Goal: Transaction & Acquisition: Book appointment/travel/reservation

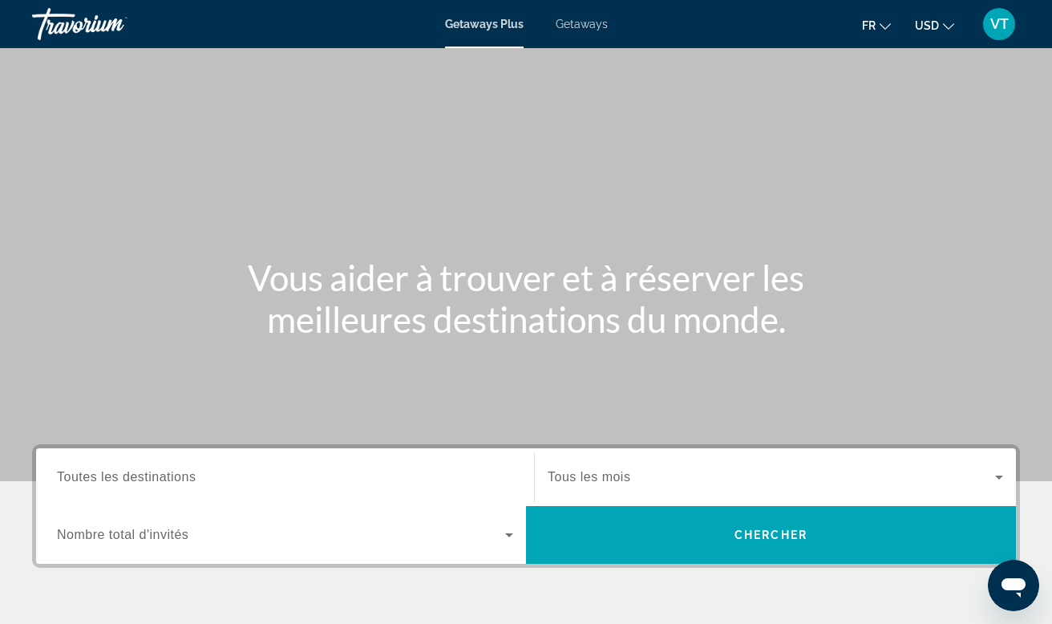
click at [941, 29] on button "USD USD ($) MXN (Mex$) CAD (Can$) GBP (£) EUR (€) AUD (A$) NZD (NZ$) CNY (CN¥)" at bounding box center [934, 25] width 39 height 23
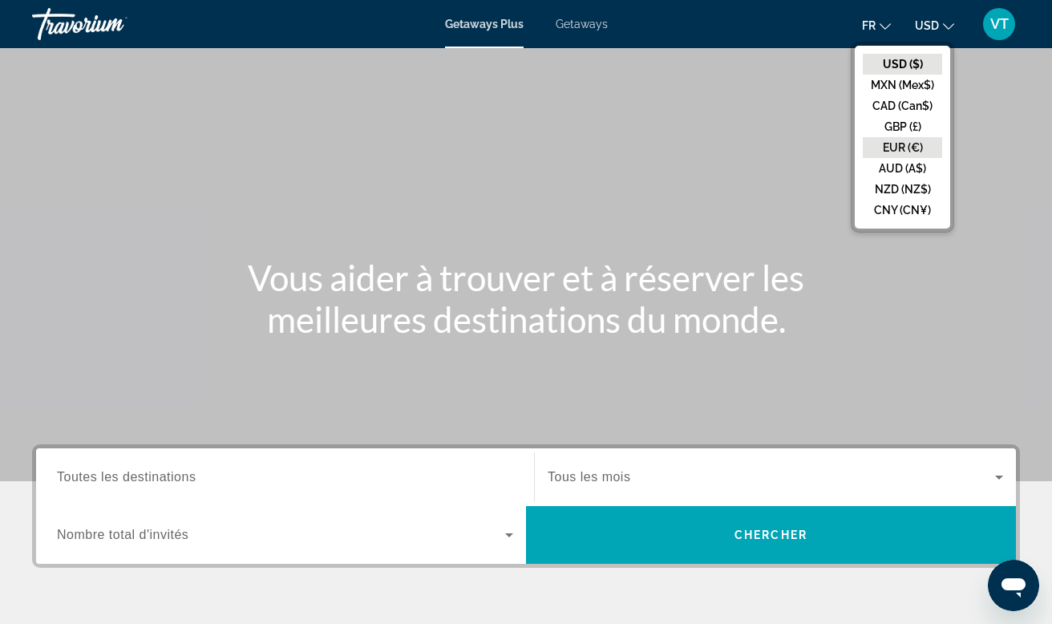
click at [901, 147] on button "EUR (€)" at bounding box center [902, 147] width 79 height 21
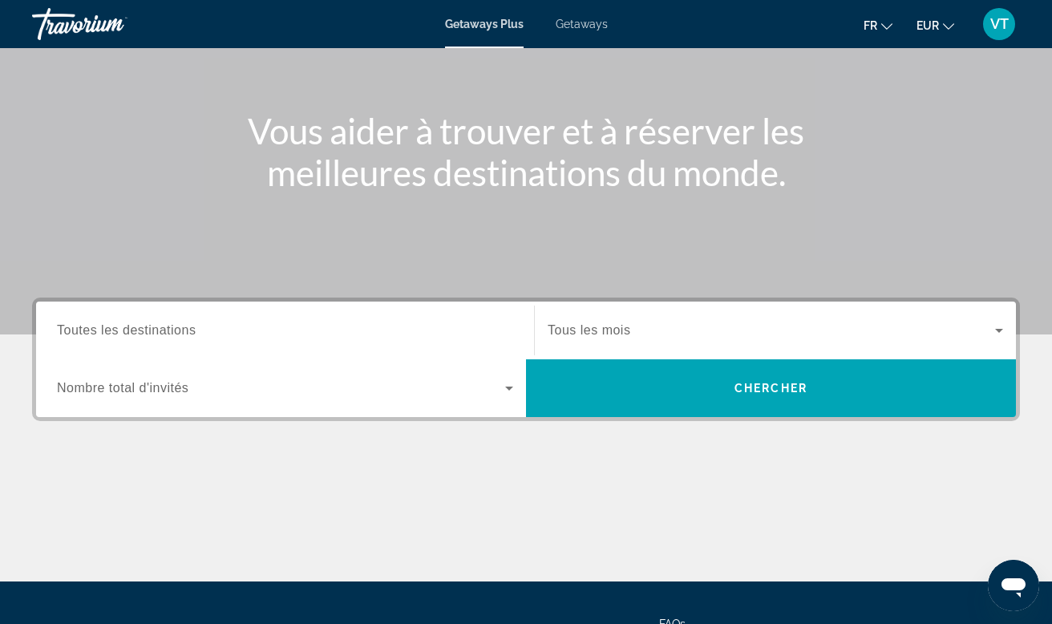
scroll to position [161, 0]
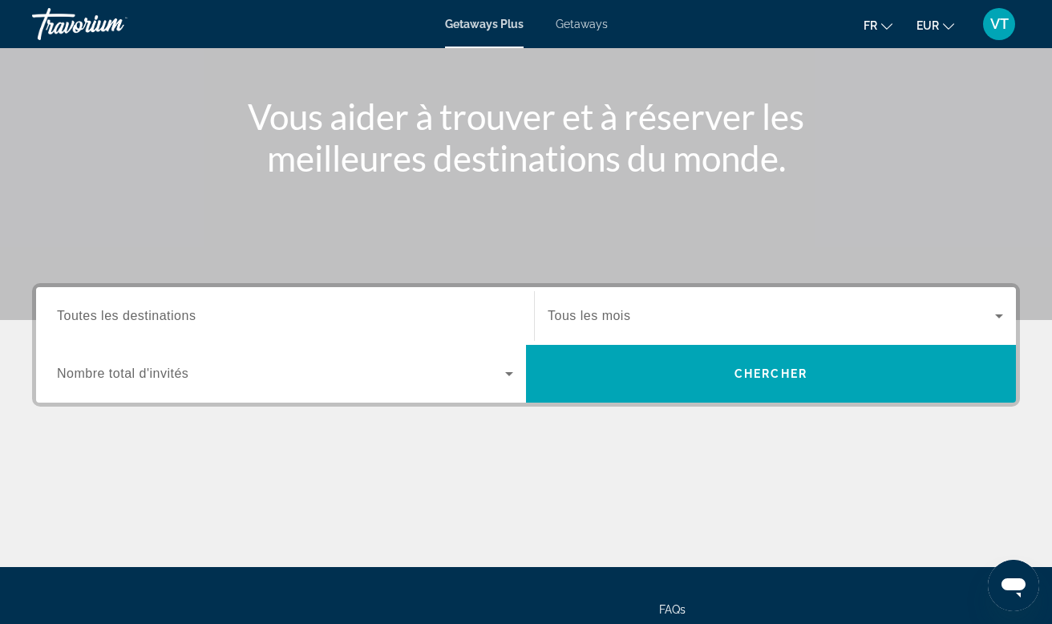
click at [499, 375] on span "Search widget" at bounding box center [281, 373] width 448 height 19
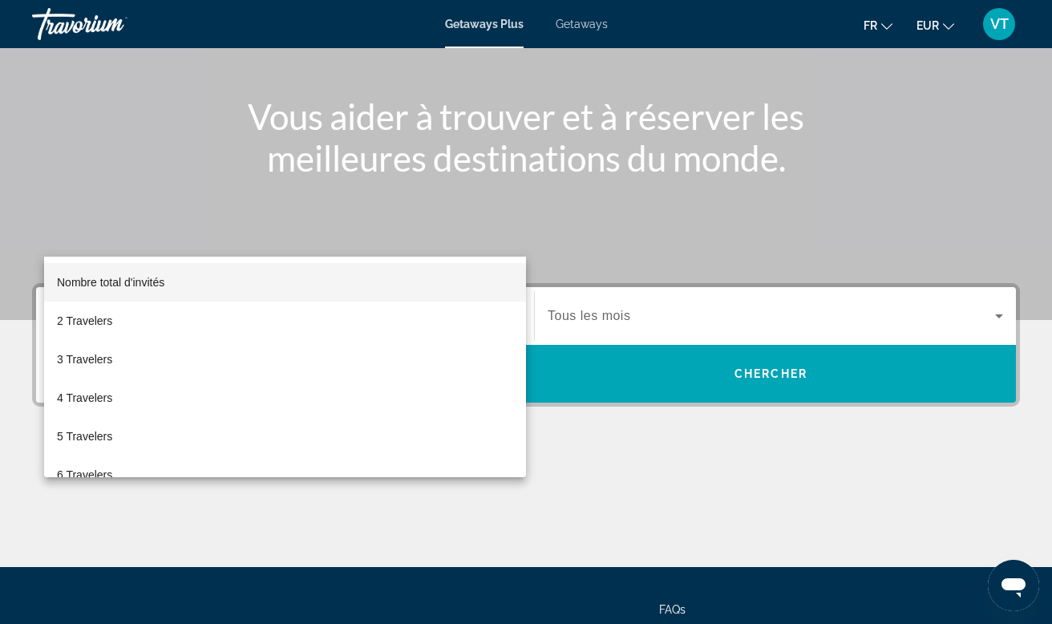
scroll to position [301, 0]
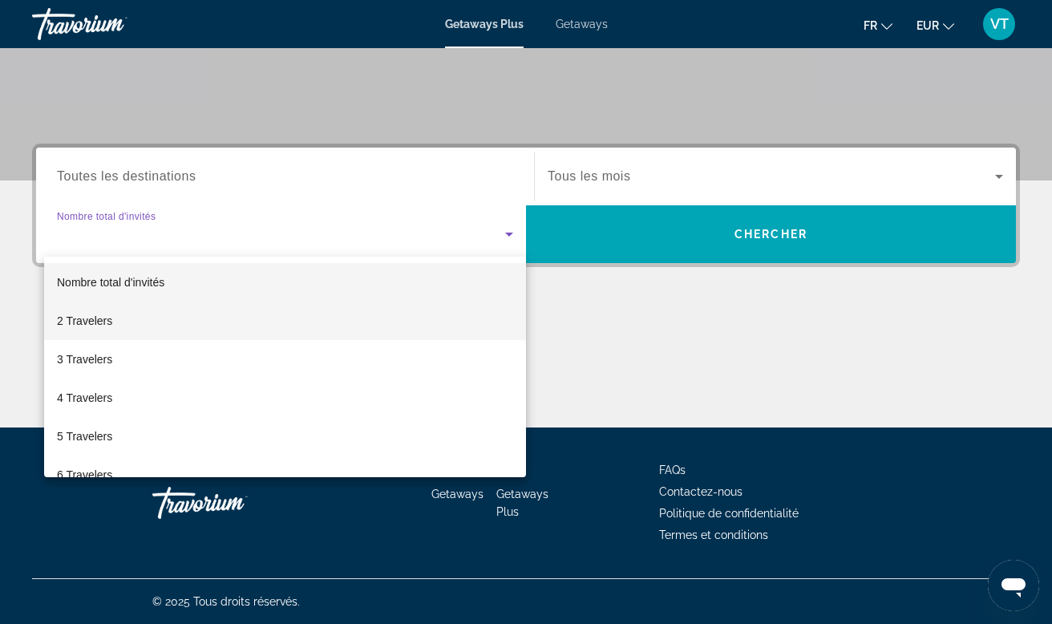
click at [335, 313] on mat-option "2 Travelers" at bounding box center [285, 321] width 482 height 38
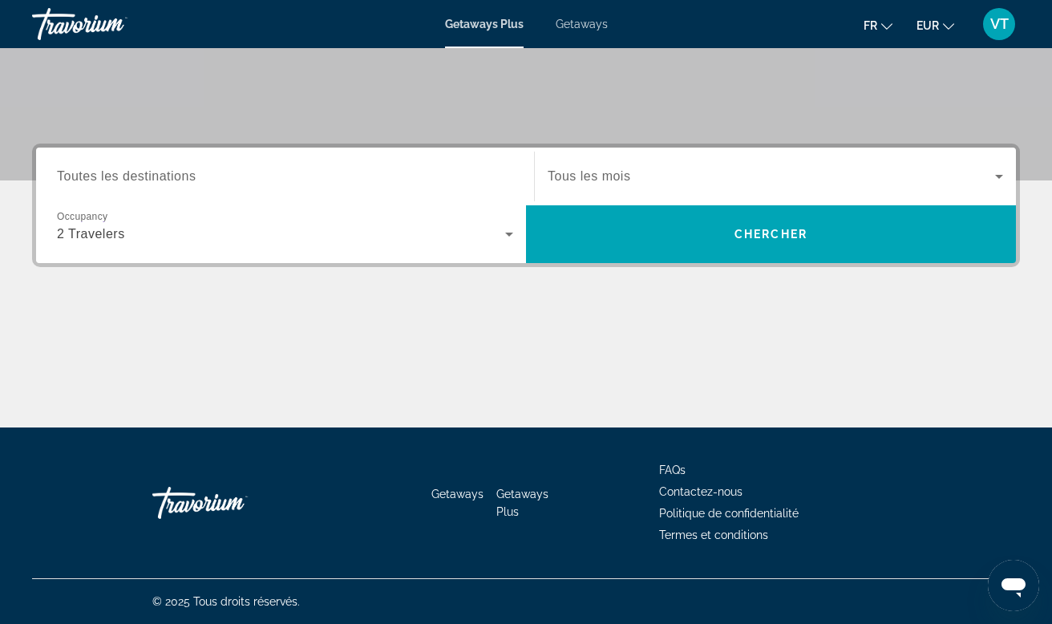
click at [609, 188] on div "Search widget" at bounding box center [775, 176] width 455 height 45
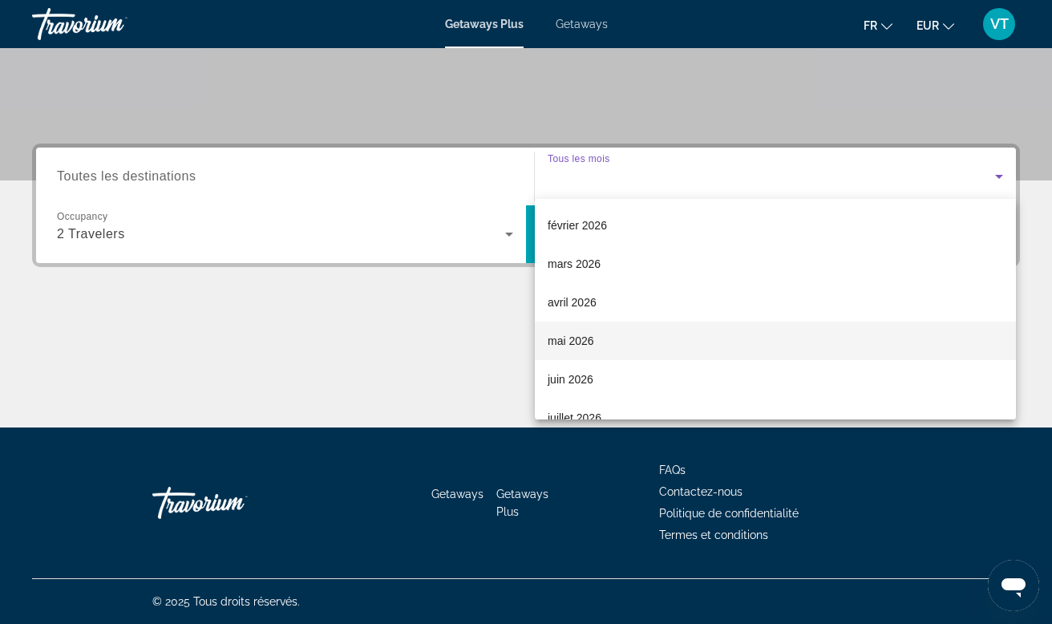
scroll to position [180, 0]
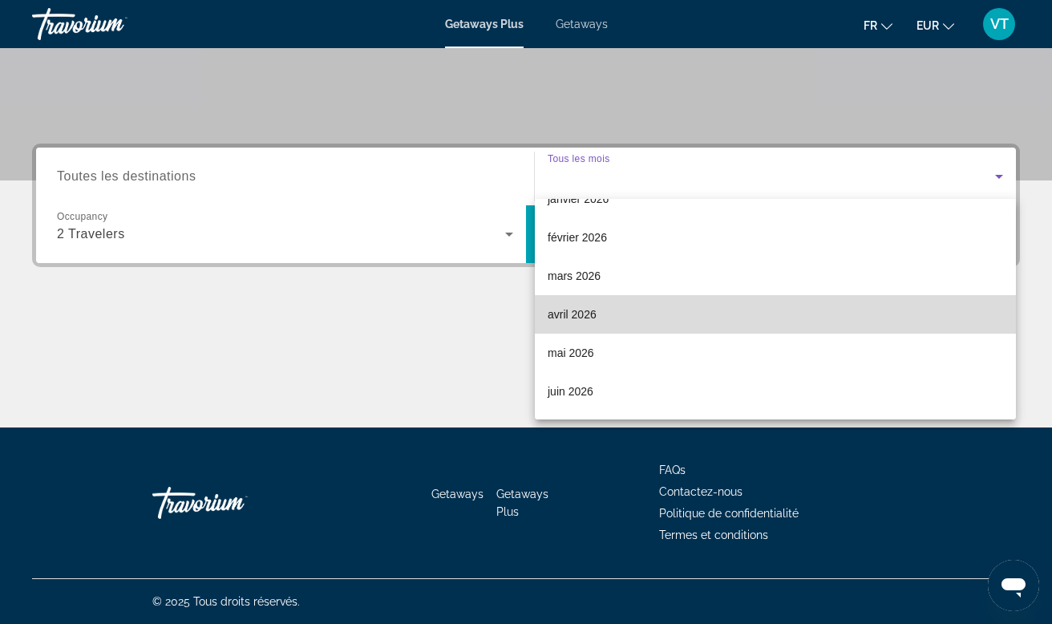
click at [584, 318] on span "avril 2026" at bounding box center [572, 314] width 49 height 19
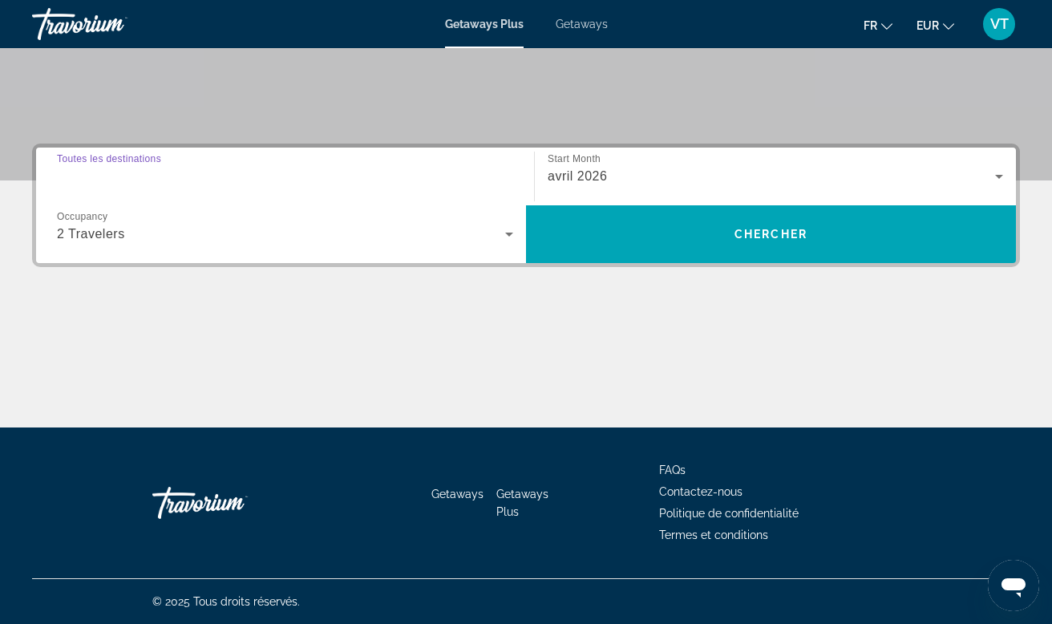
click at [400, 170] on input "Destination Toutes les destinations" at bounding box center [285, 177] width 456 height 19
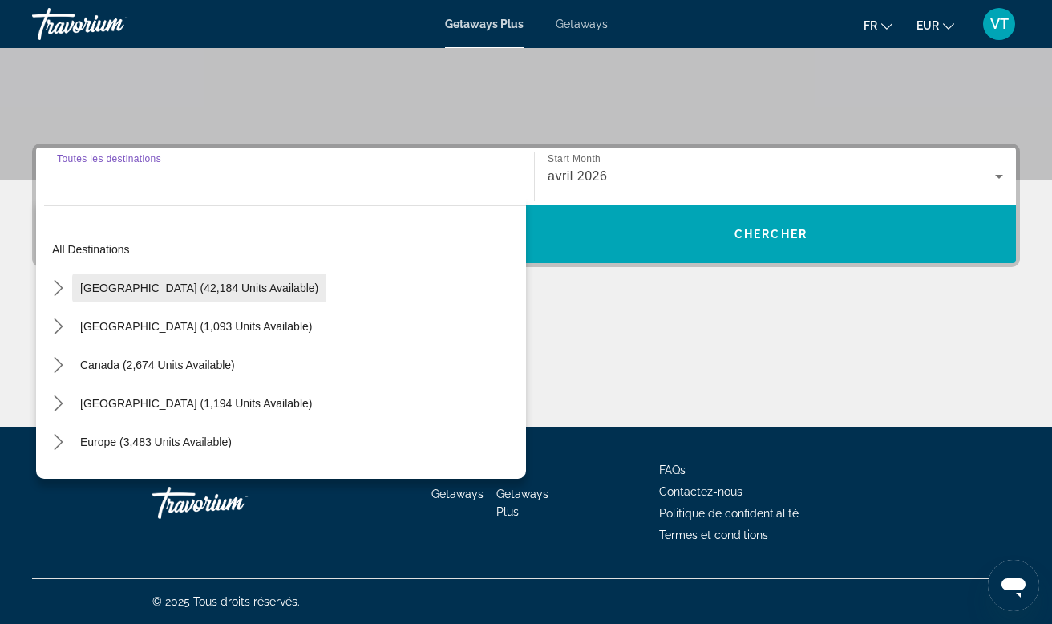
click at [231, 285] on span "[GEOGRAPHIC_DATA] (42,184 units available)" at bounding box center [199, 287] width 238 height 13
type input "**********"
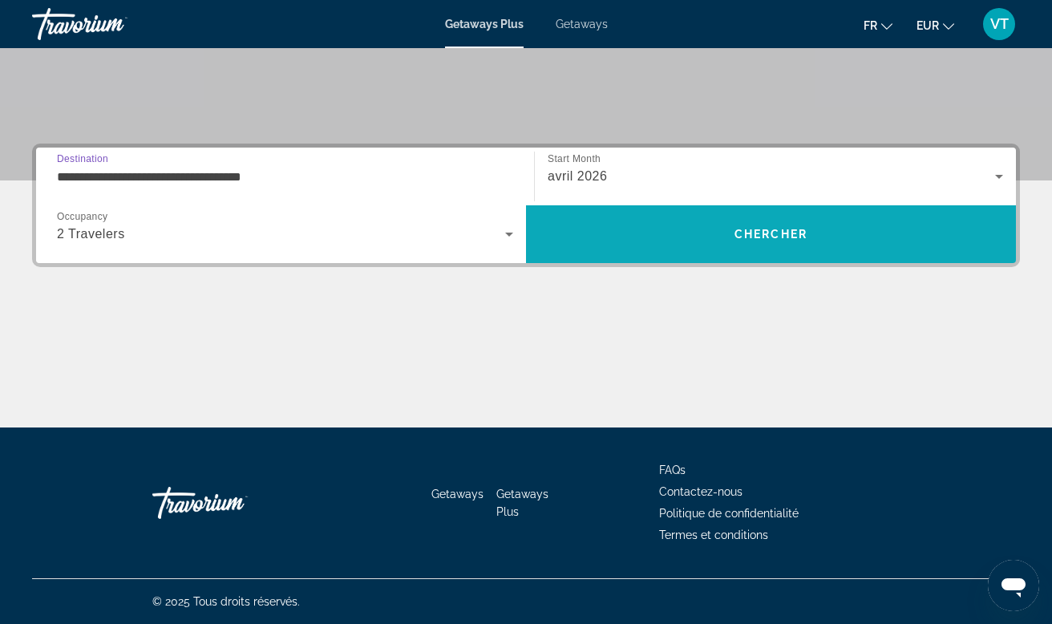
click at [664, 247] on span "Search" at bounding box center [771, 234] width 490 height 38
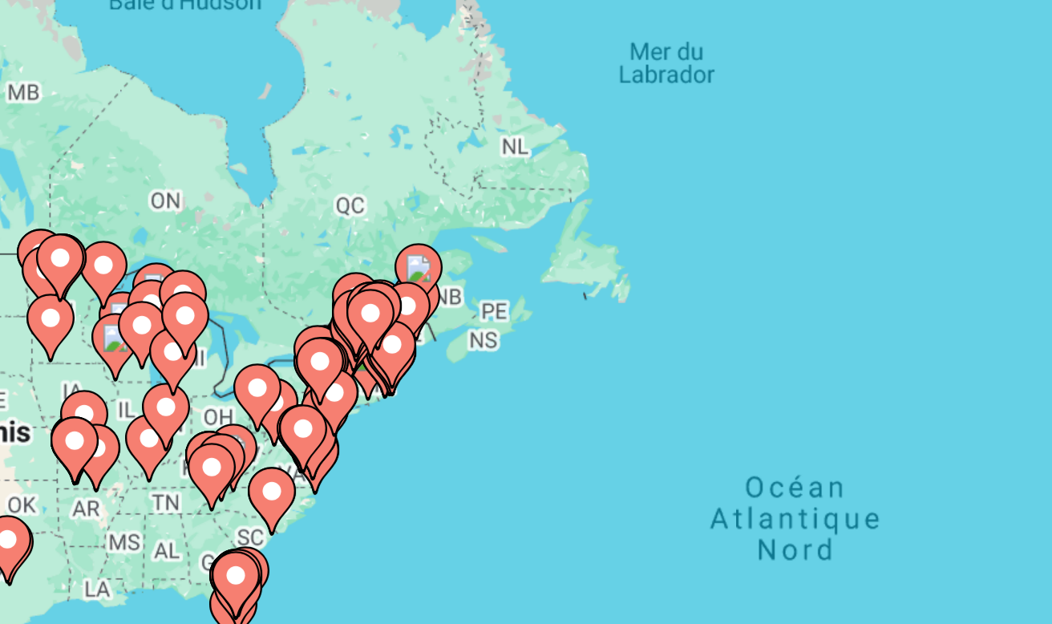
click at [343, 300] on image "Main content" at bounding box center [348, 305] width 10 height 10
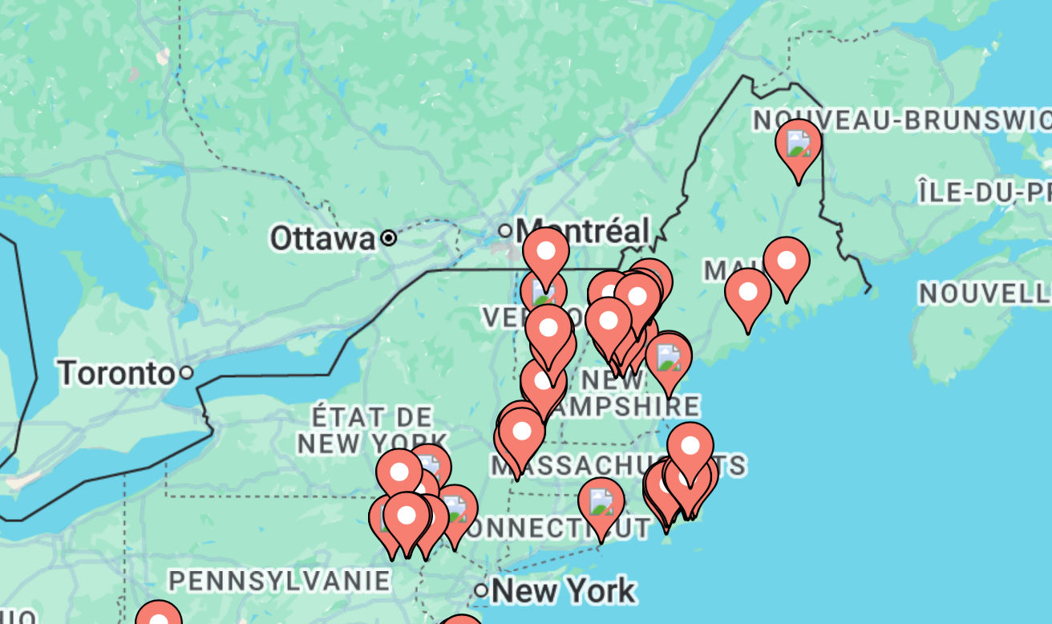
drag, startPoint x: 163, startPoint y: 156, endPoint x: 76, endPoint y: 30, distance: 152.8
click at [76, 160] on div "Pour activer le glissement avec le clavier, appuyez sur Alt+Entrée. Une fois ce…" at bounding box center [526, 400] width 988 height 481
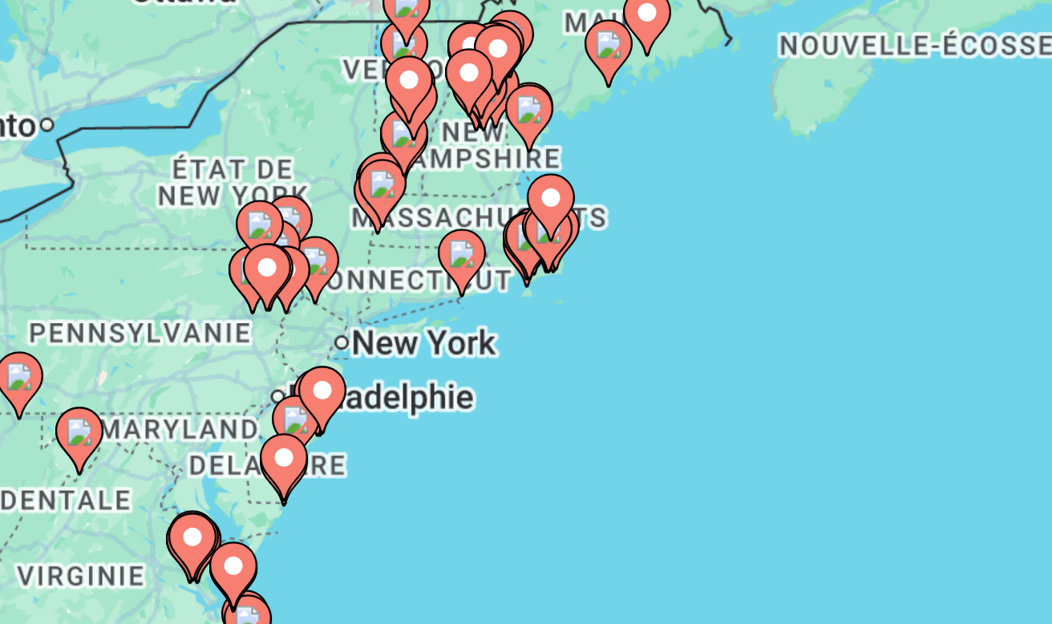
drag, startPoint x: 173, startPoint y: 149, endPoint x: 147, endPoint y: 103, distance: 52.8
click at [147, 160] on div "Pour activer le glissement avec le clavier, appuyez sur Alt+Entrée. Une fois ce…" at bounding box center [526, 400] width 988 height 481
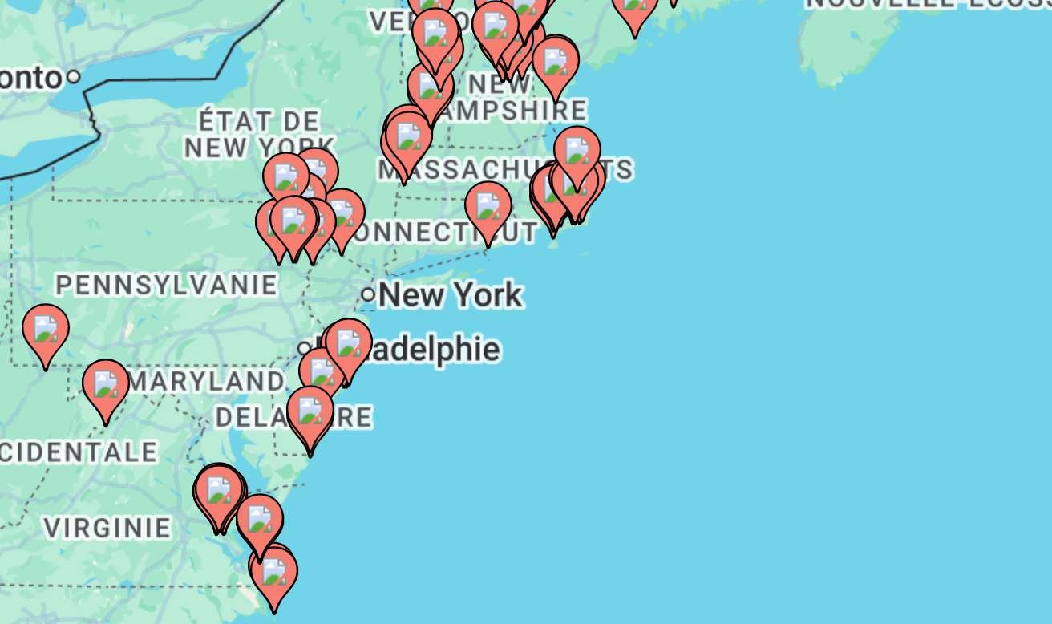
drag, startPoint x: 141, startPoint y: 125, endPoint x: 152, endPoint y: 107, distance: 21.2
click at [152, 160] on div "Pour activer le glissement avec le clavier, appuyez sur Alt+Entrée. Une fois ce…" at bounding box center [526, 400] width 988 height 481
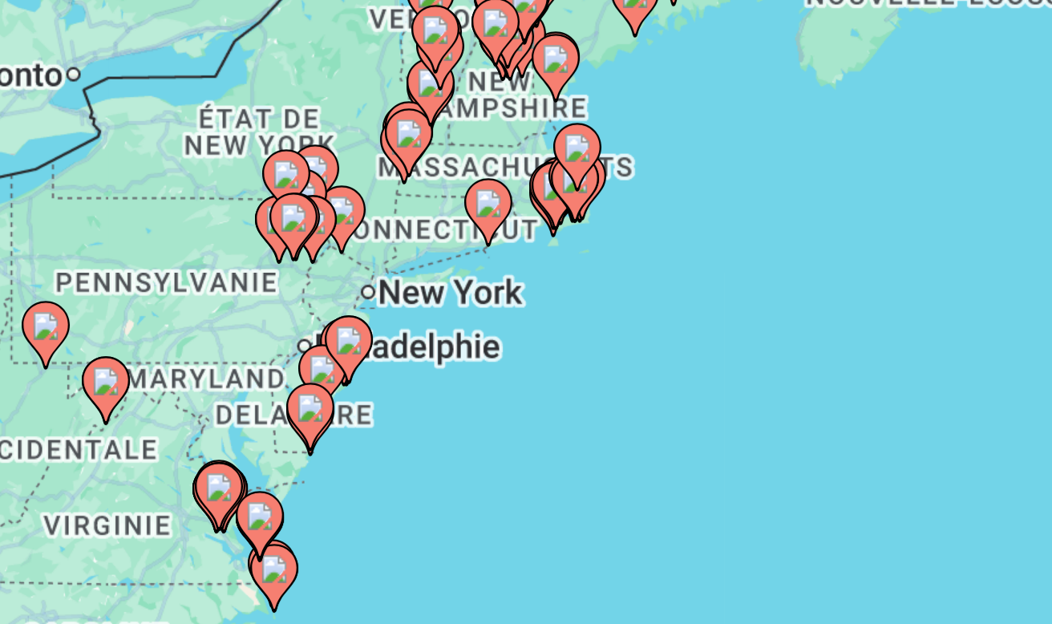
click at [396, 253] on gmp-advanced-marker "Main content" at bounding box center [404, 265] width 16 height 24
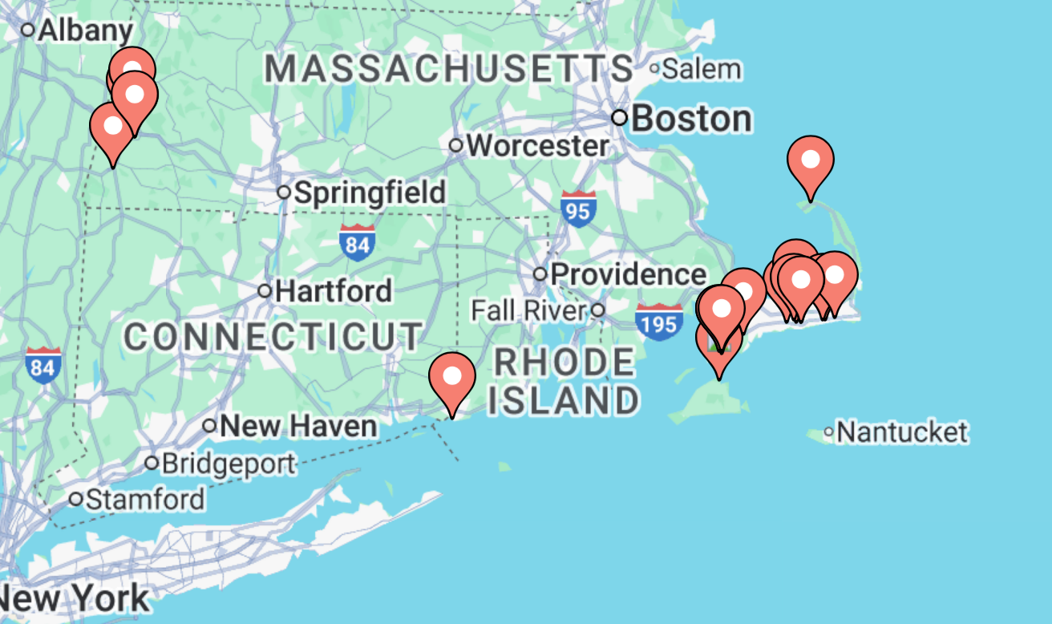
drag, startPoint x: 208, startPoint y: 158, endPoint x: 162, endPoint y: 67, distance: 102.6
click at [162, 160] on div "Pour naviguer, appuyez sur les touches fléchées. Pour activer le glissement ave…" at bounding box center [526, 400] width 988 height 481
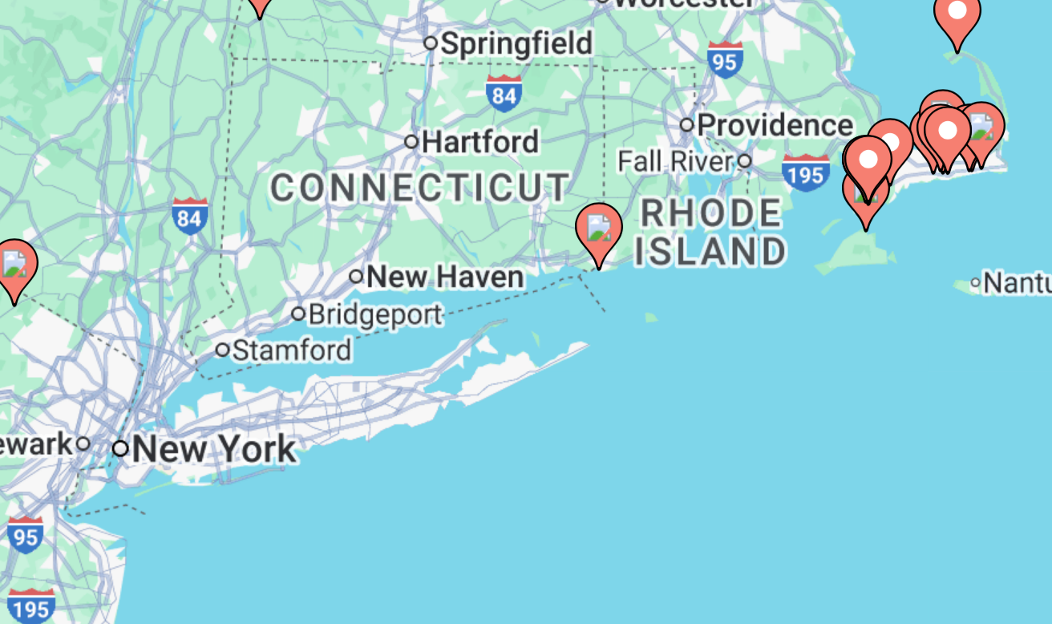
drag, startPoint x: 217, startPoint y: 128, endPoint x: 266, endPoint y: 77, distance: 71.5
click at [266, 160] on div "Pour naviguer, appuyez sur les touches fléchées. Pour activer le glissement ave…" at bounding box center [526, 400] width 988 height 481
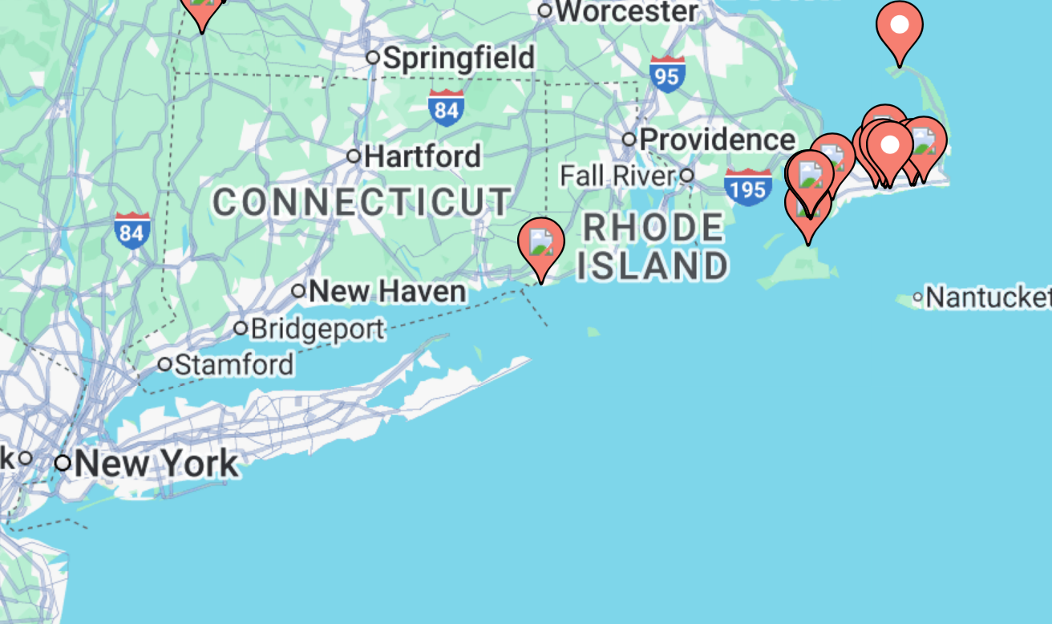
drag, startPoint x: 143, startPoint y: 112, endPoint x: 119, endPoint y: 117, distance: 24.5
click at [119, 160] on div "Pour naviguer, appuyez sur les touches fléchées. Pour activer le glissement ave…" at bounding box center [526, 400] width 988 height 481
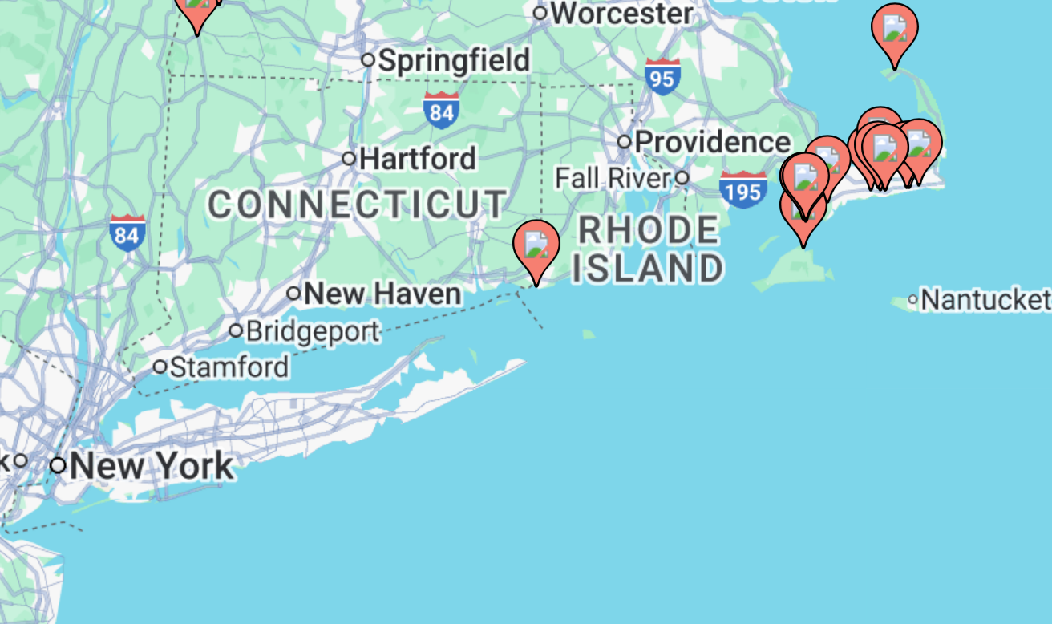
click at [474, 254] on icon "Main content" at bounding box center [481, 264] width 14 height 21
type input "**********"
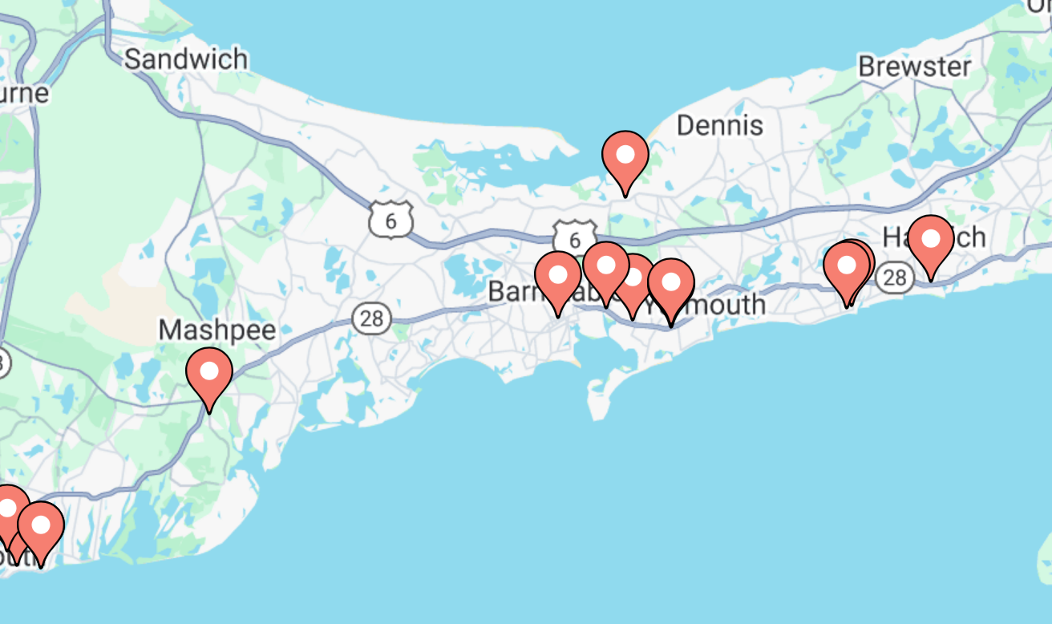
drag, startPoint x: 274, startPoint y: 107, endPoint x: -27, endPoint y: 99, distance: 301.6
click at [0, 99] on html "**********" at bounding box center [526, 312] width 1052 height 624
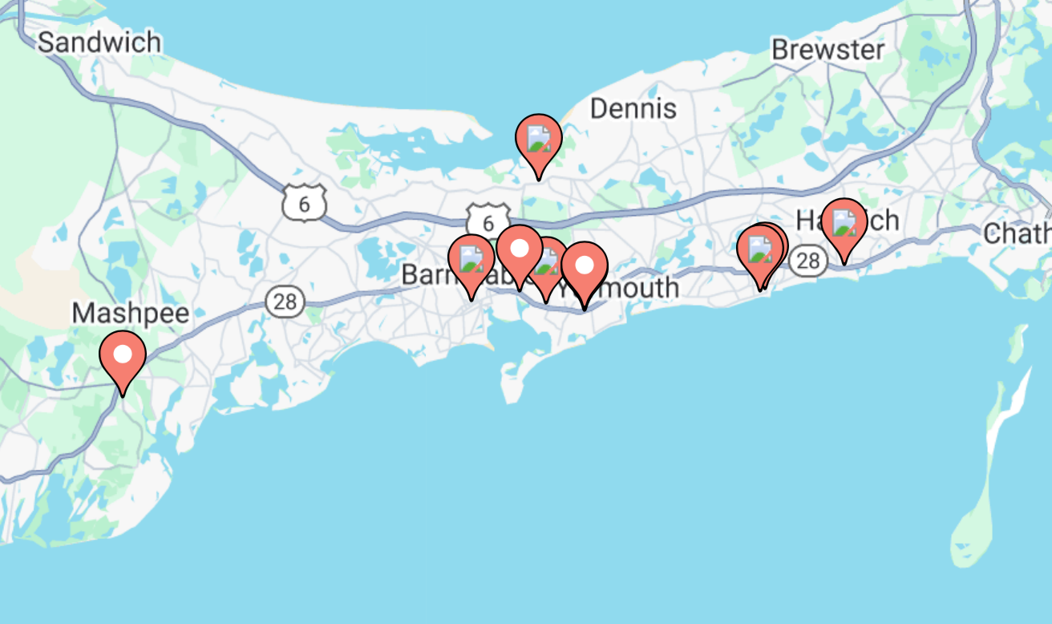
drag, startPoint x: 119, startPoint y: 116, endPoint x: 82, endPoint y: 112, distance: 37.9
click at [82, 160] on div "Pour naviguer, appuyez sur les touches fléchées. Pour activer le glissement ave…" at bounding box center [526, 400] width 988 height 481
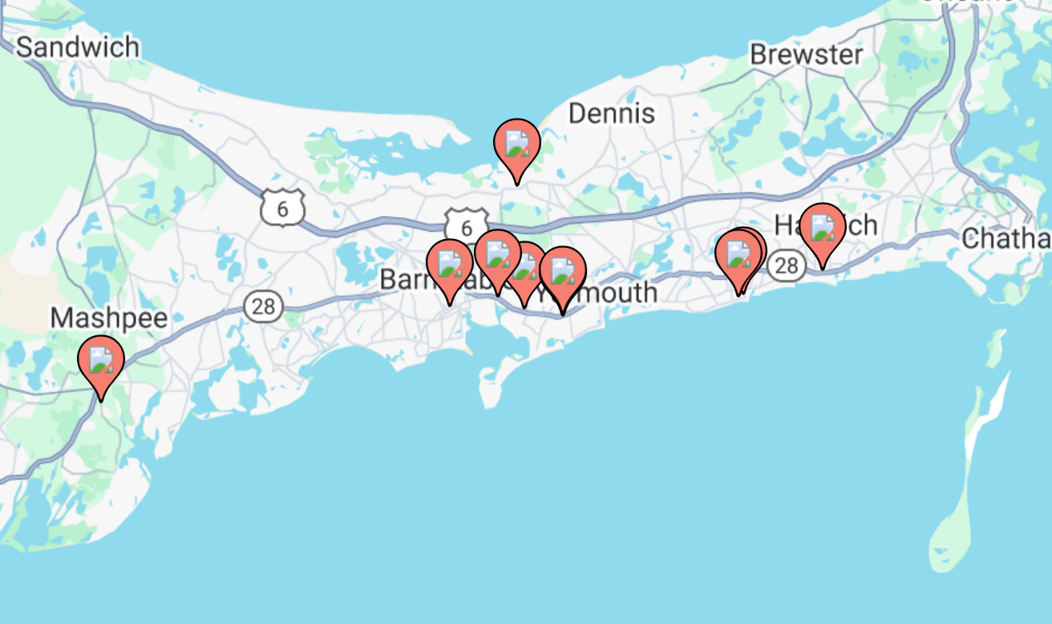
scroll to position [61, 0]
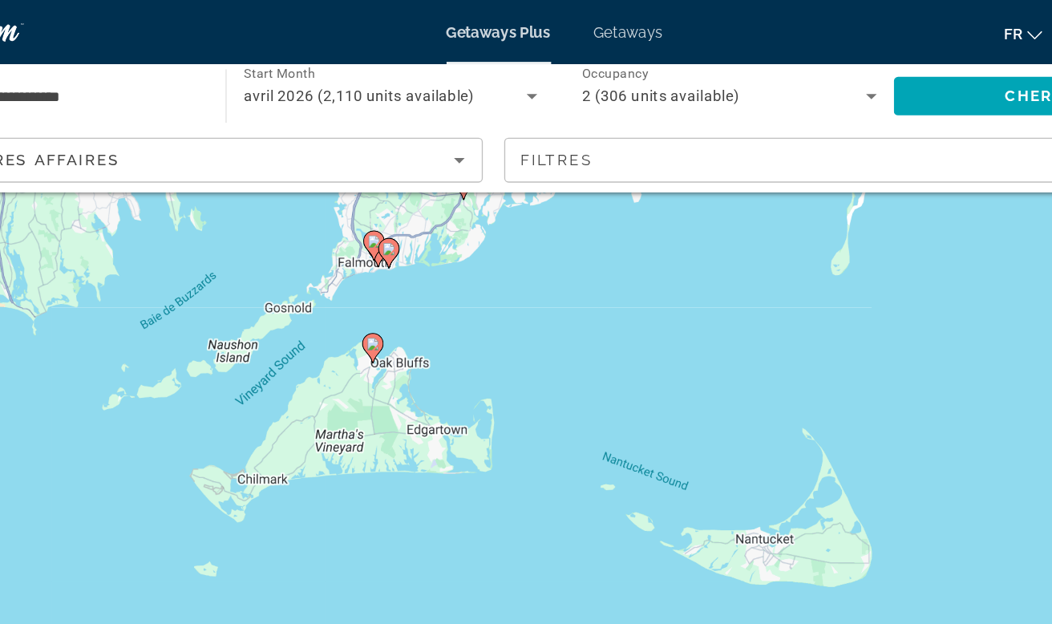
drag, startPoint x: 198, startPoint y: 291, endPoint x: 420, endPoint y: 164, distance: 255.7
click at [419, 164] on div "Pour naviguer, appuyez sur les touches fléchées. Pour activer le glissement ave…" at bounding box center [526, 339] width 988 height 481
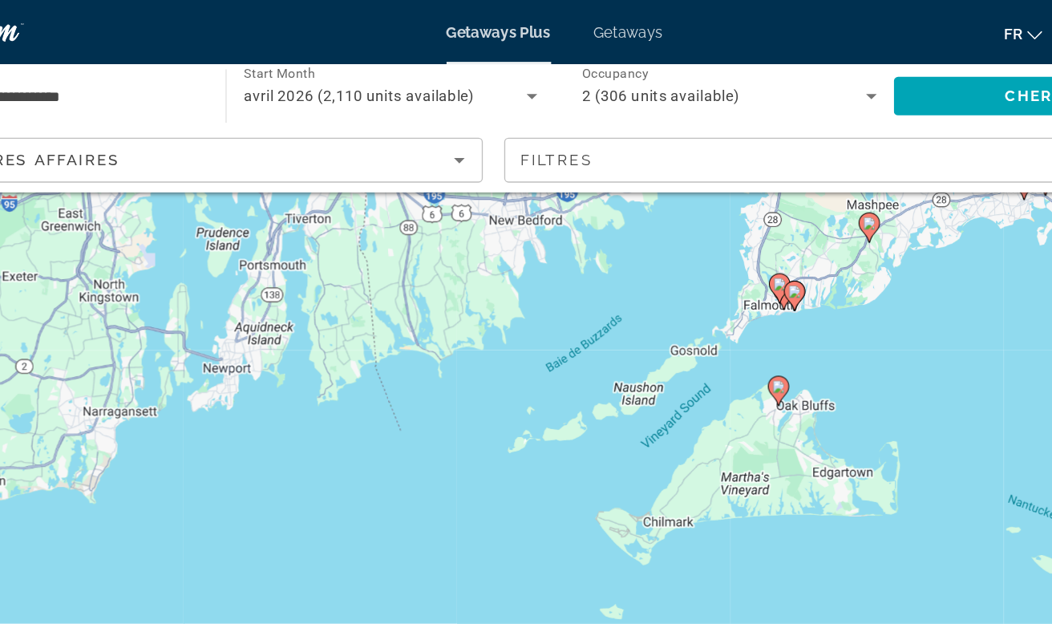
drag, startPoint x: 229, startPoint y: 277, endPoint x: 563, endPoint y: 330, distance: 337.9
click at [563, 330] on div "Pour naviguer, appuyez sur les touches fléchées. Pour activer le glissement ave…" at bounding box center [526, 339] width 988 height 481
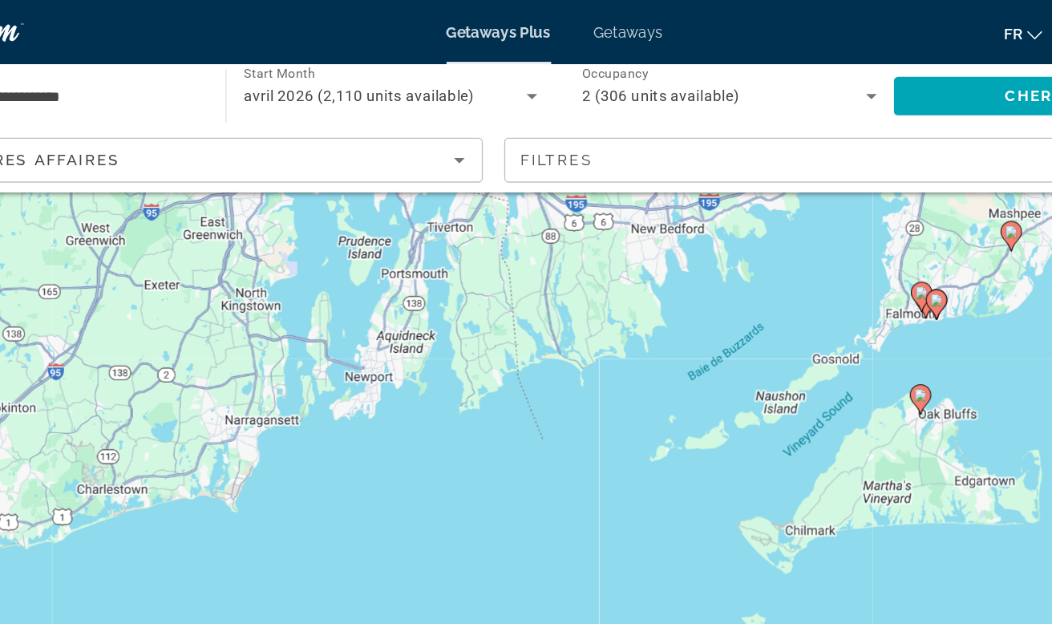
click at [563, 330] on div "Pour naviguer, appuyez sur les touches fléchées. Pour activer le glissement ave…" at bounding box center [526, 339] width 988 height 481
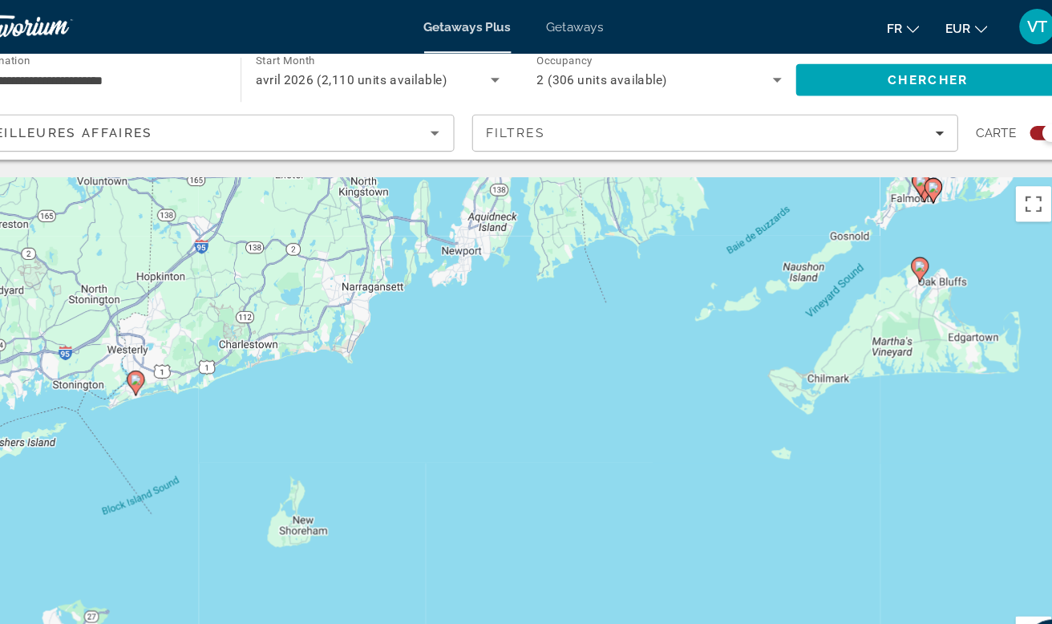
drag, startPoint x: 283, startPoint y: 418, endPoint x: 374, endPoint y: 296, distance: 151.9
click at [374, 296] on div "Pour naviguer, appuyez sur les touches fléchées. Pour activer le glissement ave…" at bounding box center [526, 400] width 988 height 481
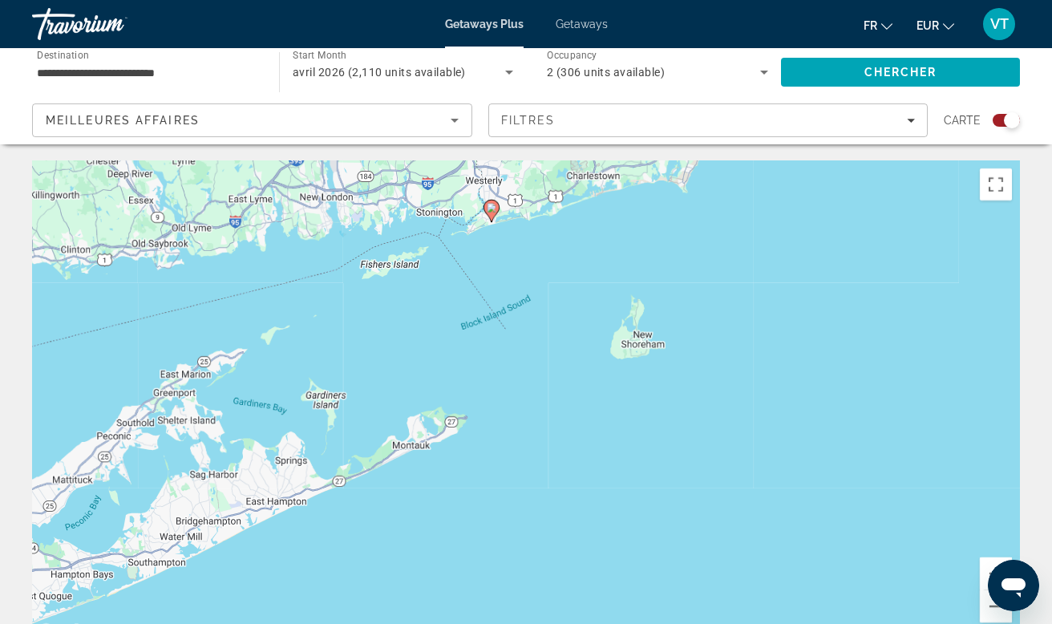
drag, startPoint x: 537, startPoint y: 329, endPoint x: 850, endPoint y: 199, distance: 338.6
click at [850, 199] on div "Pour naviguer, appuyez sur les touches fléchées. Pour activer le glissement ave…" at bounding box center [526, 400] width 988 height 481
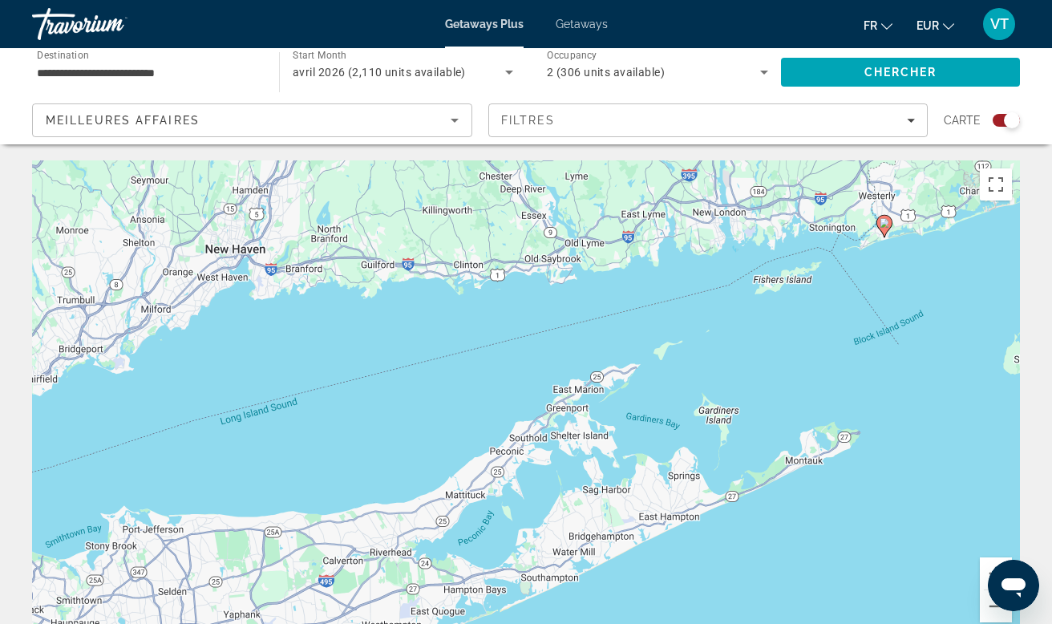
drag, startPoint x: 419, startPoint y: 373, endPoint x: 827, endPoint y: 389, distance: 407.7
click at [827, 389] on div "Pour naviguer, appuyez sur les touches fléchées. Pour activer le glissement ave…" at bounding box center [526, 400] width 988 height 481
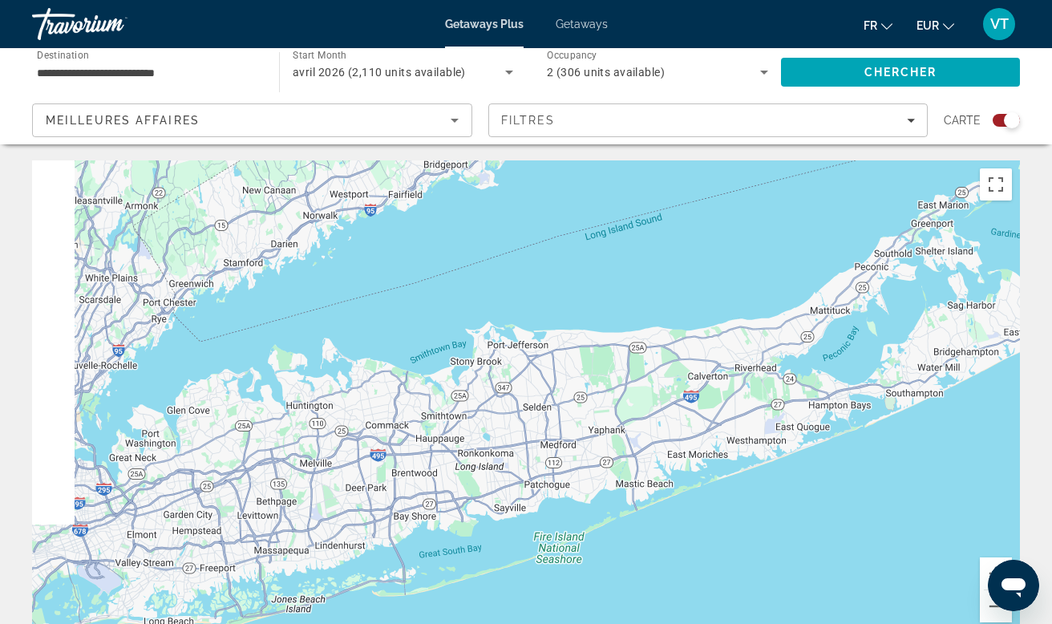
drag, startPoint x: 362, startPoint y: 410, endPoint x: 716, endPoint y: 224, distance: 400.3
click at [716, 224] on div "Pour naviguer, appuyez sur les touches fléchées. Pour activer le glissement ave…" at bounding box center [526, 400] width 988 height 481
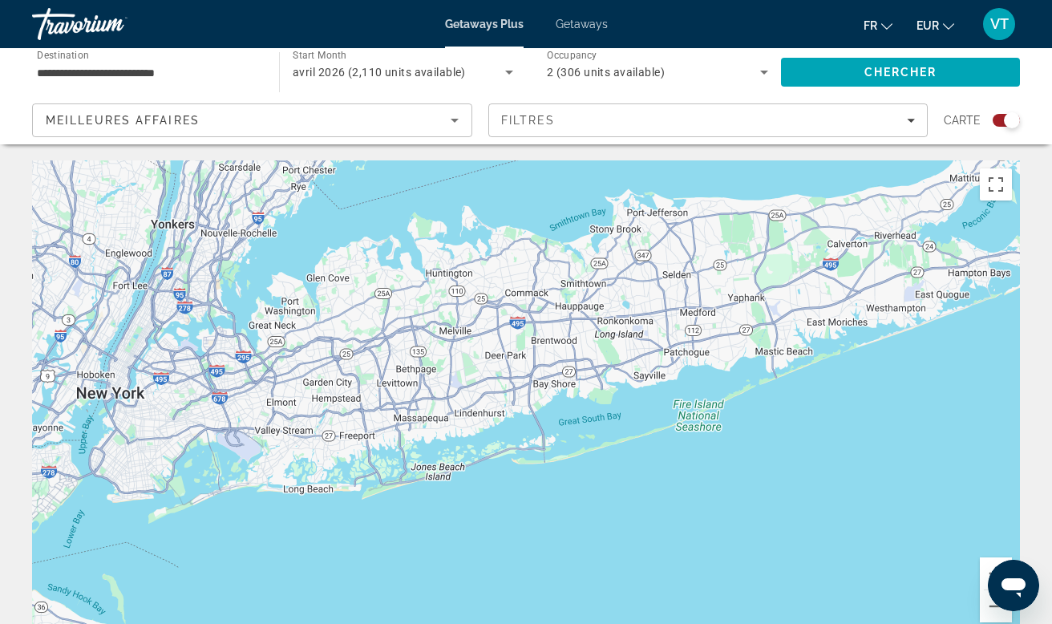
drag, startPoint x: 377, startPoint y: 368, endPoint x: 569, endPoint y: 229, distance: 236.6
click at [569, 229] on div "Pour naviguer, appuyez sur les touches fléchées. Pour activer le glissement ave…" at bounding box center [526, 400] width 988 height 481
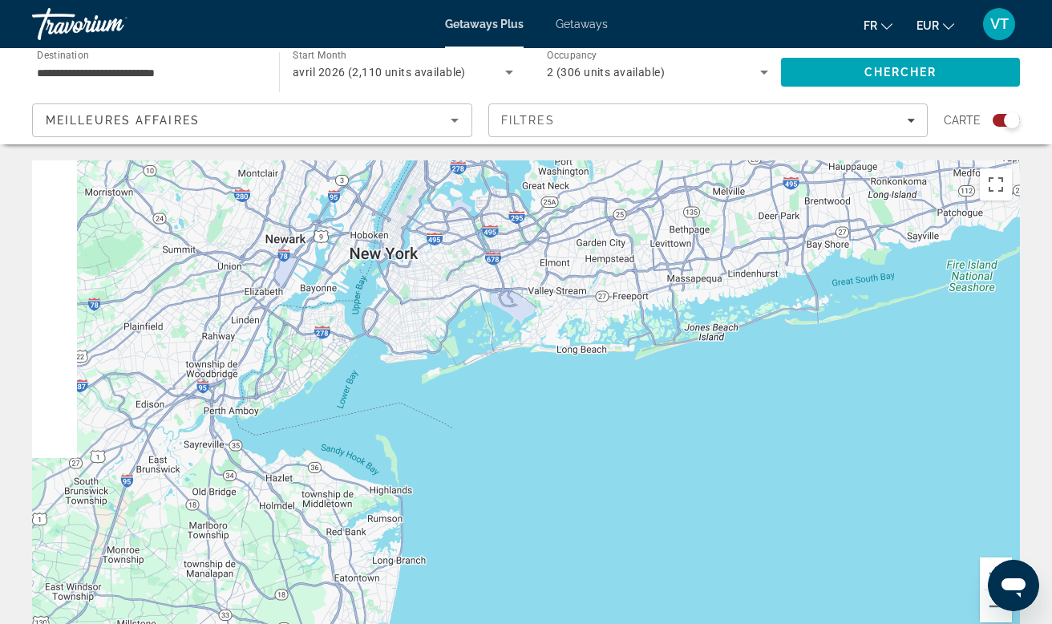
drag, startPoint x: 312, startPoint y: 415, endPoint x: 531, endPoint y: 283, distance: 255.4
click at [531, 283] on div "Pour naviguer, appuyez sur les touches fléchées." at bounding box center [526, 400] width 988 height 481
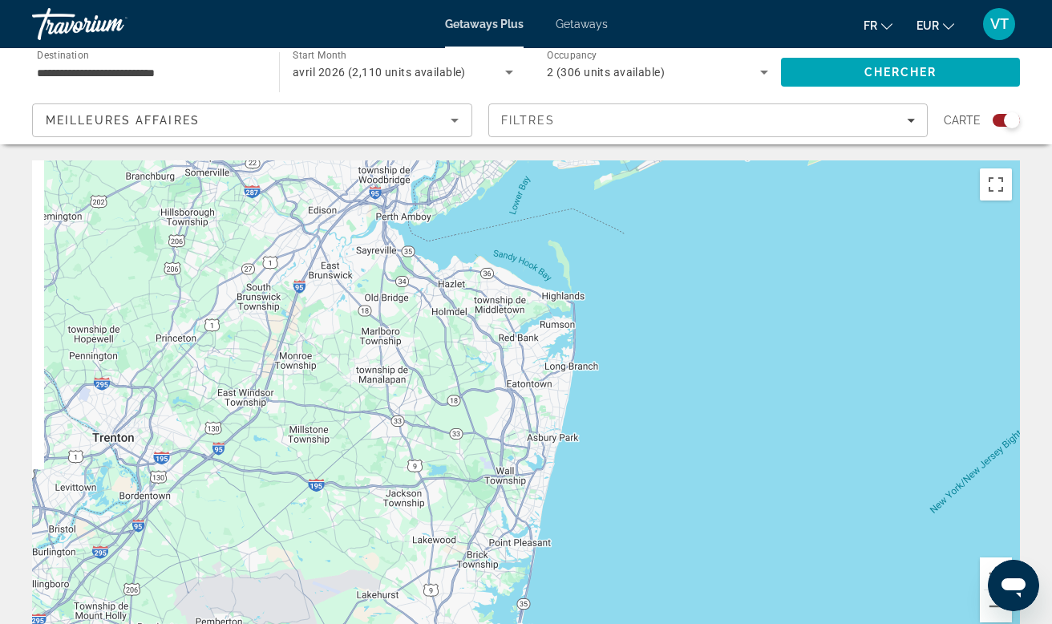
drag, startPoint x: 307, startPoint y: 423, endPoint x: 482, endPoint y: 226, distance: 263.6
click at [482, 226] on div "Pour naviguer, appuyez sur les touches fléchées." at bounding box center [526, 400] width 988 height 481
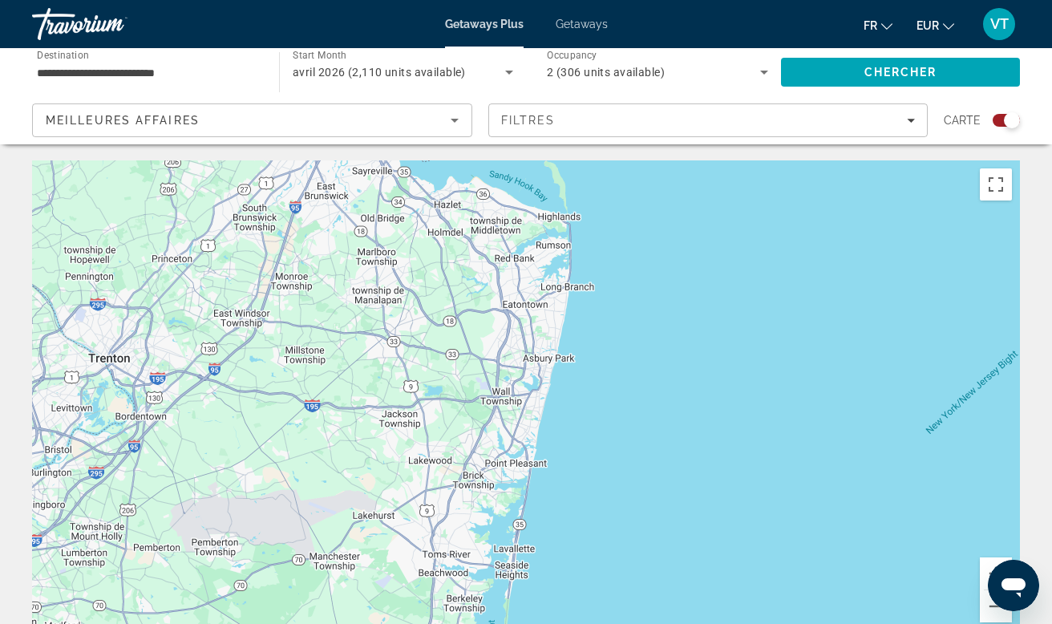
drag, startPoint x: 453, startPoint y: 350, endPoint x: 462, endPoint y: 227, distance: 123.0
click at [462, 227] on div "Pour naviguer, appuyez sur les touches fléchées." at bounding box center [526, 400] width 988 height 481
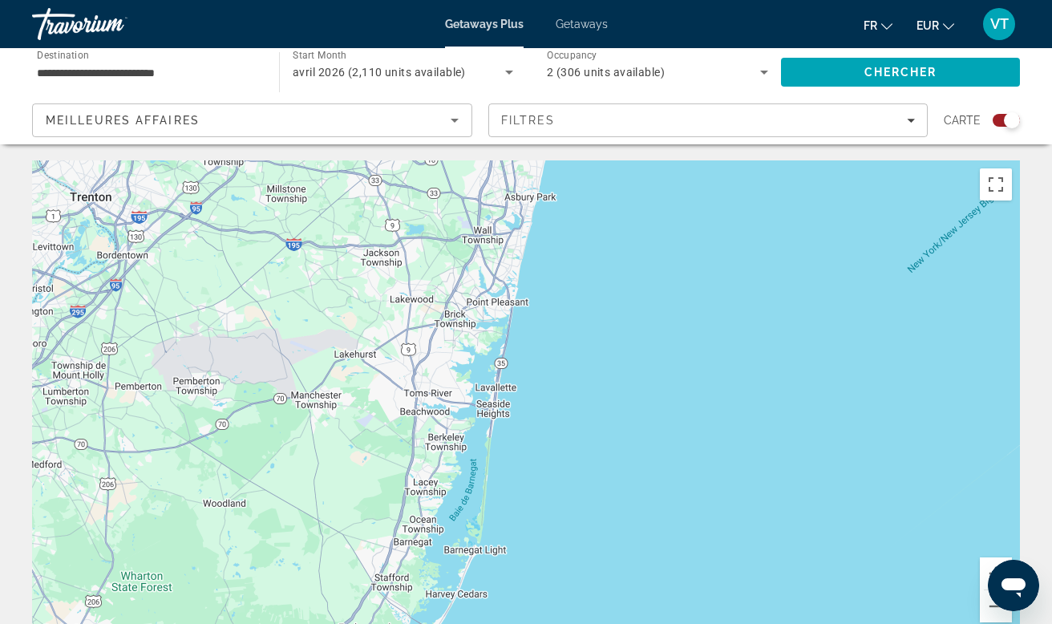
drag, startPoint x: 435, startPoint y: 472, endPoint x: 403, endPoint y: 357, distance: 119.1
click at [403, 357] on div "Pour naviguer, appuyez sur les touches fléchées." at bounding box center [526, 400] width 988 height 481
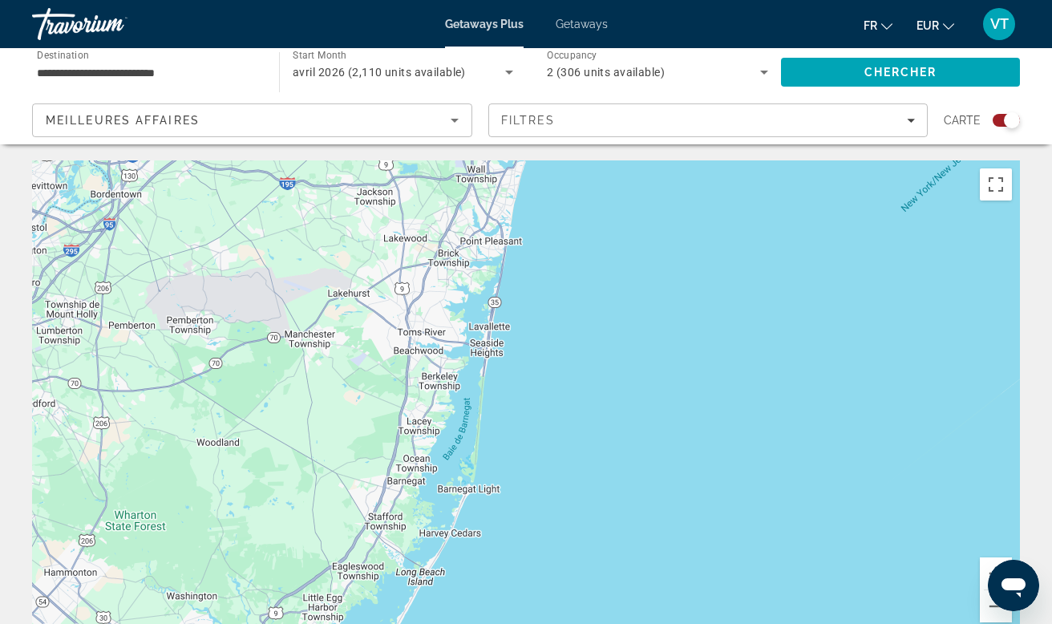
drag, startPoint x: 396, startPoint y: 455, endPoint x: 391, endPoint y: 367, distance: 87.6
click at [391, 367] on div "Pour naviguer, appuyez sur les touches fléchées." at bounding box center [526, 400] width 988 height 481
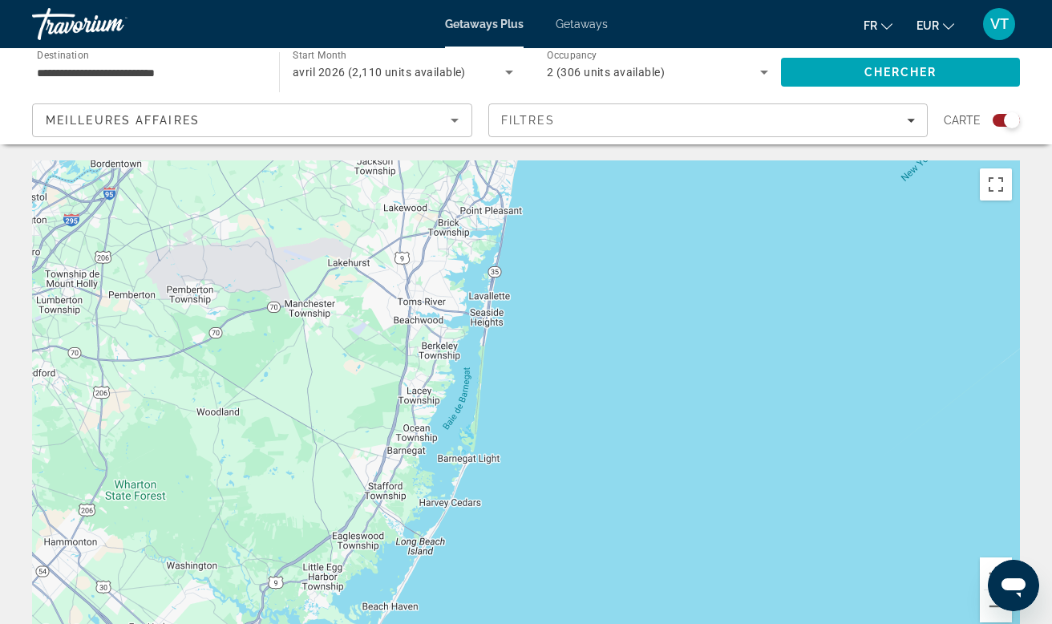
click at [434, 362] on div "Pour naviguer, appuyez sur les touches fléchées. Pour activer le glissement ave…" at bounding box center [526, 400] width 988 height 481
click at [444, 362] on div "Pour naviguer, appuyez sur les touches fléchées. Pour activer le glissement ave…" at bounding box center [526, 400] width 988 height 481
click at [445, 362] on div "Pour naviguer, appuyez sur les touches fléchées. Pour activer le glissement ave…" at bounding box center [526, 400] width 988 height 481
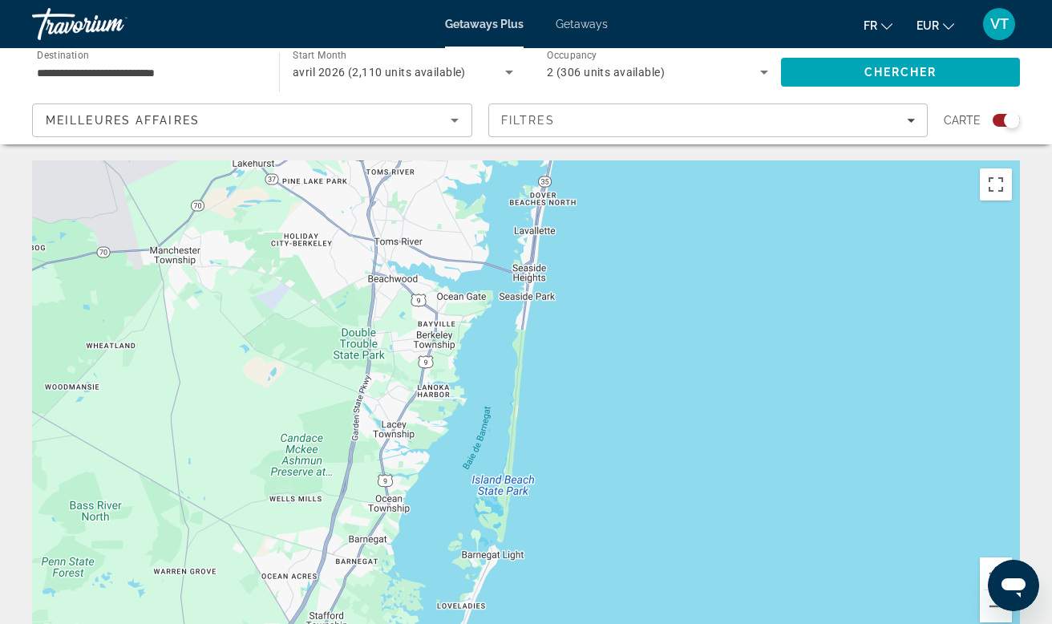
click at [82, 69] on input "**********" at bounding box center [147, 72] width 221 height 19
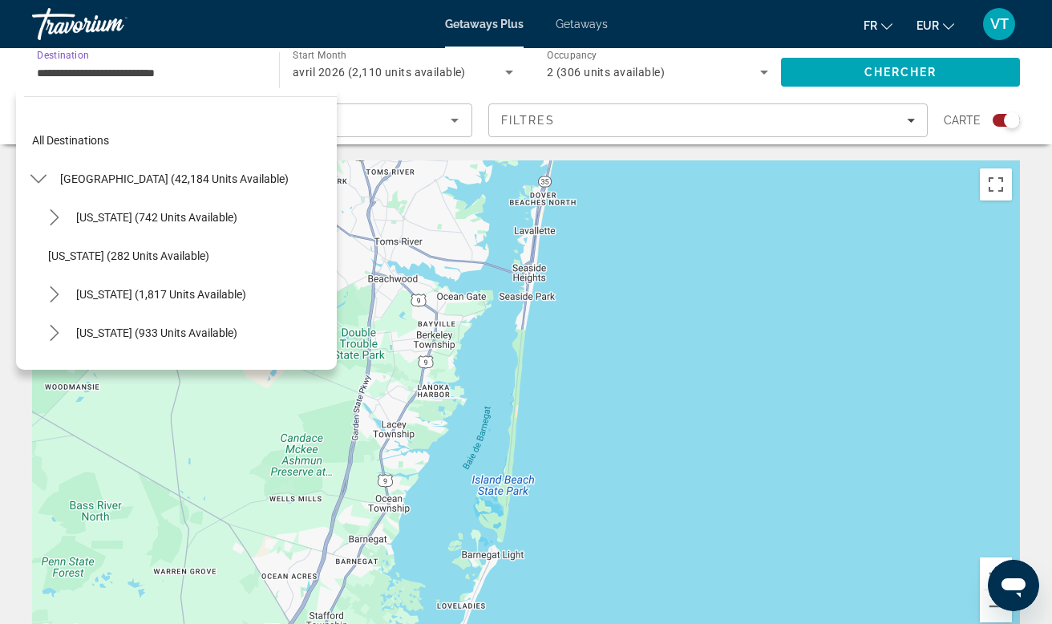
scroll to position [673, 0]
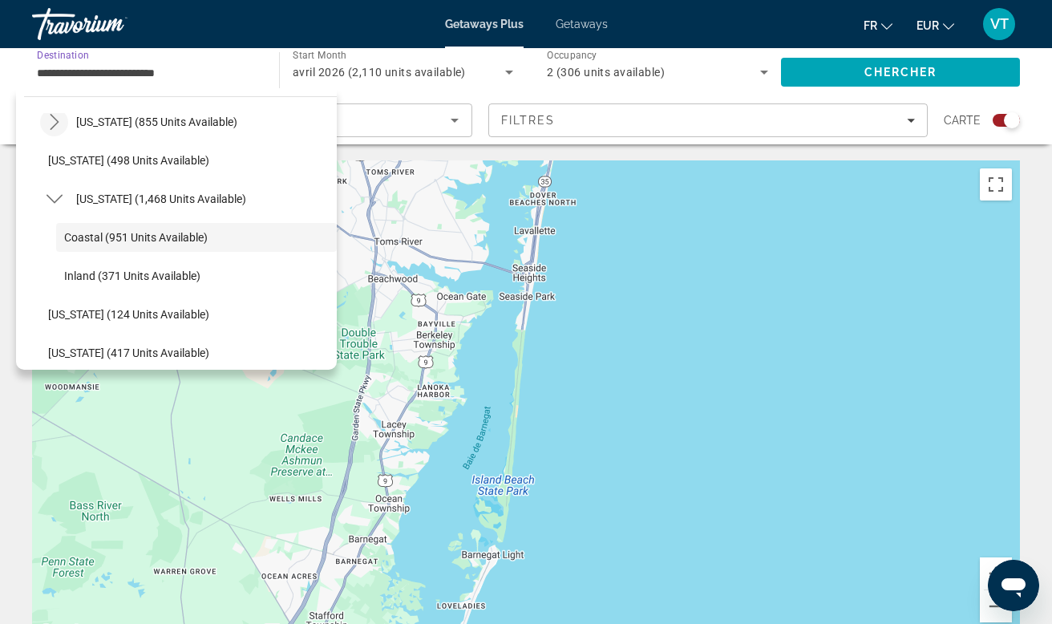
click at [61, 123] on icon "Toggle Maine (855 units available) submenu" at bounding box center [55, 122] width 16 height 16
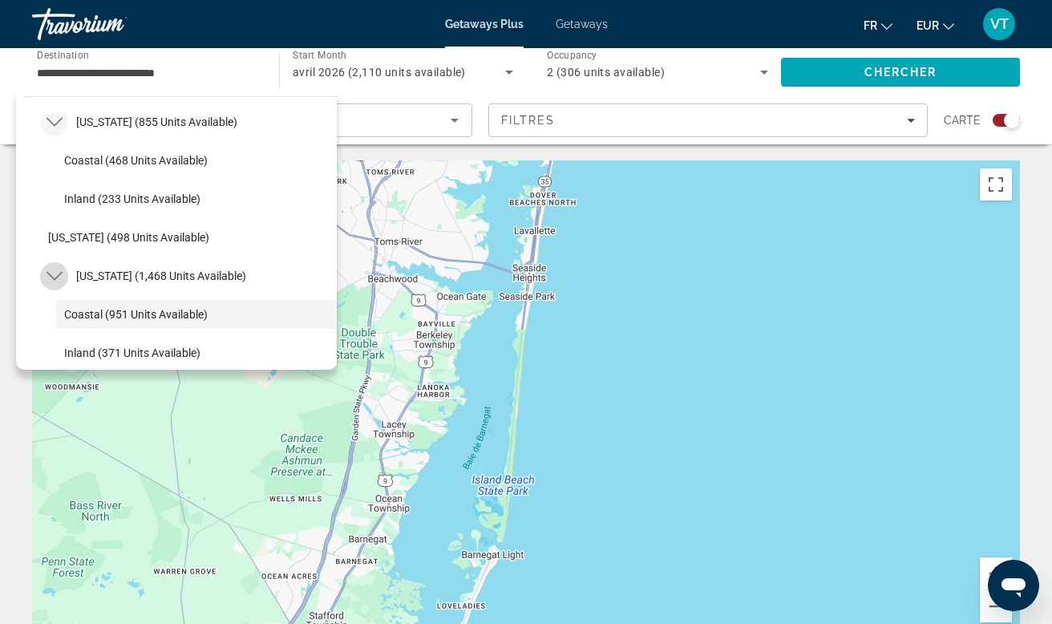
click at [56, 281] on icon "Toggle Massachusetts (1,468 units available) submenu" at bounding box center [55, 276] width 16 height 16
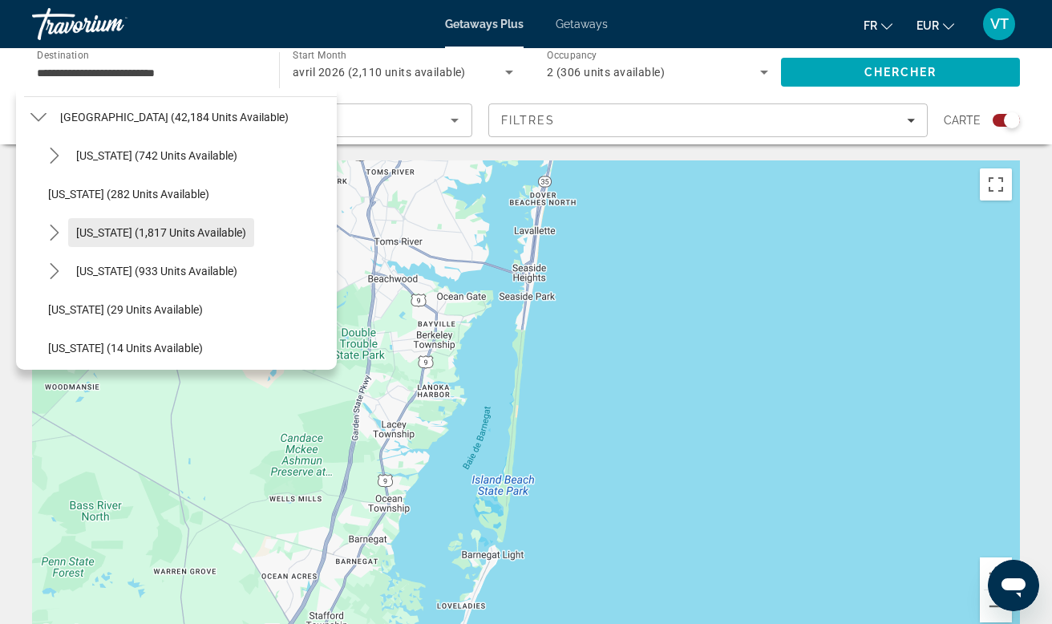
scroll to position [26, 0]
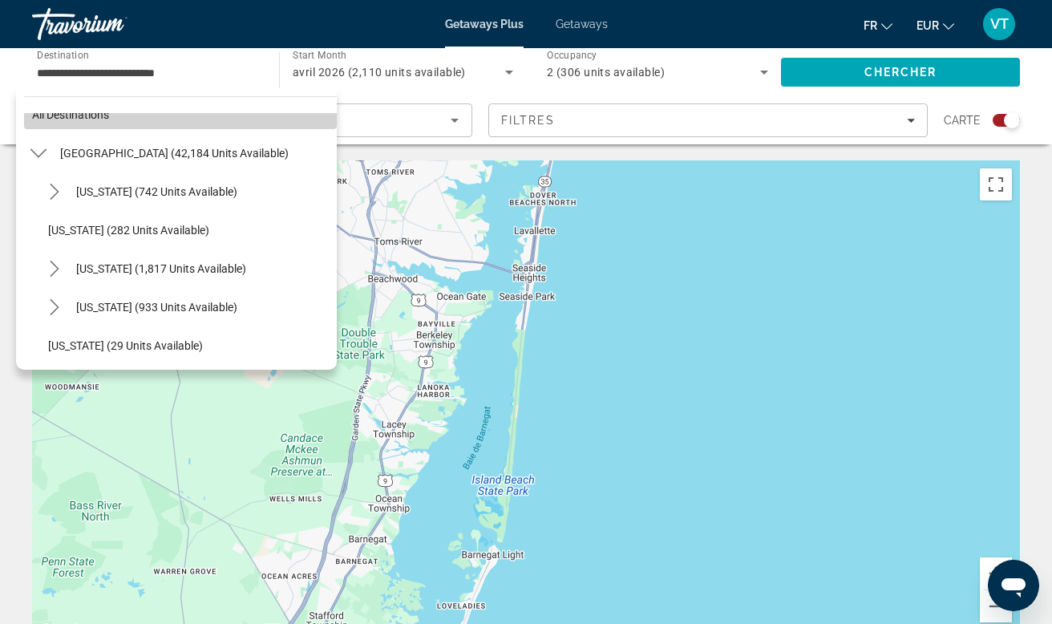
click at [54, 122] on span "Select destination: All destinations" at bounding box center [180, 114] width 313 height 38
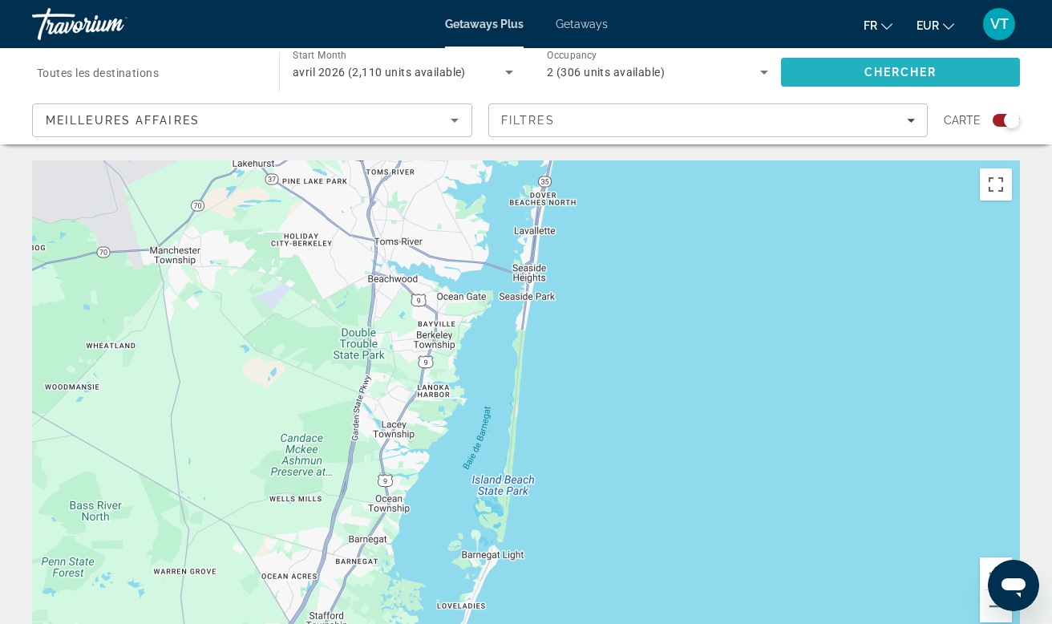
click at [818, 77] on span "Search" at bounding box center [900, 72] width 239 height 38
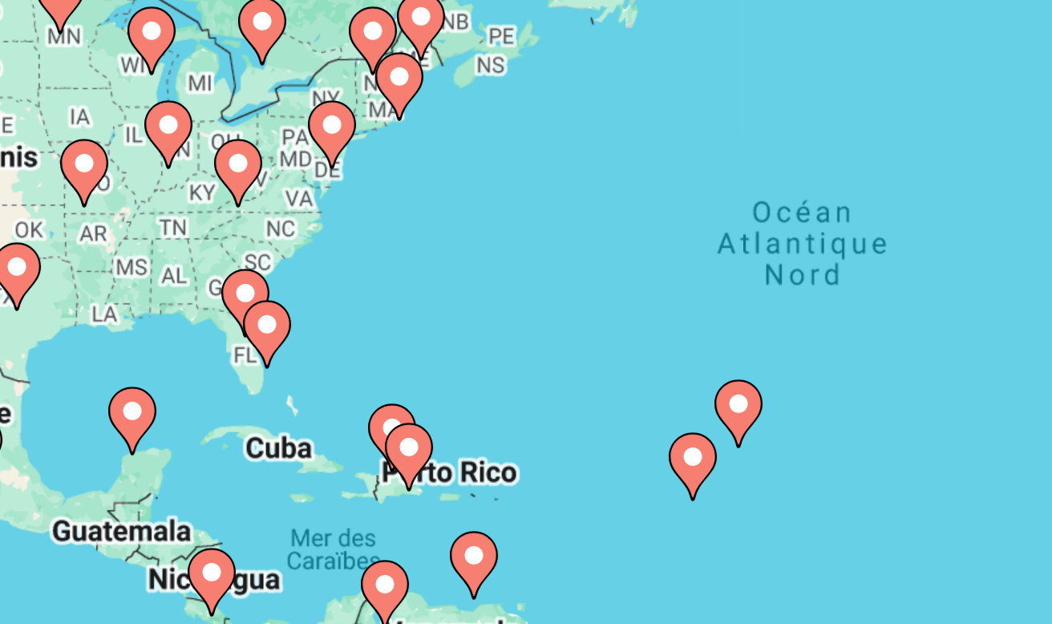
click at [294, 398] on image "Main content" at bounding box center [299, 403] width 10 height 10
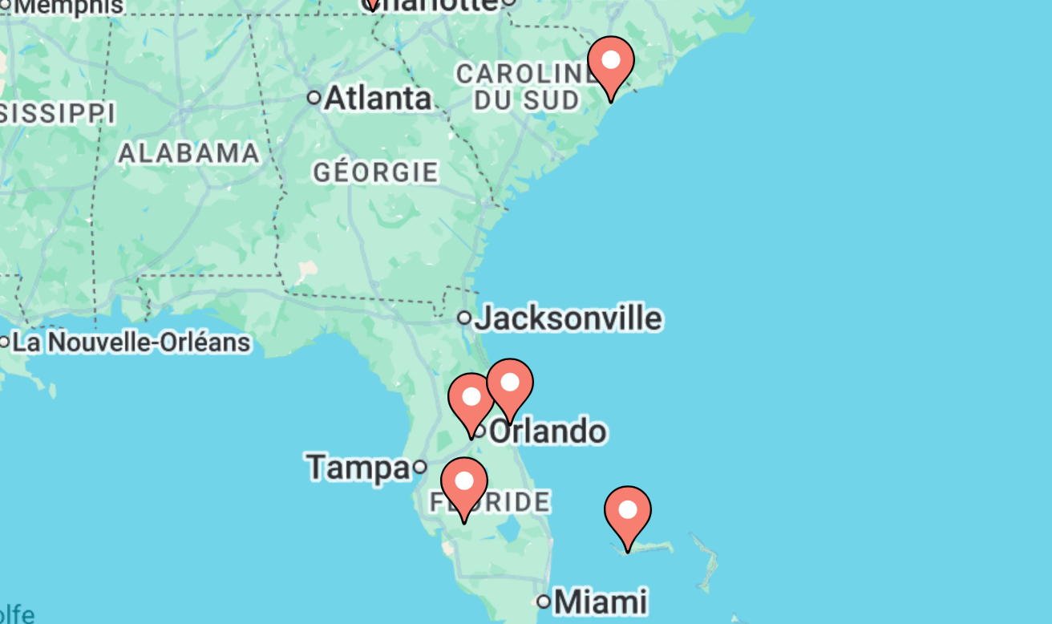
drag, startPoint x: 225, startPoint y: 119, endPoint x: 51, endPoint y: 181, distance: 184.6
click at [51, 181] on div "Pour naviguer, appuyez sur les touches fléchées. Pour activer le glissement ave…" at bounding box center [526, 400] width 988 height 481
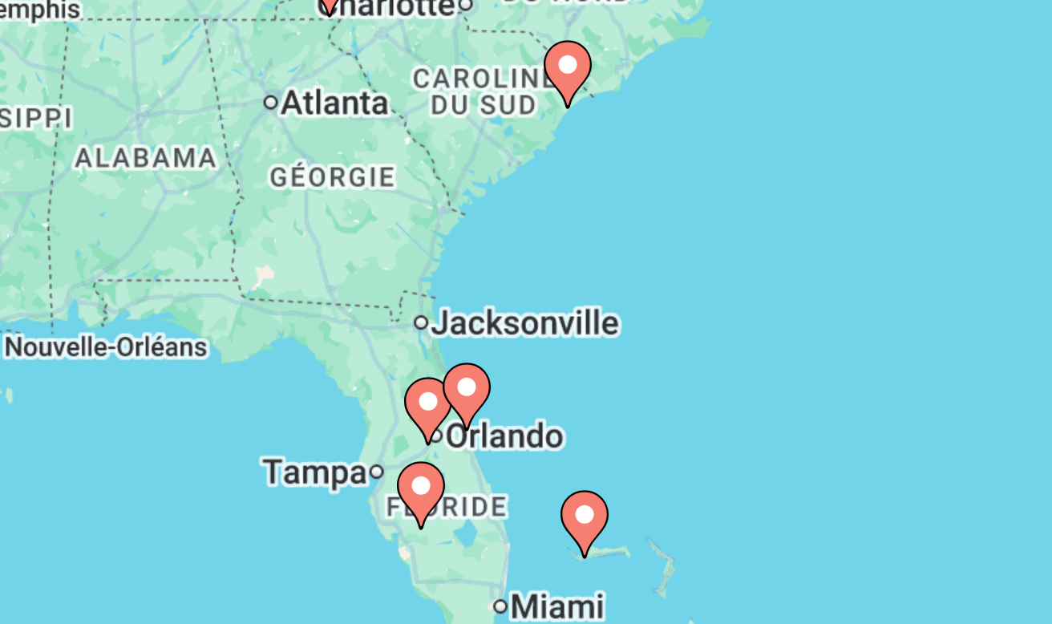
click at [361, 419] on image "Main content" at bounding box center [366, 424] width 10 height 10
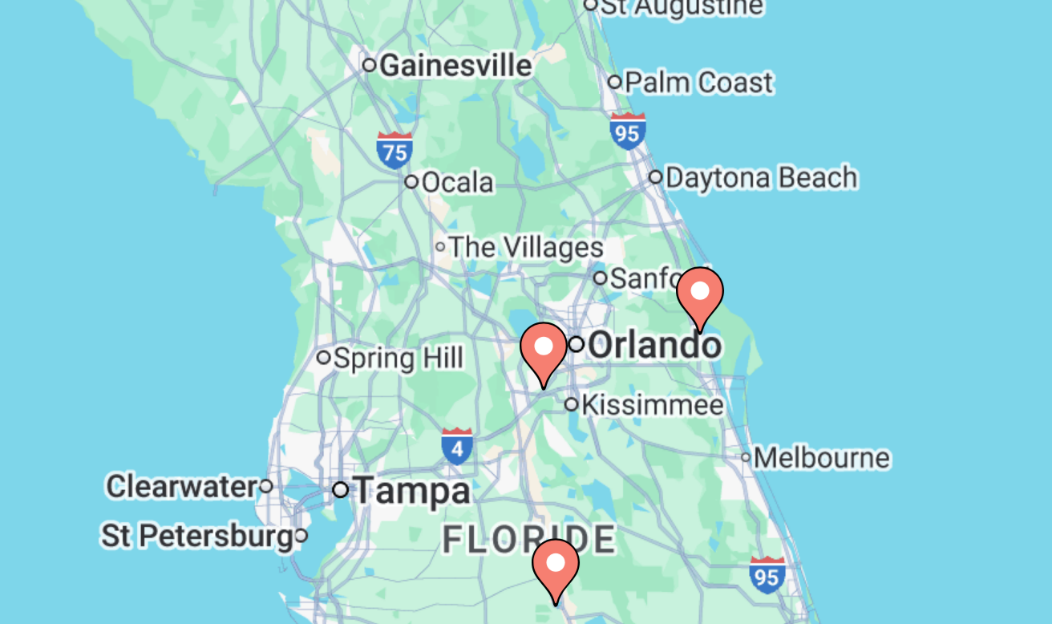
drag, startPoint x: 207, startPoint y: 159, endPoint x: 107, endPoint y: 164, distance: 100.4
click at [107, 164] on div "Pour naviguer, appuyez sur les touches fléchées. Pour activer le glissement ave…" at bounding box center [526, 400] width 988 height 481
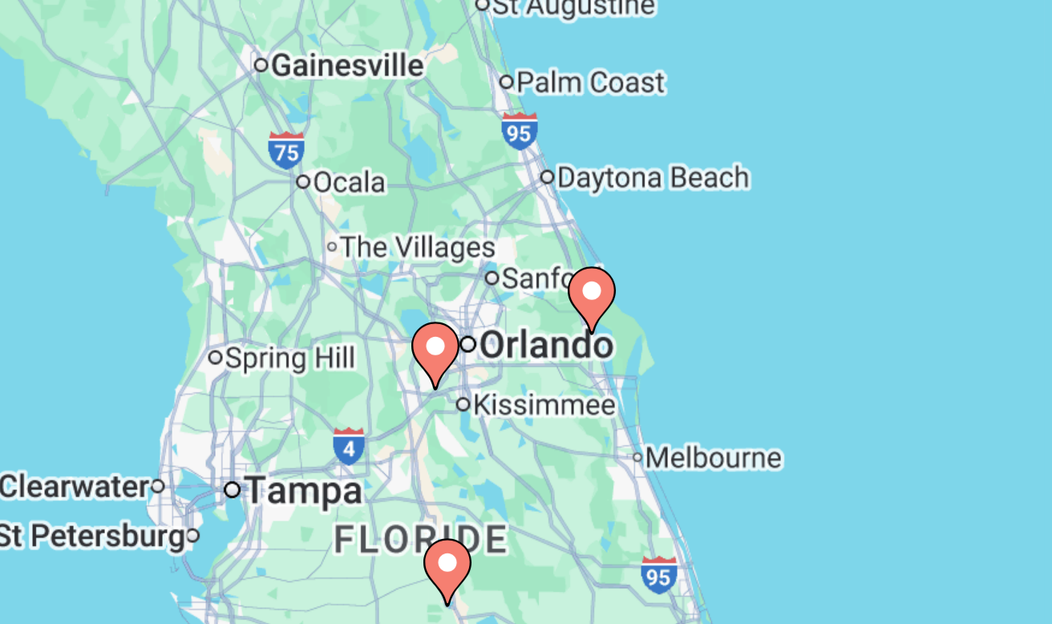
click at [400, 384] on icon "Main content" at bounding box center [407, 394] width 14 height 21
type input "**********"
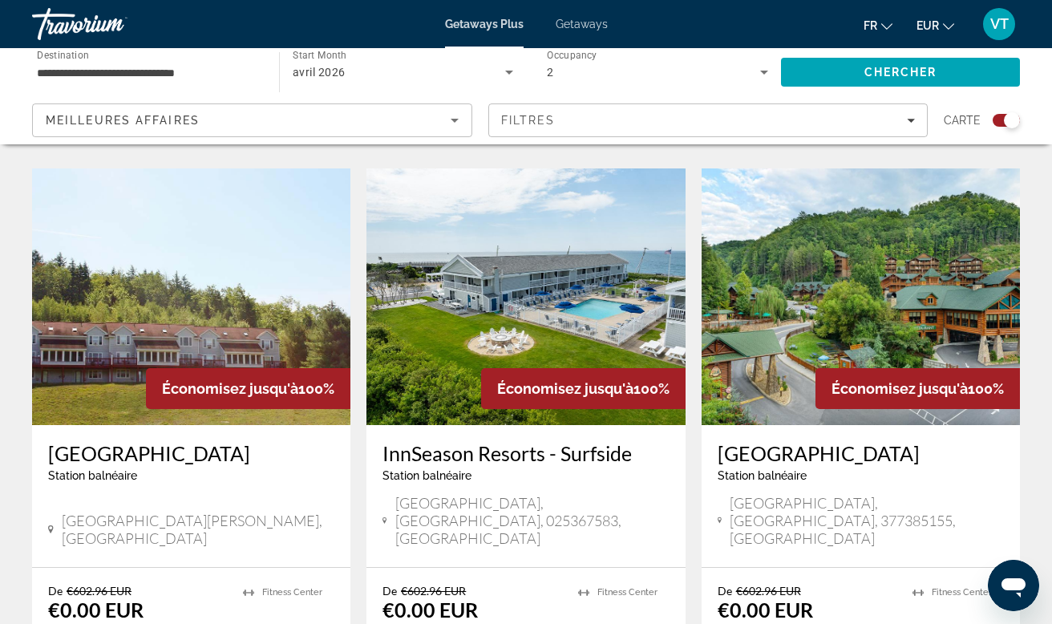
scroll to position [1131, 0]
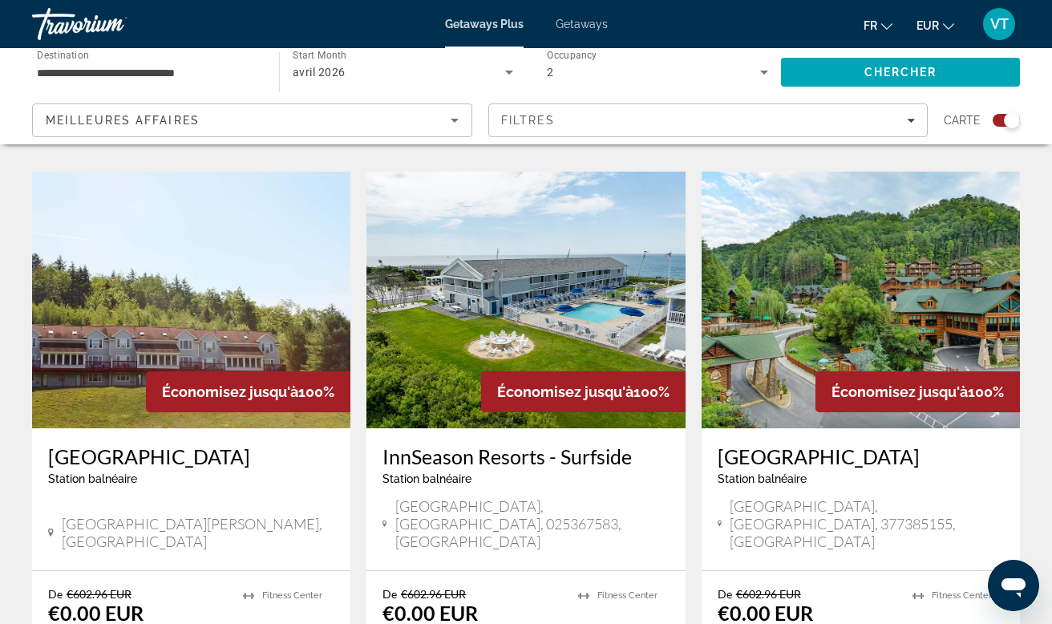
click at [543, 202] on img "Main content" at bounding box center [525, 300] width 318 height 257
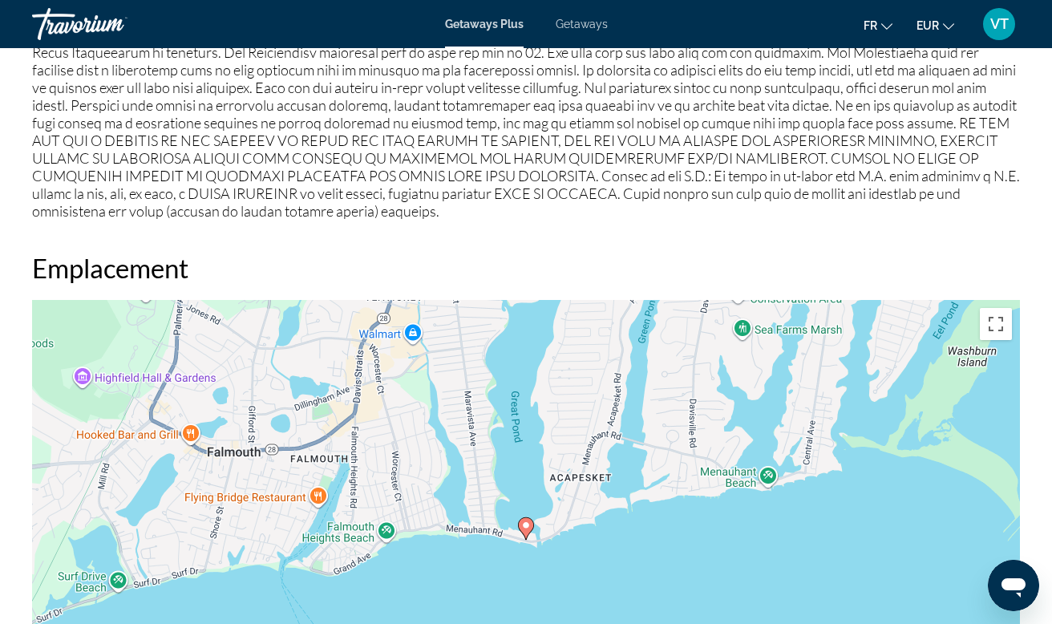
scroll to position [2122, 0]
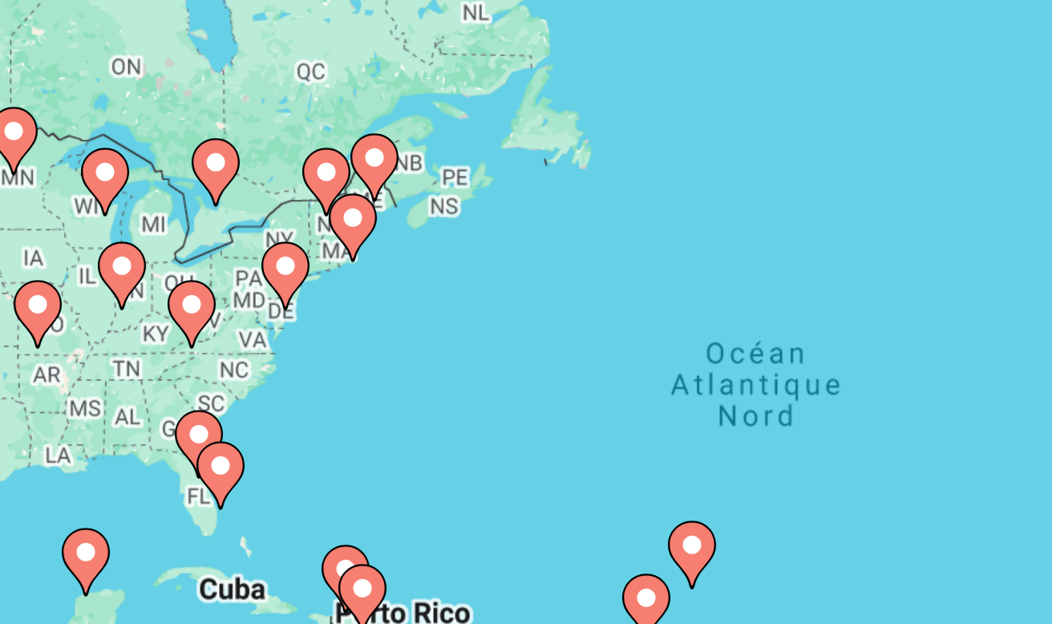
click at [294, 398] on image "Main content" at bounding box center [299, 403] width 10 height 10
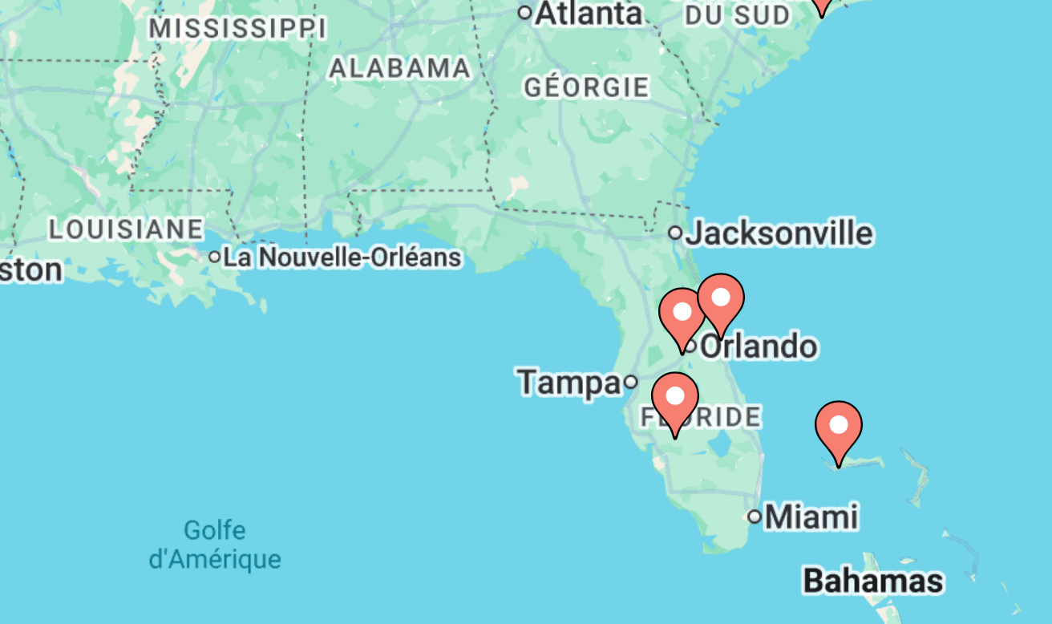
drag, startPoint x: 231, startPoint y: 162, endPoint x: 149, endPoint y: 140, distance: 84.8
click at [149, 160] on div "Pour activer le glissement avec le clavier, appuyez sur Alt+Entrée. Une fois ce…" at bounding box center [526, 400] width 988 height 481
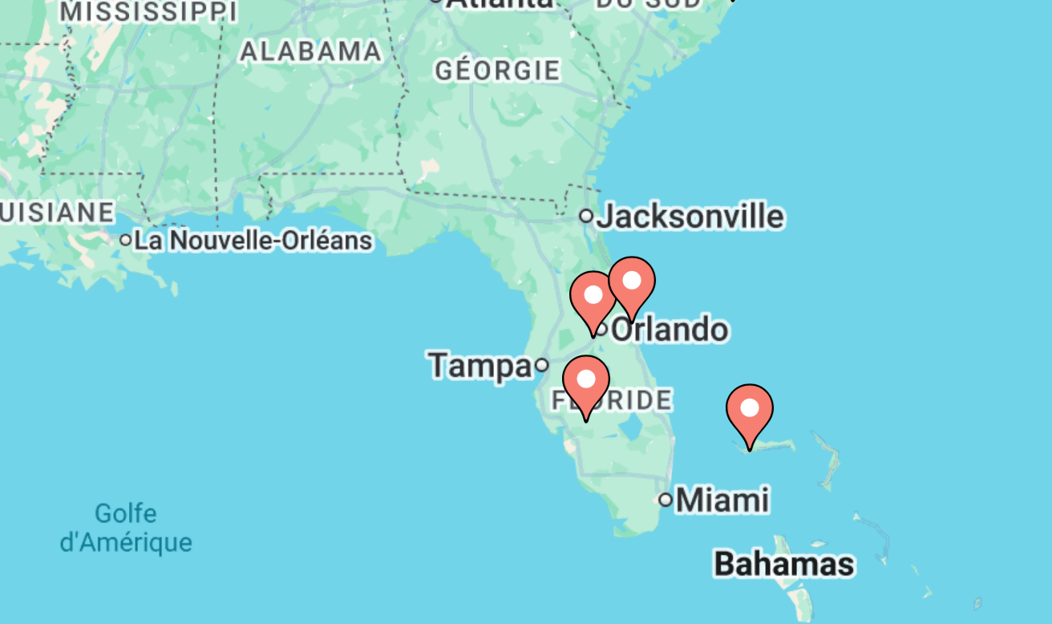
drag, startPoint x: 190, startPoint y: 150, endPoint x: 150, endPoint y: 148, distance: 40.2
click at [150, 160] on div "Pour activer le glissement avec le clavier, appuyez sur Alt+Entrée. Une fois ce…" at bounding box center [526, 400] width 988 height 481
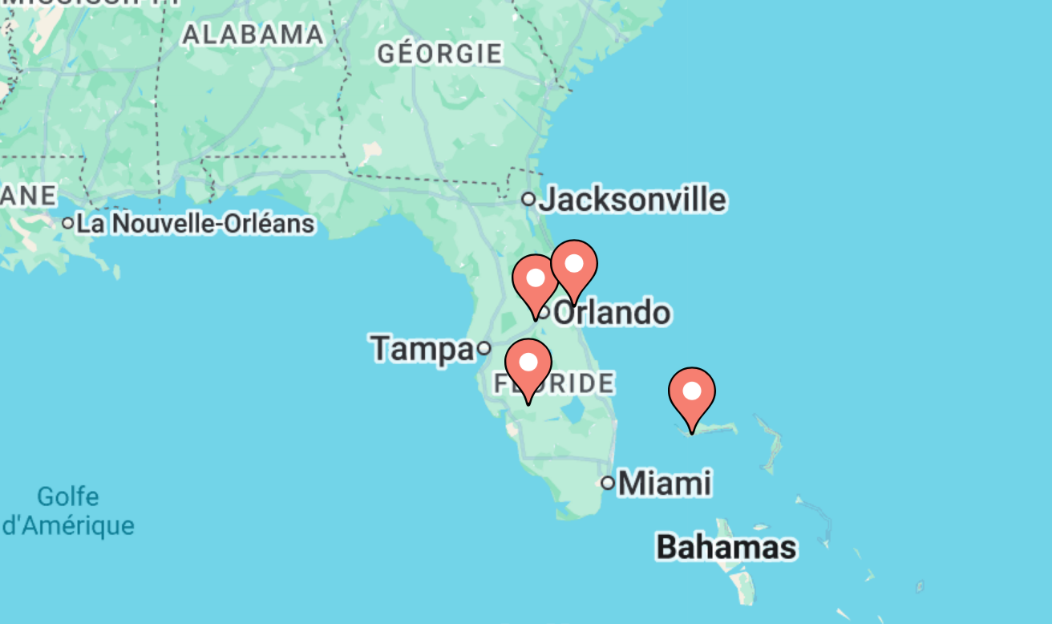
click at [409, 327] on icon "Main content" at bounding box center [417, 338] width 16 height 22
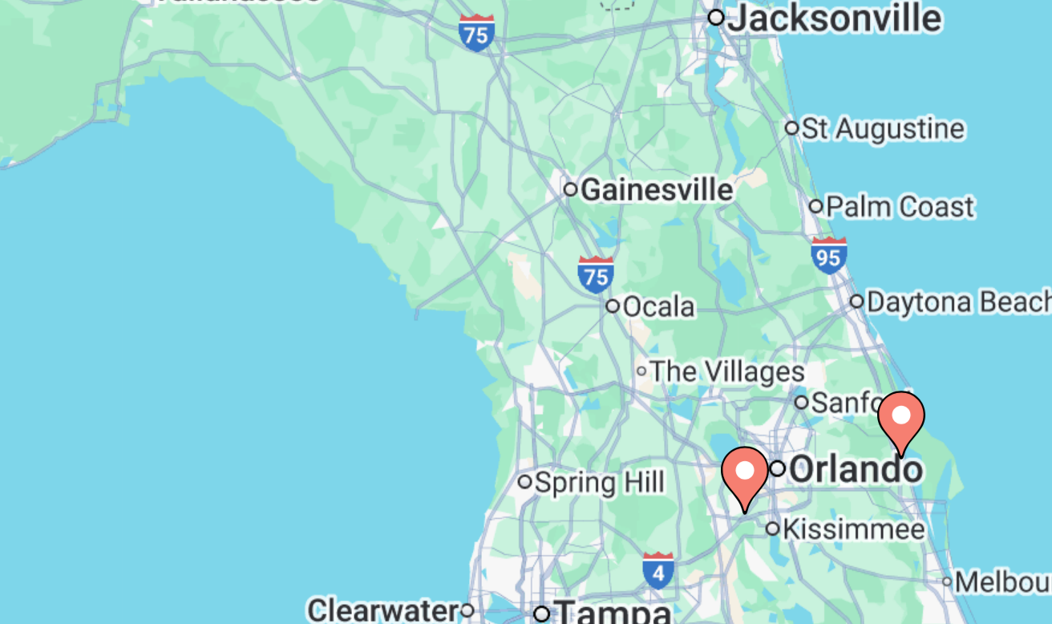
click at [519, 378] on icon "Main content" at bounding box center [526, 388] width 14 height 21
type input "**********"
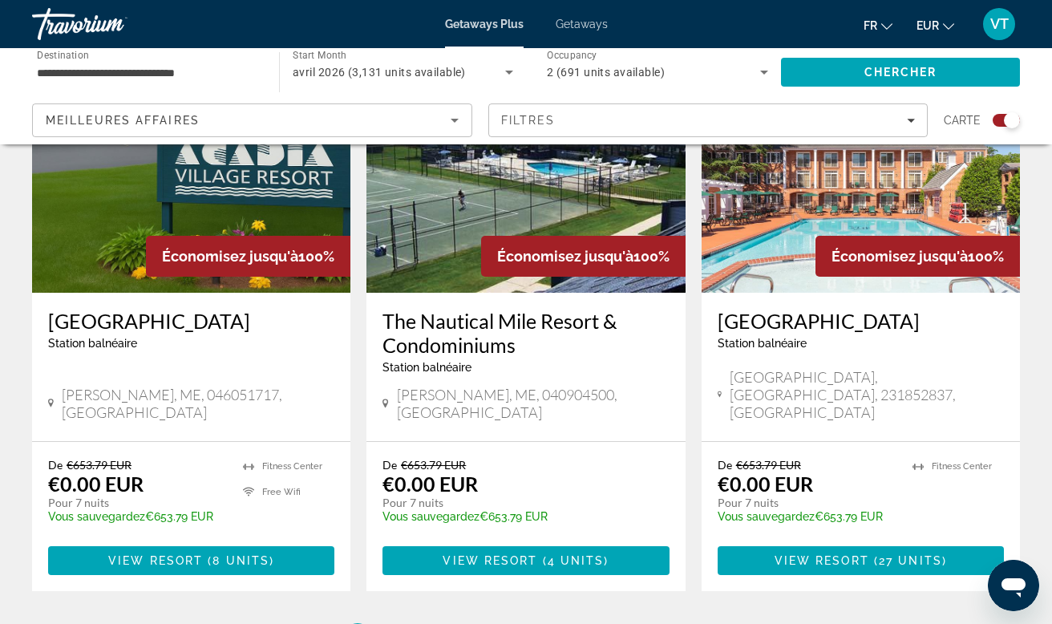
scroll to position [2434, 0]
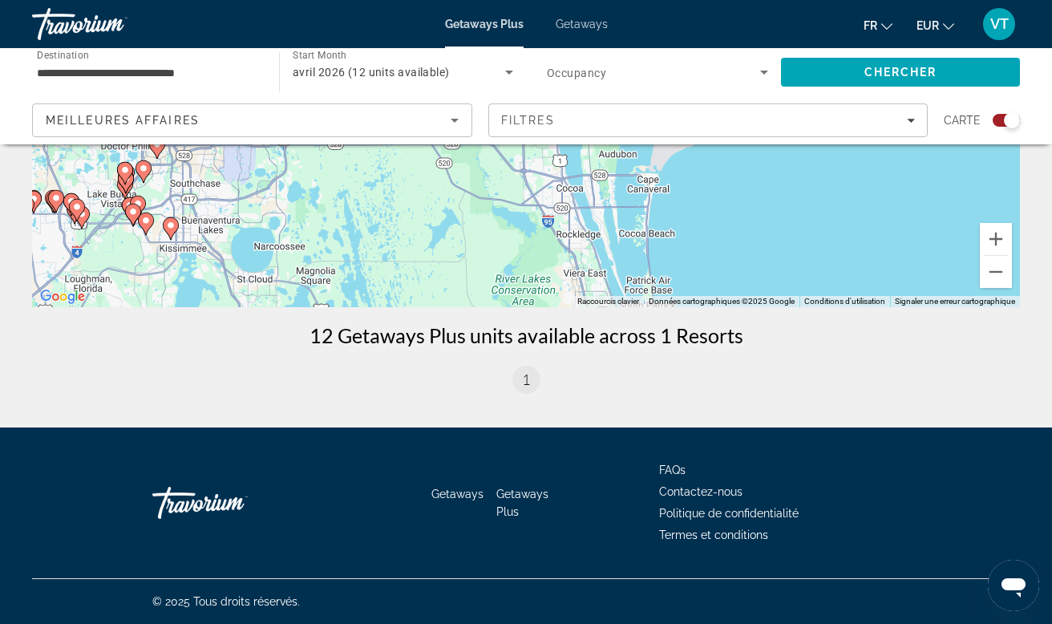
scroll to position [334, 0]
click at [529, 384] on span "1" at bounding box center [526, 379] width 8 height 18
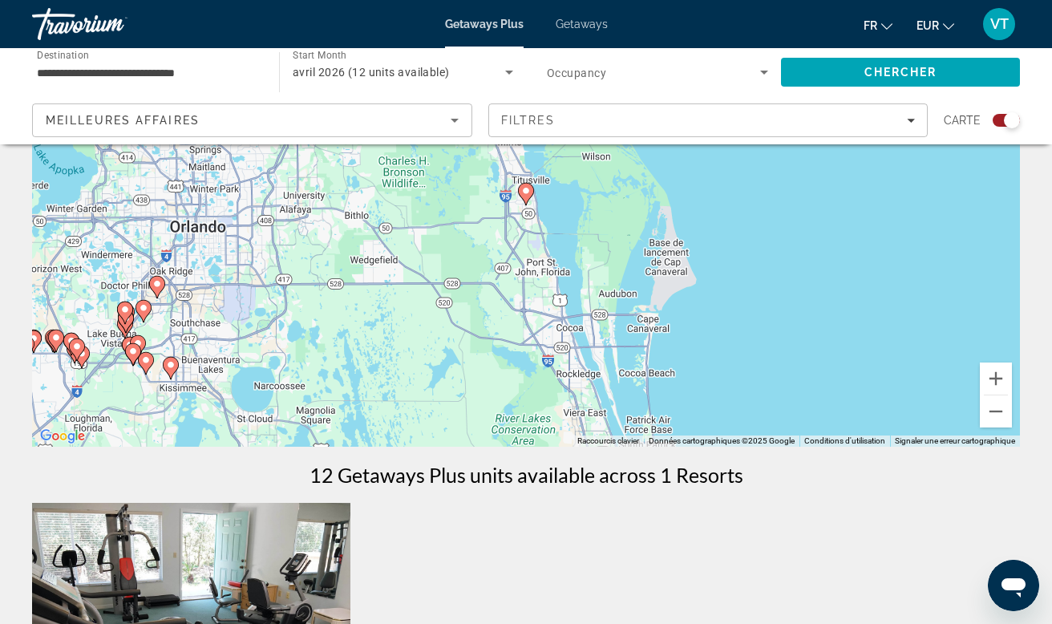
scroll to position [176, 0]
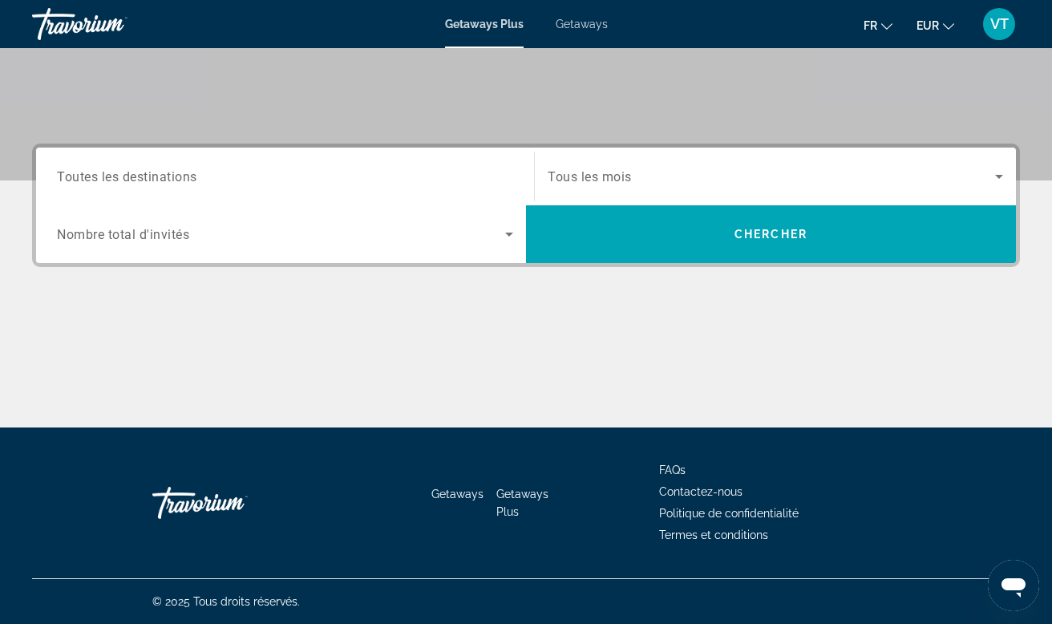
scroll to position [301, 0]
click at [407, 172] on input "Destination Toutes les destinations" at bounding box center [285, 177] width 456 height 19
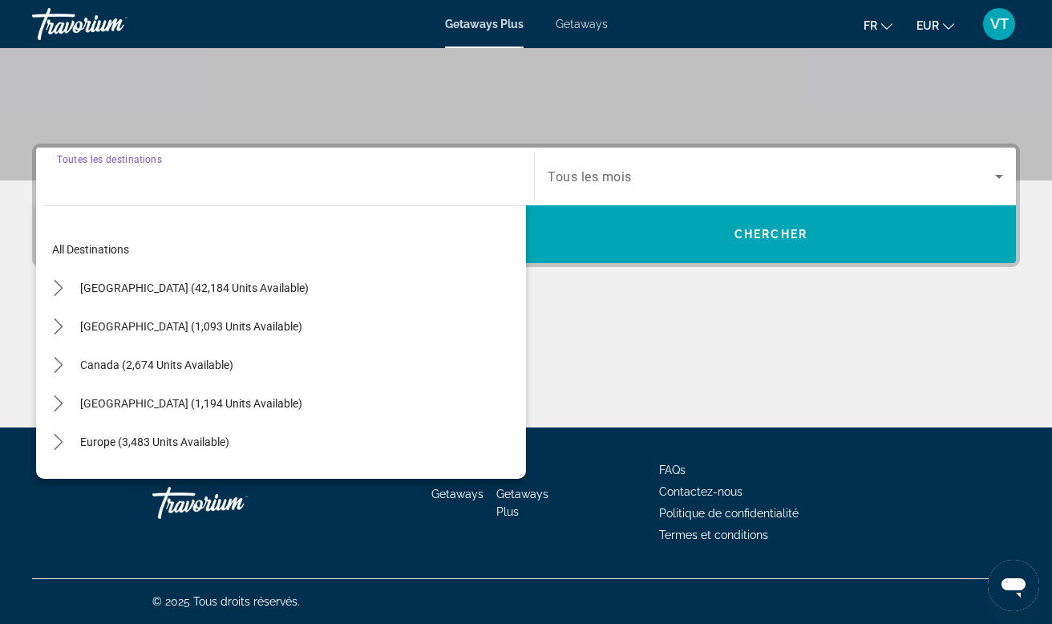
click at [314, 275] on div "[GEOGRAPHIC_DATA] (42,184 units available)" at bounding box center [285, 288] width 482 height 38
click at [297, 288] on div "[GEOGRAPHIC_DATA] (42,184 units available)" at bounding box center [285, 288] width 482 height 38
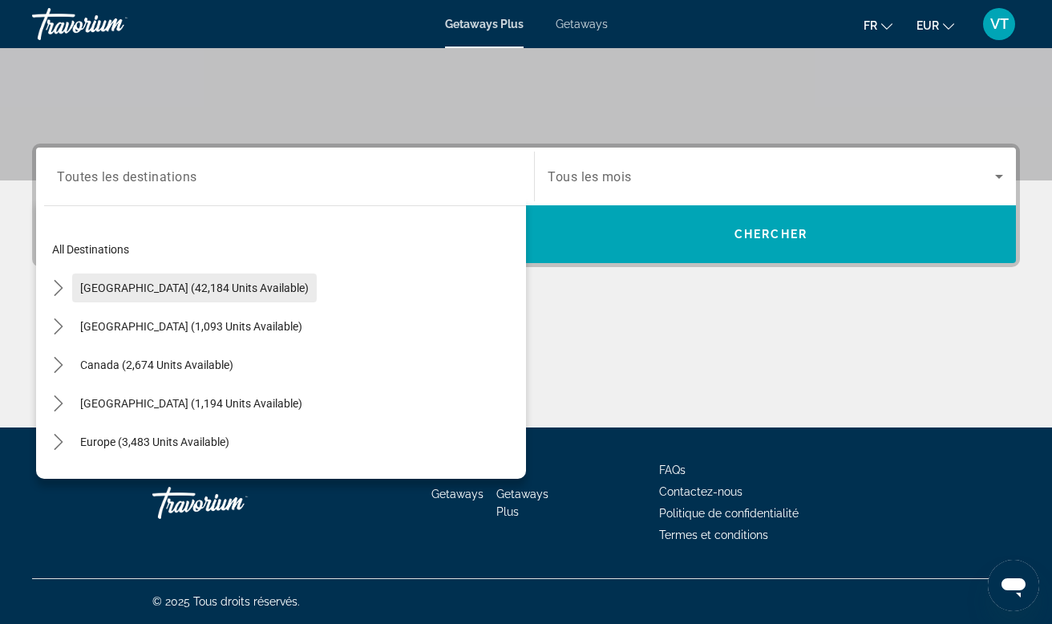
click at [249, 285] on span "[GEOGRAPHIC_DATA] (42,184 units available)" at bounding box center [194, 287] width 229 height 13
type input "**********"
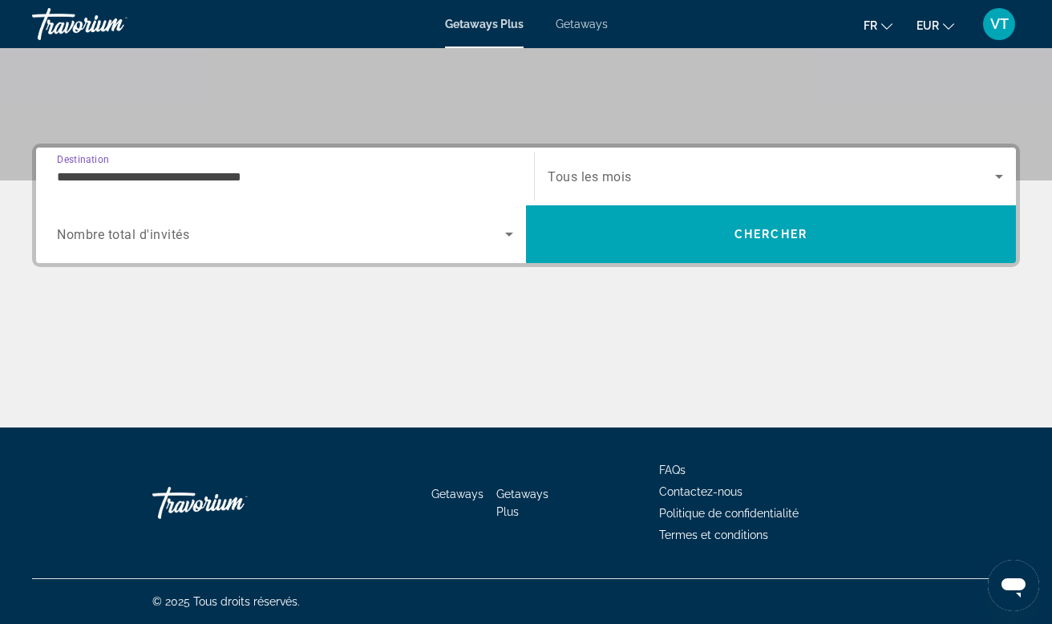
click at [470, 245] on div "Search widget" at bounding box center [285, 234] width 456 height 45
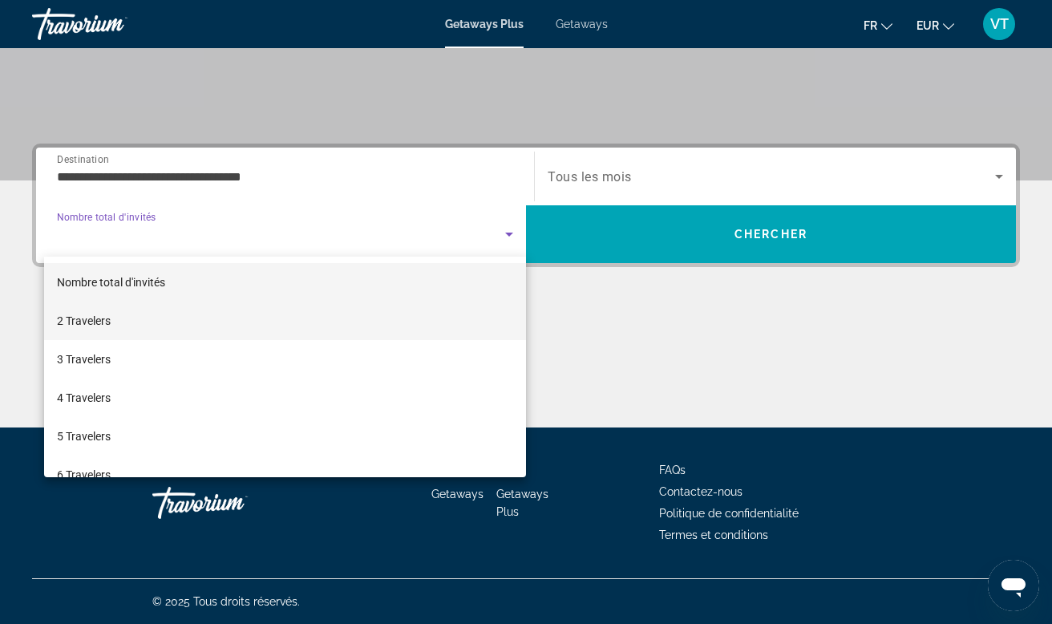
click at [319, 318] on mat-option "2 Travelers" at bounding box center [285, 321] width 482 height 38
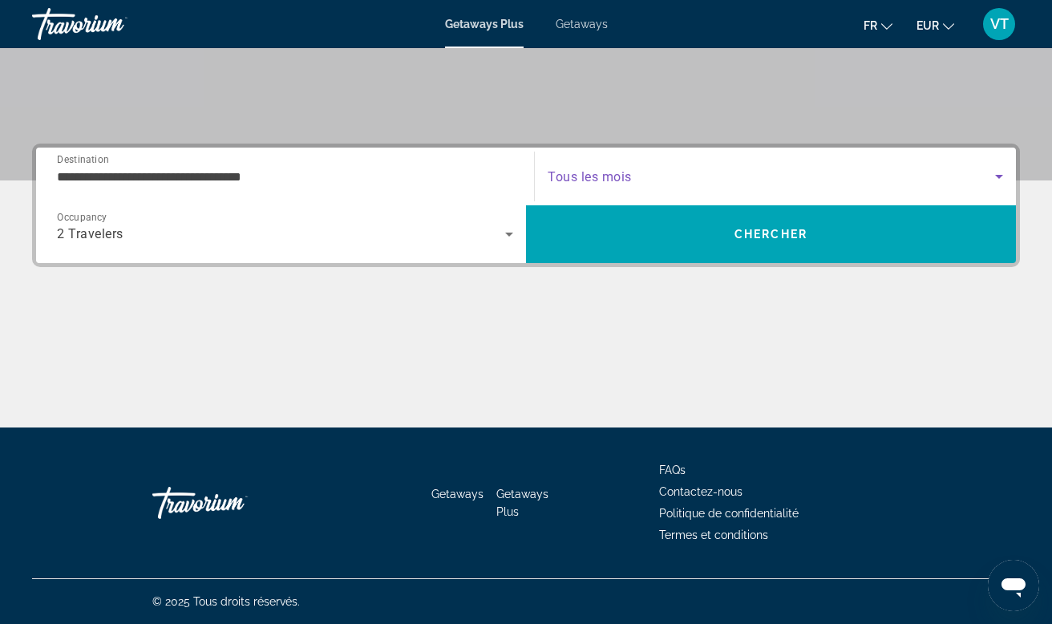
click at [735, 175] on span "Search widget" at bounding box center [771, 176] width 447 height 19
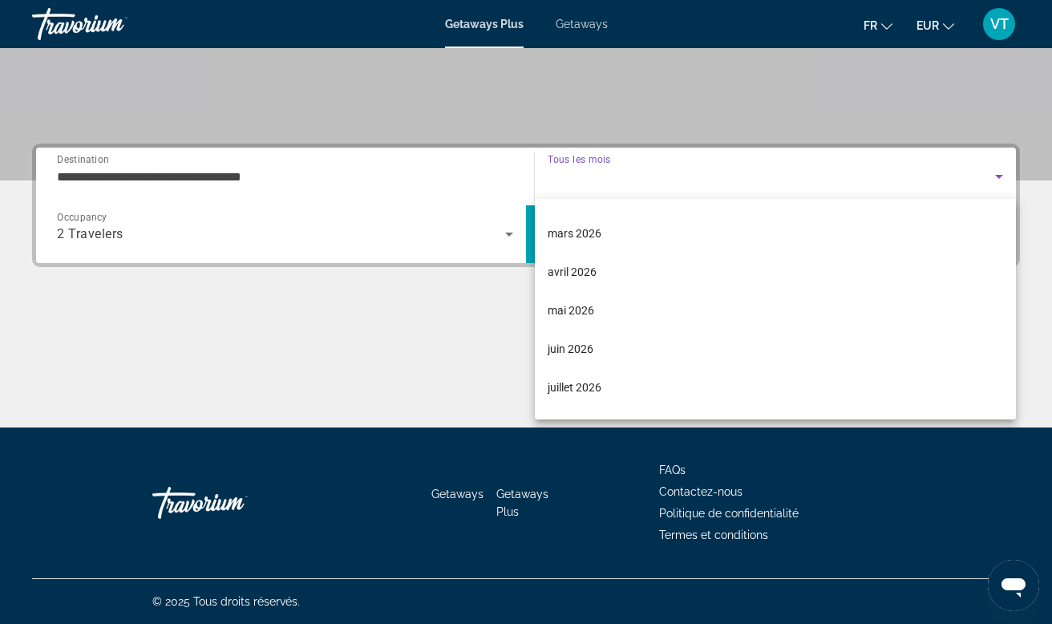
scroll to position [225, 0]
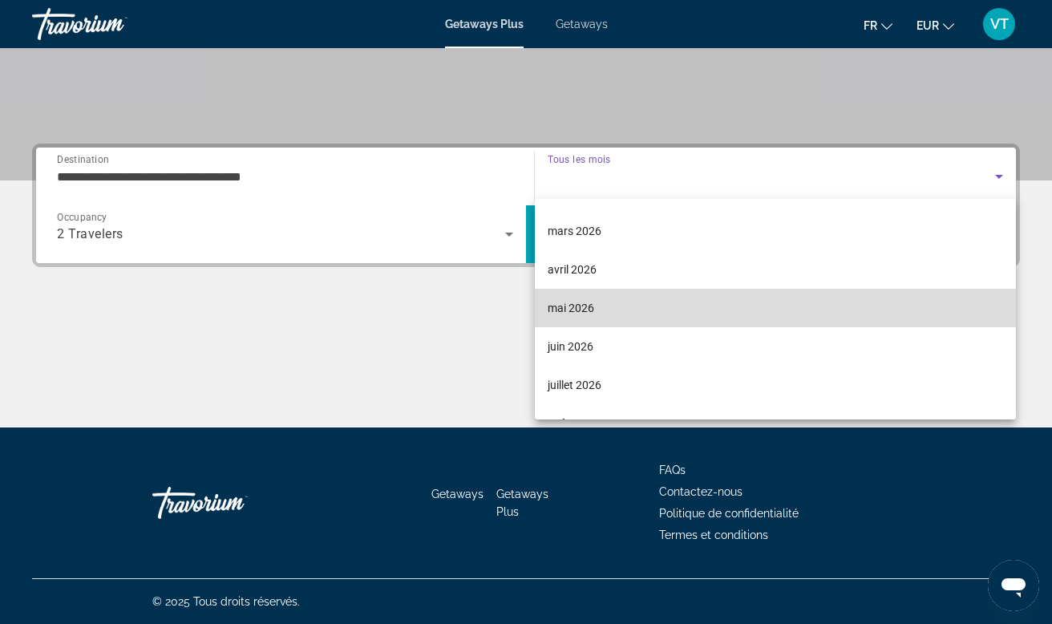
click at [578, 310] on span "mai 2026" at bounding box center [571, 307] width 47 height 19
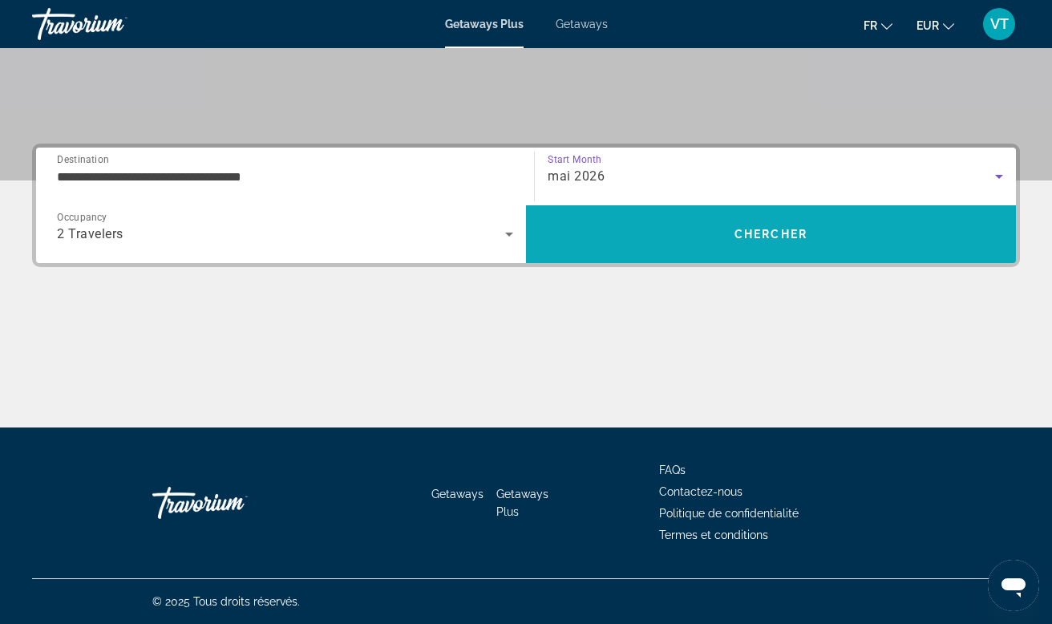
click at [668, 233] on span "Search" at bounding box center [771, 234] width 490 height 38
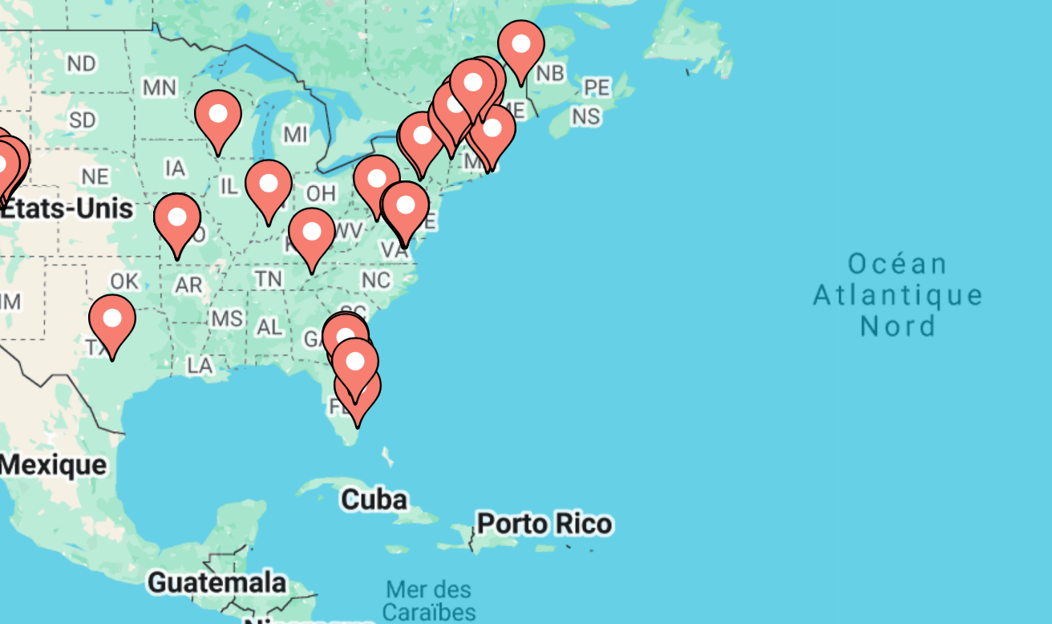
click at [292, 393] on image "Main content" at bounding box center [297, 398] width 10 height 10
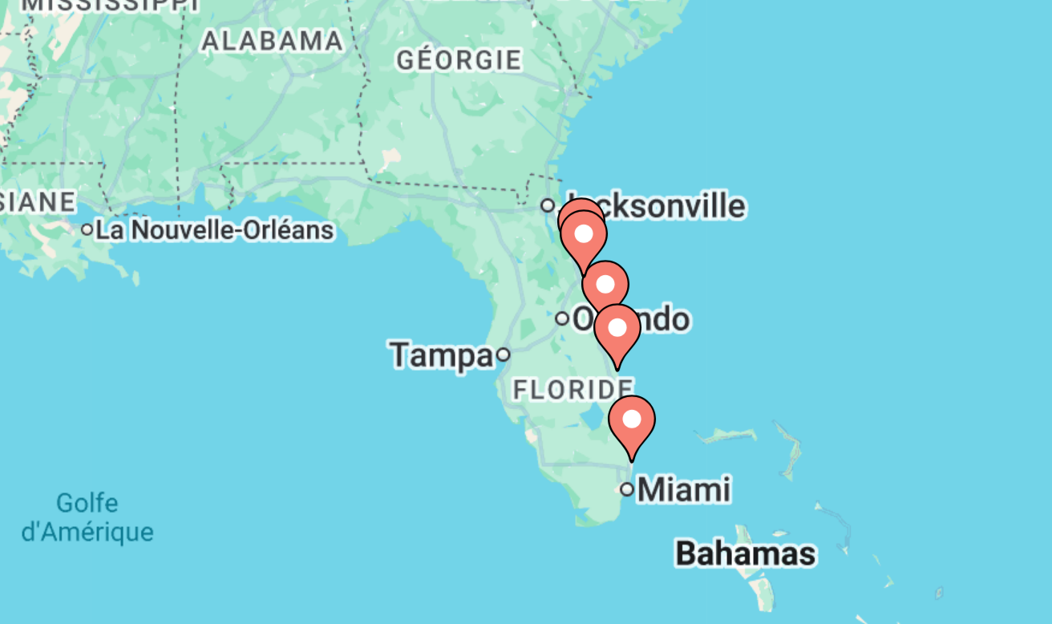
drag, startPoint x: 204, startPoint y: 148, endPoint x: 30, endPoint y: 148, distance: 174.0
click at [32, 160] on div "Pour activer le glissement avec le clavier, appuyez sur Alt+Entrée. Une fois ce…" at bounding box center [526, 400] width 988 height 481
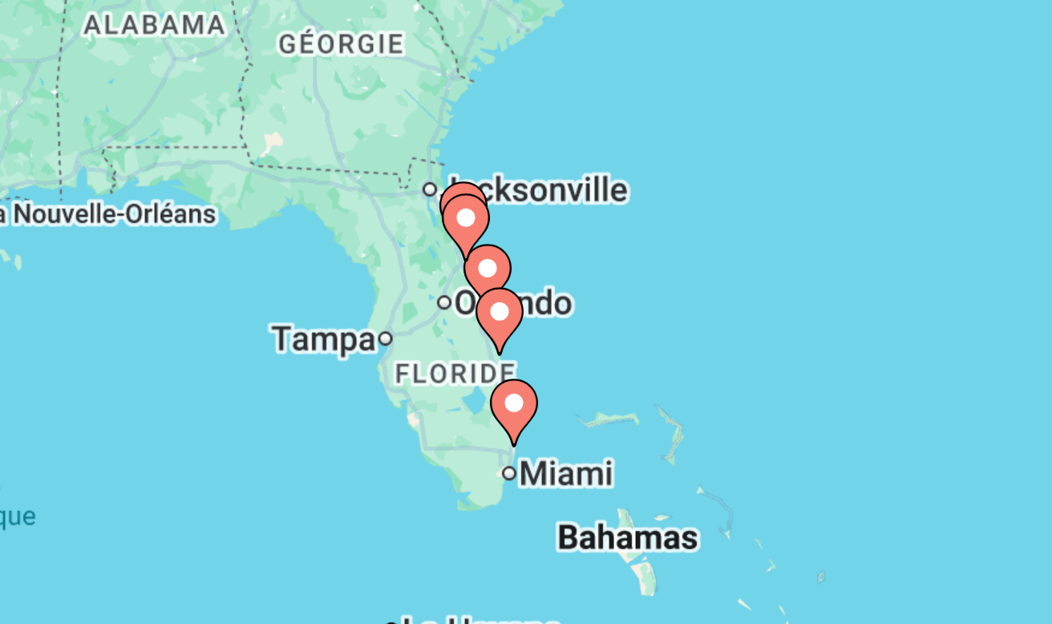
click at [326, 342] on icon "Main content" at bounding box center [333, 352] width 14 height 21
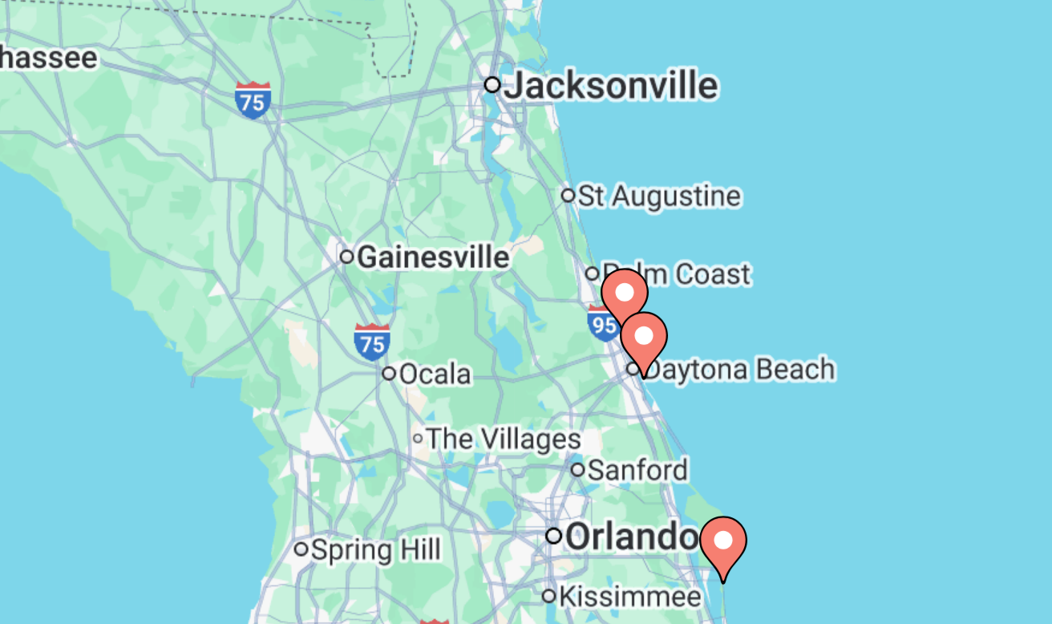
drag, startPoint x: 217, startPoint y: 94, endPoint x: 57, endPoint y: 83, distance: 160.0
click at [57, 160] on div "Pour naviguer, appuyez sur les touches fléchées. Pour activer le glissement ave…" at bounding box center [526, 400] width 988 height 481
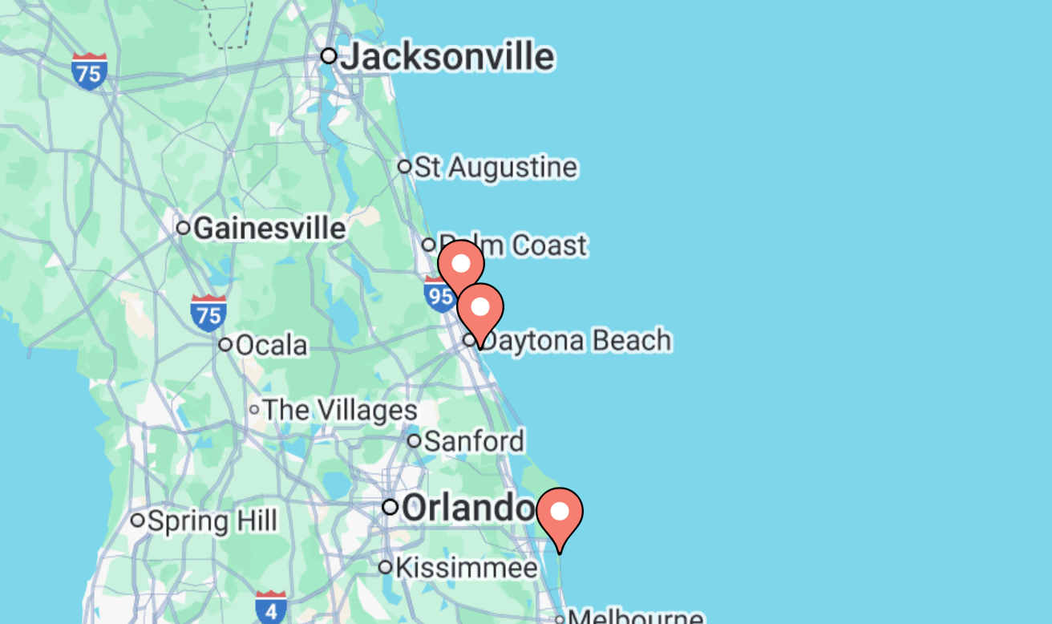
drag, startPoint x: 111, startPoint y: 112, endPoint x: 77, endPoint y: 107, distance: 34.8
click at [77, 160] on div "Pour naviguer, appuyez sur les touches fléchées. Pour activer le glissement ave…" at bounding box center [526, 400] width 988 height 481
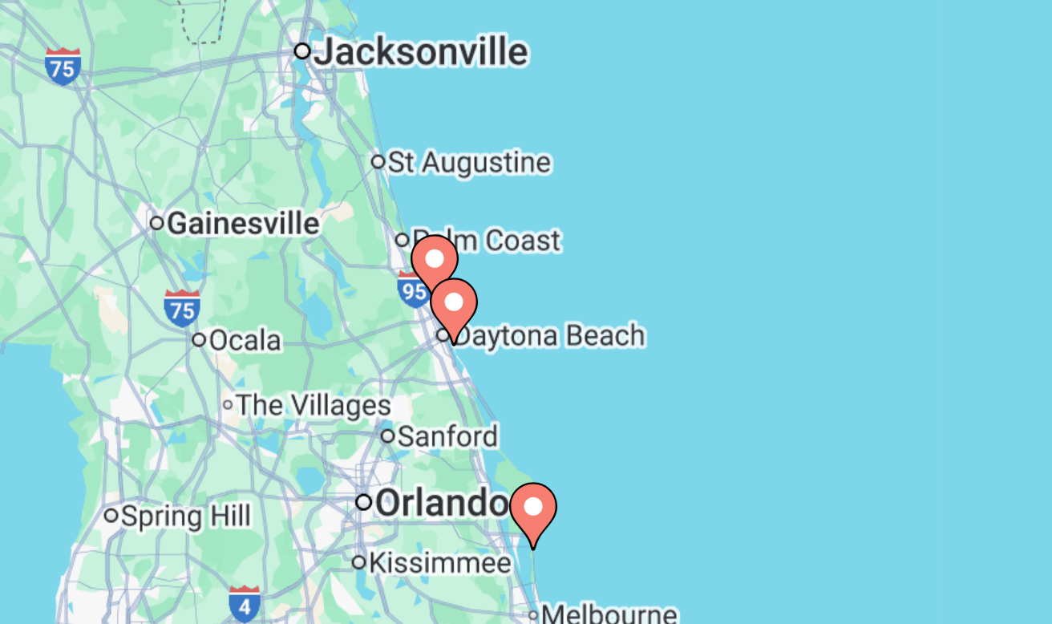
click at [325, 377] on image "Main content" at bounding box center [330, 382] width 10 height 10
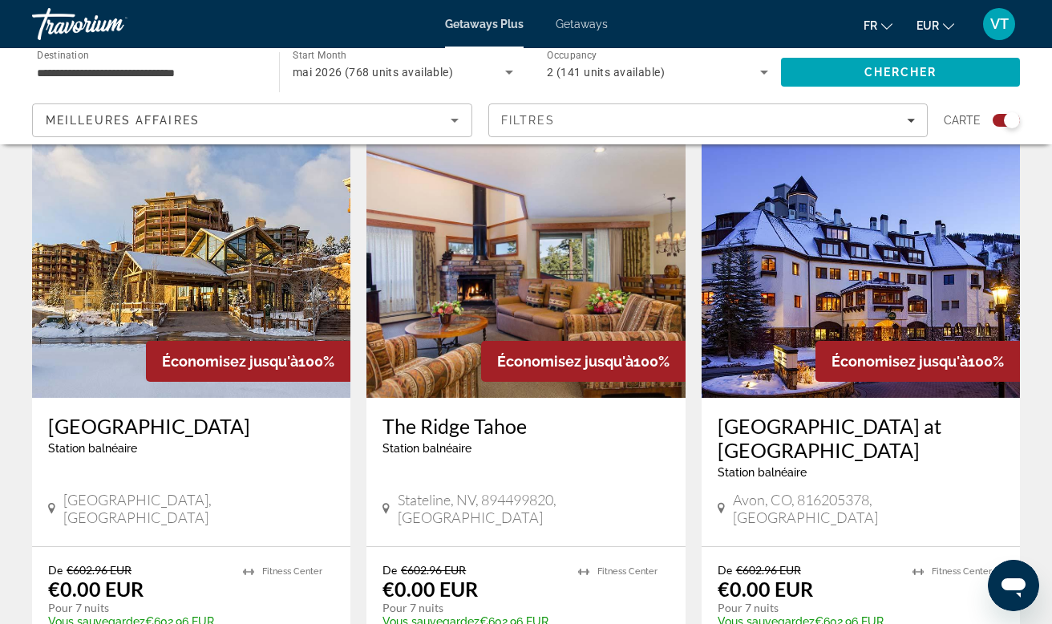
scroll to position [1128, 0]
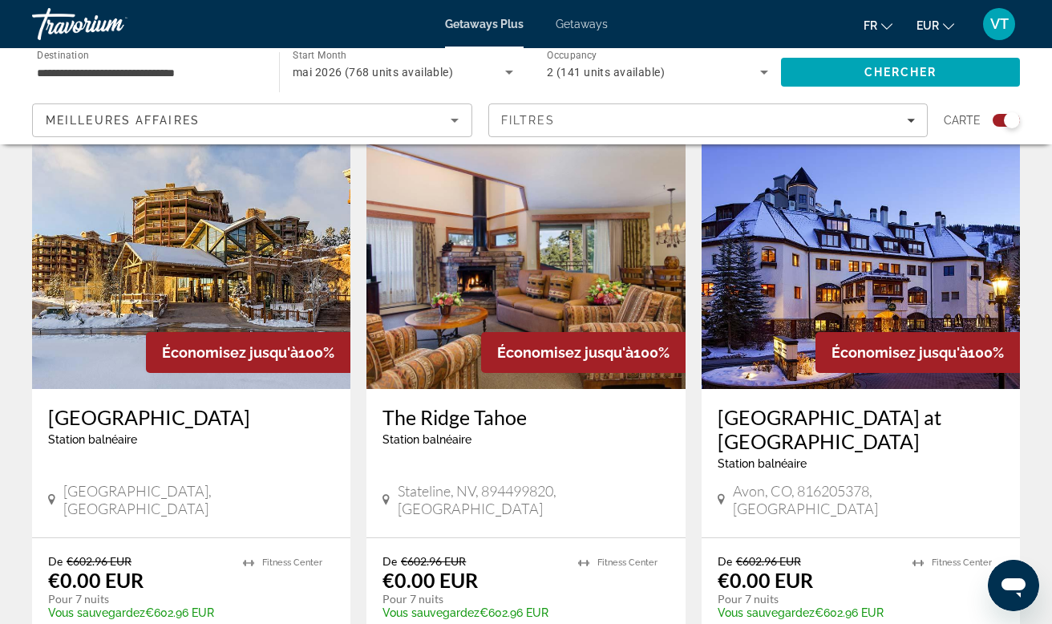
click at [1002, 121] on div "Search widget" at bounding box center [1006, 120] width 27 height 13
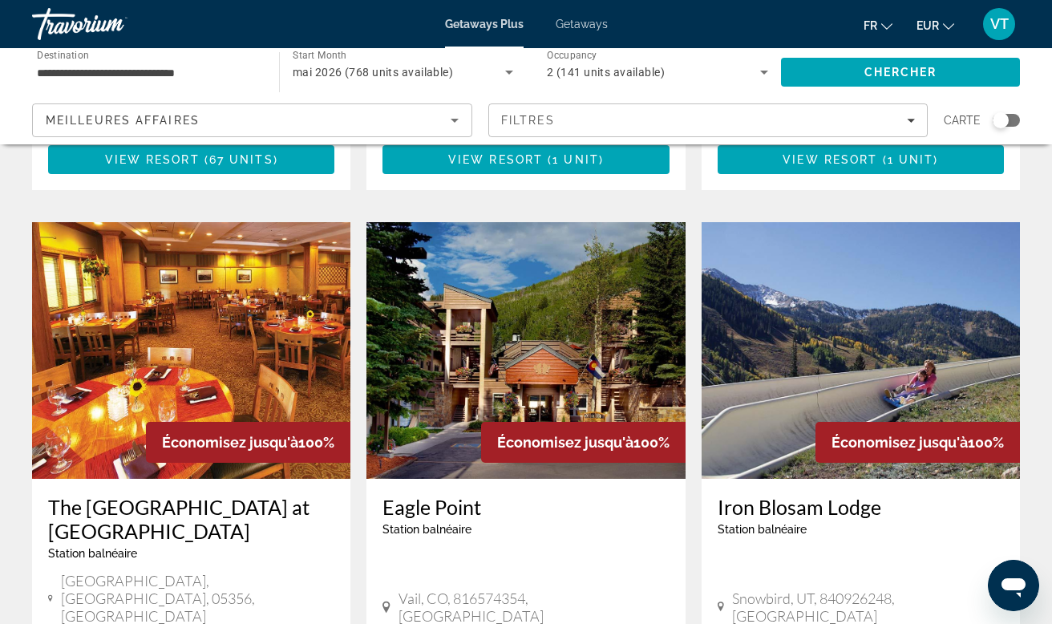
click at [1009, 122] on div "Search widget" at bounding box center [1006, 120] width 27 height 13
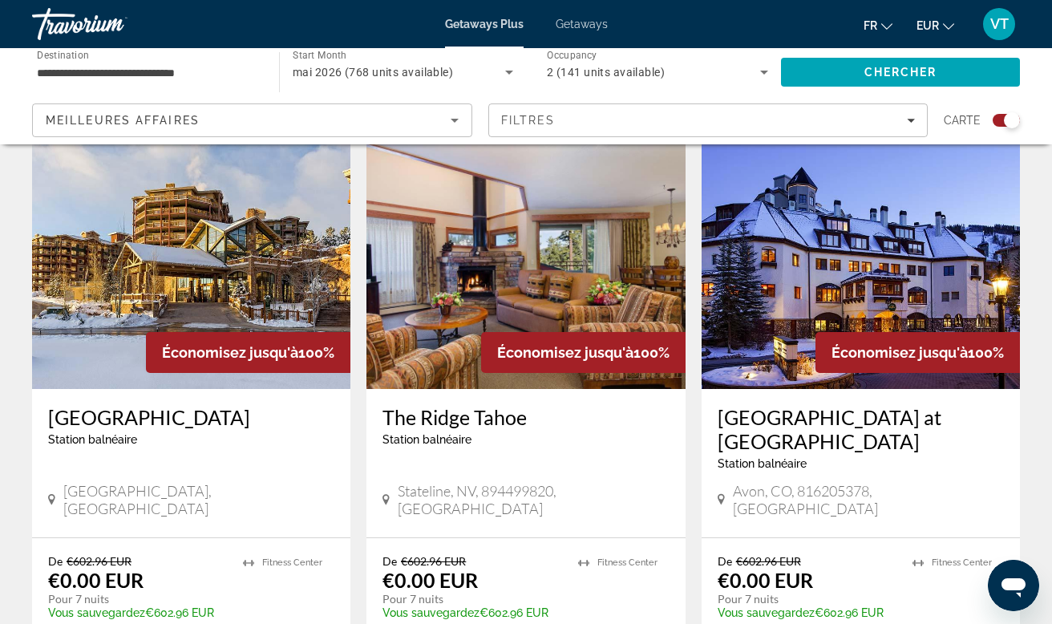
click at [993, 123] on div "Search widget" at bounding box center [1006, 120] width 27 height 13
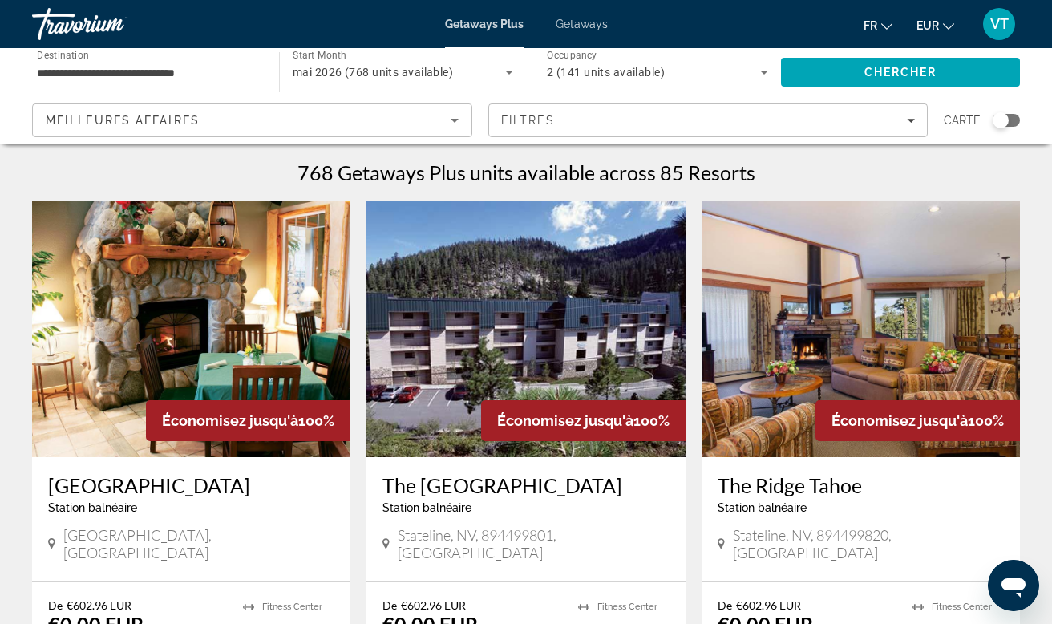
scroll to position [0, 0]
click at [1013, 123] on div "Search widget" at bounding box center [1006, 120] width 27 height 13
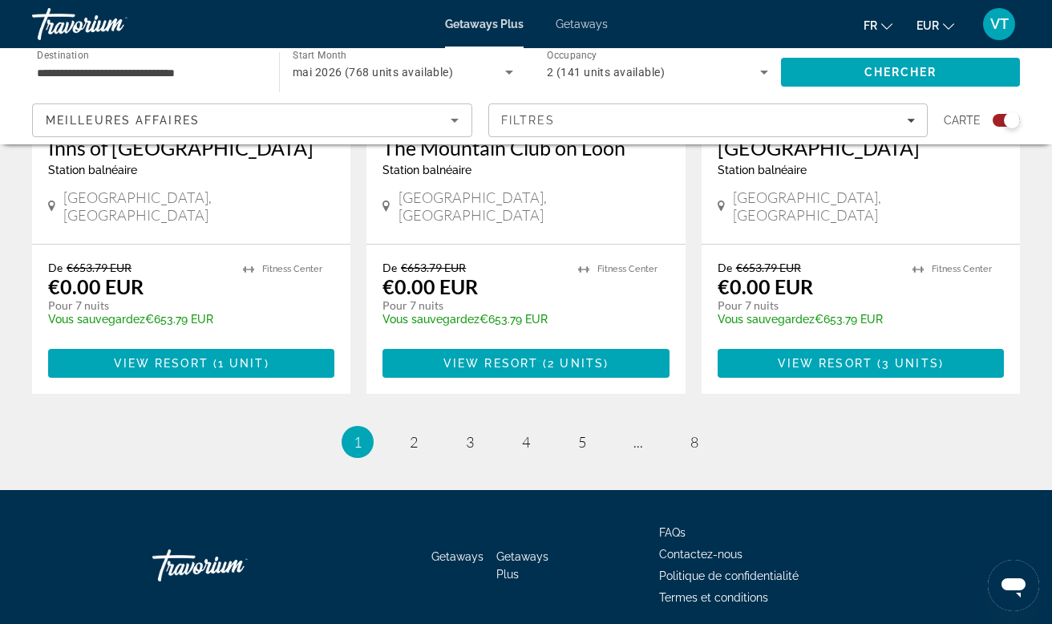
scroll to position [2588, 0]
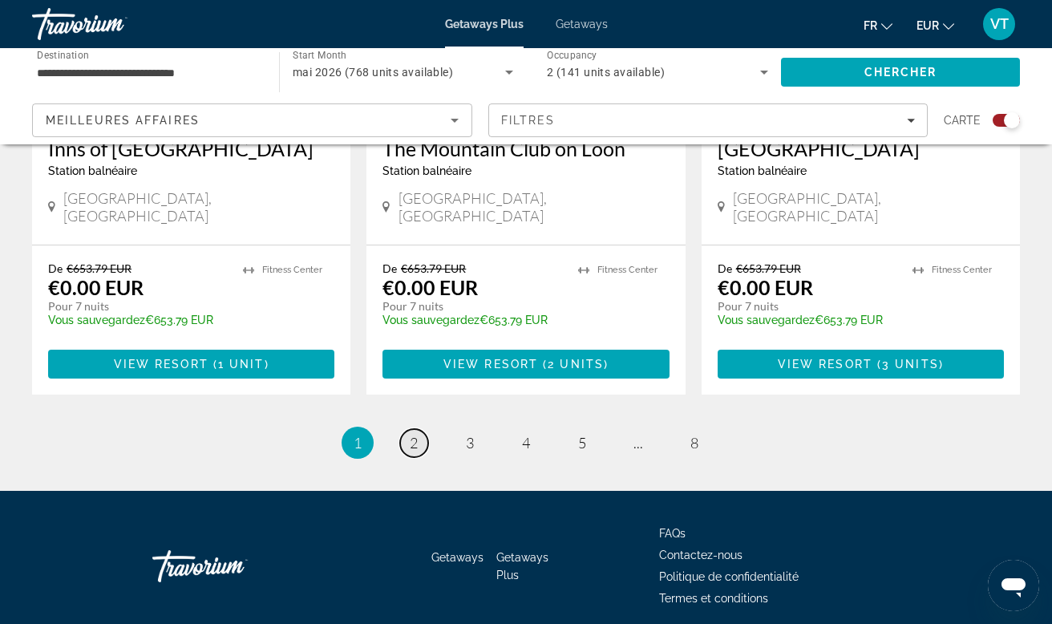
click at [411, 434] on span "2" at bounding box center [414, 443] width 8 height 18
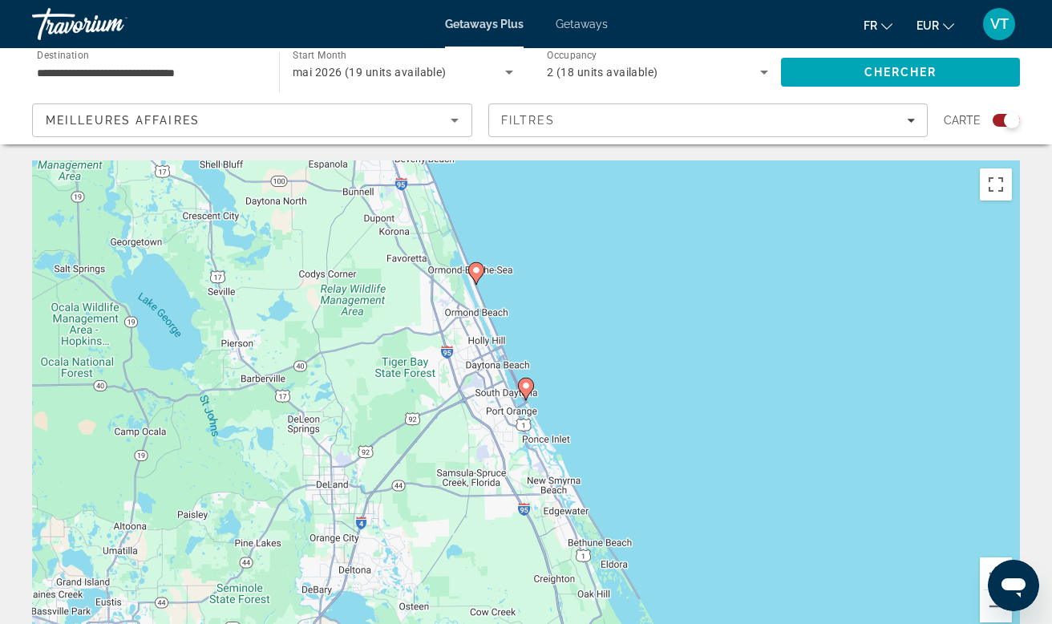
click at [179, 65] on input "**********" at bounding box center [147, 72] width 221 height 19
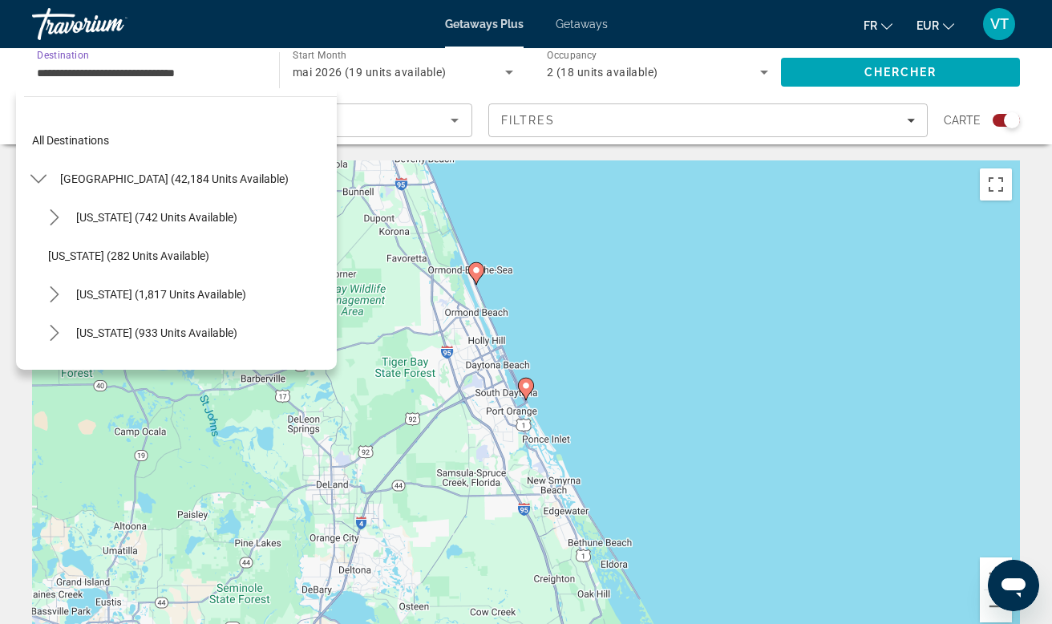
scroll to position [288, 0]
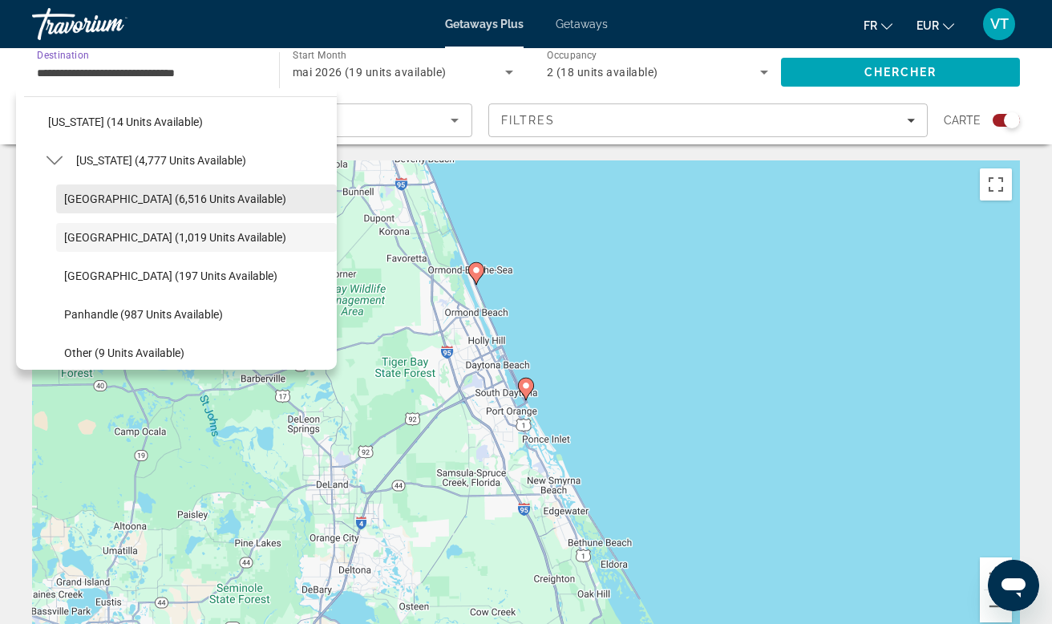
click at [158, 194] on span "[GEOGRAPHIC_DATA] (6,516 units available)" at bounding box center [175, 198] width 222 height 13
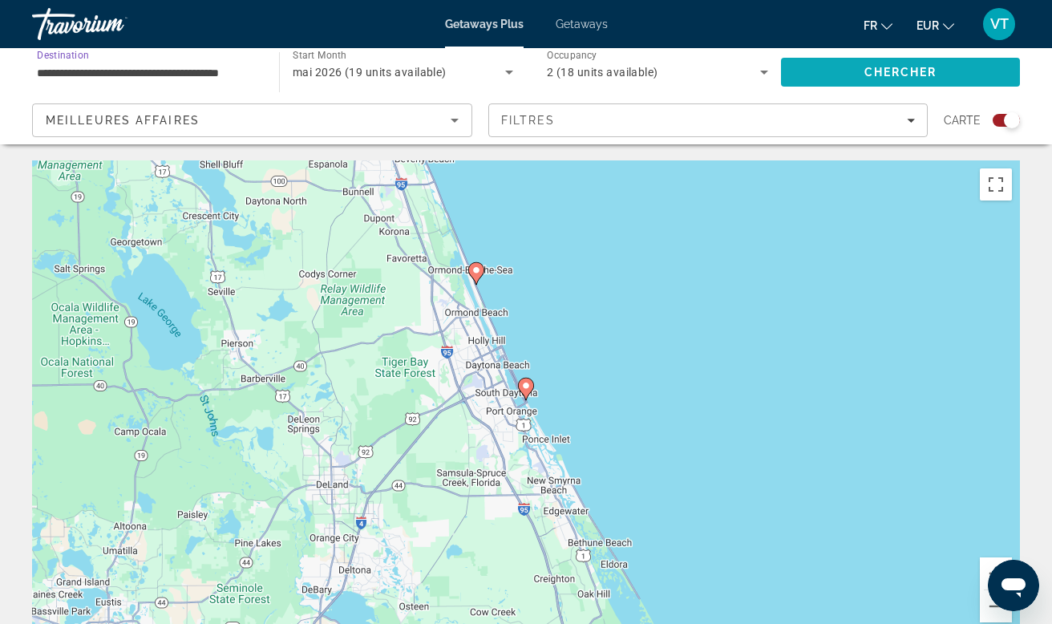
click at [857, 75] on span "Search" at bounding box center [900, 72] width 239 height 38
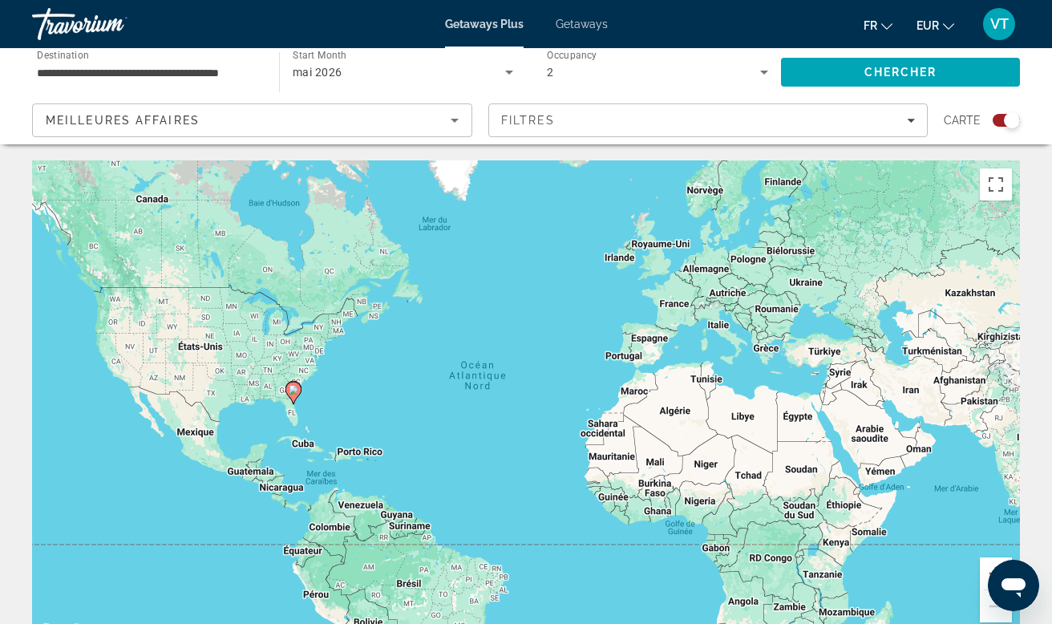
click at [295, 399] on icon "Main content" at bounding box center [293, 392] width 14 height 21
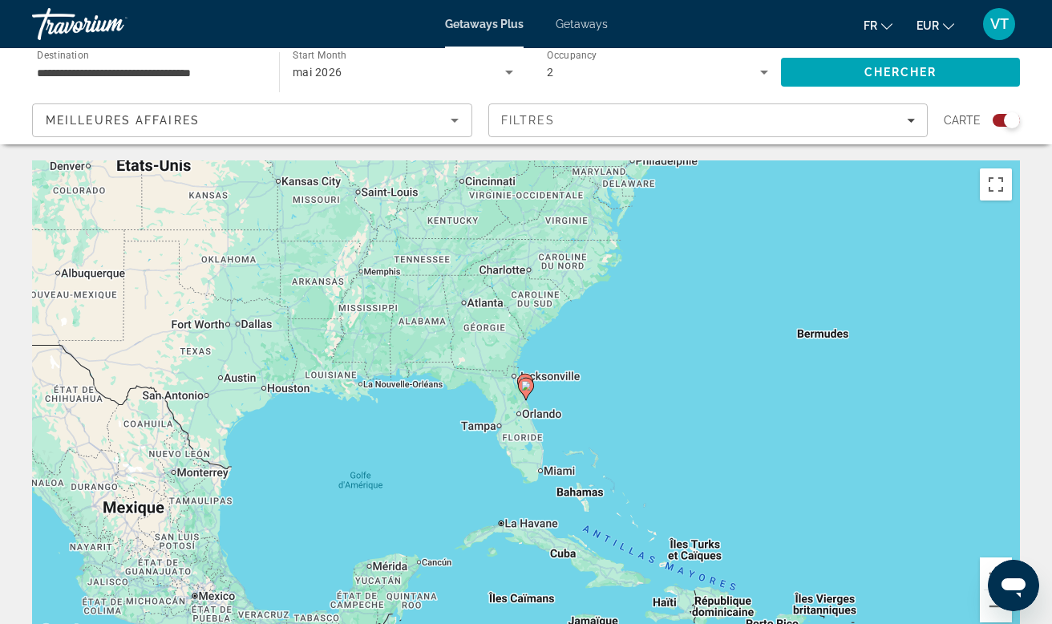
click at [530, 402] on div "Pour naviguer, appuyez sur les touches fléchées. Pour activer le glissement ave…" at bounding box center [526, 400] width 988 height 481
click at [527, 387] on image "Main content" at bounding box center [526, 386] width 10 height 10
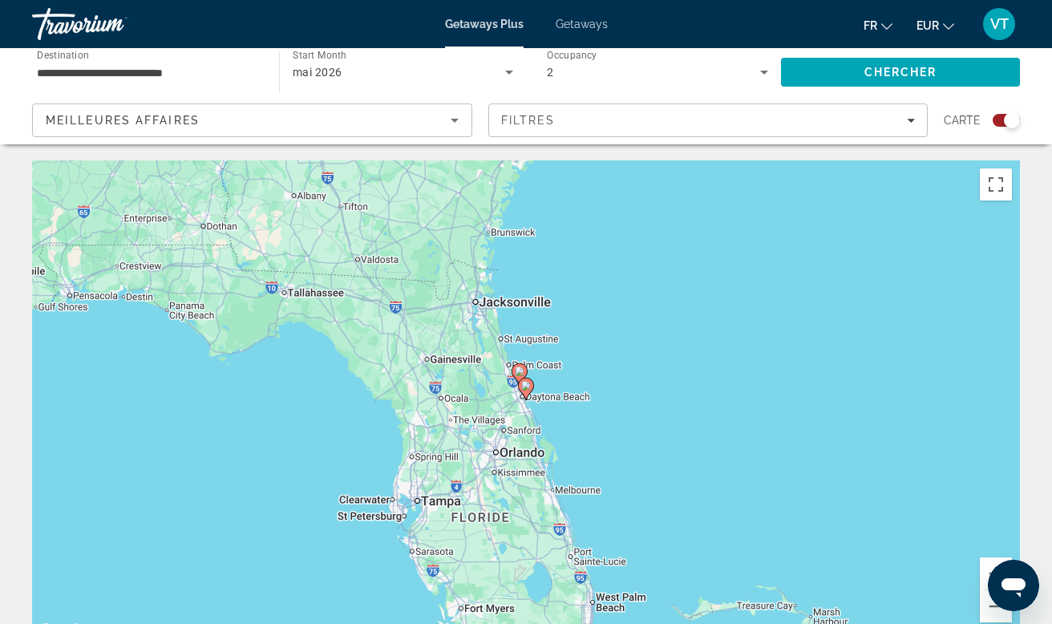
click at [520, 367] on image "Main content" at bounding box center [520, 371] width 10 height 10
type input "**********"
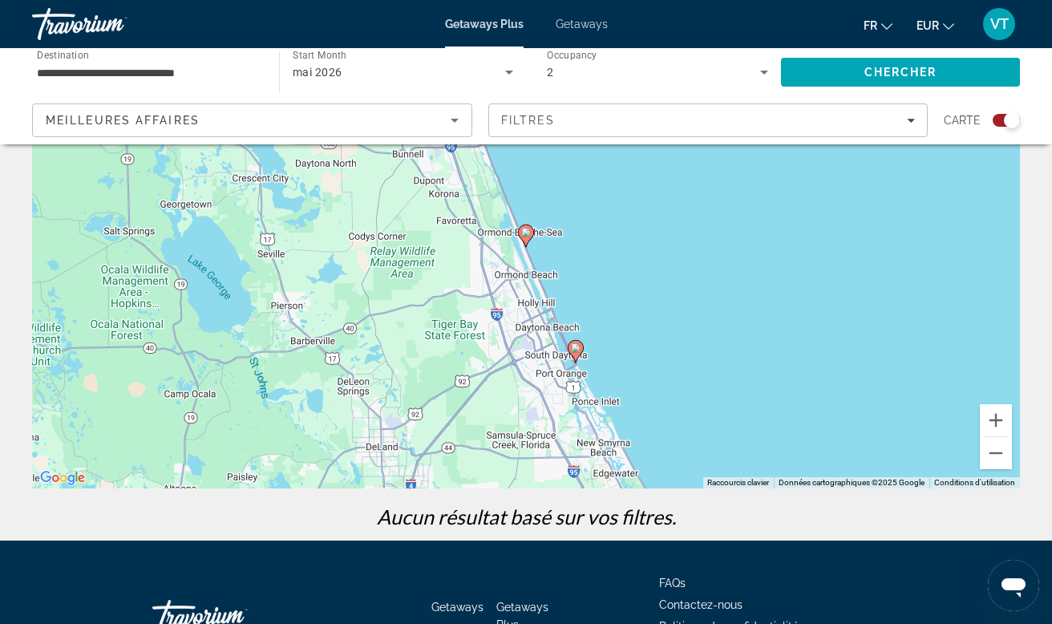
scroll to position [151, 0]
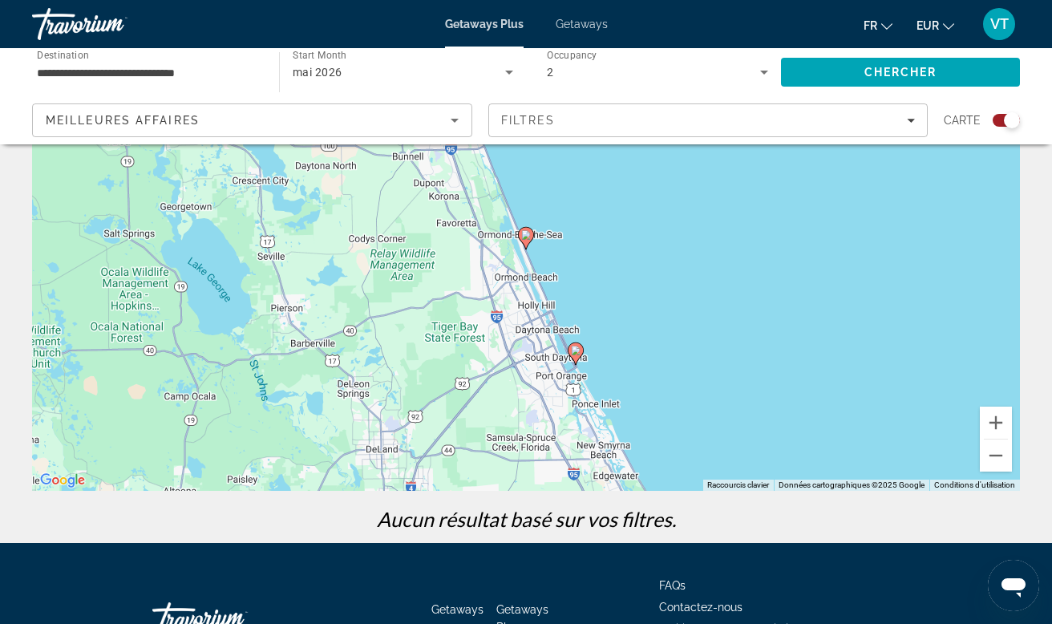
click at [572, 343] on gmp-advanced-marker "Main content" at bounding box center [576, 354] width 16 height 24
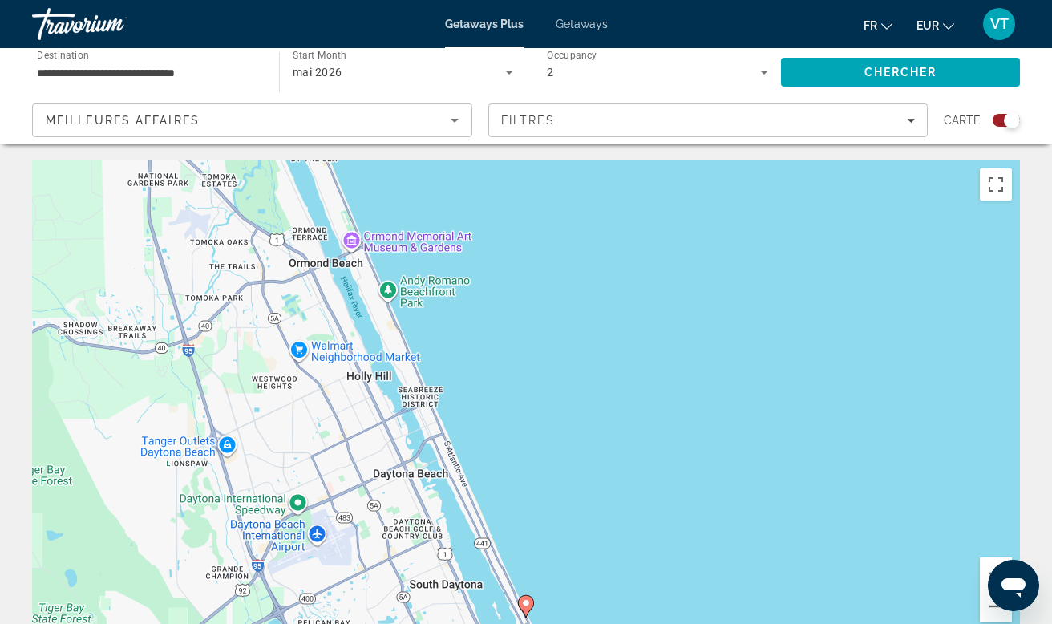
scroll to position [0, 0]
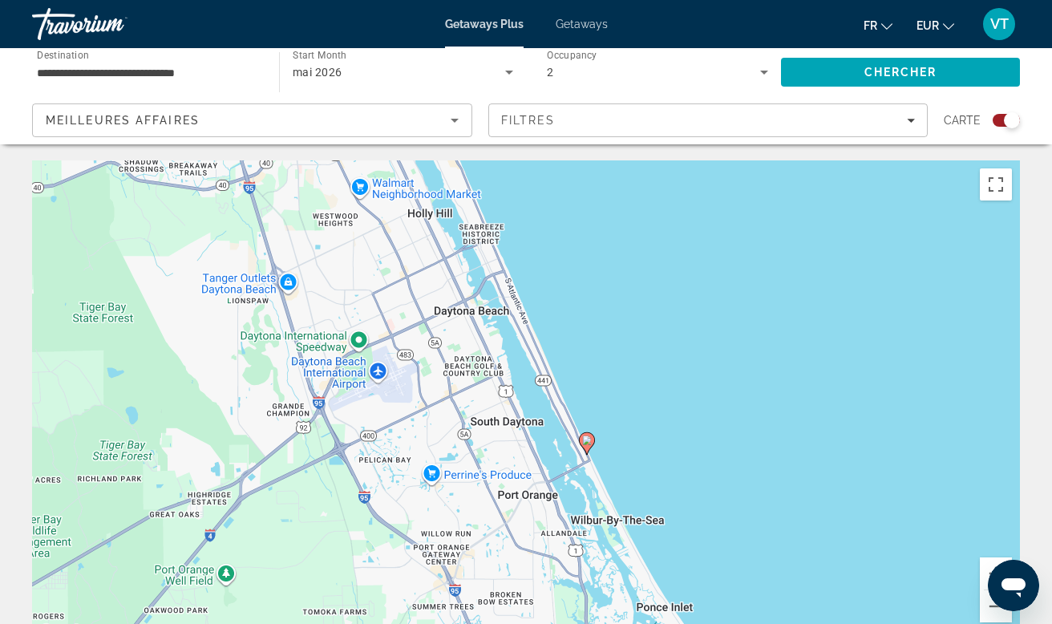
drag, startPoint x: 496, startPoint y: 531, endPoint x: 557, endPoint y: 366, distance: 175.3
click at [557, 366] on div "Pour activer le glissement avec le clavier, appuyez sur Alt+Entrée. Une fois ce…" at bounding box center [526, 400] width 988 height 481
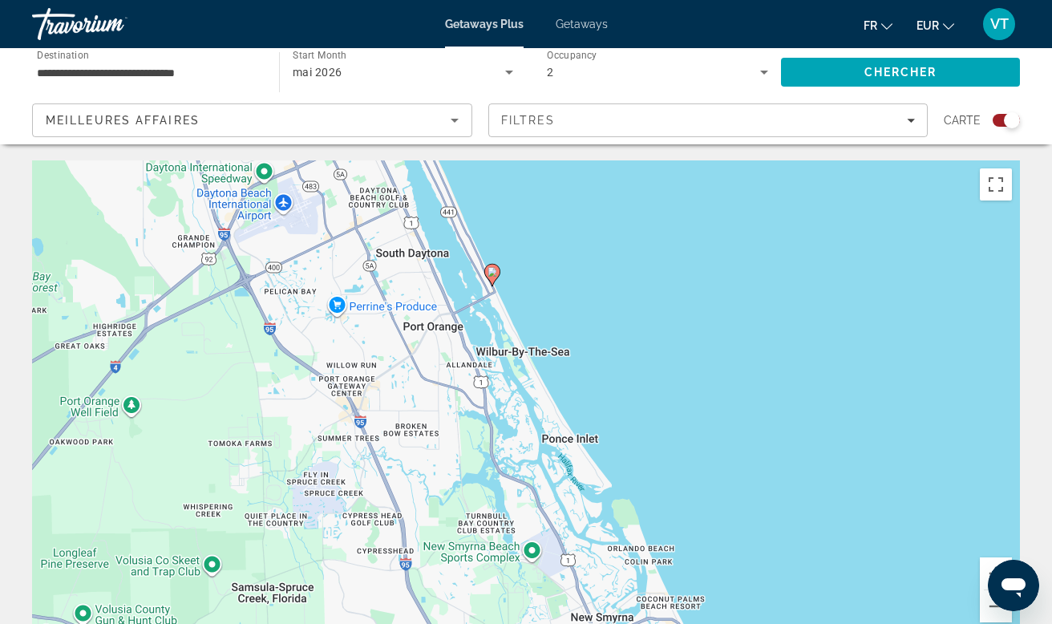
drag, startPoint x: 538, startPoint y: 474, endPoint x: 439, endPoint y: 301, distance: 199.3
click at [439, 301] on div "Pour activer le glissement avec le clavier, appuyez sur Alt+Entrée. Une fois ce…" at bounding box center [526, 400] width 988 height 481
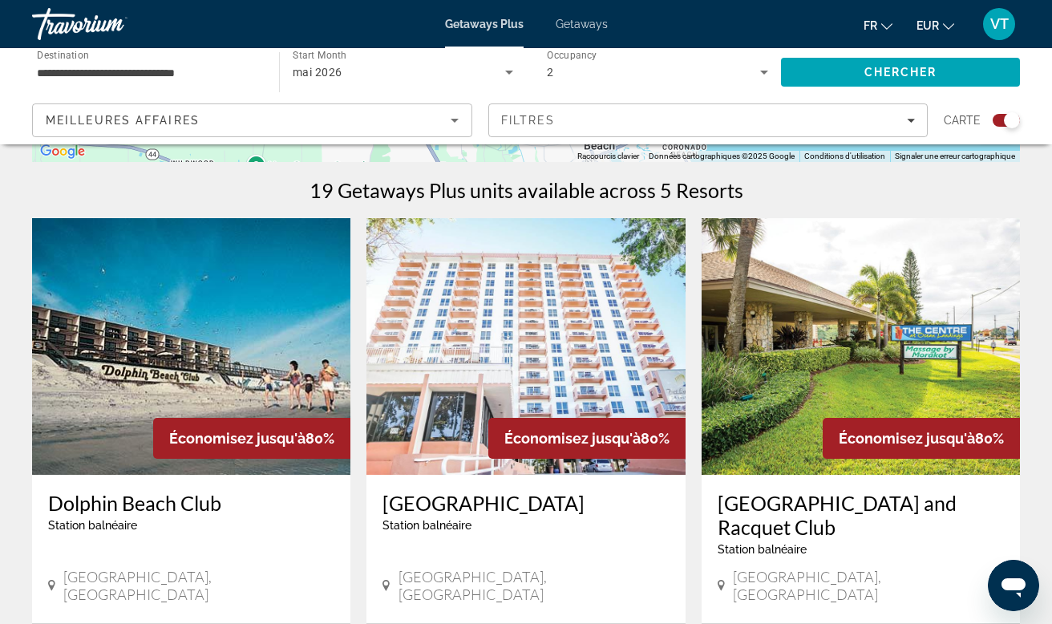
scroll to position [484, 0]
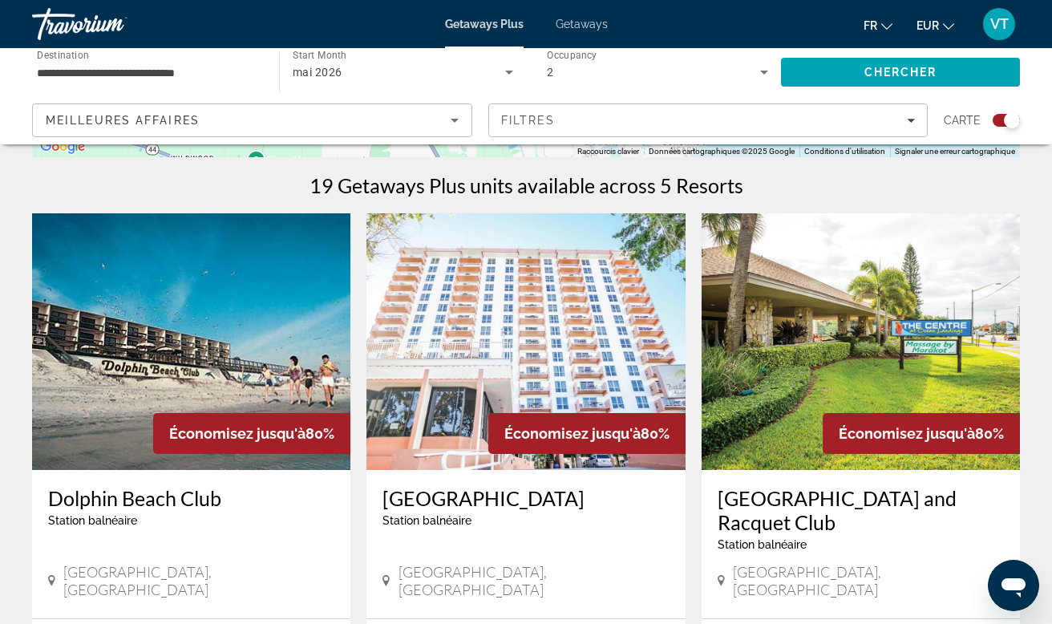
click at [225, 346] on img "Main content" at bounding box center [191, 341] width 318 height 257
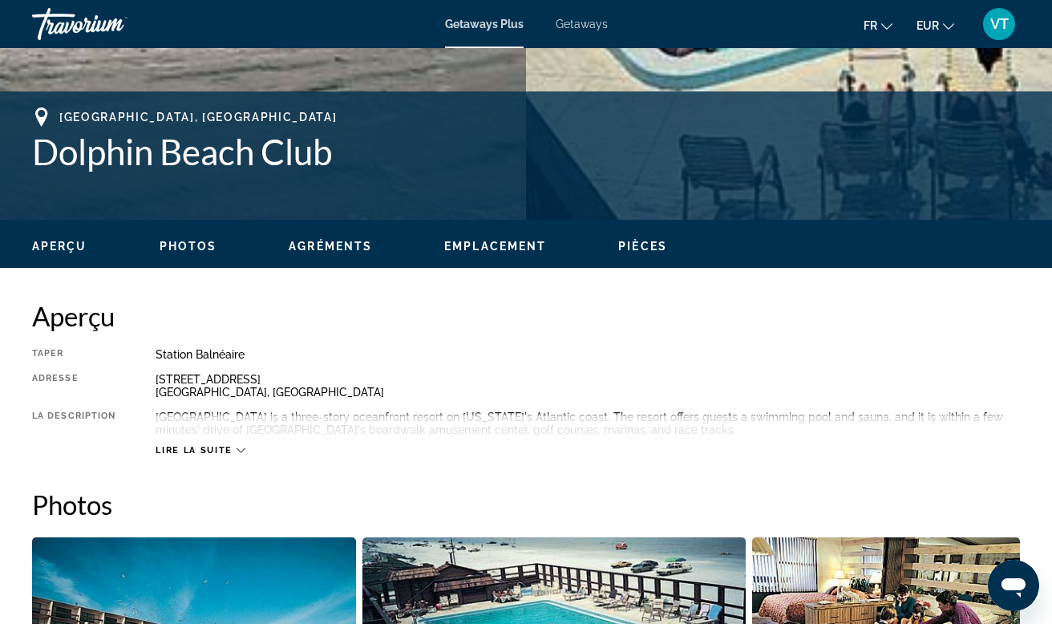
scroll to position [661, 0]
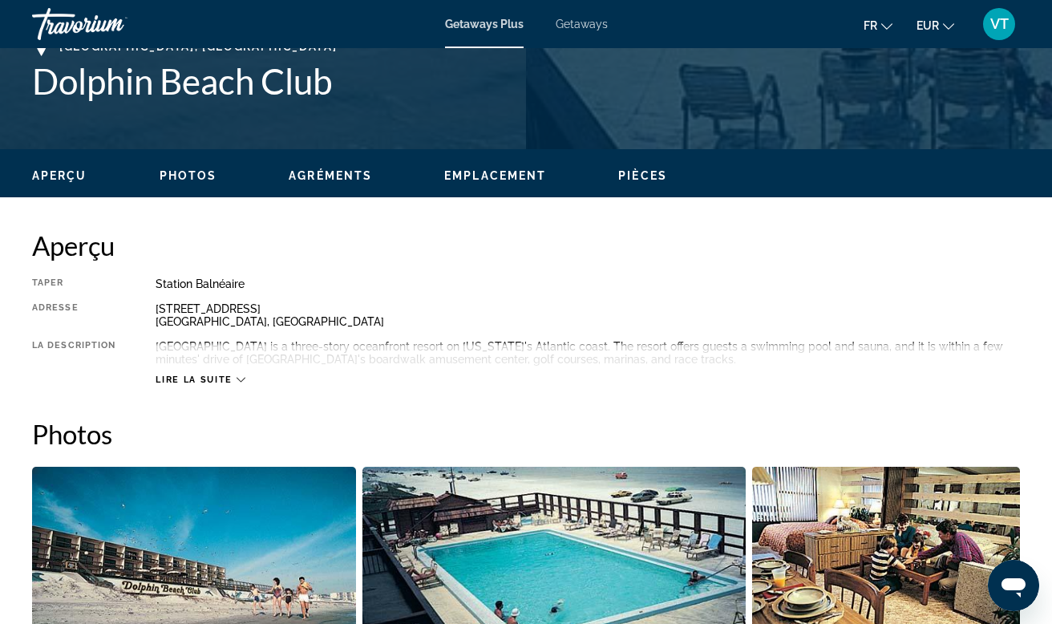
click at [190, 172] on span "Photos" at bounding box center [189, 175] width 58 height 13
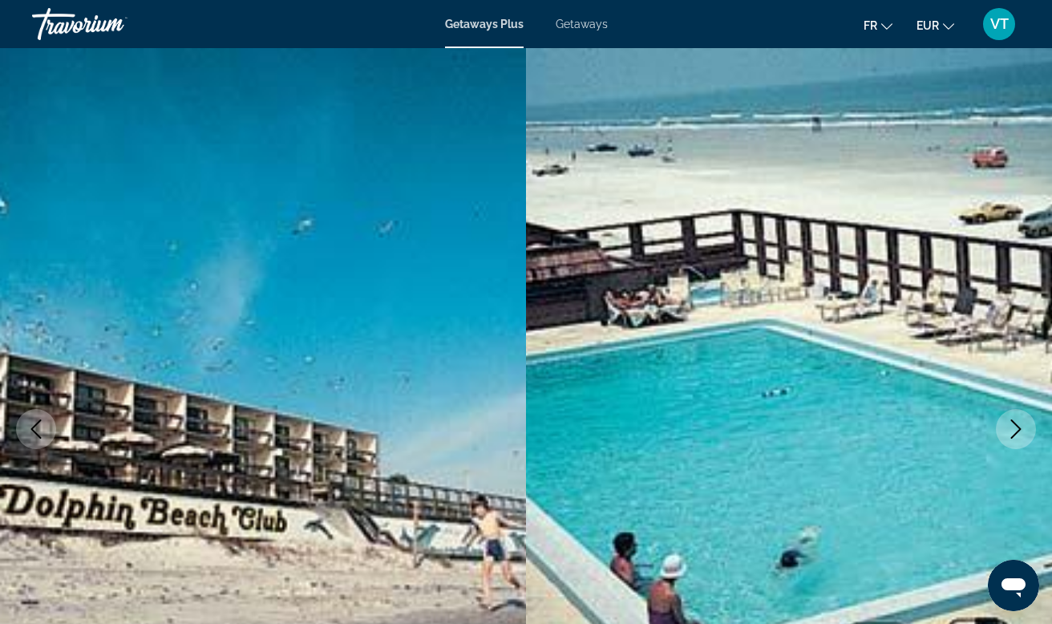
scroll to position [0, 0]
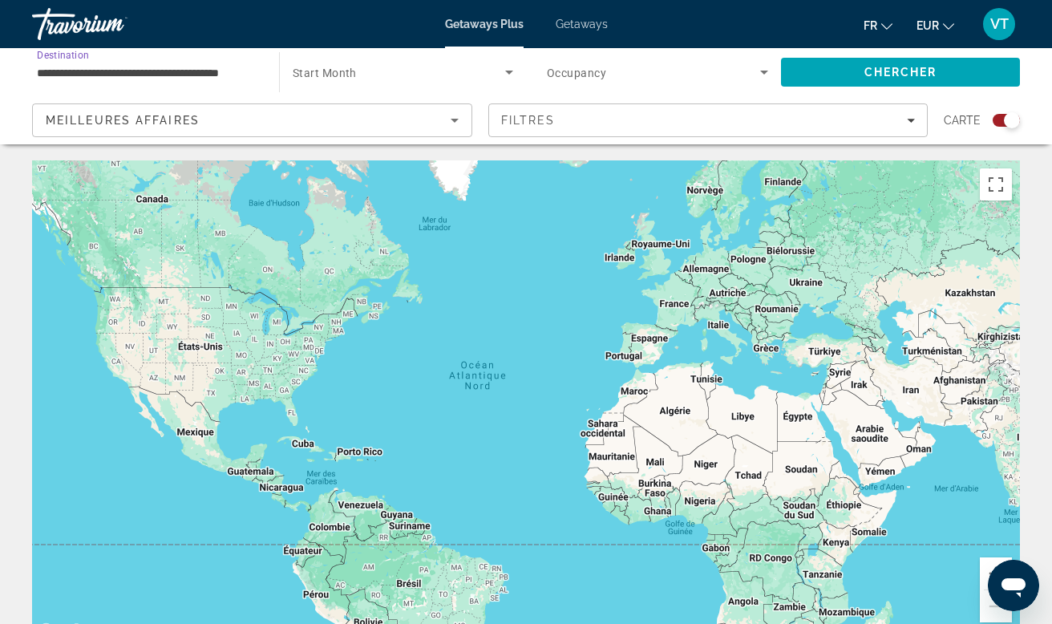
click at [205, 69] on input "**********" at bounding box center [147, 72] width 221 height 19
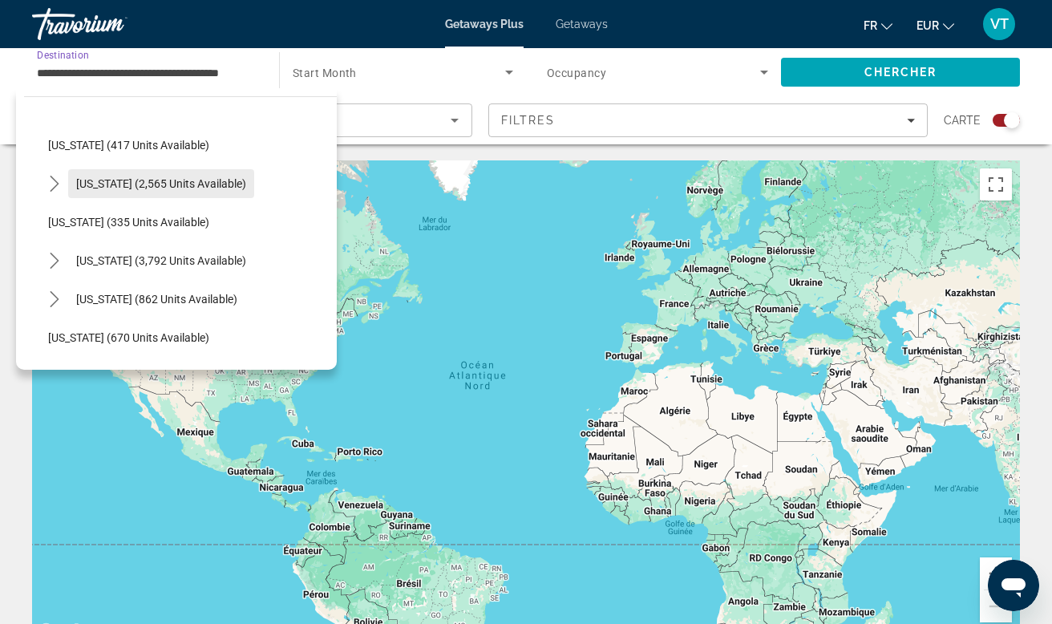
scroll to position [1001, 0]
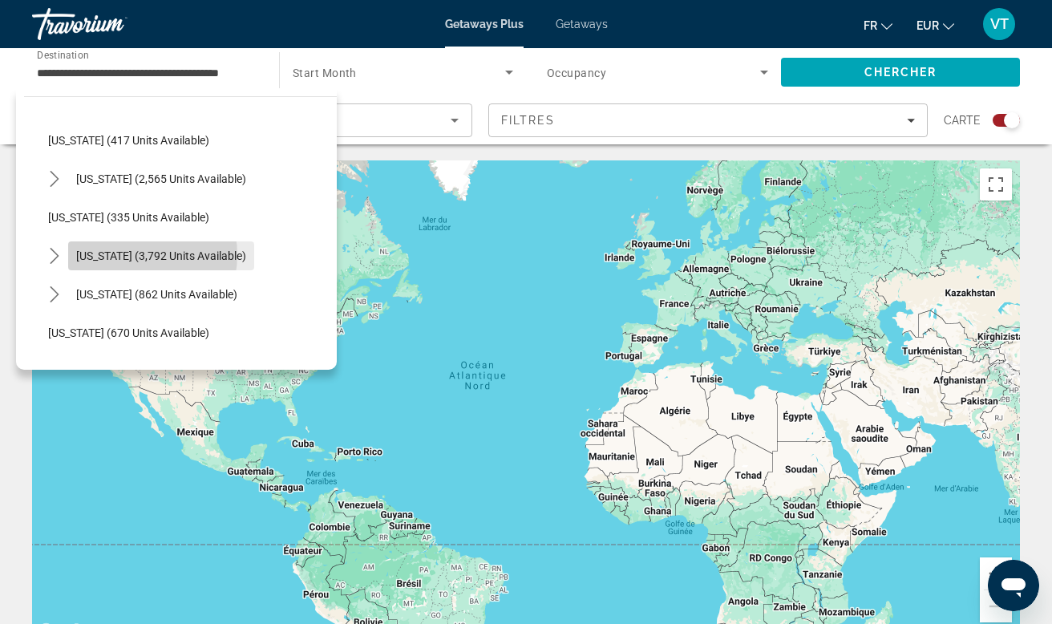
click at [127, 255] on span "[US_STATE] (3,792 units available)" at bounding box center [161, 255] width 170 height 13
type input "**********"
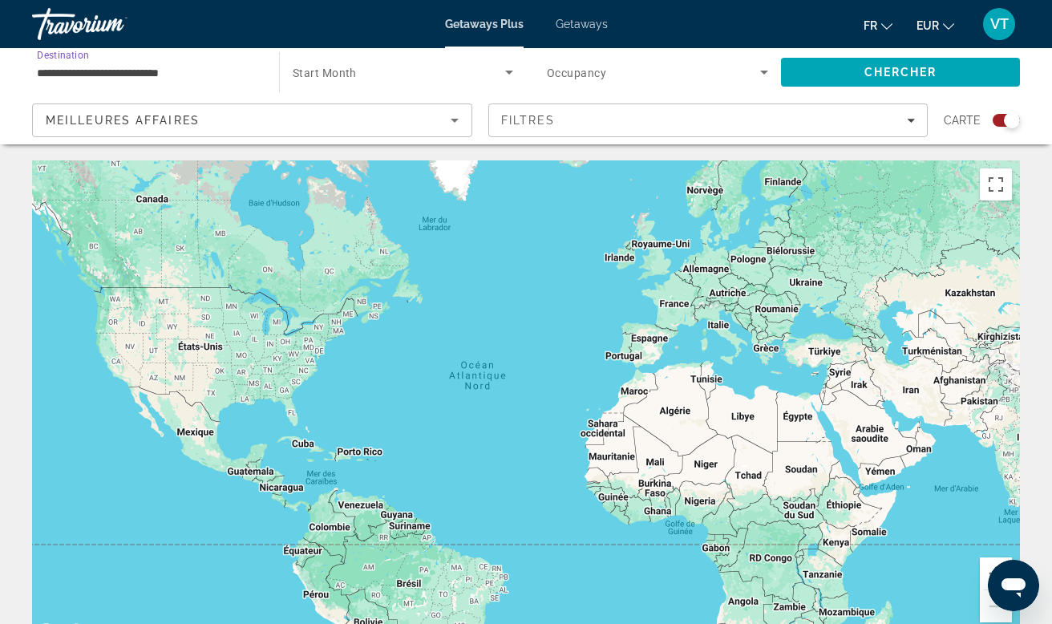
click at [490, 71] on span "Search widget" at bounding box center [399, 72] width 212 height 19
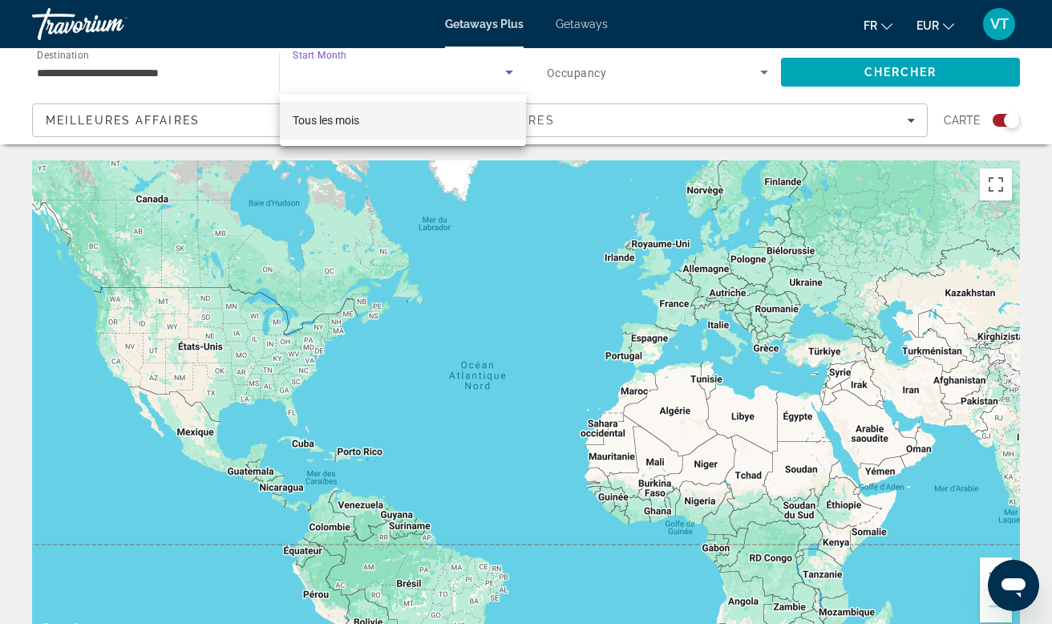
click at [407, 119] on mat-option "Tous les mois" at bounding box center [403, 120] width 246 height 38
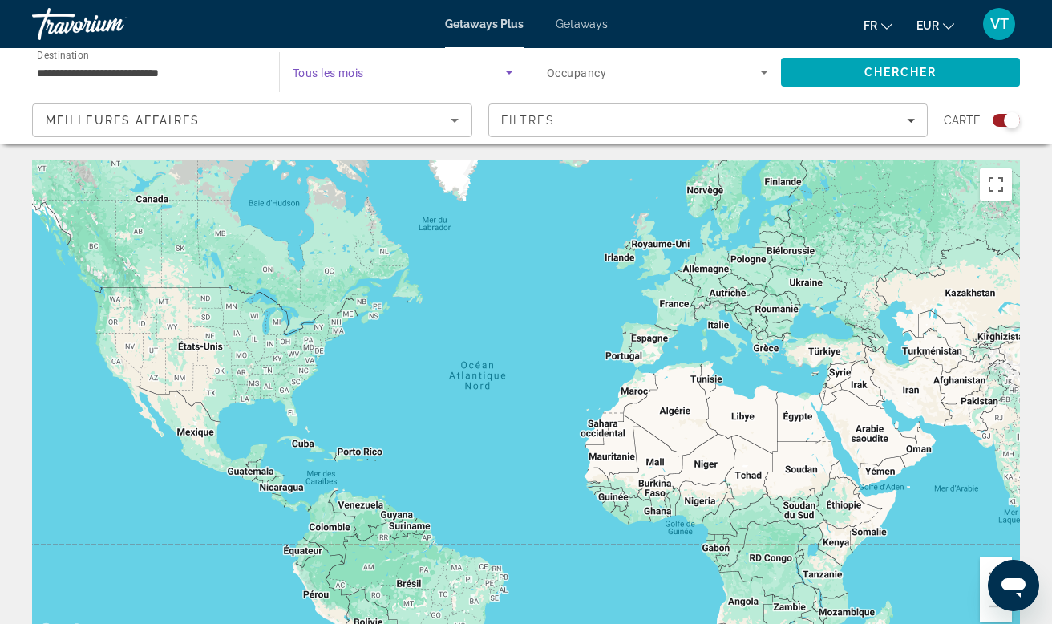
click at [463, 76] on span "Search widget" at bounding box center [399, 72] width 212 height 19
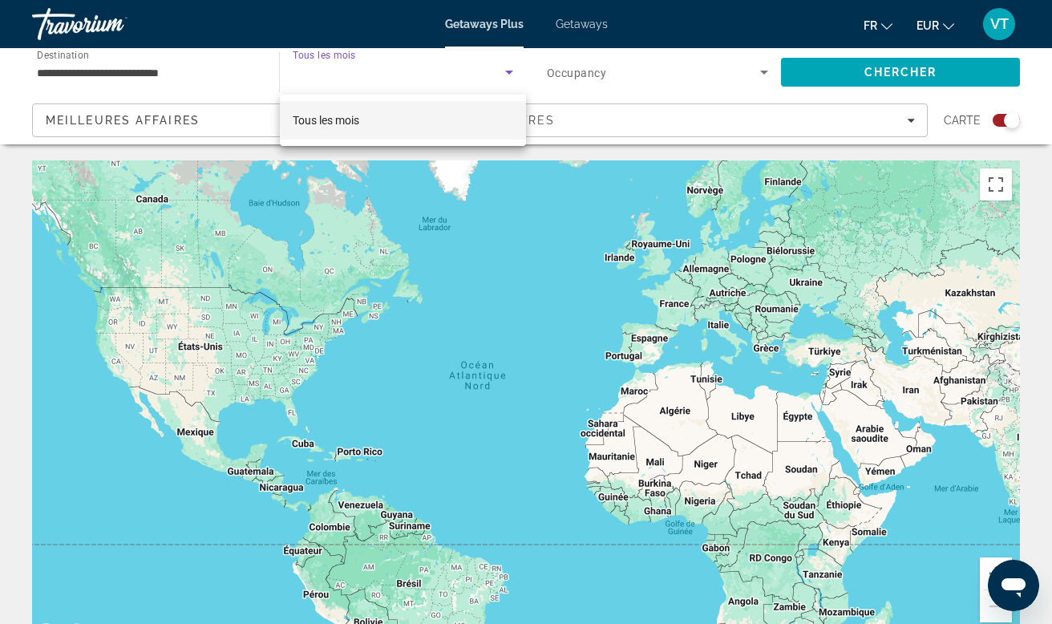
click at [442, 79] on div at bounding box center [526, 312] width 1052 height 624
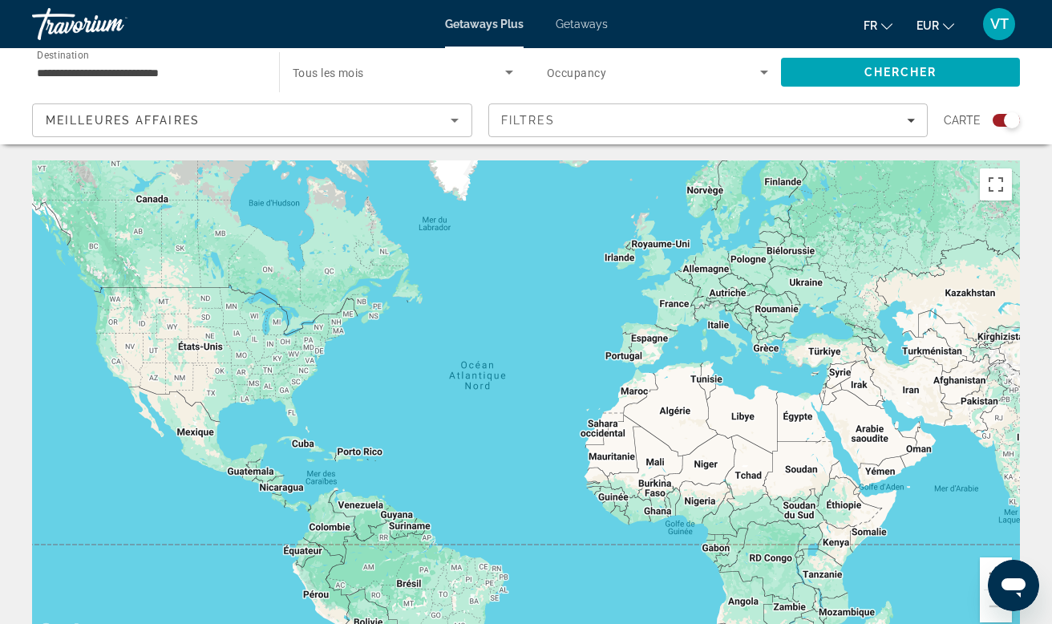
scroll to position [0, 0]
click at [512, 38] on div "Getaways Plus Getaways fr English Español Français Italiano Português русский E…" at bounding box center [526, 24] width 1052 height 42
click at [495, 25] on span "Getaways Plus" at bounding box center [484, 24] width 79 height 13
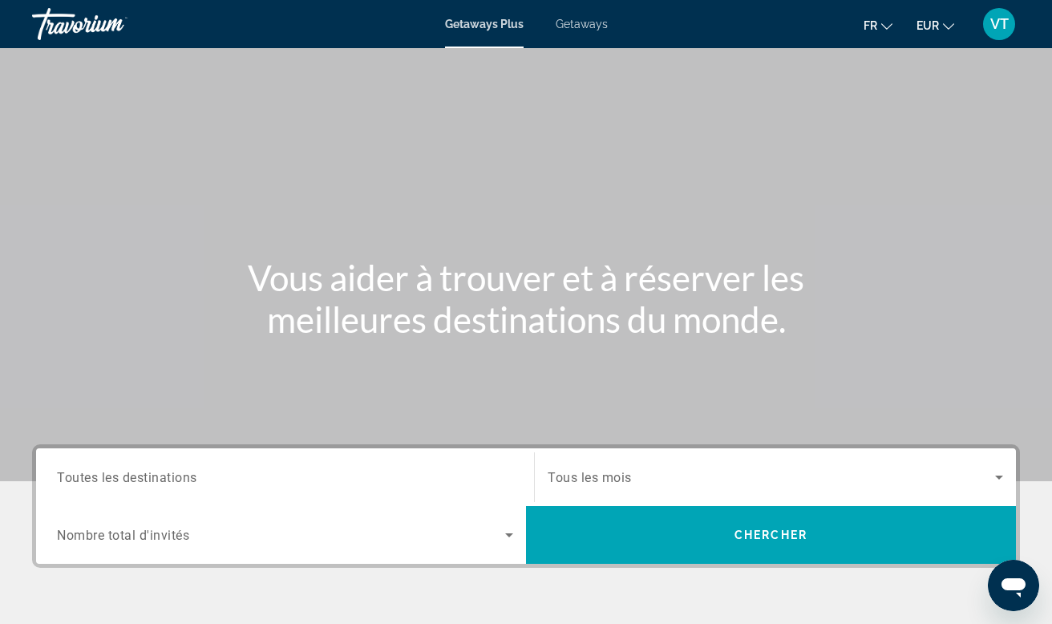
click at [372, 462] on div "Search widget" at bounding box center [285, 478] width 456 height 46
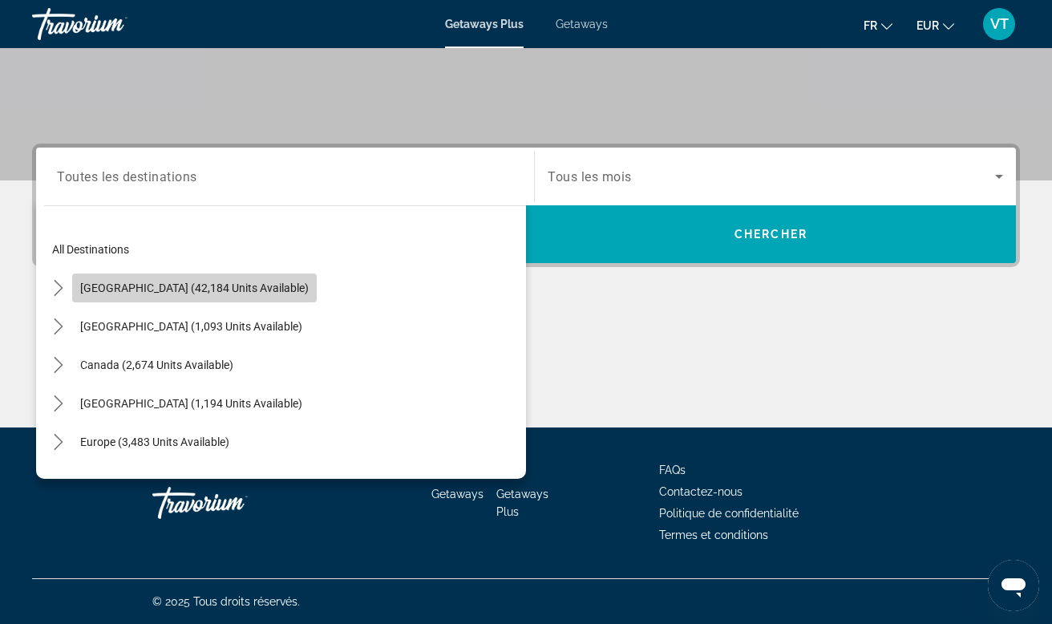
click at [256, 287] on span "[GEOGRAPHIC_DATA] (42,184 units available)" at bounding box center [194, 287] width 229 height 13
type input "**********"
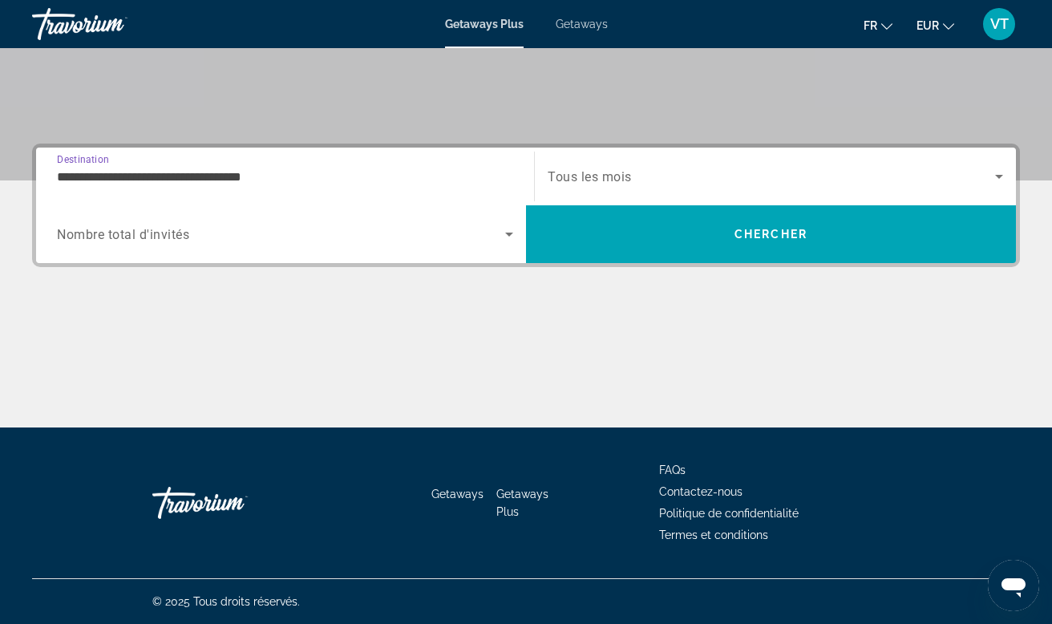
click at [619, 181] on span "Tous les mois" at bounding box center [590, 176] width 84 height 15
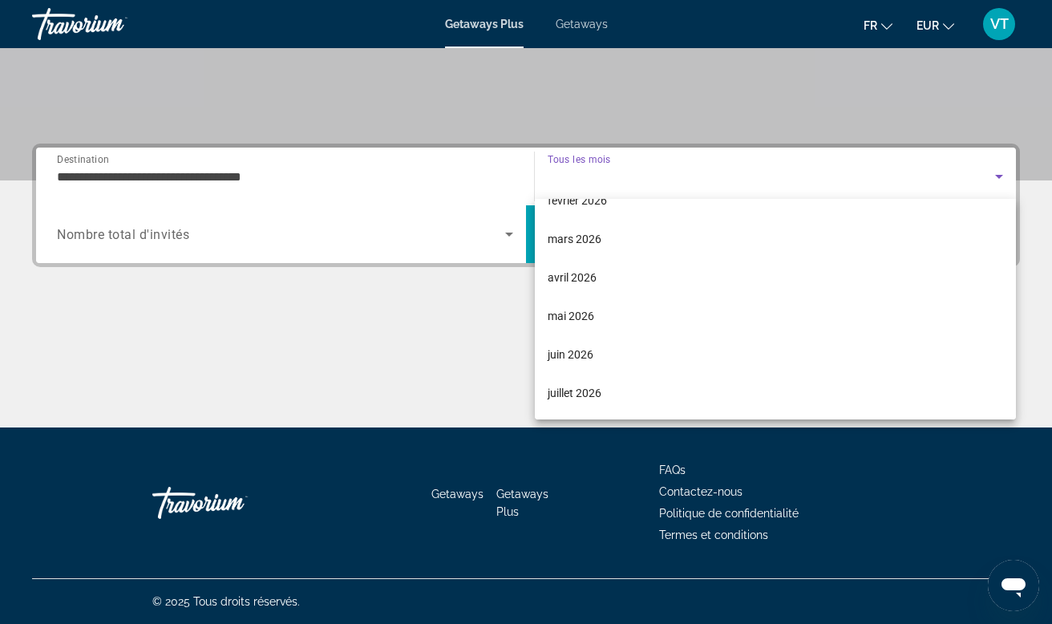
scroll to position [225, 0]
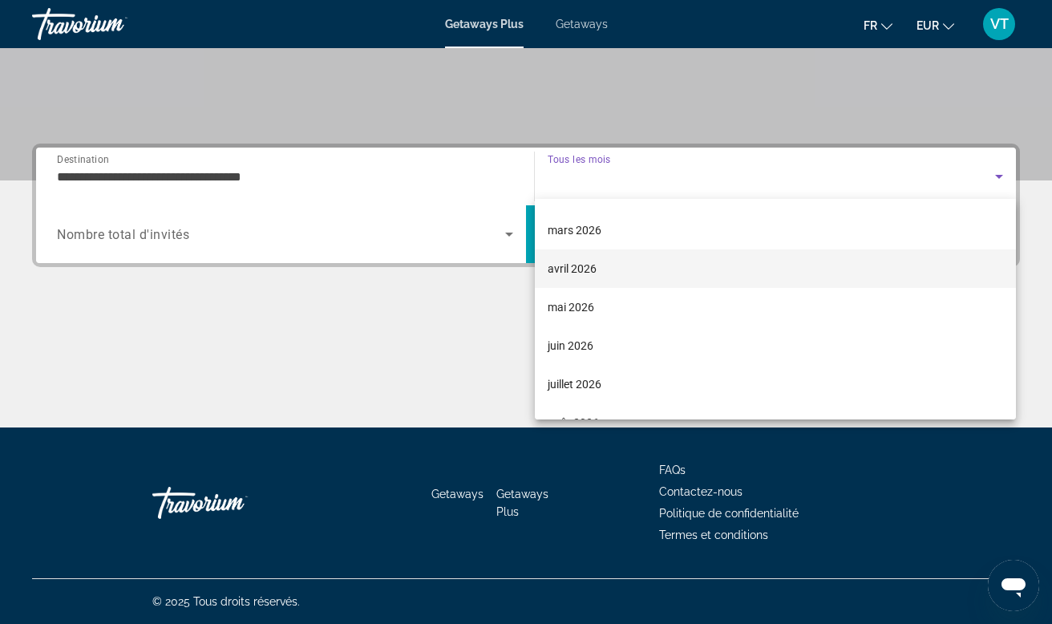
click at [574, 277] on span "avril 2026" at bounding box center [572, 268] width 49 height 19
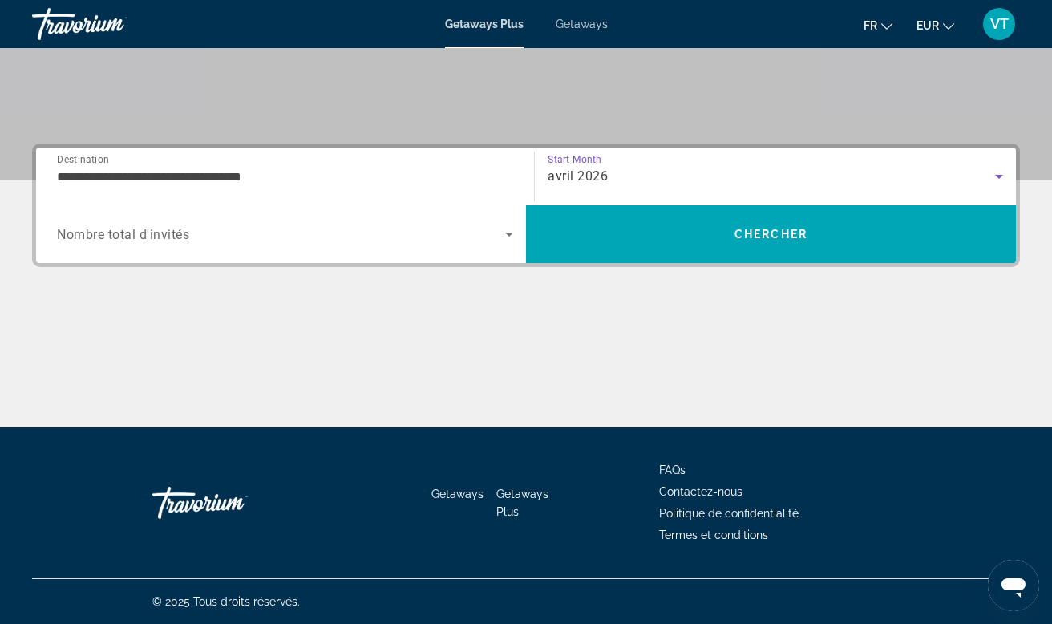
click at [300, 237] on span "Search widget" at bounding box center [281, 234] width 448 height 19
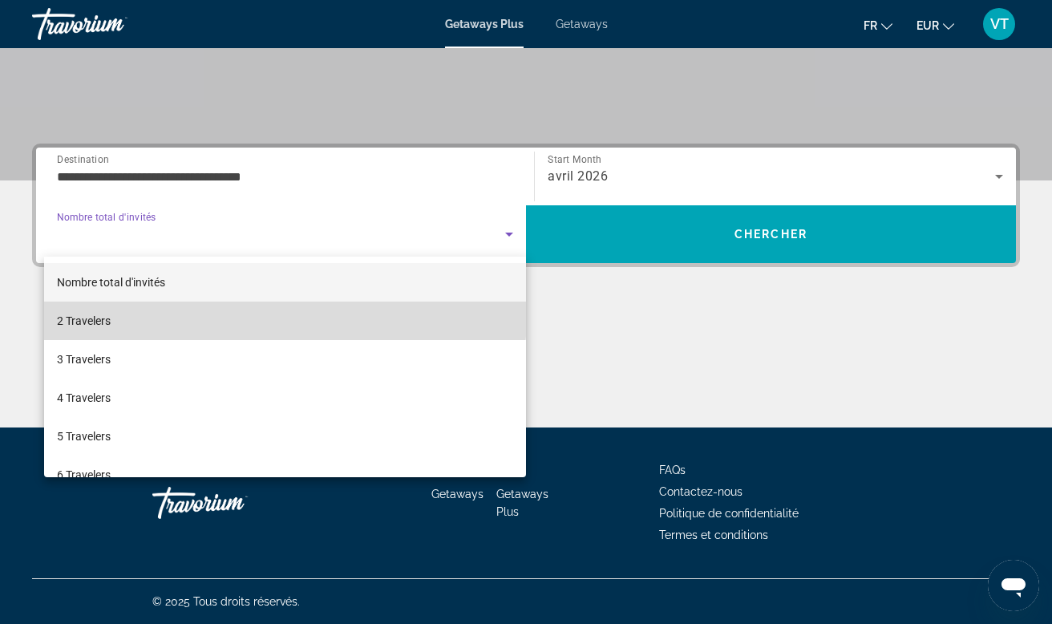
click at [237, 306] on mat-option "2 Travelers" at bounding box center [285, 321] width 482 height 38
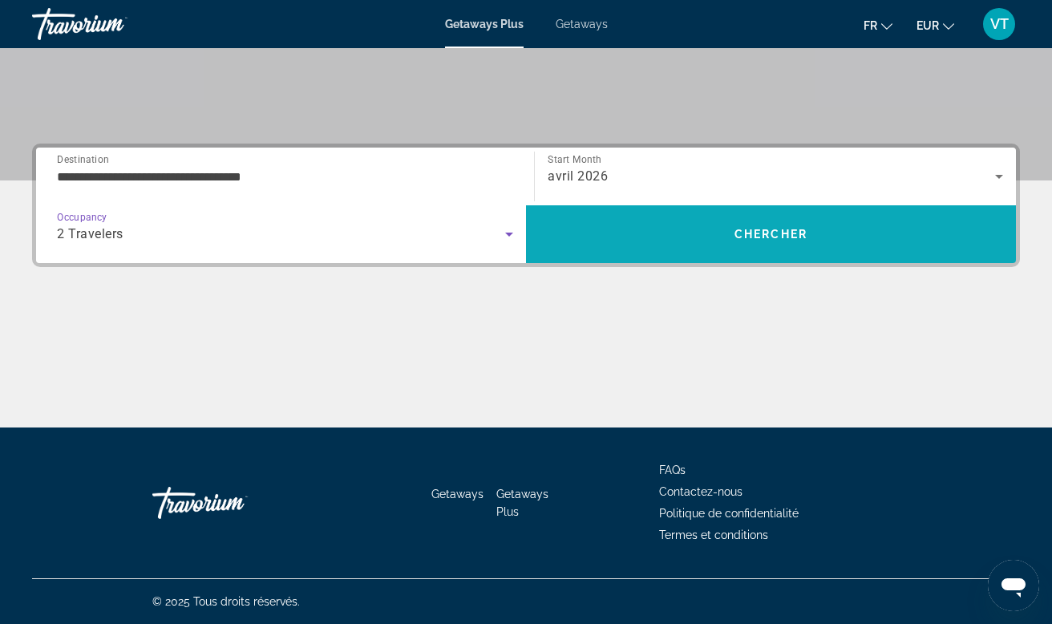
click at [634, 236] on span "Search" at bounding box center [771, 234] width 490 height 38
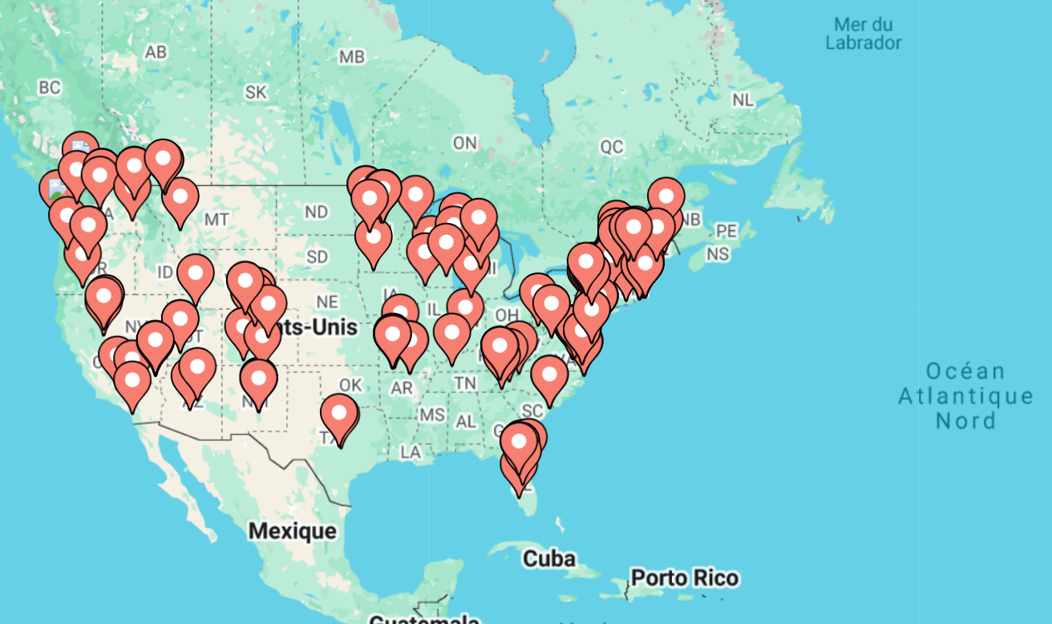
drag, startPoint x: 117, startPoint y: 191, endPoint x: 170, endPoint y: 174, distance: 55.5
click at [170, 174] on div "Pour activer le glissement avec le clavier, appuyez sur Alt+Entrée. Une fois ce…" at bounding box center [526, 400] width 988 height 481
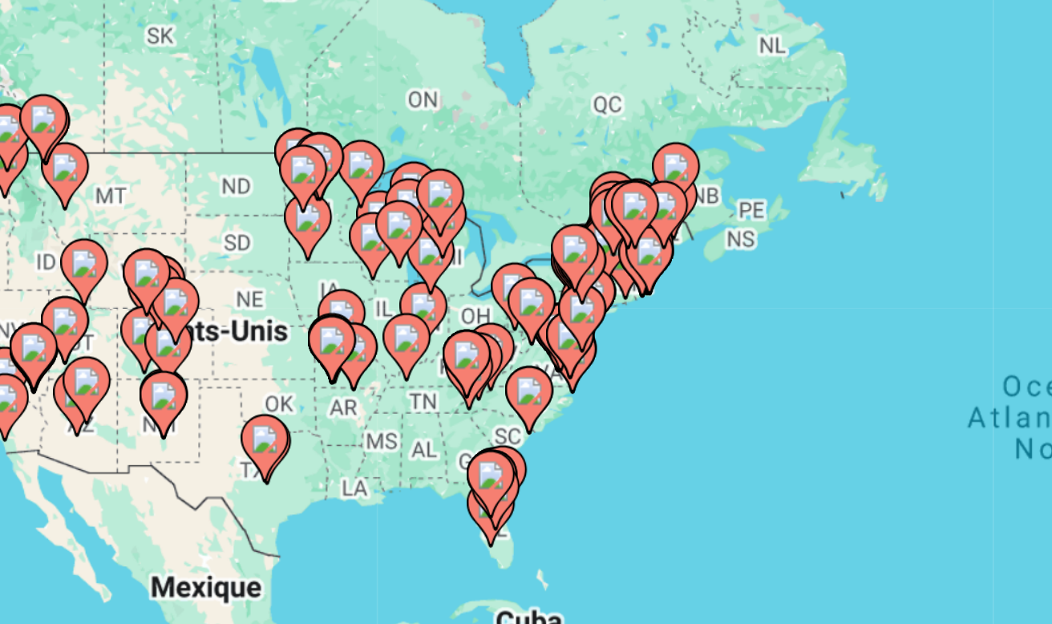
click at [382, 296] on gmp-advanced-marker "Main content" at bounding box center [390, 308] width 16 height 24
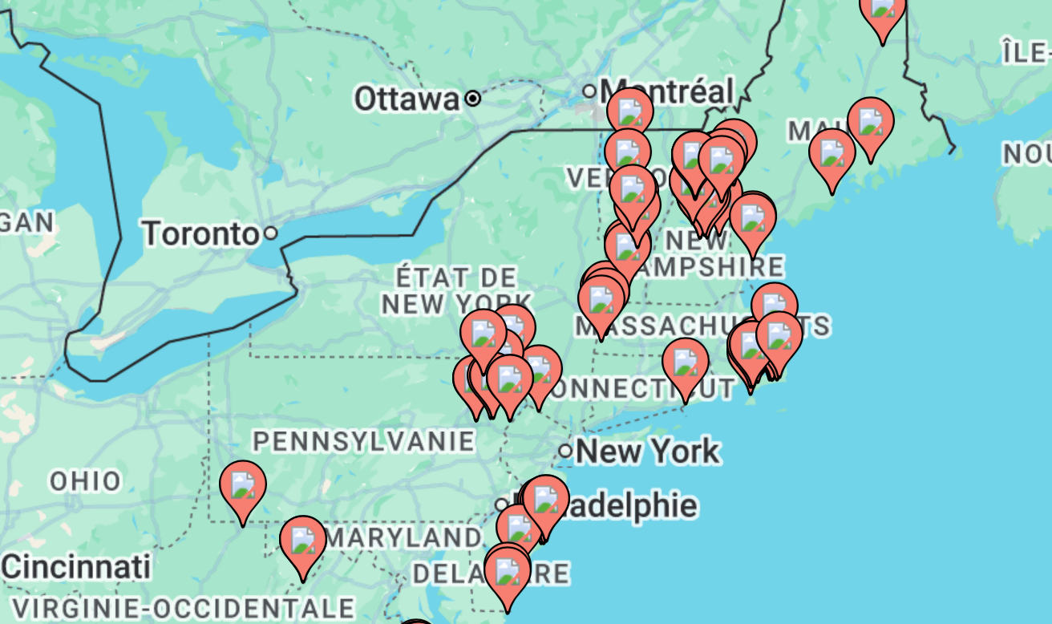
drag, startPoint x: 246, startPoint y: 160, endPoint x: 146, endPoint y: 108, distance: 112.6
click at [146, 160] on div "Pour activer le glissement avec le clavier, appuyez sur Alt+Entrée. Une fois ce…" at bounding box center [526, 400] width 988 height 481
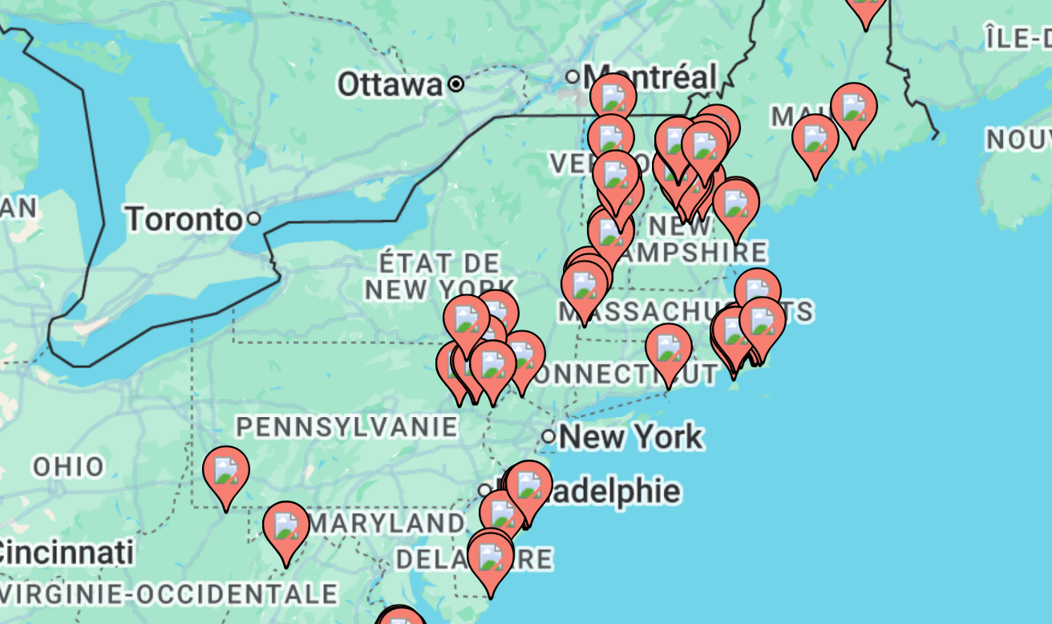
drag, startPoint x: 220, startPoint y: 154, endPoint x: 208, endPoint y: 148, distance: 12.6
click at [208, 160] on div "Pour activer le glissement avec le clavier, appuyez sur Alt+Entrée. Une fois ce…" at bounding box center [526, 400] width 988 height 481
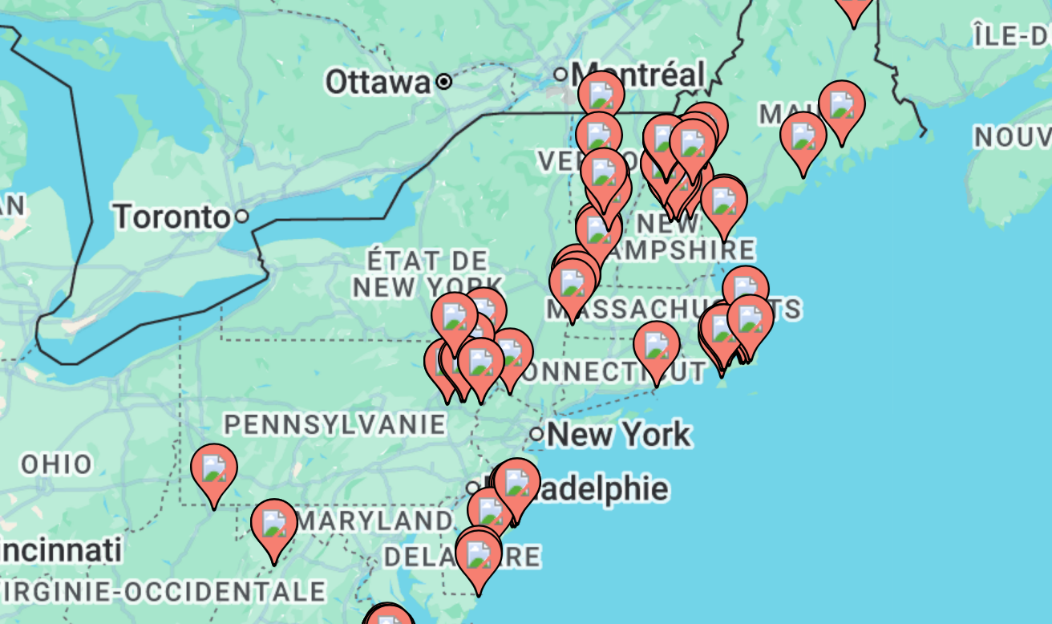
click at [312, 160] on div "Pour activer le glissement avec le clavier, appuyez sur Alt+Entrée. Une fois ce…" at bounding box center [526, 400] width 988 height 481
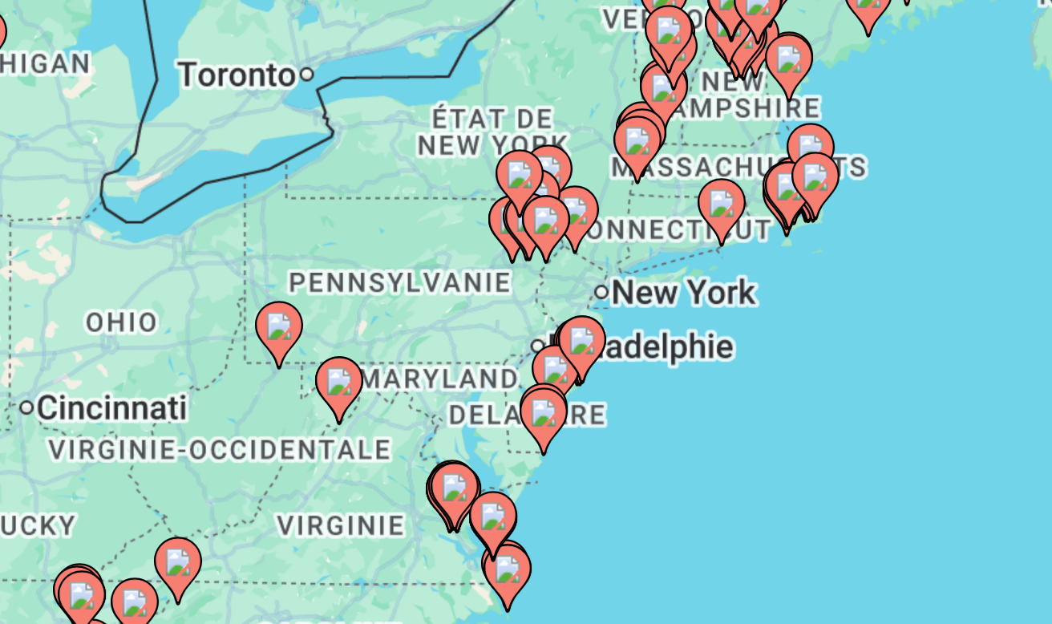
drag, startPoint x: 197, startPoint y: 162, endPoint x: 218, endPoint y: 114, distance: 52.4
click at [218, 160] on div "Pour activer le glissement avec le clavier, appuyez sur Alt+Entrée. Une fois ce…" at bounding box center [526, 400] width 988 height 481
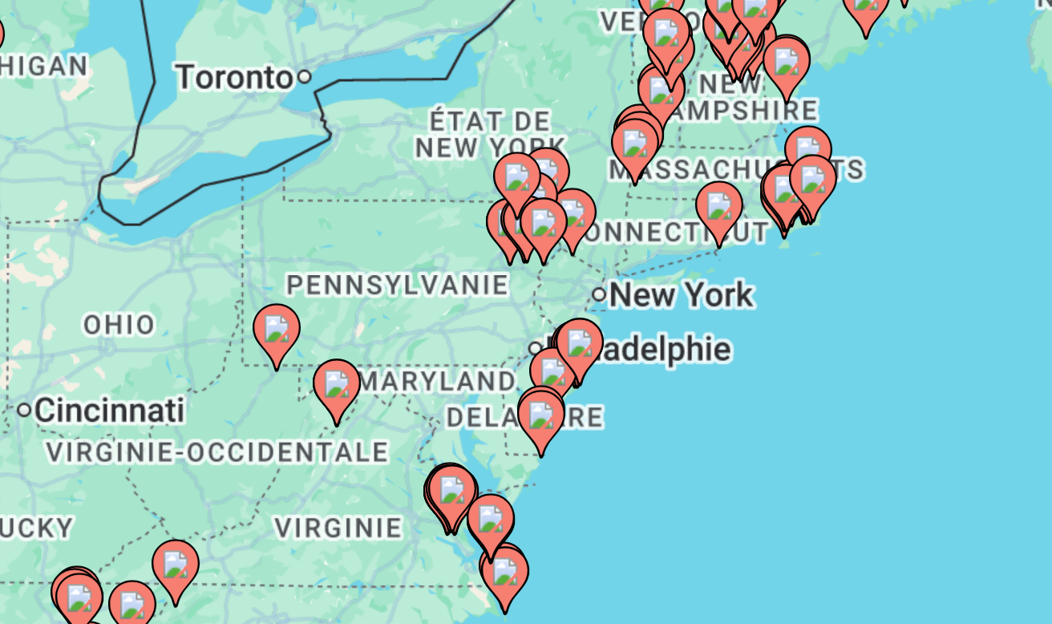
click at [365, 330] on image "Main content" at bounding box center [370, 335] width 10 height 10
type input "**********"
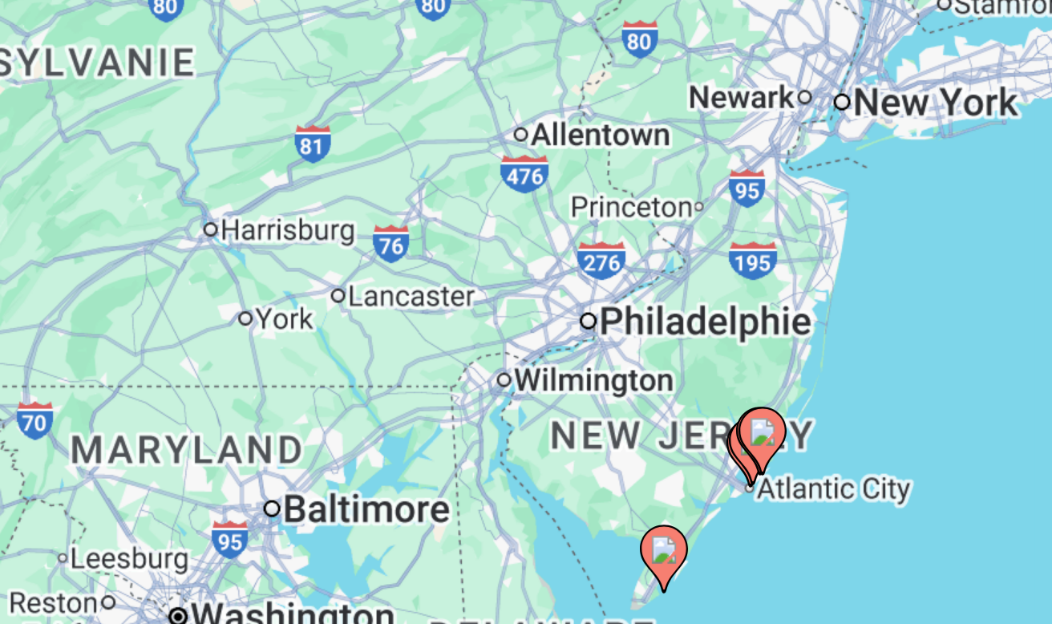
drag, startPoint x: 274, startPoint y: 142, endPoint x: 177, endPoint y: 119, distance: 99.6
click at [177, 160] on div "Pour activer le glissement avec le clavier, appuyez sur Alt+Entrée. Une fois ce…" at bounding box center [526, 400] width 988 height 481
click at [426, 359] on image "Main content" at bounding box center [431, 364] width 10 height 10
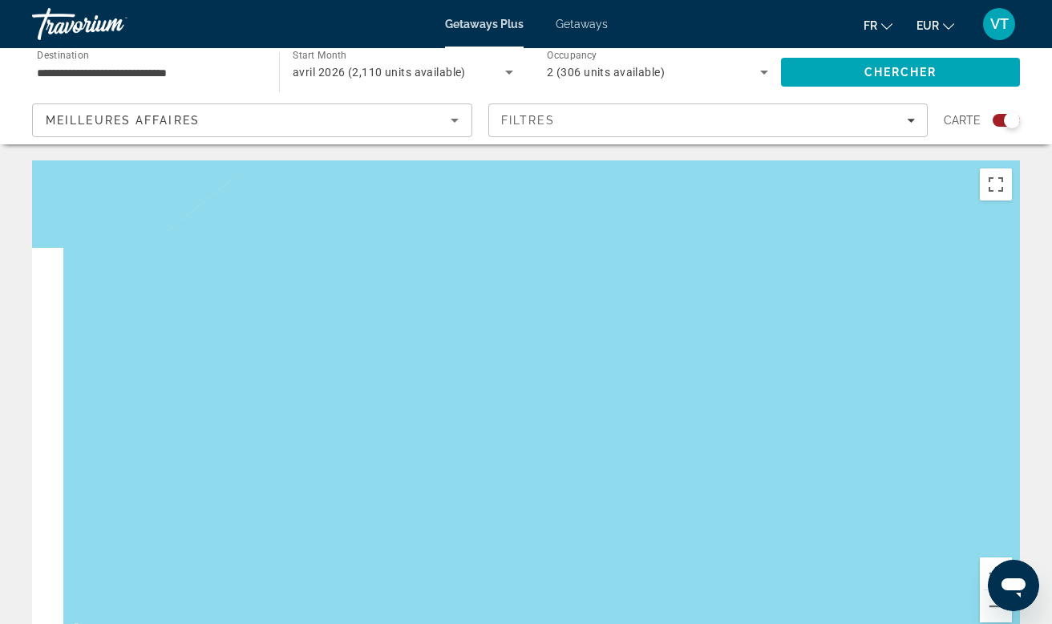
drag, startPoint x: 492, startPoint y: 415, endPoint x: 689, endPoint y: 409, distance: 197.3
click at [684, 409] on div "Pour naviguer, appuyez sur les touches fléchées. Pour activer le glissement ave…" at bounding box center [526, 400] width 988 height 481
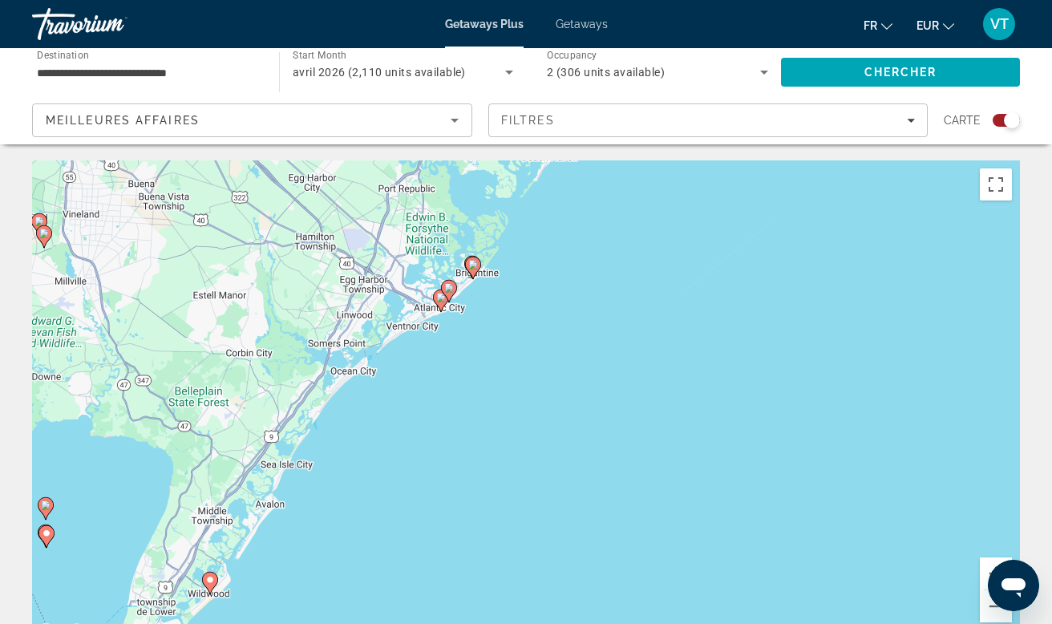
drag, startPoint x: 374, startPoint y: 342, endPoint x: 801, endPoint y: 417, distance: 434.0
click at [801, 417] on div "Pour naviguer, appuyez sur les touches fléchées. Pour activer le glissement ave…" at bounding box center [526, 400] width 988 height 481
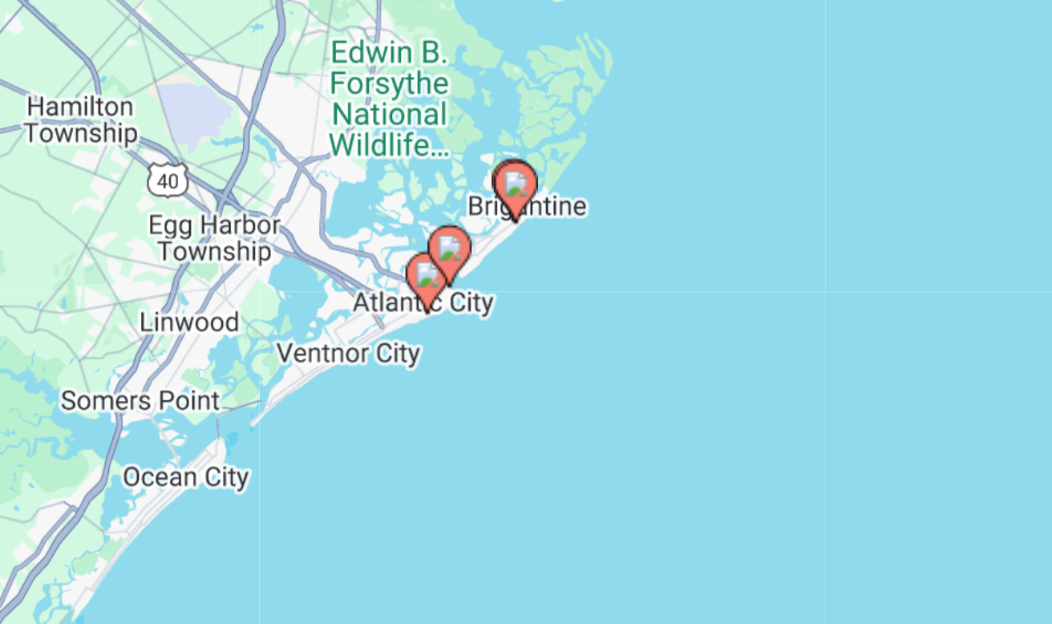
click at [436, 293] on image "Main content" at bounding box center [441, 298] width 10 height 10
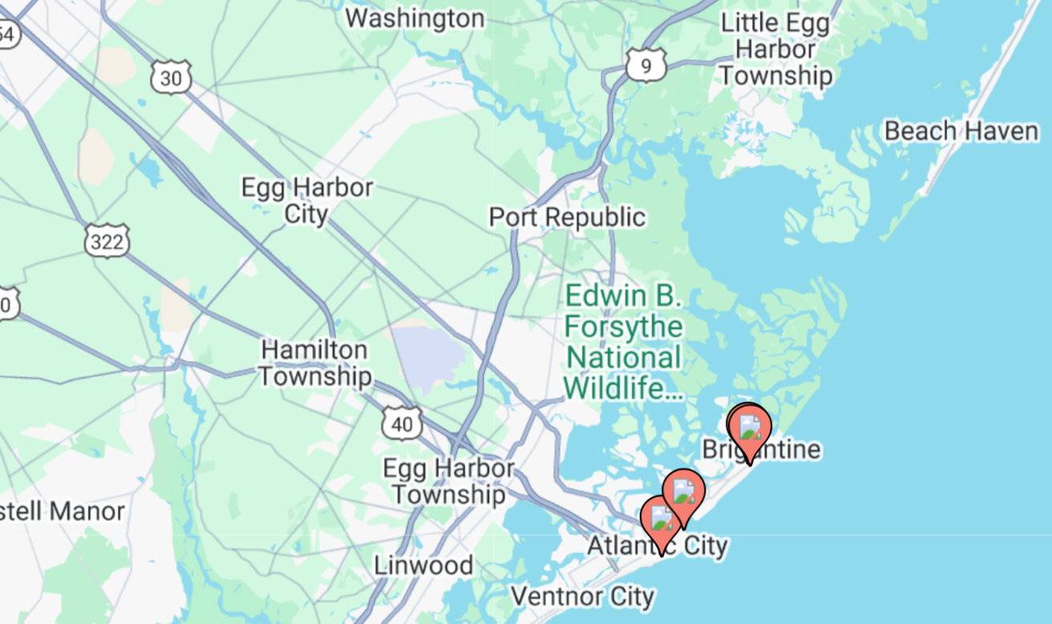
click at [521, 381] on image "Main content" at bounding box center [526, 386] width 10 height 10
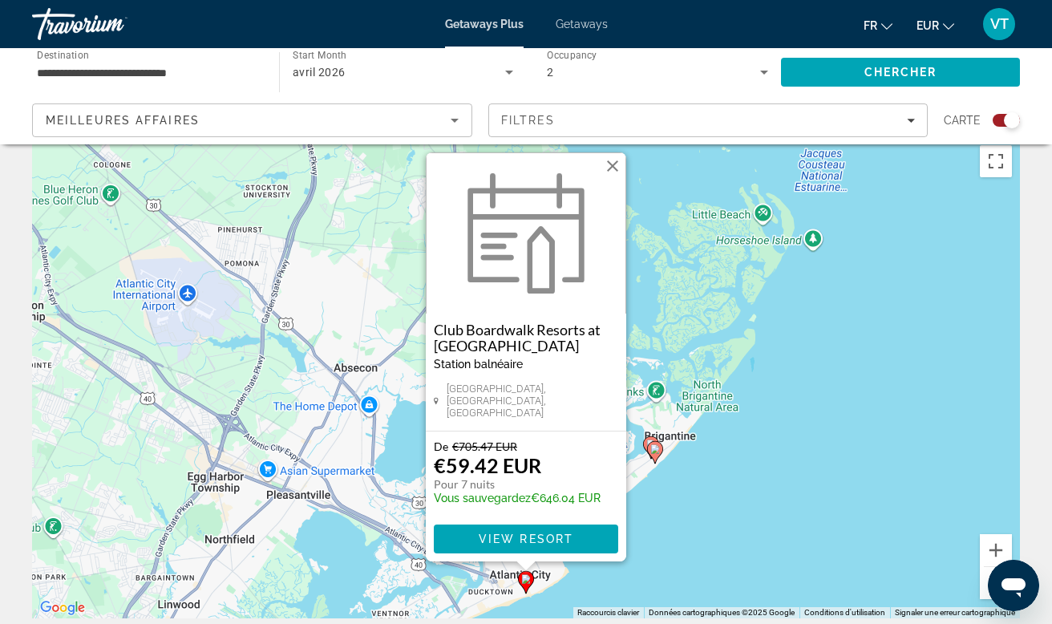
scroll to position [4, 0]
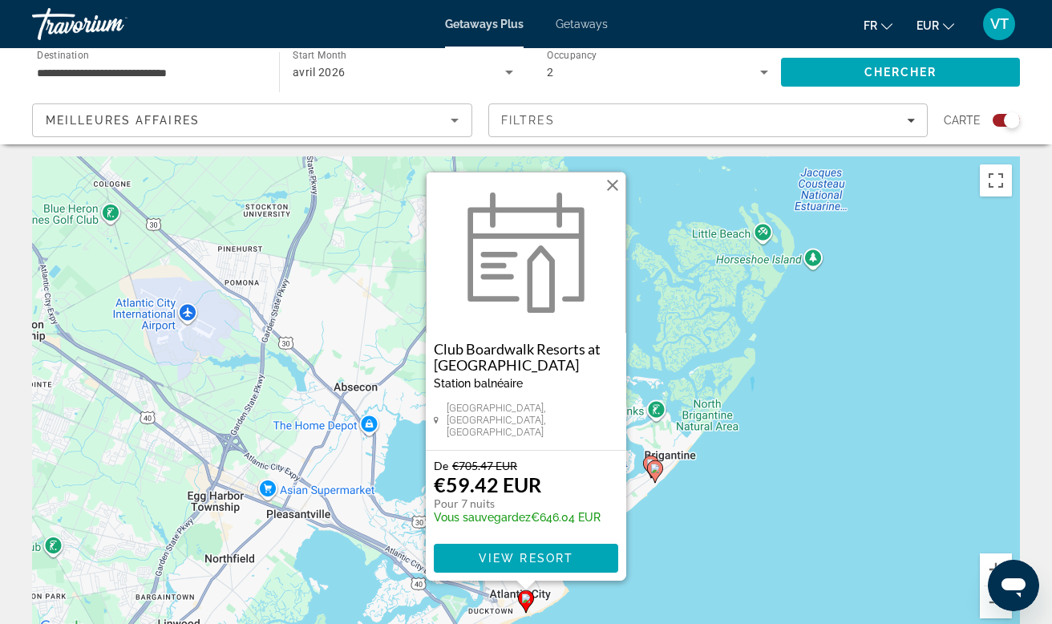
click at [613, 188] on button "Fermer" at bounding box center [613, 185] width 24 height 24
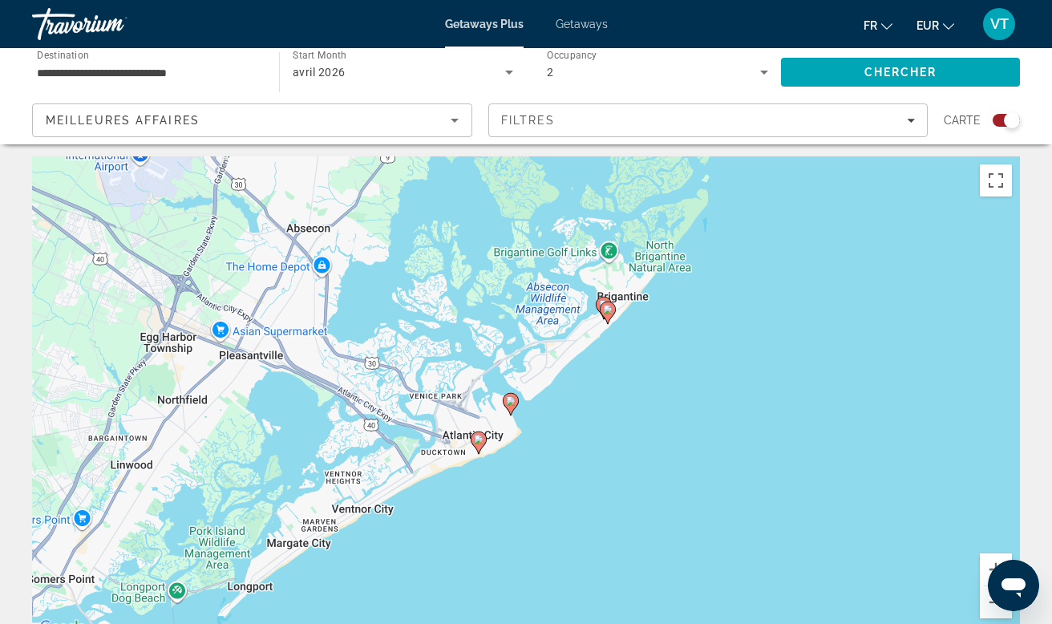
drag, startPoint x: 573, startPoint y: 503, endPoint x: 496, endPoint y: 301, distance: 216.2
click at [496, 302] on div "Pour activer le glissement avec le clavier, appuyez sur Alt+Entrée. Une fois ce…" at bounding box center [526, 396] width 988 height 481
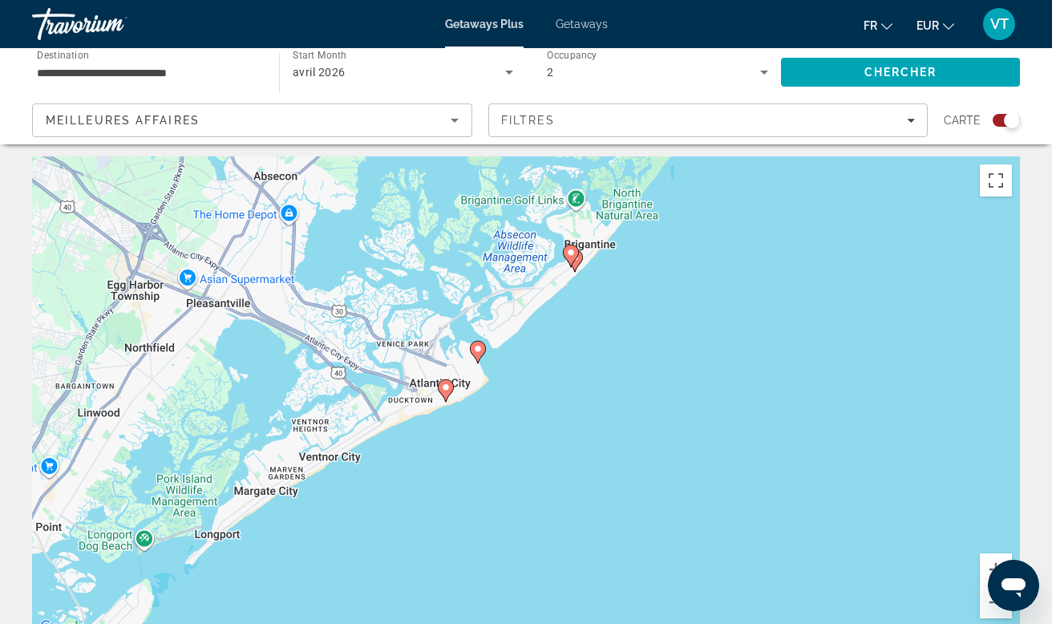
scroll to position [2, 0]
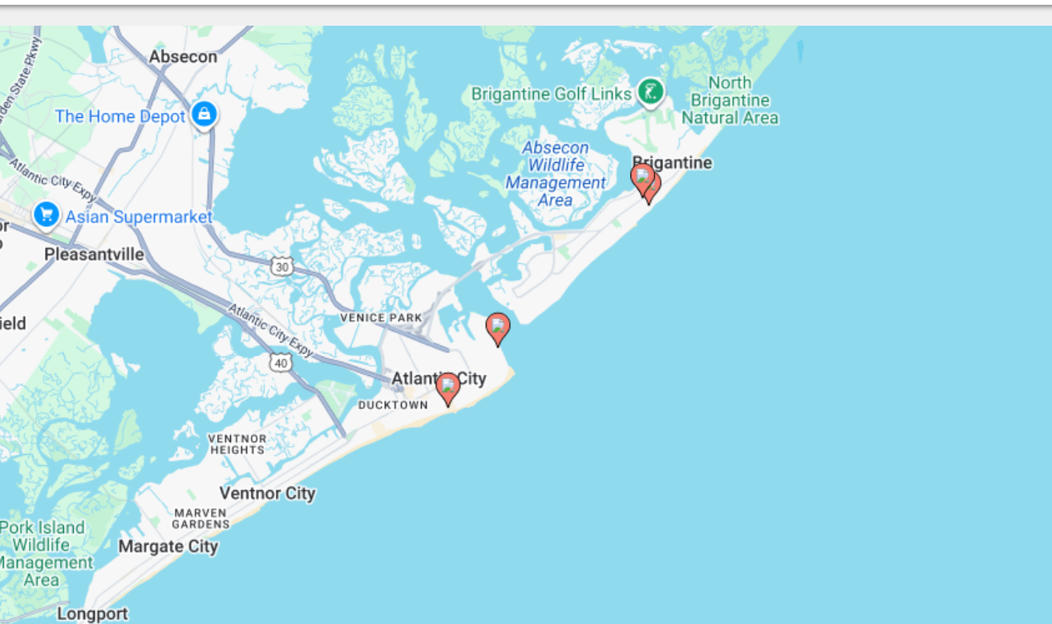
click at [441, 384] on image "Main content" at bounding box center [446, 389] width 10 height 10
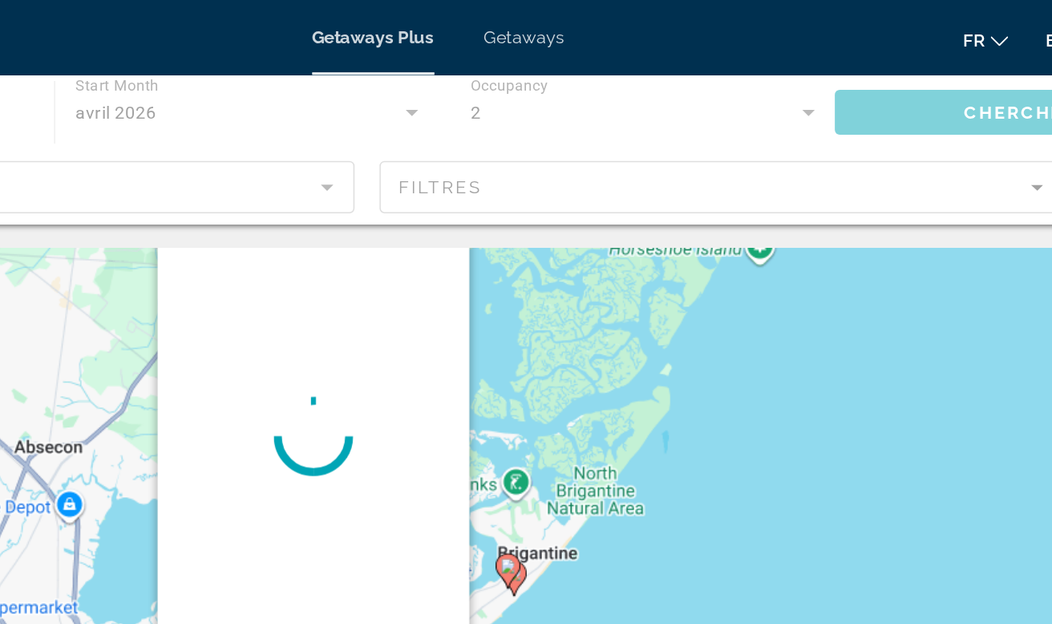
scroll to position [0, 0]
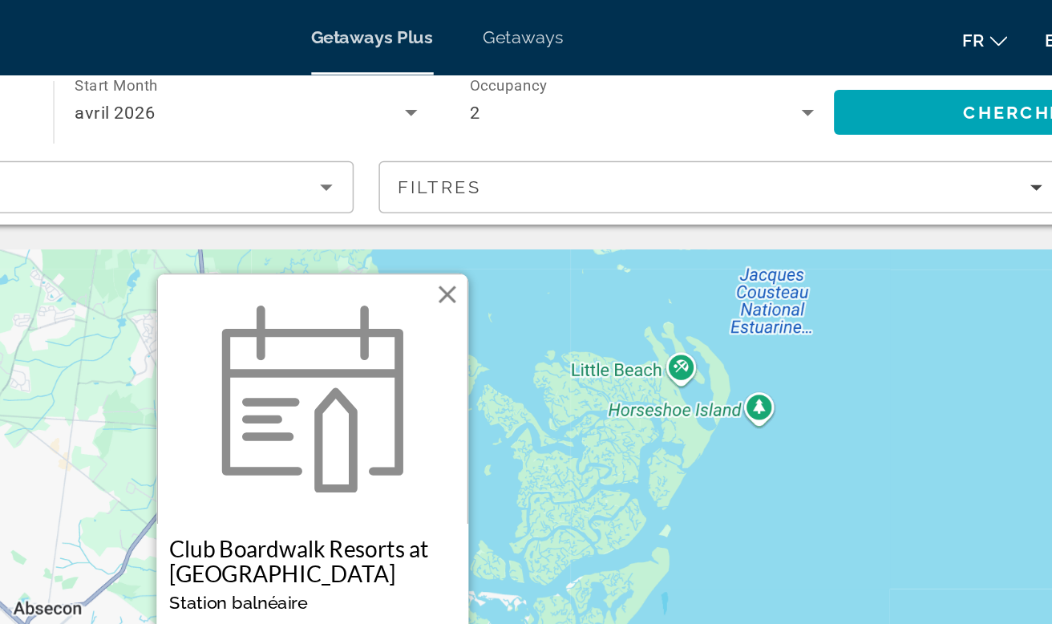
click at [378, 311] on img "Main content" at bounding box center [446, 256] width 136 height 120
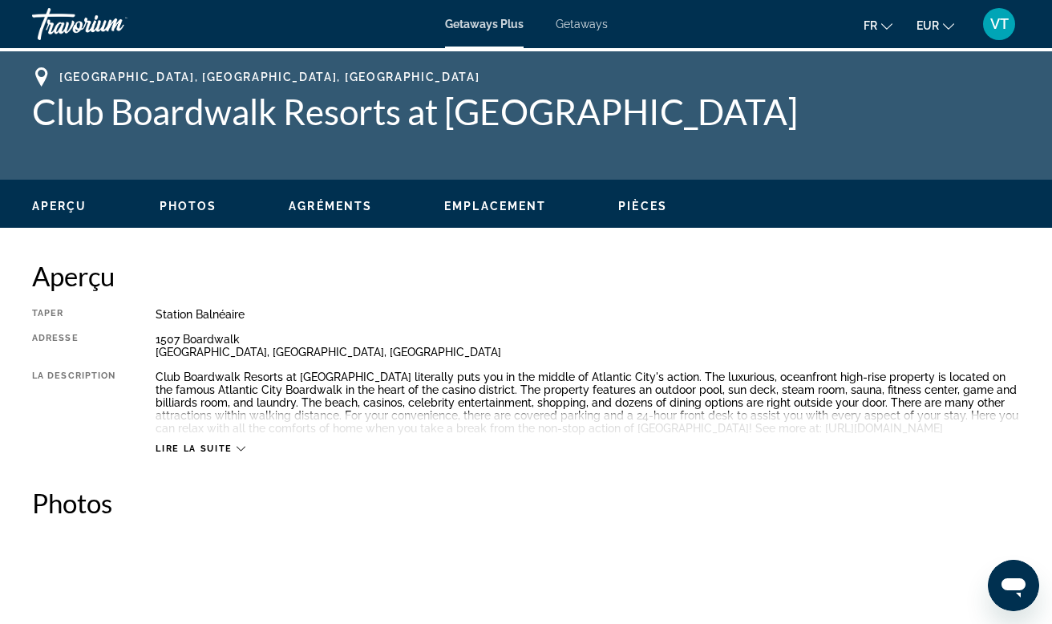
scroll to position [667, 0]
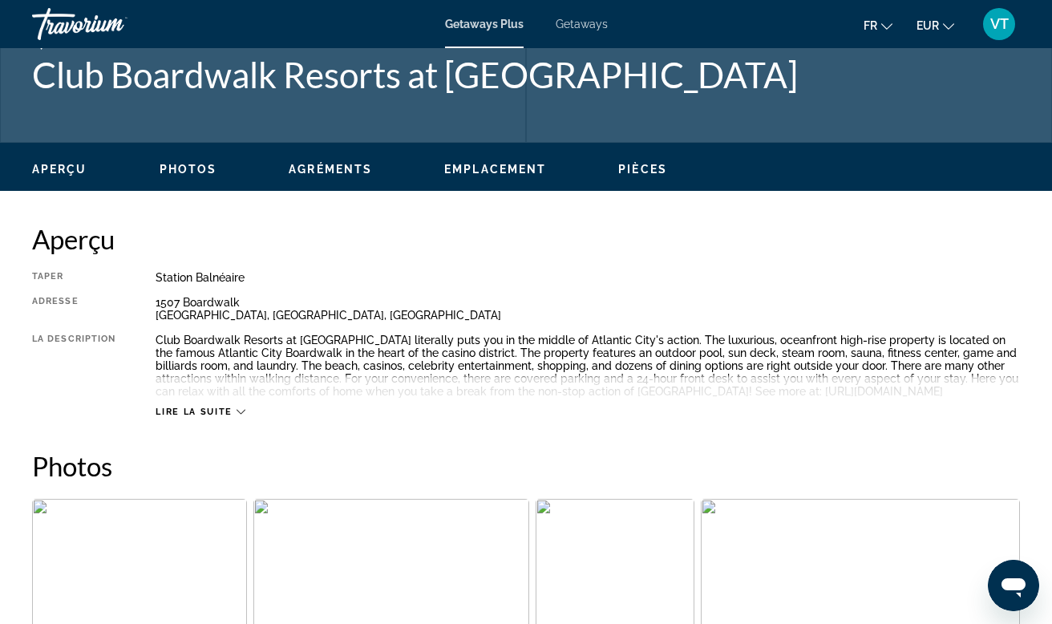
click at [202, 168] on span "Photos" at bounding box center [189, 169] width 58 height 13
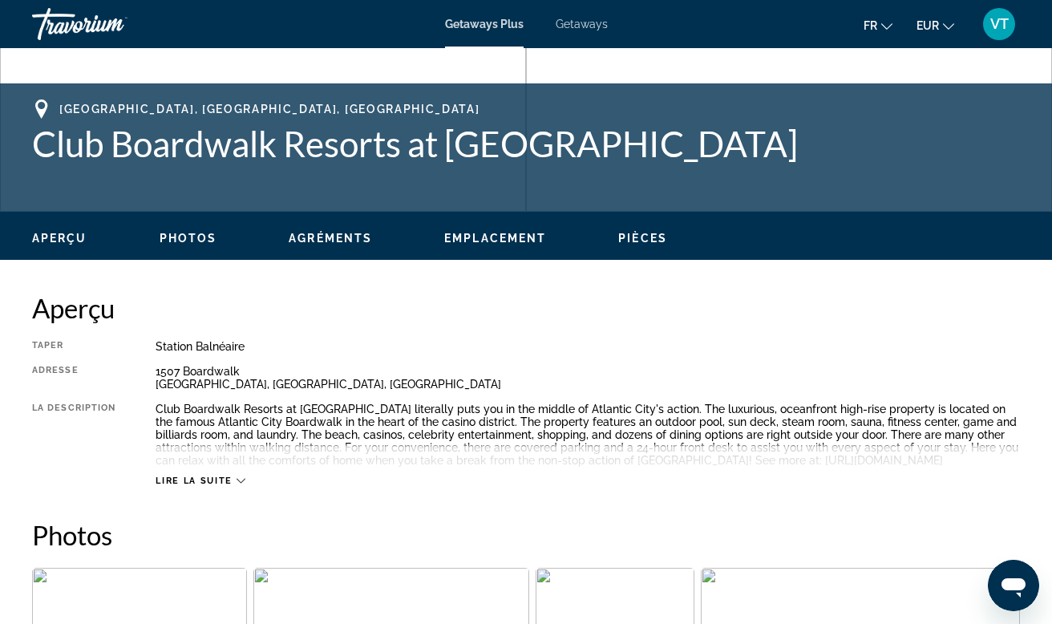
scroll to position [585, 0]
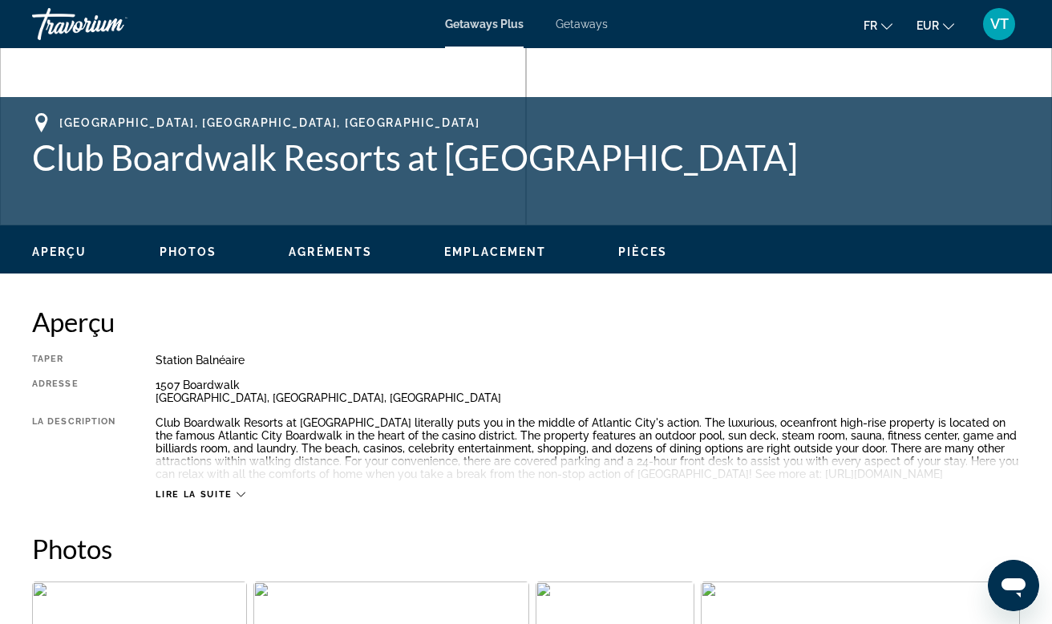
click at [485, 22] on span "Getaways Plus" at bounding box center [484, 24] width 79 height 13
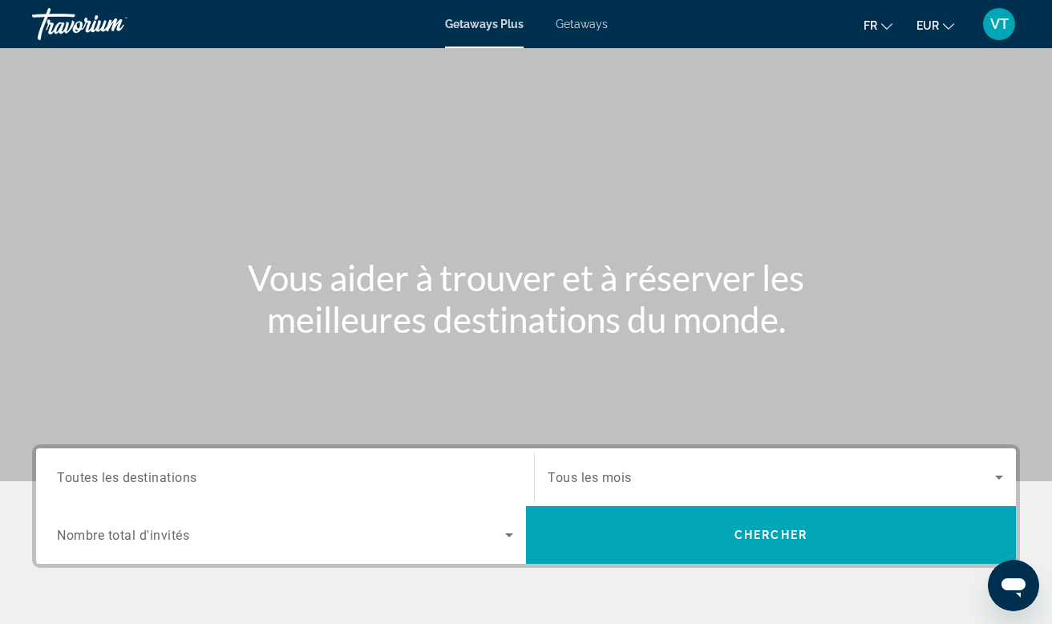
click at [593, 25] on span "Getaways" at bounding box center [582, 24] width 52 height 13
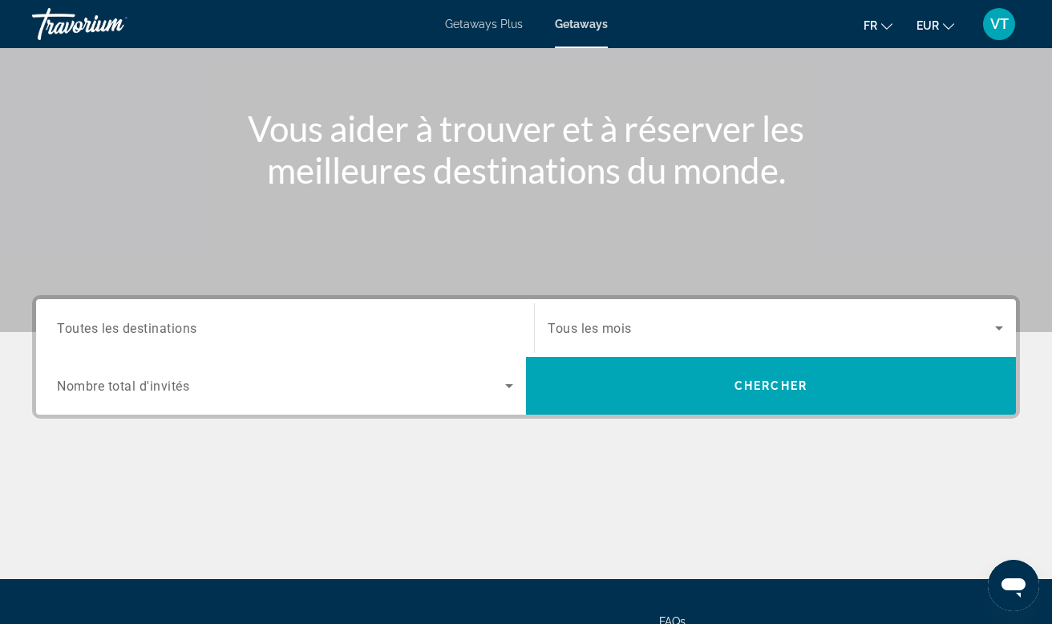
click at [433, 335] on input "Destination Toutes les destinations" at bounding box center [285, 328] width 456 height 19
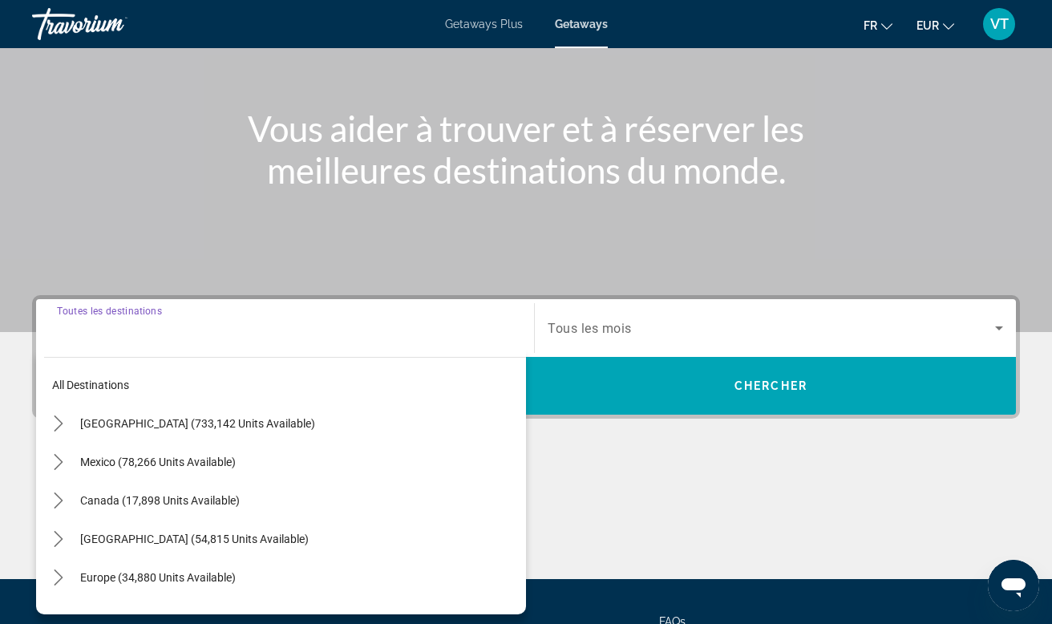
scroll to position [301, 0]
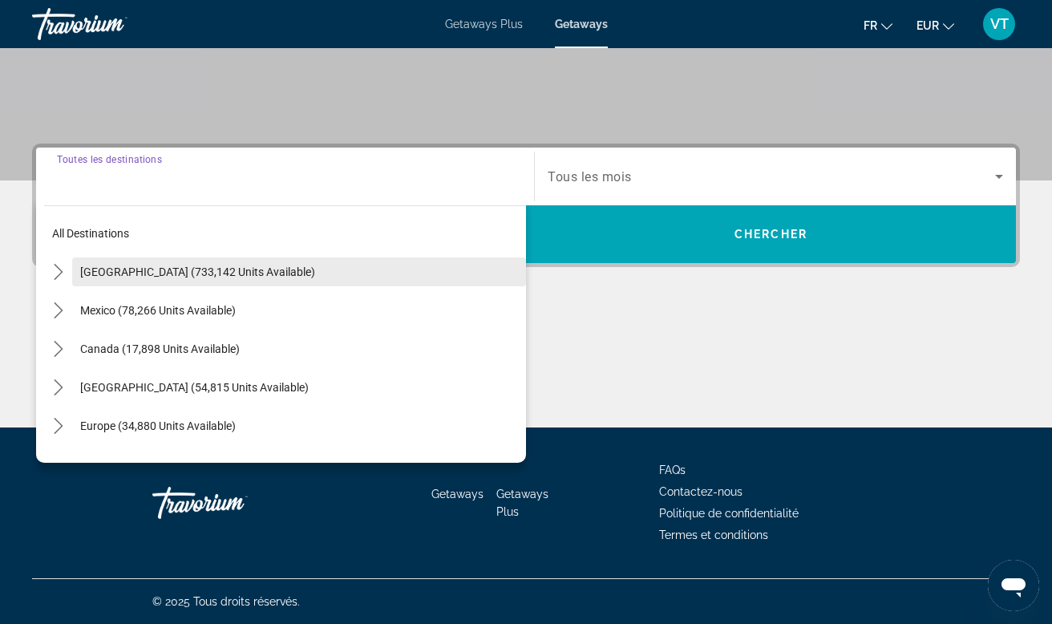
click at [278, 279] on span "Select destination: United States (733,142 units available)" at bounding box center [299, 272] width 454 height 38
type input "**********"
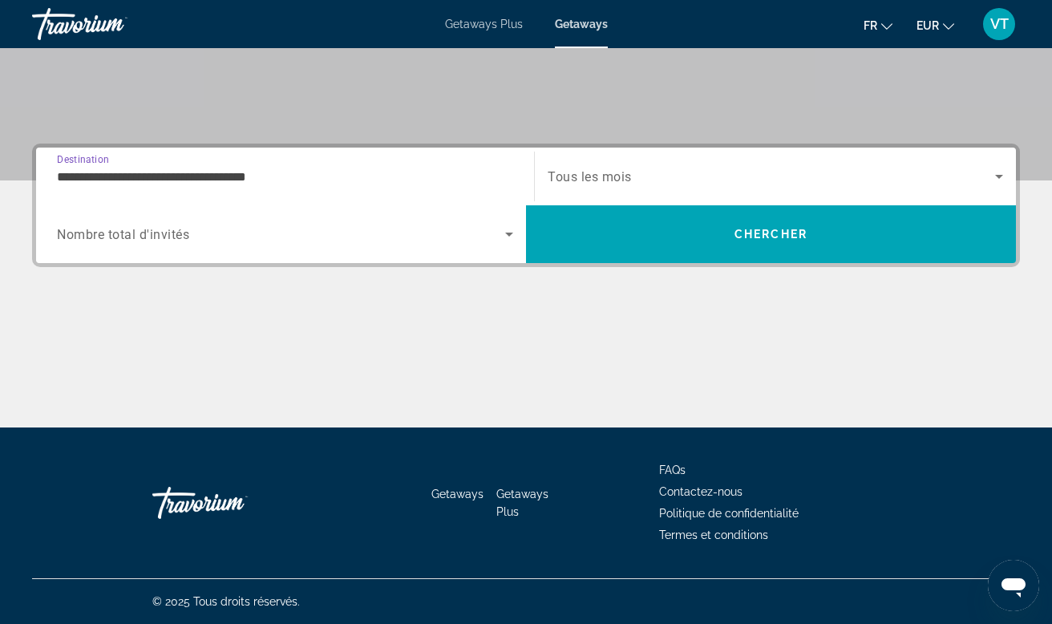
click at [362, 250] on div "Search widget" at bounding box center [285, 234] width 456 height 45
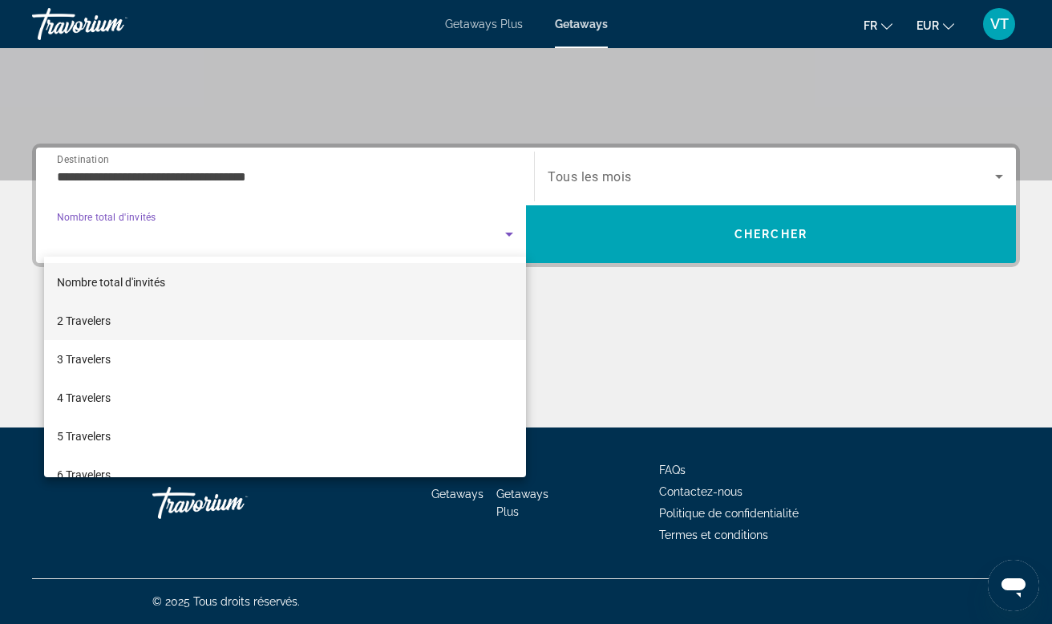
click at [265, 326] on mat-option "2 Travelers" at bounding box center [285, 321] width 482 height 38
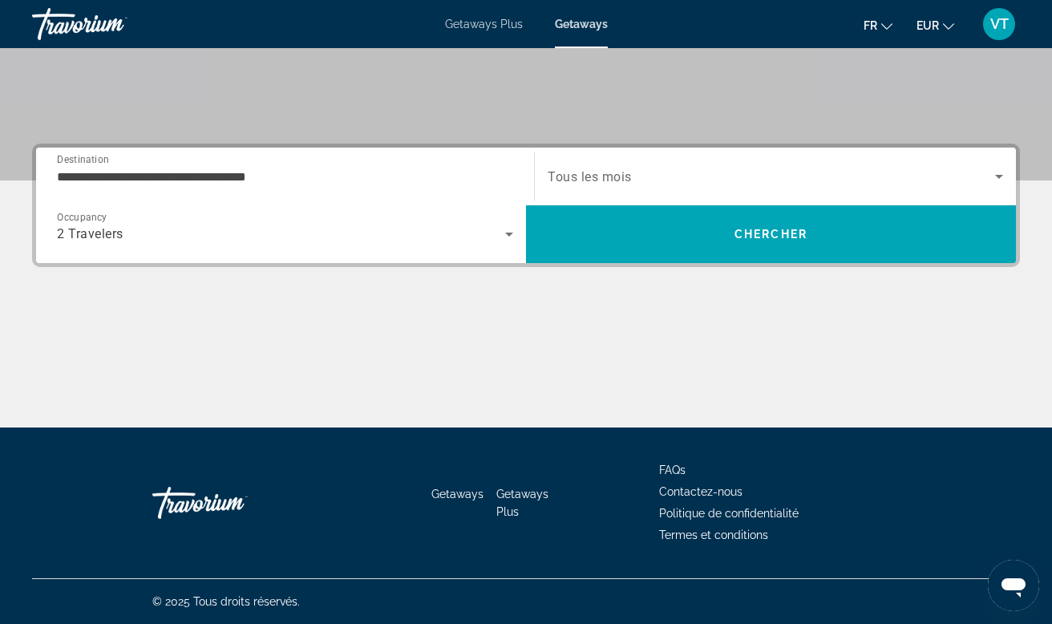
click at [629, 172] on span "Tous les mois" at bounding box center [590, 176] width 84 height 15
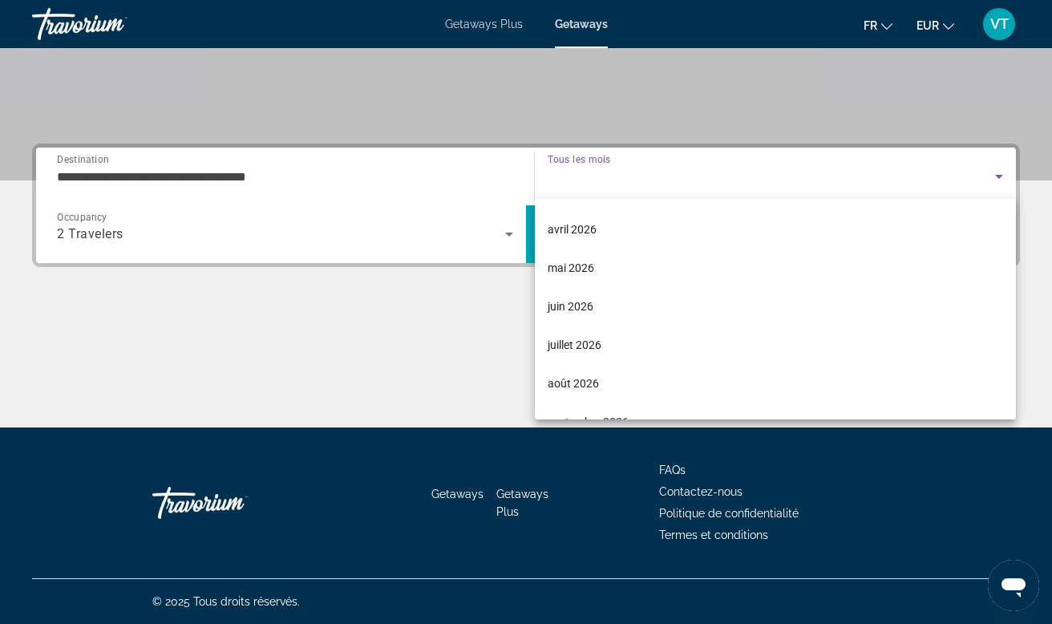
scroll to position [269, 0]
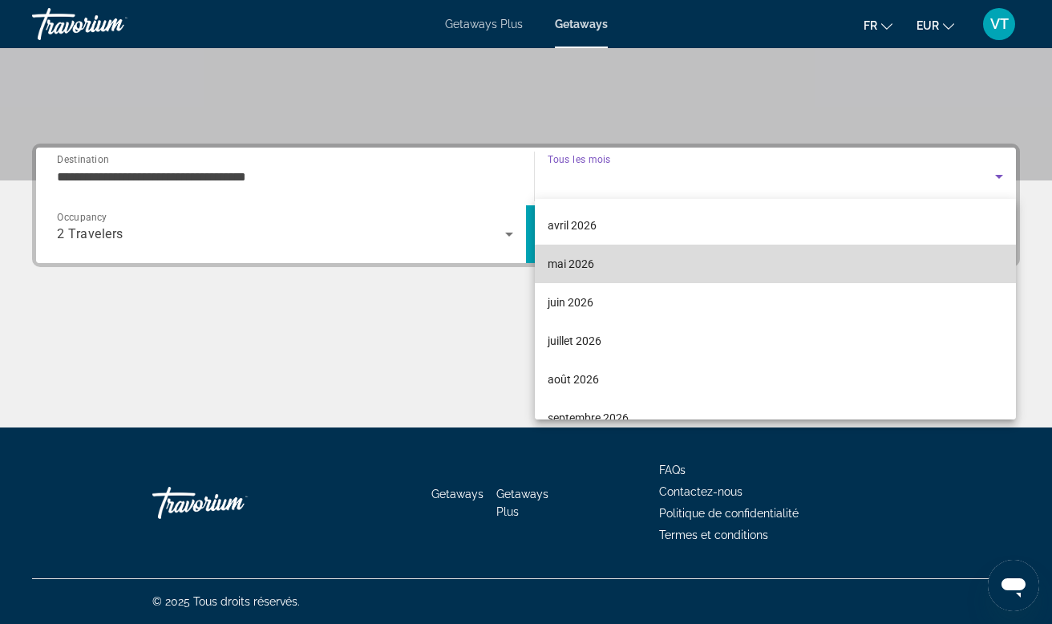
click at [585, 264] on span "mai 2026" at bounding box center [571, 263] width 47 height 19
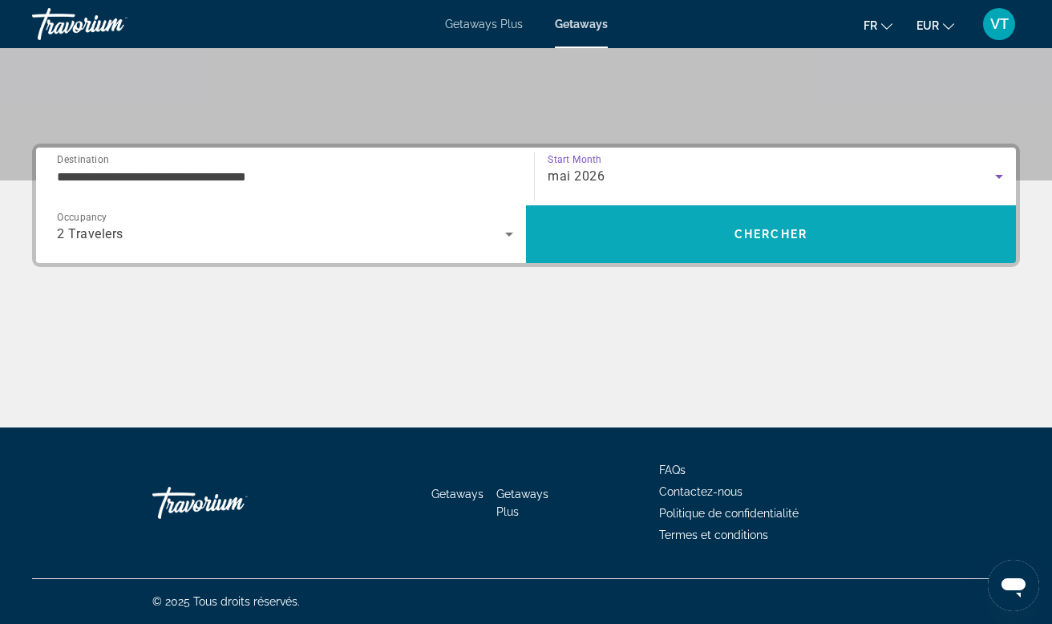
click at [633, 234] on span "Search" at bounding box center [771, 234] width 490 height 38
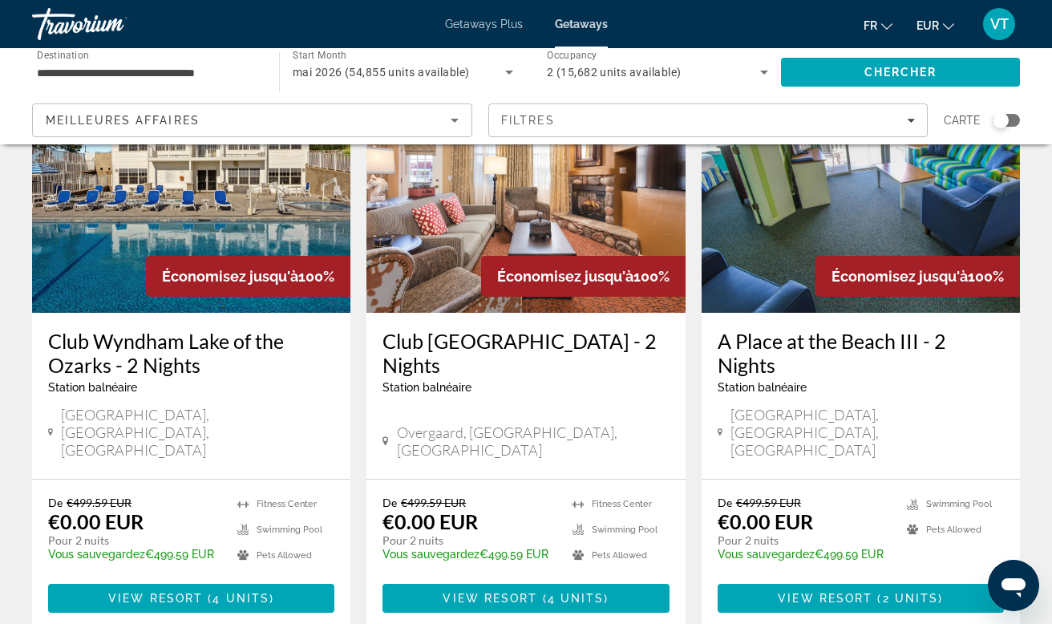
scroll to position [2010, 0]
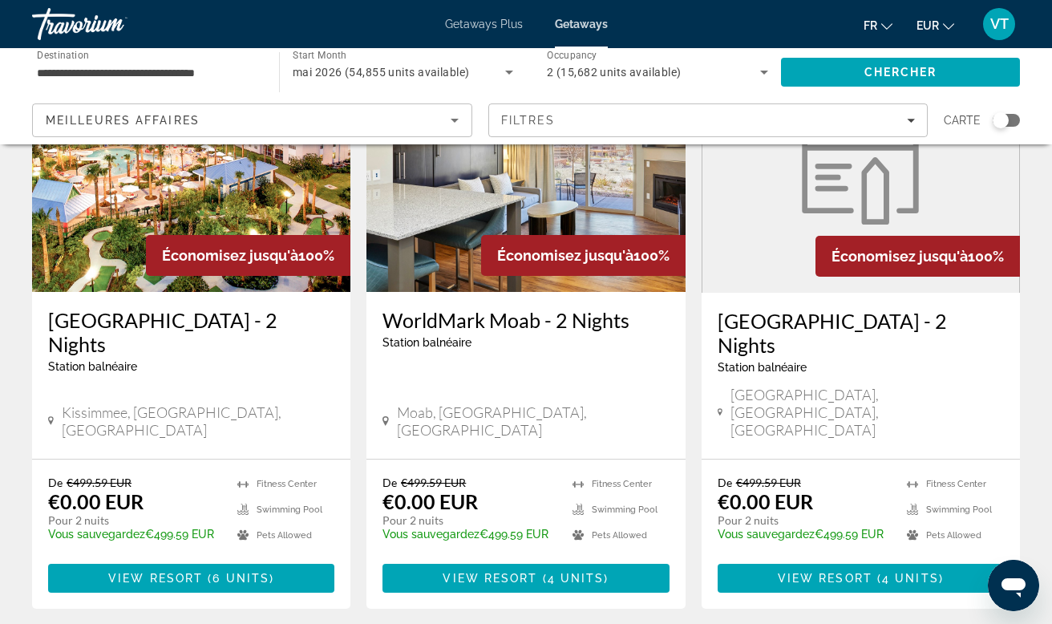
scroll to position [2036, 0]
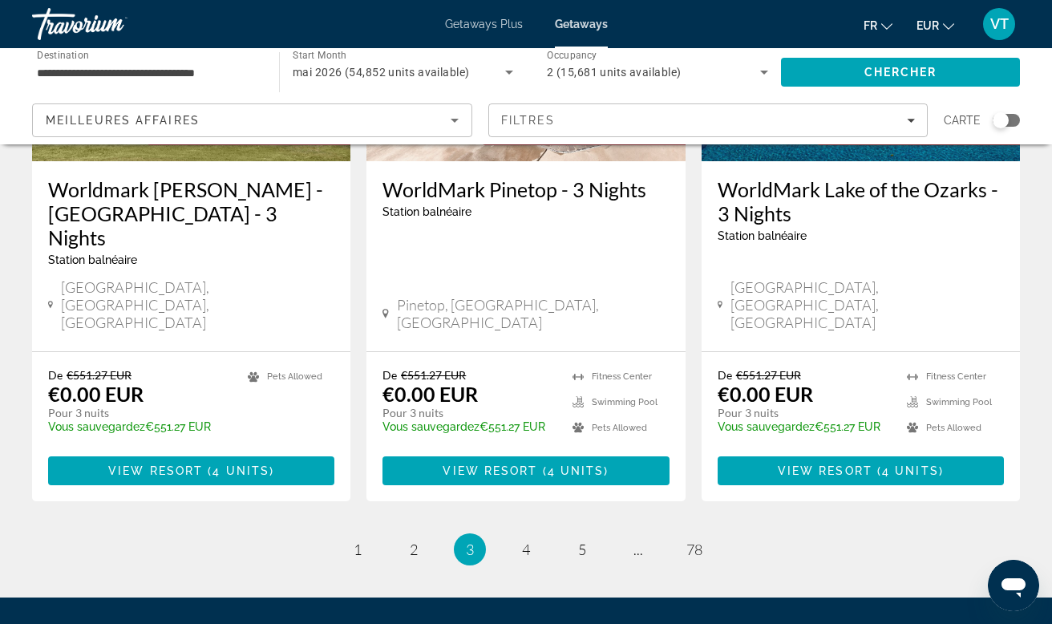
scroll to position [2115, 0]
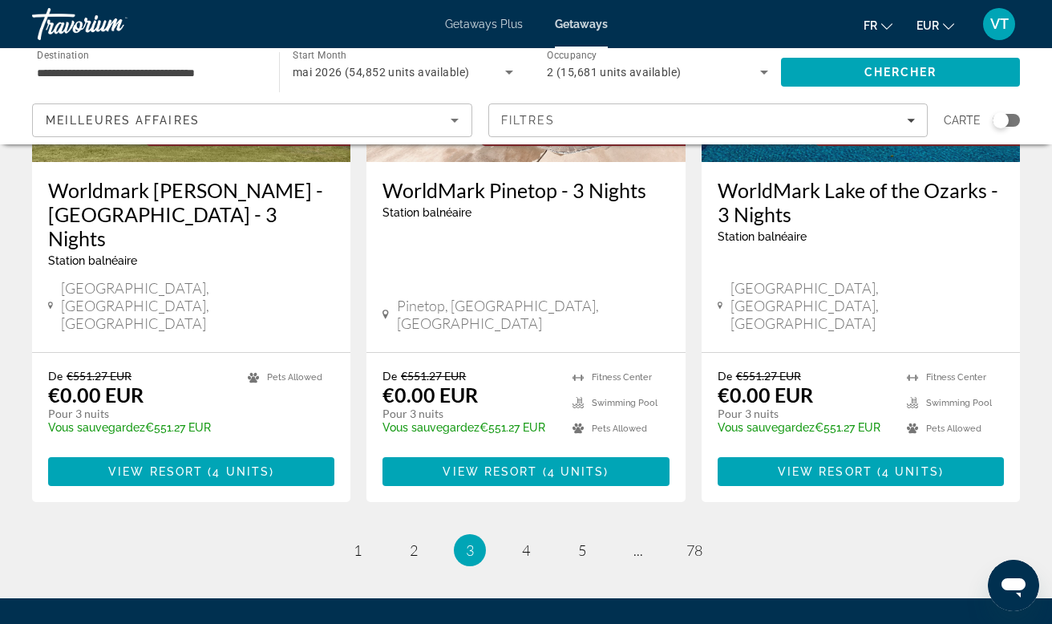
click at [528, 534] on li "page 4" at bounding box center [526, 550] width 32 height 32
click at [524, 541] on span "4" at bounding box center [526, 550] width 8 height 18
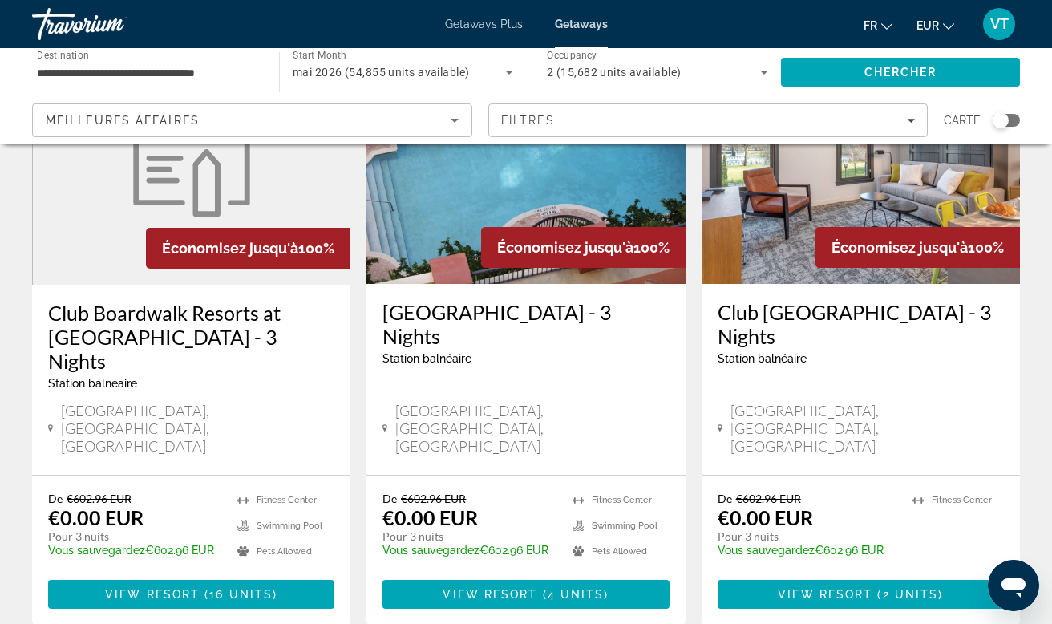
scroll to position [2066, 0]
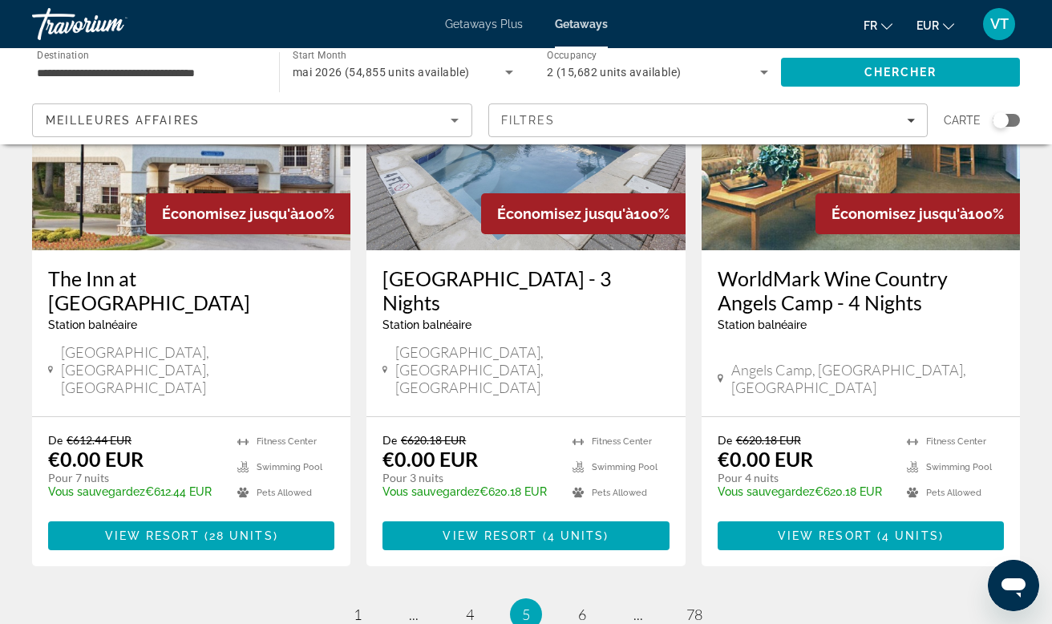
scroll to position [2140, 0]
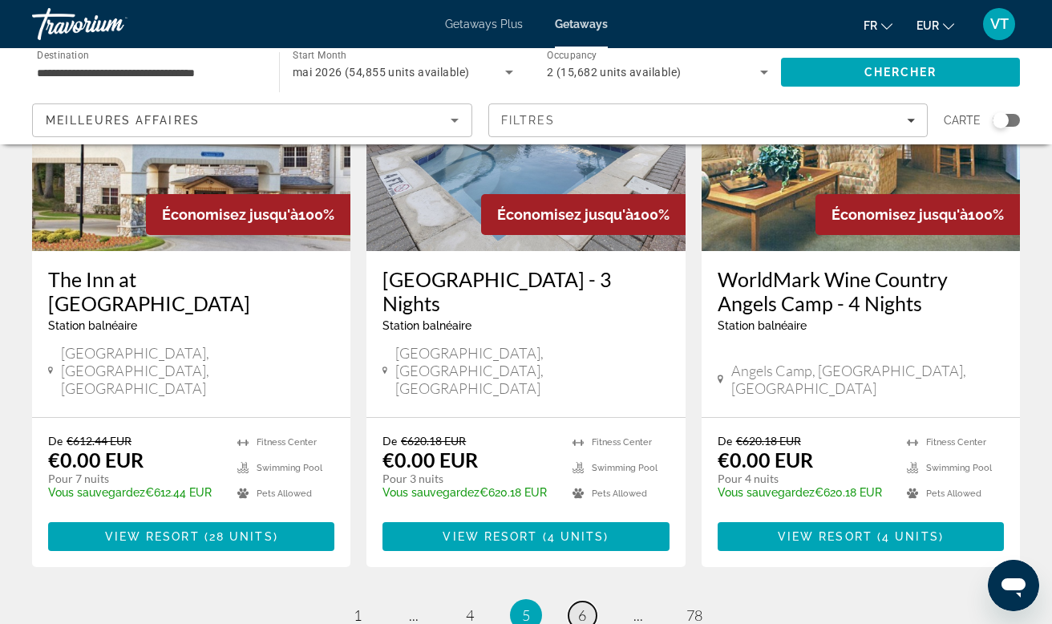
click at [577, 601] on link "page 6" at bounding box center [583, 615] width 28 height 28
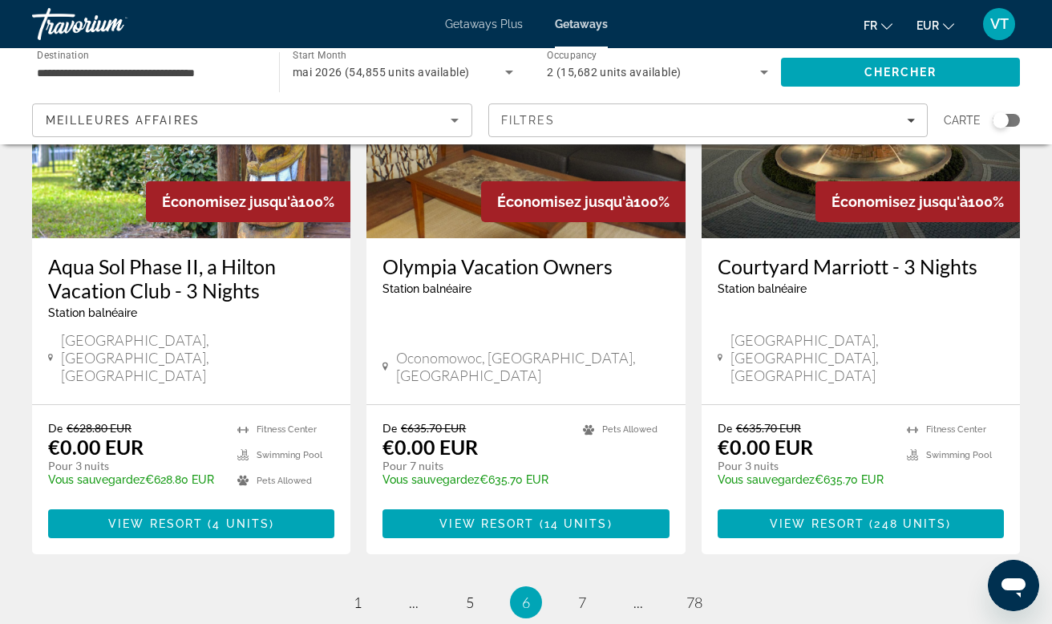
scroll to position [2109, 0]
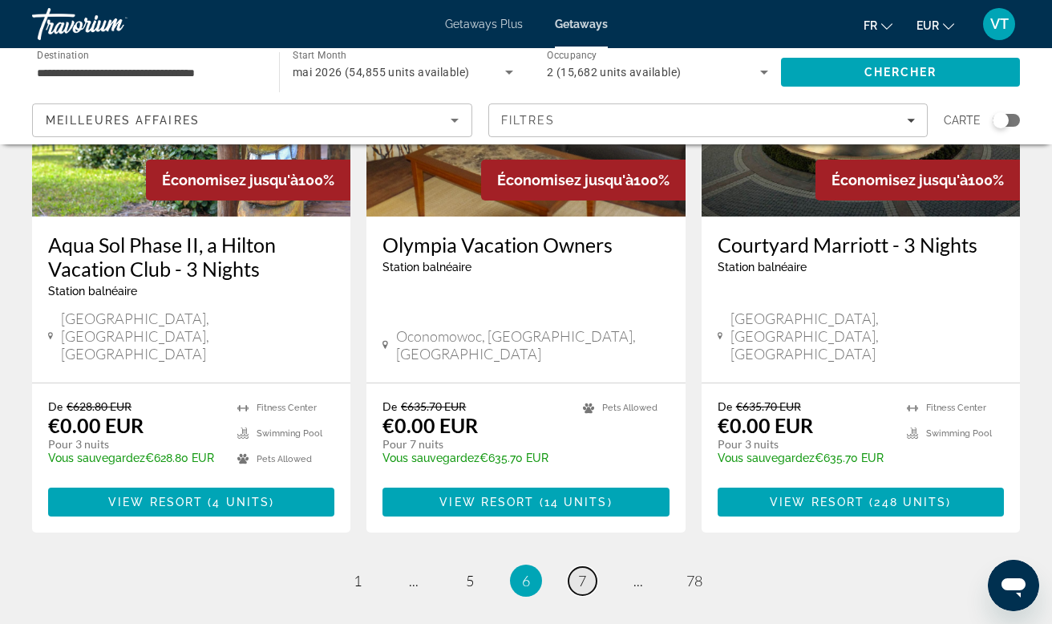
click at [582, 572] on span "7" at bounding box center [582, 581] width 8 height 18
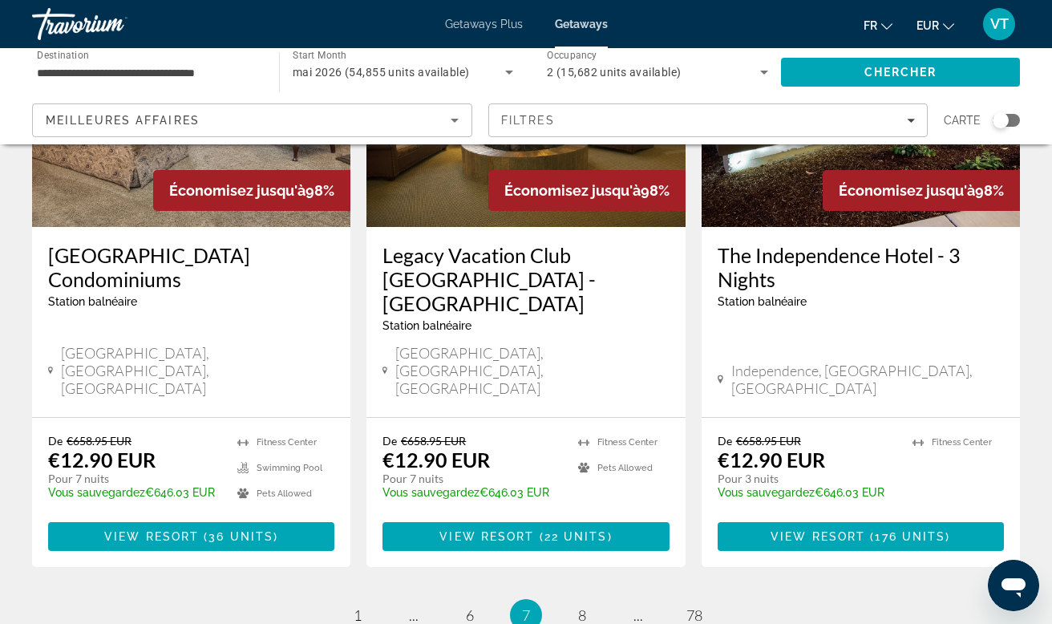
scroll to position [2139, 0]
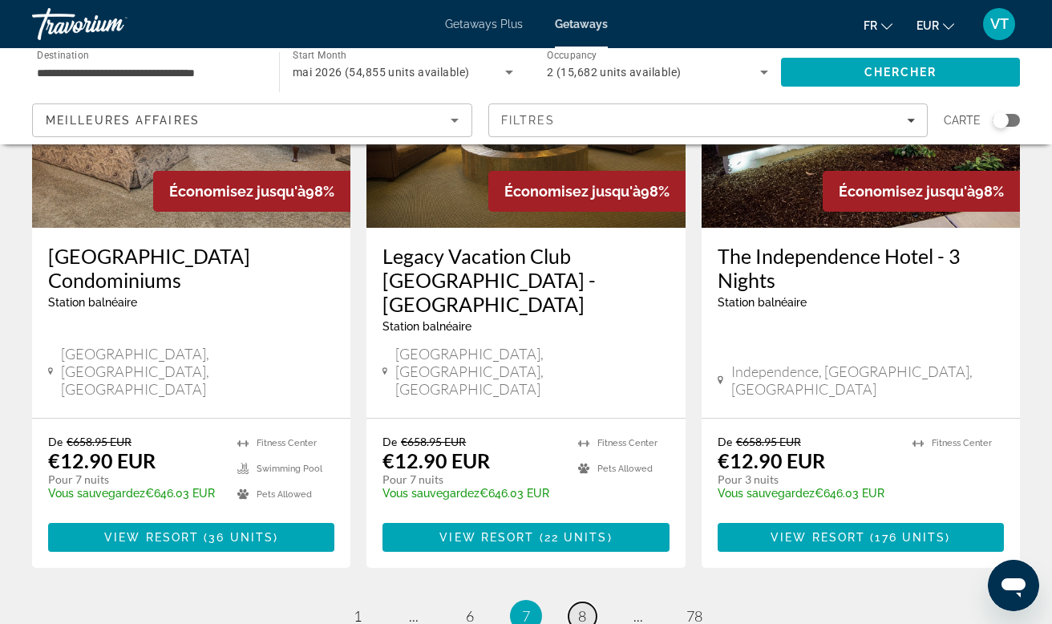
click at [584, 607] on span "8" at bounding box center [582, 616] width 8 height 18
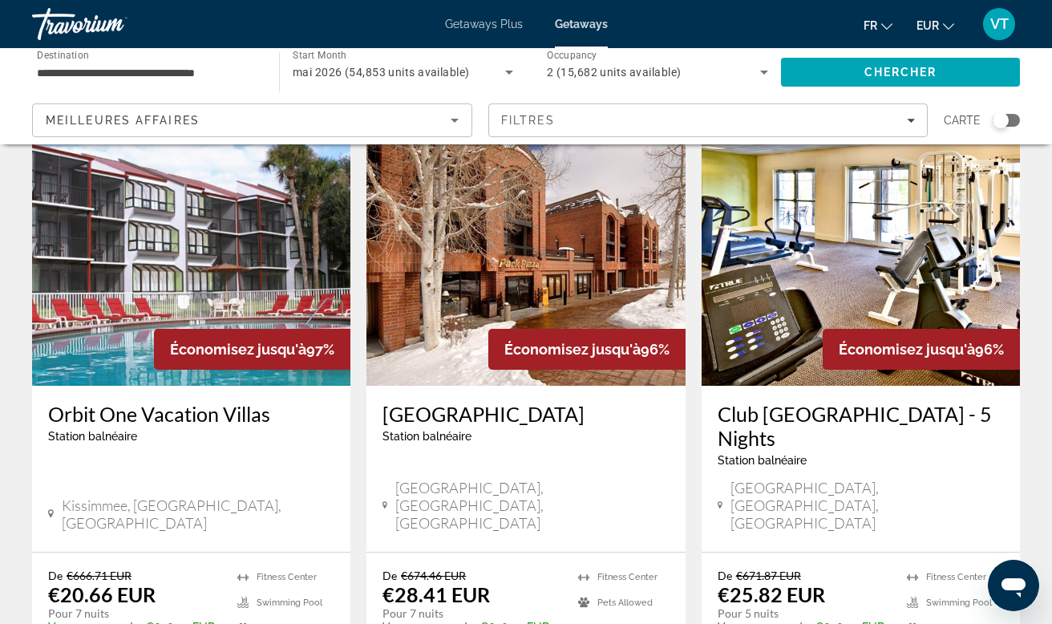
scroll to position [1949, 0]
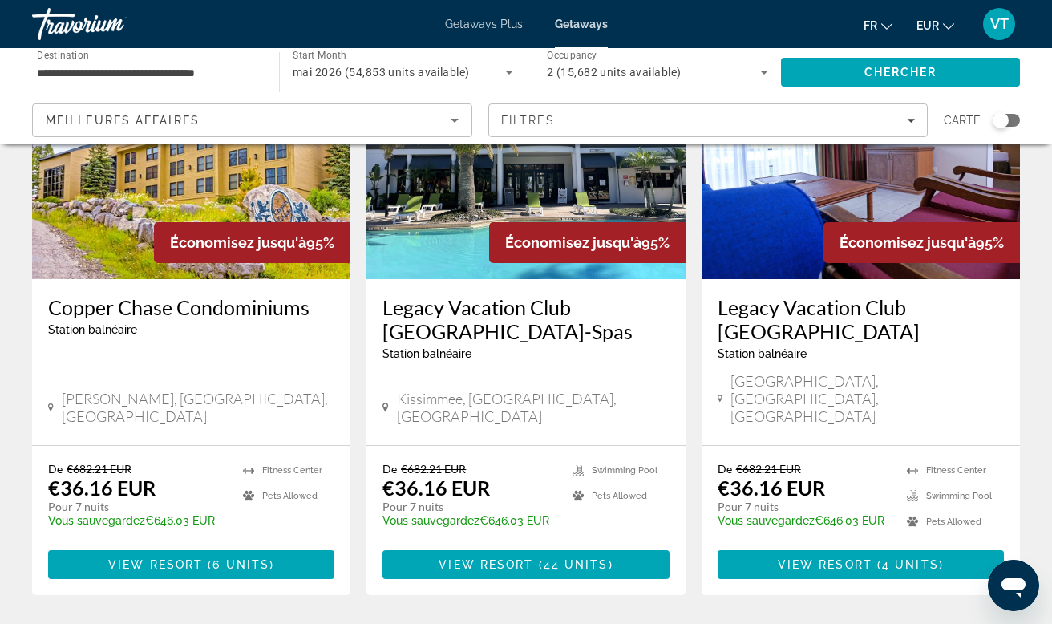
scroll to position [2050, 0]
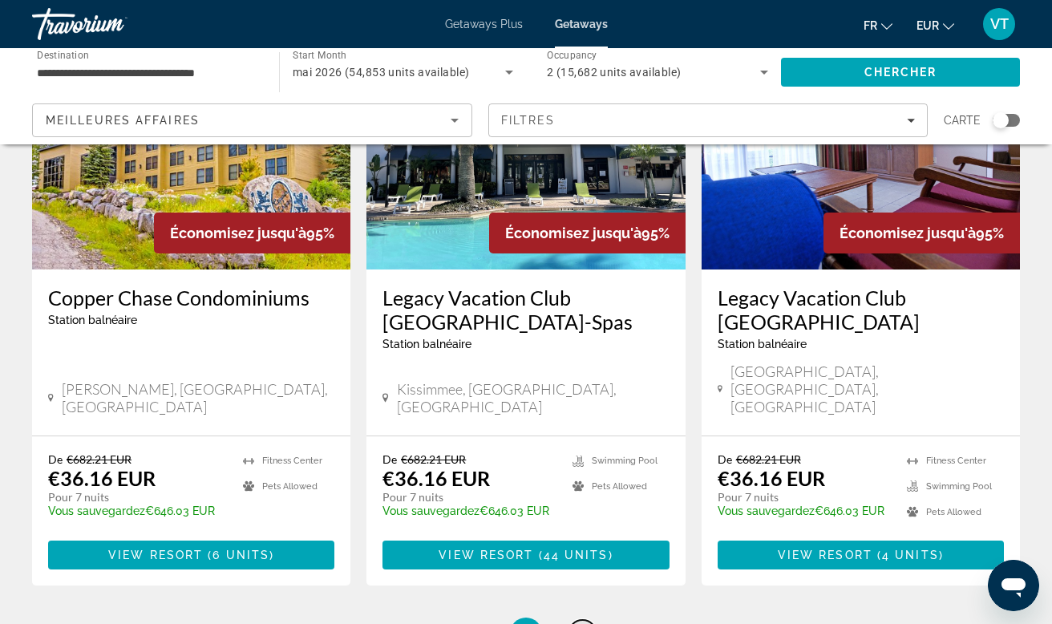
click at [592, 620] on link "page 10" at bounding box center [583, 634] width 28 height 28
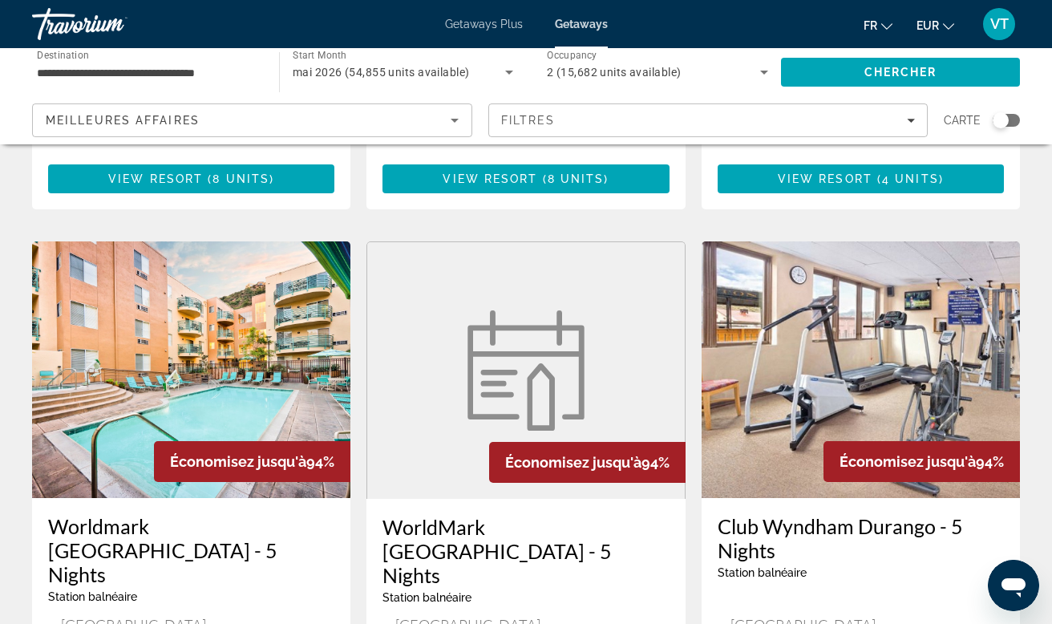
scroll to position [1847, 0]
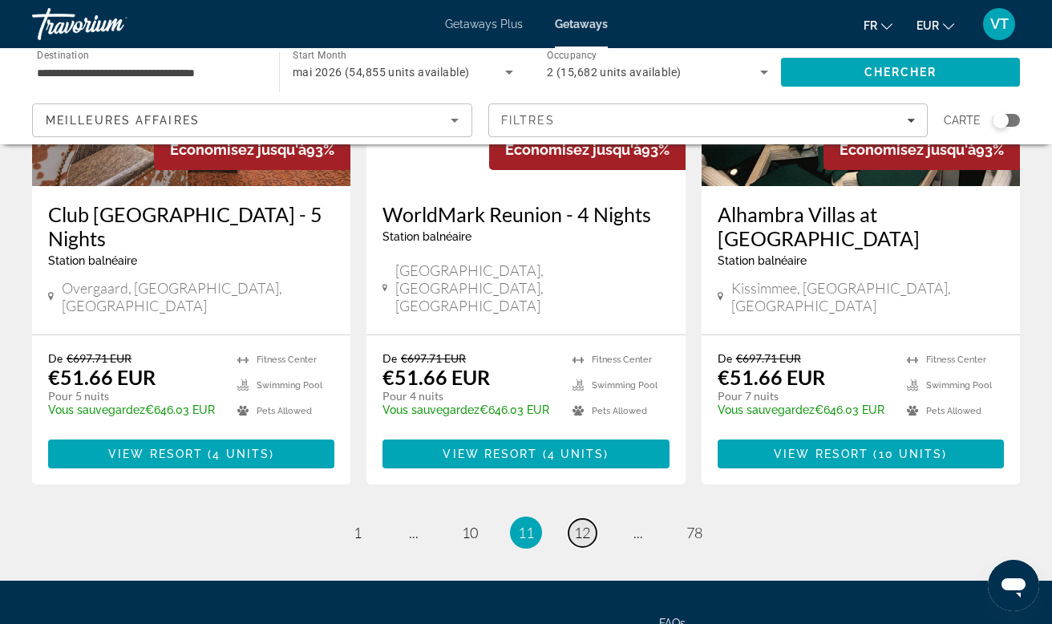
click at [578, 524] on span "12" at bounding box center [582, 533] width 16 height 18
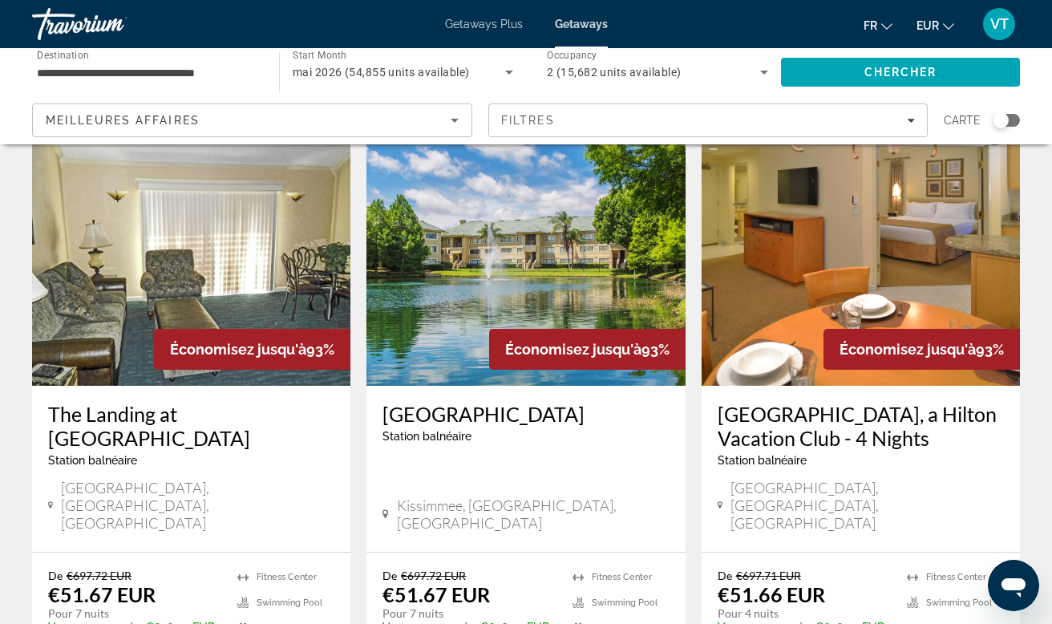
scroll to position [86, 1]
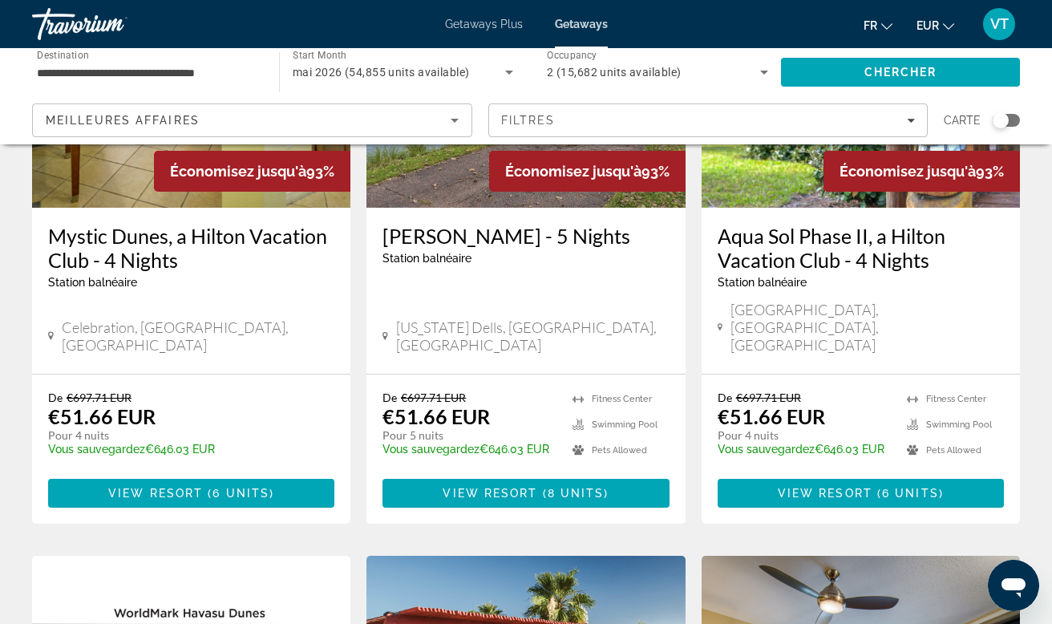
scroll to position [856, 0]
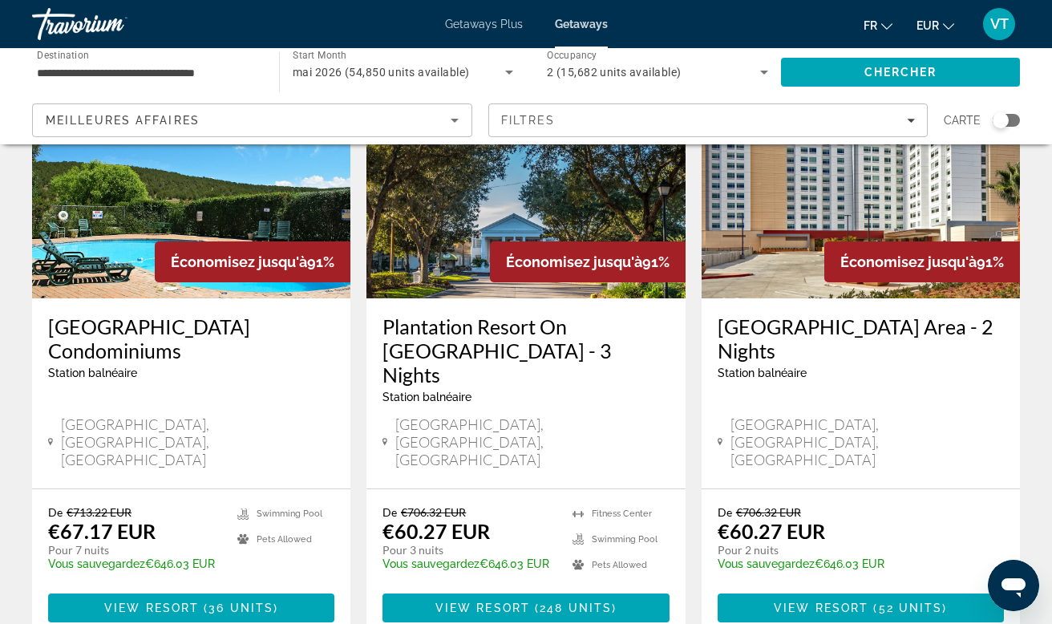
scroll to position [2023, 0]
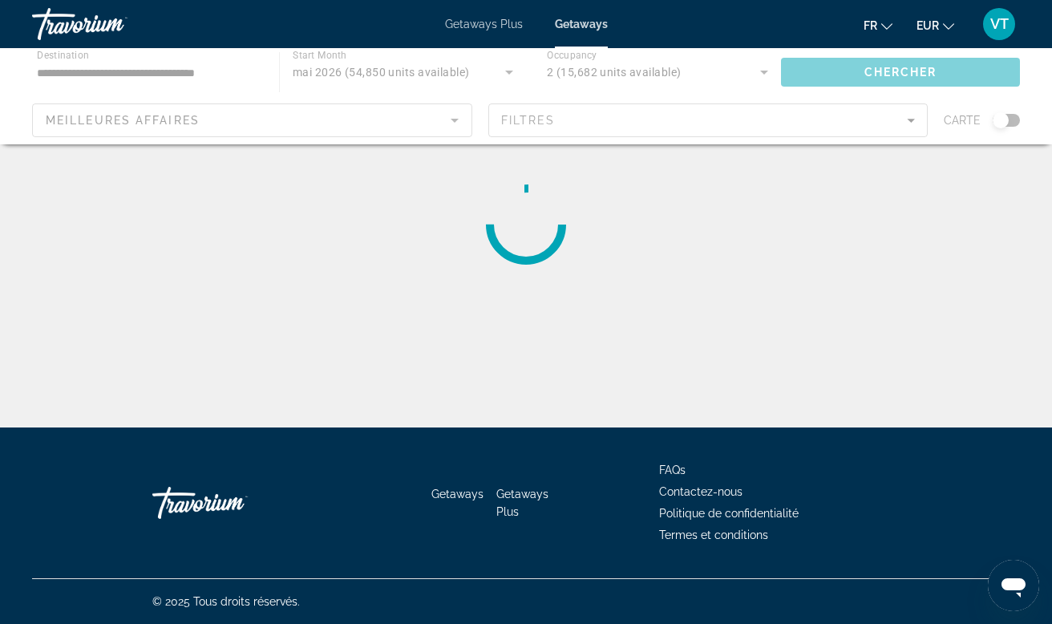
click at [923, 168] on div "Main content" at bounding box center [526, 224] width 988 height 128
click at [982, 119] on div "Main content" at bounding box center [526, 96] width 1052 height 96
click at [1004, 123] on div "Main content" at bounding box center [526, 96] width 1052 height 96
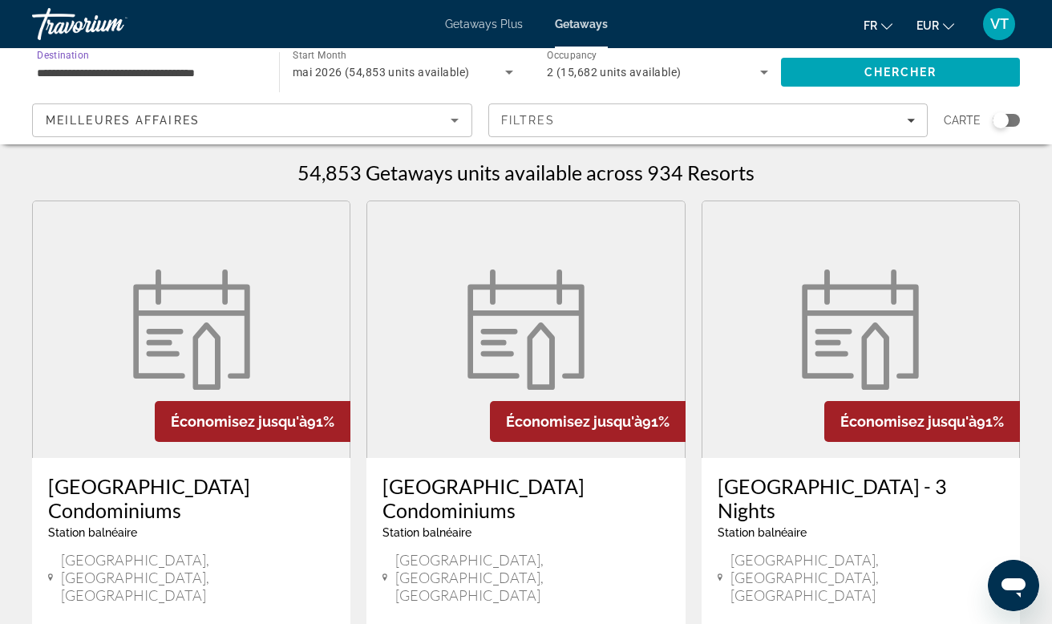
click at [192, 71] on input "**********" at bounding box center [147, 72] width 221 height 19
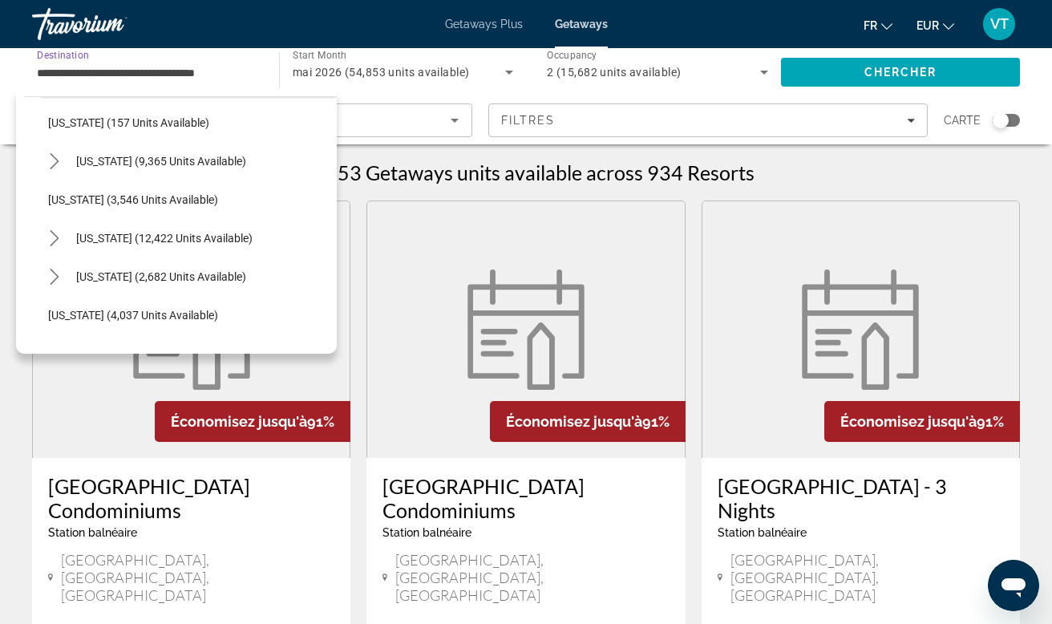
scroll to position [861, 0]
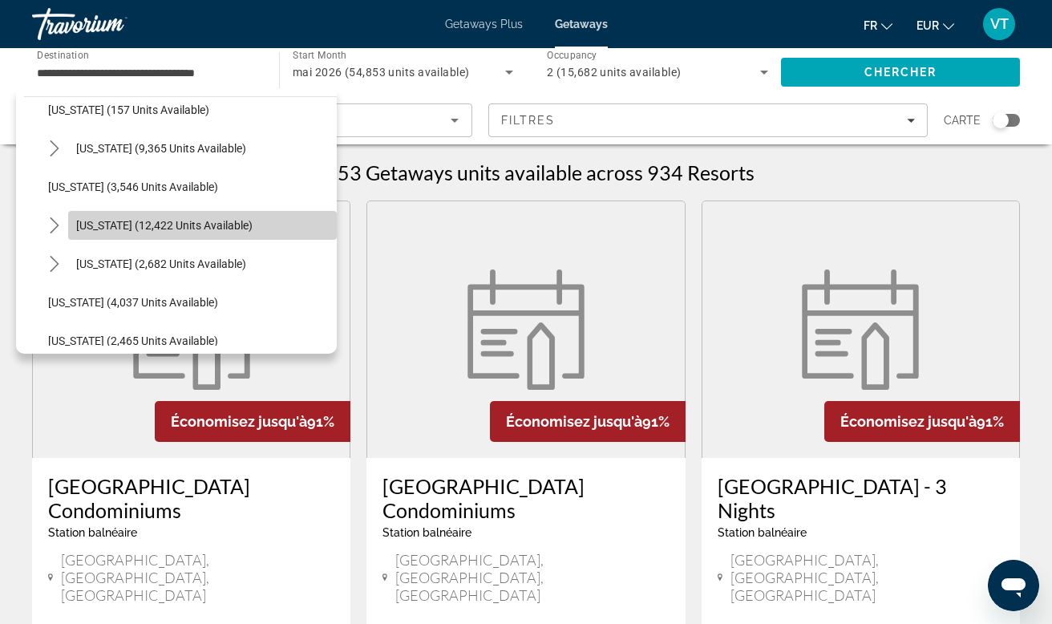
click at [108, 230] on span "[US_STATE] (12,422 units available)" at bounding box center [164, 225] width 176 height 13
type input "**********"
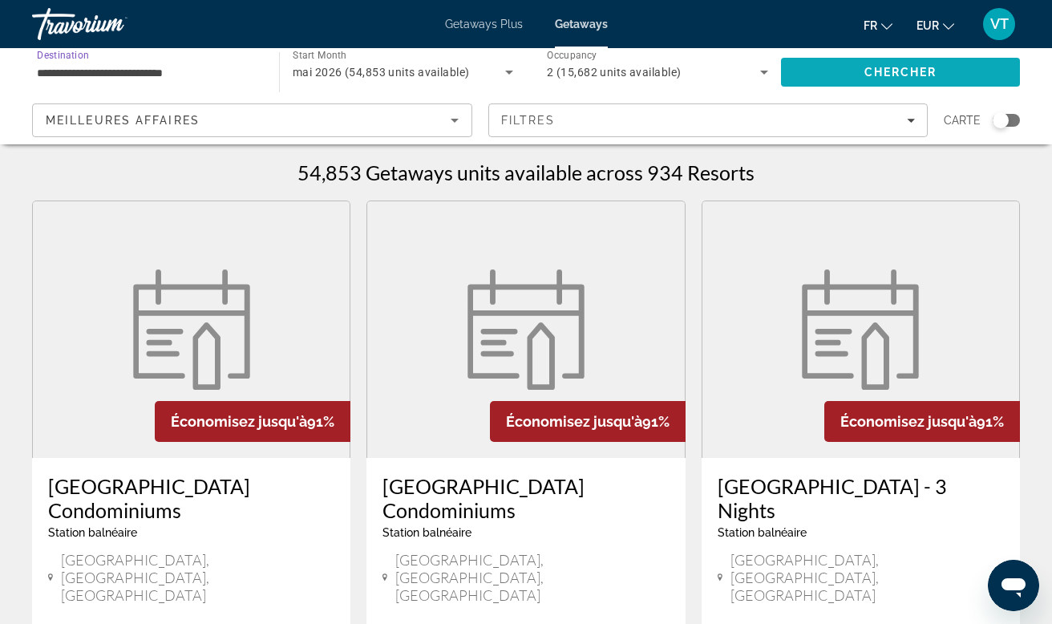
click at [822, 64] on span "Search" at bounding box center [900, 72] width 239 height 38
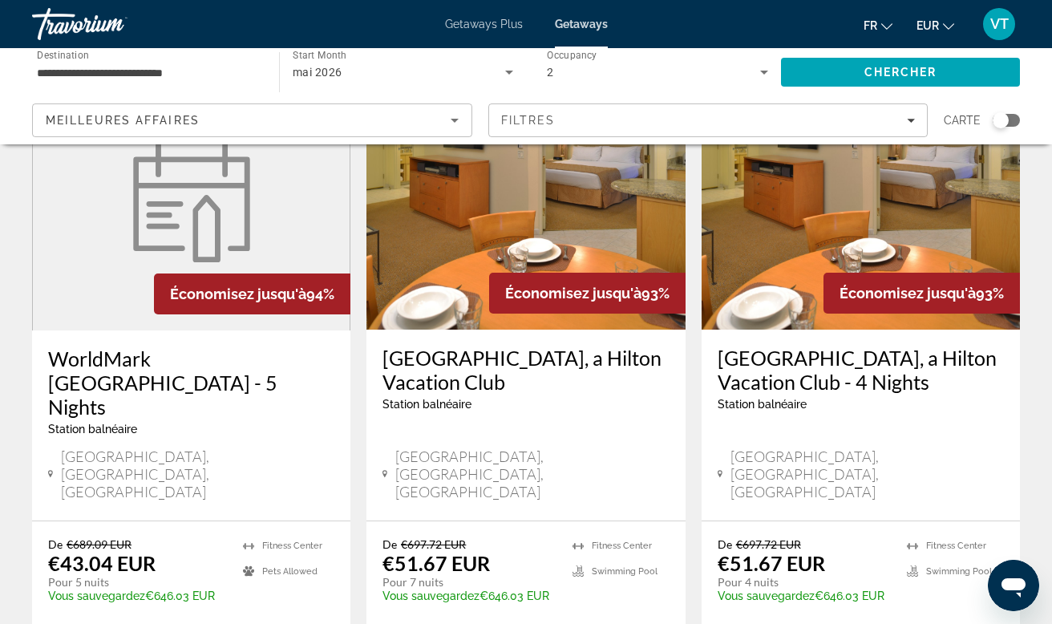
scroll to position [2026, 0]
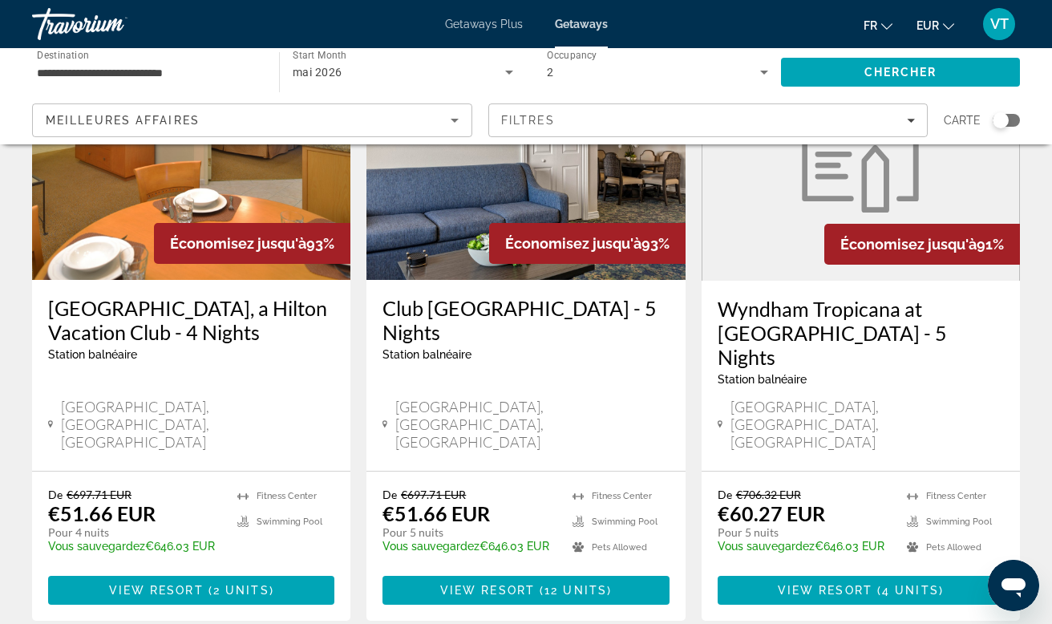
scroll to position [194, 0]
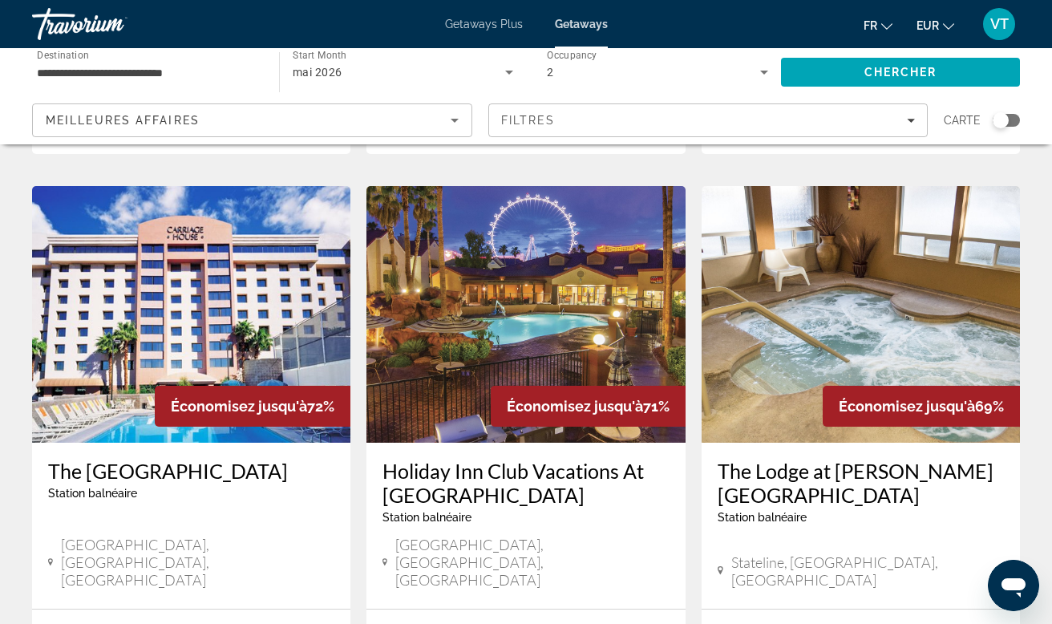
scroll to position [1894, 1]
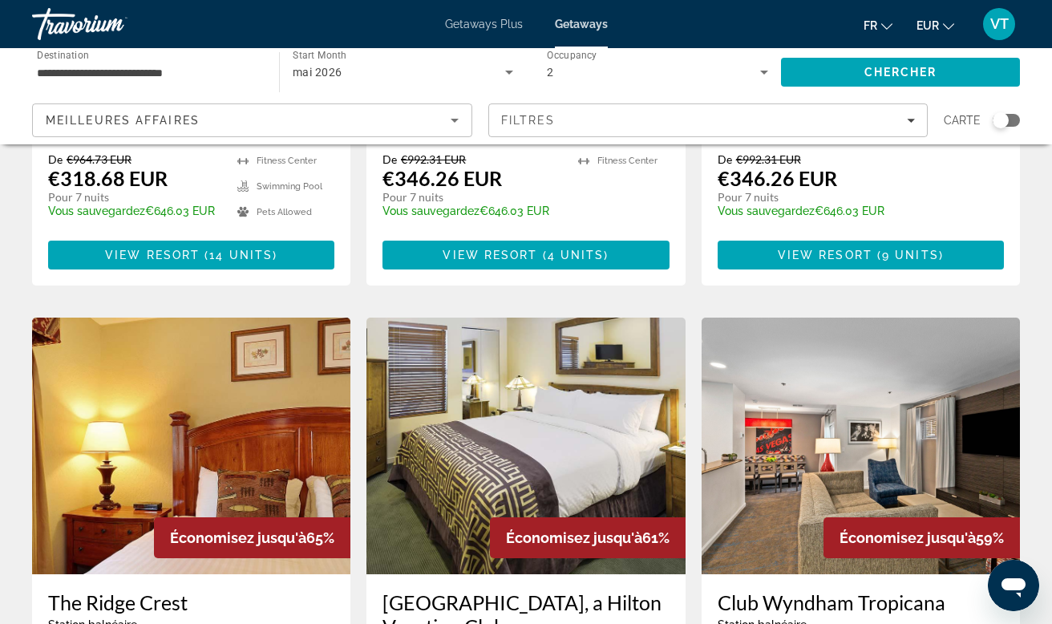
scroll to position [1705, 0]
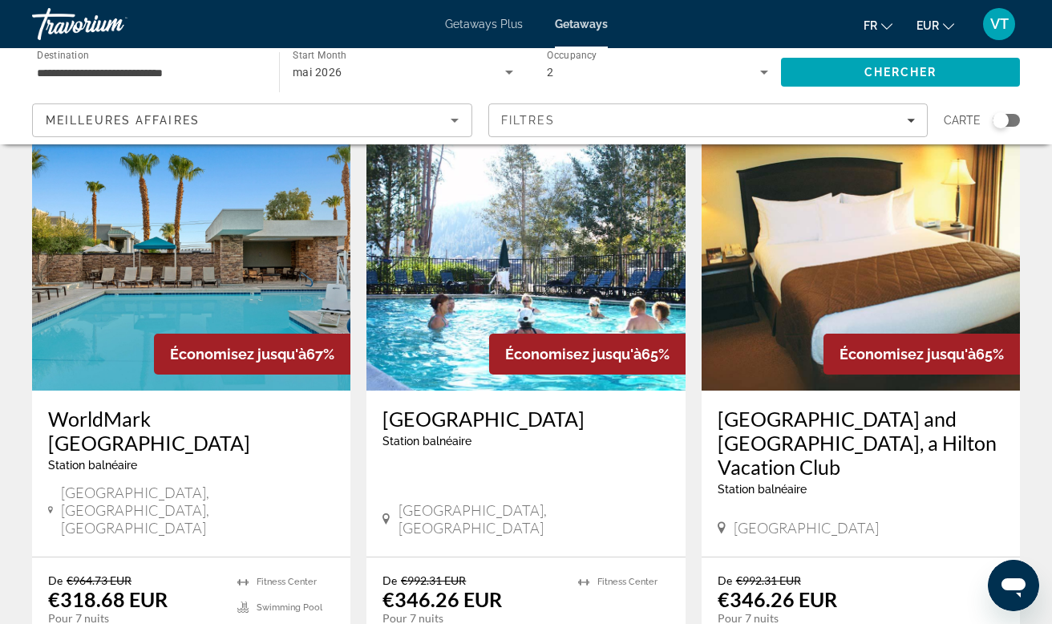
click at [830, 334] on div "Économisez jusqu'à 65%" at bounding box center [922, 354] width 196 height 41
click at [799, 407] on h3 "[GEOGRAPHIC_DATA] and [GEOGRAPHIC_DATA], a Hilton Vacation Club" at bounding box center [861, 443] width 286 height 72
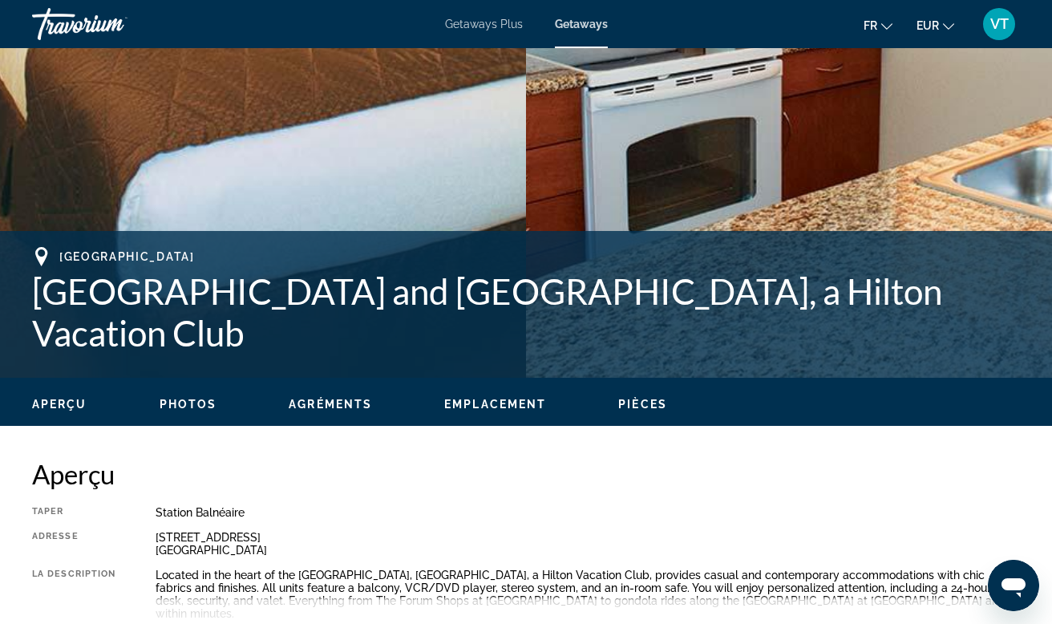
scroll to position [441, 0]
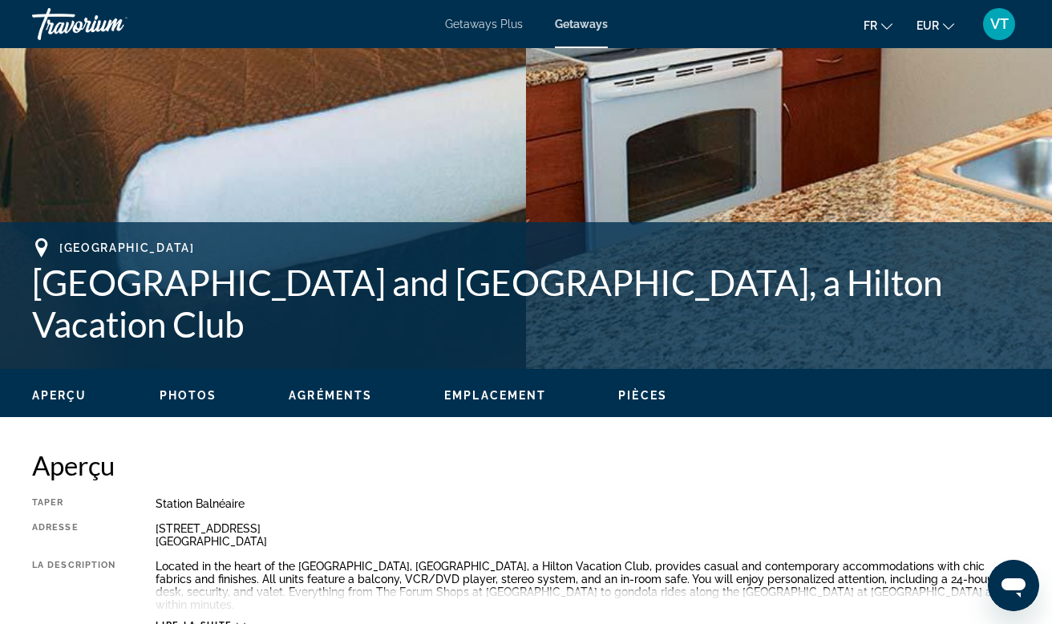
click at [196, 397] on span "Photos" at bounding box center [189, 395] width 58 height 13
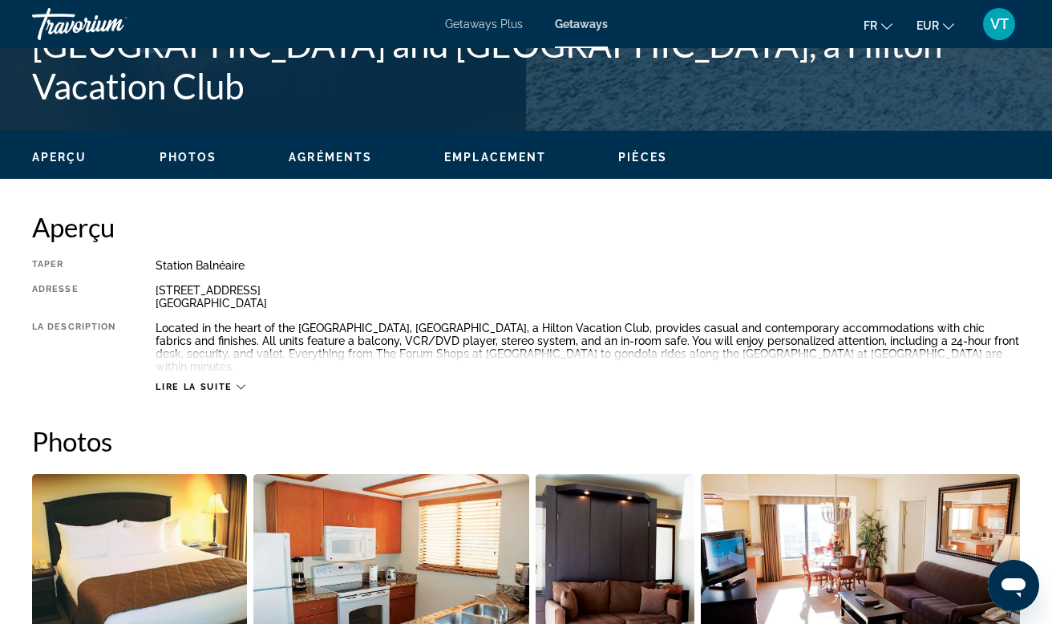
scroll to position [666, 0]
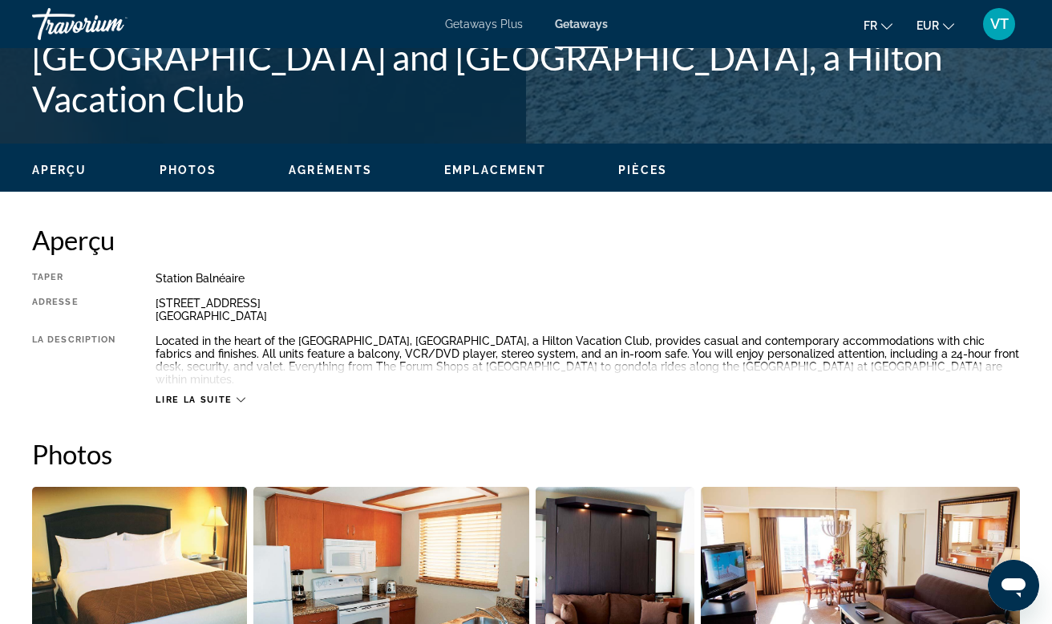
click at [437, 172] on ul "Aperçu Photos Agréments Emplacement Pièces Rechercher" at bounding box center [526, 169] width 988 height 18
click at [470, 172] on span "Emplacement" at bounding box center [495, 170] width 102 height 13
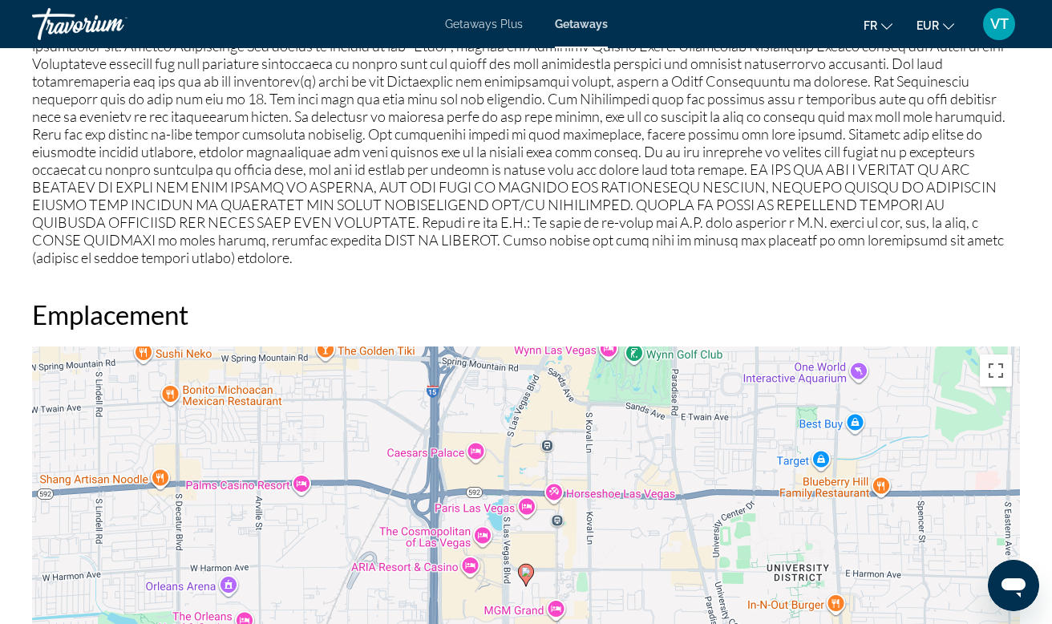
scroll to position [2149, 0]
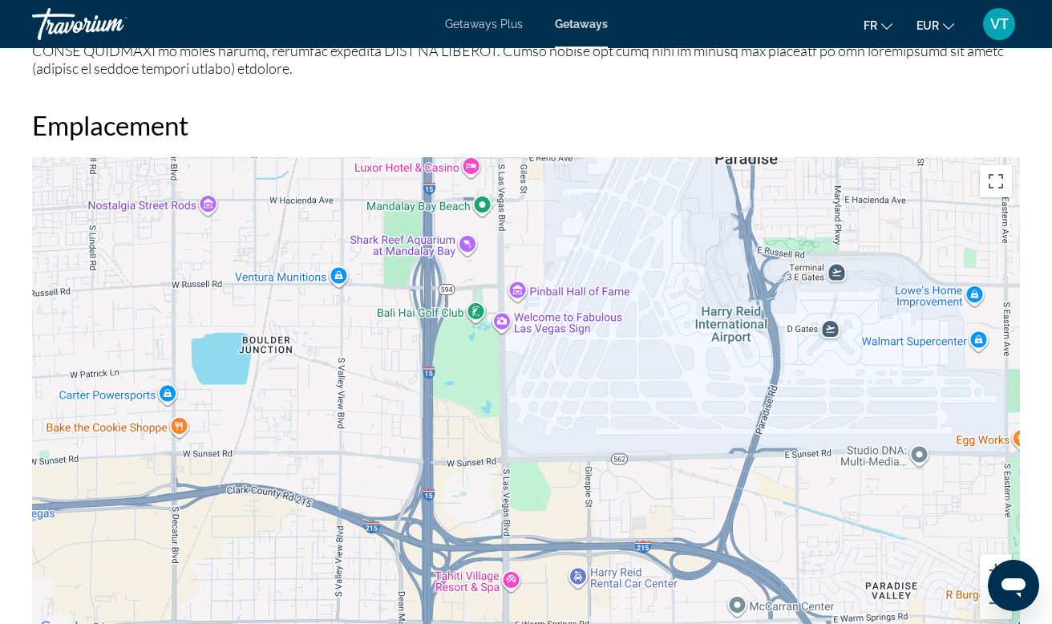
drag, startPoint x: 558, startPoint y: 542, endPoint x: 552, endPoint y: 193, distance: 348.9
click at [552, 193] on div "Pour activer le glissement avec le clavier, appuyez sur Alt+Entrée. Une fois ce…" at bounding box center [526, 397] width 988 height 481
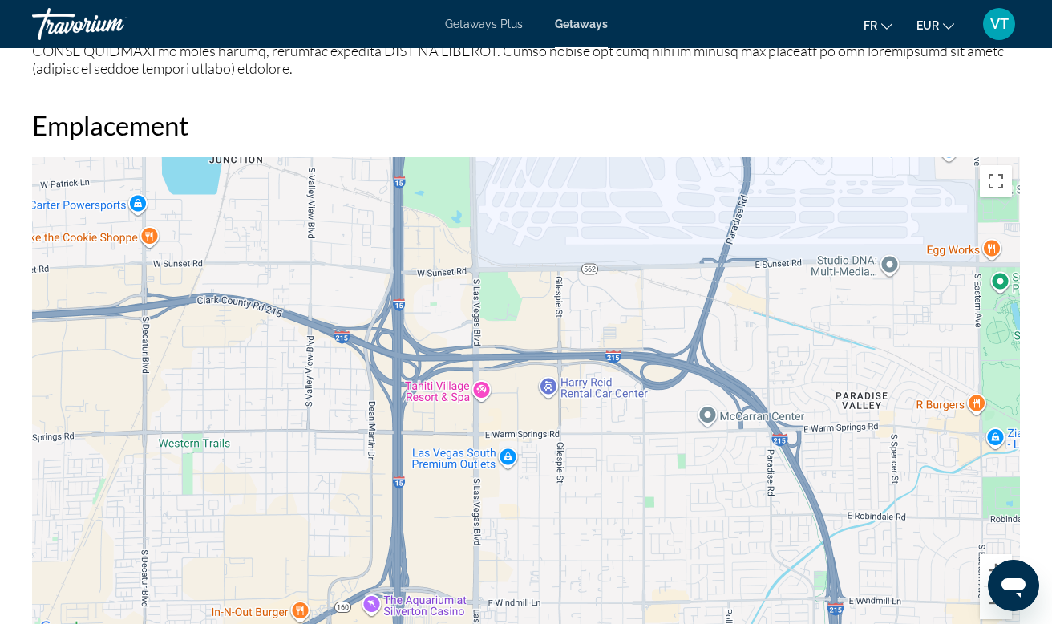
drag, startPoint x: 553, startPoint y: 330, endPoint x: 524, endPoint y: 139, distance: 193.9
click at [524, 139] on div "Emplacement ← Déplacement vers la gauche → Déplacement vers la droite ↑ Déplace…" at bounding box center [526, 373] width 988 height 529
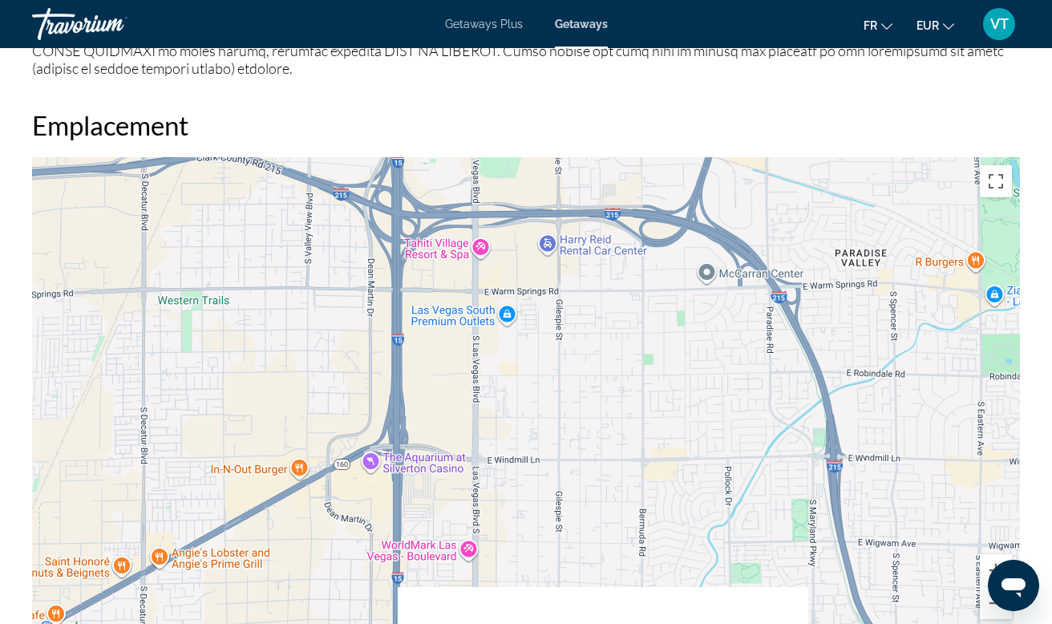
drag, startPoint x: 517, startPoint y: 298, endPoint x: 516, endPoint y: 153, distance: 145.1
click at [516, 157] on div "Main content" at bounding box center [526, 397] width 988 height 481
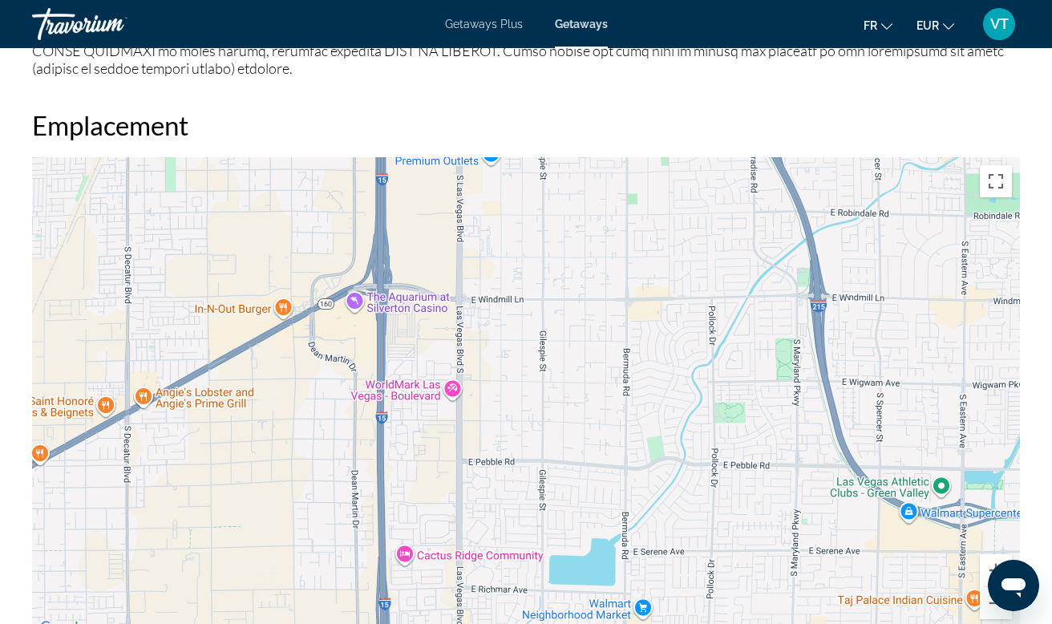
drag, startPoint x: 518, startPoint y: 330, endPoint x: 502, endPoint y: 167, distance: 163.6
click at [502, 167] on div "Main content" at bounding box center [526, 397] width 988 height 481
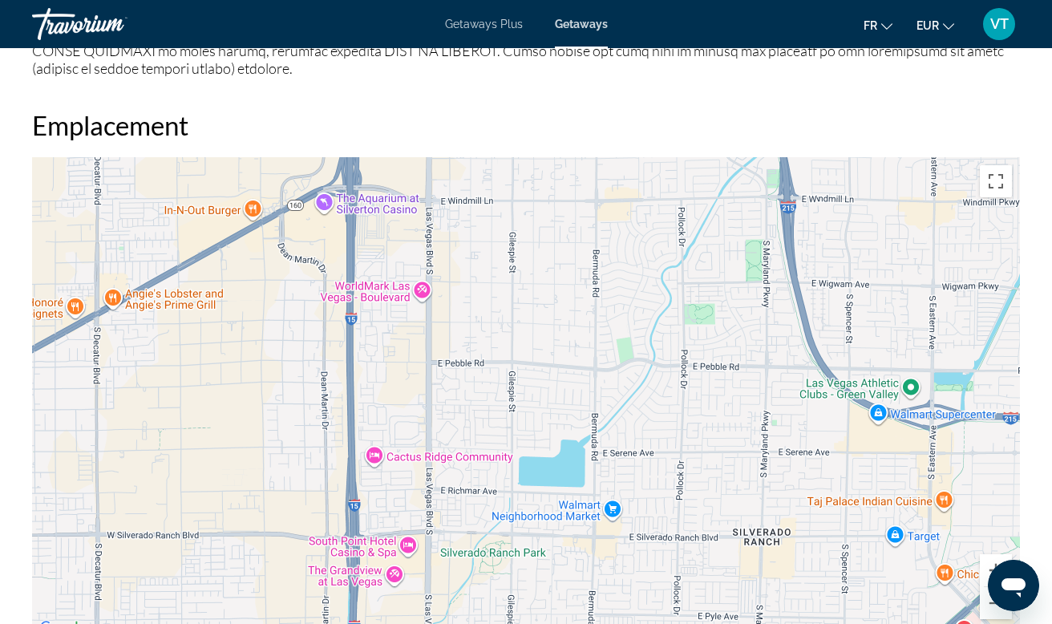
drag, startPoint x: 519, startPoint y: 343, endPoint x: 484, endPoint y: 208, distance: 139.1
click at [484, 208] on div "Main content" at bounding box center [526, 397] width 988 height 481
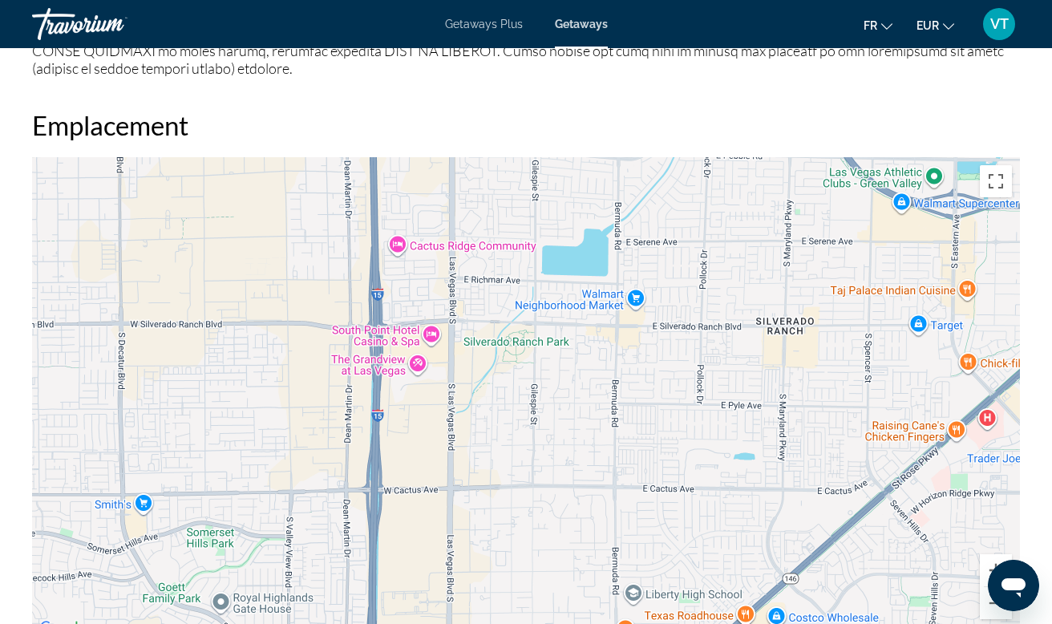
drag, startPoint x: 470, startPoint y: 364, endPoint x: 496, endPoint y: 198, distance: 168.1
click at [496, 198] on div "Main content" at bounding box center [526, 397] width 988 height 481
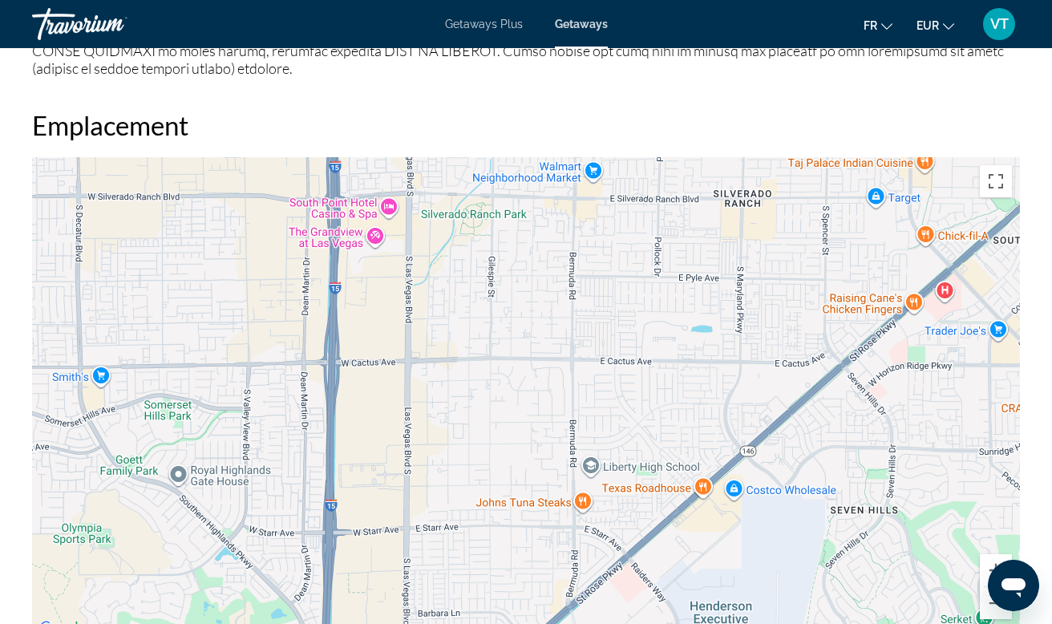
drag, startPoint x: 492, startPoint y: 351, endPoint x: 446, endPoint y: 200, distance: 157.8
click at [446, 200] on div "Main content" at bounding box center [526, 397] width 988 height 481
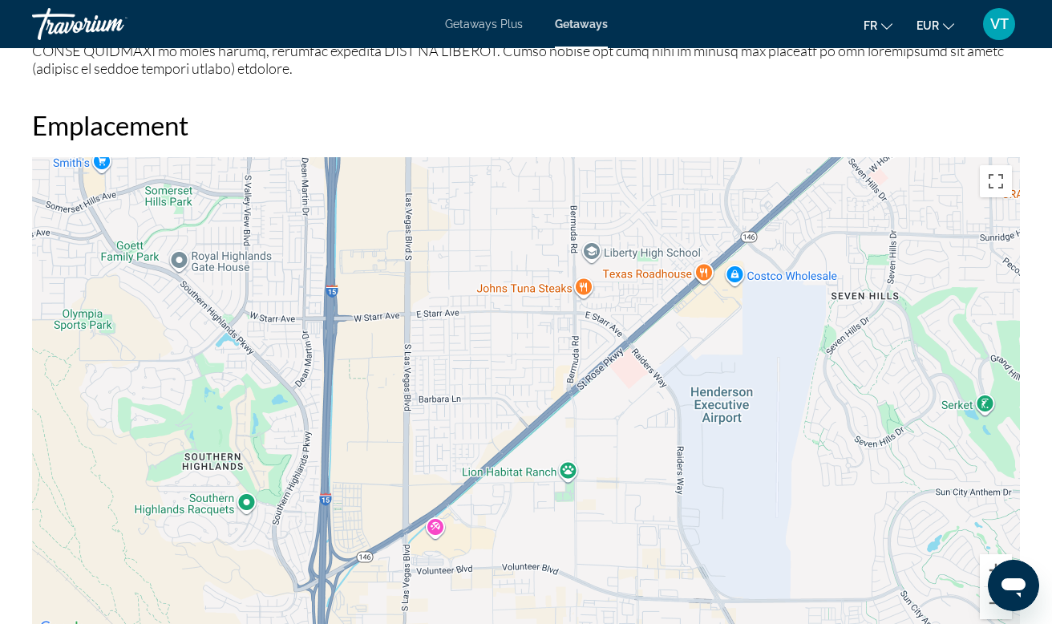
drag, startPoint x: 455, startPoint y: 372, endPoint x: 460, endPoint y: 183, distance: 189.3
click at [460, 183] on div "Main content" at bounding box center [526, 397] width 988 height 481
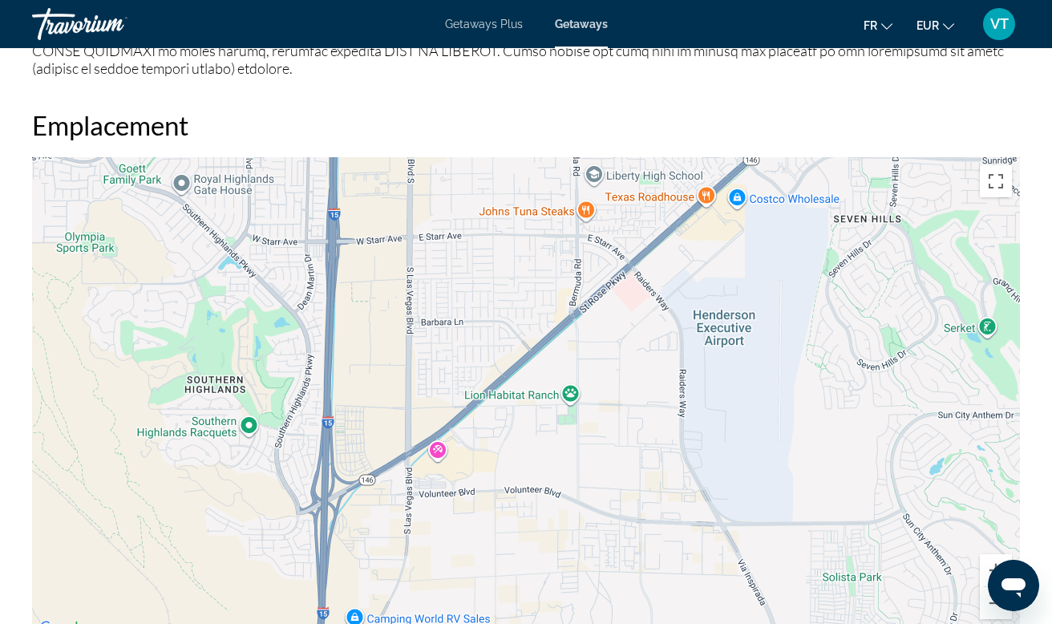
drag, startPoint x: 454, startPoint y: 366, endPoint x: 456, endPoint y: 288, distance: 78.6
click at [456, 288] on div "Main content" at bounding box center [526, 397] width 988 height 481
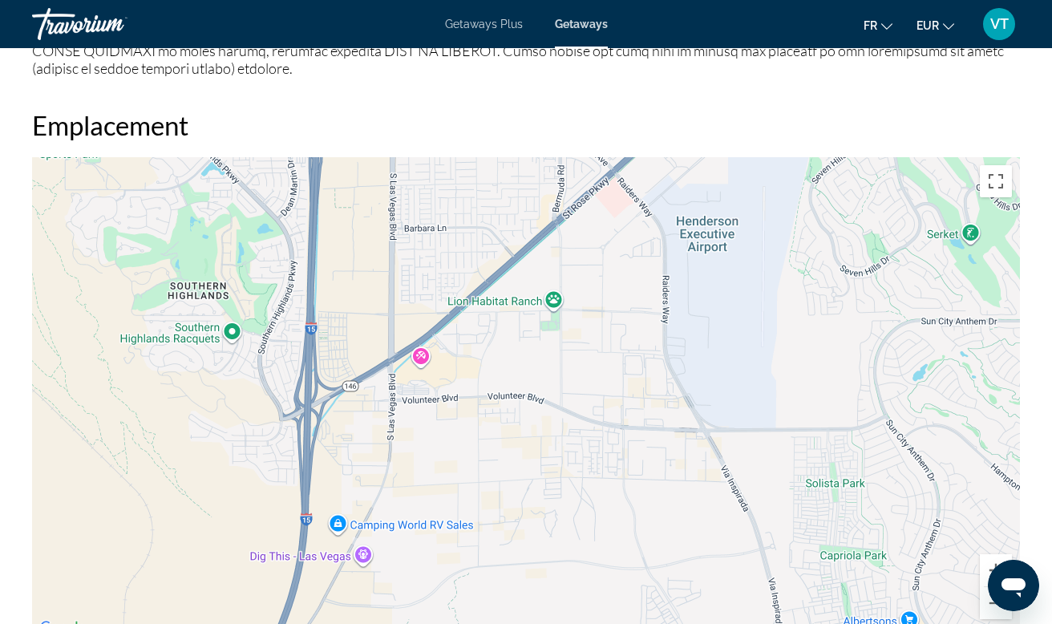
drag, startPoint x: 901, startPoint y: 528, endPoint x: 884, endPoint y: 432, distance: 96.9
click at [884, 432] on div "Main content" at bounding box center [526, 397] width 988 height 481
drag, startPoint x: 1034, startPoint y: 425, endPoint x: 1026, endPoint y: 354, distance: 71.7
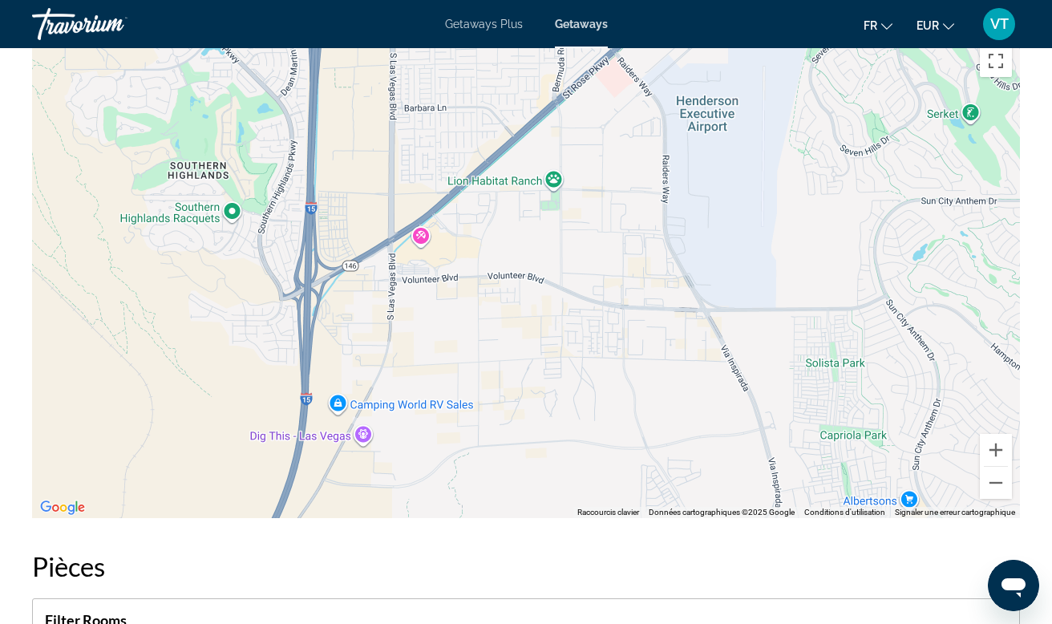
scroll to position [2301, 0]
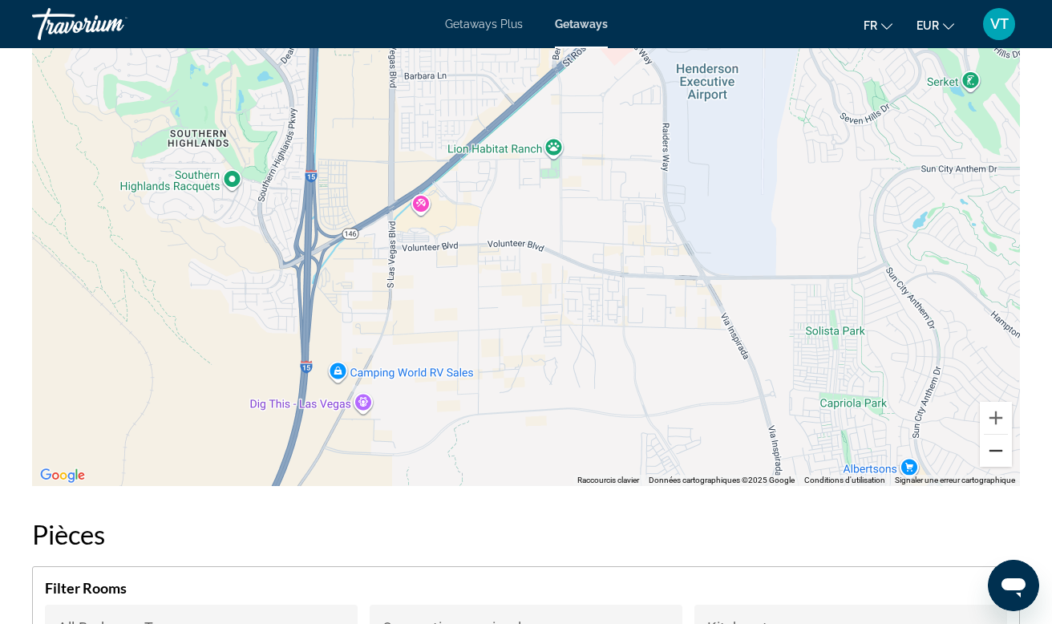
click at [999, 437] on button "Zoom arrière" at bounding box center [996, 451] width 32 height 32
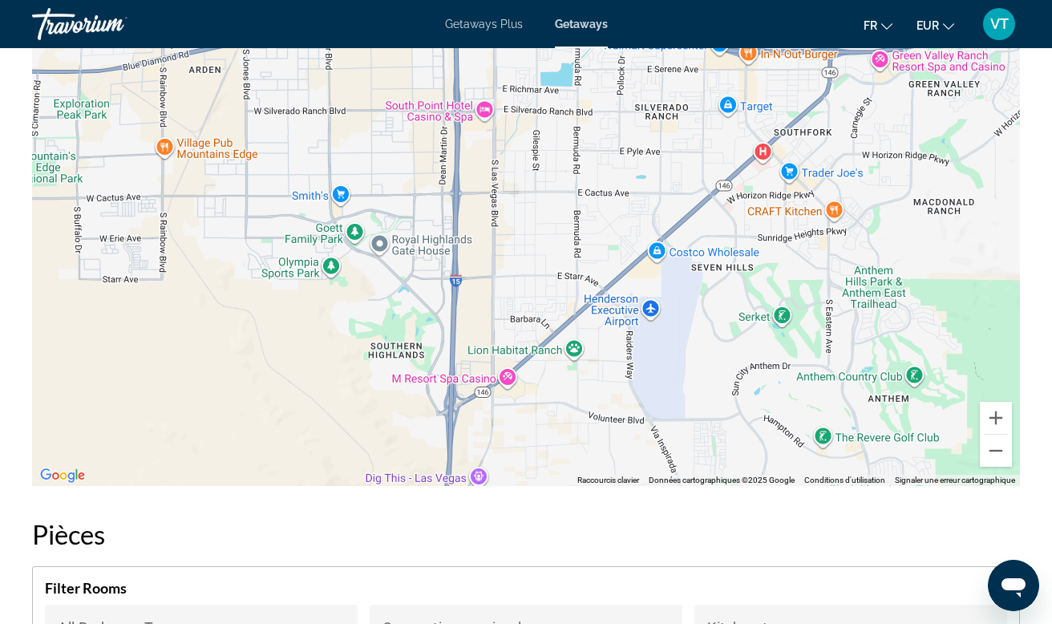
drag, startPoint x: 503, startPoint y: 279, endPoint x: 537, endPoint y: 439, distance: 164.0
click at [537, 439] on div "Main content" at bounding box center [526, 245] width 988 height 481
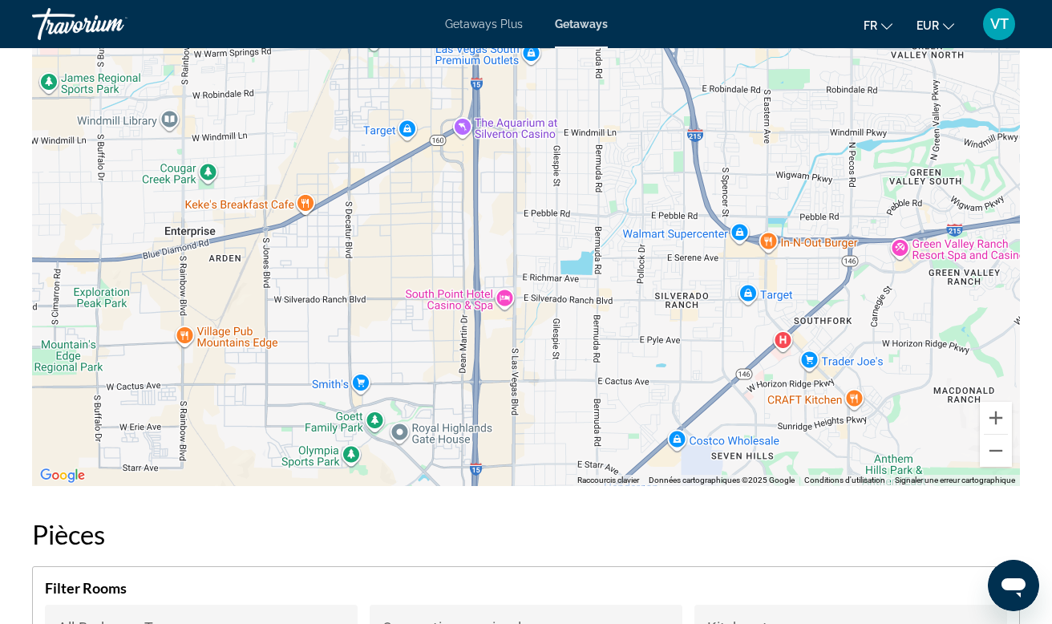
drag, startPoint x: 519, startPoint y: 253, endPoint x: 532, endPoint y: 420, distance: 168.1
click at [532, 420] on div "Main content" at bounding box center [526, 245] width 988 height 481
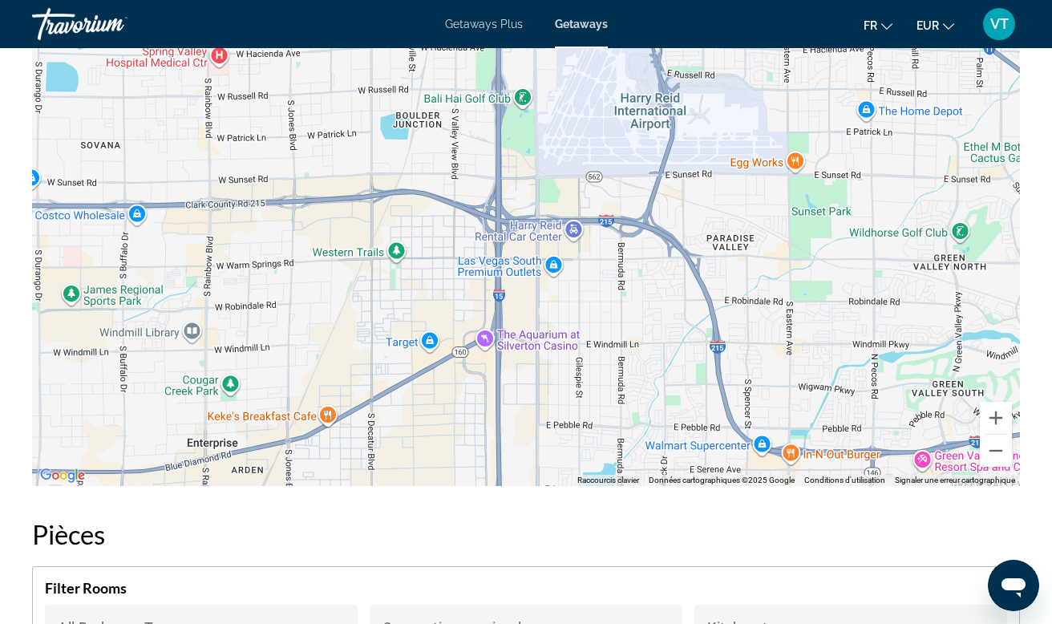
drag, startPoint x: 603, startPoint y: 233, endPoint x: 609, endPoint y: 487, distance: 253.5
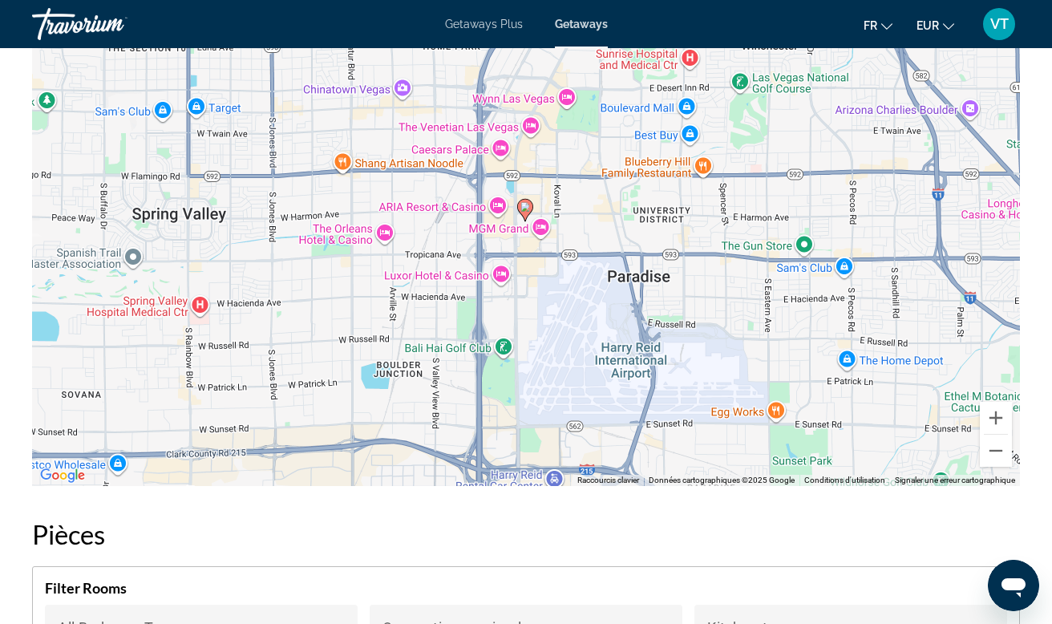
drag, startPoint x: 629, startPoint y: 301, endPoint x: 603, endPoint y: 436, distance: 138.1
click at [603, 436] on div "Pour activer le glissement avec le clavier, appuyez sur Alt+Entrée. Une fois ce…" at bounding box center [526, 245] width 988 height 481
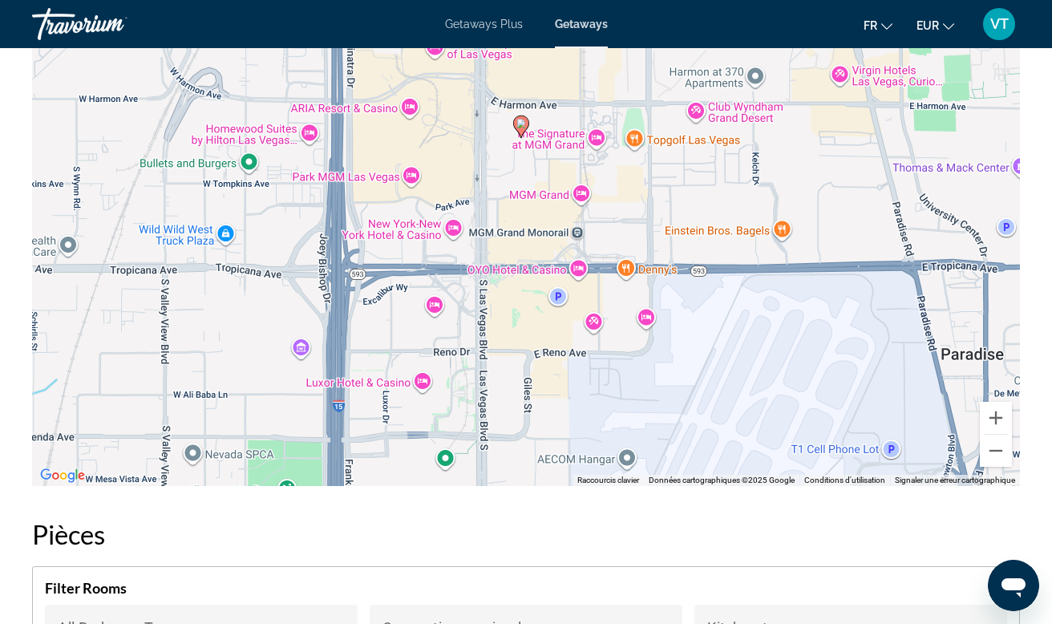
click at [524, 119] on image "Main content" at bounding box center [521, 124] width 10 height 10
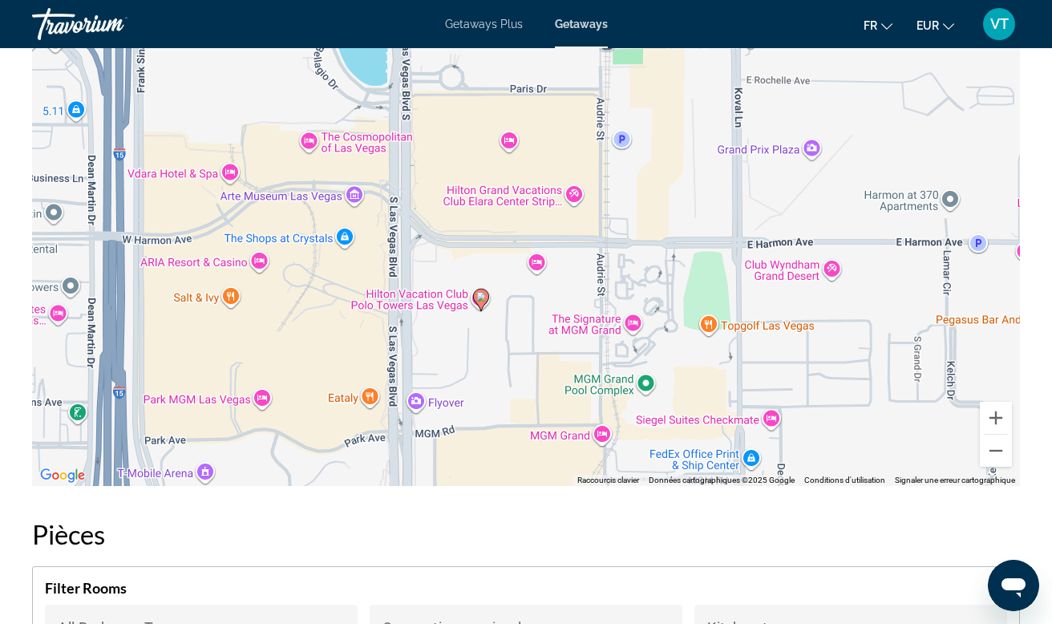
drag, startPoint x: 532, startPoint y: 180, endPoint x: 487, endPoint y: 410, distance: 234.6
click at [487, 410] on div "Pour activer le glissement avec le clavier, appuyez sur Alt+Entrée. Une fois ce…" at bounding box center [526, 245] width 988 height 481
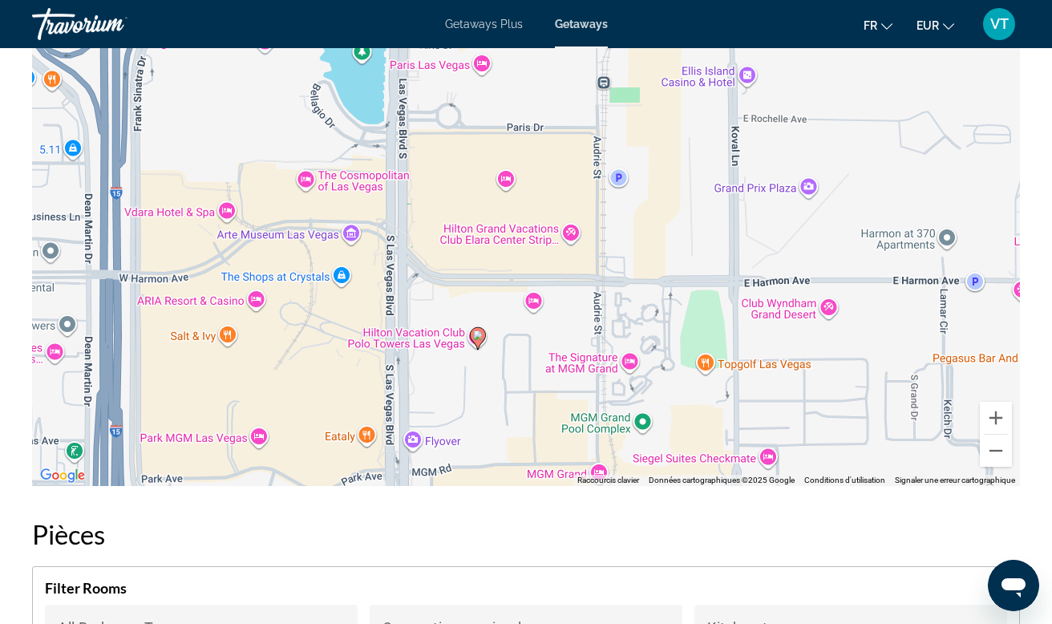
drag, startPoint x: 513, startPoint y: 361, endPoint x: 512, endPoint y: 401, distance: 40.1
click at [512, 401] on div "Pour activer le glissement avec le clavier, appuyez sur Alt+Entrée. Une fois ce…" at bounding box center [526, 245] width 988 height 481
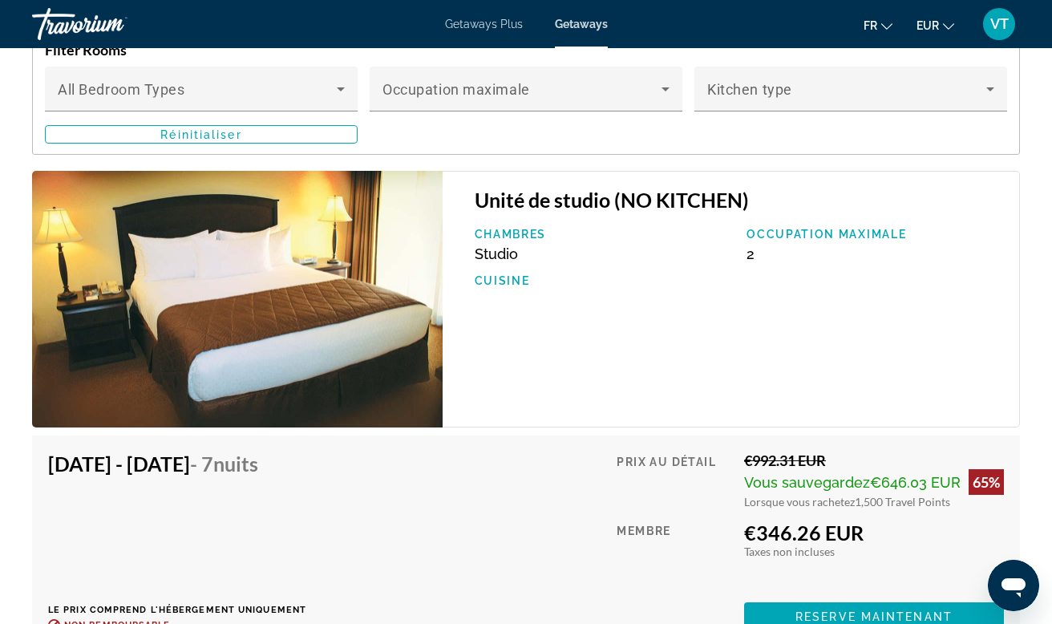
scroll to position [2841, 1]
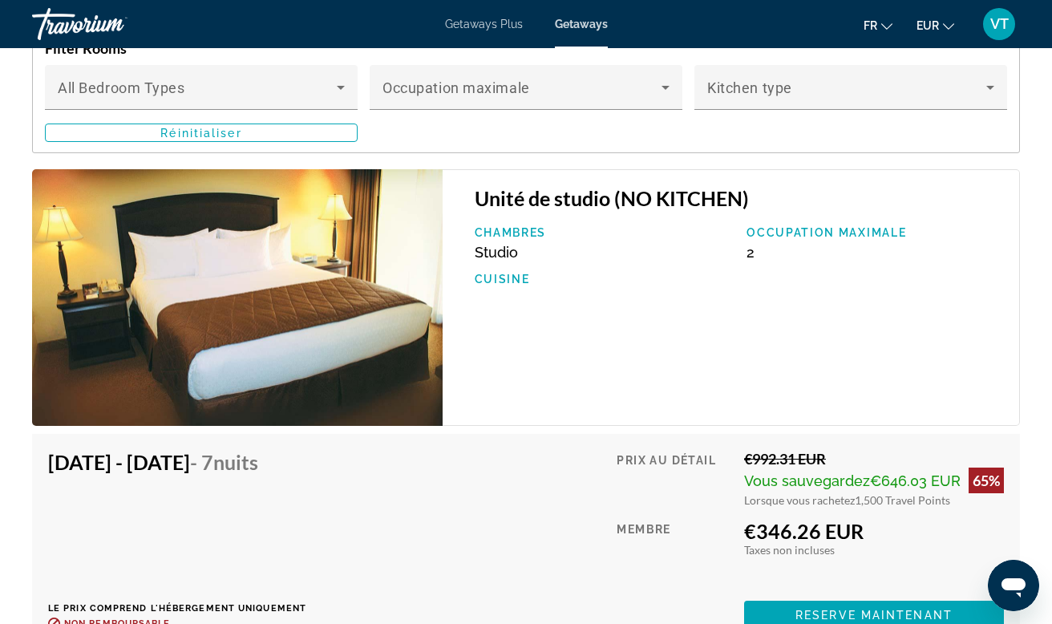
click at [307, 325] on img "Main content" at bounding box center [237, 297] width 411 height 257
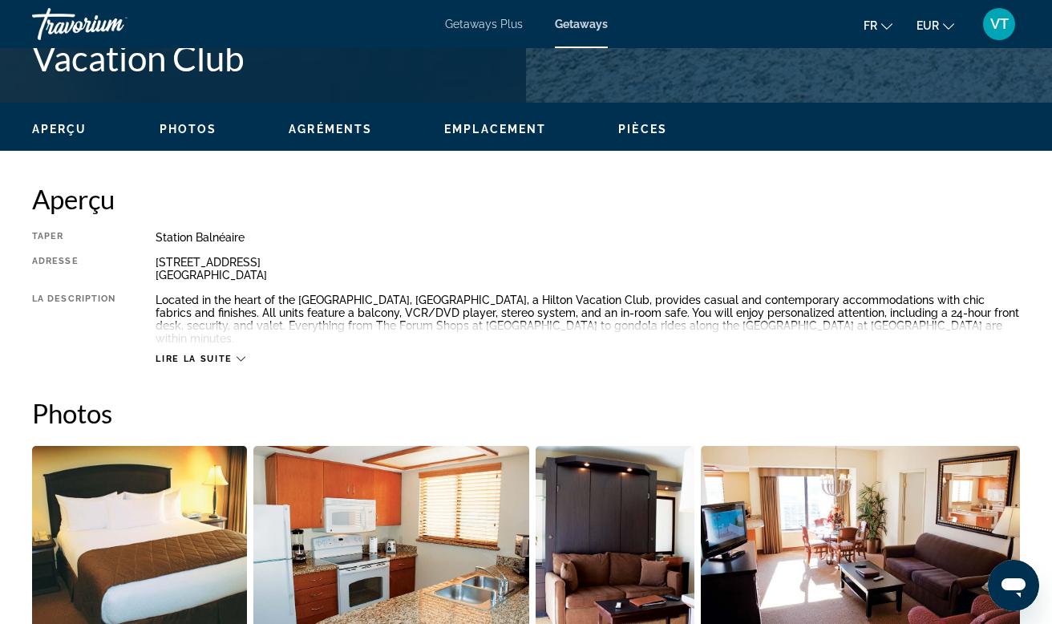
scroll to position [691, 0]
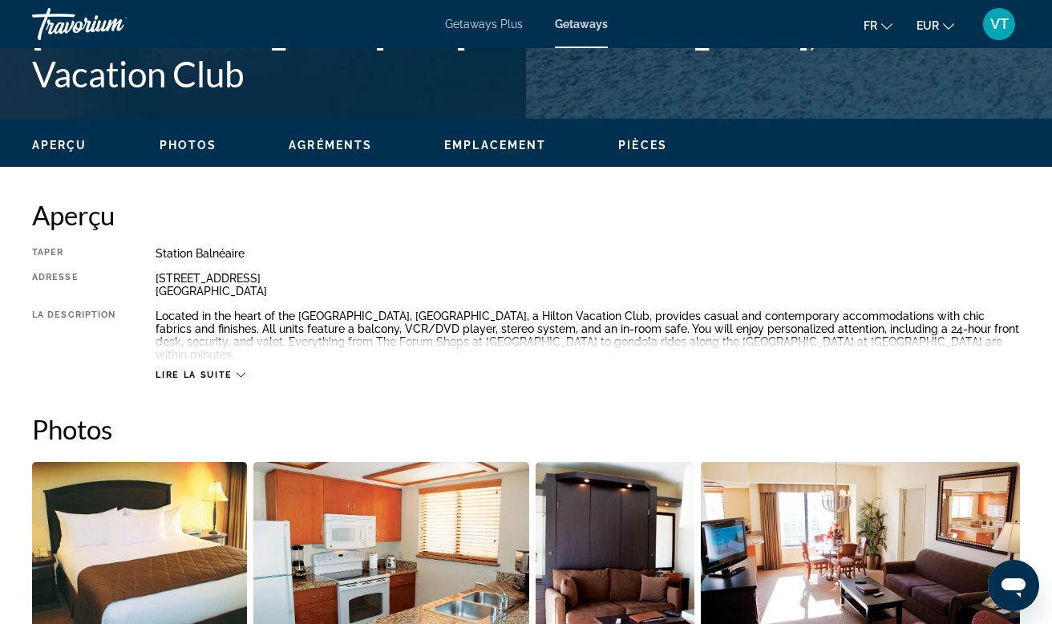
click at [337, 138] on button "Agréments" at bounding box center [330, 145] width 83 height 14
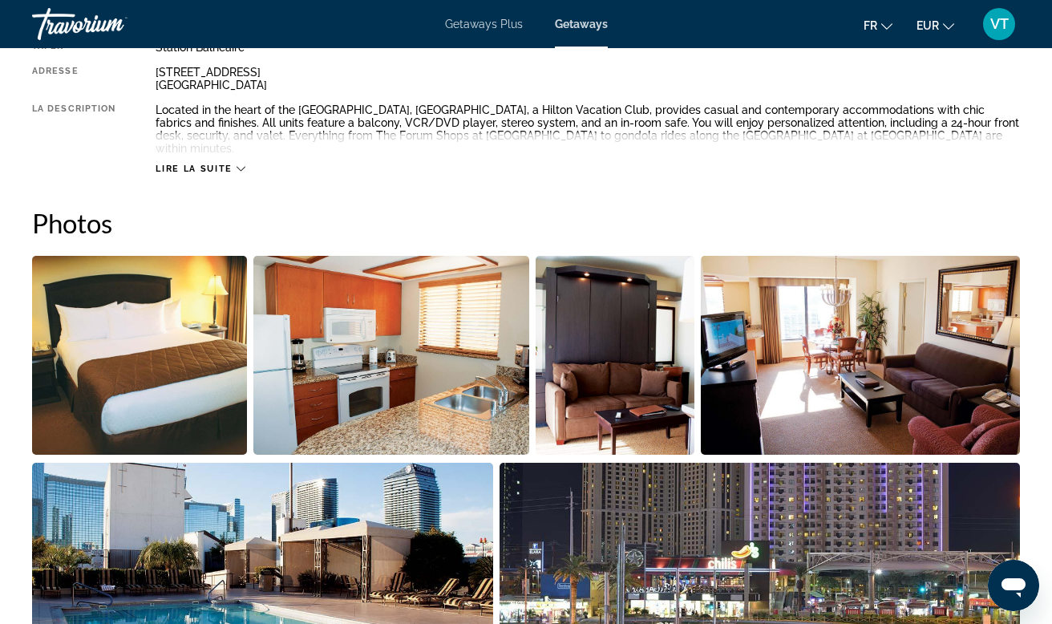
scroll to position [722, 0]
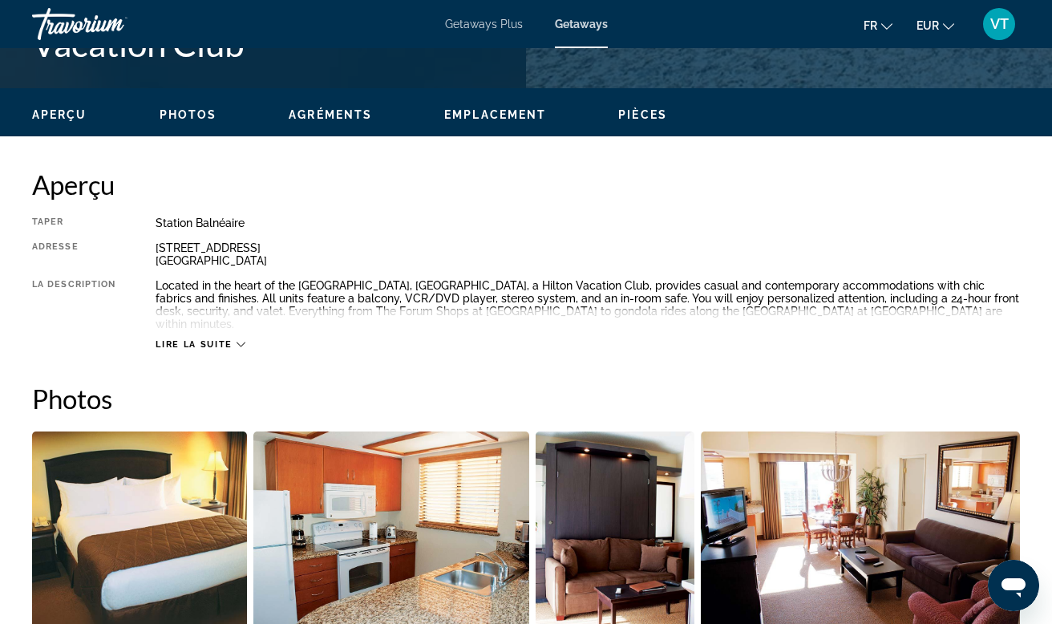
click at [204, 113] on span "Photos" at bounding box center [189, 114] width 58 height 13
click at [61, 115] on span "Aperçu" at bounding box center [59, 114] width 55 height 13
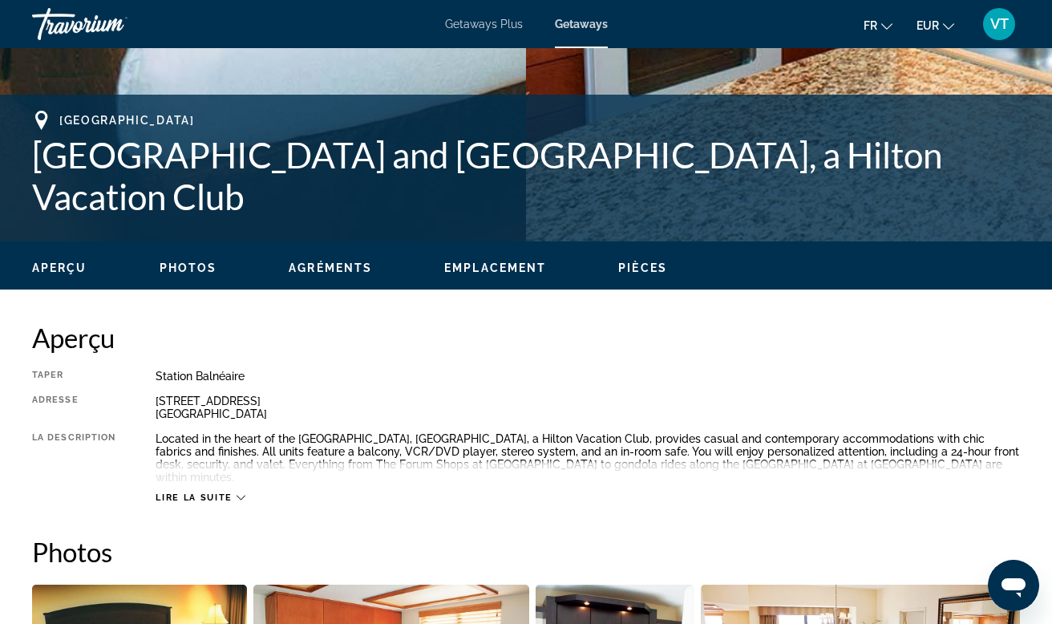
scroll to position [551, 0]
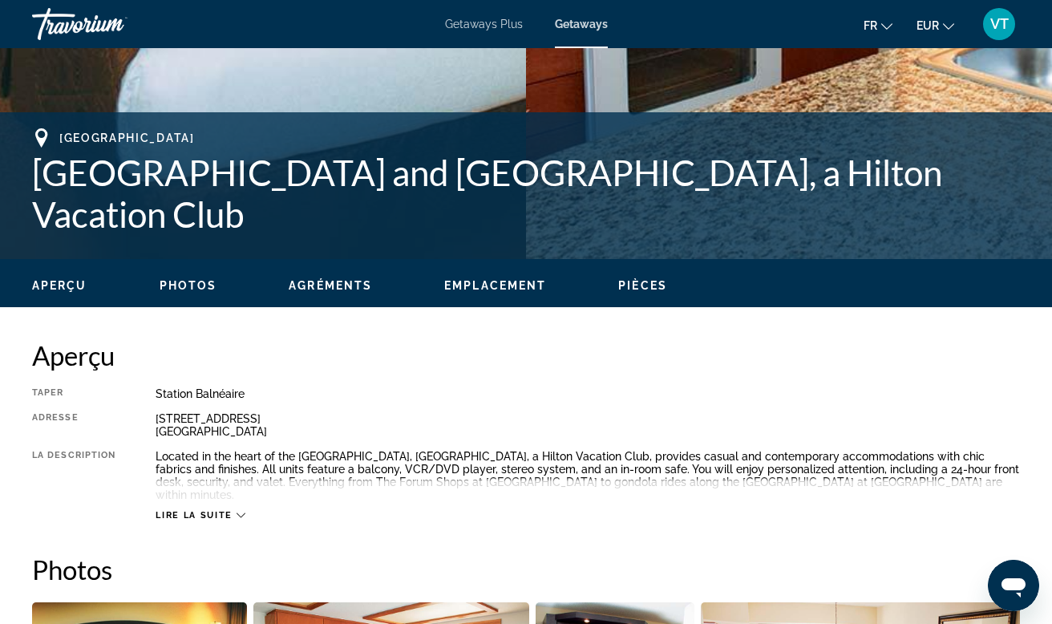
click at [212, 510] on span "Lire la suite" at bounding box center [194, 515] width 76 height 10
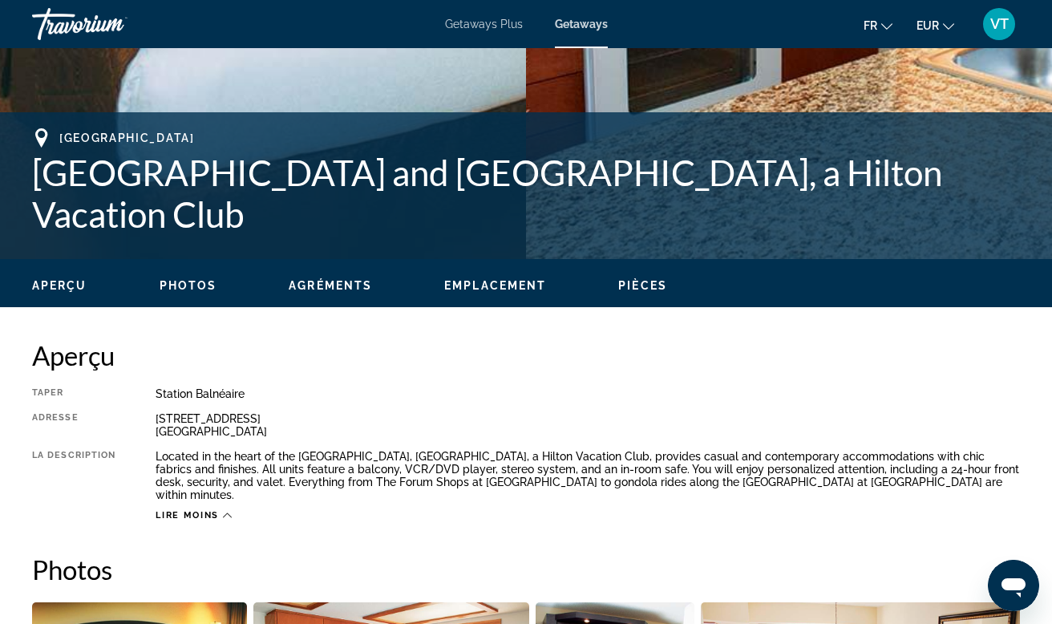
click at [635, 297] on div "Aperçu Photos Agréments Emplacement Pièces Rechercher" at bounding box center [526, 284] width 1052 height 50
click at [633, 286] on span "Pièces" at bounding box center [642, 285] width 49 height 13
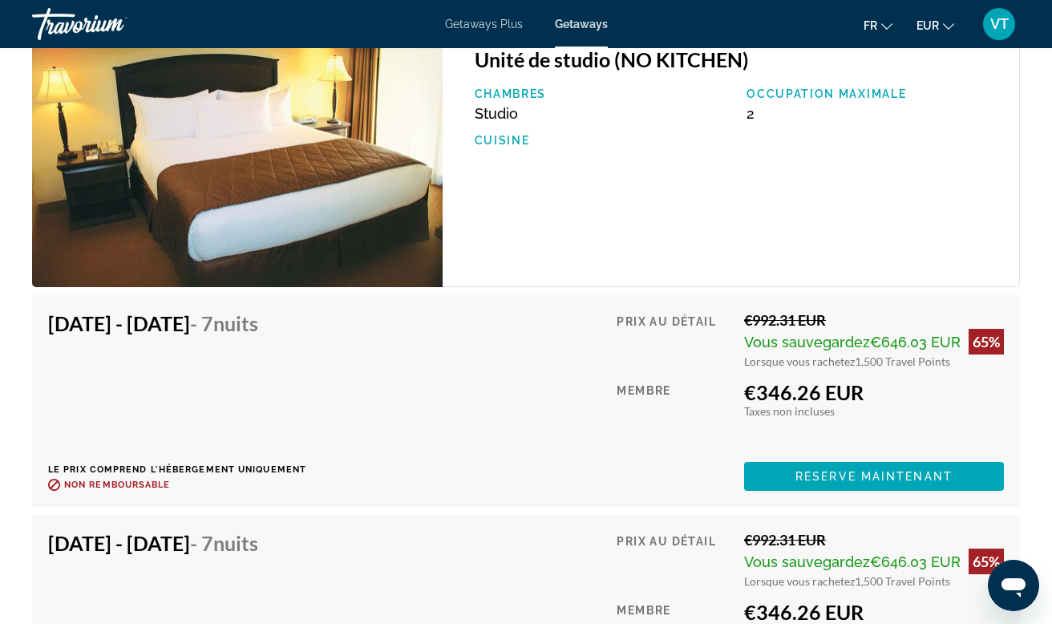
scroll to position [3117, 0]
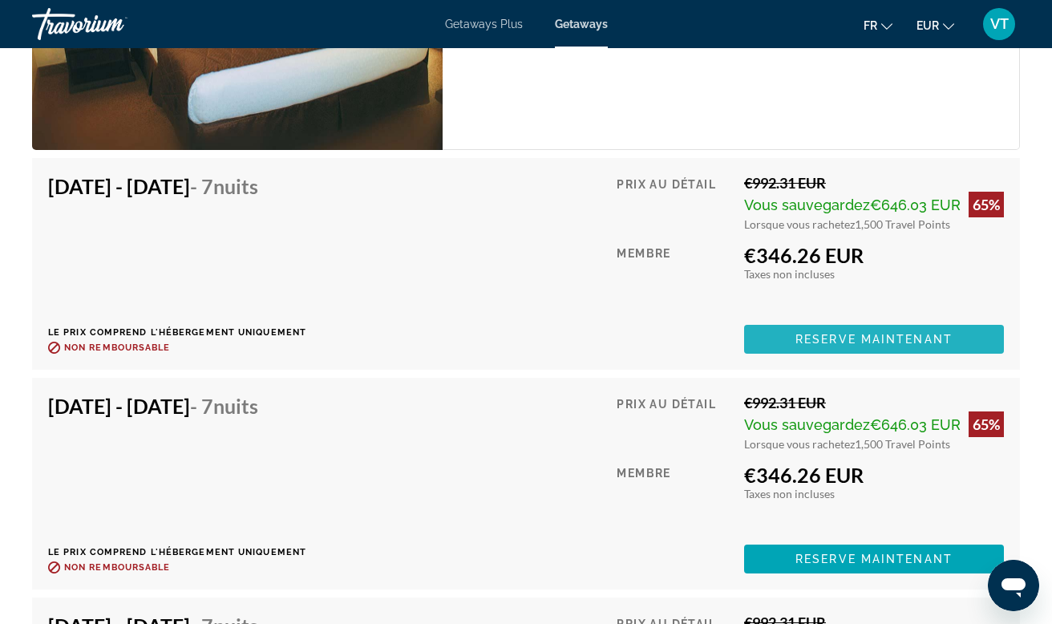
click at [819, 320] on span "Main content" at bounding box center [874, 339] width 260 height 38
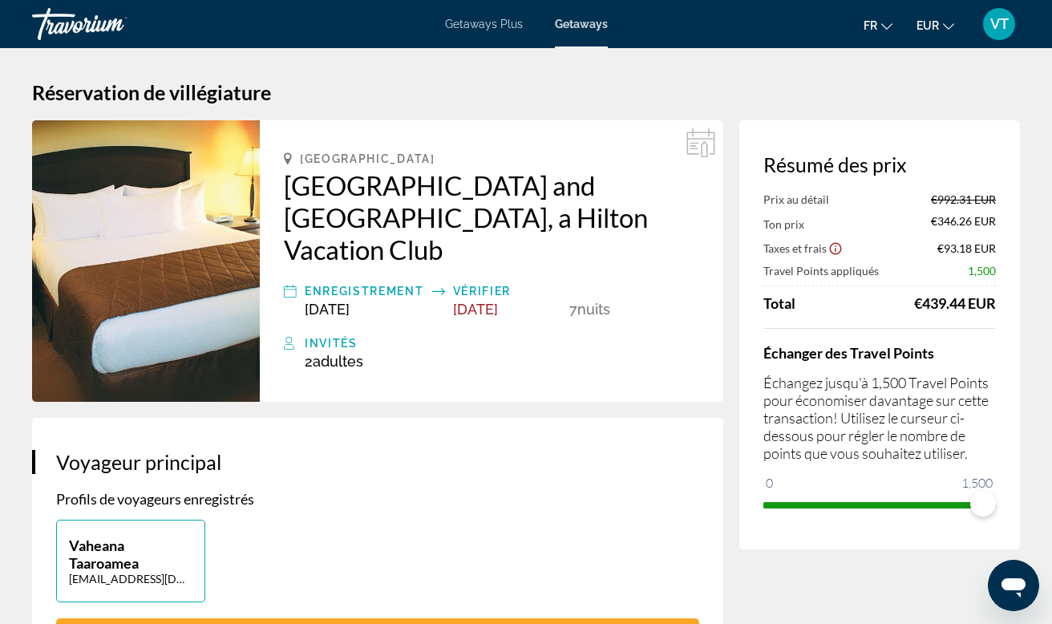
click at [590, 26] on span "Getaways" at bounding box center [581, 24] width 53 height 13
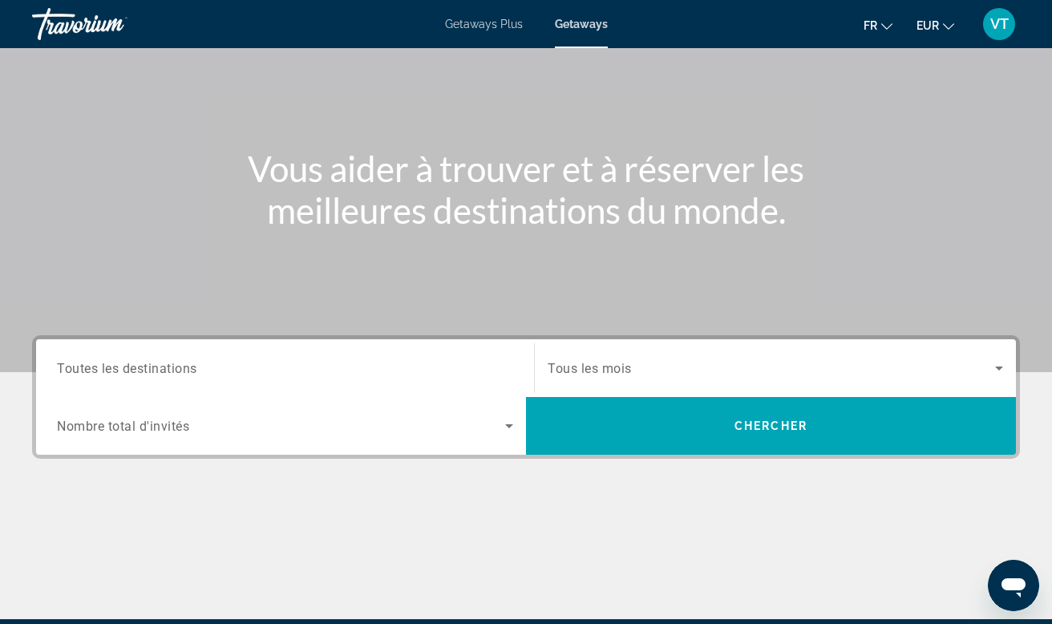
click at [373, 365] on input "Destination Toutes les destinations" at bounding box center [285, 368] width 456 height 19
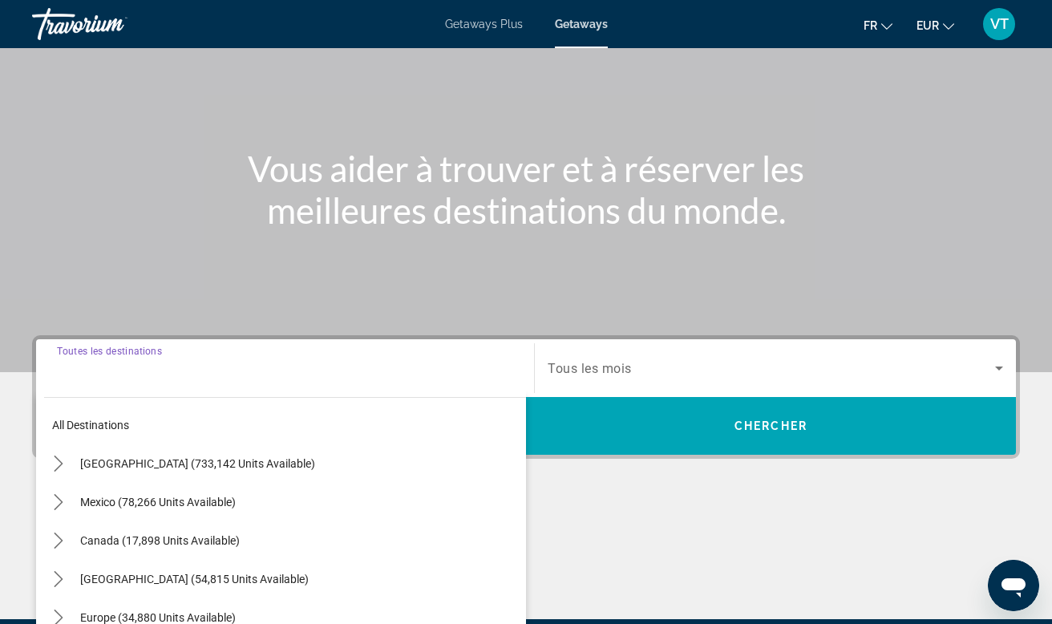
scroll to position [301, 0]
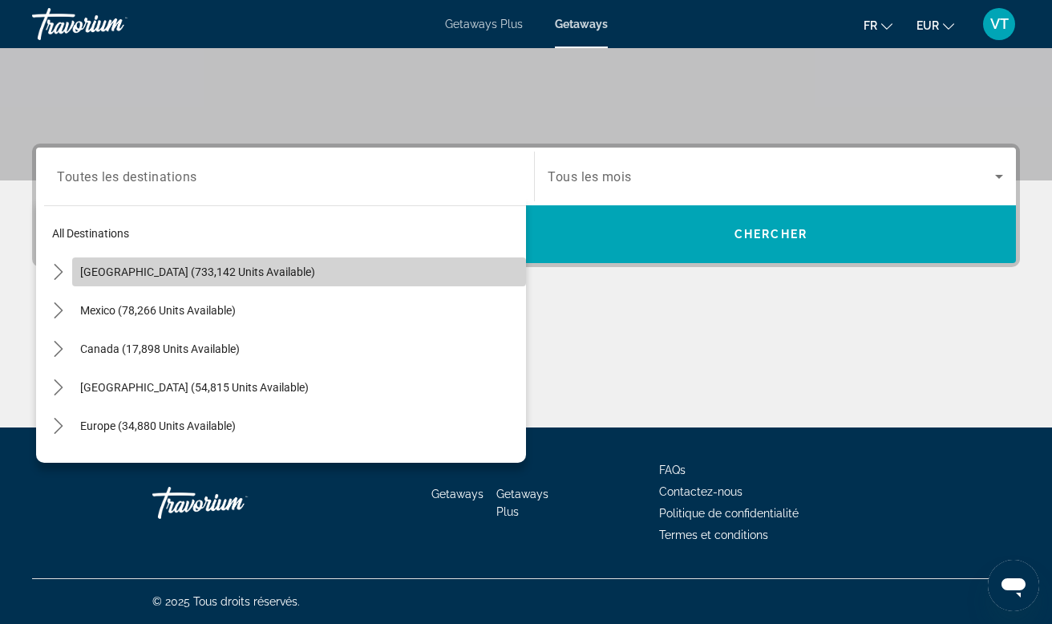
click at [207, 269] on span "[GEOGRAPHIC_DATA] (733,142 units available)" at bounding box center [197, 271] width 235 height 13
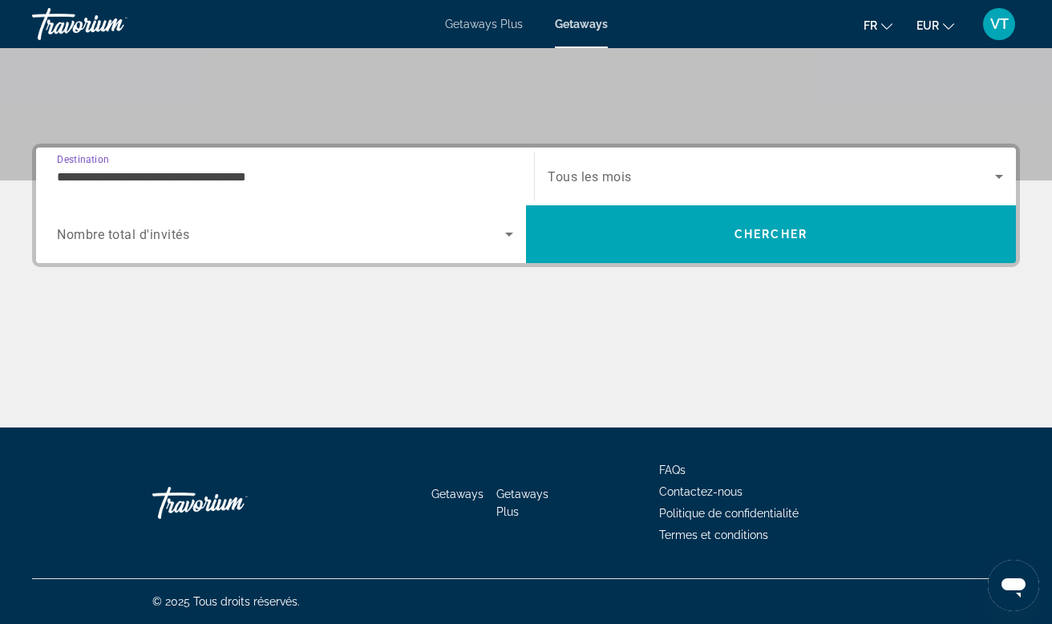
click at [282, 173] on input "**********" at bounding box center [285, 177] width 456 height 19
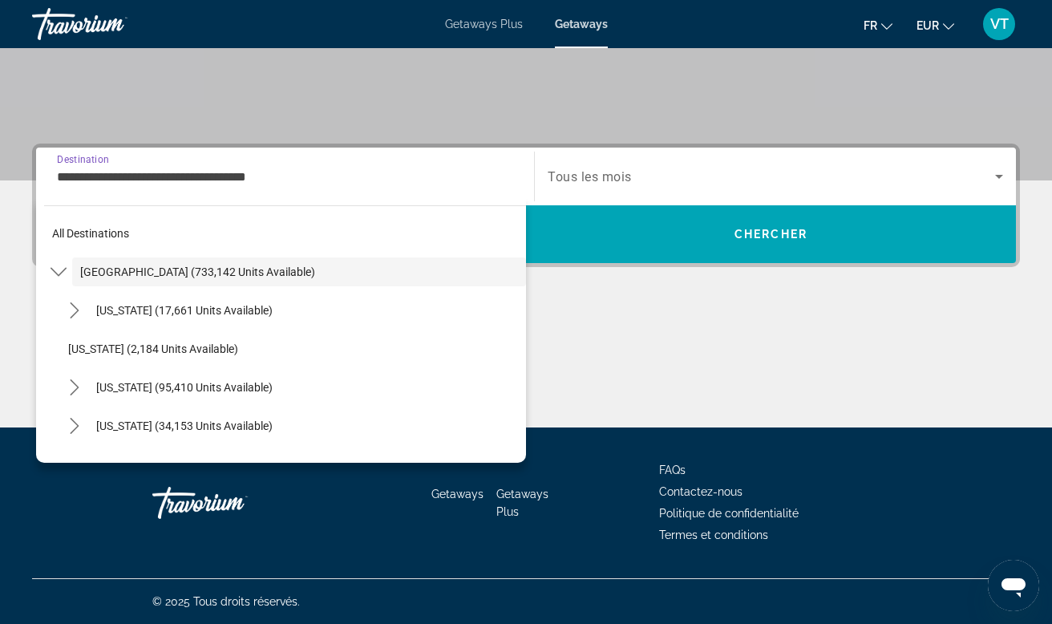
scroll to position [261, 0]
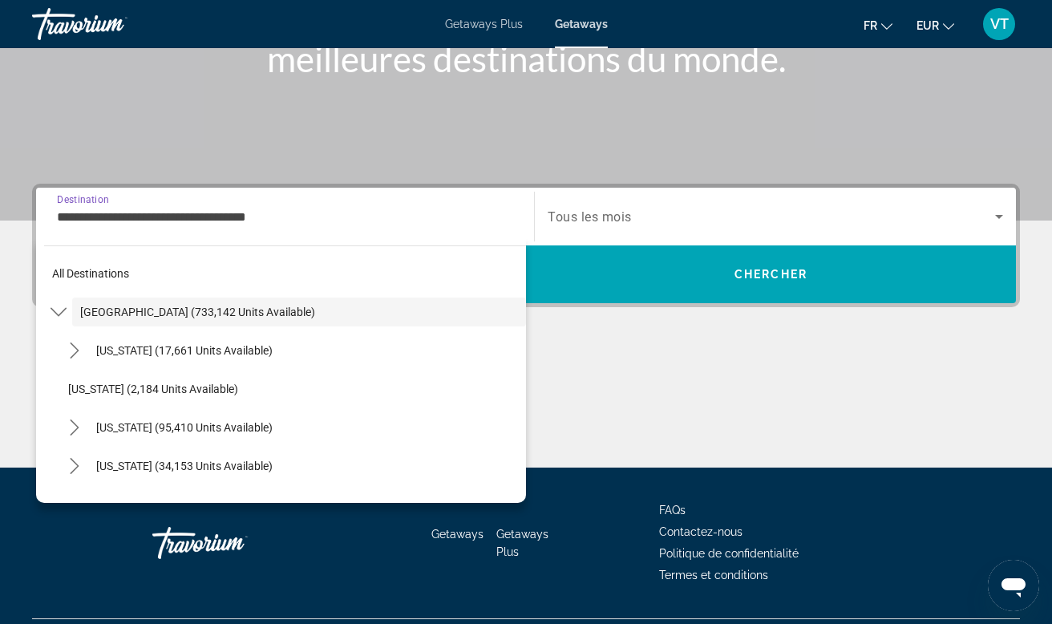
click at [262, 219] on input "**********" at bounding box center [285, 217] width 456 height 19
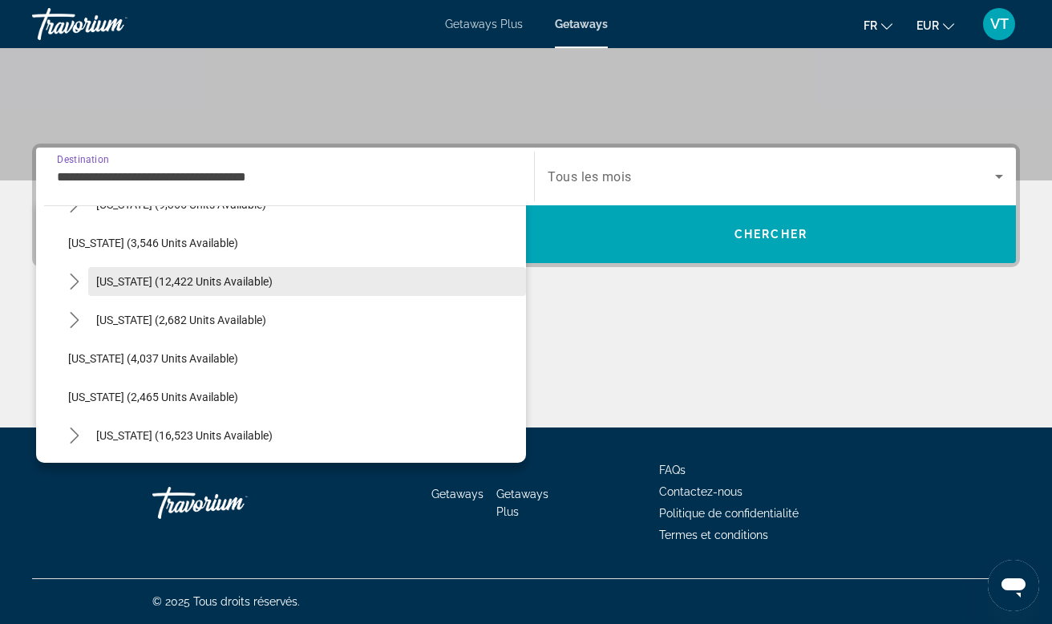
scroll to position [917, 0]
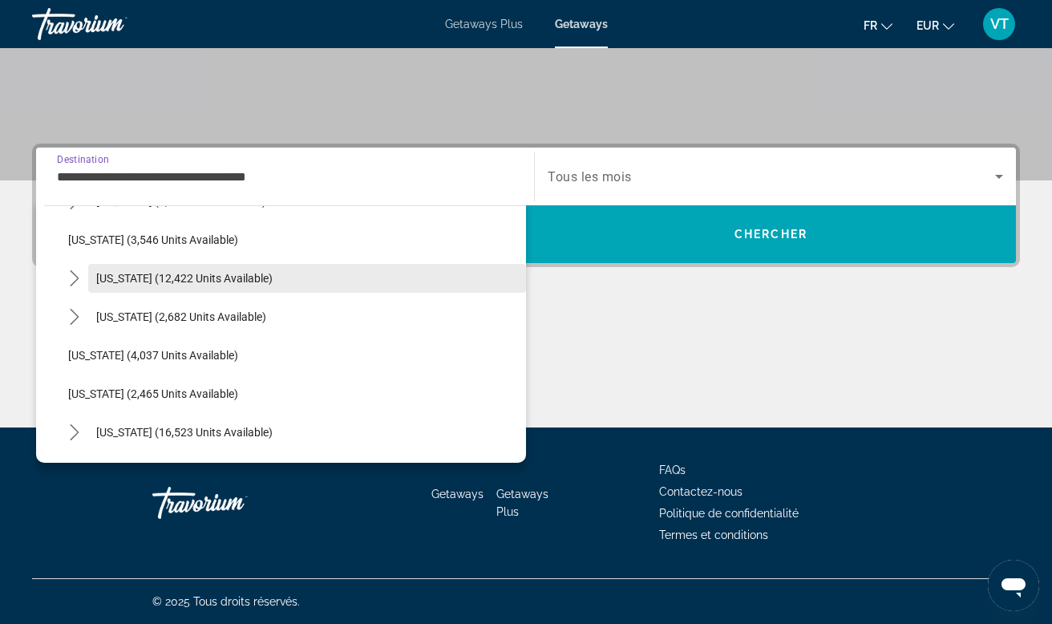
click at [159, 273] on span "[US_STATE] (12,422 units available)" at bounding box center [184, 278] width 176 height 13
type input "**********"
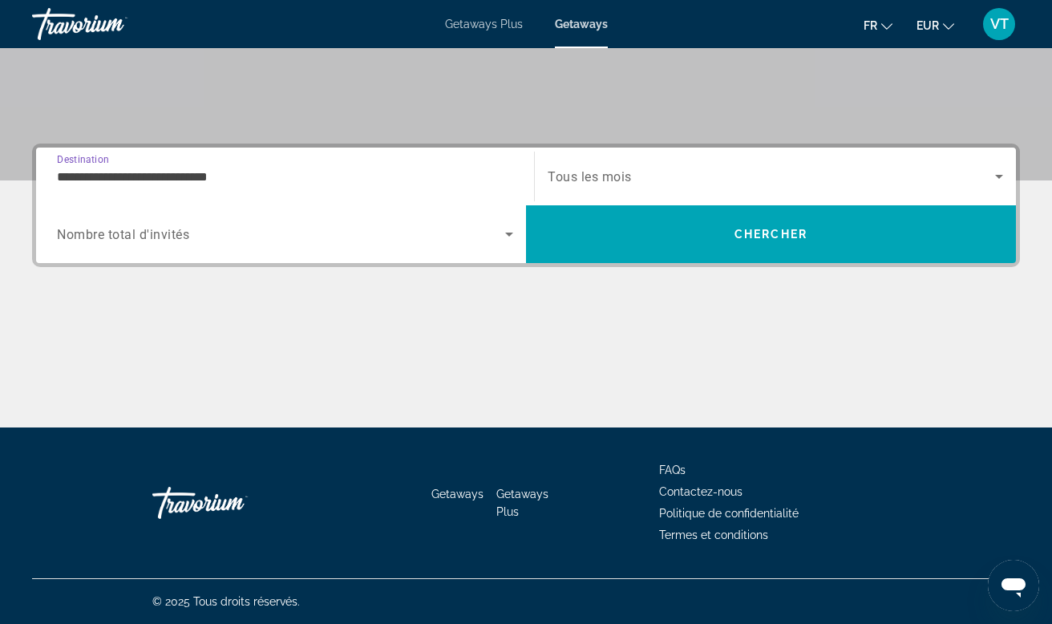
click at [586, 173] on span "Tous les mois" at bounding box center [590, 176] width 84 height 15
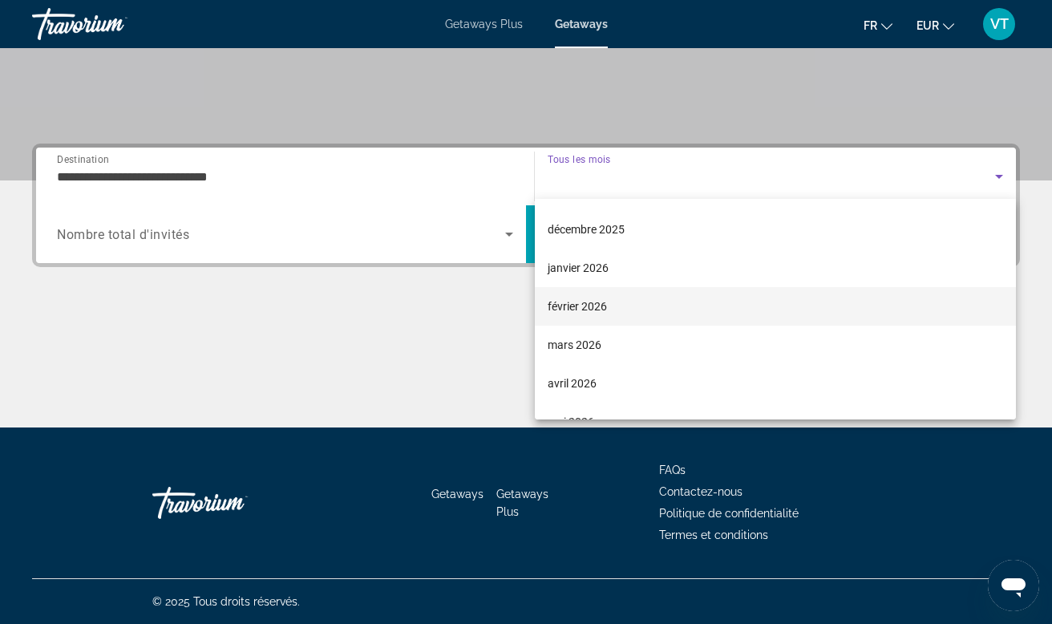
scroll to position [136, 0]
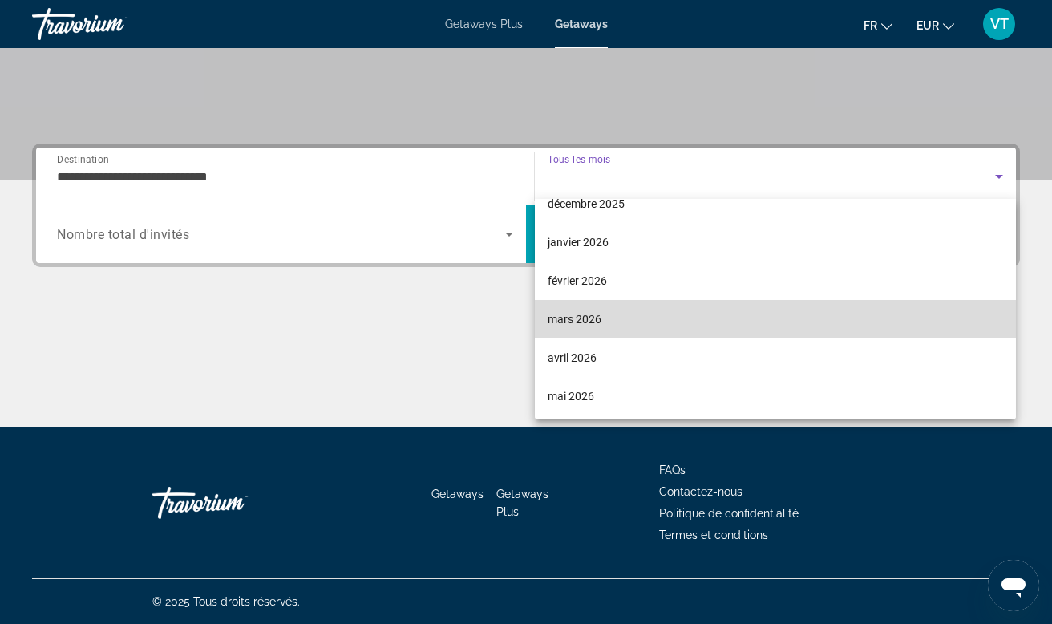
click at [580, 319] on span "mars 2026" at bounding box center [575, 319] width 54 height 19
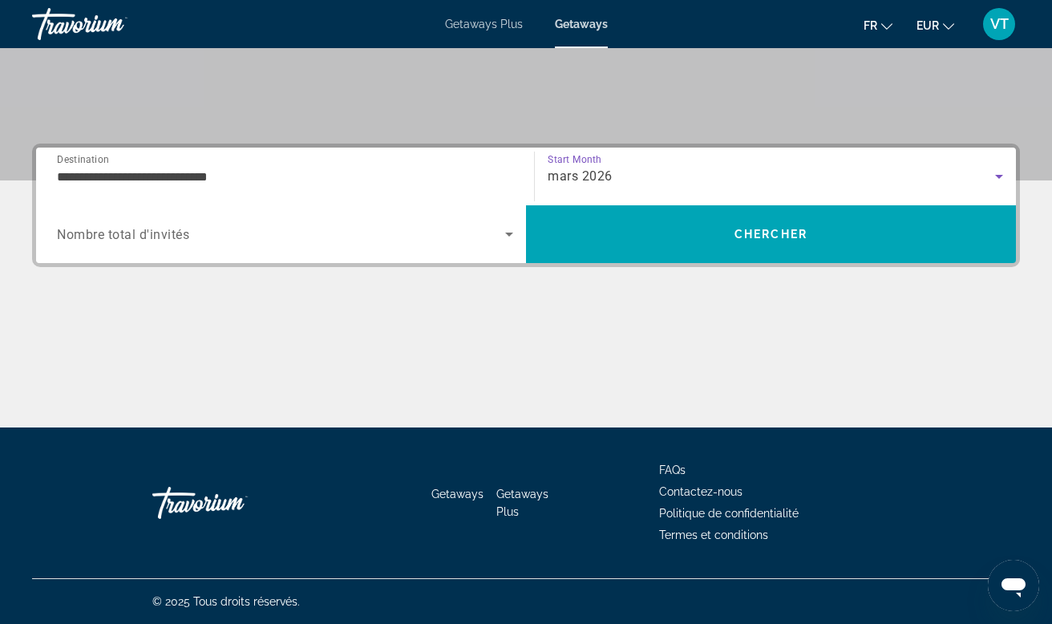
click at [426, 231] on span "Search widget" at bounding box center [281, 234] width 448 height 19
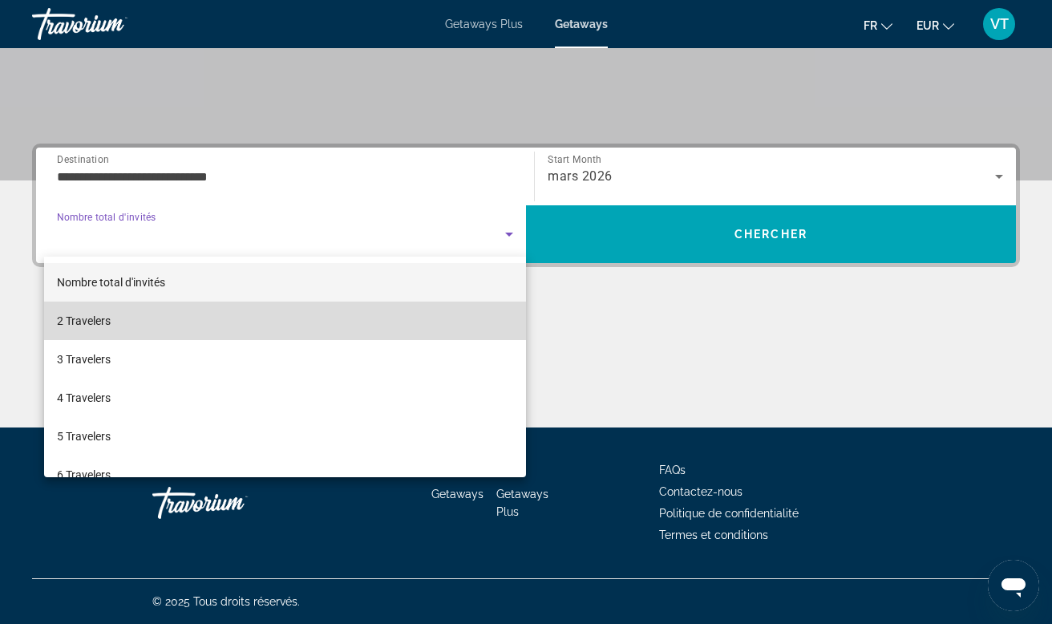
click at [170, 322] on mat-option "2 Travelers" at bounding box center [285, 321] width 482 height 38
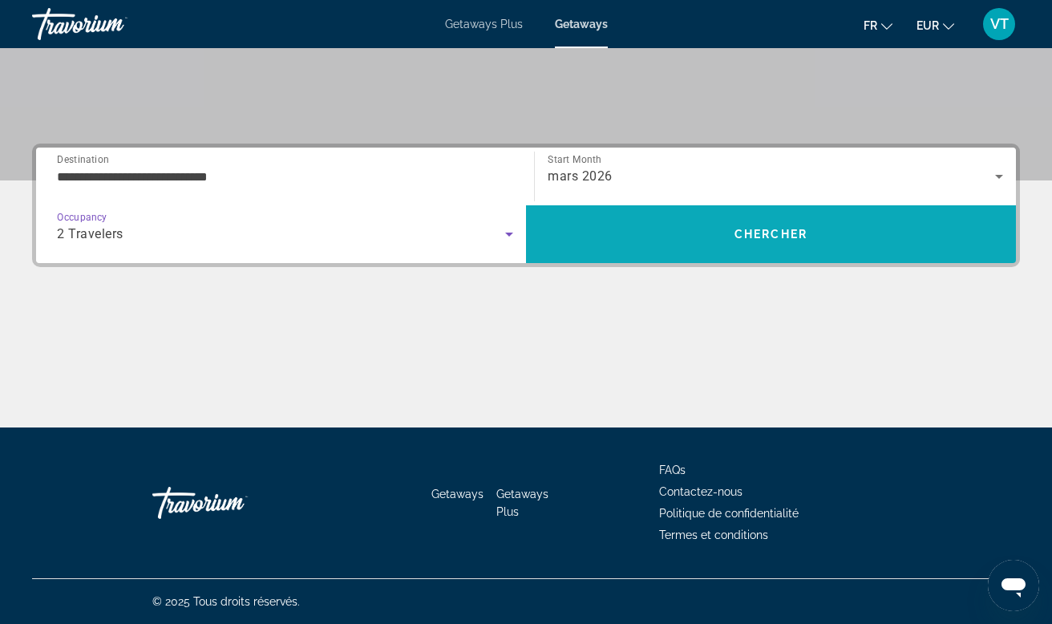
click at [751, 231] on span "Chercher" at bounding box center [771, 234] width 73 height 13
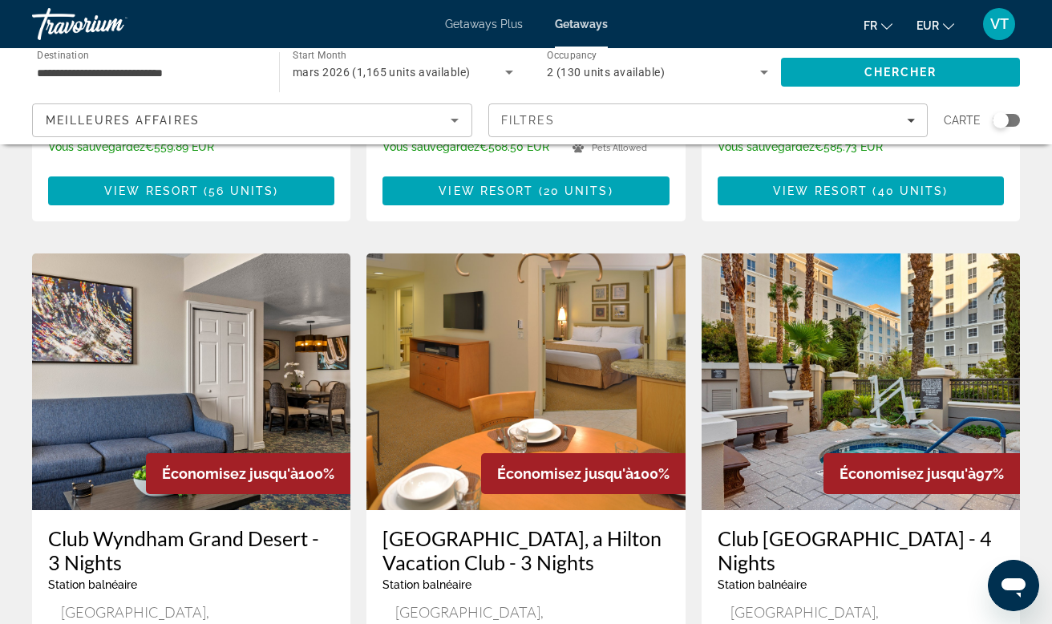
scroll to position [1207, 0]
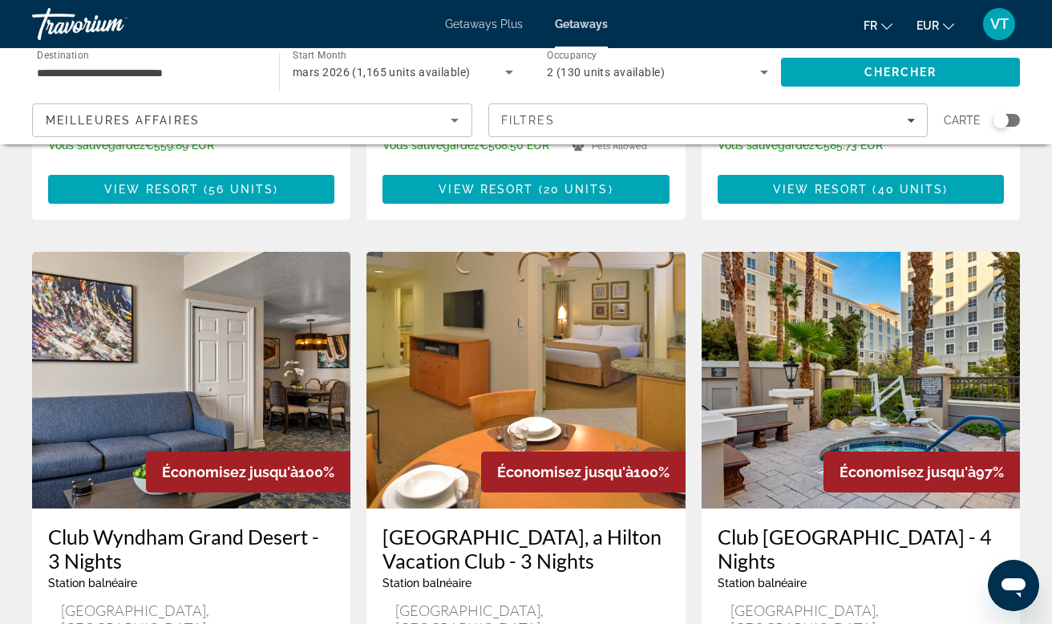
click at [534, 303] on img "Main content" at bounding box center [525, 380] width 318 height 257
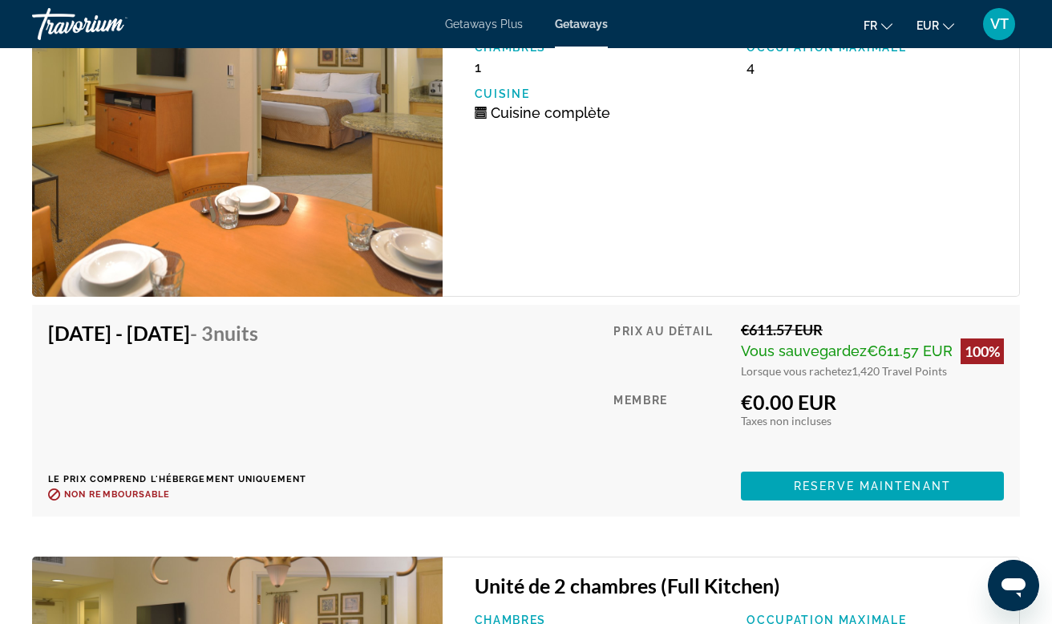
scroll to position [3378, 0]
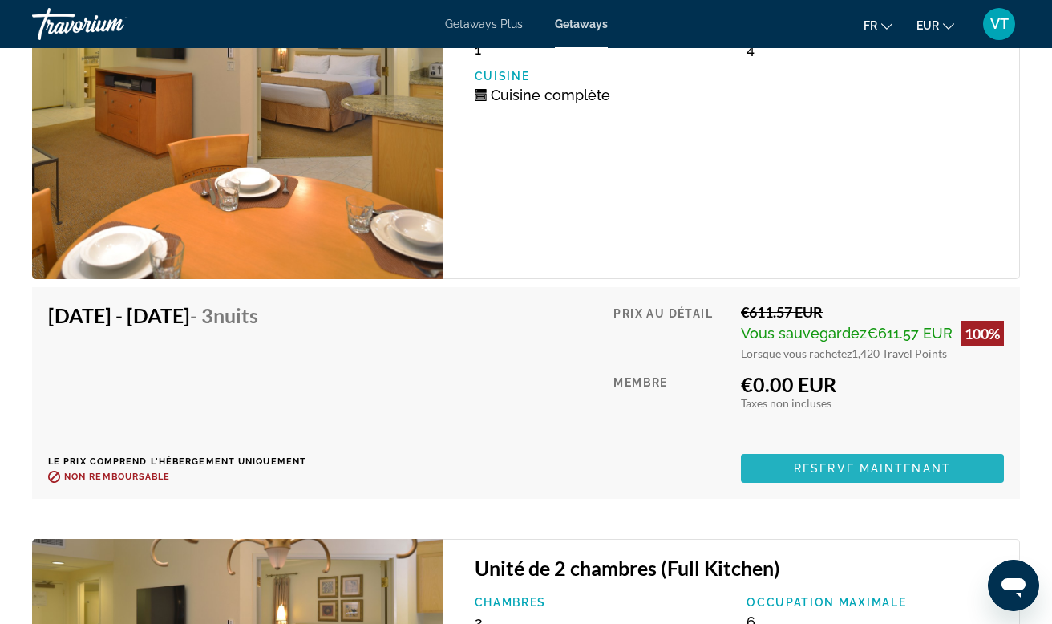
click at [816, 457] on span "Main content" at bounding box center [872, 468] width 263 height 38
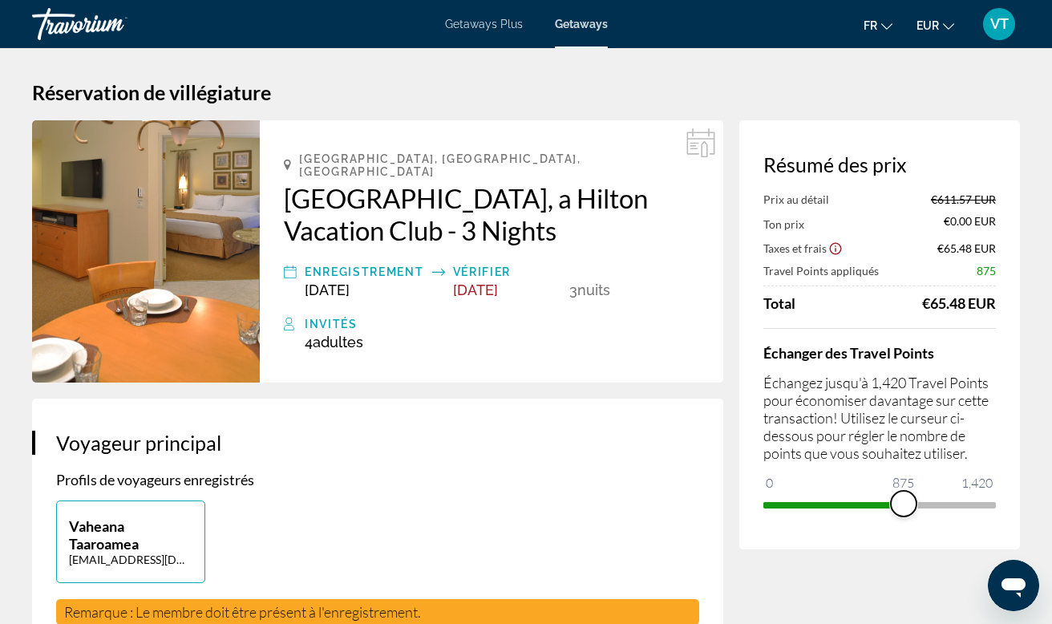
drag, startPoint x: 976, startPoint y: 500, endPoint x: 904, endPoint y: 490, distance: 72.9
click at [904, 502] on ngx-slider "0 1,420 875" at bounding box center [879, 503] width 233 height 3
drag, startPoint x: 907, startPoint y: 501, endPoint x: 999, endPoint y: 508, distance: 92.5
click at [999, 508] on div "Résumé des prix Prix au détail €611.57 EUR Ton prix €234.70 EUR Taxes et frais …" at bounding box center [879, 334] width 281 height 429
click at [348, 281] on span "[DATE]" at bounding box center [327, 289] width 45 height 17
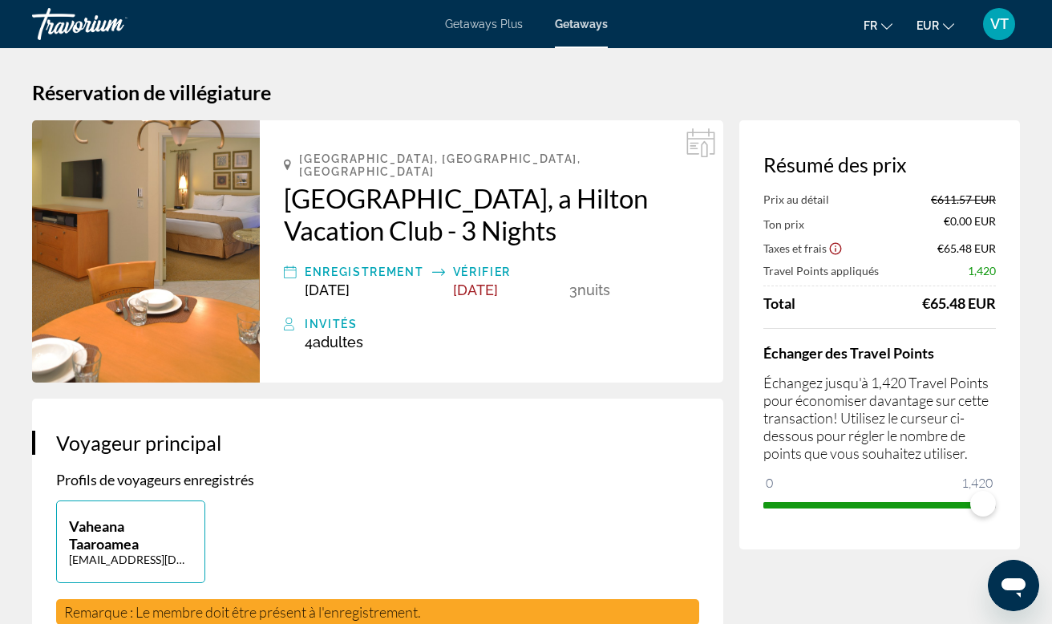
click at [581, 29] on span "Getaways" at bounding box center [581, 24] width 53 height 13
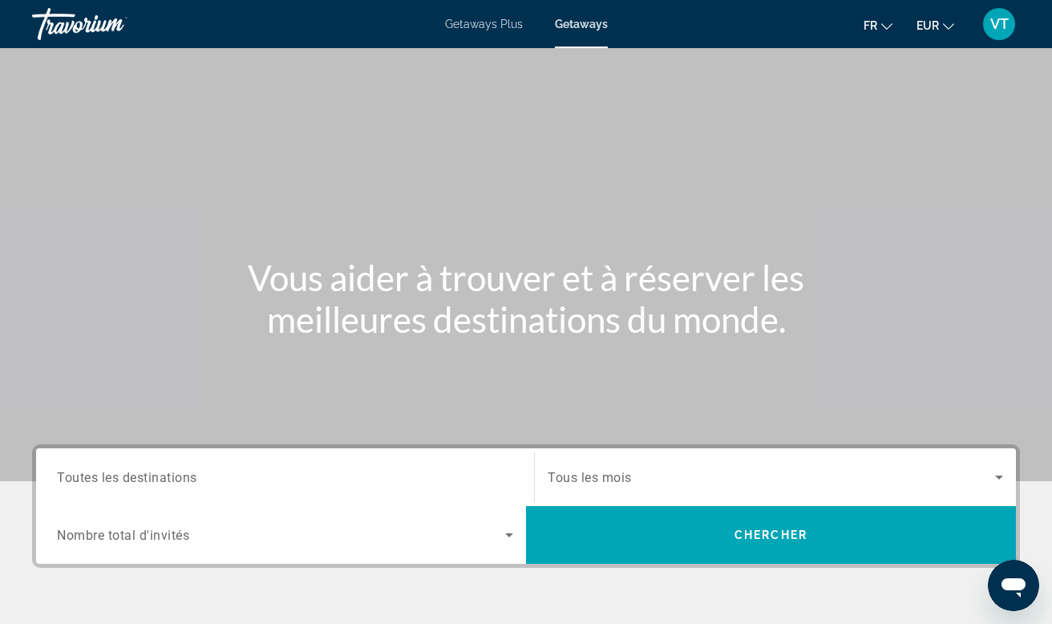
click at [502, 539] on icon "Search widget" at bounding box center [509, 534] width 19 height 19
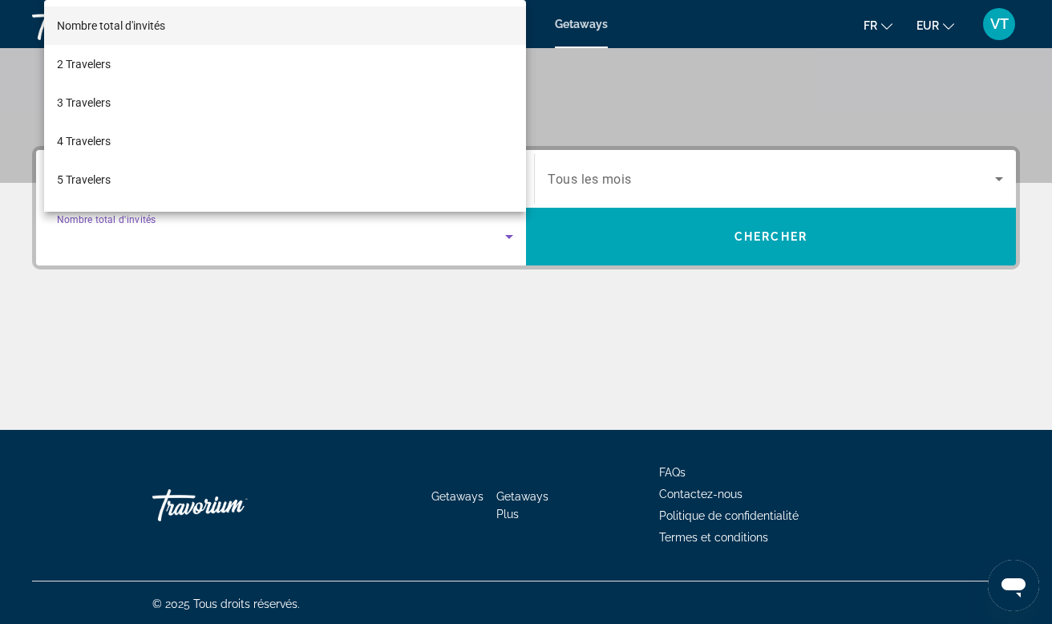
scroll to position [301, 0]
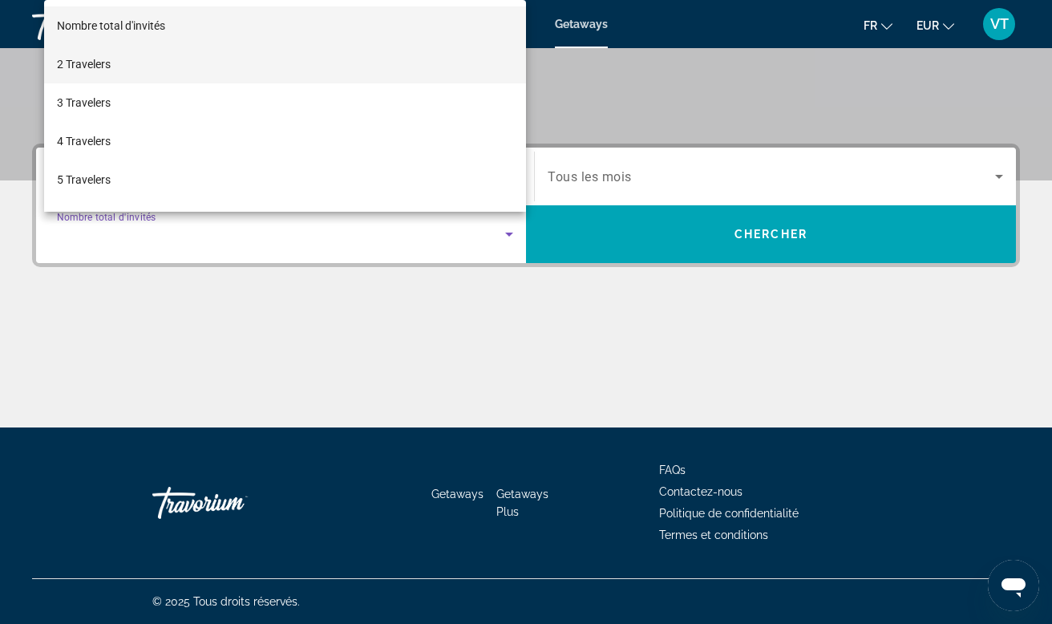
click at [203, 75] on mat-option "2 Travelers" at bounding box center [285, 64] width 482 height 38
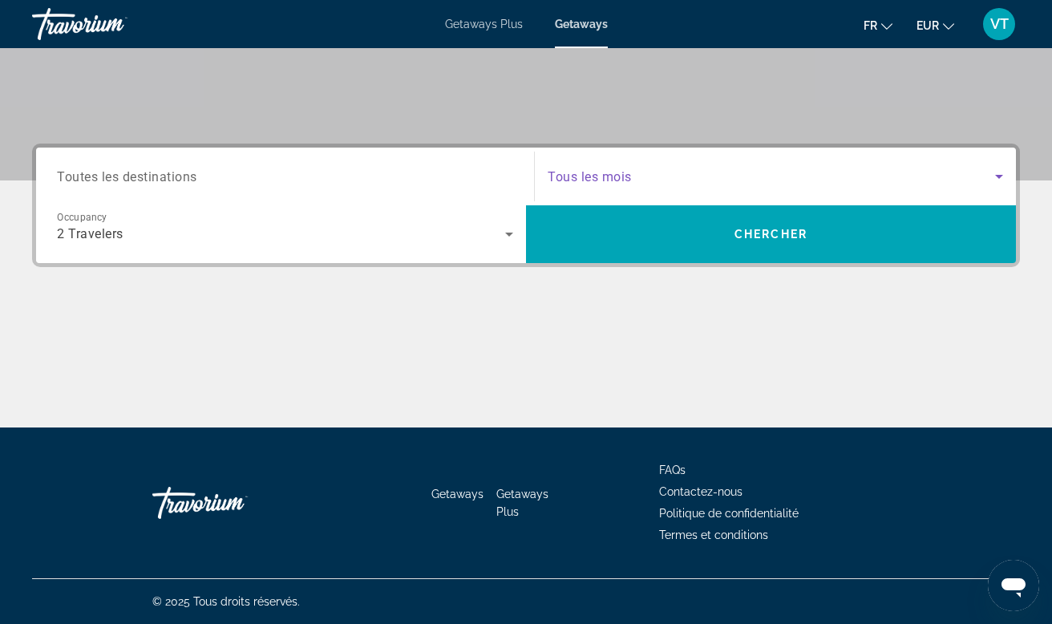
click at [651, 176] on span "Search widget" at bounding box center [771, 176] width 447 height 19
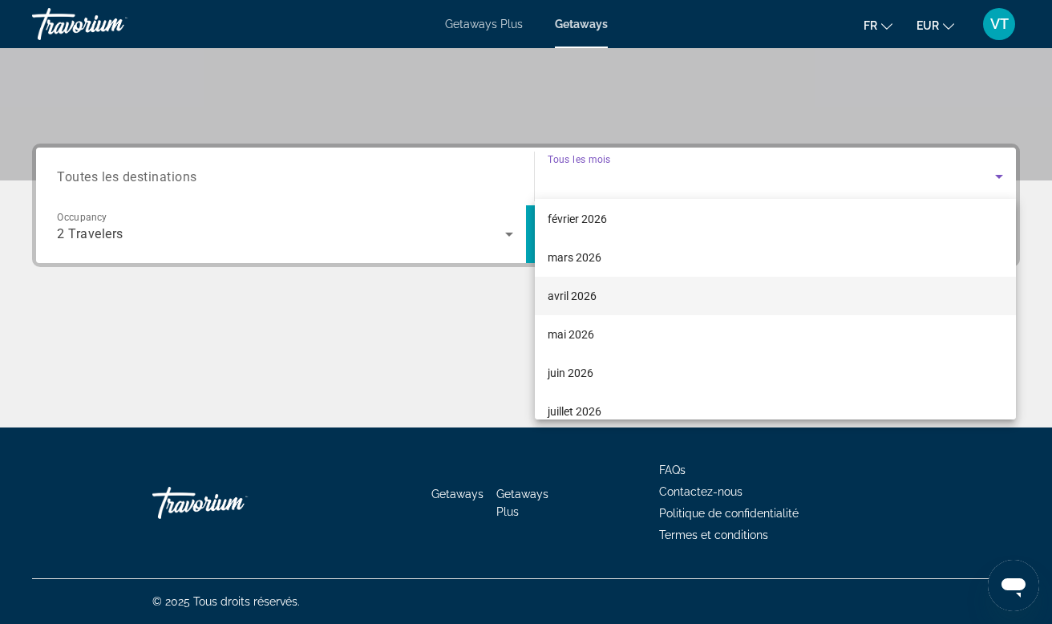
scroll to position [196, 0]
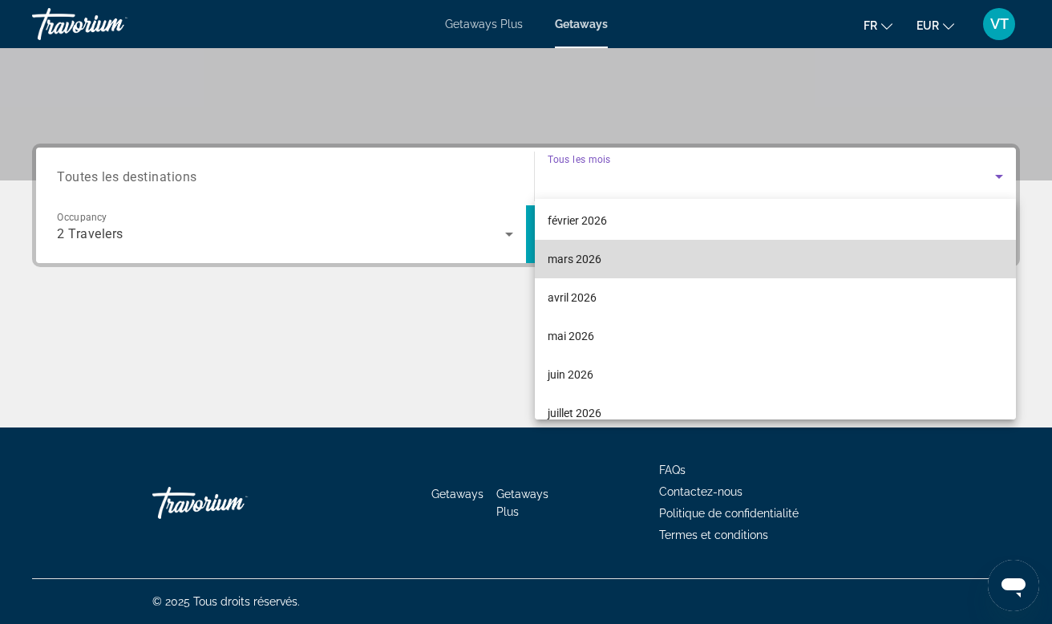
click at [587, 265] on span "mars 2026" at bounding box center [575, 258] width 54 height 19
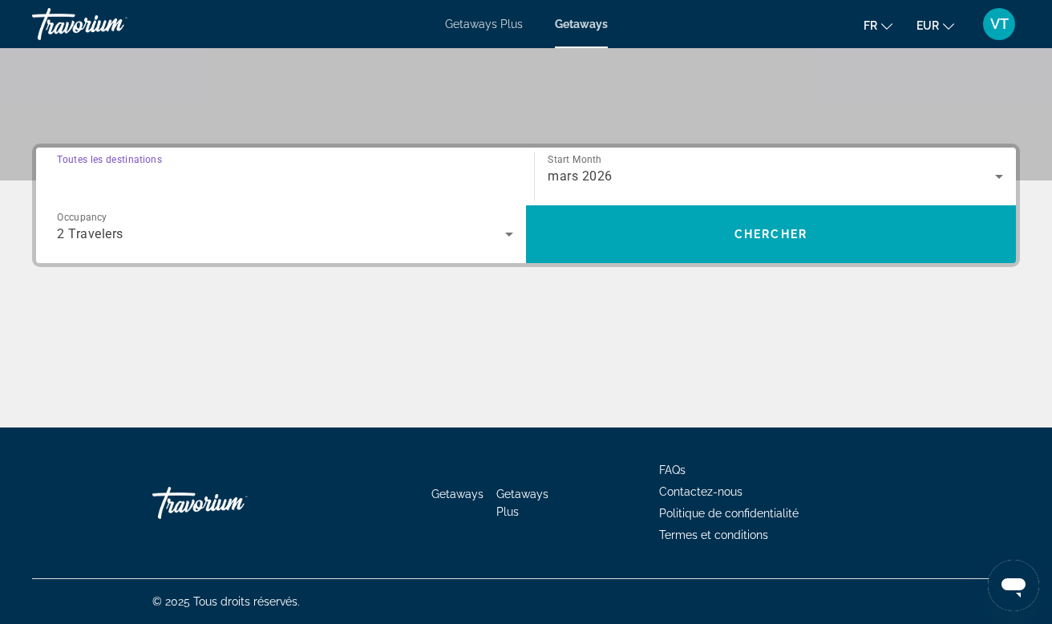
click at [273, 175] on input "Destination Toutes les destinations" at bounding box center [285, 177] width 456 height 19
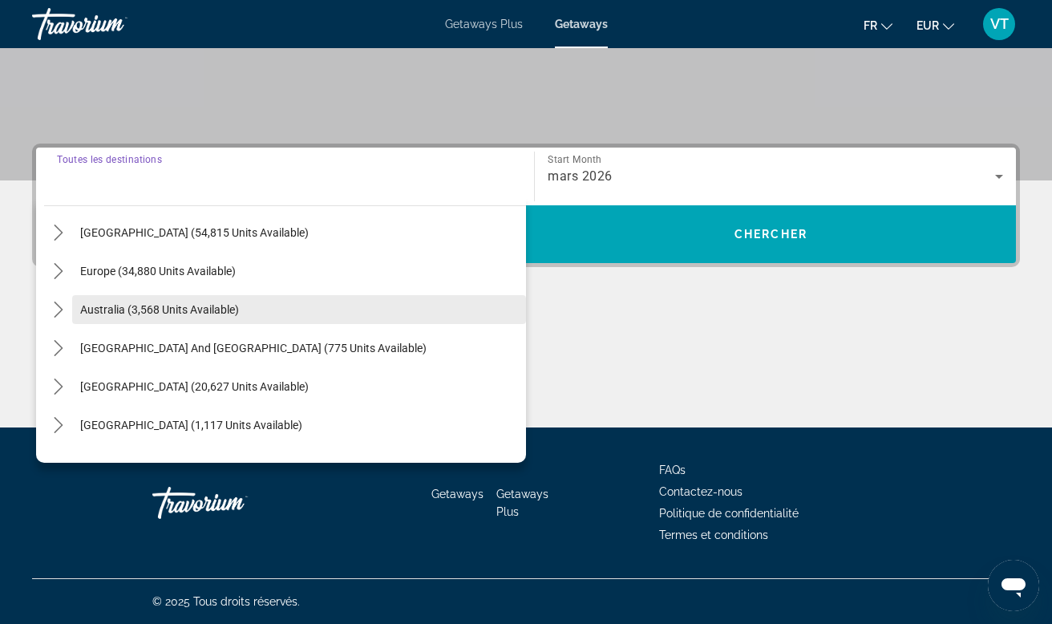
scroll to position [151, 0]
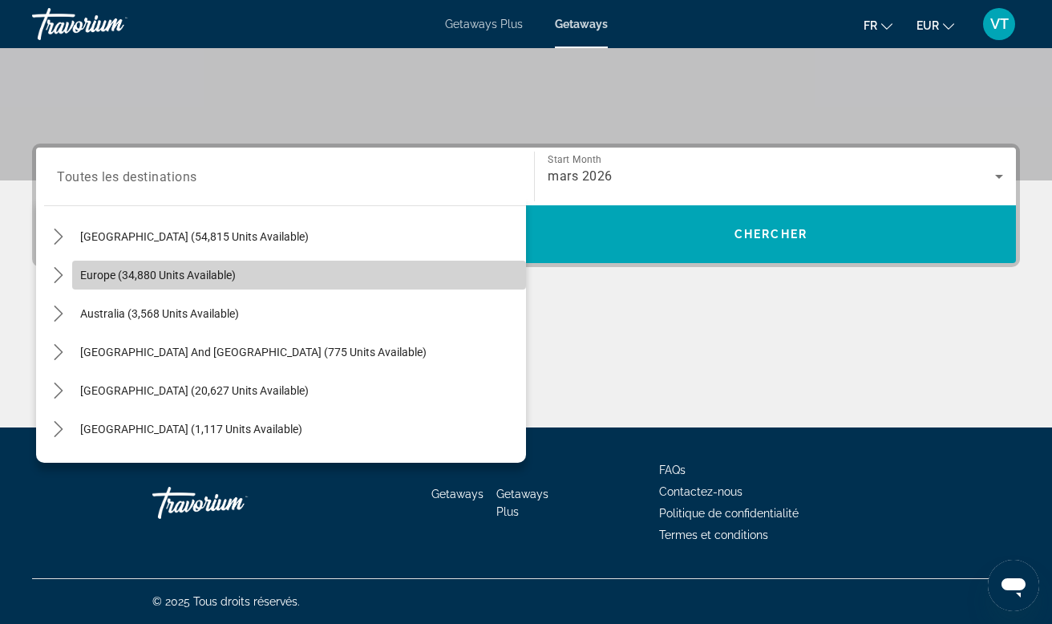
click at [263, 264] on span "Select destination: Europe (34,880 units available)" at bounding box center [299, 275] width 454 height 38
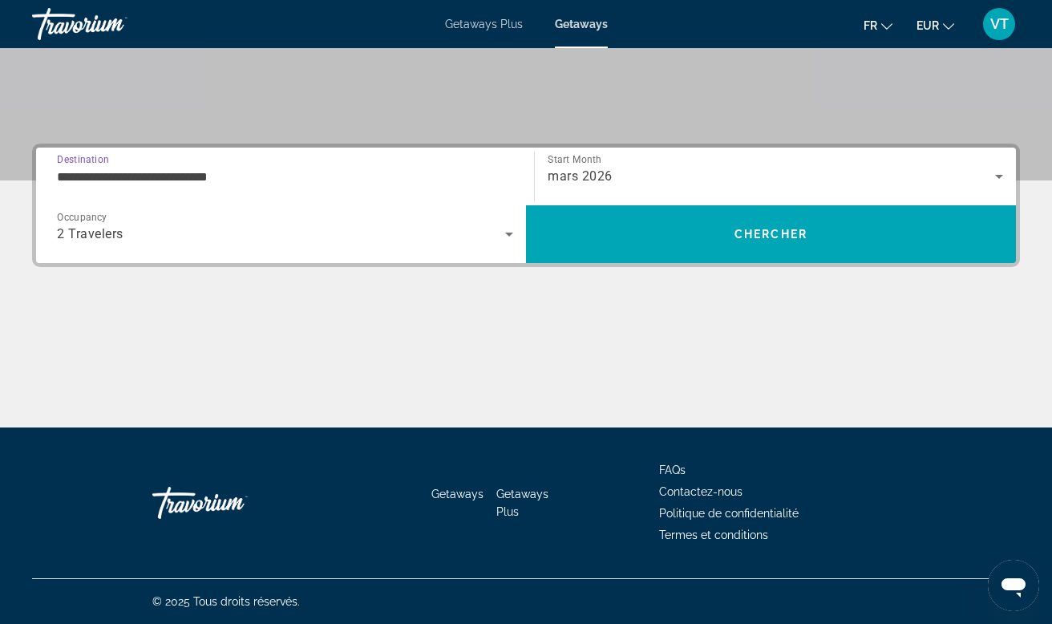
click at [232, 179] on input "**********" at bounding box center [285, 177] width 456 height 19
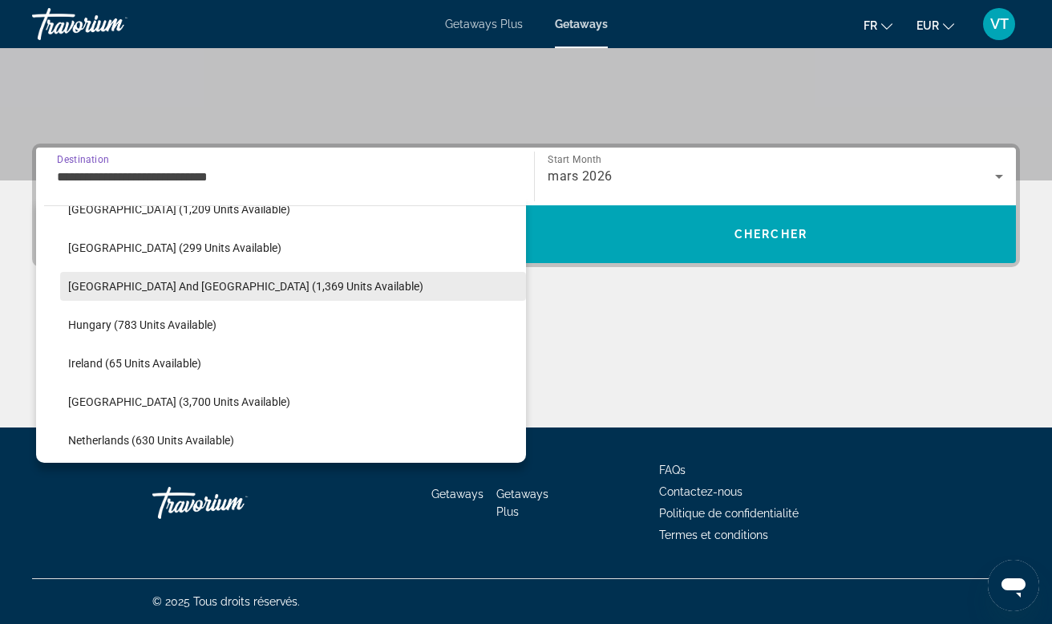
scroll to position [448, 0]
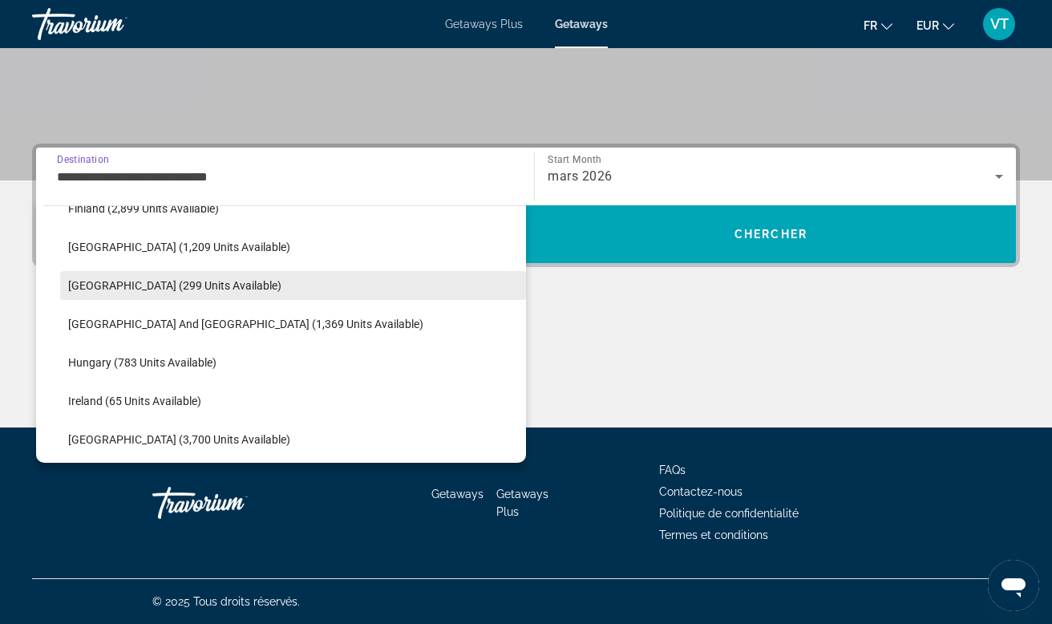
click at [134, 289] on span "[GEOGRAPHIC_DATA] (299 units available)" at bounding box center [174, 285] width 213 height 13
type input "**********"
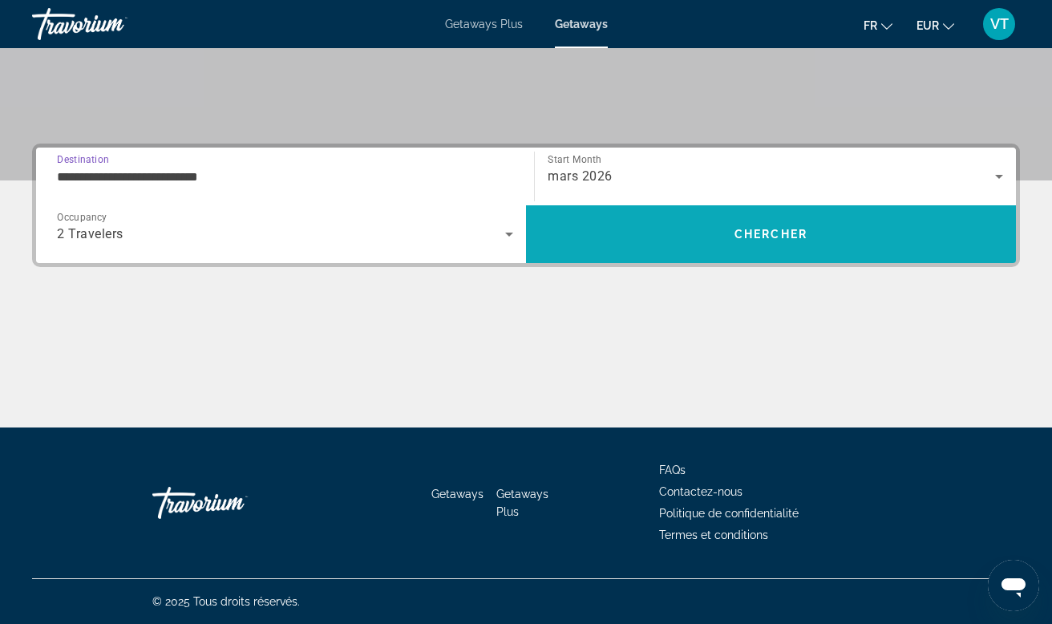
click at [768, 244] on span "Search" at bounding box center [771, 234] width 490 height 38
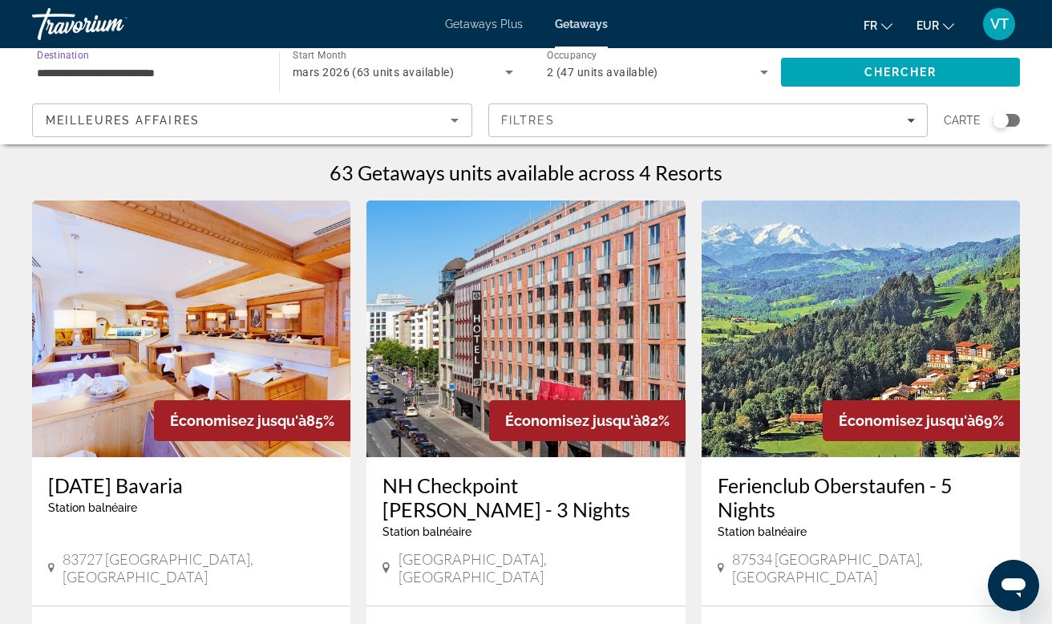
click at [159, 66] on input "**********" at bounding box center [147, 72] width 221 height 19
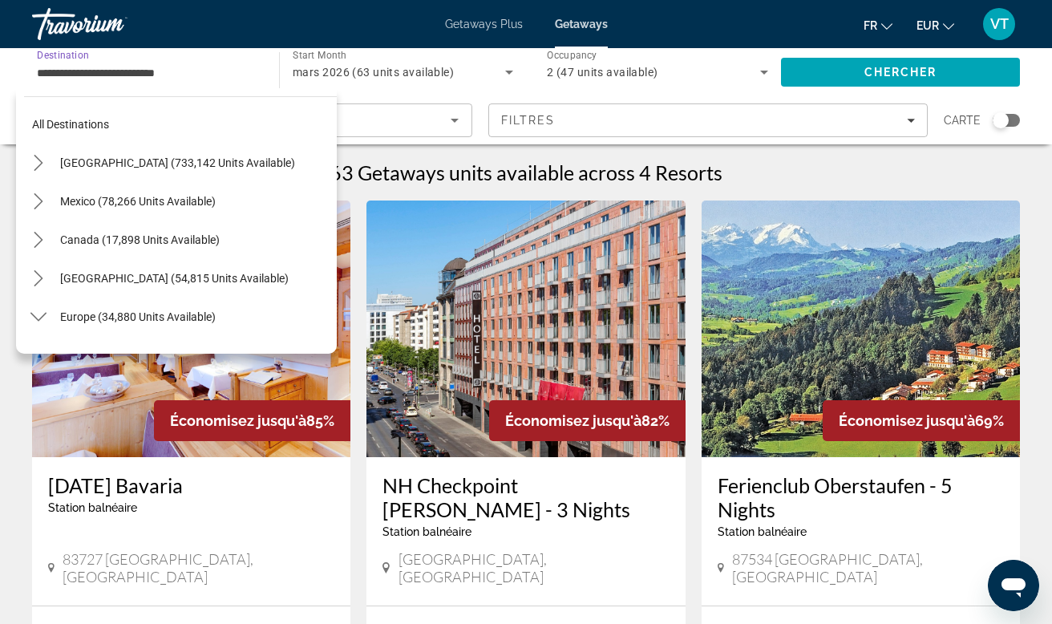
scroll to position [403, 0]
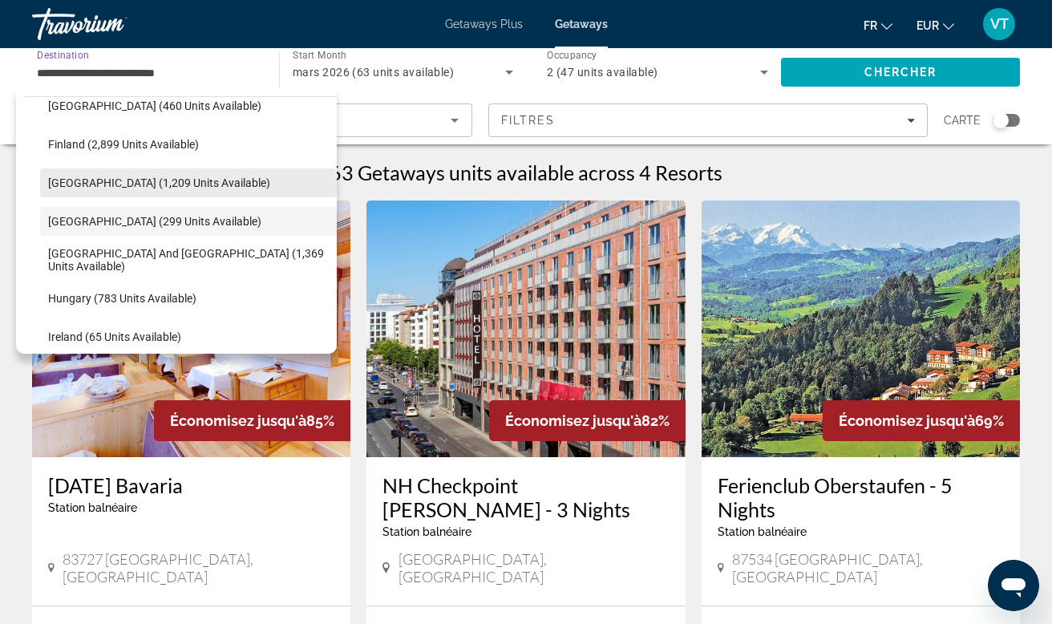
click at [134, 185] on span "[GEOGRAPHIC_DATA] (1,209 units available)" at bounding box center [159, 182] width 222 height 13
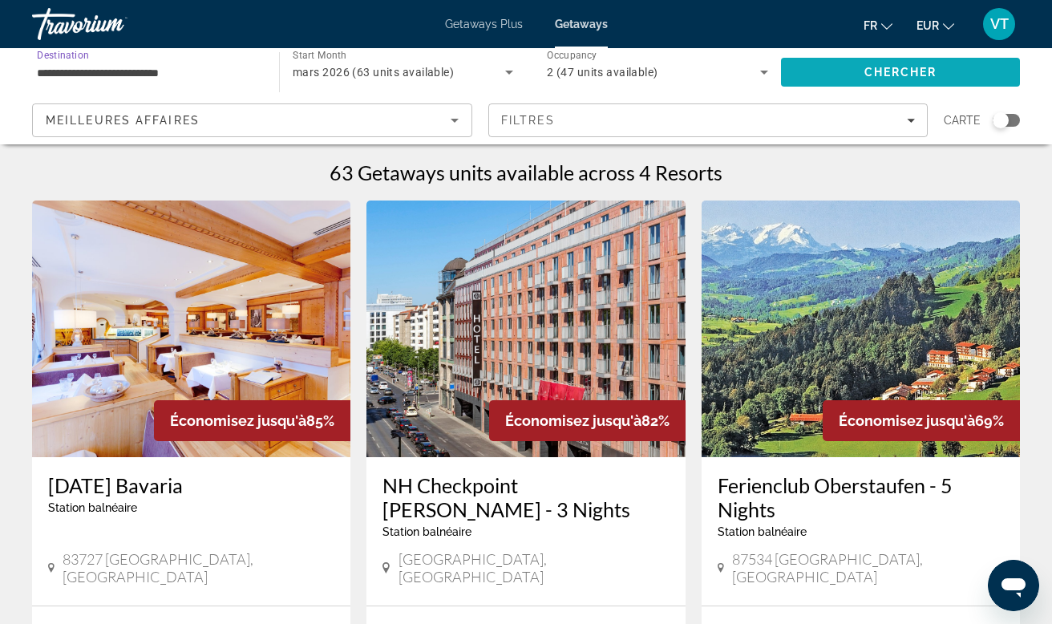
click at [865, 75] on span "Chercher" at bounding box center [900, 72] width 73 height 13
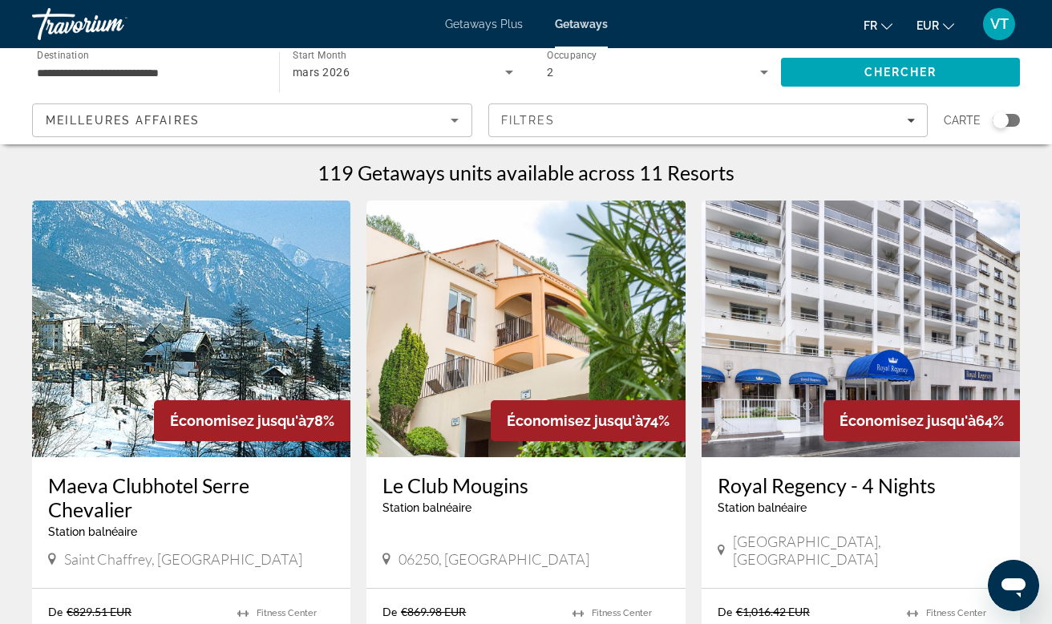
click at [187, 70] on input "**********" at bounding box center [147, 72] width 221 height 19
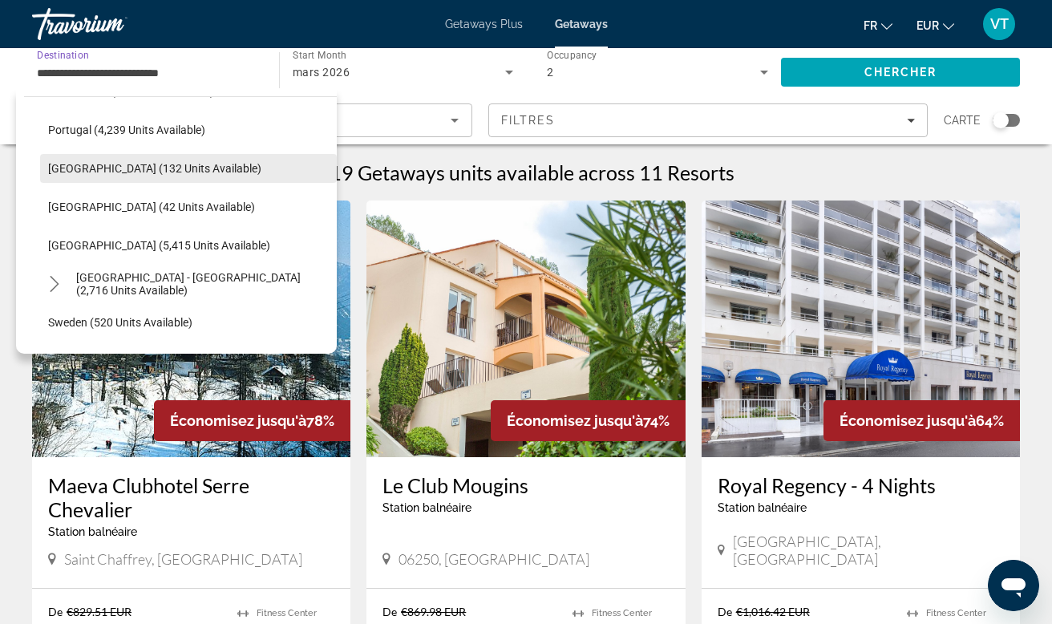
scroll to position [732, 0]
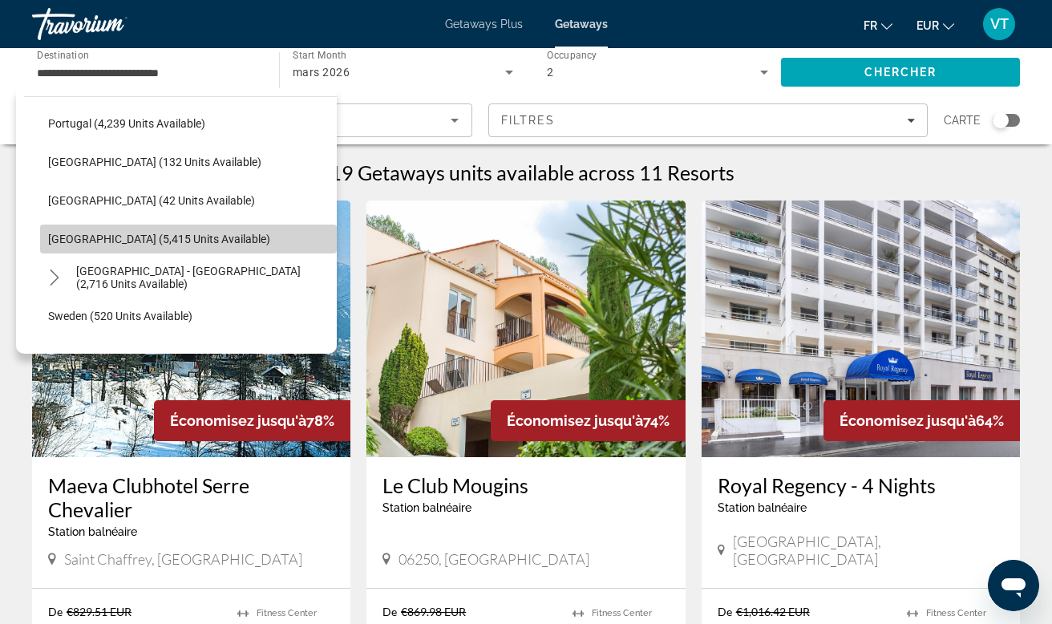
click at [108, 238] on span "[GEOGRAPHIC_DATA] (5,415 units available)" at bounding box center [159, 239] width 222 height 13
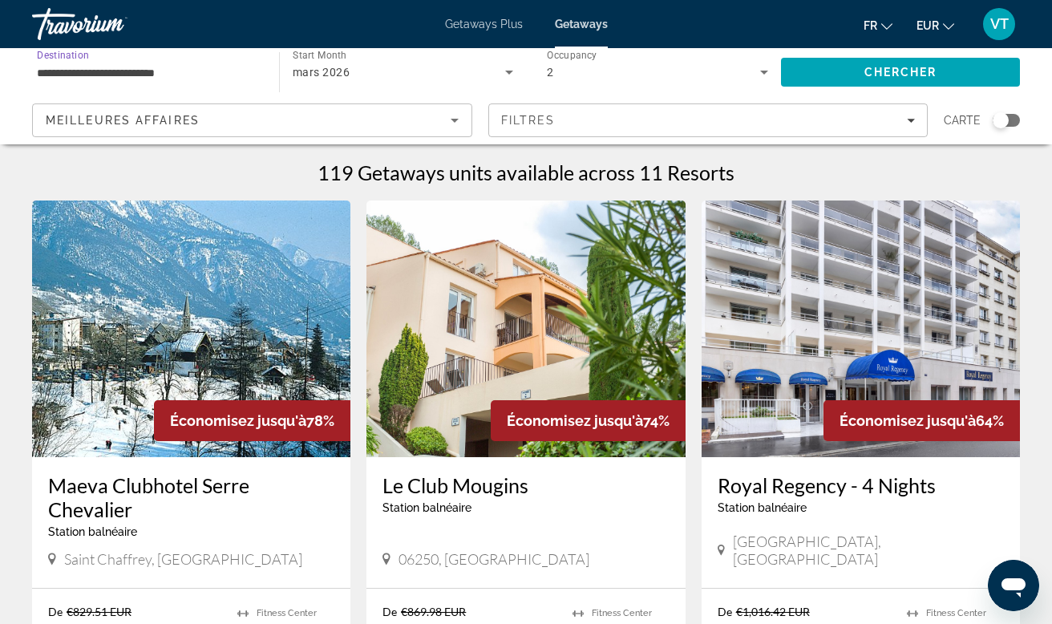
click at [176, 69] on input "**********" at bounding box center [147, 72] width 221 height 19
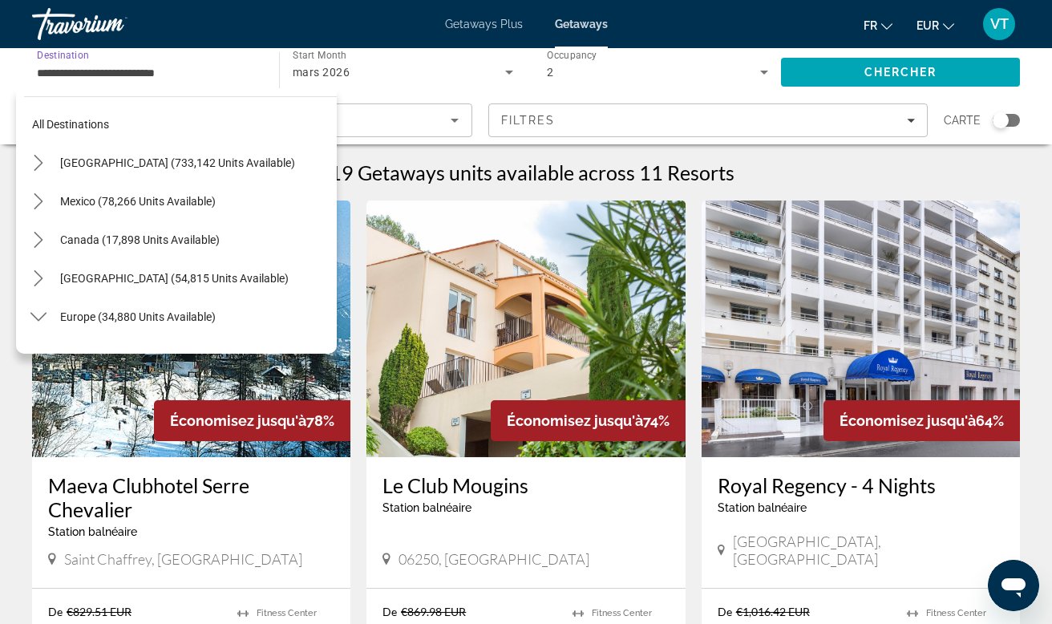
scroll to position [750, 0]
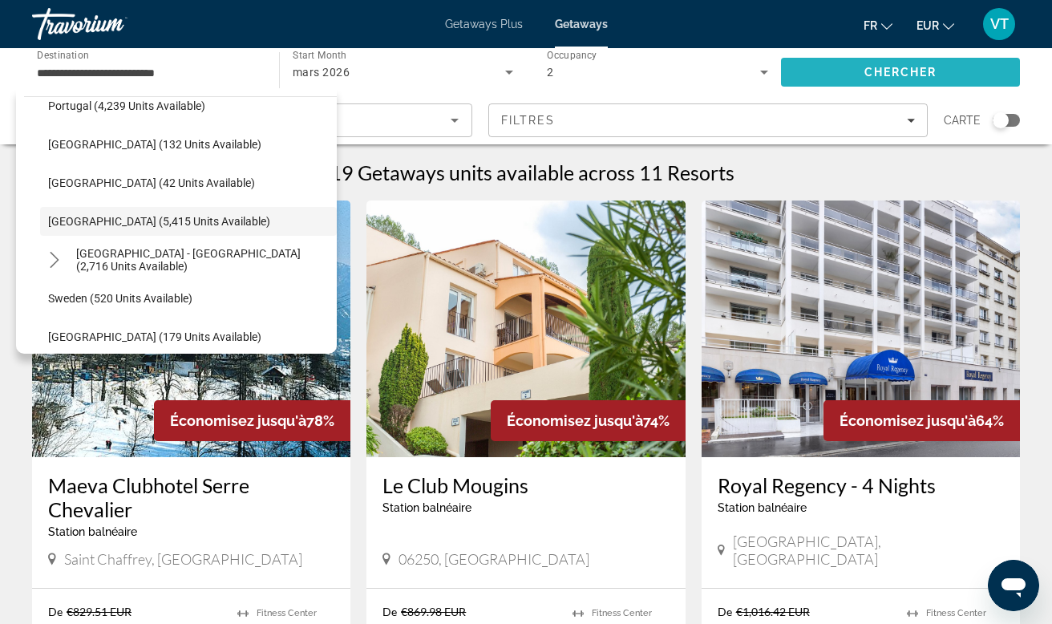
click at [867, 64] on span "Search" at bounding box center [900, 72] width 239 height 38
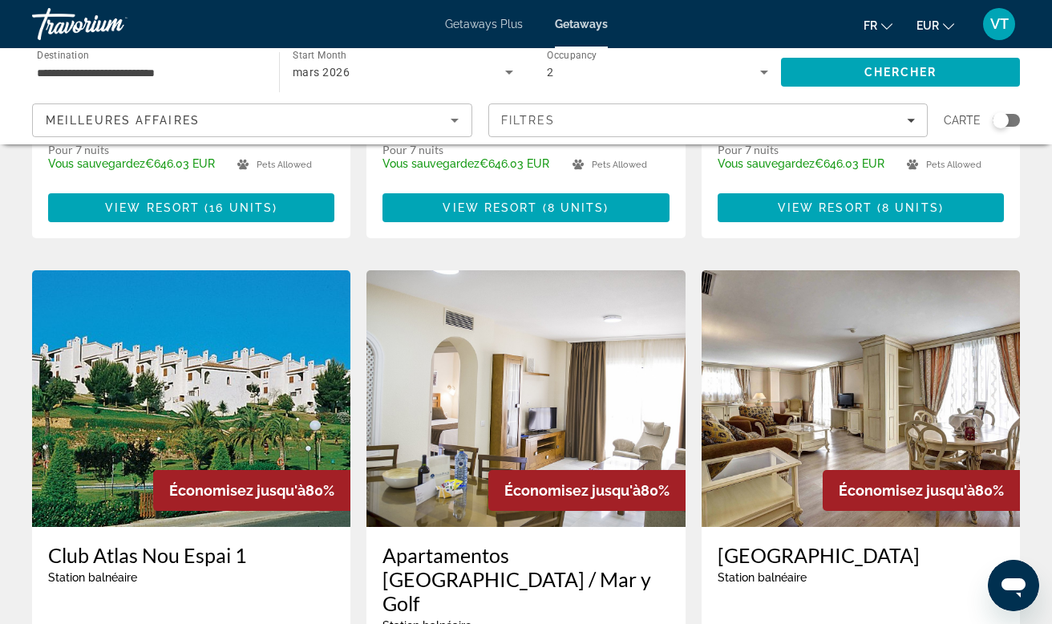
scroll to position [1110, 0]
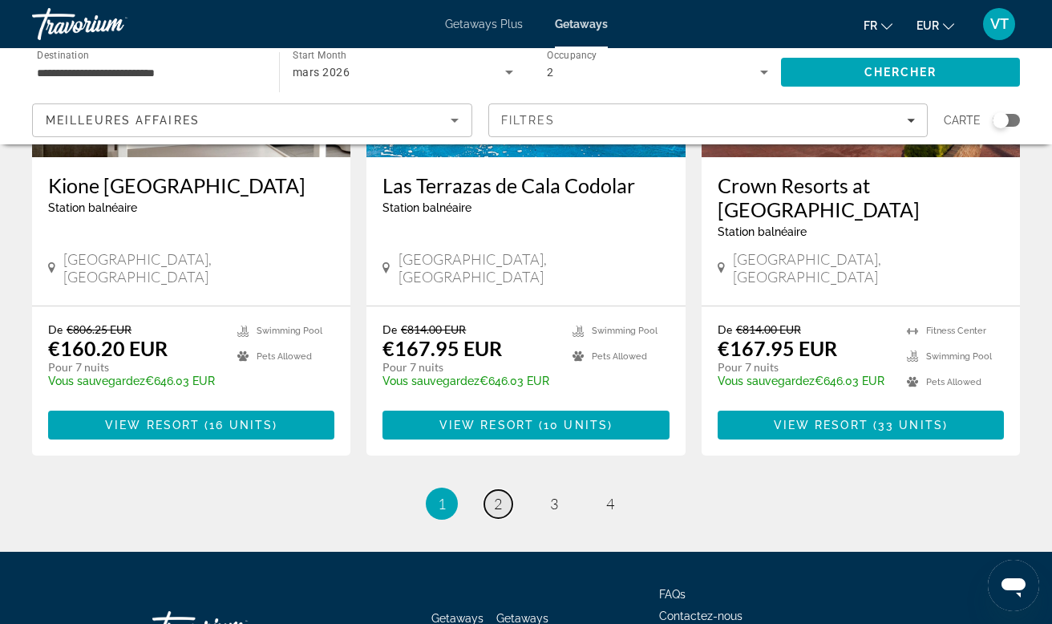
click at [504, 490] on link "page 2" at bounding box center [498, 504] width 28 height 28
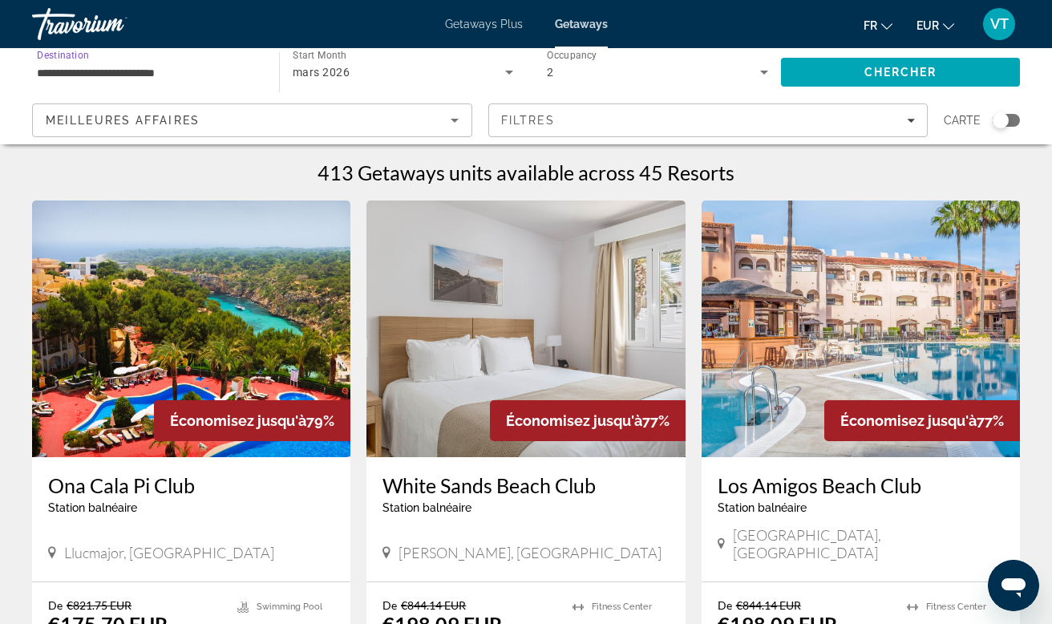
click at [168, 67] on input "**********" at bounding box center [147, 72] width 221 height 19
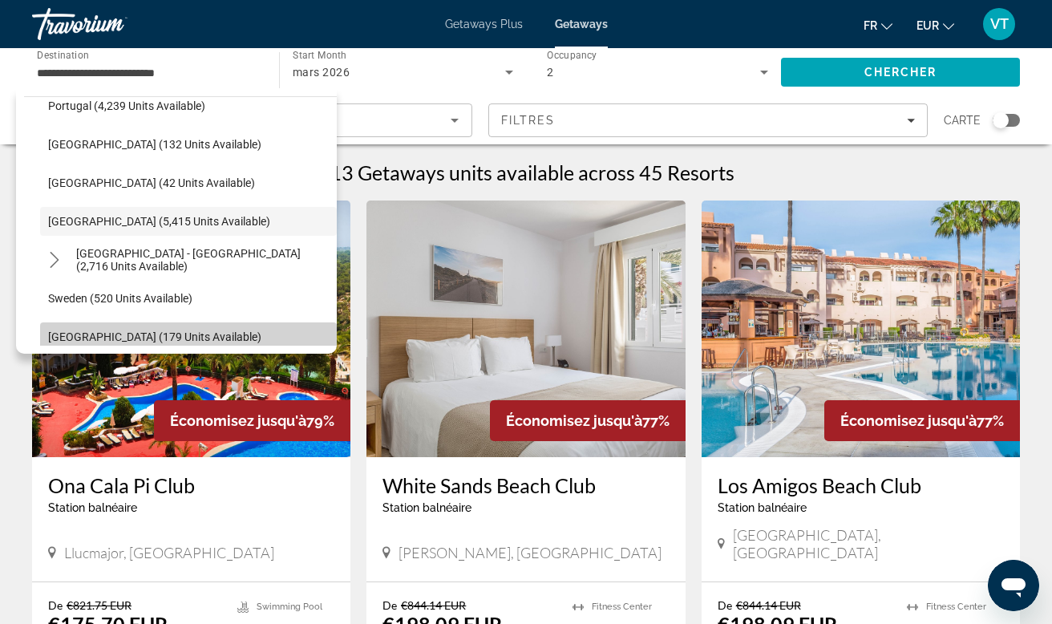
click at [148, 325] on span "Select destination: Switzerland (179 units available)" at bounding box center [188, 337] width 297 height 38
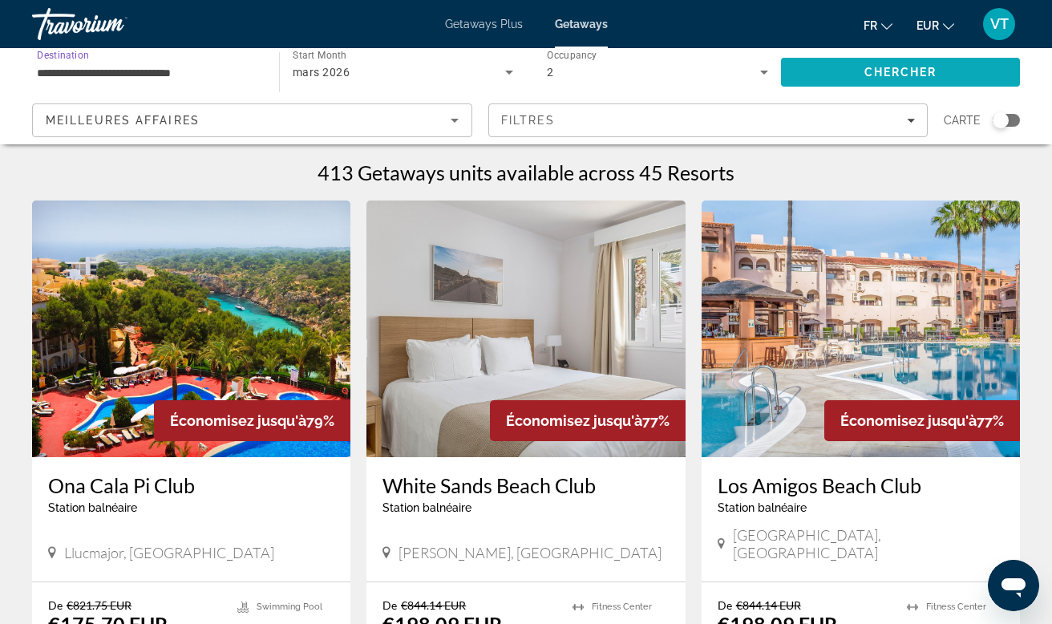
click at [861, 67] on span "Search" at bounding box center [900, 72] width 239 height 38
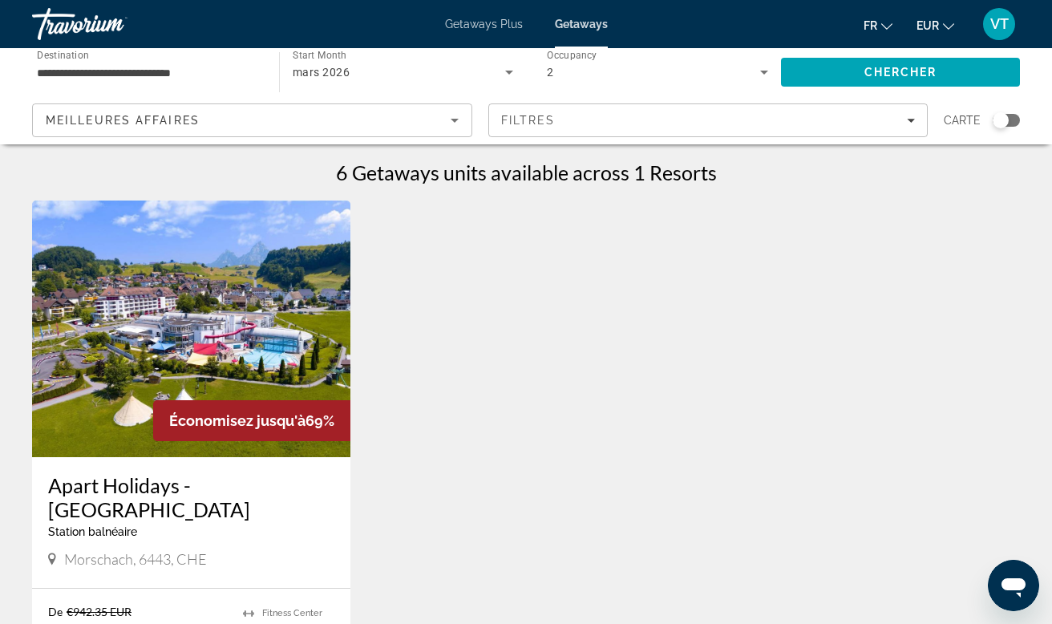
click at [162, 71] on input "**********" at bounding box center [147, 72] width 221 height 19
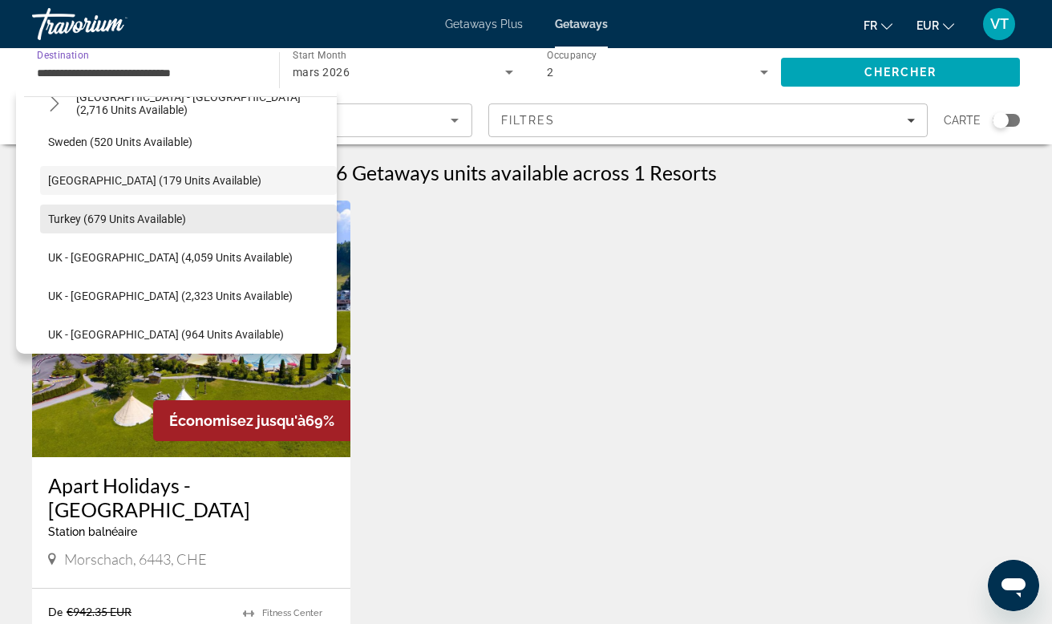
scroll to position [917, 0]
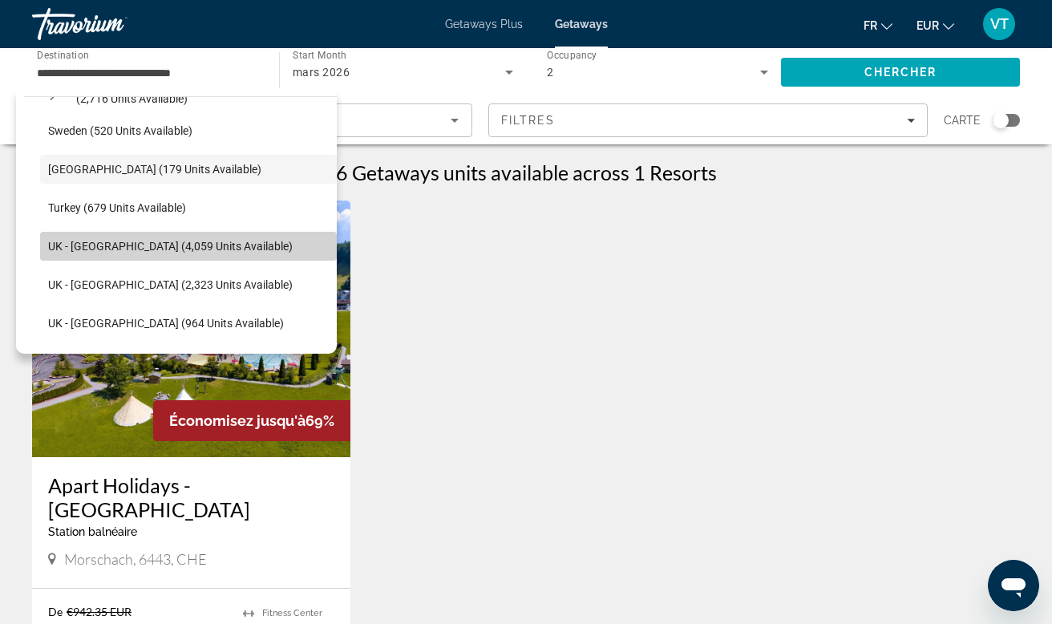
click at [135, 249] on span "UK - [GEOGRAPHIC_DATA] (4,059 units available)" at bounding box center [170, 246] width 245 height 13
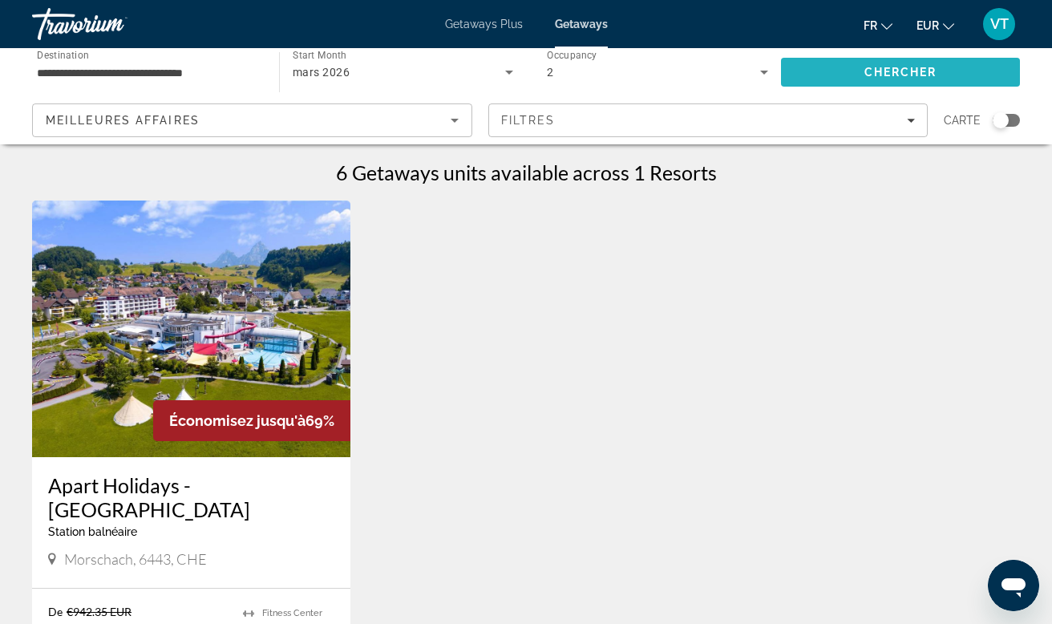
click at [814, 81] on span "Search" at bounding box center [900, 72] width 239 height 38
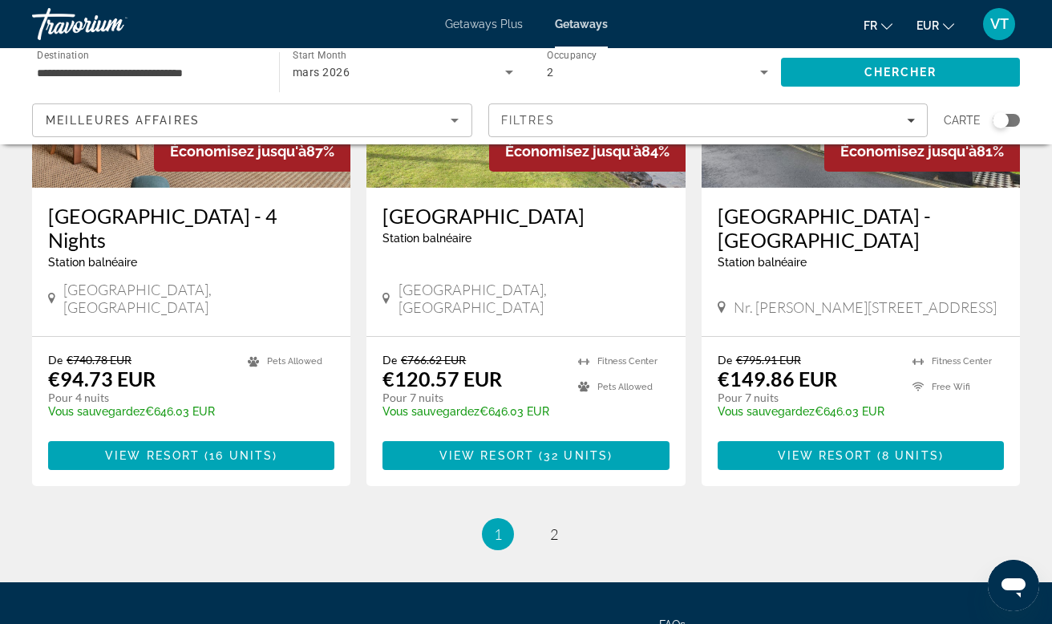
scroll to position [2038, 0]
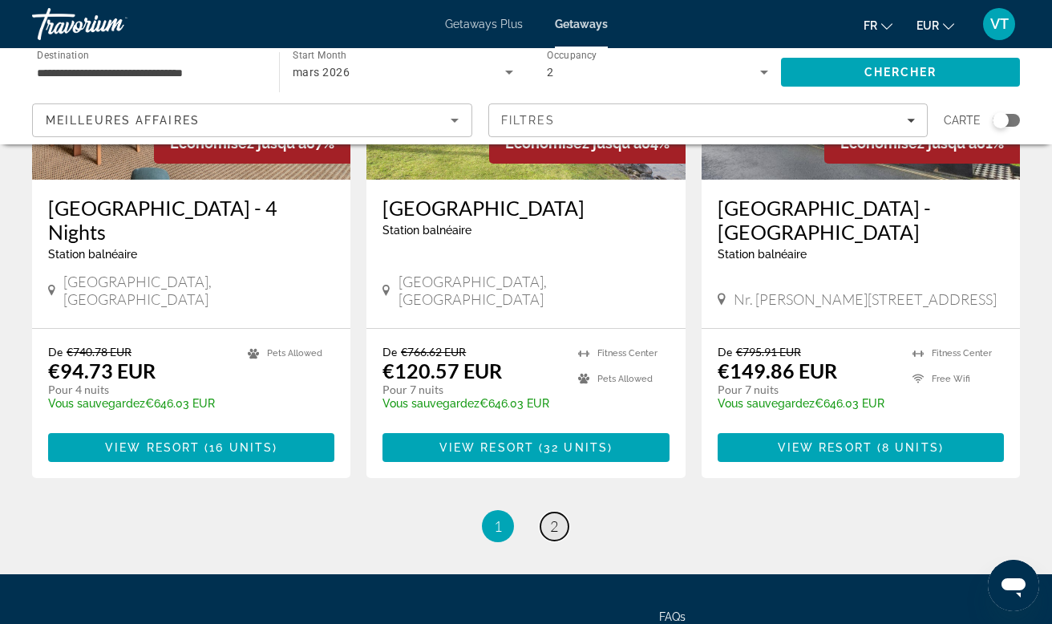
click at [560, 512] on link "page 2" at bounding box center [554, 526] width 28 height 28
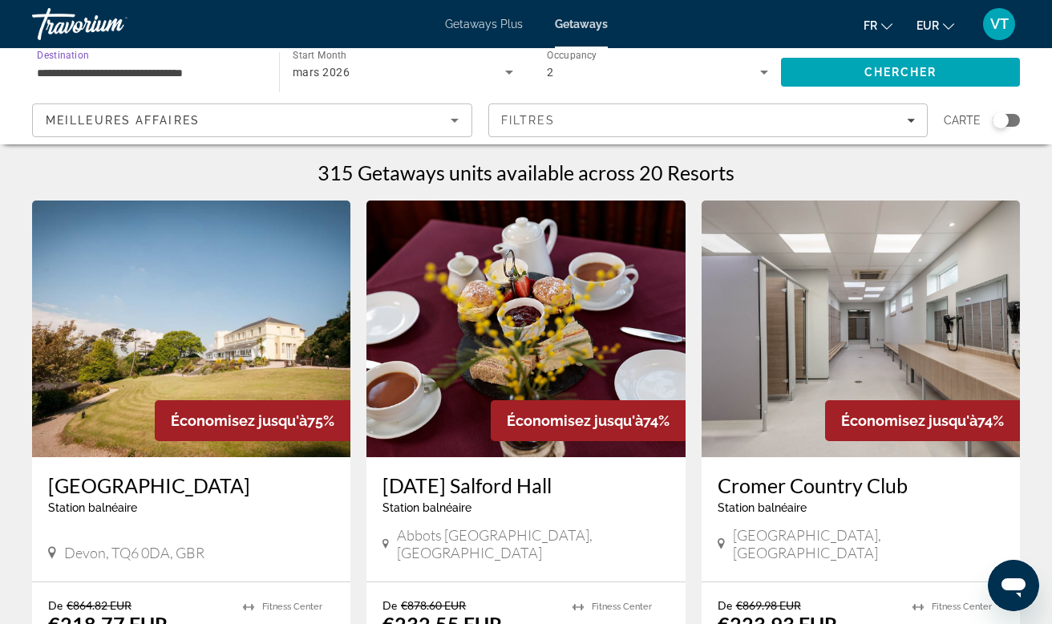
click at [233, 70] on input "**********" at bounding box center [147, 72] width 221 height 19
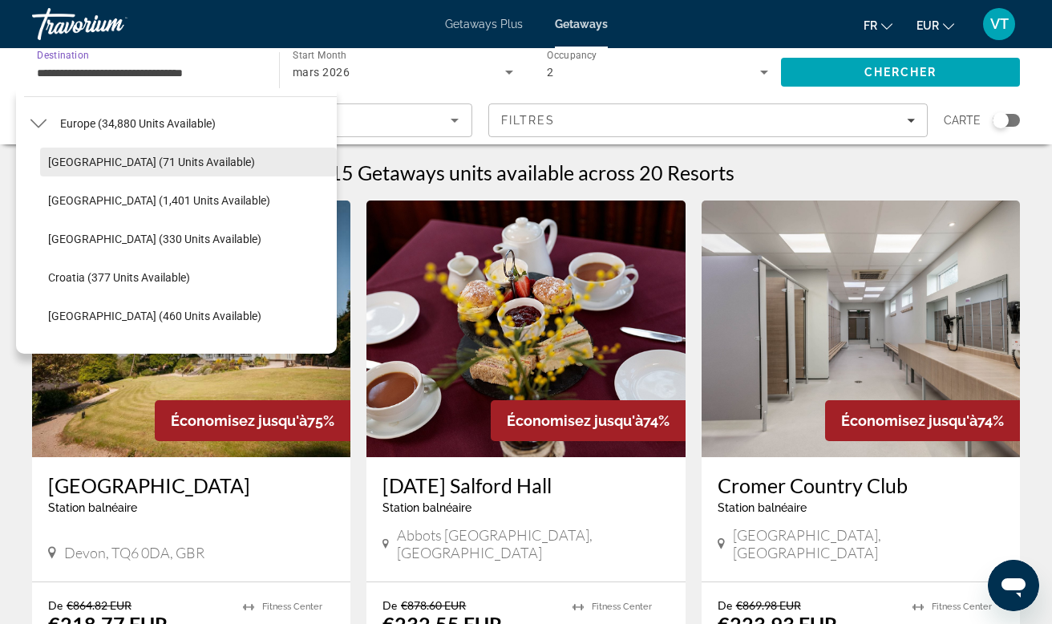
scroll to position [211, 0]
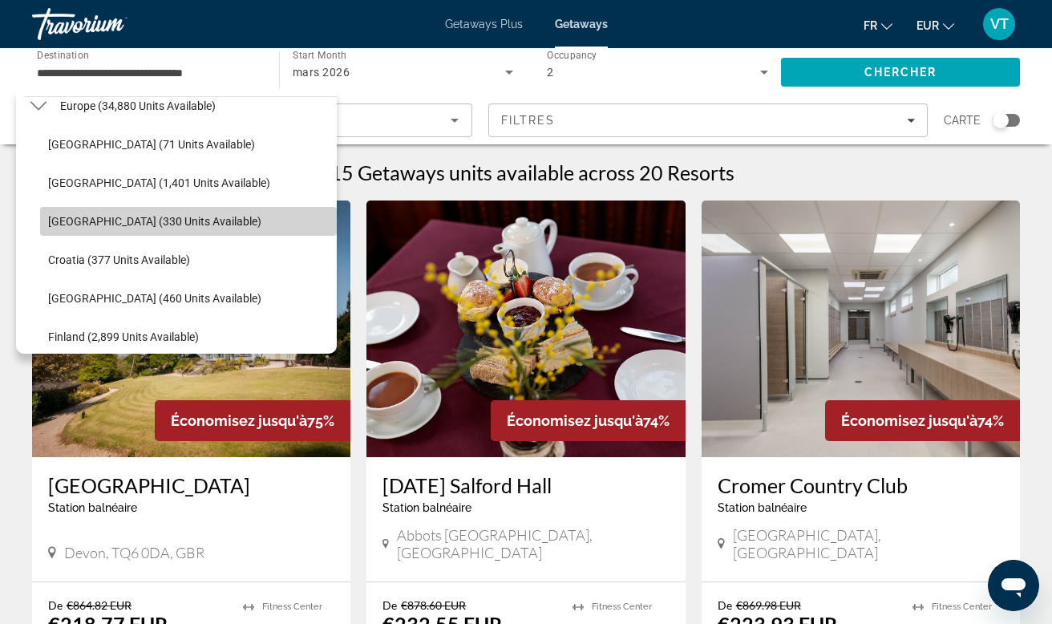
click at [105, 224] on span "[GEOGRAPHIC_DATA] (330 units available)" at bounding box center [154, 221] width 213 height 13
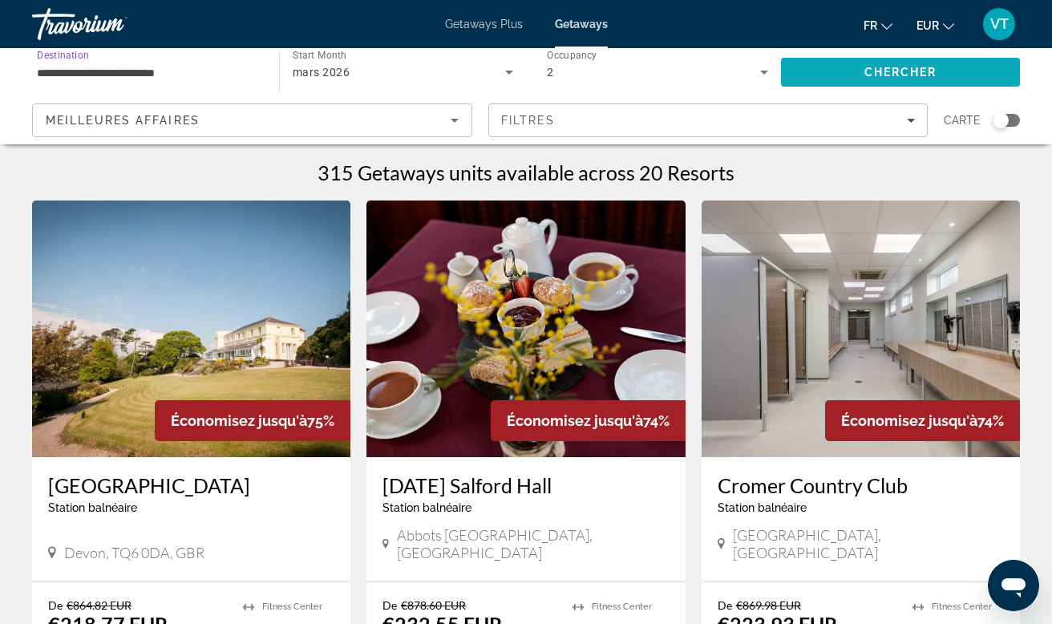
click at [908, 68] on span "Chercher" at bounding box center [900, 72] width 73 height 13
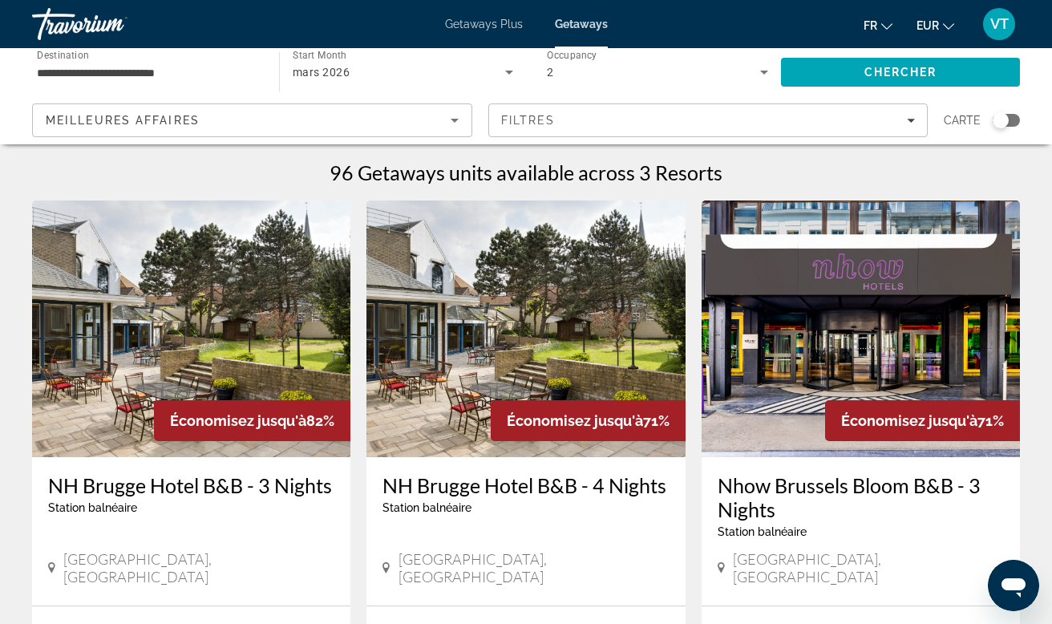
click at [156, 69] on input "**********" at bounding box center [147, 72] width 221 height 19
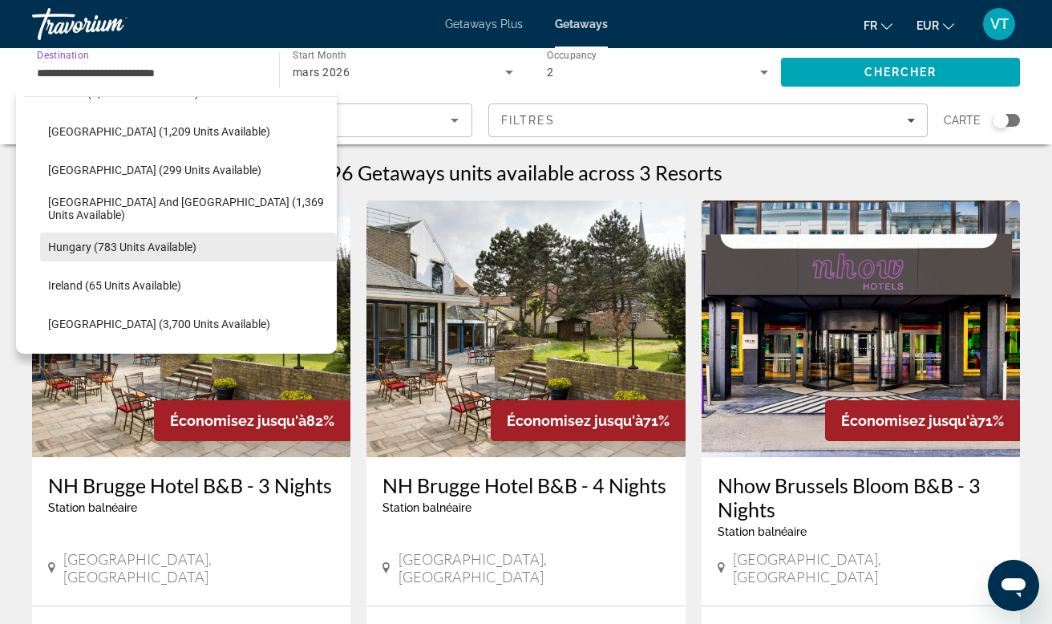
scroll to position [461, 0]
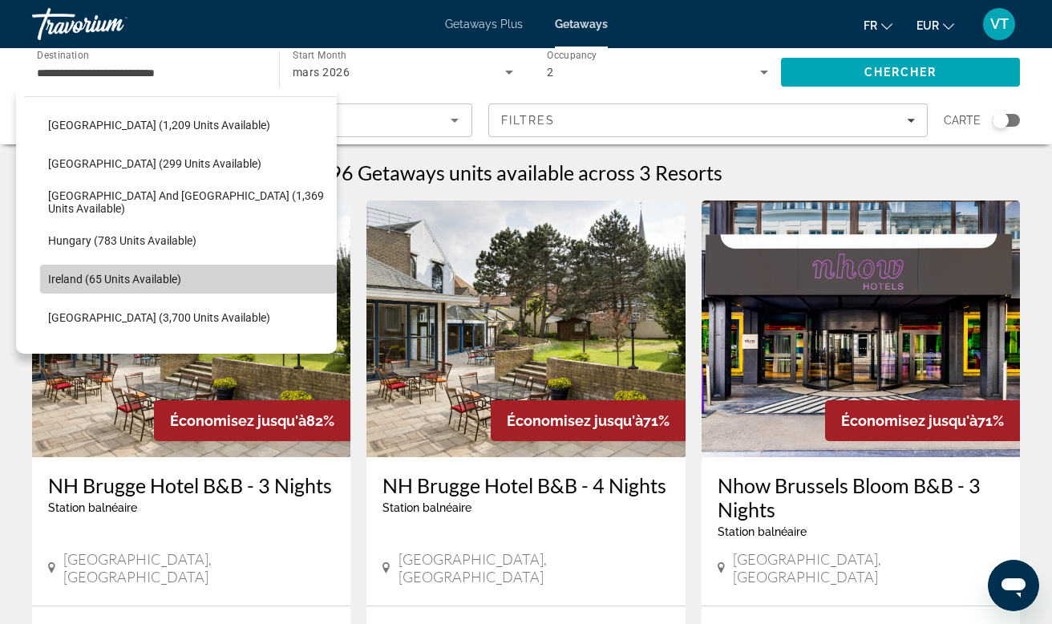
click at [91, 277] on span "Ireland (65 units available)" at bounding box center [114, 279] width 133 height 13
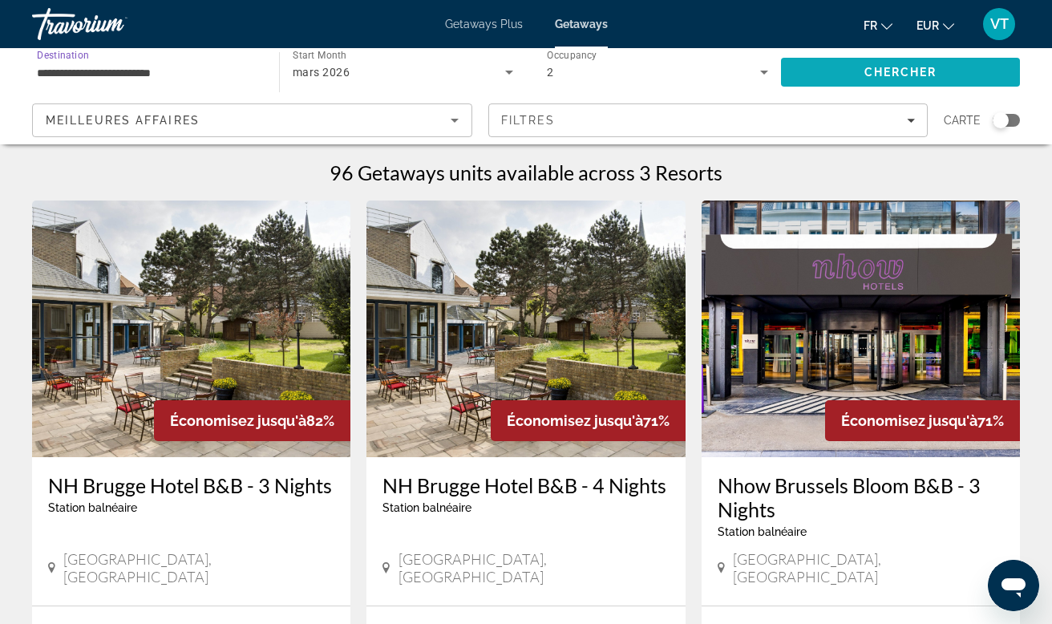
click at [869, 76] on span "Chercher" at bounding box center [900, 72] width 73 height 13
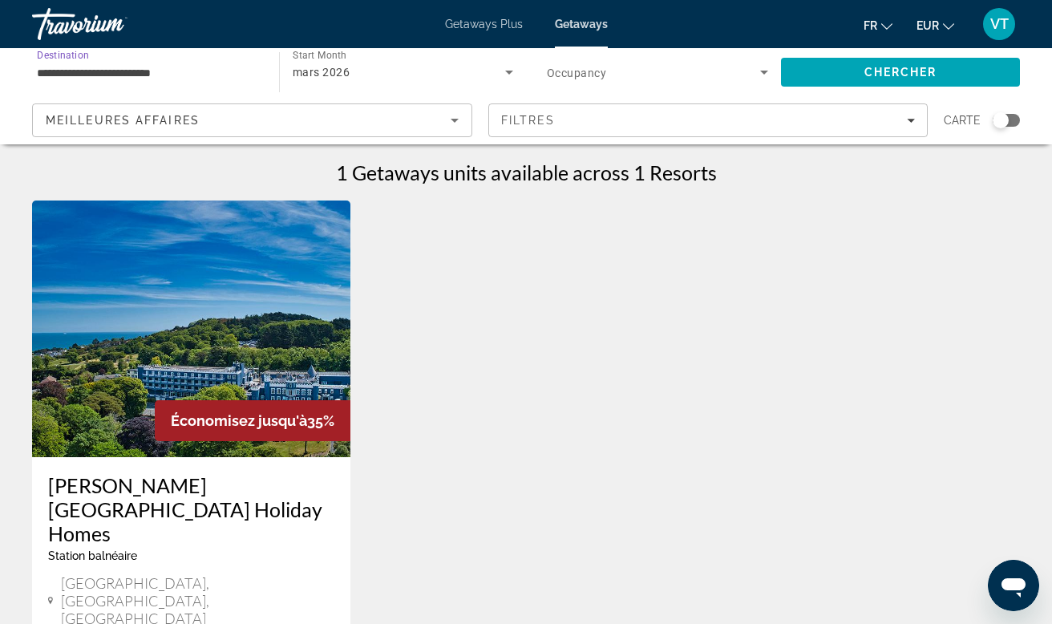
click at [116, 67] on input "**********" at bounding box center [147, 72] width 221 height 19
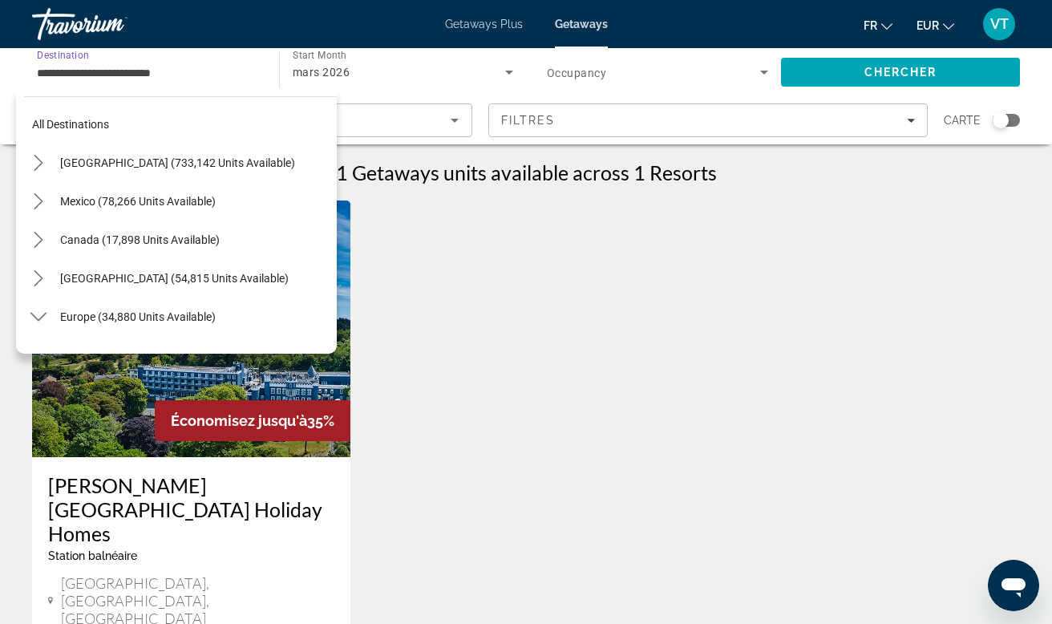
scroll to position [519, 0]
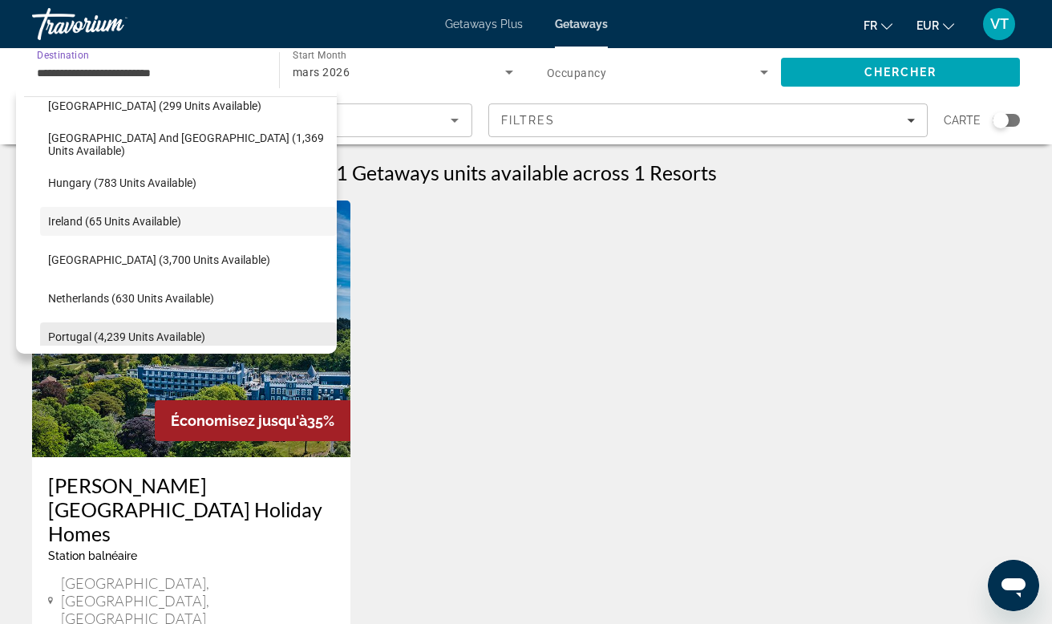
click at [118, 326] on span "Select destination: Portugal (4,239 units available)" at bounding box center [188, 337] width 297 height 38
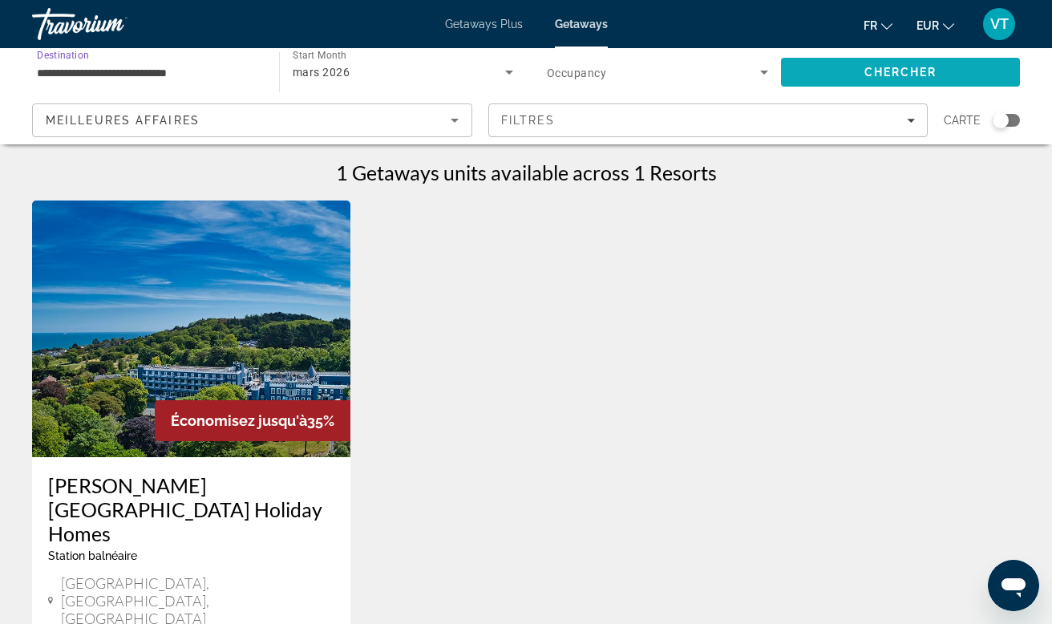
click at [844, 64] on span "Search" at bounding box center [900, 72] width 239 height 38
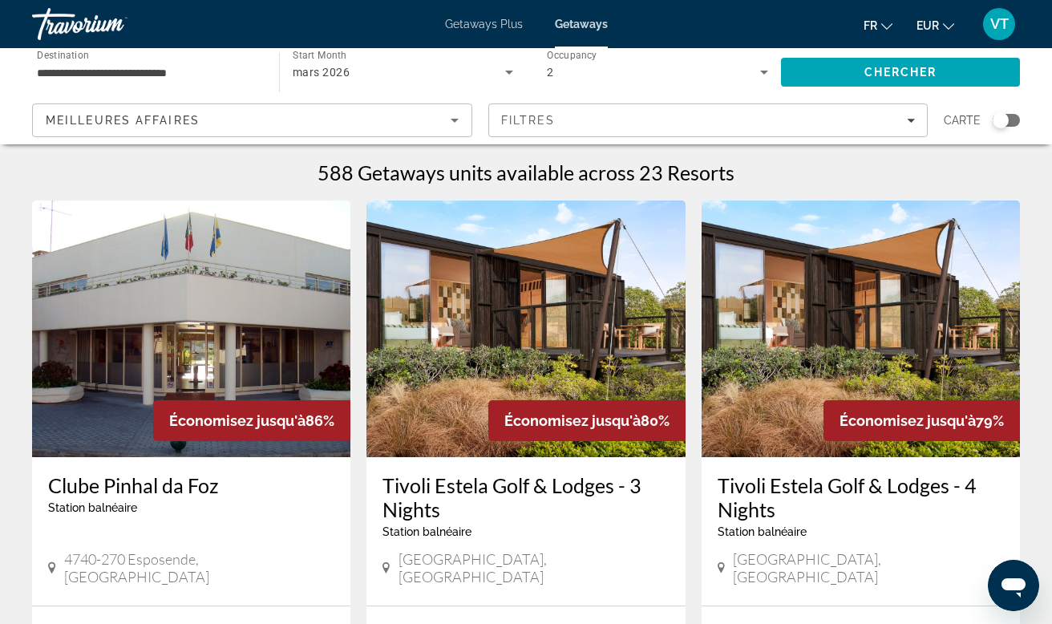
click at [171, 66] on input "**********" at bounding box center [147, 72] width 221 height 19
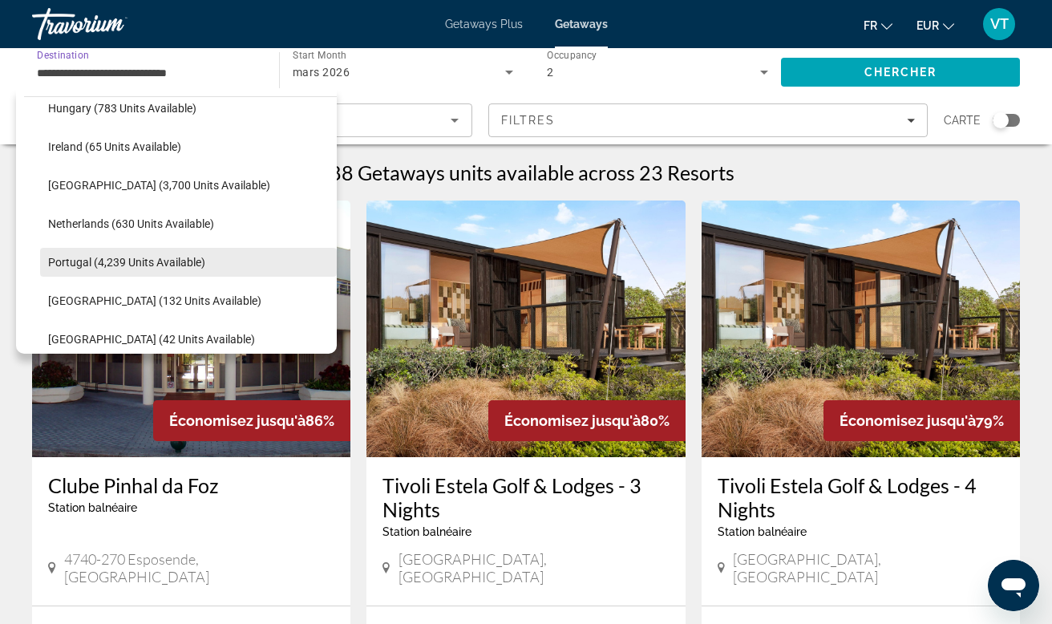
scroll to position [562, 0]
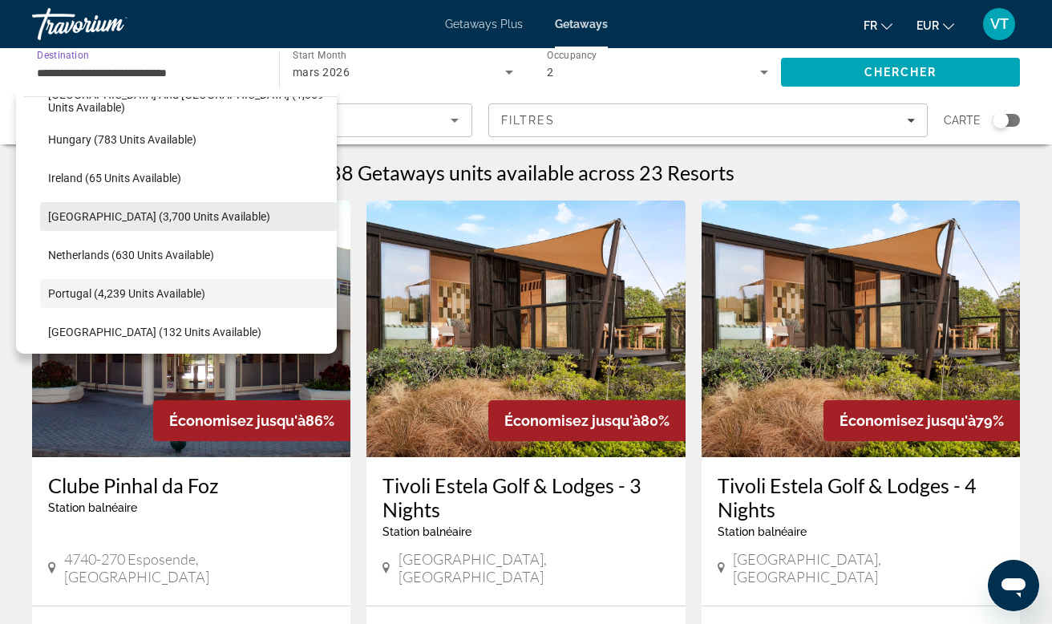
click at [111, 224] on span "Select destination: Italy (3,700 units available)" at bounding box center [188, 216] width 297 height 38
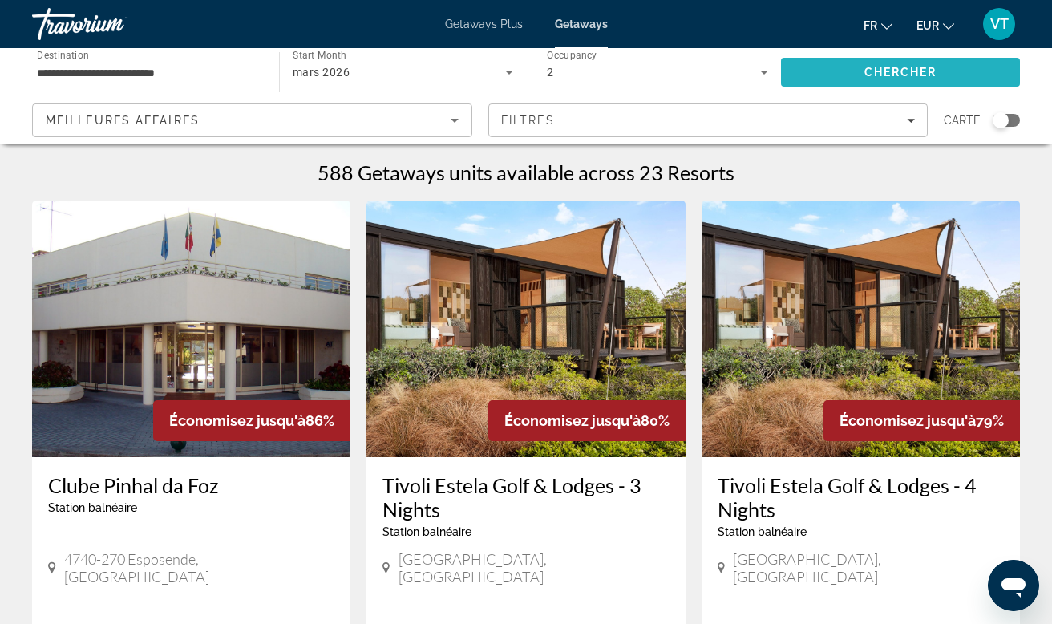
click at [877, 71] on span "Chercher" at bounding box center [900, 72] width 73 height 13
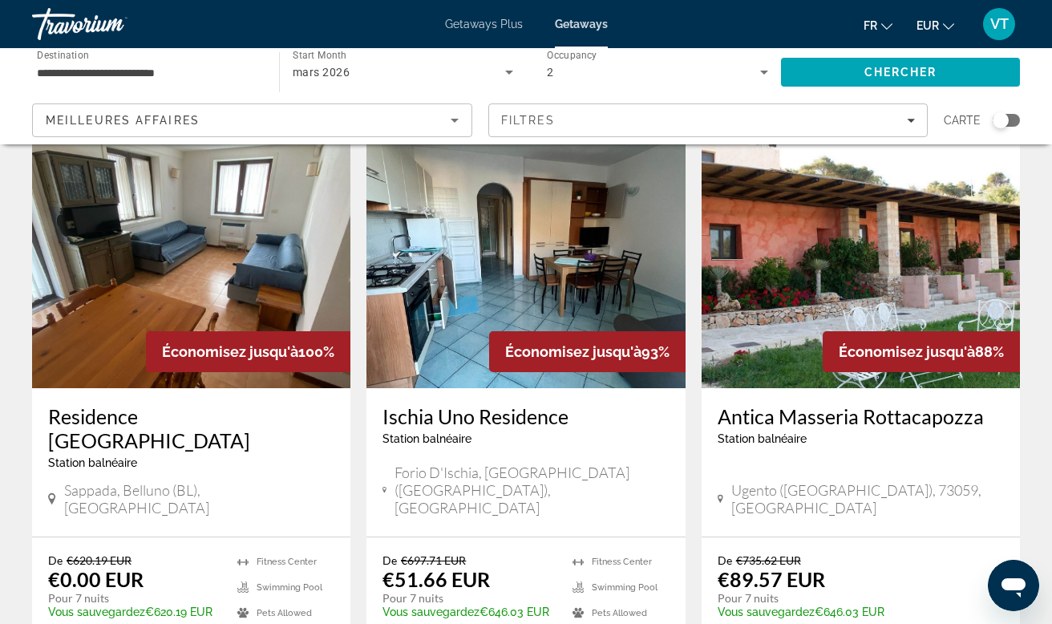
scroll to position [61, 0]
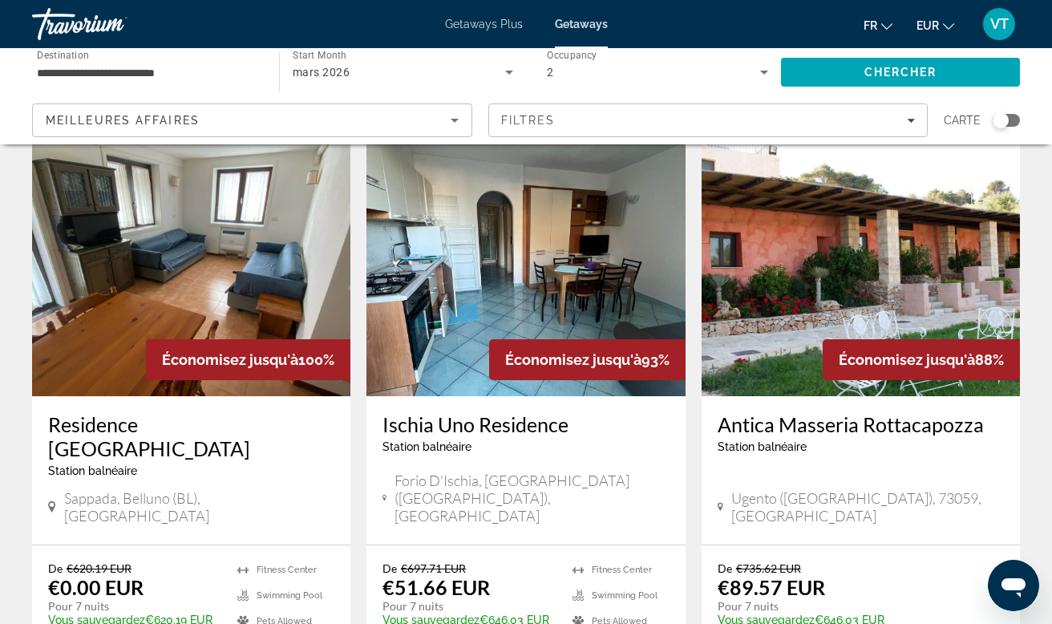
click at [111, 63] on input "**********" at bounding box center [147, 72] width 221 height 19
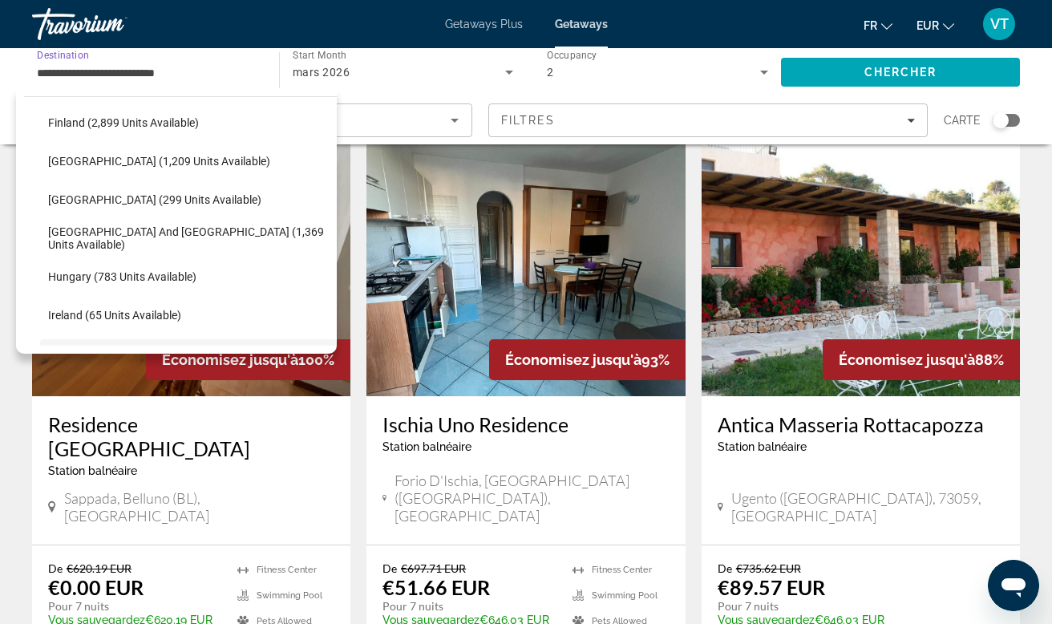
scroll to position [411, 0]
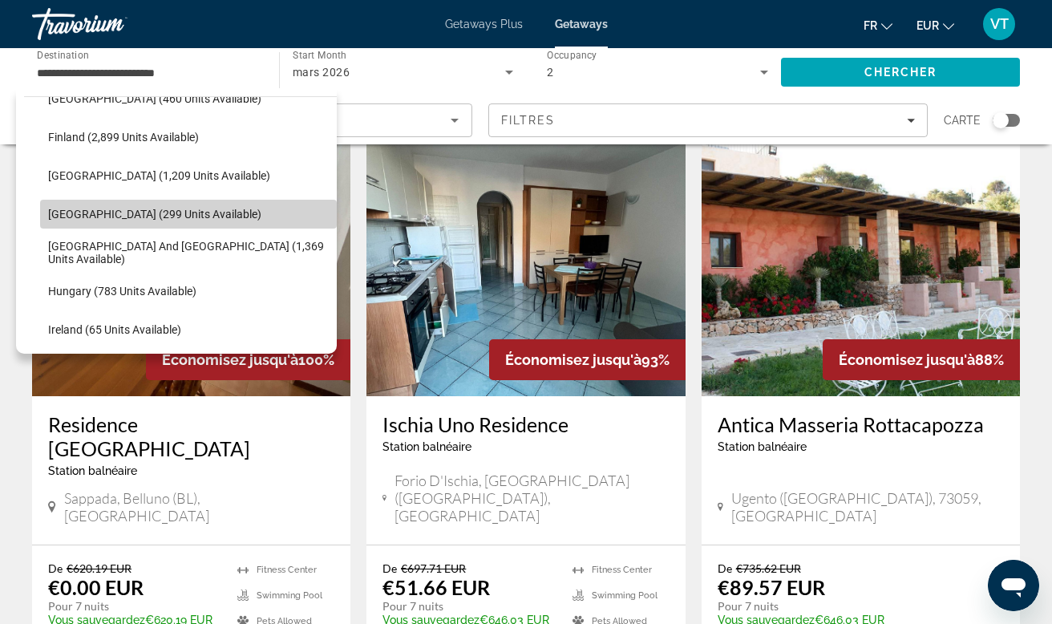
click at [124, 215] on span "[GEOGRAPHIC_DATA] (299 units available)" at bounding box center [154, 214] width 213 height 13
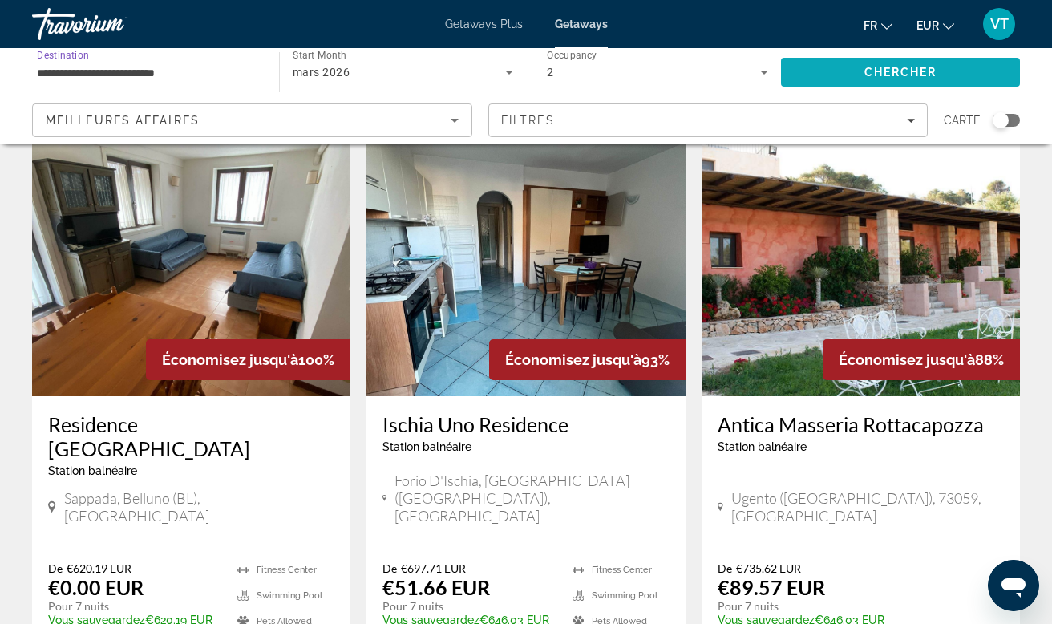
click at [872, 78] on span "Chercher" at bounding box center [900, 72] width 73 height 13
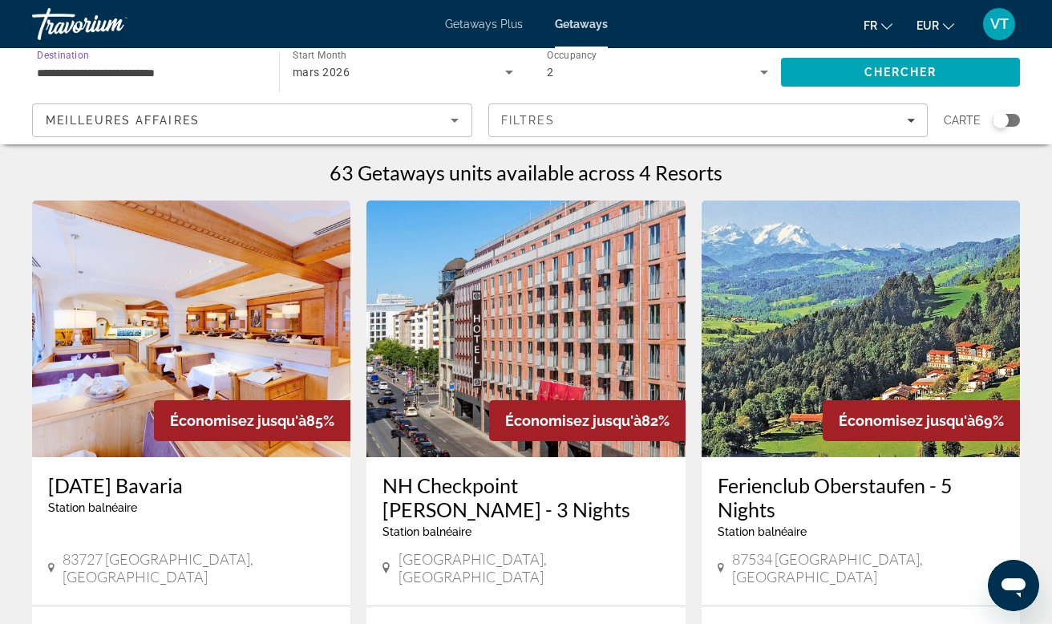
click at [132, 66] on input "**********" at bounding box center [147, 72] width 221 height 19
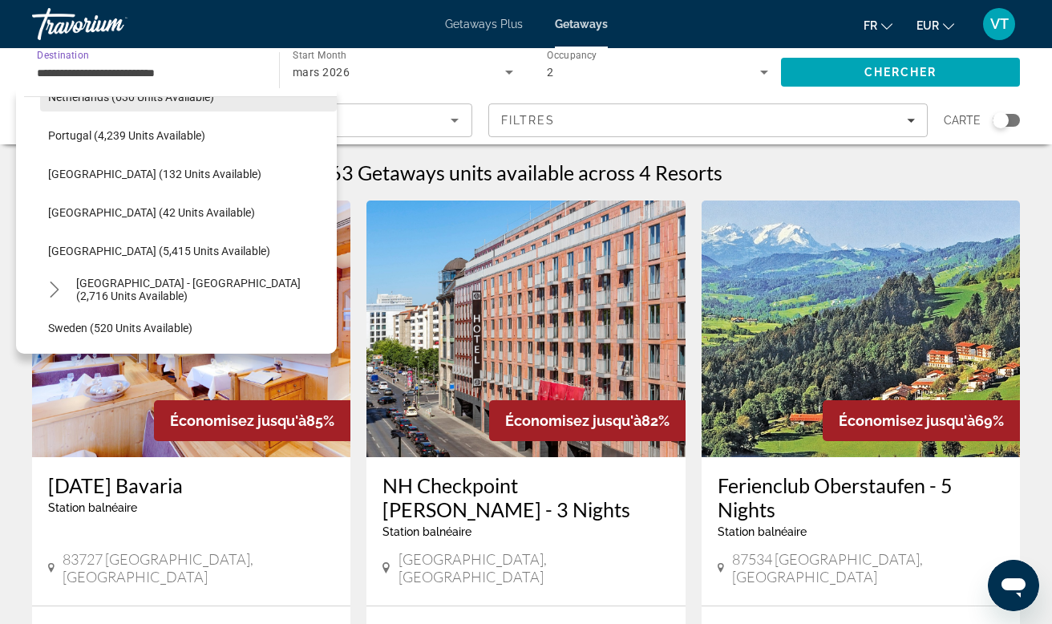
scroll to position [745, 0]
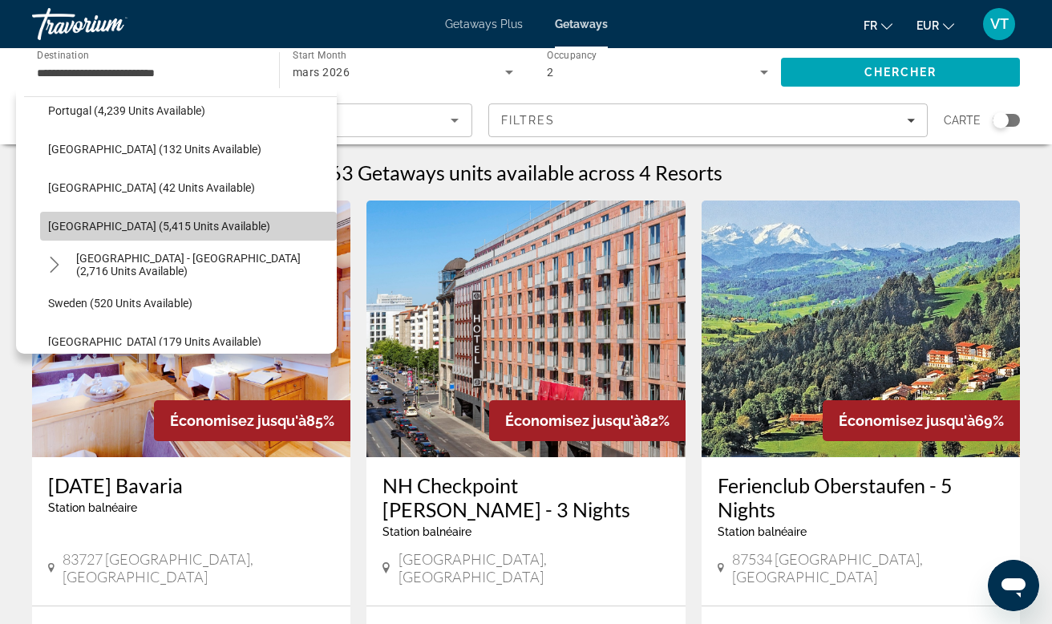
click at [88, 225] on span "[GEOGRAPHIC_DATA] (5,415 units available)" at bounding box center [159, 226] width 222 height 13
type input "**********"
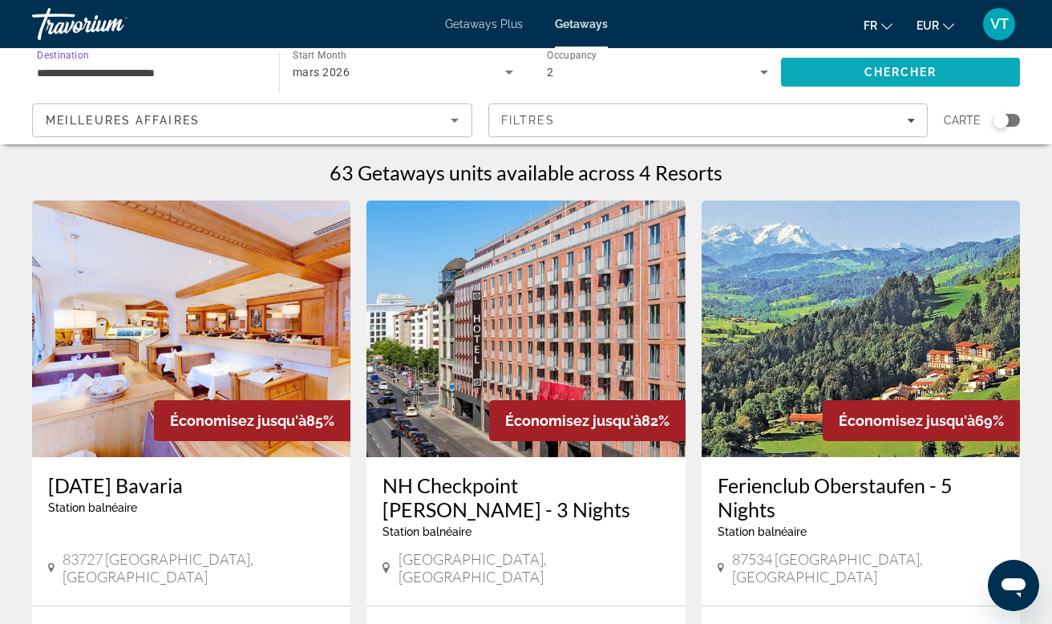
click at [892, 72] on span "Chercher" at bounding box center [900, 72] width 73 height 13
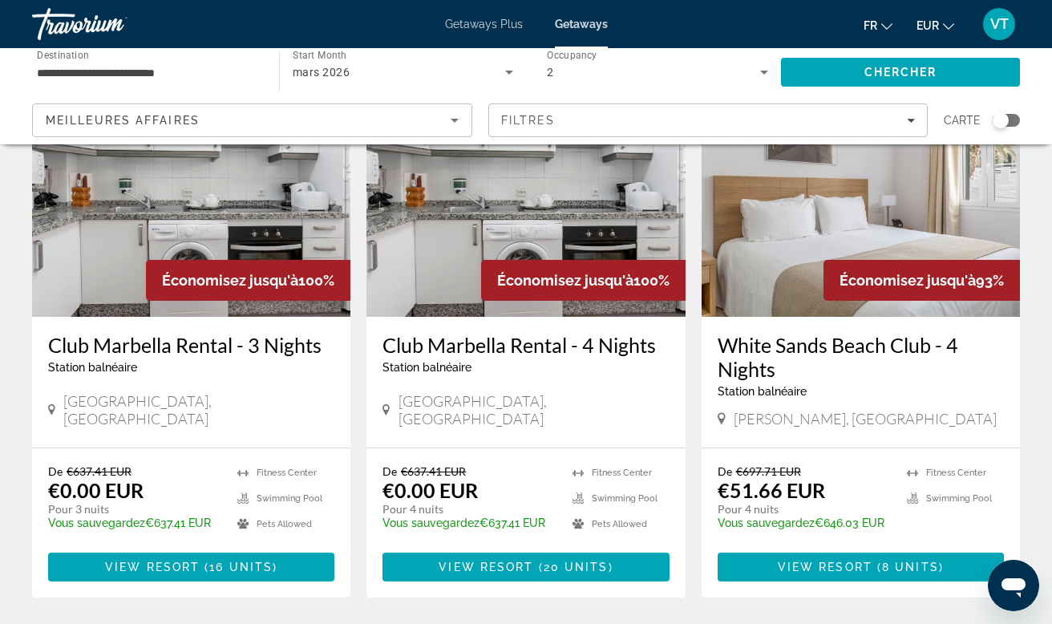
scroll to position [132, 0]
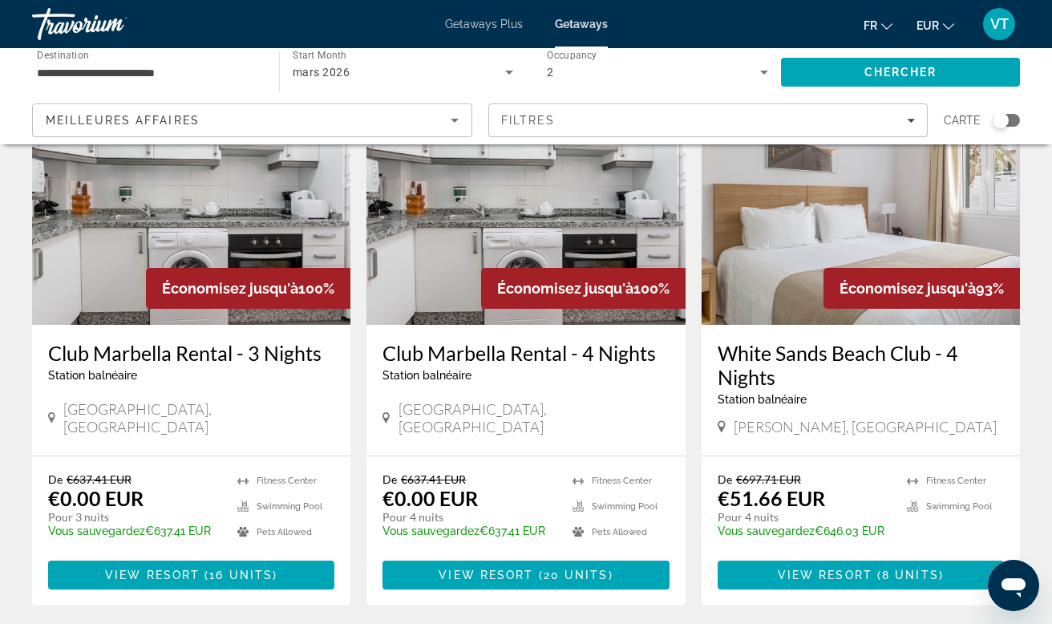
click at [506, 262] on img "Main content" at bounding box center [525, 196] width 318 height 257
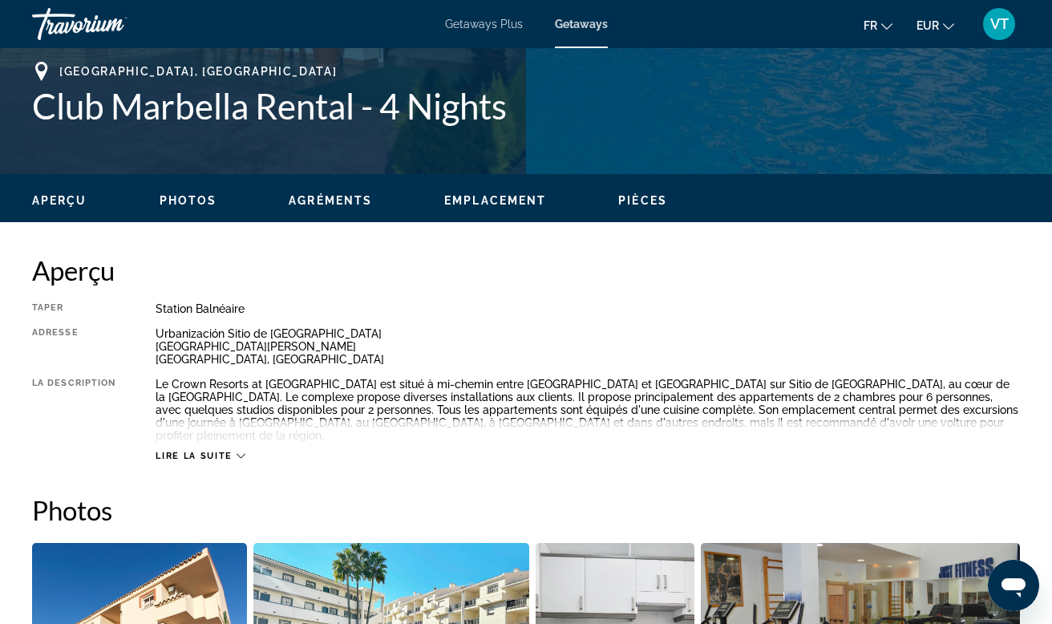
click at [482, 199] on span "Emplacement" at bounding box center [495, 200] width 102 height 13
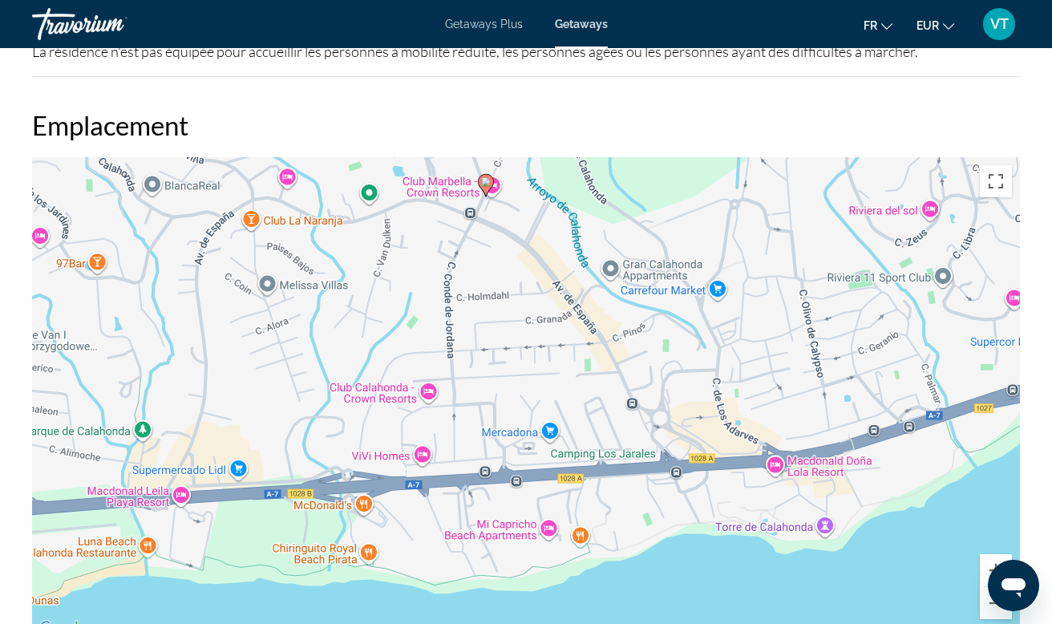
drag, startPoint x: 536, startPoint y: 490, endPoint x: 492, endPoint y: 282, distance: 212.2
click at [492, 282] on div "Pour activer le glissement avec le clavier, appuyez sur Alt+Entrée. Une fois ce…" at bounding box center [526, 397] width 988 height 481
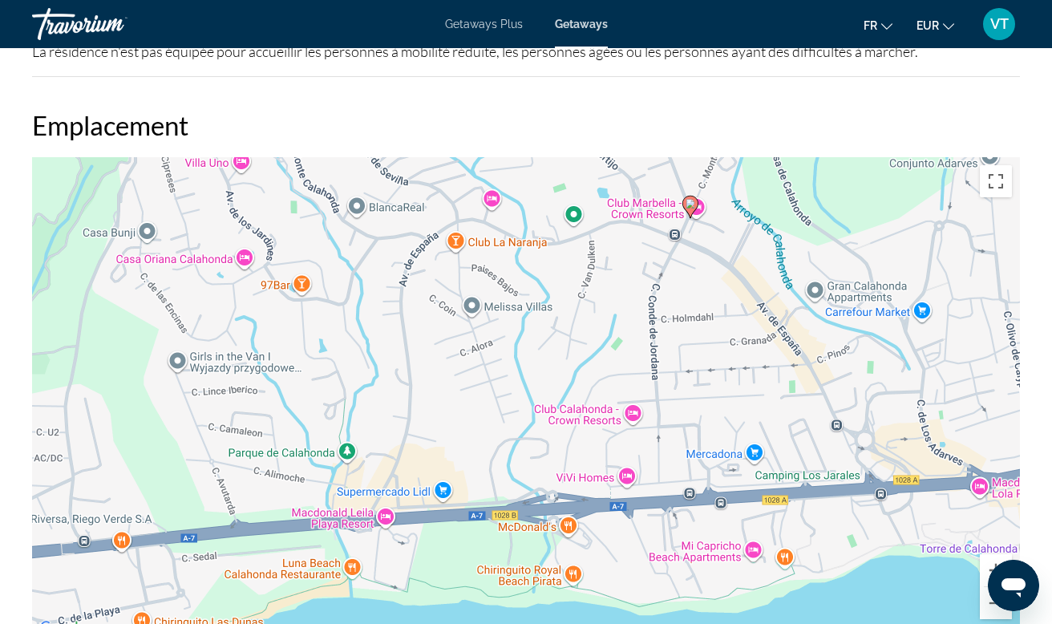
drag, startPoint x: 465, startPoint y: 326, endPoint x: 671, endPoint y: 351, distance: 207.6
click at [671, 351] on div "Pour activer le glissement avec le clavier, appuyez sur Alt+Entrée. Une fois ce…" at bounding box center [526, 397] width 988 height 481
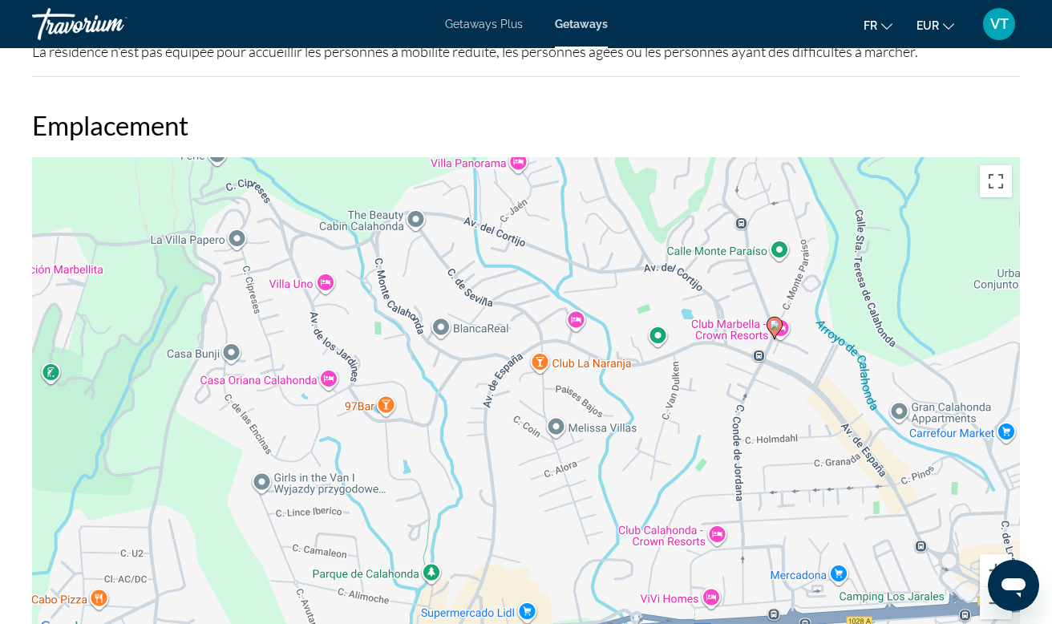
drag, startPoint x: 673, startPoint y: 371, endPoint x: 757, endPoint y: 490, distance: 145.5
click at [757, 490] on div "Pour activer le glissement avec le clavier, appuyez sur Alt+Entrée. Une fois ce…" at bounding box center [526, 397] width 988 height 481
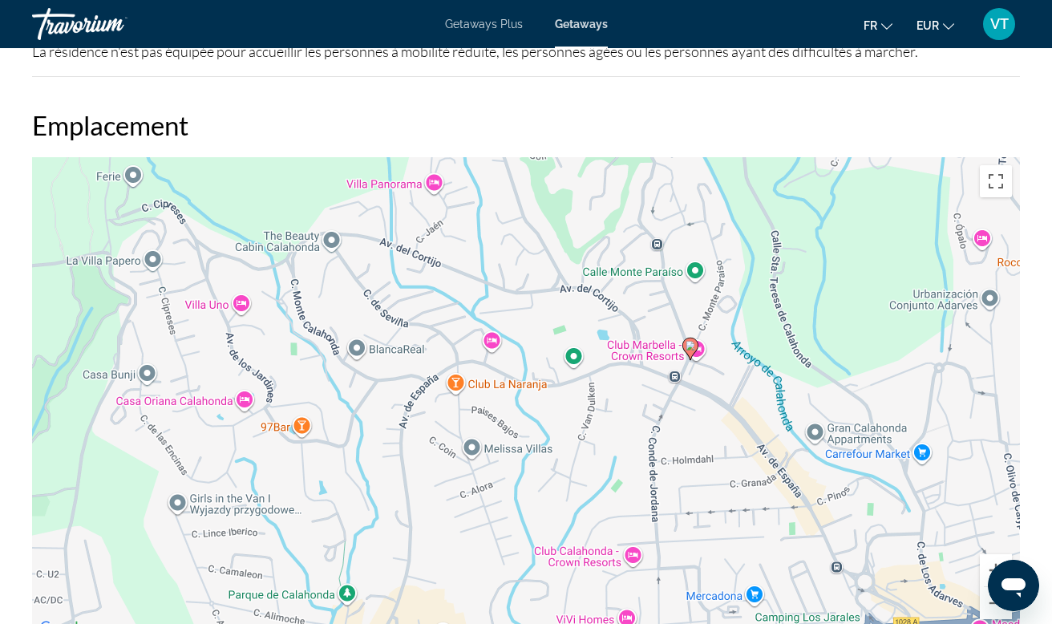
drag, startPoint x: 757, startPoint y: 490, endPoint x: 636, endPoint y: 516, distance: 123.9
click at [636, 517] on div "Pour activer le glissement avec le clavier, appuyez sur Alt+Entrée. Une fois ce…" at bounding box center [526, 397] width 988 height 481
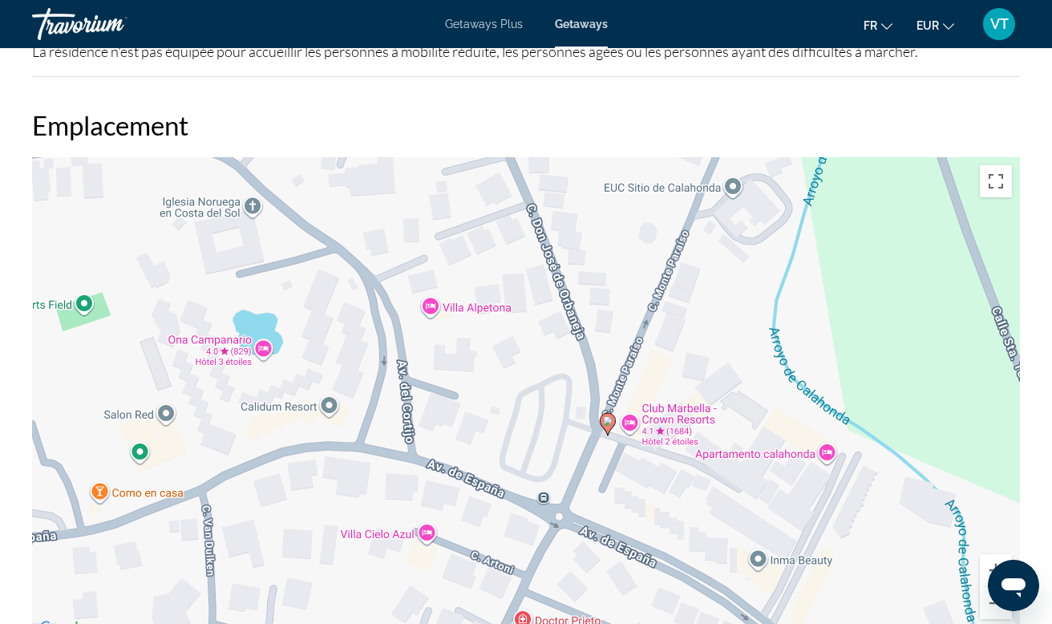
drag, startPoint x: 752, startPoint y: 357, endPoint x: 612, endPoint y: 605, distance: 285.5
click at [612, 605] on div "Pour activer le glissement avec le clavier, appuyez sur Alt+Entrée. Une fois ce…" at bounding box center [526, 397] width 988 height 481
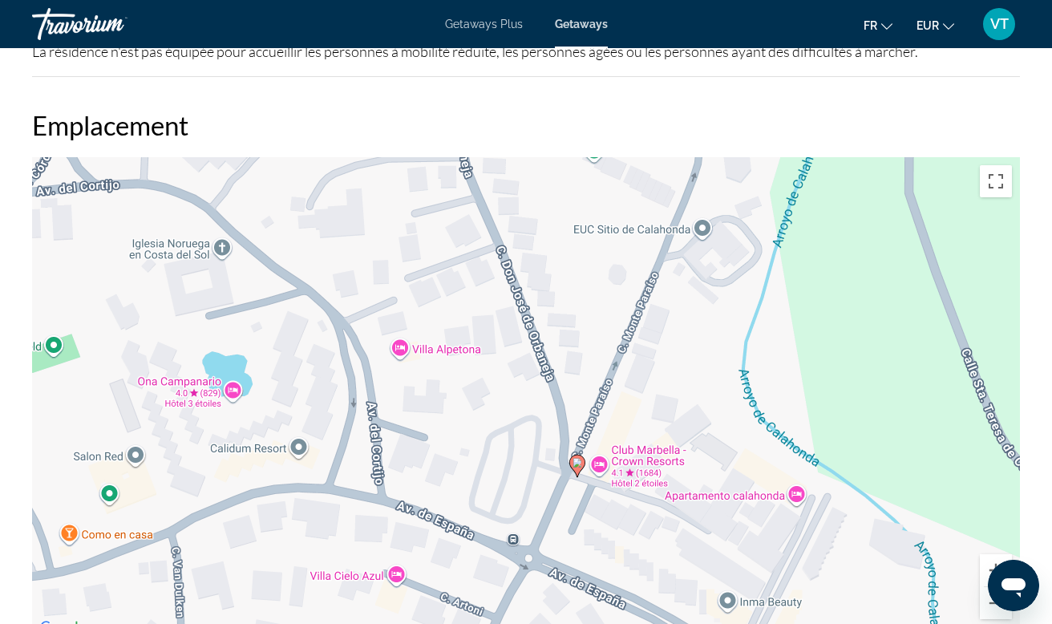
click at [578, 458] on image "Main content" at bounding box center [578, 463] width 10 height 10
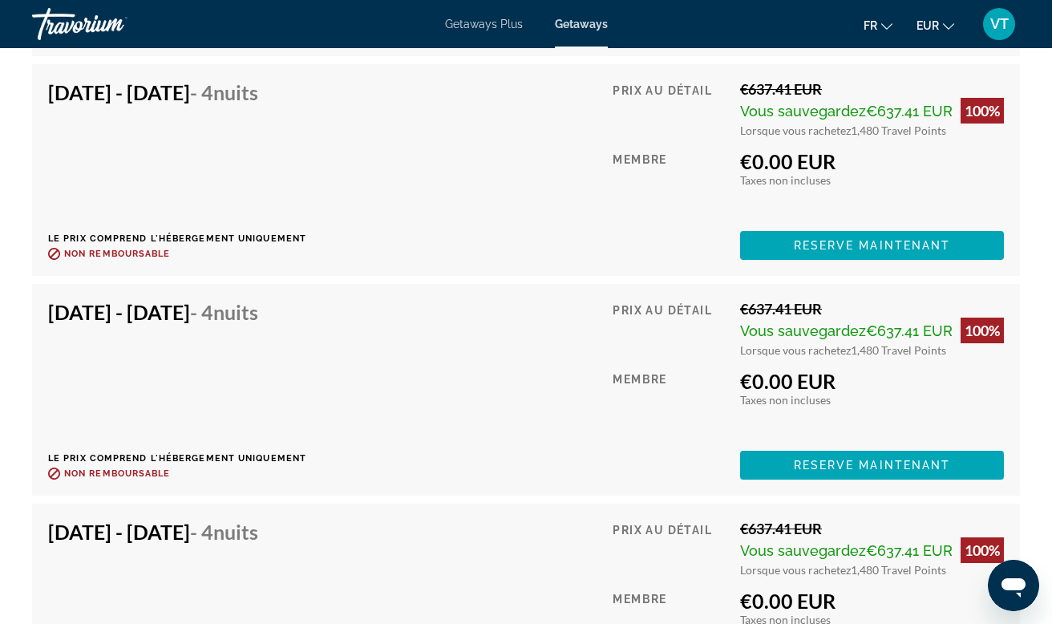
scroll to position [3673, 0]
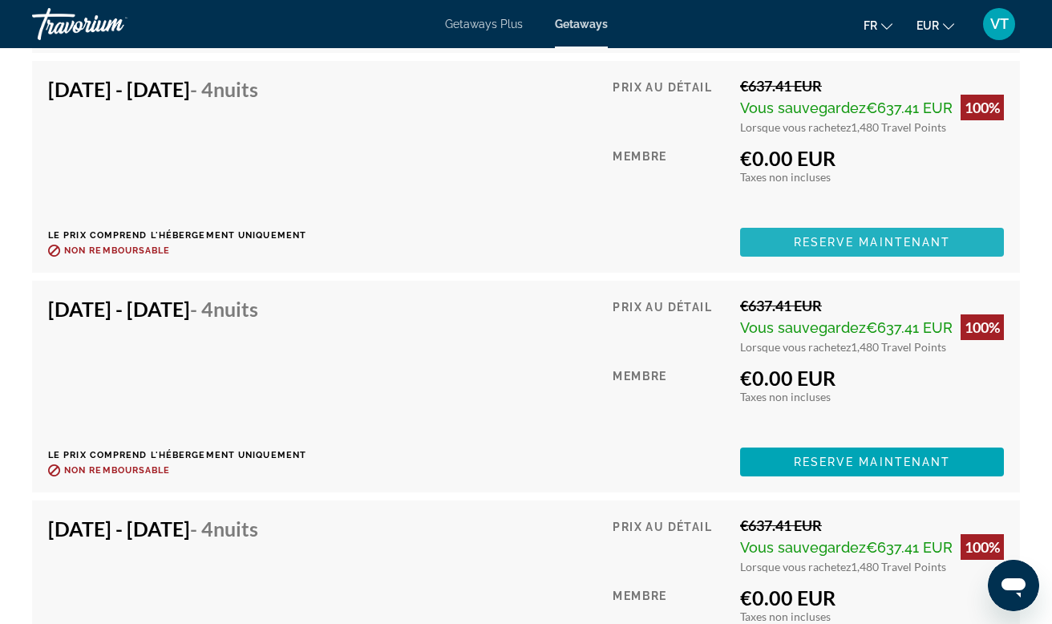
click at [815, 223] on span "Main content" at bounding box center [872, 242] width 264 height 38
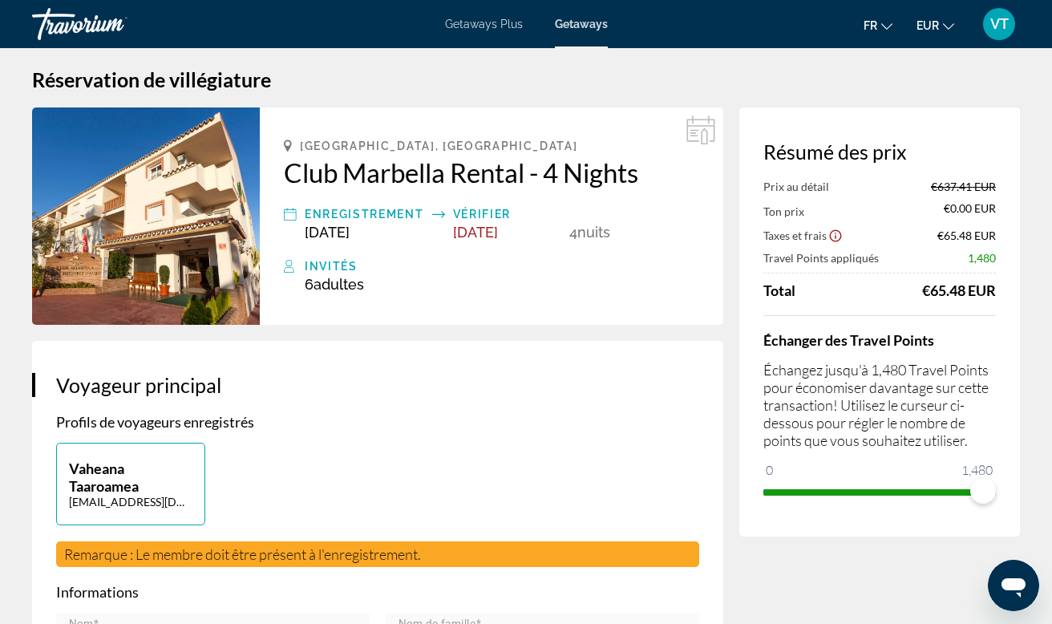
scroll to position [12, 0]
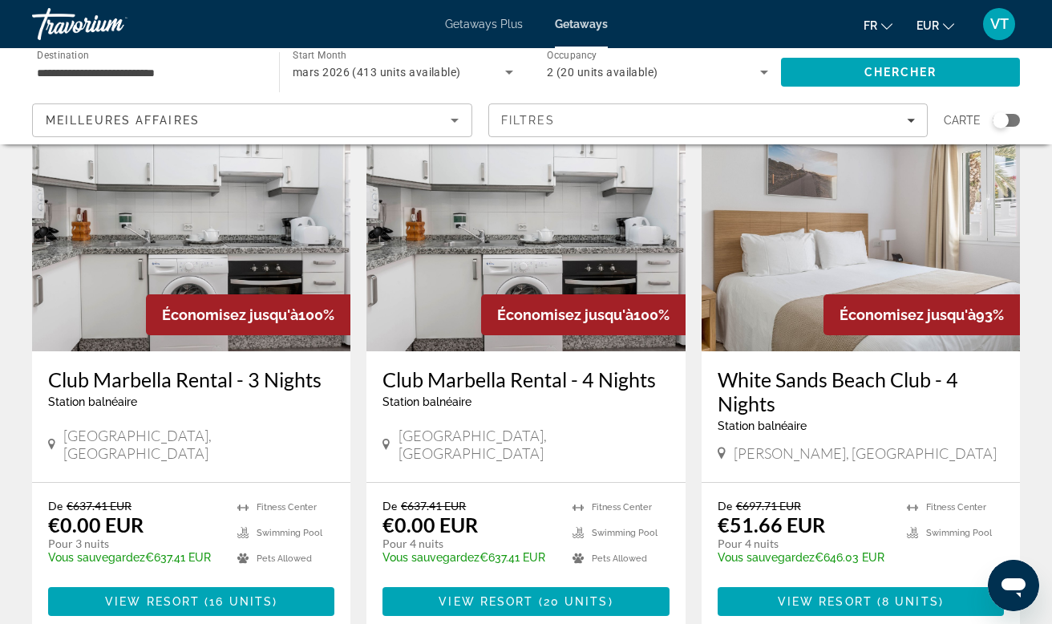
scroll to position [95, 0]
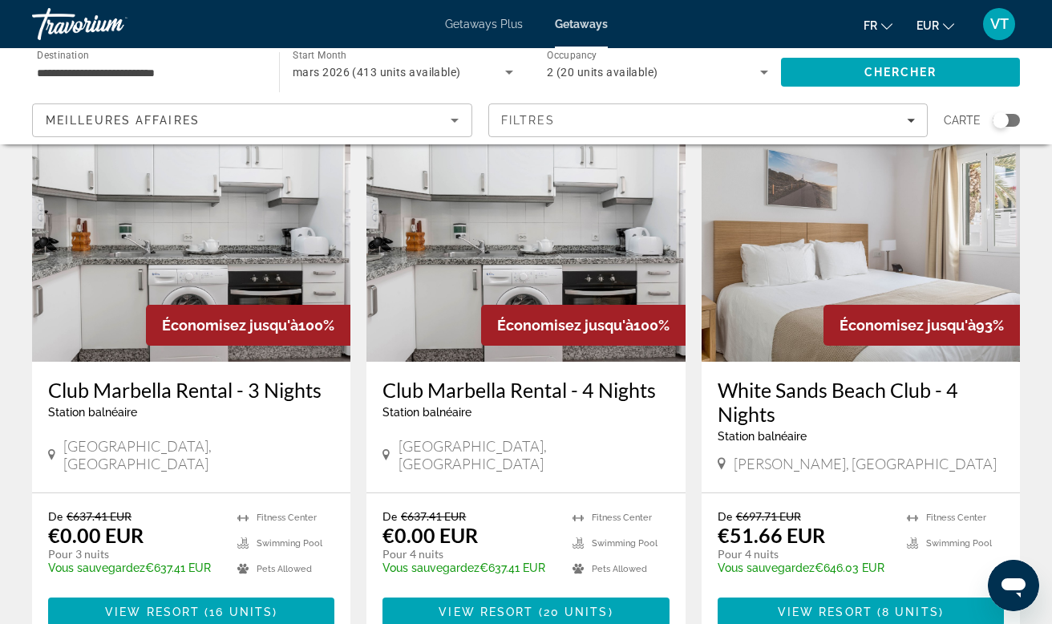
click at [405, 71] on span "mars 2026 (413 units available)" at bounding box center [377, 72] width 168 height 13
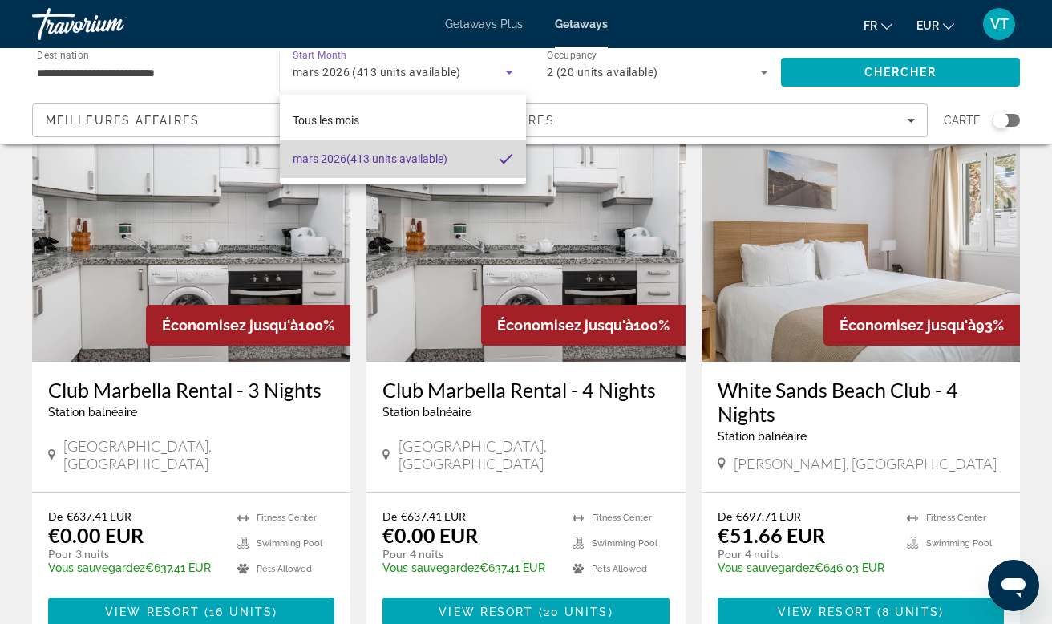
click at [387, 155] on span "mars 2026 (413 units available)" at bounding box center [370, 158] width 155 height 19
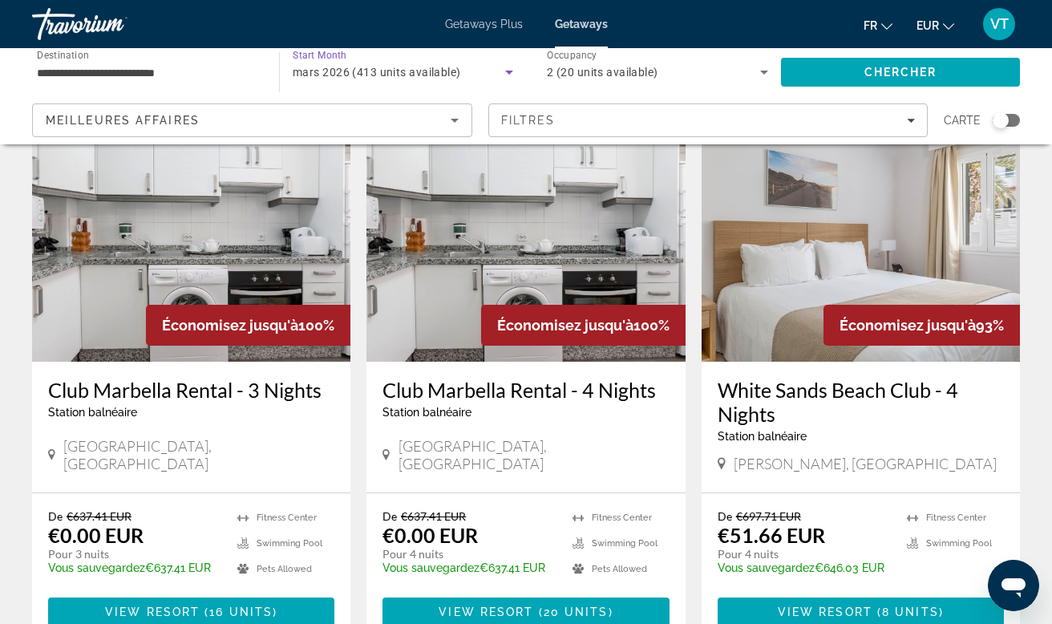
click at [379, 67] on span "mars 2026 (413 units available)" at bounding box center [377, 72] width 168 height 13
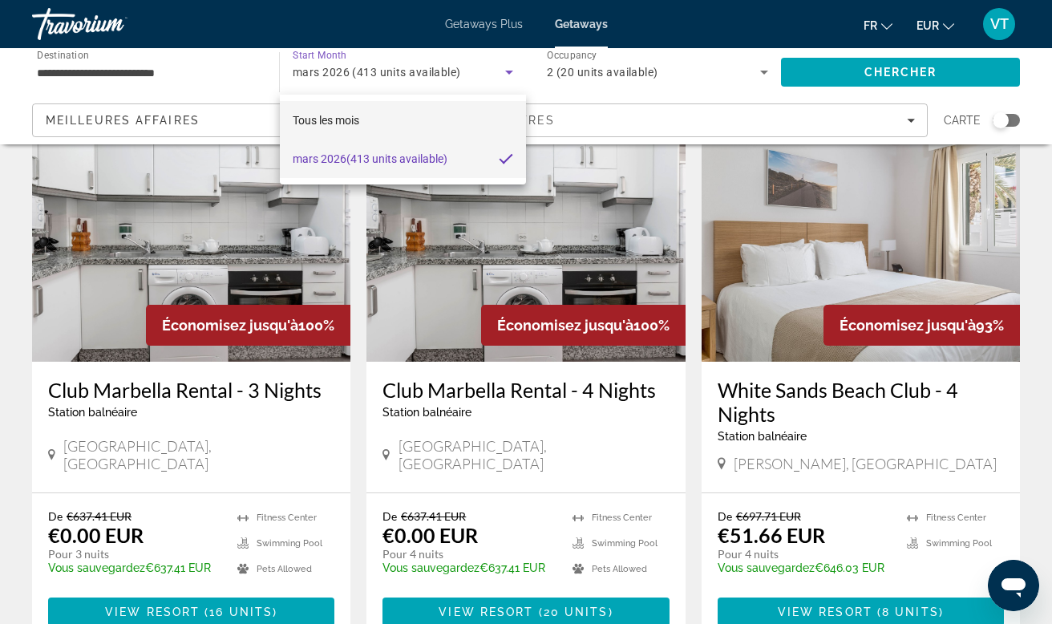
click at [369, 132] on mat-option "Tous les mois" at bounding box center [403, 120] width 246 height 38
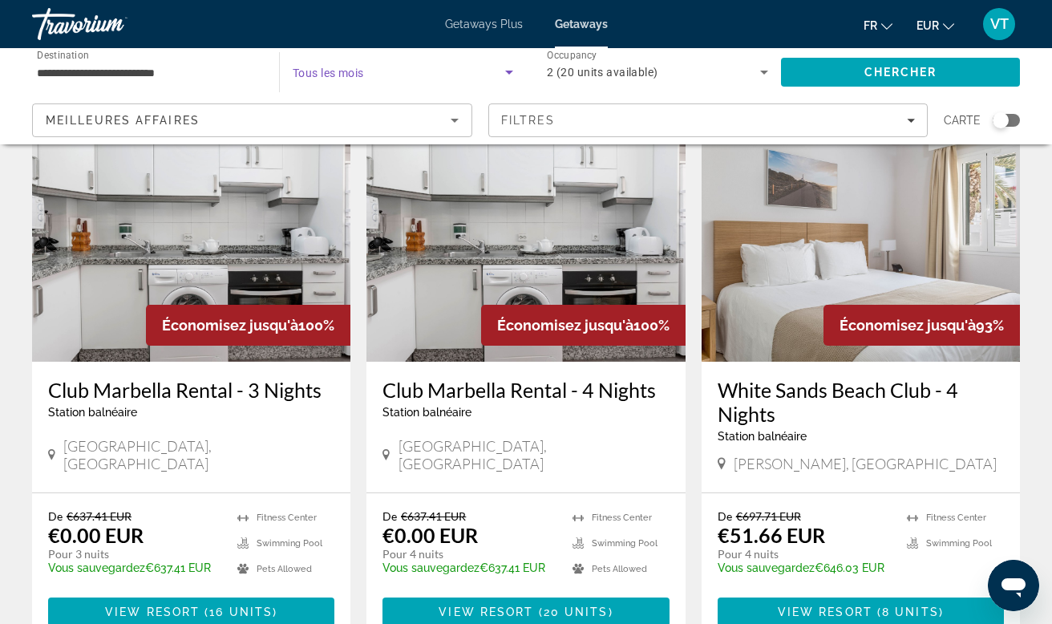
click at [399, 76] on span "Search widget" at bounding box center [399, 72] width 212 height 19
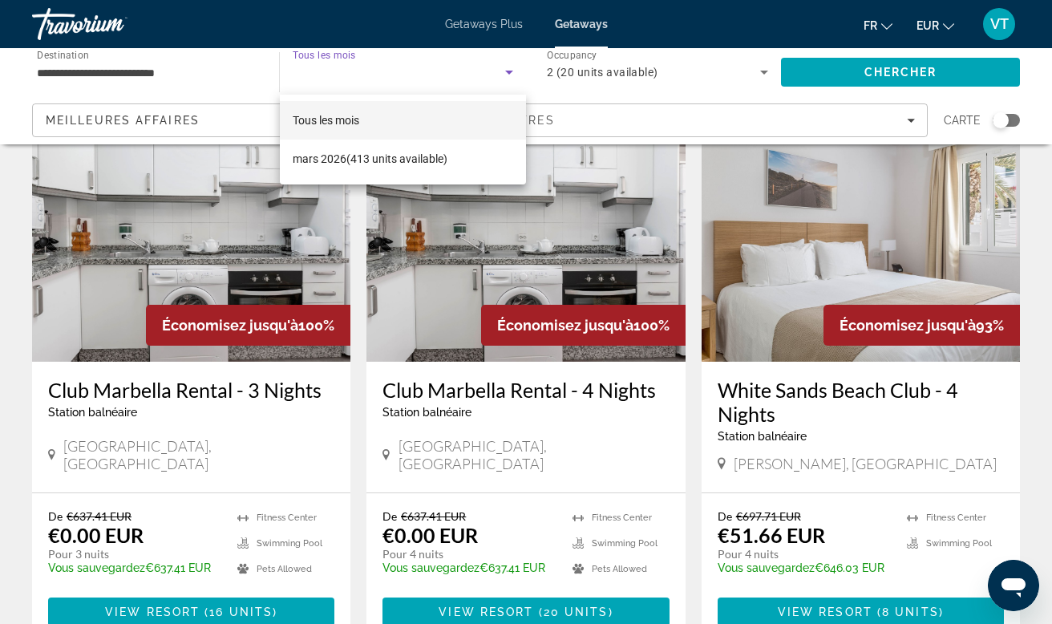
click at [361, 63] on div at bounding box center [526, 312] width 1052 height 624
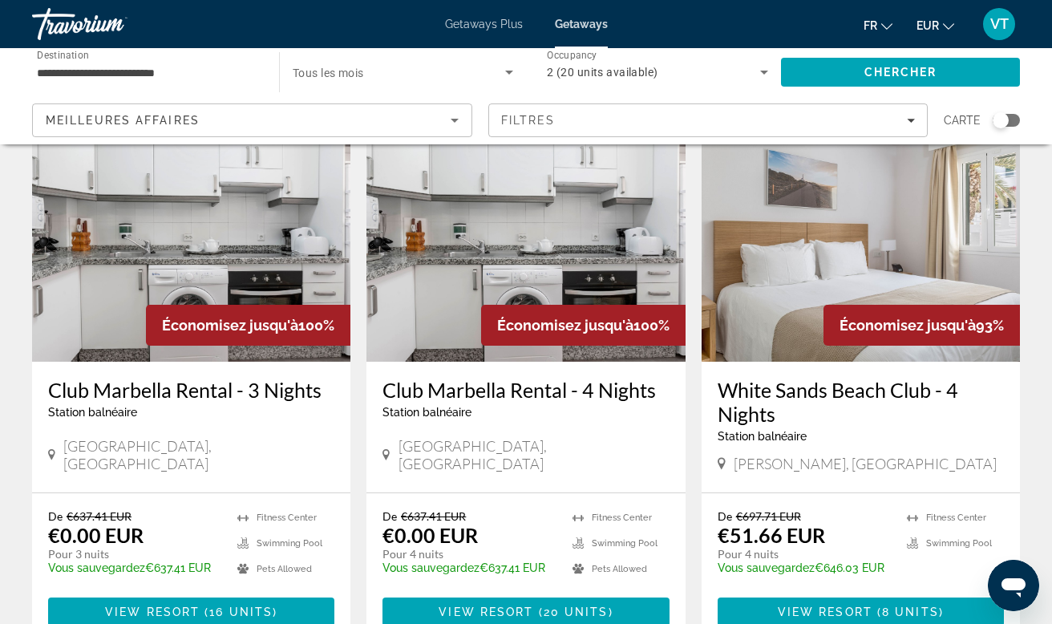
click at [587, 38] on div "Getaways Plus Getaways fr English Español Français Italiano Português русский E…" at bounding box center [526, 24] width 1052 height 42
click at [581, 28] on span "Getaways" at bounding box center [581, 24] width 53 height 13
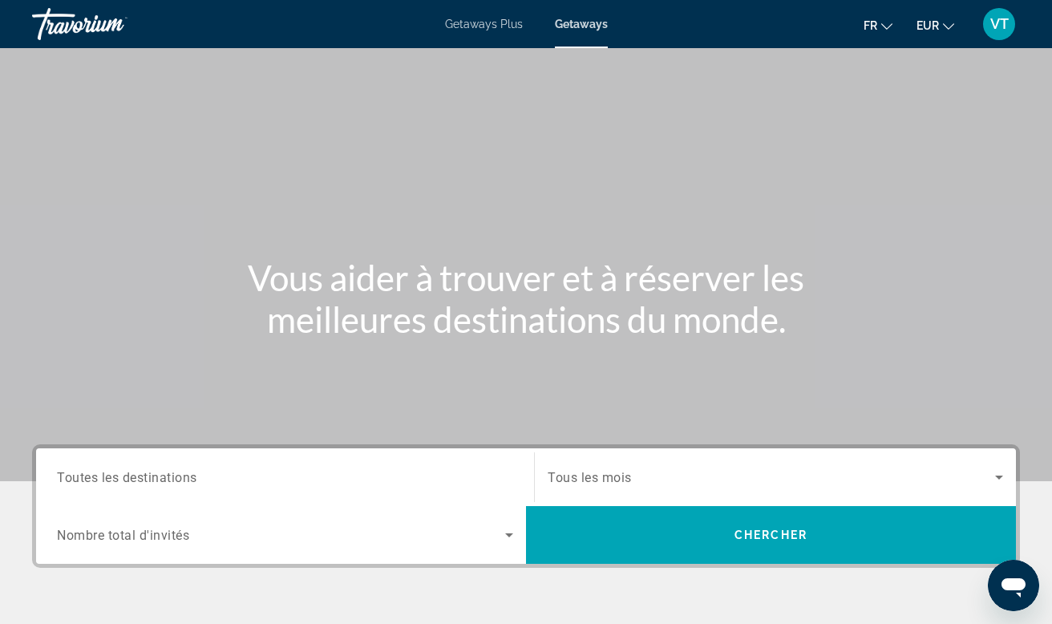
click at [365, 468] on input "Destination Toutes les destinations" at bounding box center [285, 477] width 456 height 19
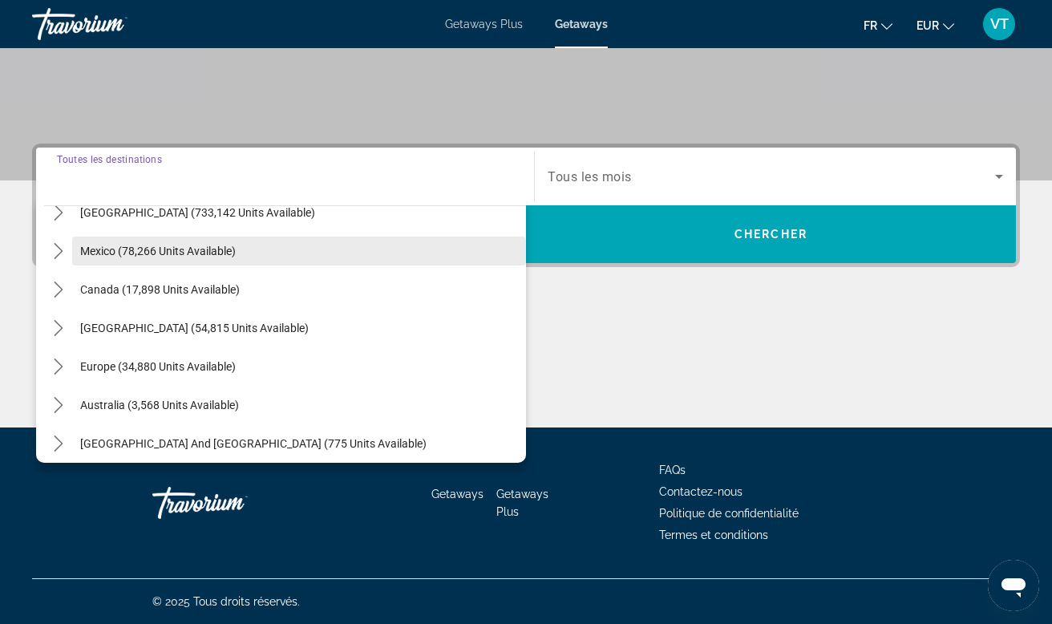
scroll to position [67, 0]
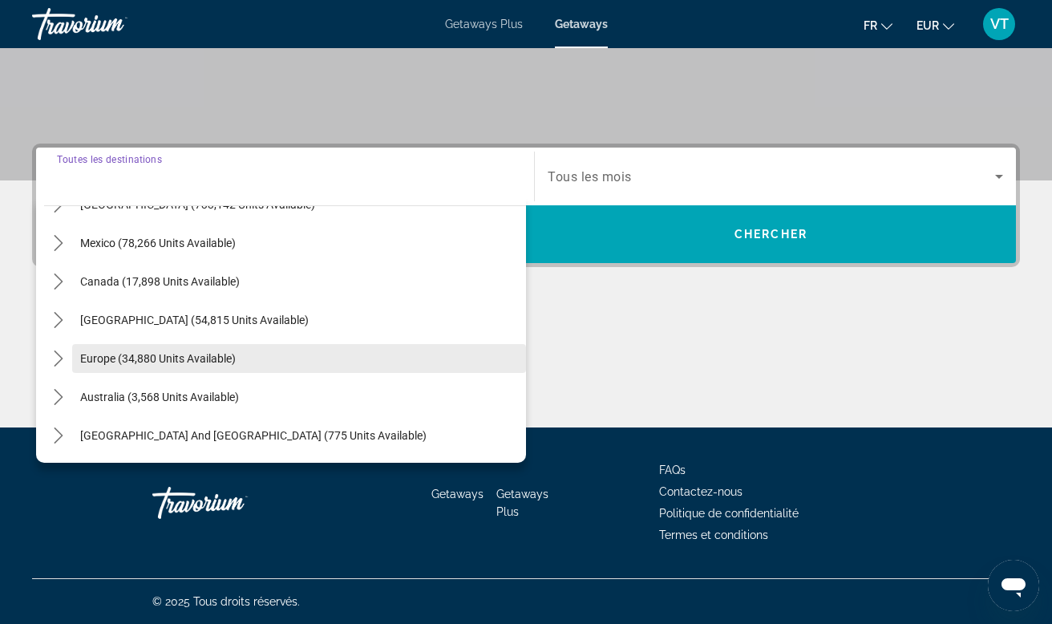
click at [192, 354] on span "Europe (34,880 units available)" at bounding box center [158, 358] width 156 height 13
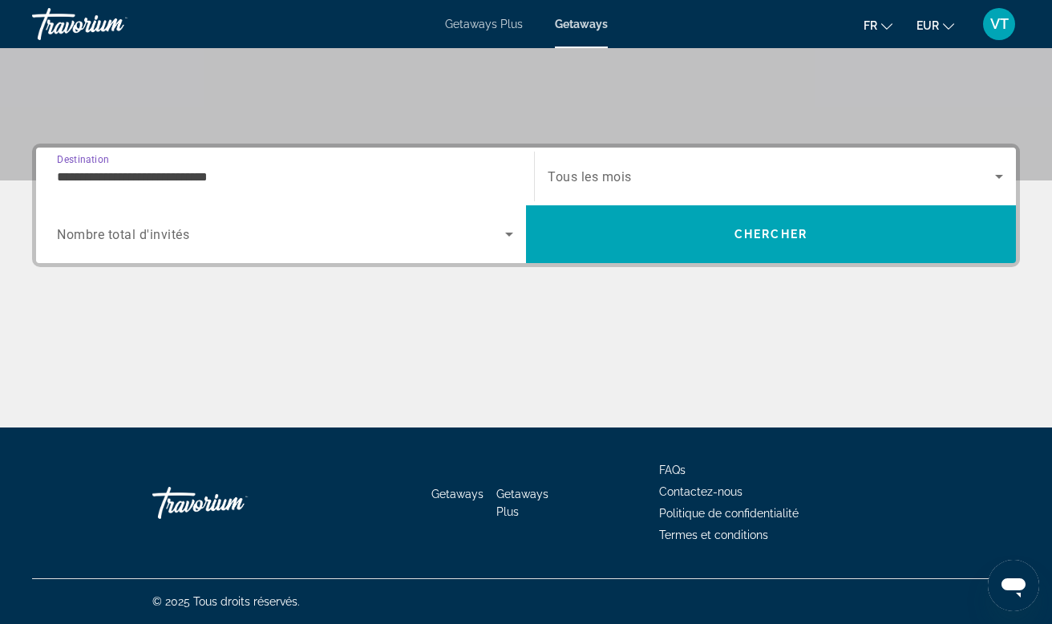
click at [243, 182] on input "**********" at bounding box center [285, 177] width 456 height 19
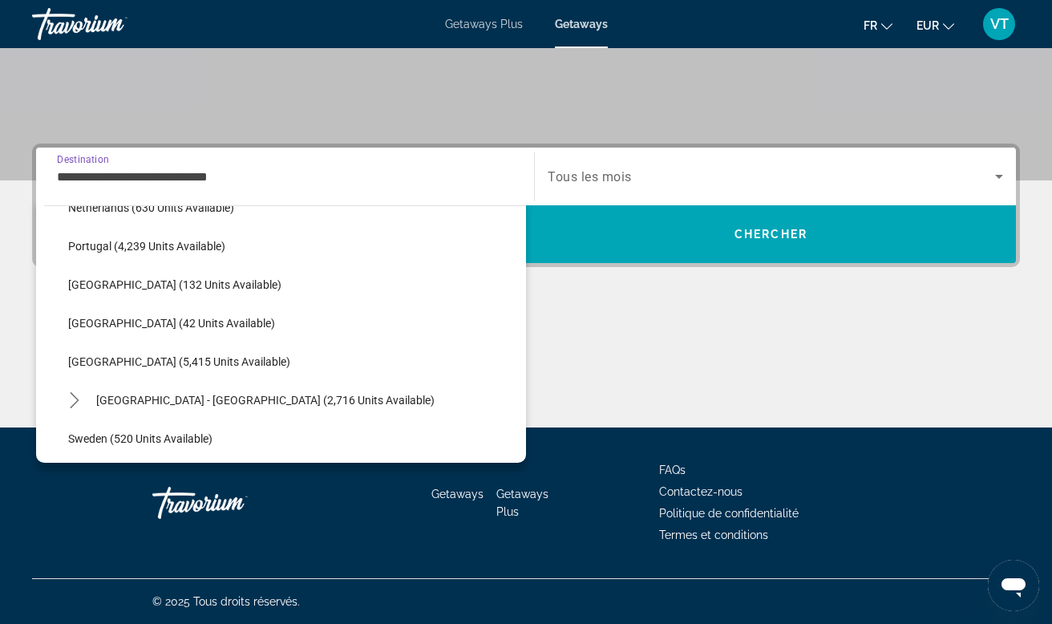
scroll to position [739, 0]
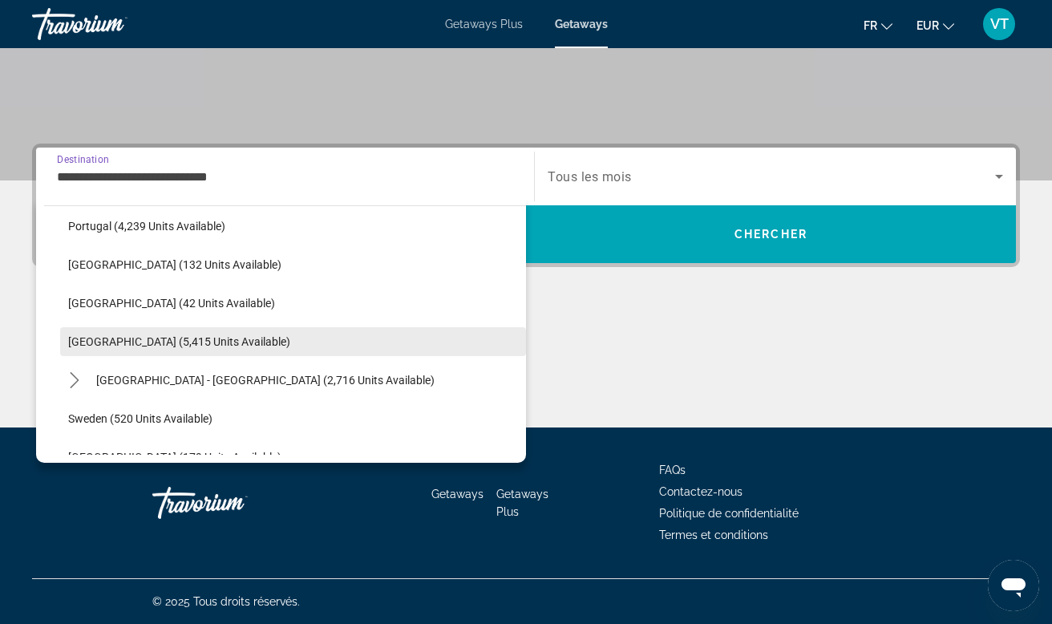
click at [133, 345] on span "[GEOGRAPHIC_DATA] (5,415 units available)" at bounding box center [179, 341] width 222 height 13
type input "**********"
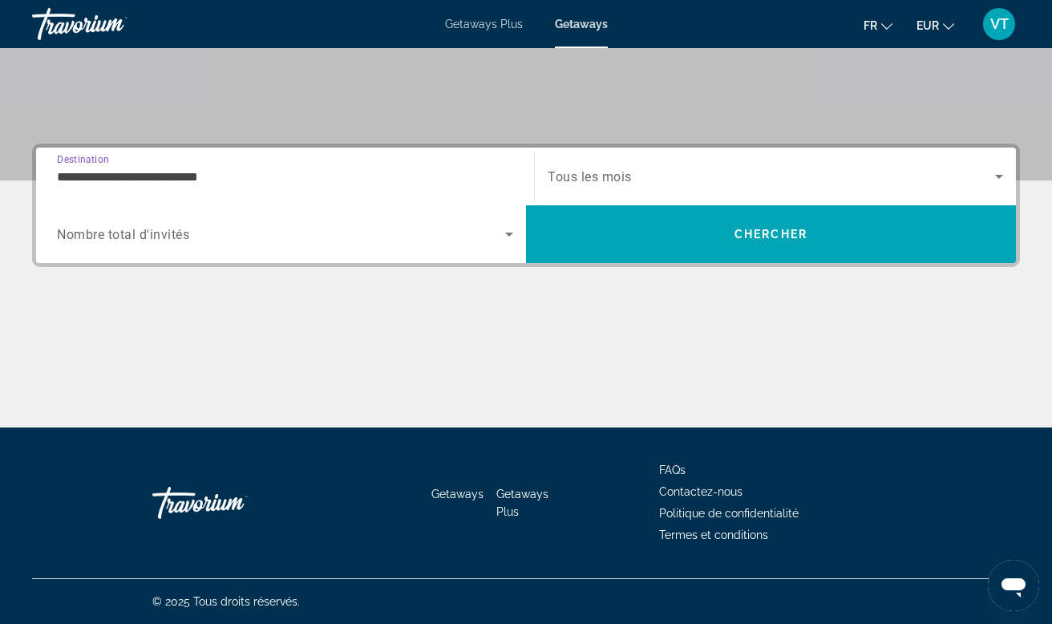
click at [511, 237] on icon "Search widget" at bounding box center [509, 234] width 19 height 19
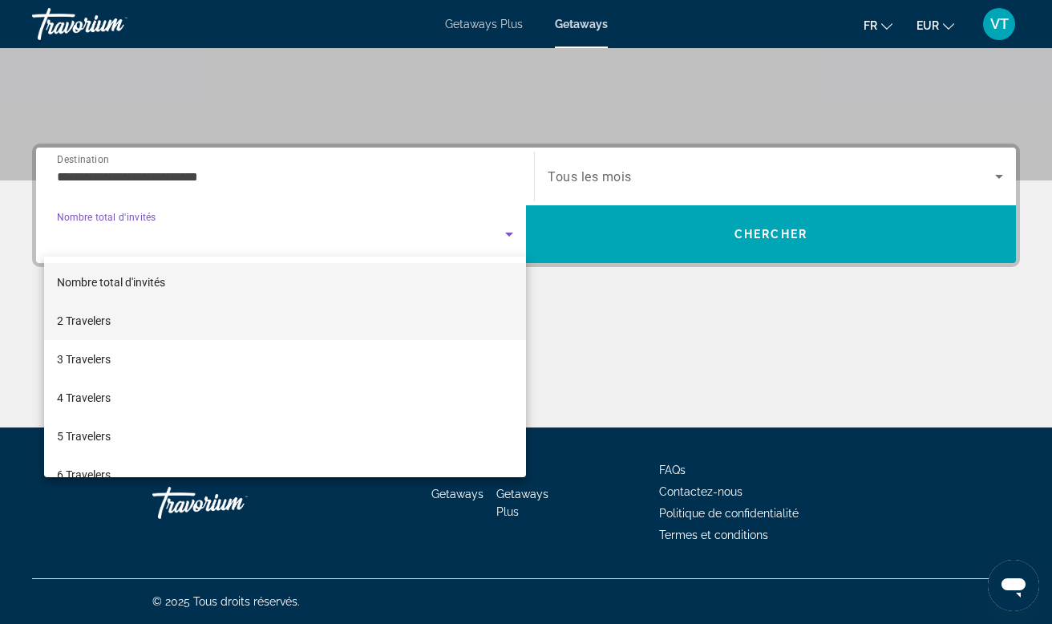
click at [279, 319] on mat-option "2 Travelers" at bounding box center [285, 321] width 482 height 38
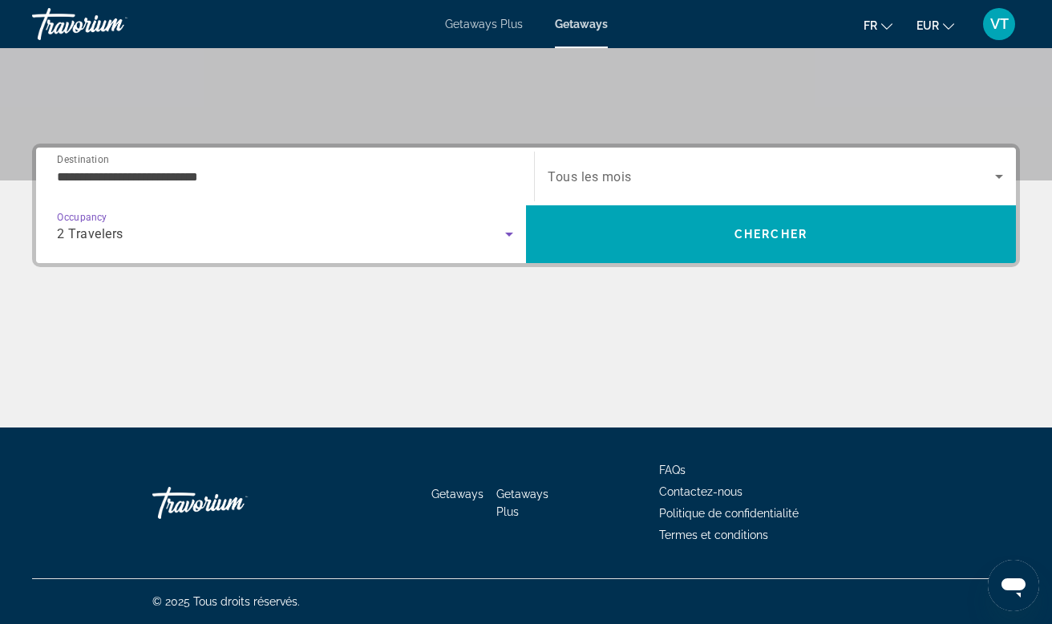
click at [643, 178] on span "Search widget" at bounding box center [771, 176] width 447 height 19
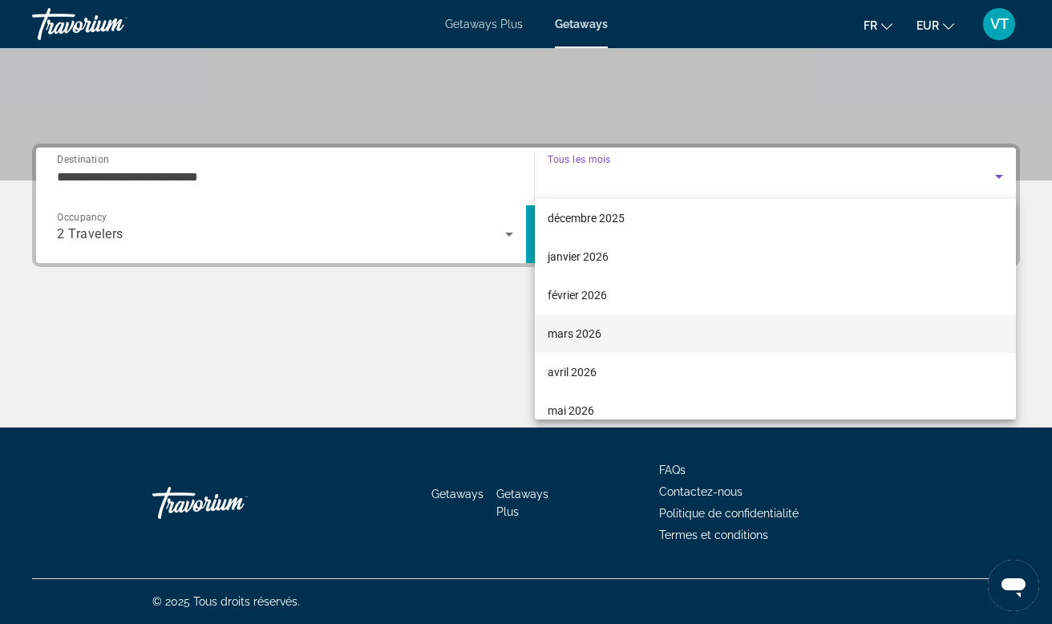
scroll to position [127, 0]
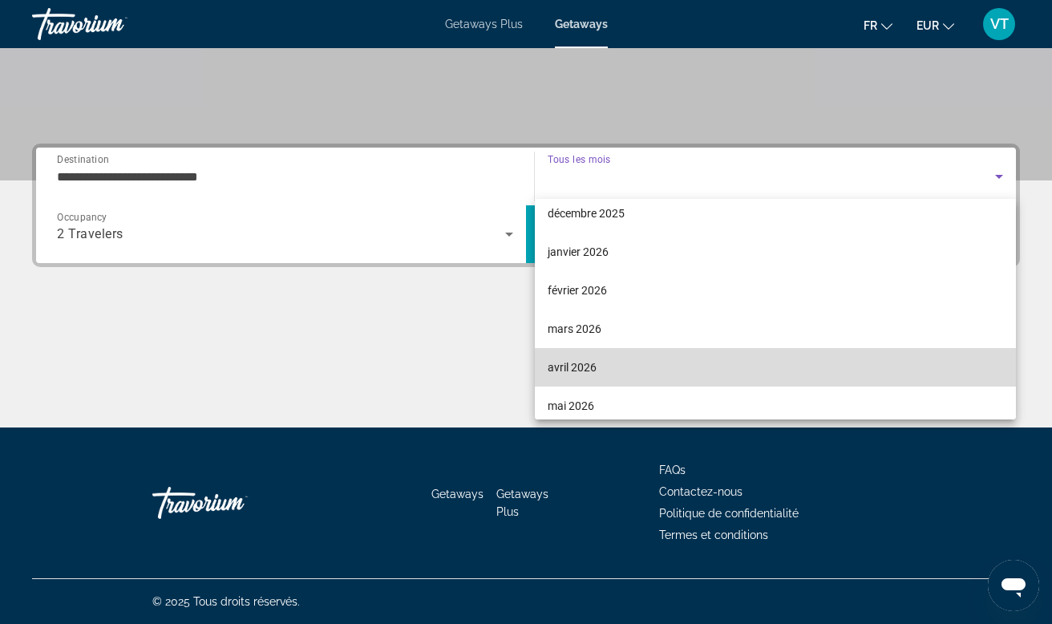
click at [579, 370] on span "avril 2026" at bounding box center [572, 367] width 49 height 19
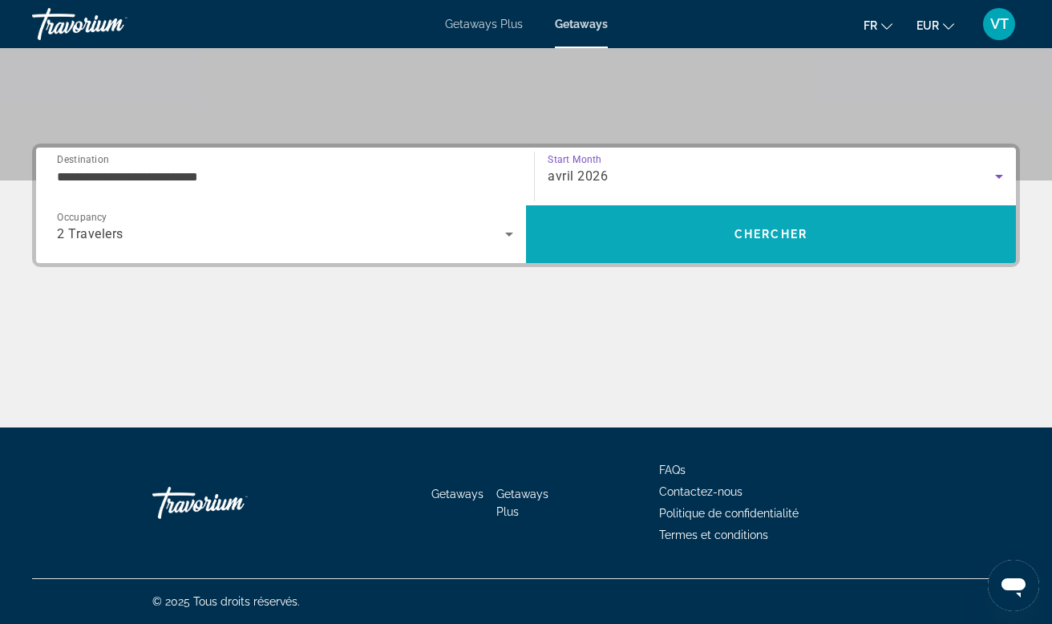
click at [666, 247] on span "Search" at bounding box center [771, 234] width 490 height 38
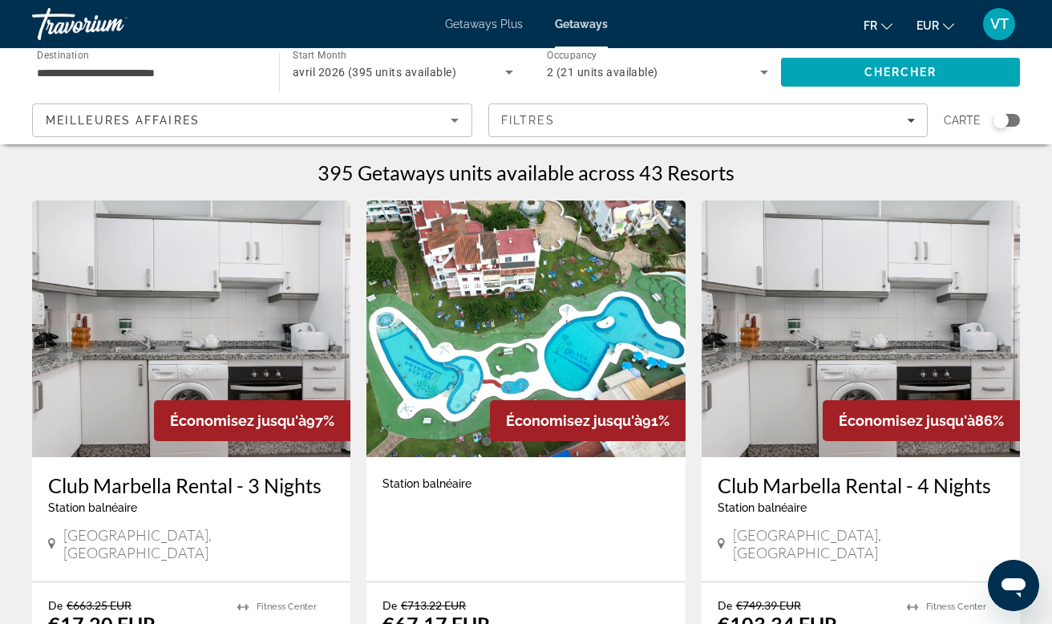
click at [148, 70] on input "**********" at bounding box center [147, 72] width 221 height 19
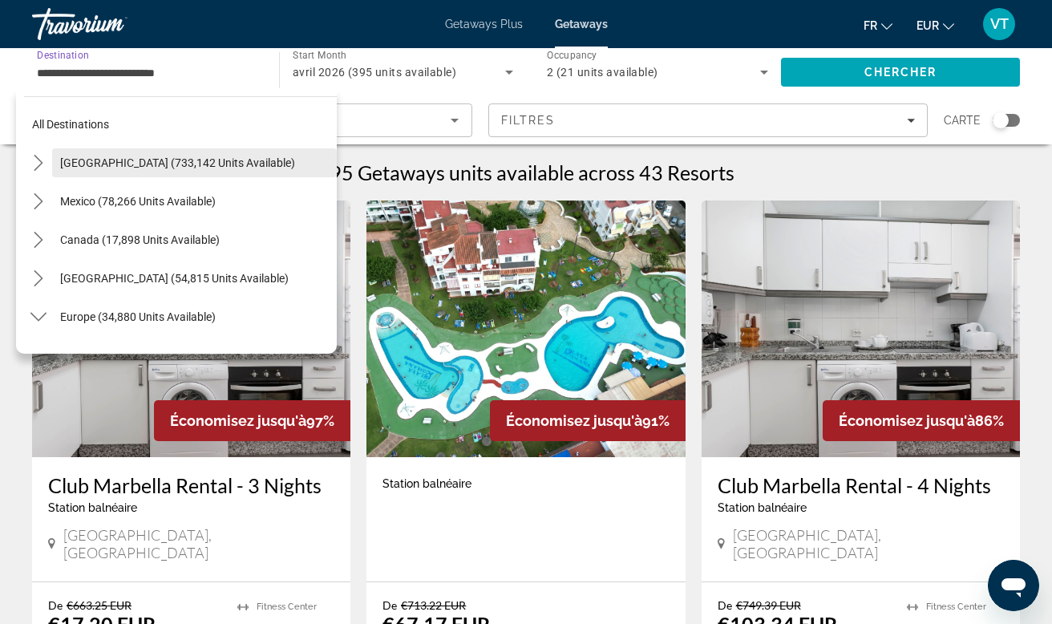
click at [122, 157] on span "[GEOGRAPHIC_DATA] (733,142 units available)" at bounding box center [177, 162] width 235 height 13
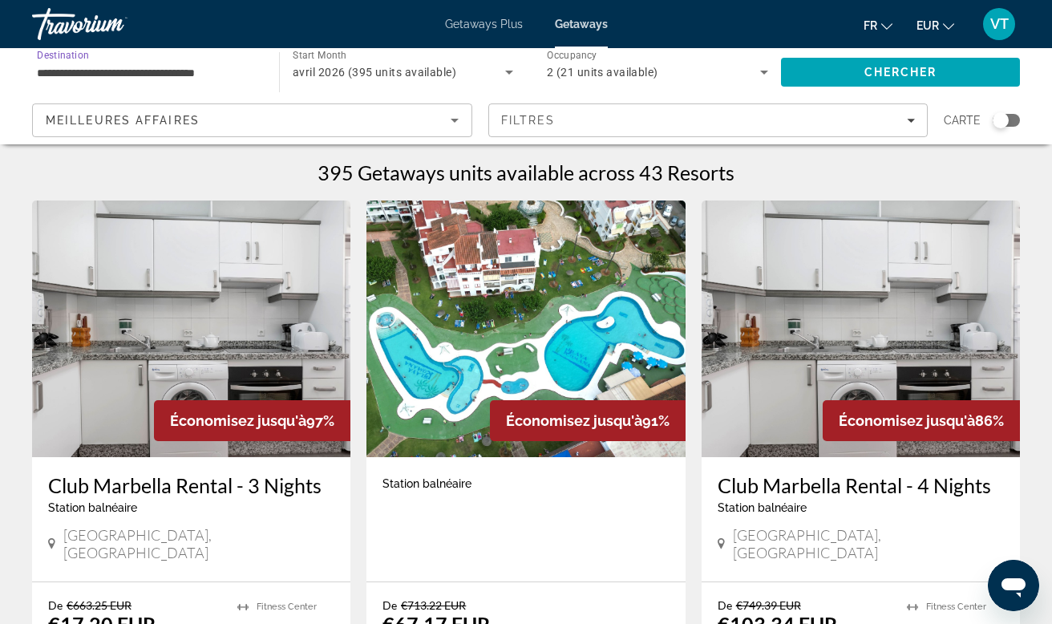
click at [130, 71] on input "**********" at bounding box center [147, 72] width 221 height 19
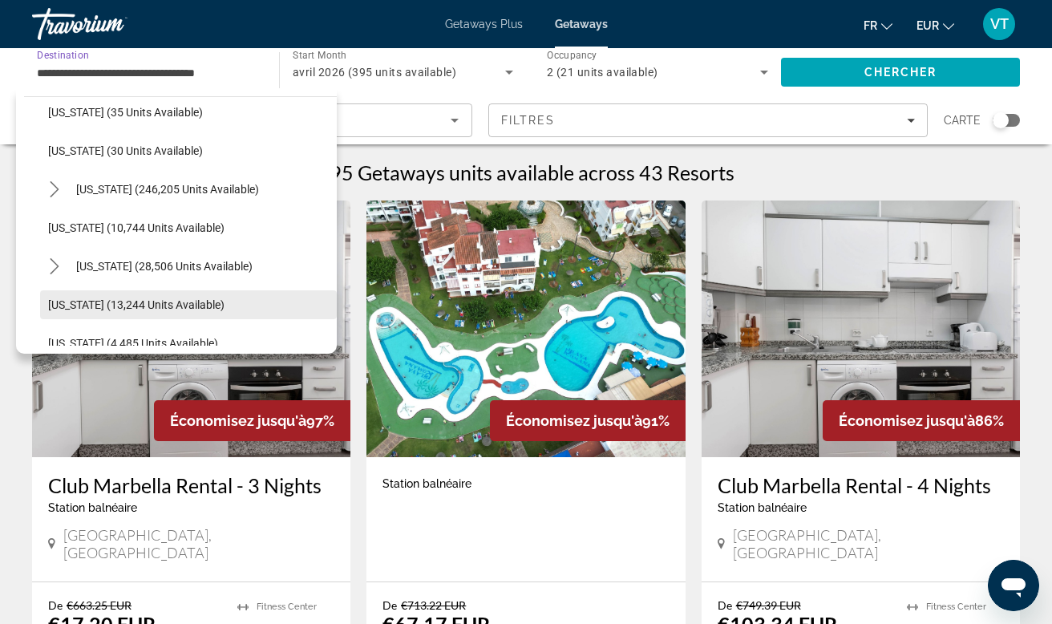
scroll to position [239, 0]
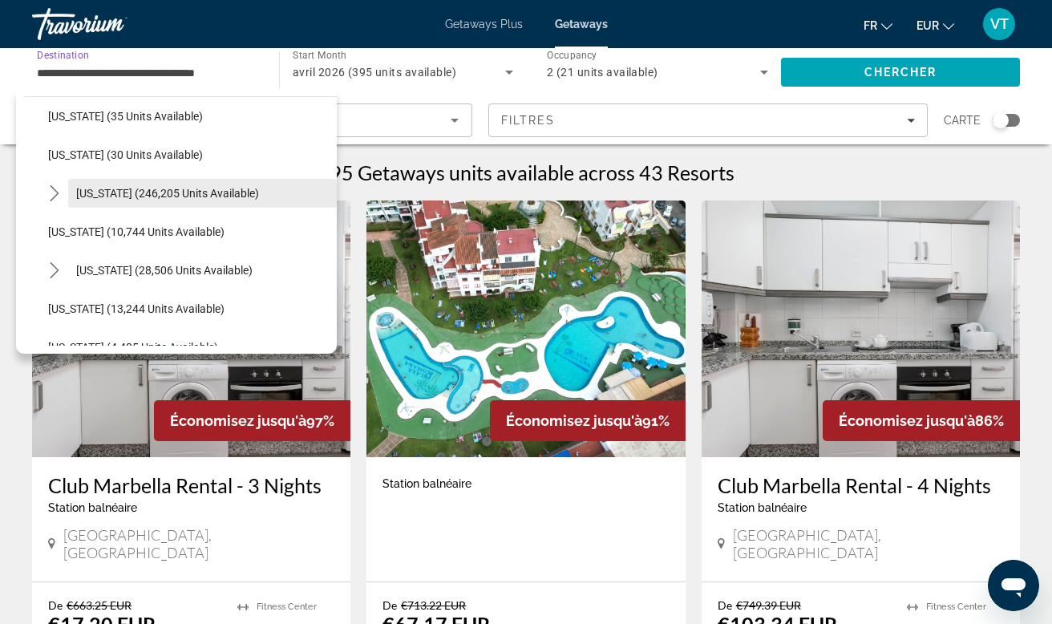
click at [128, 193] on span "[US_STATE] (246,205 units available)" at bounding box center [167, 193] width 183 height 13
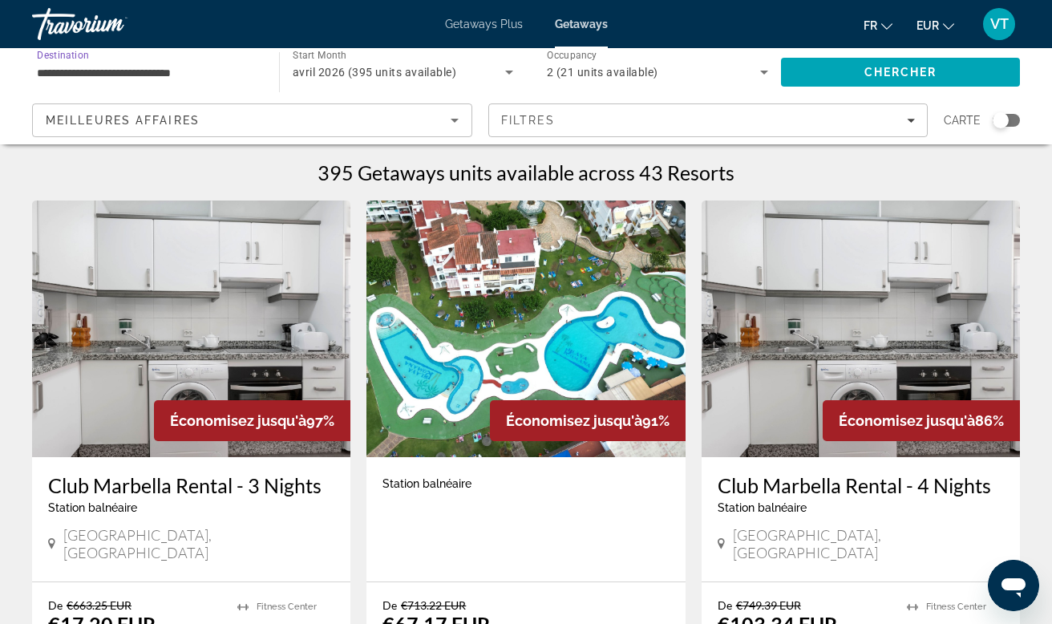
click at [157, 69] on input "**********" at bounding box center [147, 72] width 221 height 19
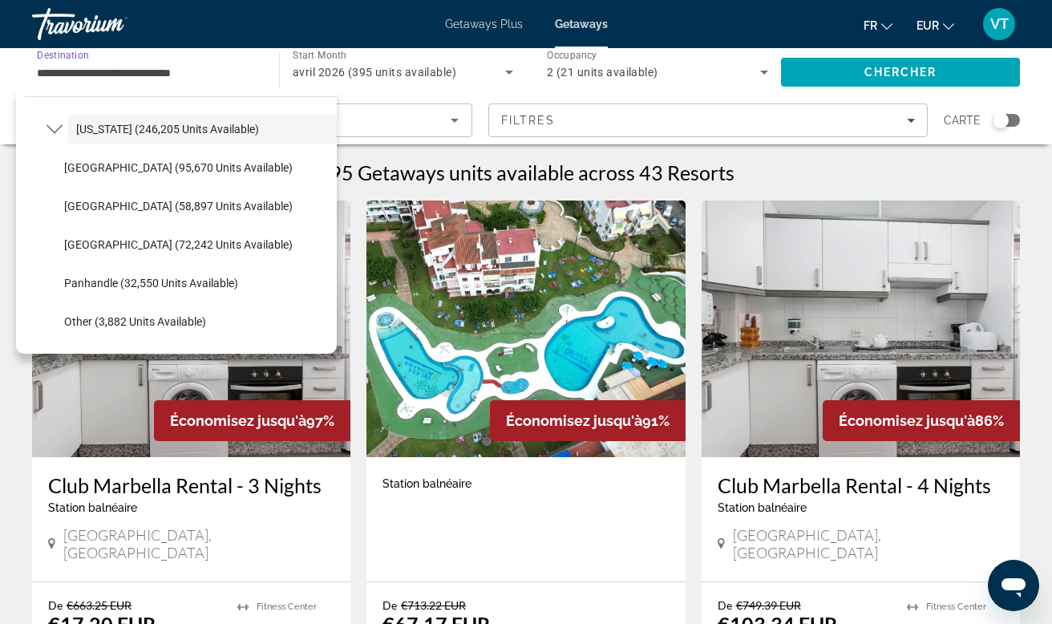
scroll to position [278, 0]
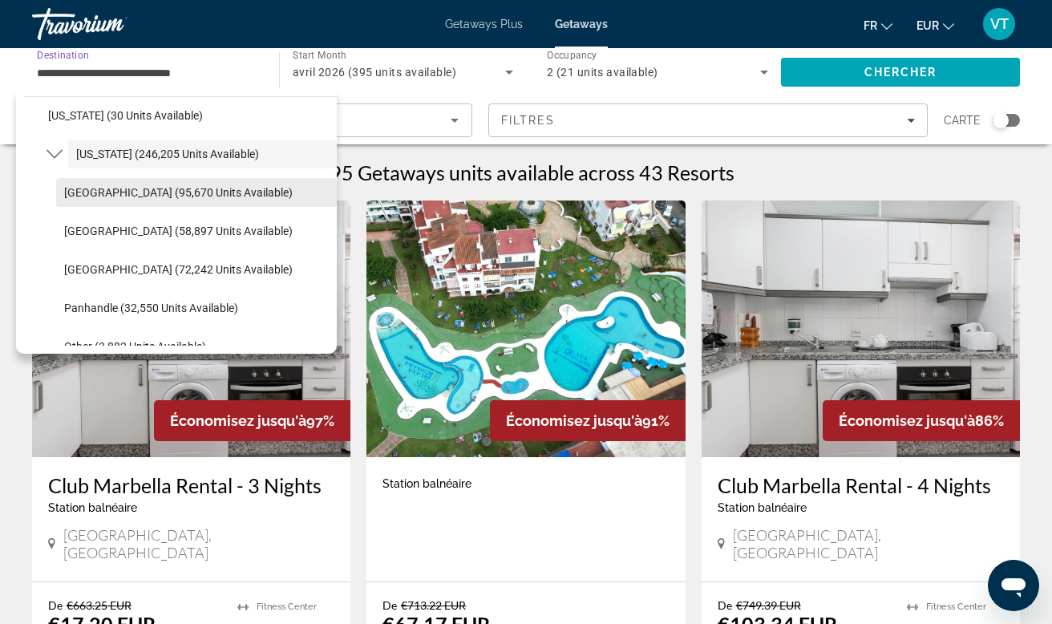
click at [139, 191] on span "[GEOGRAPHIC_DATA] (95,670 units available)" at bounding box center [178, 192] width 229 height 13
type input "**********"
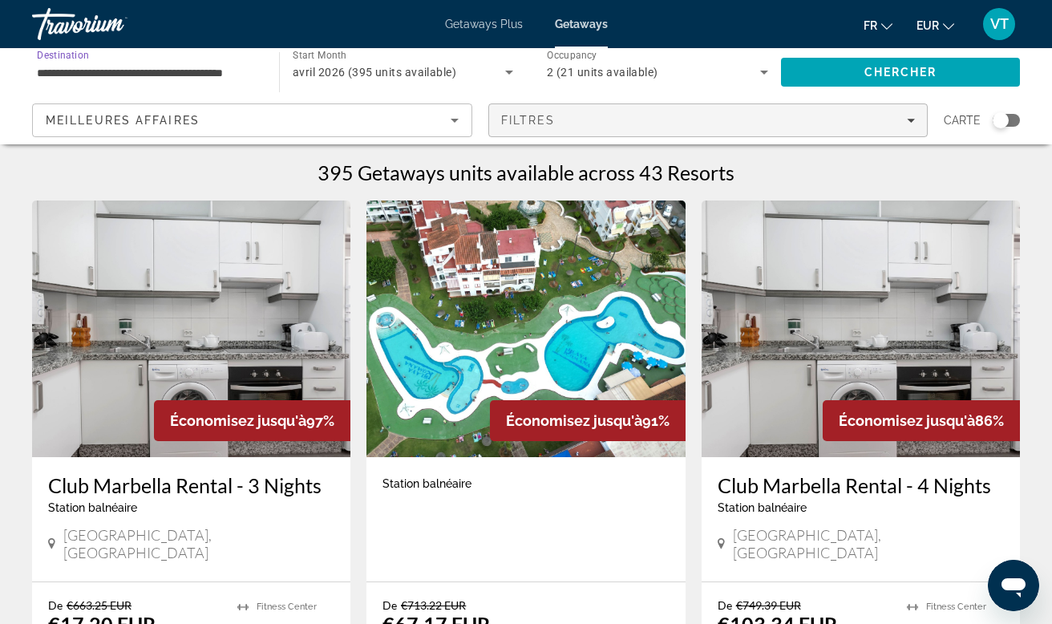
scroll to position [0, 0]
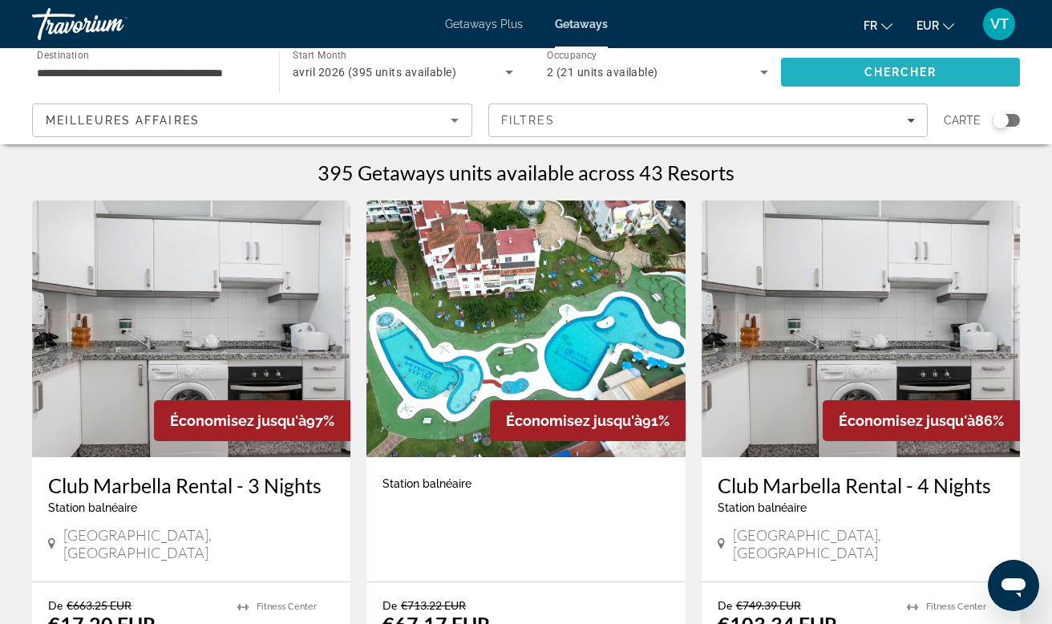
click at [833, 71] on span "Search" at bounding box center [900, 72] width 239 height 38
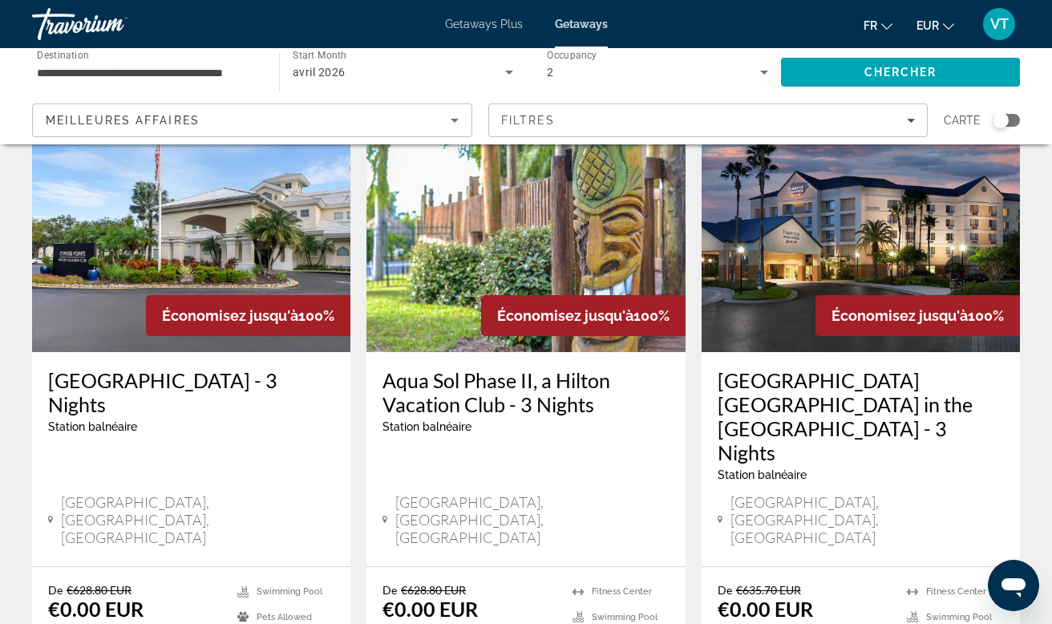
scroll to position [2028, 0]
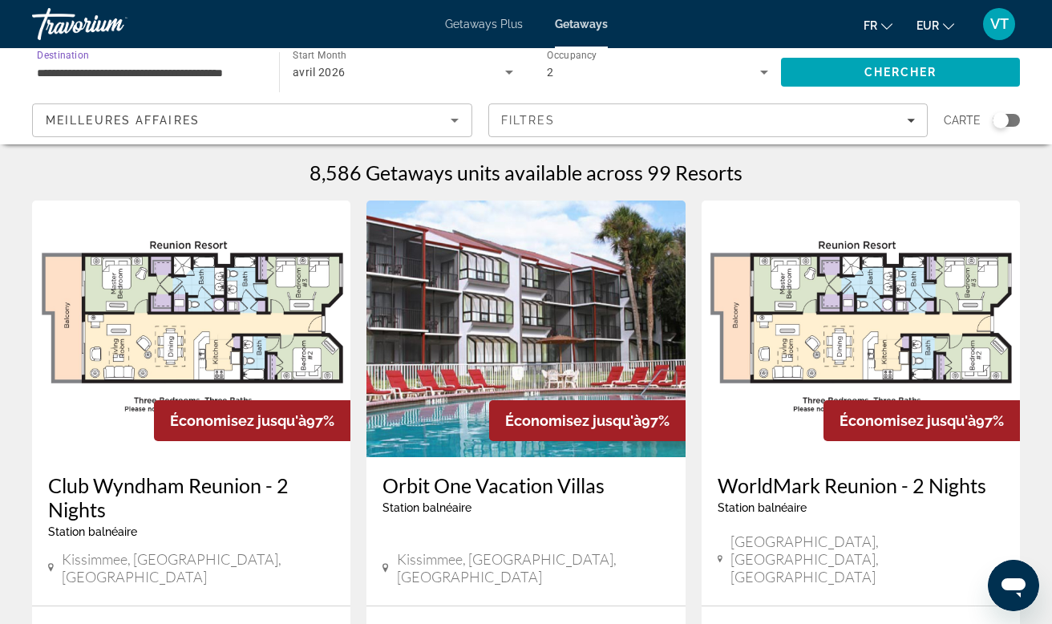
click at [180, 65] on input "**********" at bounding box center [147, 72] width 221 height 19
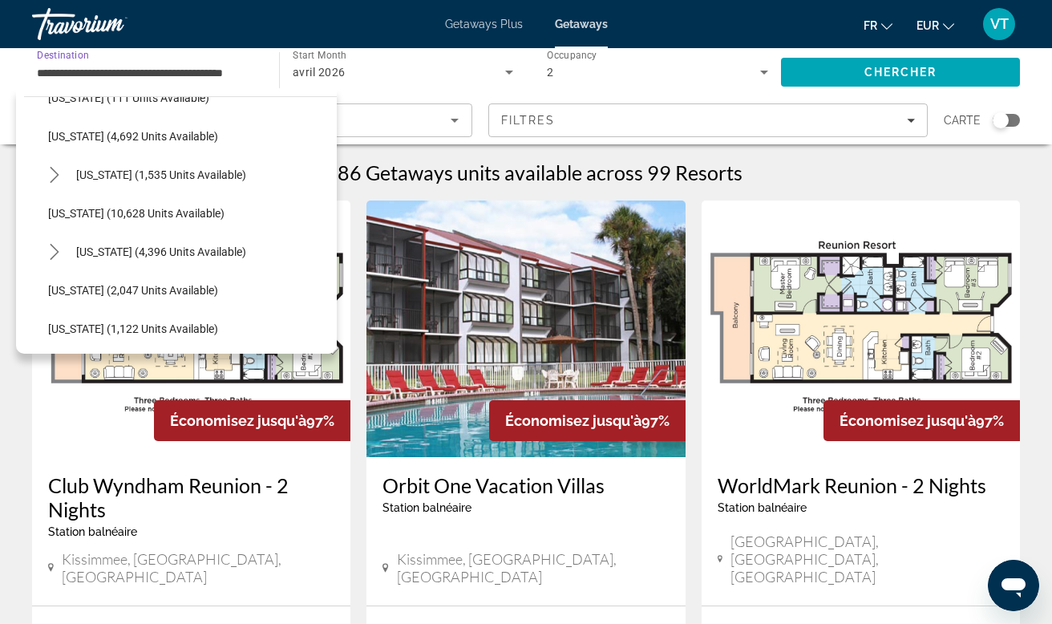
scroll to position [805, 0]
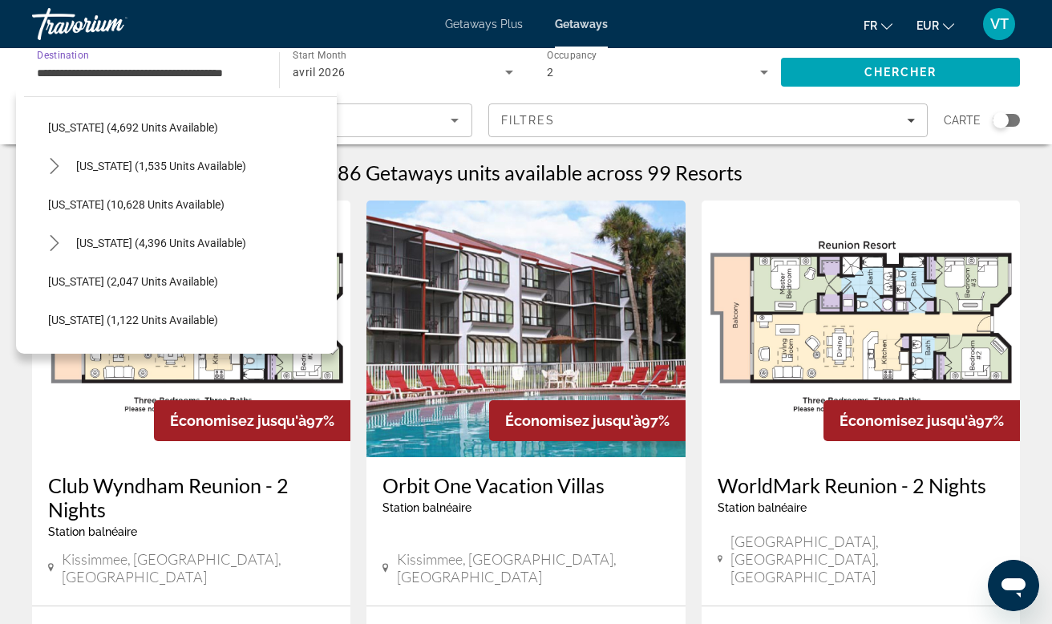
click at [427, 78] on div "avril 2026" at bounding box center [399, 72] width 212 height 19
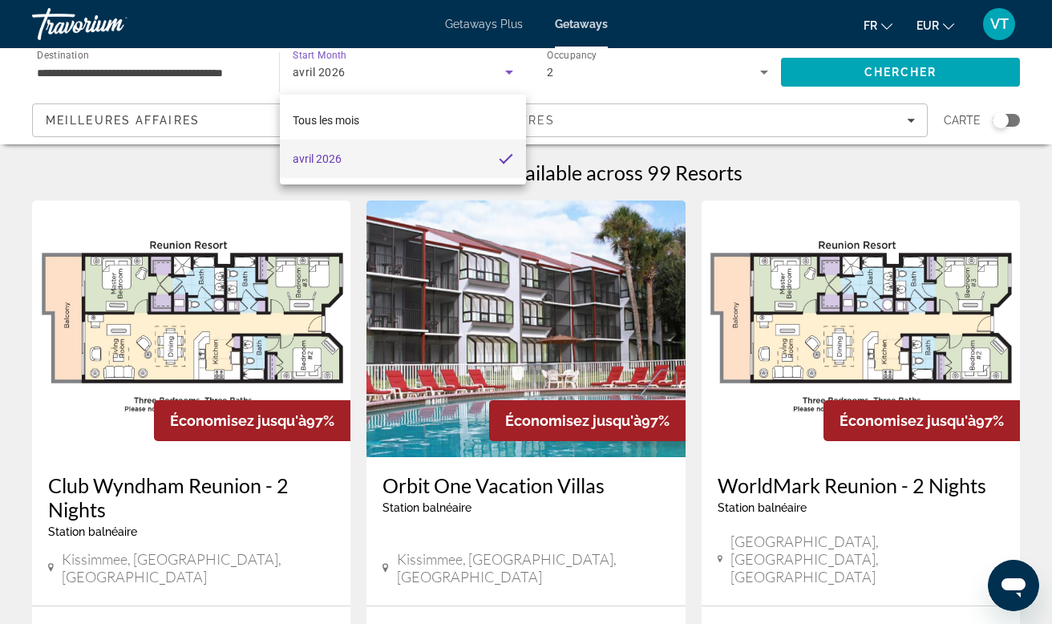
click at [557, 38] on div at bounding box center [526, 312] width 1052 height 624
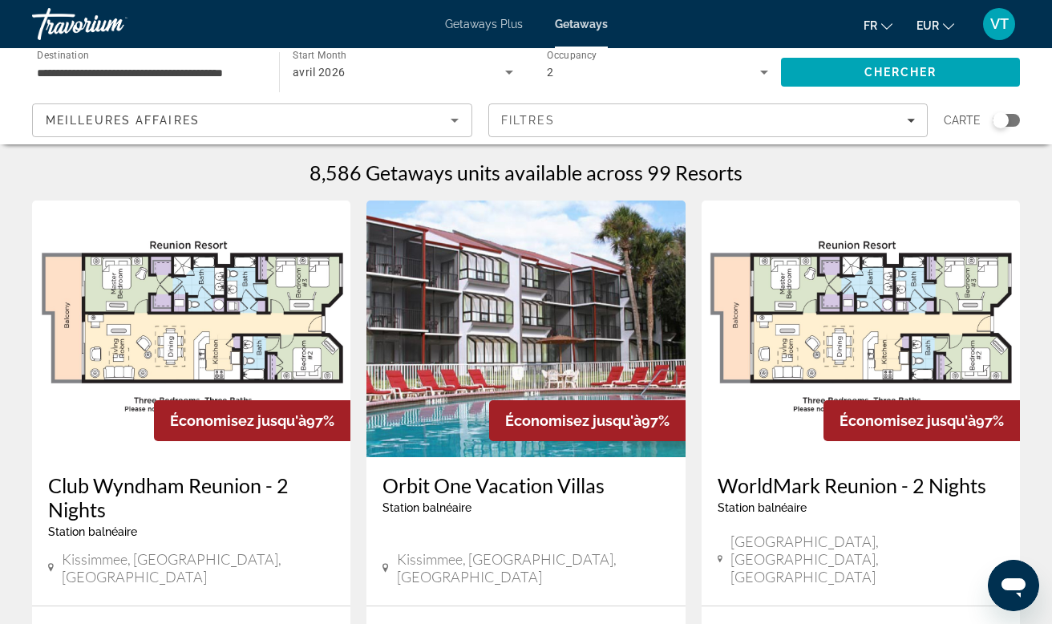
click at [569, 27] on span "Getaways" at bounding box center [581, 24] width 53 height 13
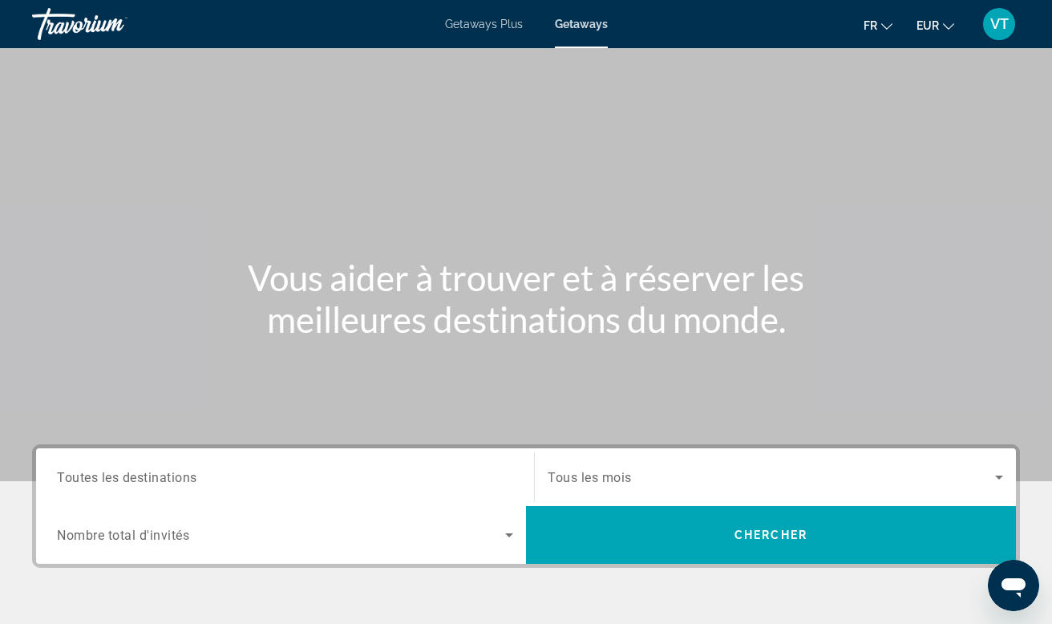
click at [208, 483] on input "Destination Toutes les destinations" at bounding box center [285, 477] width 456 height 19
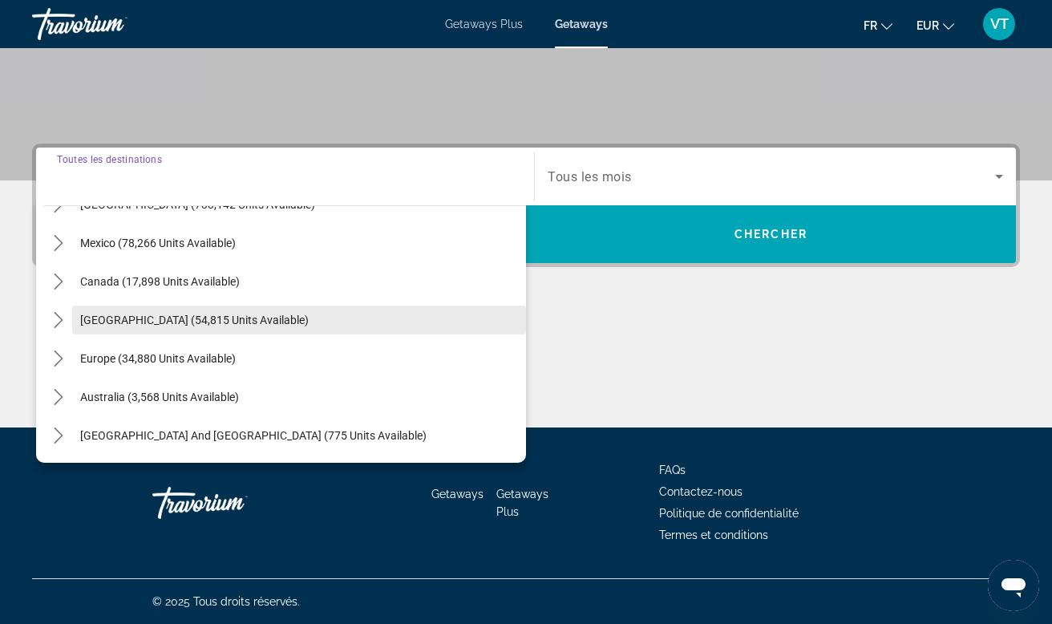
scroll to position [99, 0]
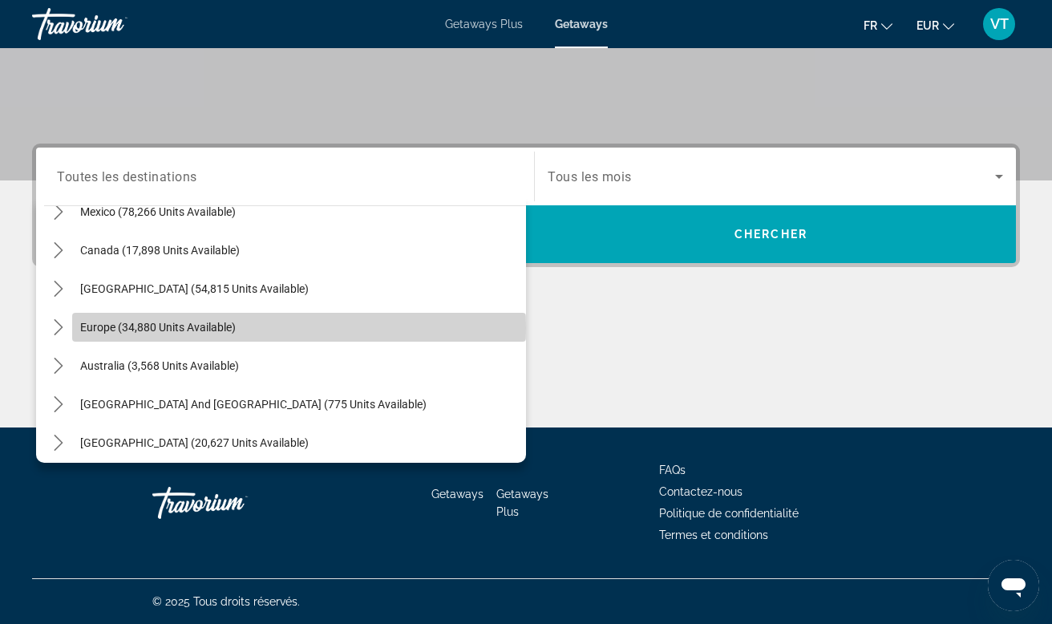
click at [156, 328] on span "Europe (34,880 units available)" at bounding box center [158, 327] width 156 height 13
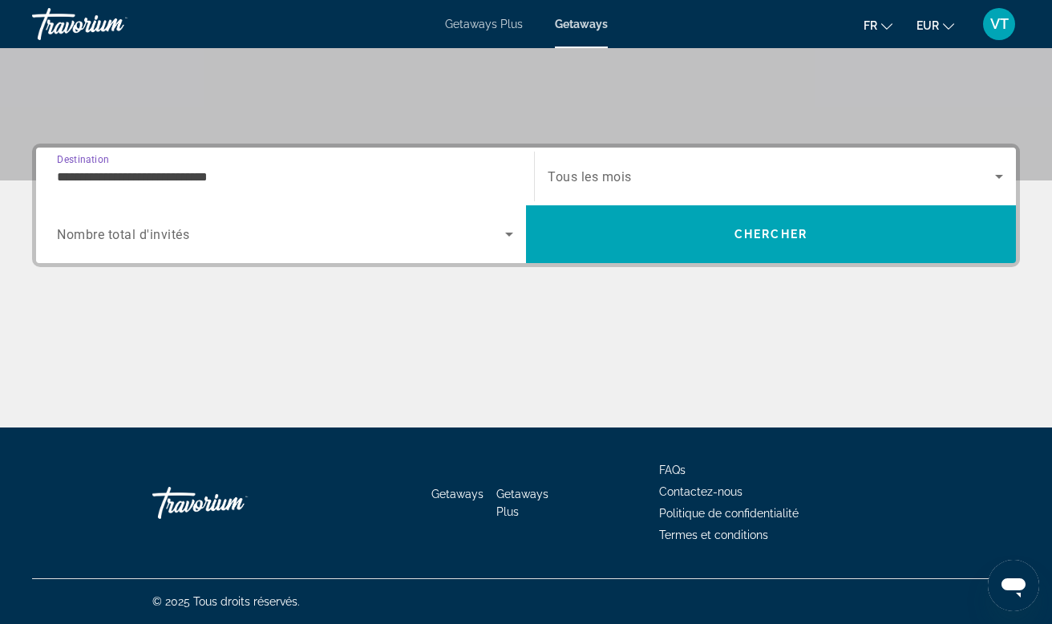
click at [183, 174] on input "**********" at bounding box center [285, 177] width 456 height 19
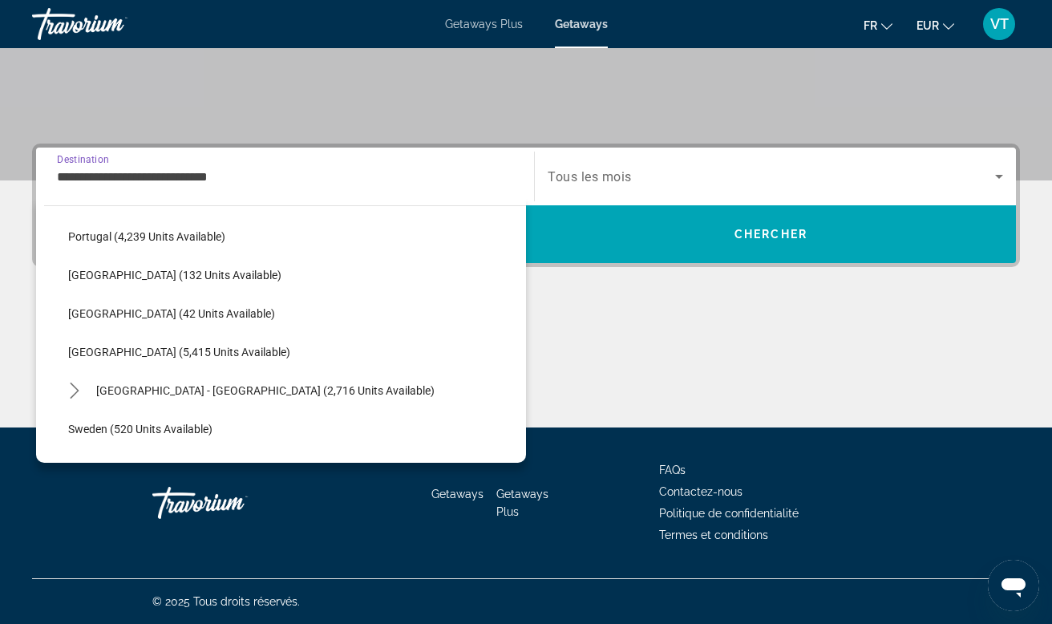
scroll to position [739, 0]
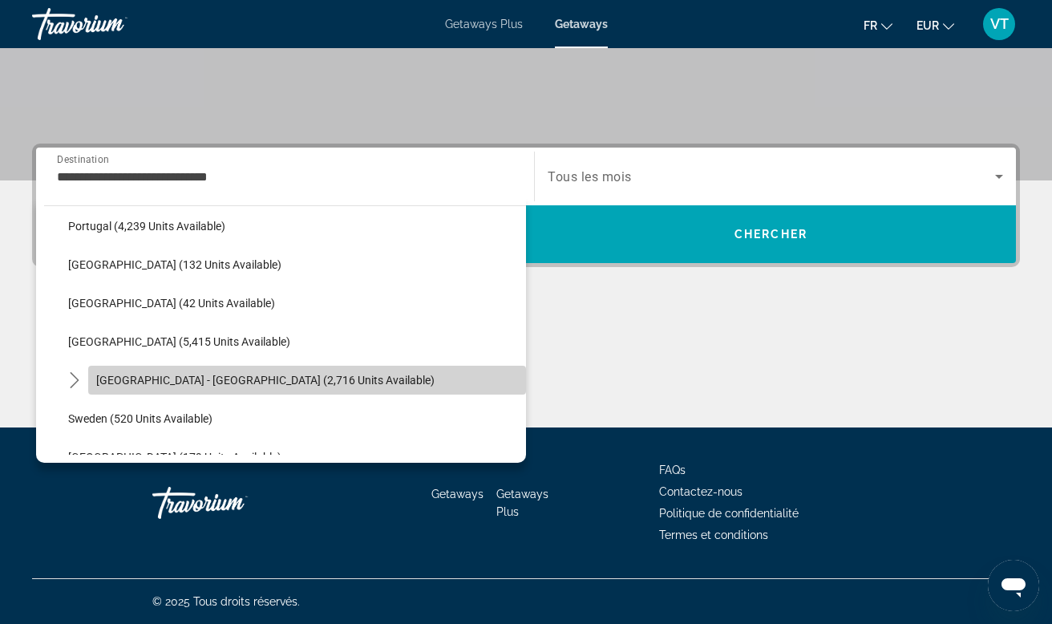
click at [138, 384] on span "[GEOGRAPHIC_DATA] - [GEOGRAPHIC_DATA] (2,716 units available)" at bounding box center [265, 380] width 338 height 13
type input "**********"
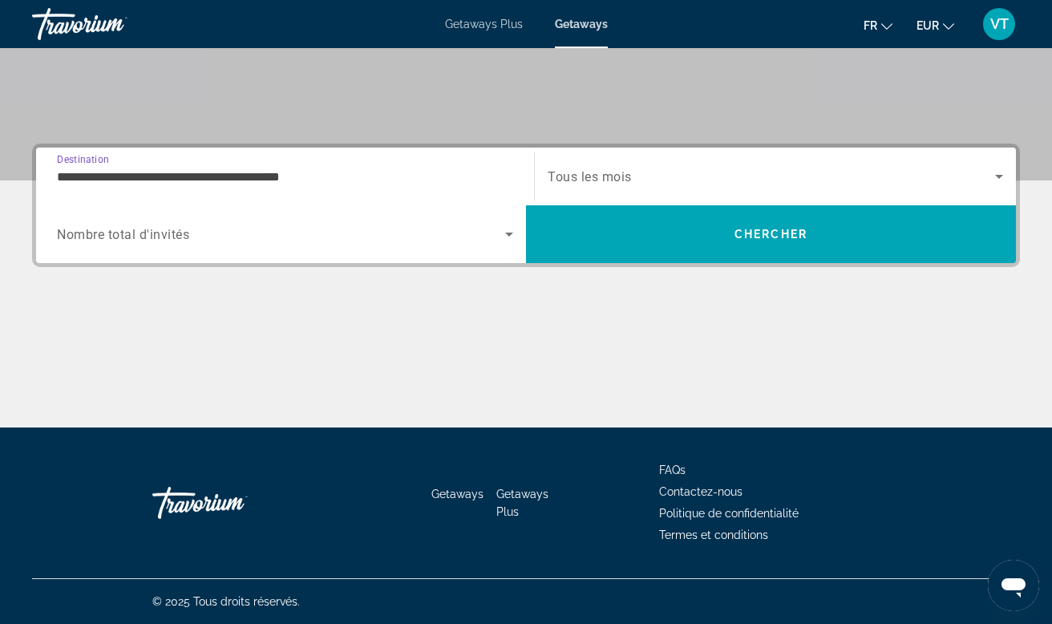
click at [615, 169] on span "Tous les mois" at bounding box center [590, 176] width 84 height 15
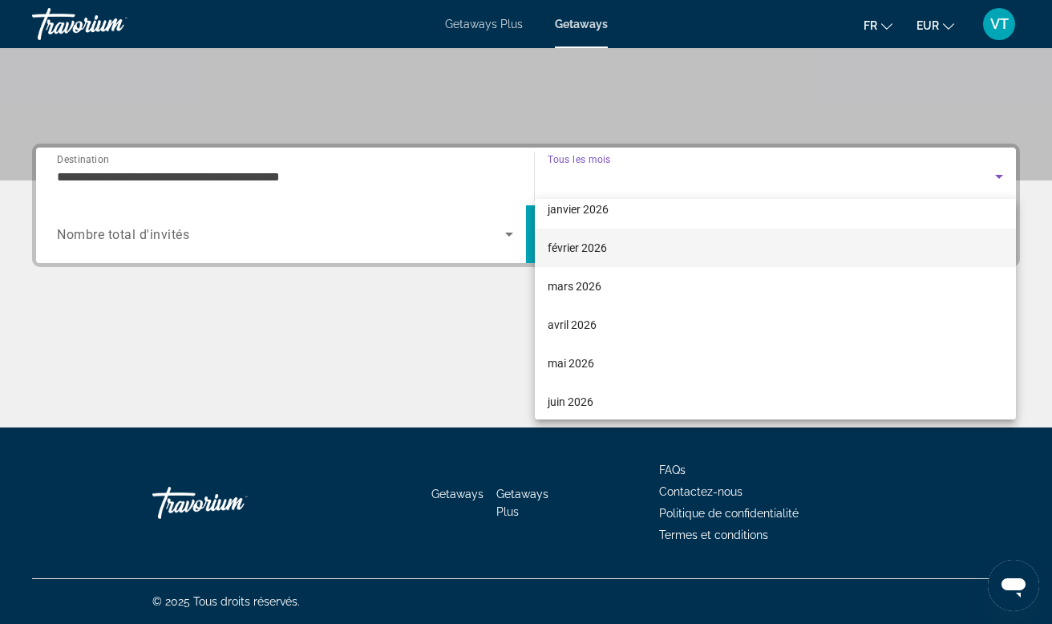
scroll to position [172, 0]
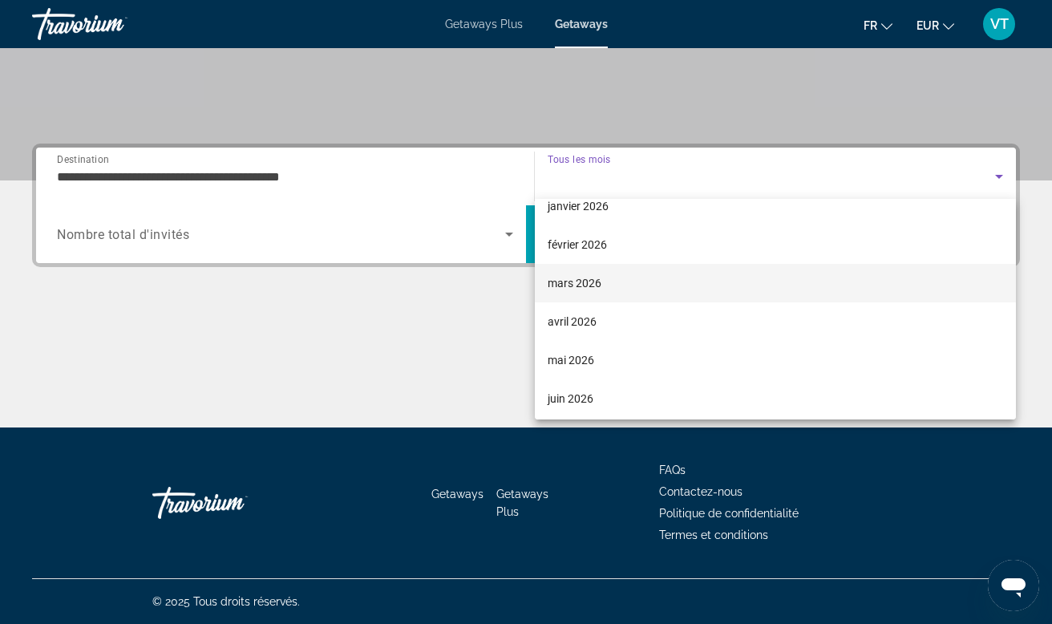
click at [598, 278] on span "mars 2026" at bounding box center [575, 282] width 54 height 19
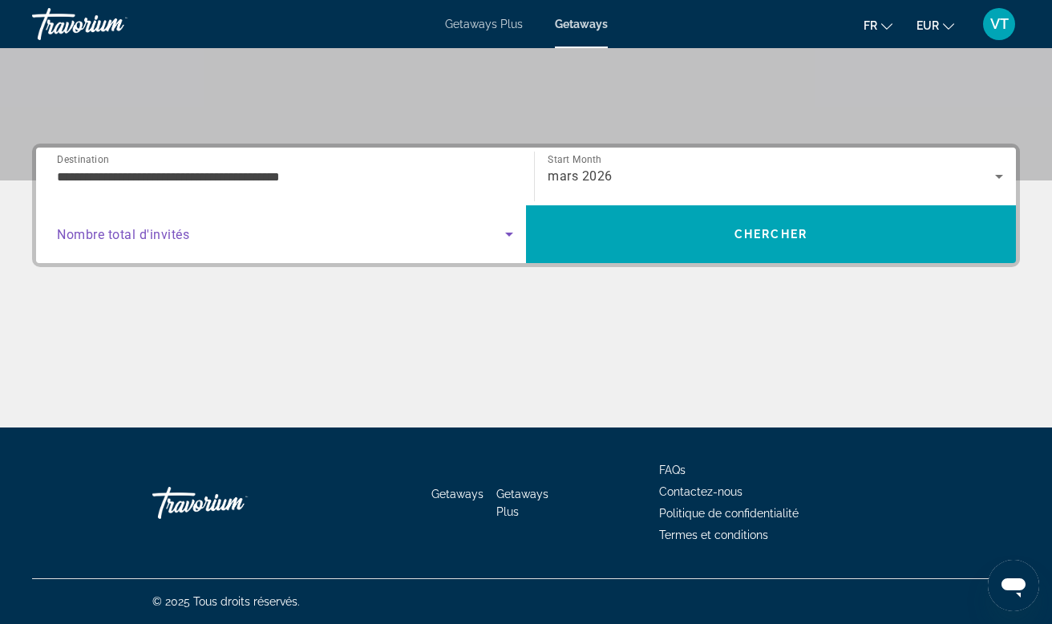
click at [495, 233] on span "Search widget" at bounding box center [281, 234] width 448 height 19
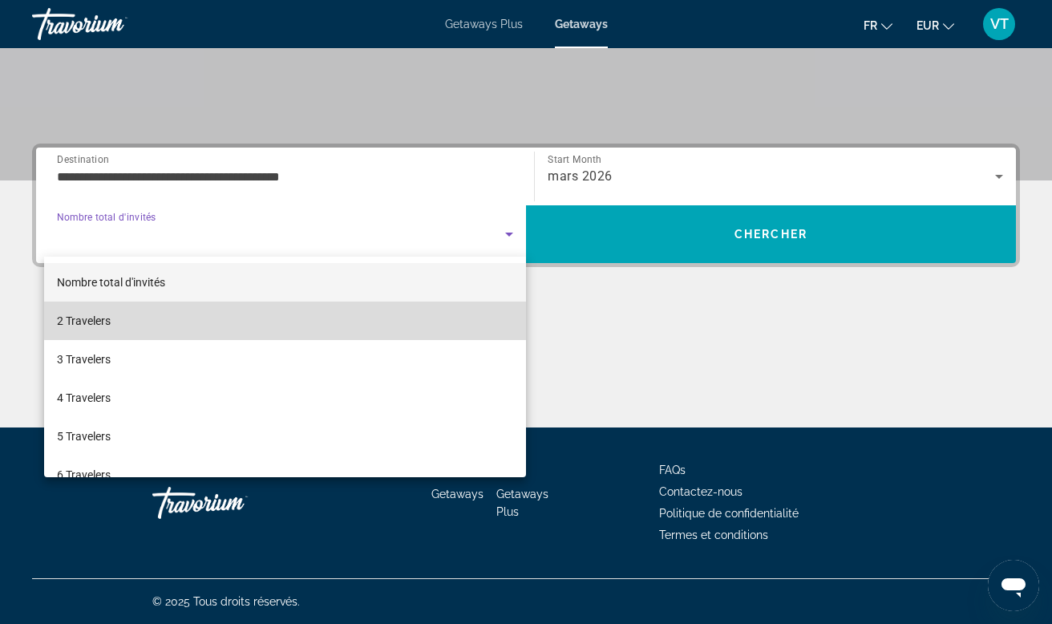
click at [288, 305] on mat-option "2 Travelers" at bounding box center [285, 321] width 482 height 38
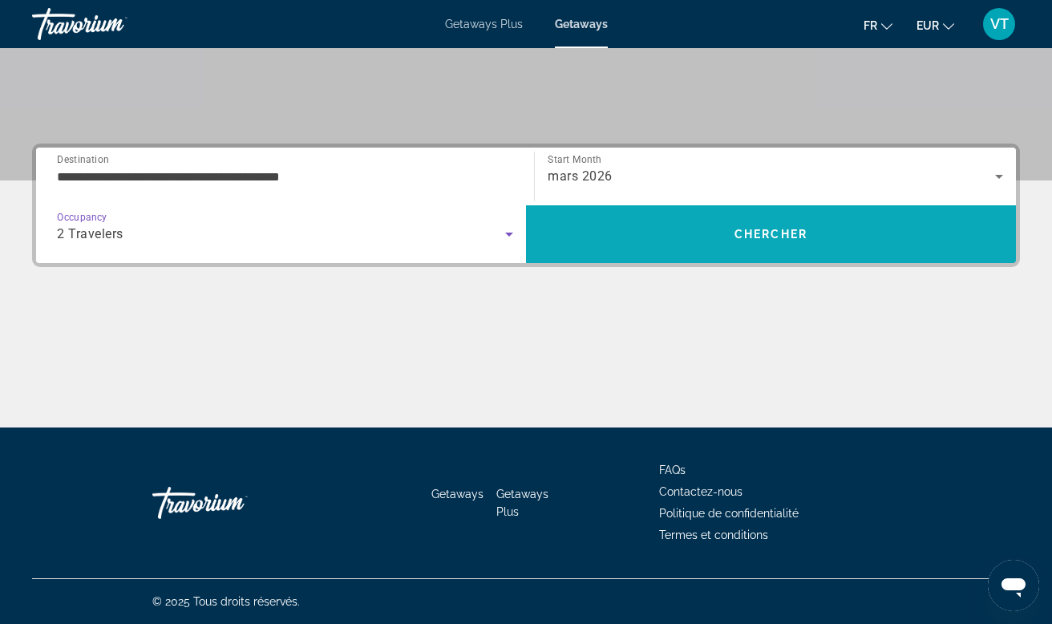
click at [605, 233] on span "Search" at bounding box center [771, 234] width 490 height 38
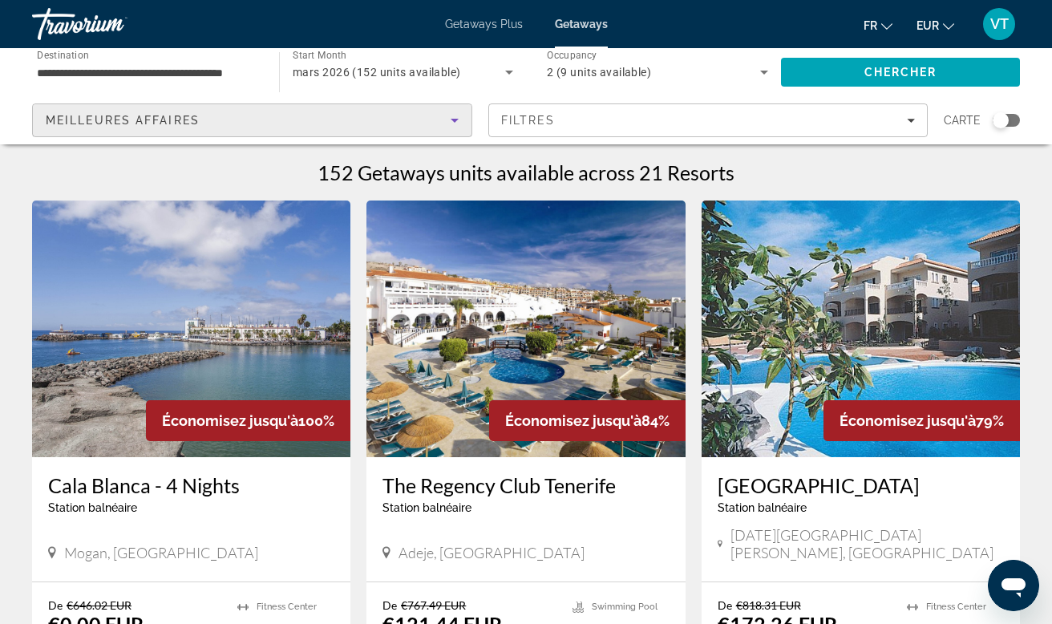
click at [372, 121] on div "Meilleures affaires" at bounding box center [248, 120] width 405 height 19
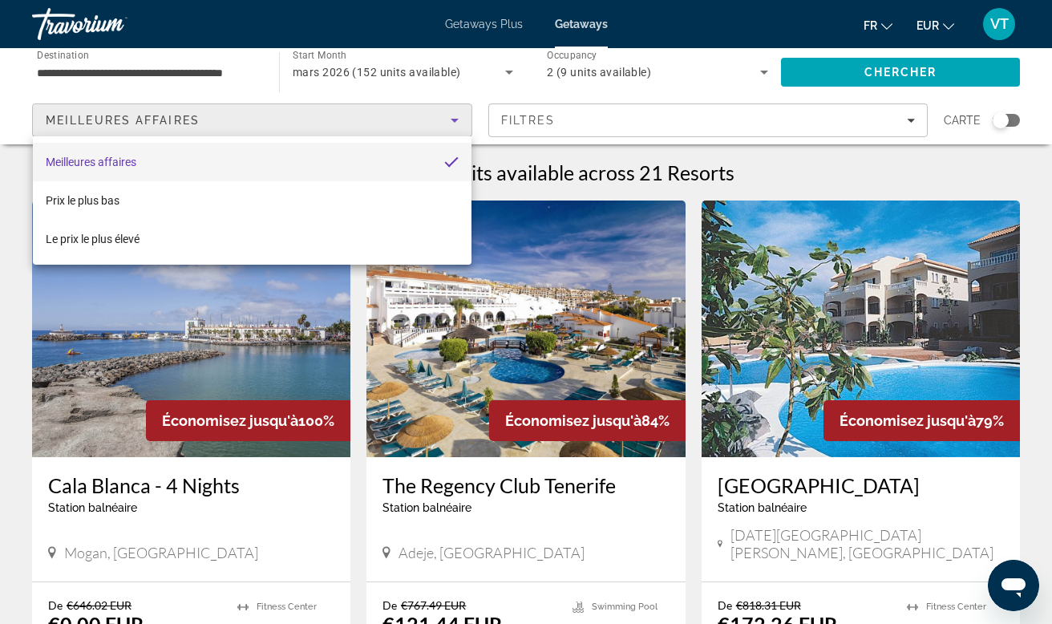
click at [372, 121] on div at bounding box center [526, 312] width 1052 height 624
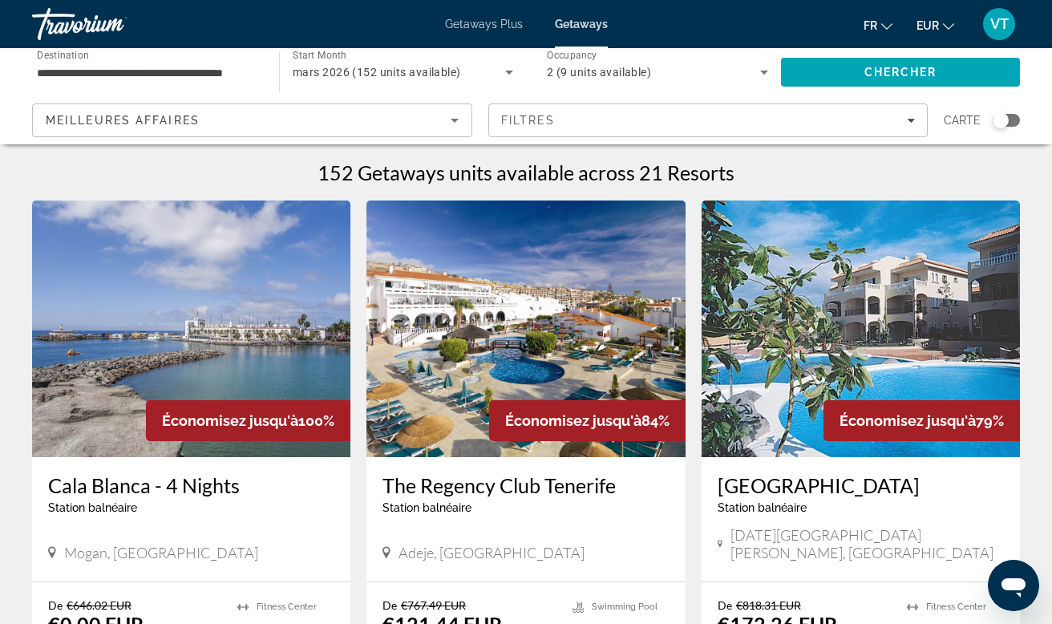
click at [197, 69] on input "**********" at bounding box center [147, 72] width 221 height 19
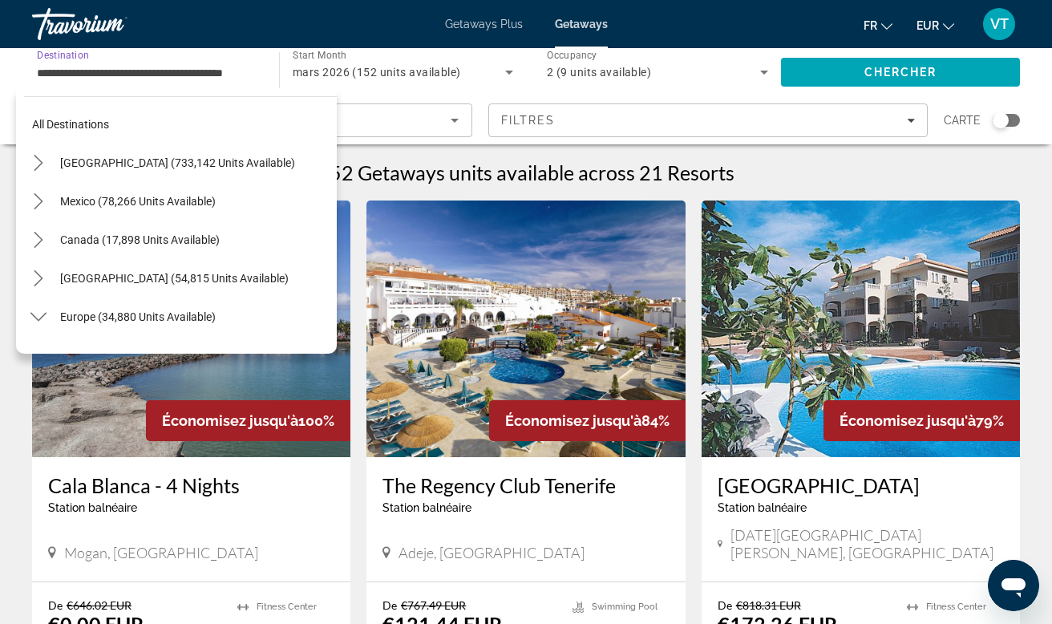
scroll to position [788, 0]
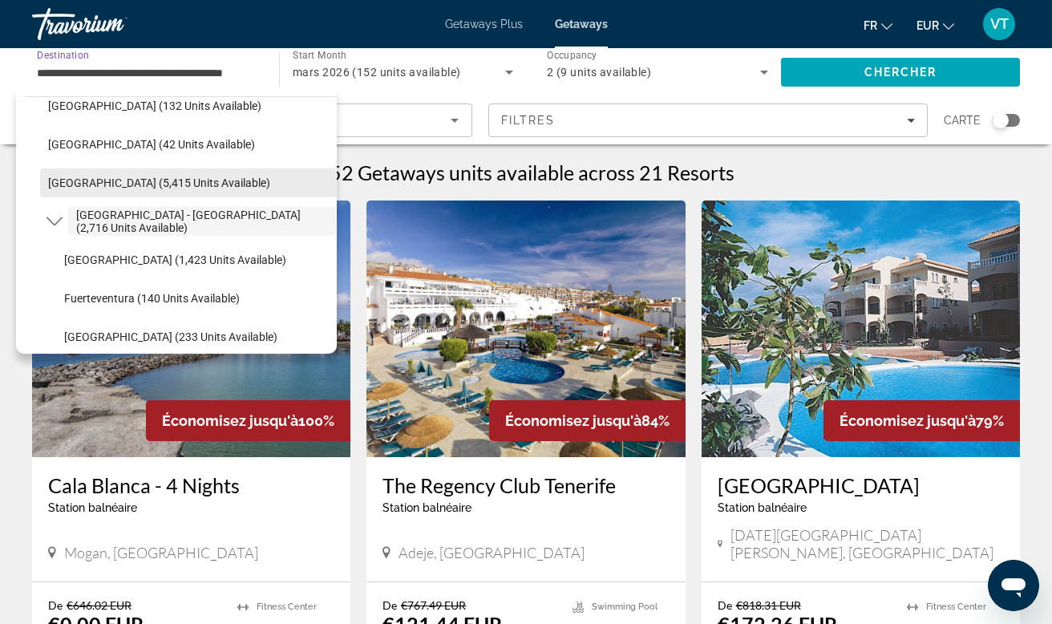
click at [156, 186] on span "[GEOGRAPHIC_DATA] (5,415 units available)" at bounding box center [159, 182] width 222 height 13
type input "**********"
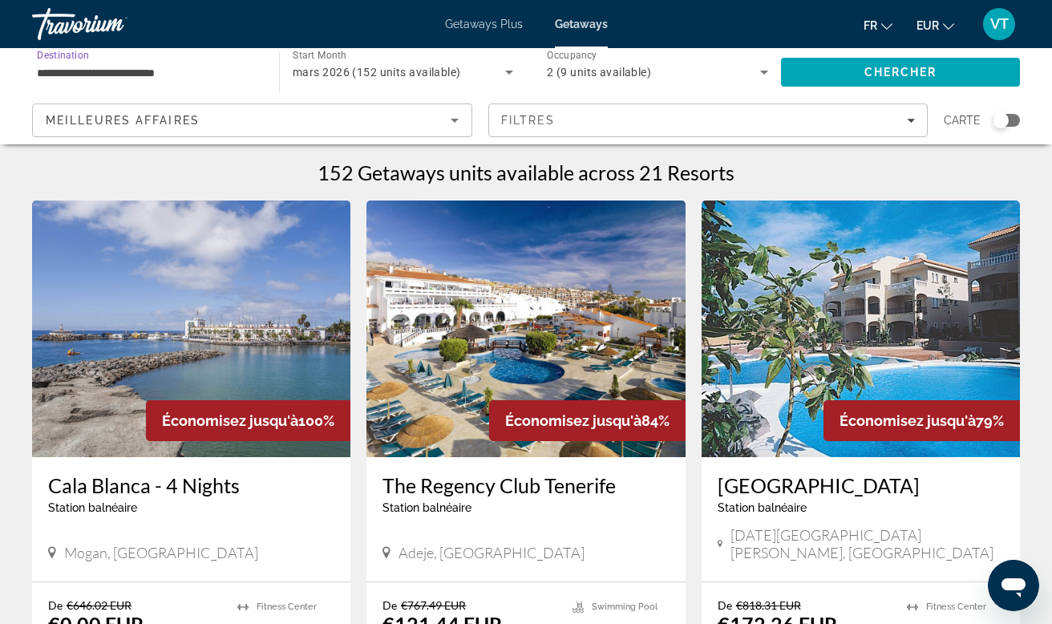
click at [192, 69] on input "**********" at bounding box center [147, 72] width 221 height 19
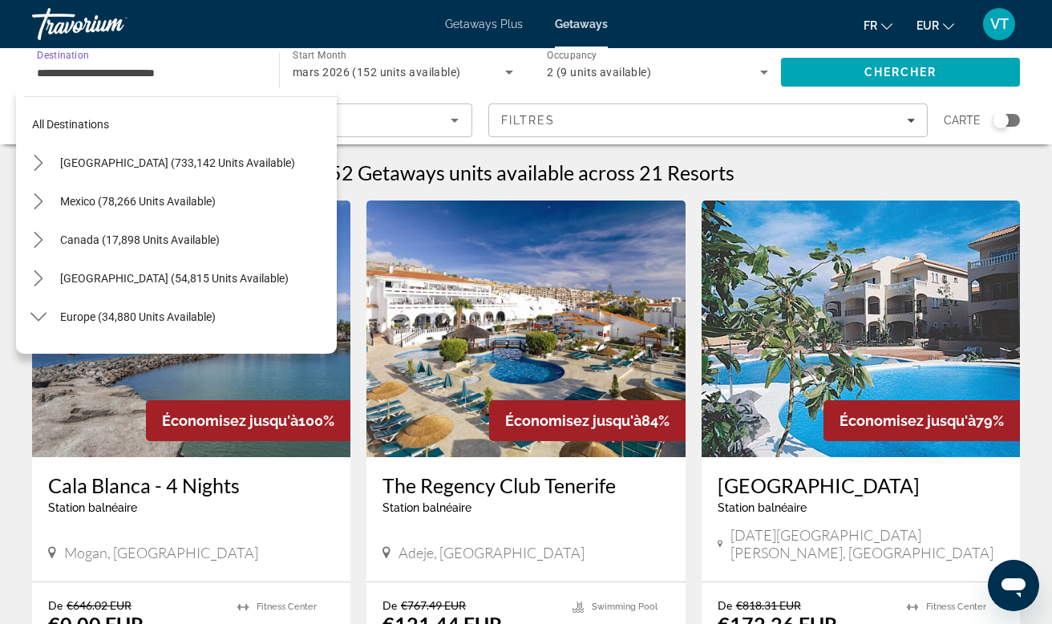
scroll to position [750, 0]
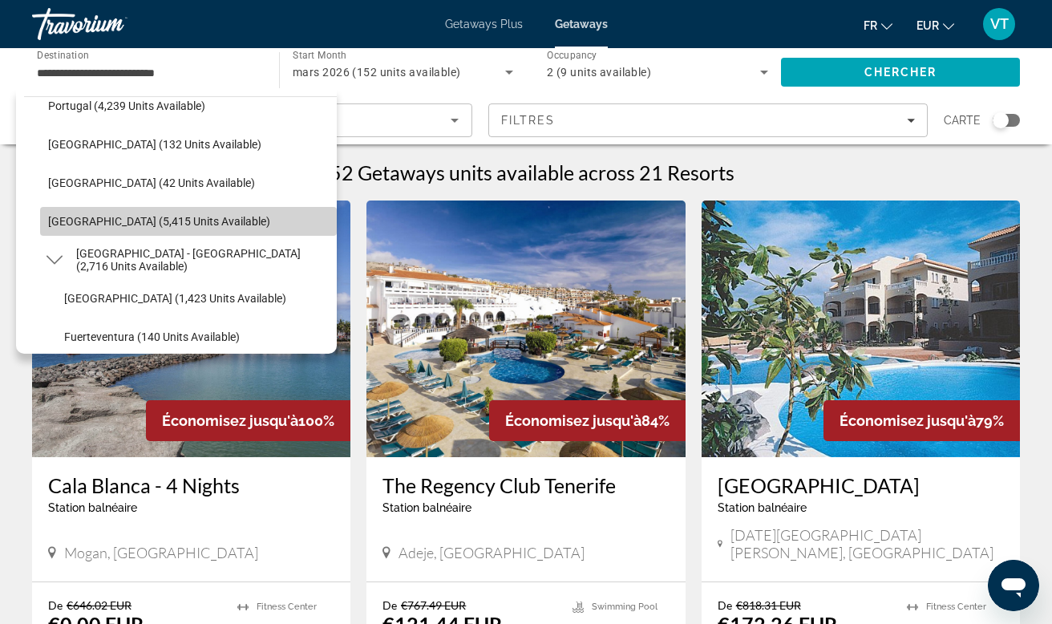
click at [176, 222] on span "[GEOGRAPHIC_DATA] (5,415 units available)" at bounding box center [159, 221] width 222 height 13
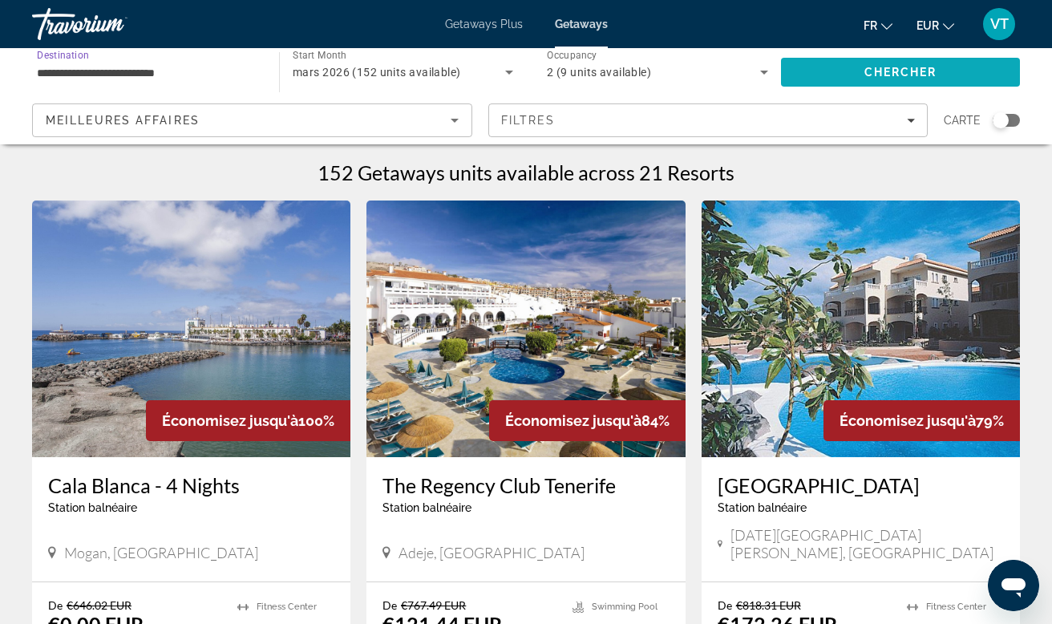
click at [962, 72] on span "Search" at bounding box center [900, 72] width 239 height 38
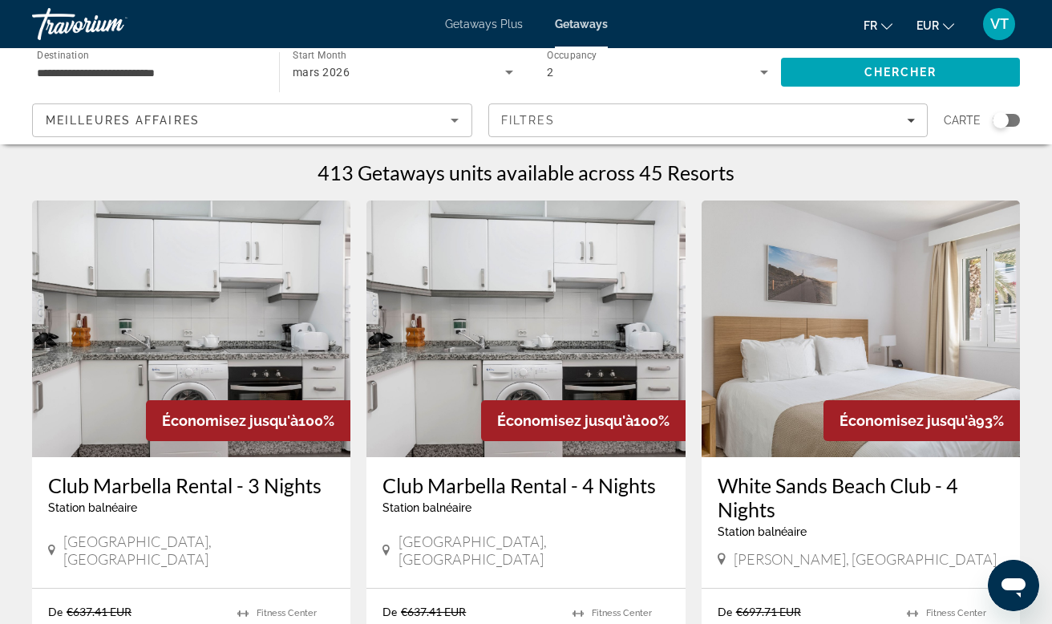
click at [1006, 119] on div "Search widget" at bounding box center [1001, 120] width 16 height 16
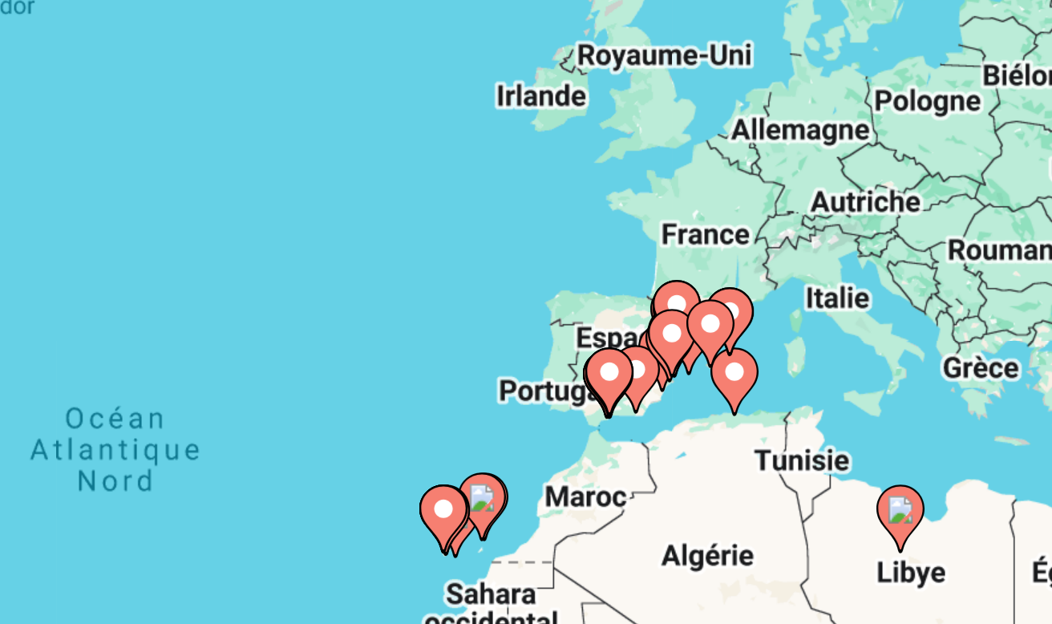
click at [655, 328] on gmp-advanced-marker "Main content" at bounding box center [663, 340] width 16 height 24
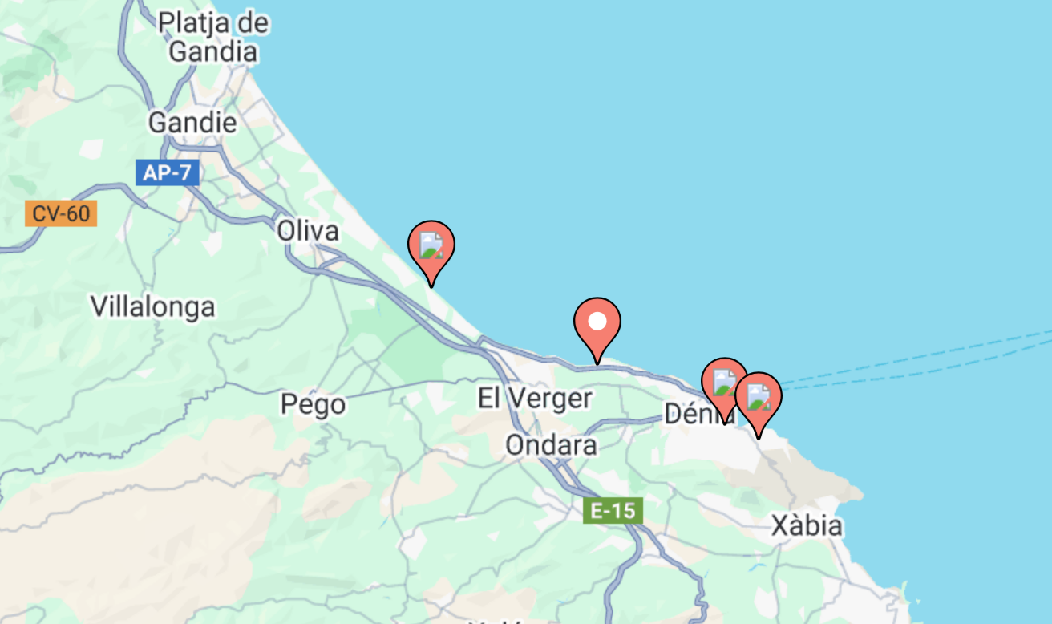
drag, startPoint x: 47, startPoint y: 175, endPoint x: 177, endPoint y: 107, distance: 147.4
click at [177, 160] on div "Pour activer le glissement avec le clavier, appuyez sur Alt+Entrée. Une fois ce…" at bounding box center [526, 400] width 988 height 481
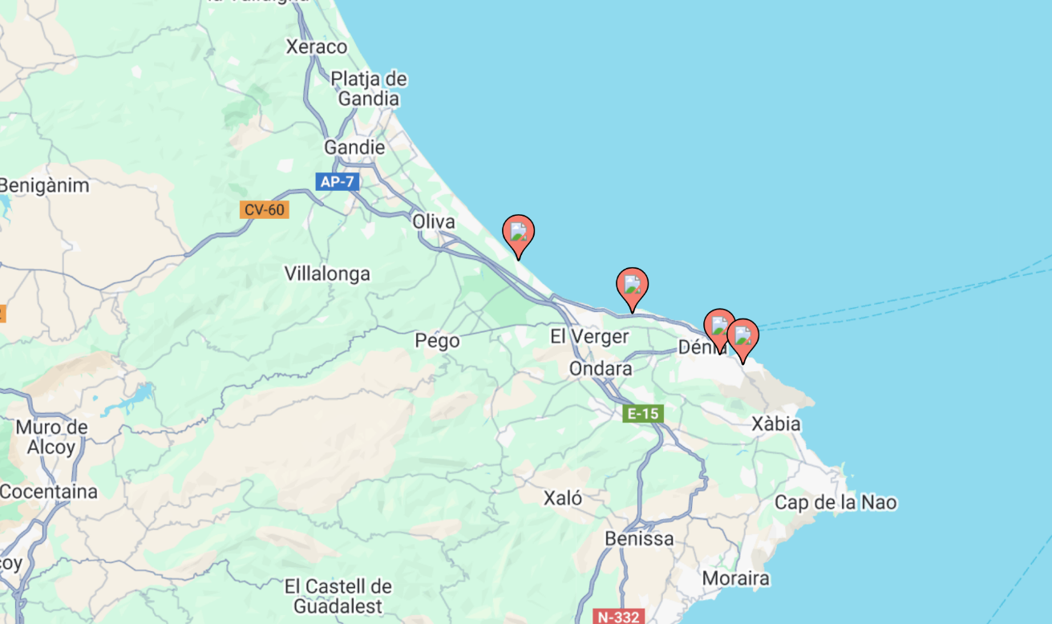
scroll to position [62, 0]
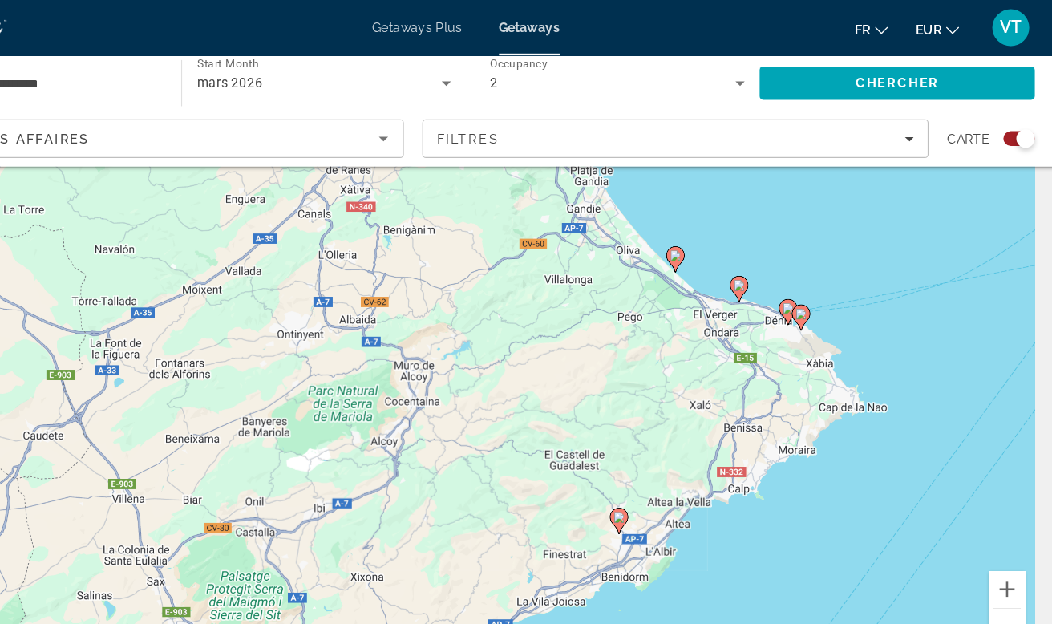
drag, startPoint x: 339, startPoint y: 247, endPoint x: 448, endPoint y: 240, distance: 109.3
click at [448, 240] on div "Pour activer le glissement avec le clavier, appuyez sur Alt+Entrée. Une fois ce…" at bounding box center [526, 339] width 988 height 481
drag, startPoint x: 59, startPoint y: 67, endPoint x: 117, endPoint y: 75, distance: 59.1
click at [117, 75] on input "**********" at bounding box center [147, 72] width 221 height 19
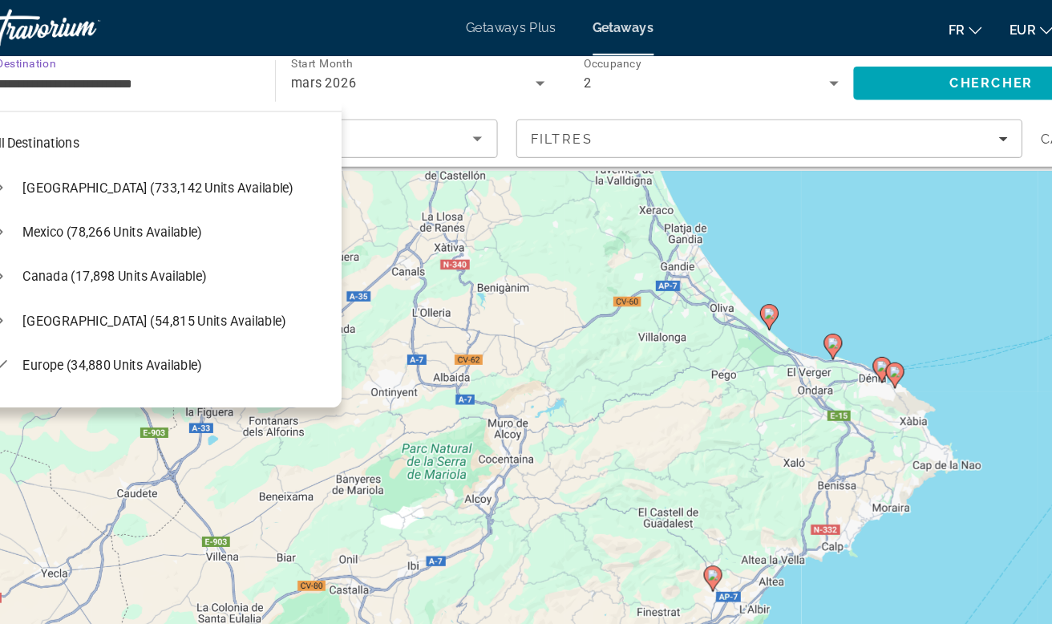
scroll to position [751, 0]
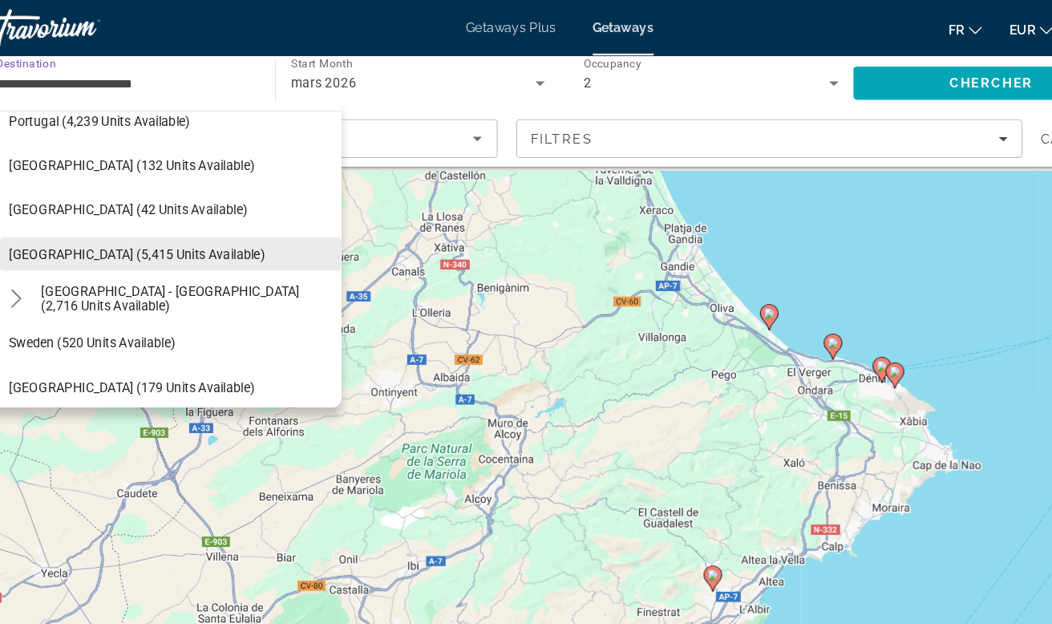
click at [107, 227] on span "Select destination: Spain (5,415 units available)" at bounding box center [188, 220] width 297 height 38
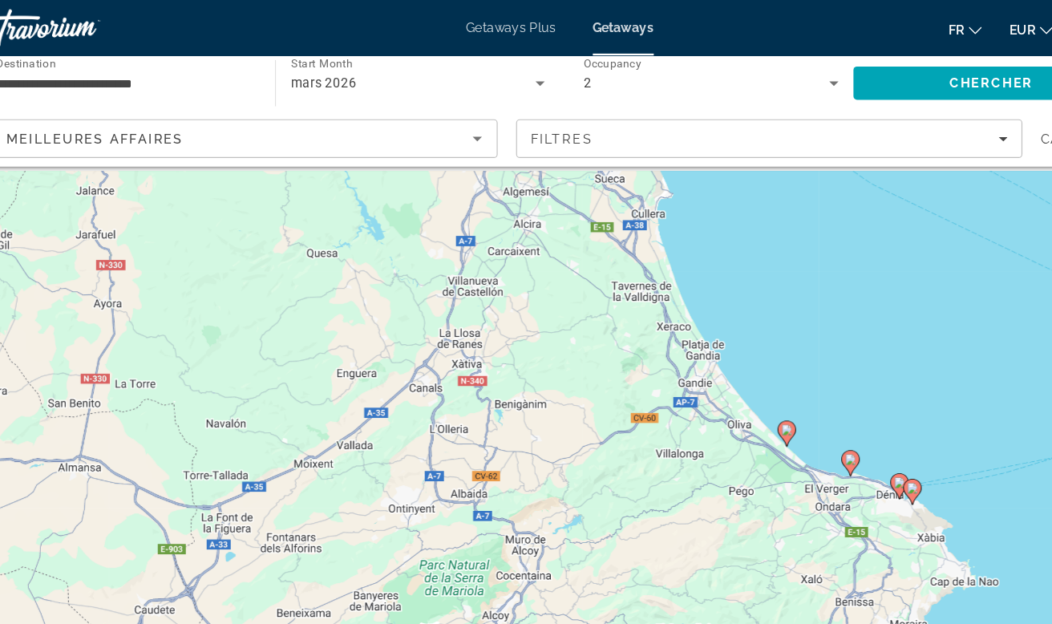
drag, startPoint x: 608, startPoint y: 394, endPoint x: 601, endPoint y: 534, distance: 140.5
click at [601, 534] on div "Pour activer le glissement avec le clavier, appuyez sur Alt+Entrée. Une fois ce…" at bounding box center [526, 388] width 988 height 481
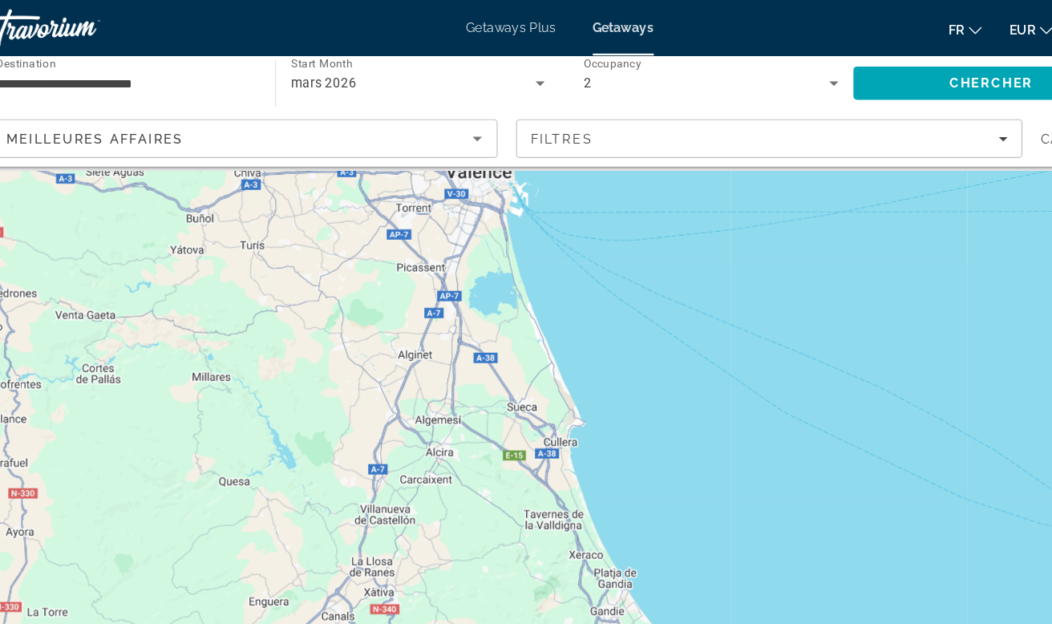
drag, startPoint x: 560, startPoint y: 364, endPoint x: 504, endPoint y: 522, distance: 167.4
click at [504, 522] on div "Pour activer le glissement avec le clavier, appuyez sur Alt+Entrée. Une fois ce…" at bounding box center [526, 388] width 988 height 481
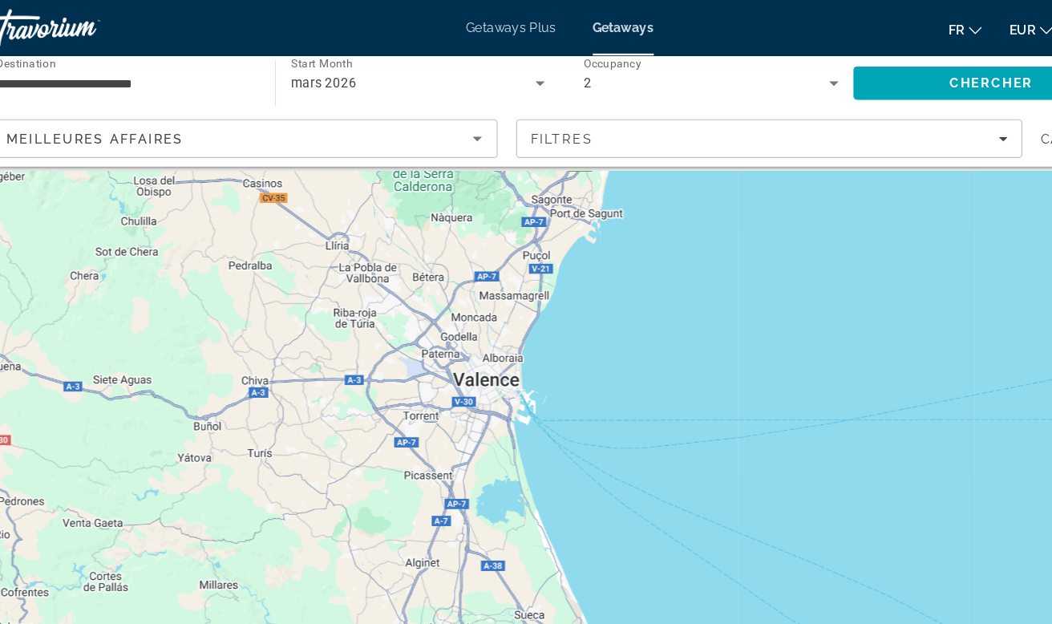
drag, startPoint x: 475, startPoint y: 339, endPoint x: 472, endPoint y: 561, distance: 222.1
click at [472, 561] on html "**********" at bounding box center [526, 300] width 1052 height 624
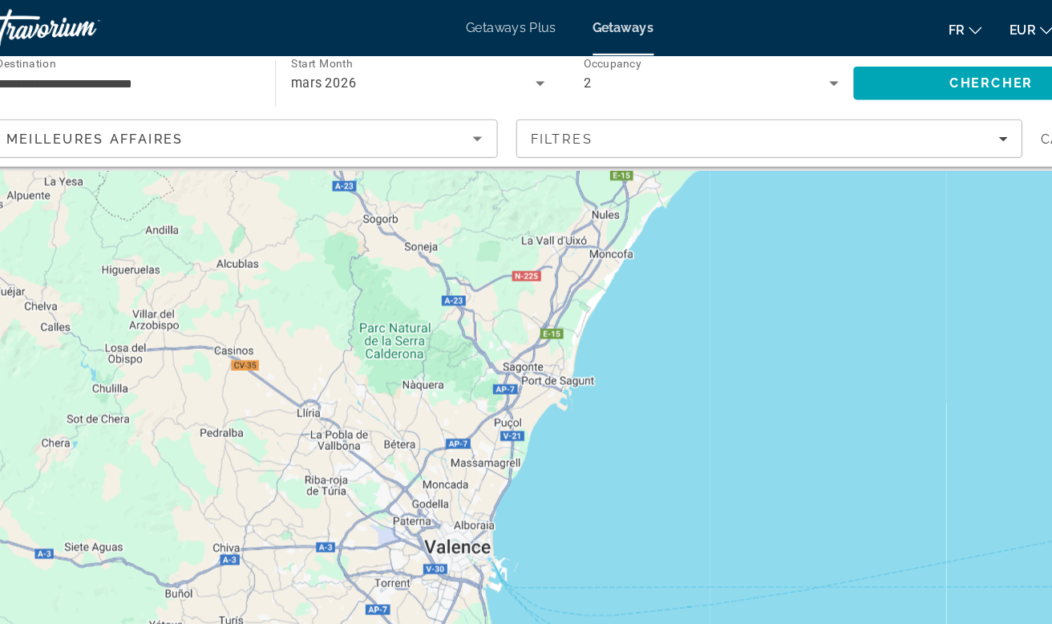
drag, startPoint x: 500, startPoint y: 427, endPoint x: 477, endPoint y: 552, distance: 127.1
click at [477, 552] on html "**********" at bounding box center [526, 300] width 1052 height 624
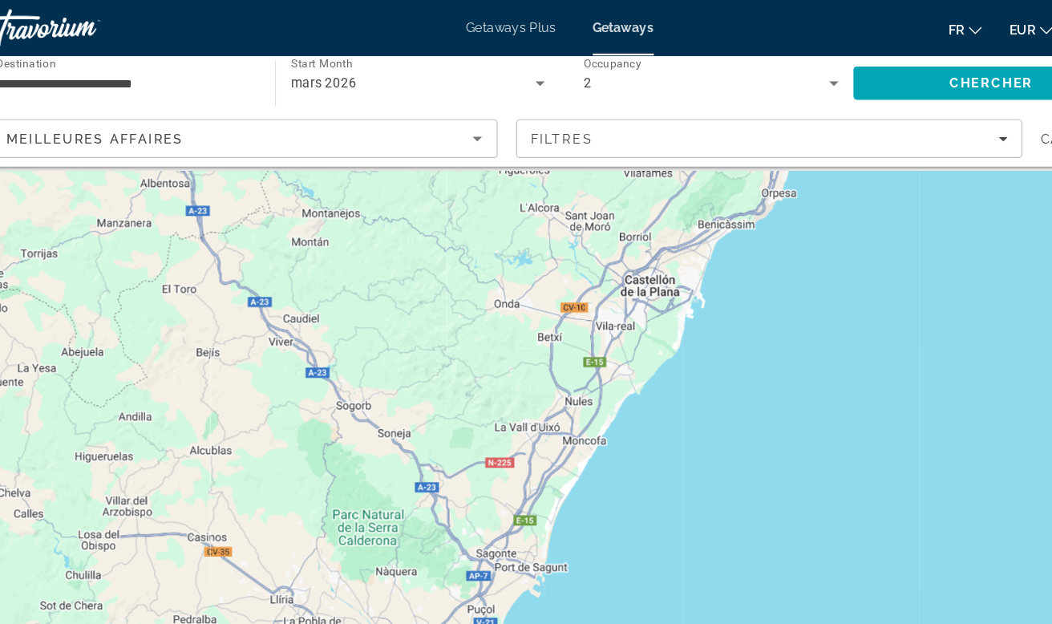
drag, startPoint x: 520, startPoint y: 395, endPoint x: 511, endPoint y: 540, distance: 145.5
click at [511, 540] on div "Pour activer le glissement avec le clavier, appuyez sur Alt+Entrée. Une fois ce…" at bounding box center [526, 388] width 988 height 481
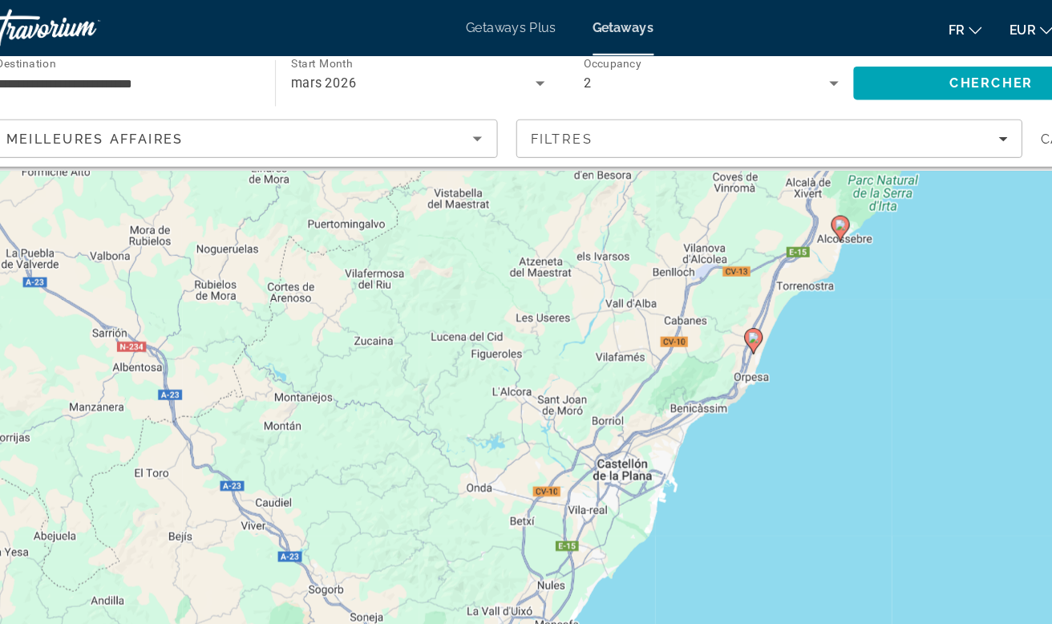
drag, startPoint x: 574, startPoint y: 400, endPoint x: 533, endPoint y: 532, distance: 137.7
click at [533, 532] on div "Pour activer le glissement avec le clavier, appuyez sur Alt+Entrée. Une fois ce…" at bounding box center [526, 388] width 988 height 481
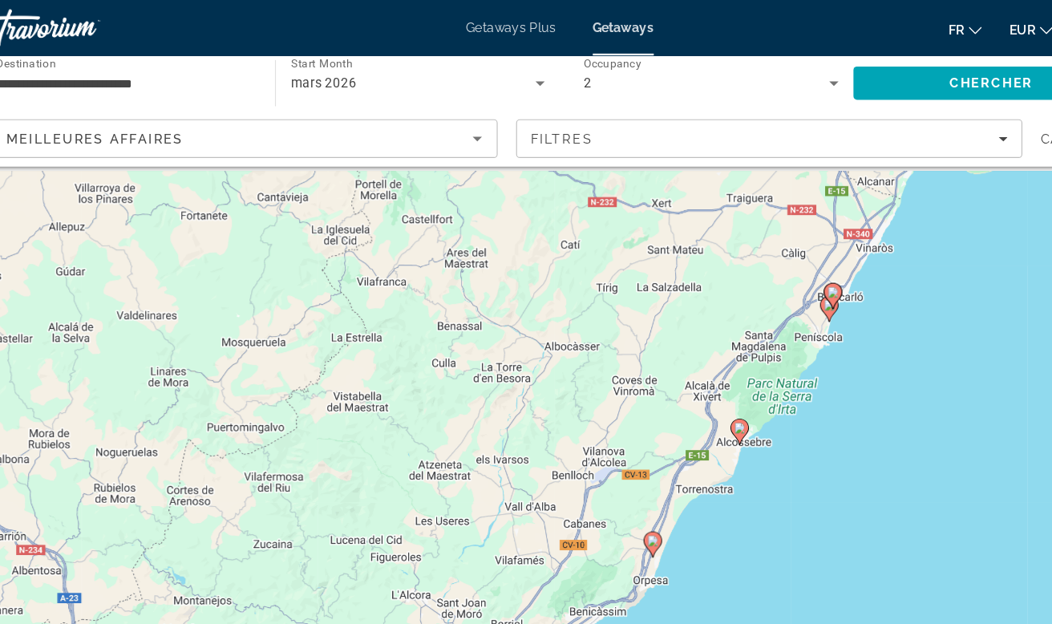
drag, startPoint x: 573, startPoint y: 407, endPoint x: 508, endPoint y: 532, distance: 141.3
click at [508, 532] on div "Pour activer le glissement avec le clavier, appuyez sur Alt+Entrée. Une fois ce…" at bounding box center [526, 388] width 988 height 481
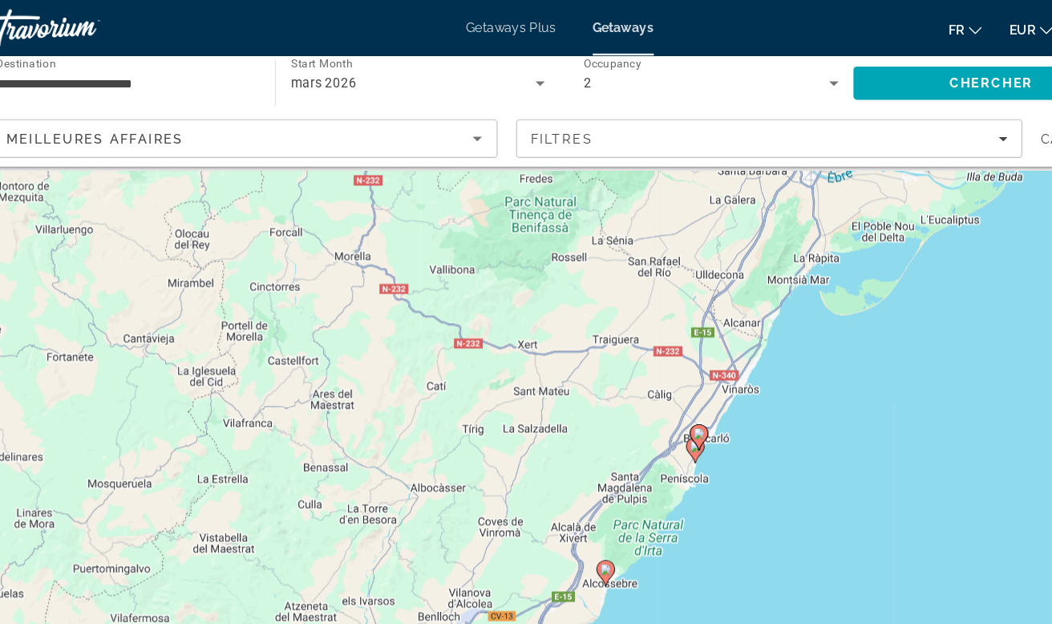
drag, startPoint x: 548, startPoint y: 378, endPoint x: 429, endPoint y: 504, distance: 173.0
click at [429, 504] on div "Pour activer le glissement avec le clavier, appuyez sur Alt+Entrée. Une fois ce…" at bounding box center [526, 388] width 988 height 481
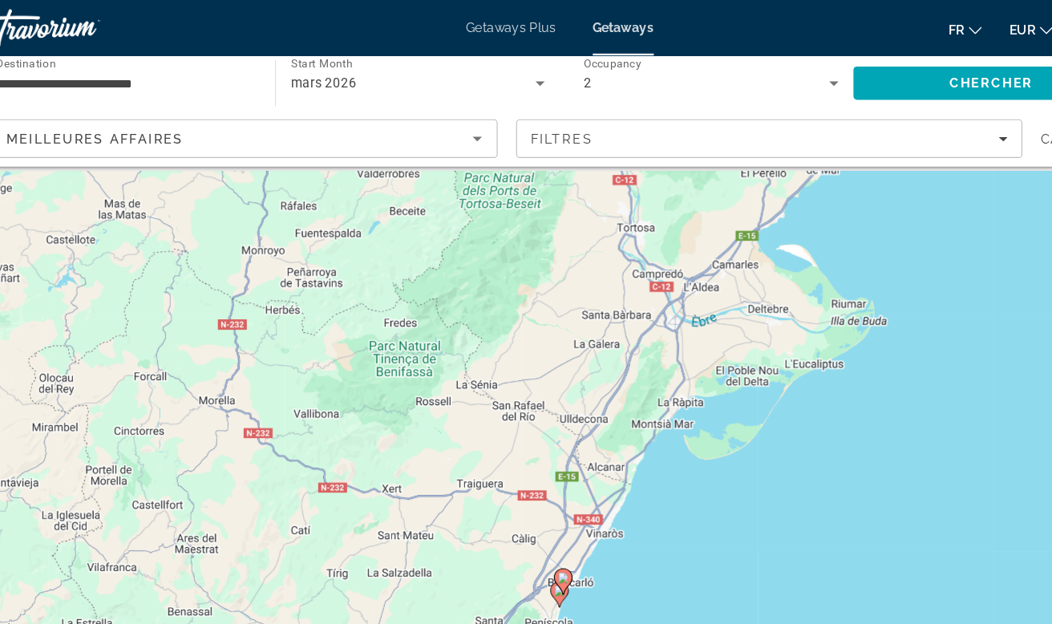
drag, startPoint x: 458, startPoint y: 387, endPoint x: 332, endPoint y: 521, distance: 184.4
click at [332, 521] on div "Pour activer le glissement avec le clavier, appuyez sur Alt+Entrée. Une fois ce…" at bounding box center [526, 388] width 988 height 481
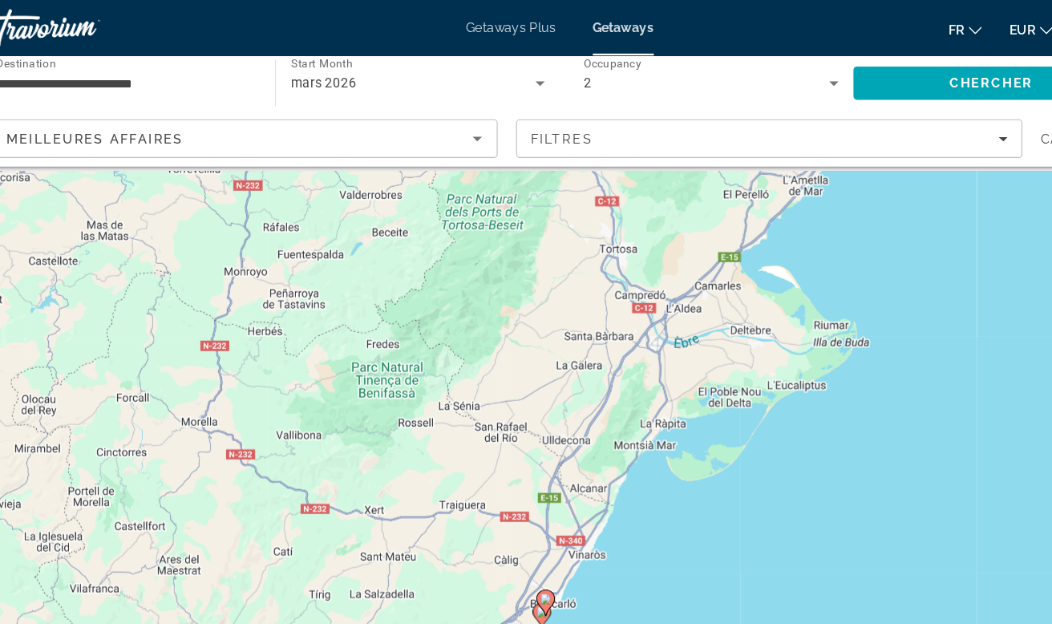
scroll to position [0, 0]
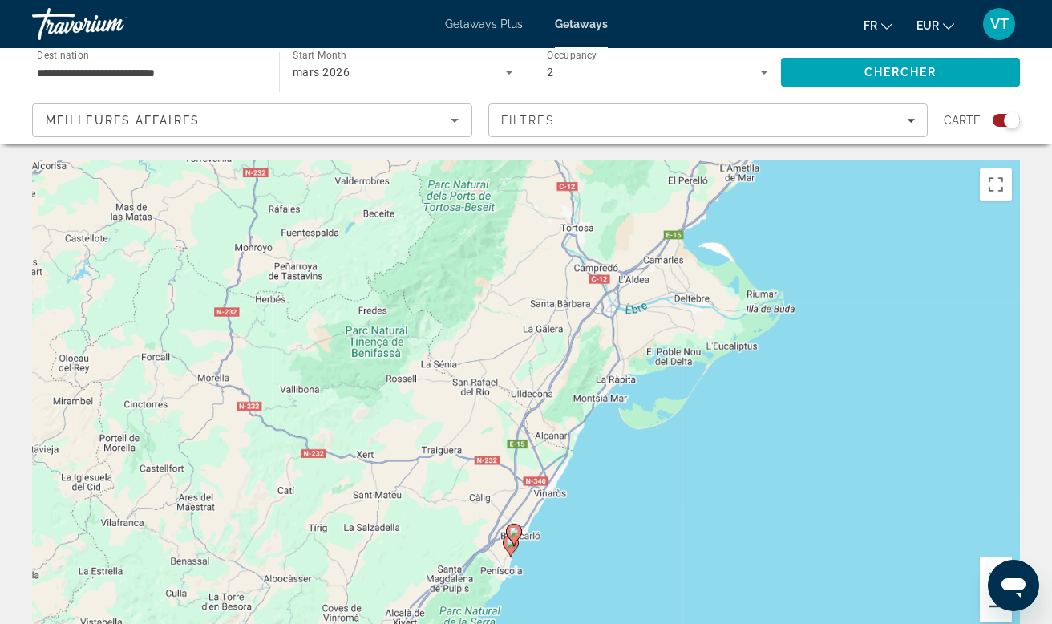
click at [986, 608] on button "Zoom arrière" at bounding box center [996, 606] width 32 height 32
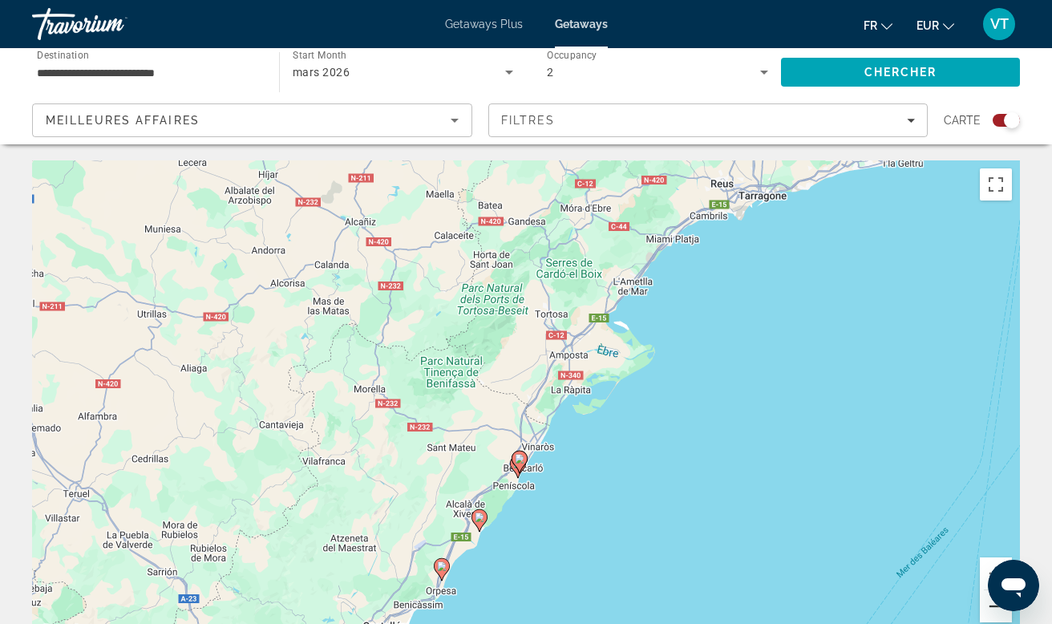
click at [987, 608] on button "Zoom arrière" at bounding box center [996, 606] width 32 height 32
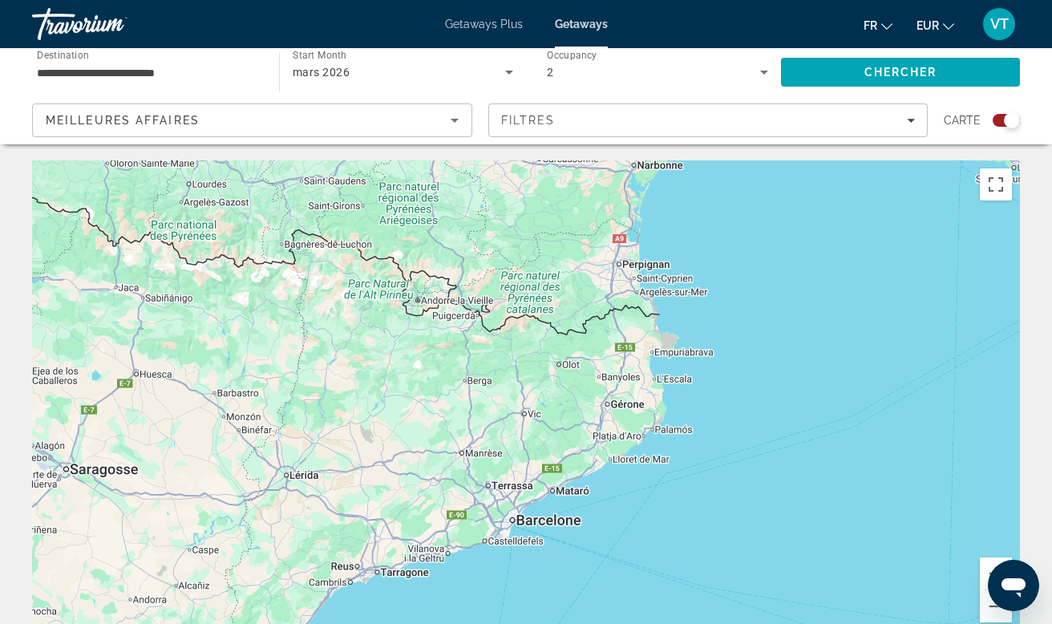
drag, startPoint x: 859, startPoint y: 325, endPoint x: 589, endPoint y: 601, distance: 386.7
click at [589, 601] on div "Pour activer le glissement avec le clavier, appuyez sur Alt+Entrée. Une fois ce…" at bounding box center [526, 400] width 988 height 481
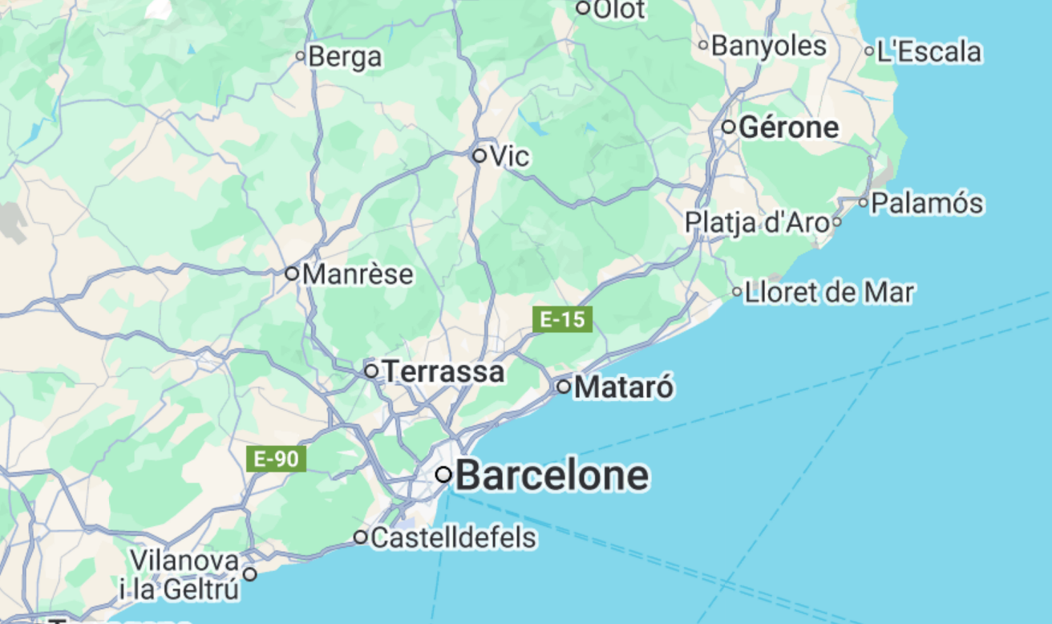
click at [152, 160] on div "Pour activer le glissement avec le clavier, appuyez sur Alt+Entrée. Une fois ce…" at bounding box center [526, 400] width 988 height 481
click at [149, 160] on div "Pour activer le glissement avec le clavier, appuyez sur Alt+Entrée. Une fois ce…" at bounding box center [526, 400] width 988 height 481
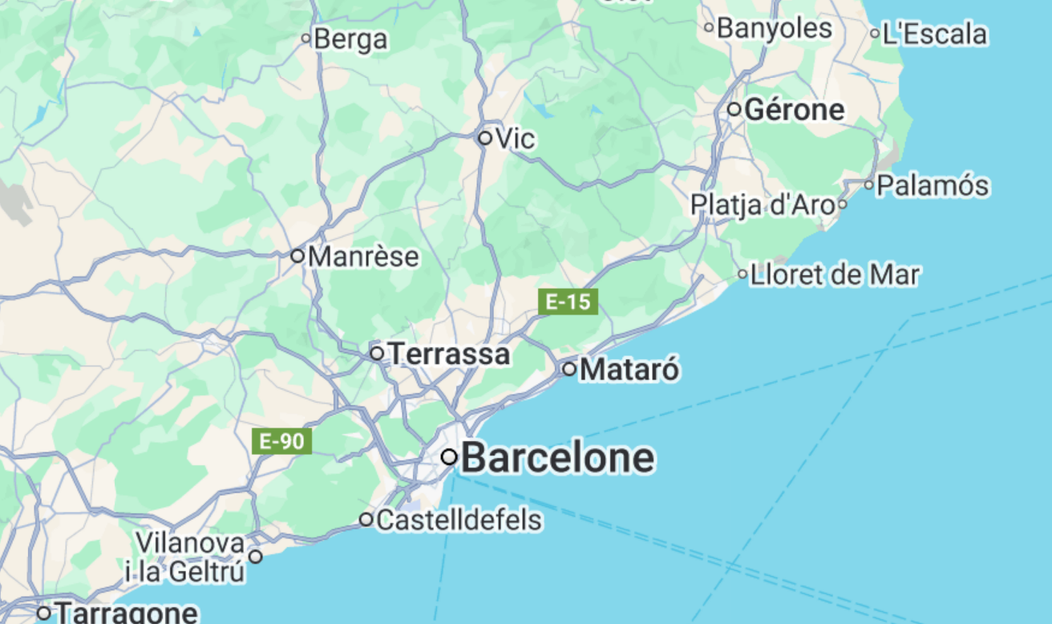
scroll to position [264, 0]
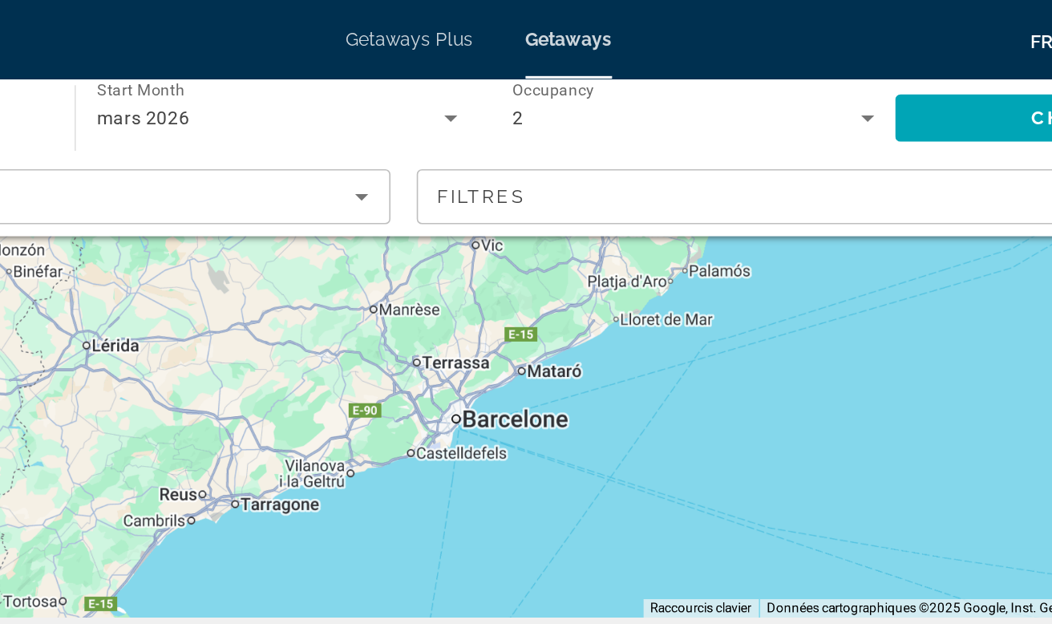
click at [555, 27] on span "Getaways" at bounding box center [581, 24] width 53 height 13
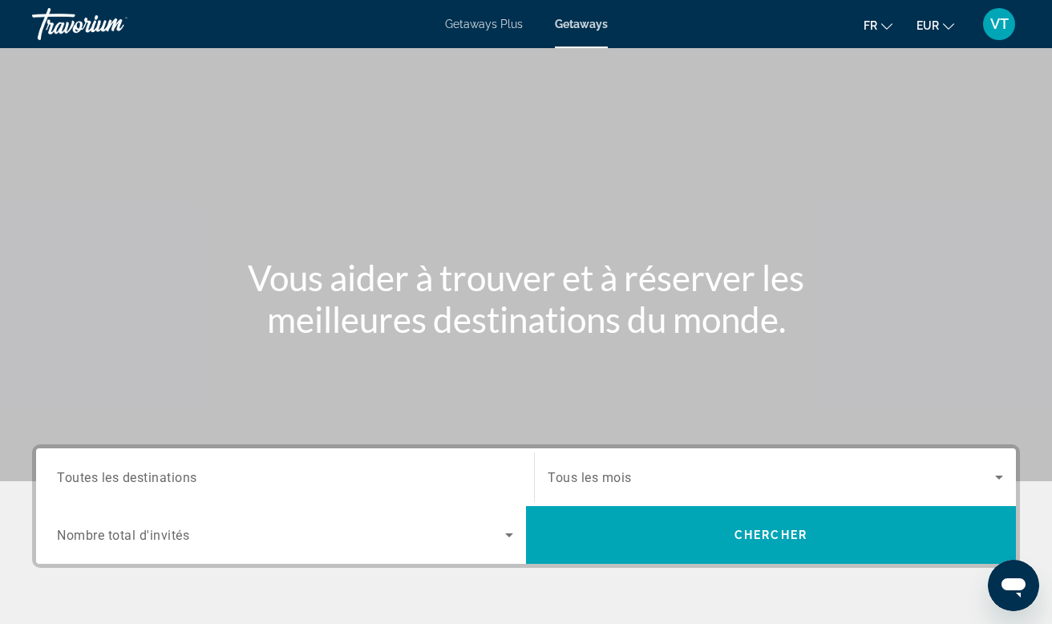
click at [206, 473] on input "Destination Toutes les destinations" at bounding box center [285, 477] width 456 height 19
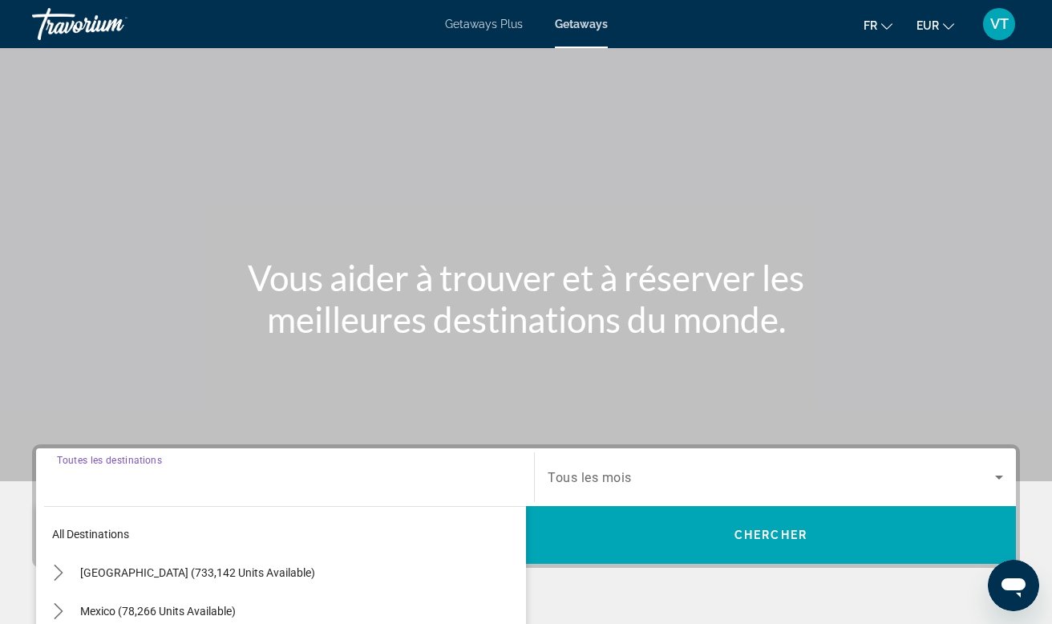
scroll to position [301, 0]
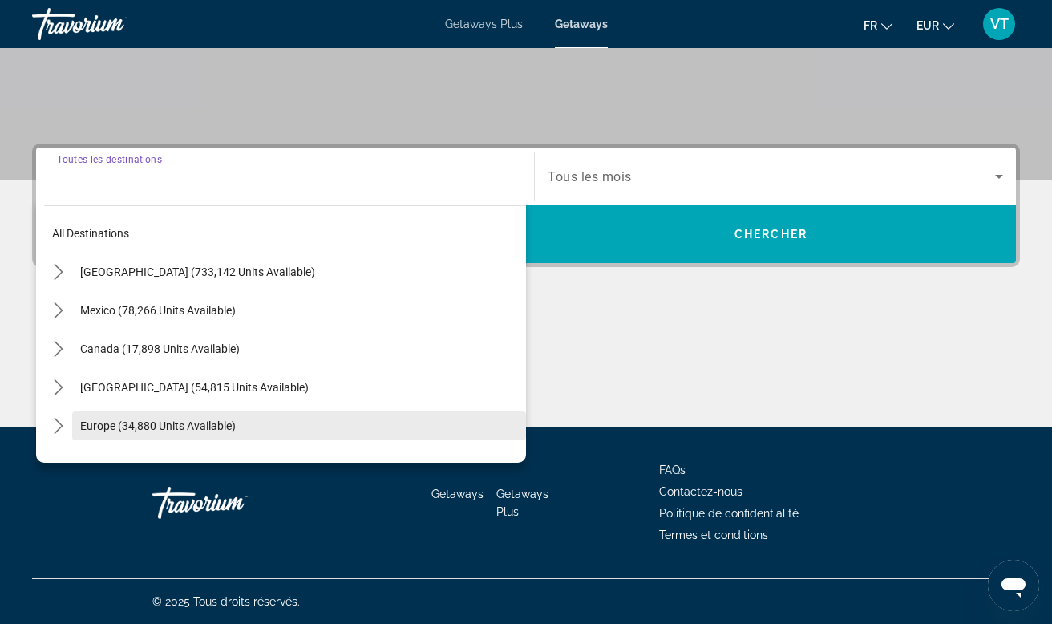
click at [157, 409] on span "Select destination: Europe (34,880 units available)" at bounding box center [299, 426] width 454 height 38
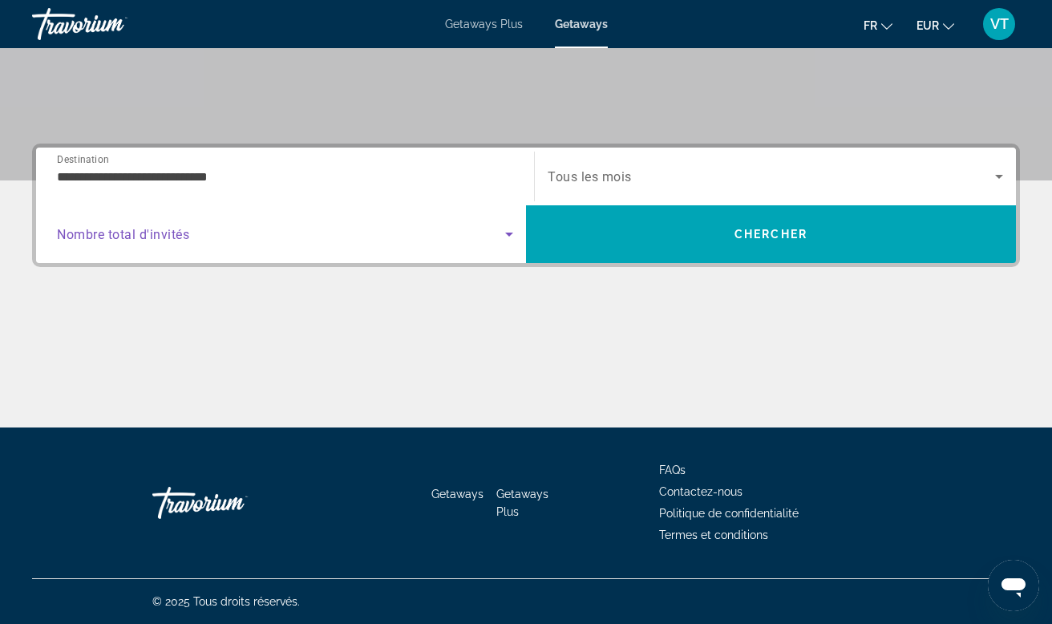
click at [217, 231] on span "Search widget" at bounding box center [281, 234] width 448 height 19
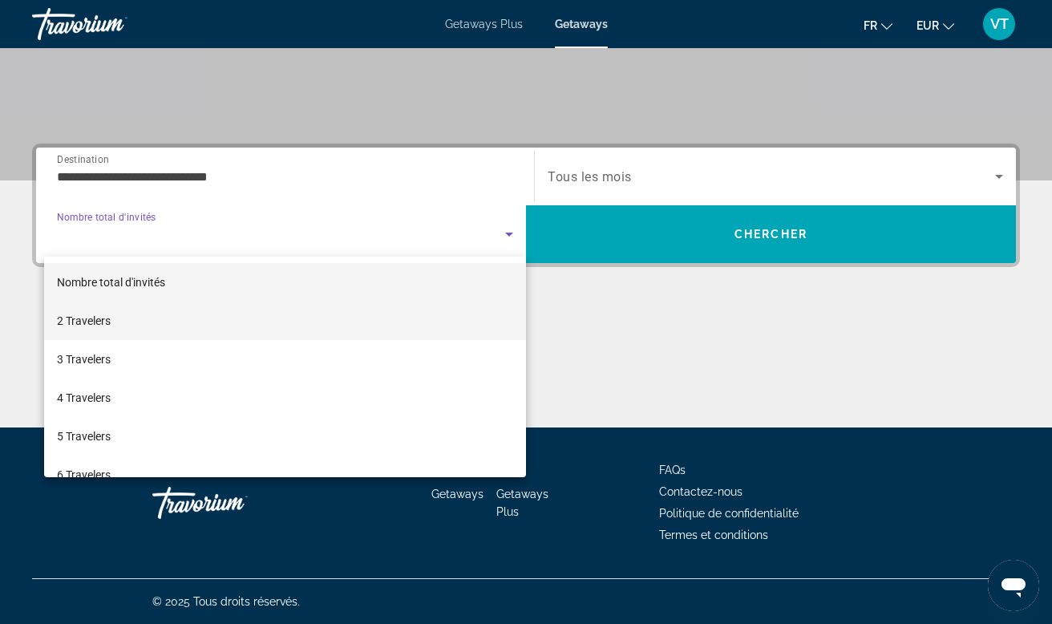
click at [167, 308] on mat-option "2 Travelers" at bounding box center [285, 321] width 482 height 38
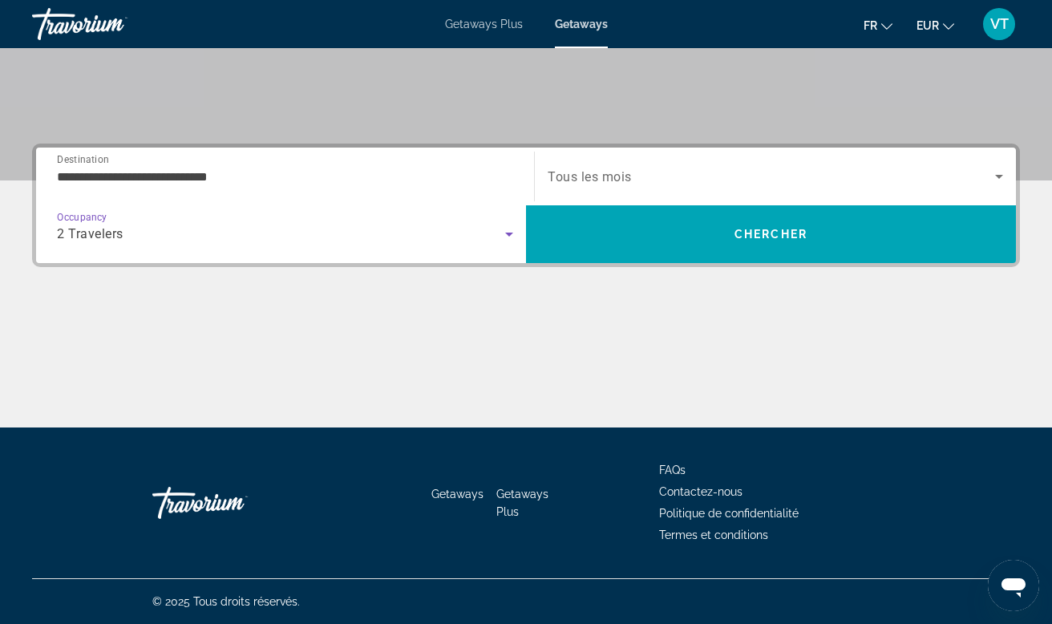
click at [221, 175] on input "**********" at bounding box center [285, 177] width 456 height 19
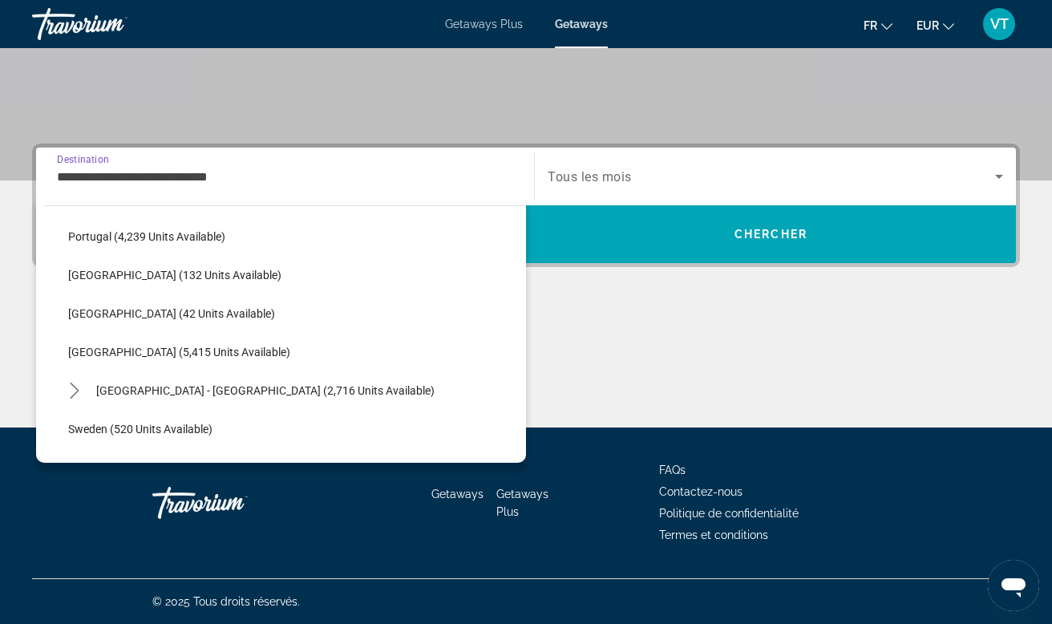
scroll to position [728, 0]
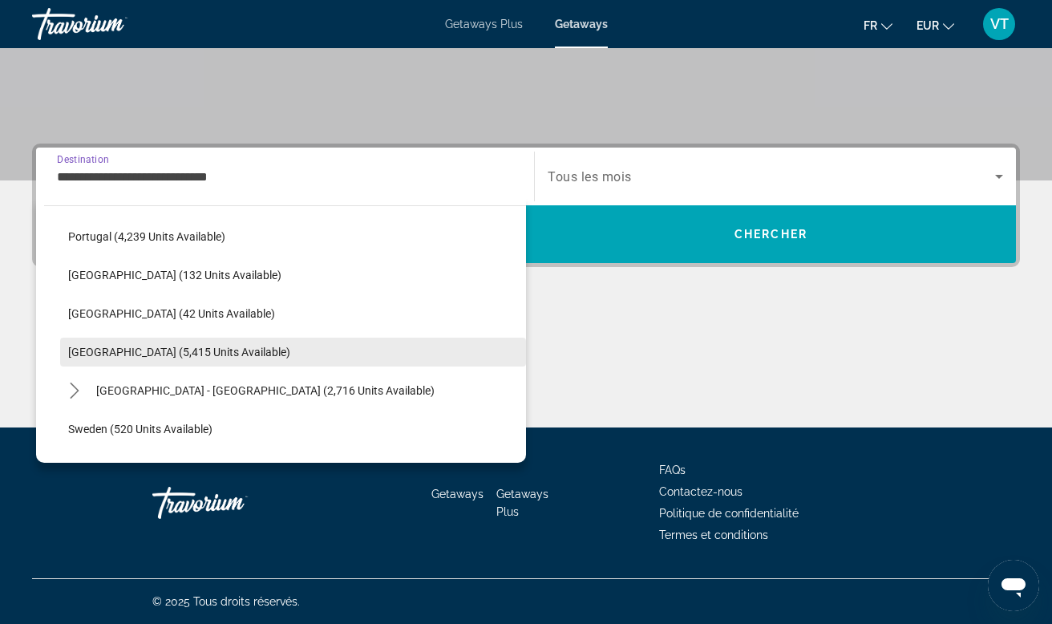
click at [144, 355] on span "[GEOGRAPHIC_DATA] (5,415 units available)" at bounding box center [179, 352] width 222 height 13
type input "**********"
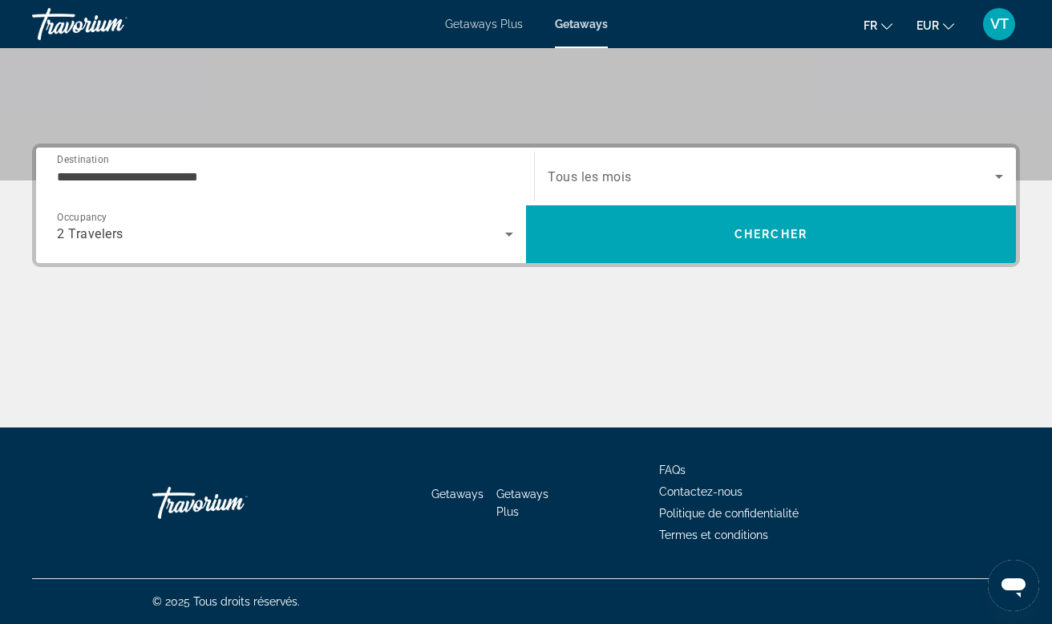
click at [618, 176] on span "Tous les mois" at bounding box center [590, 176] width 84 height 15
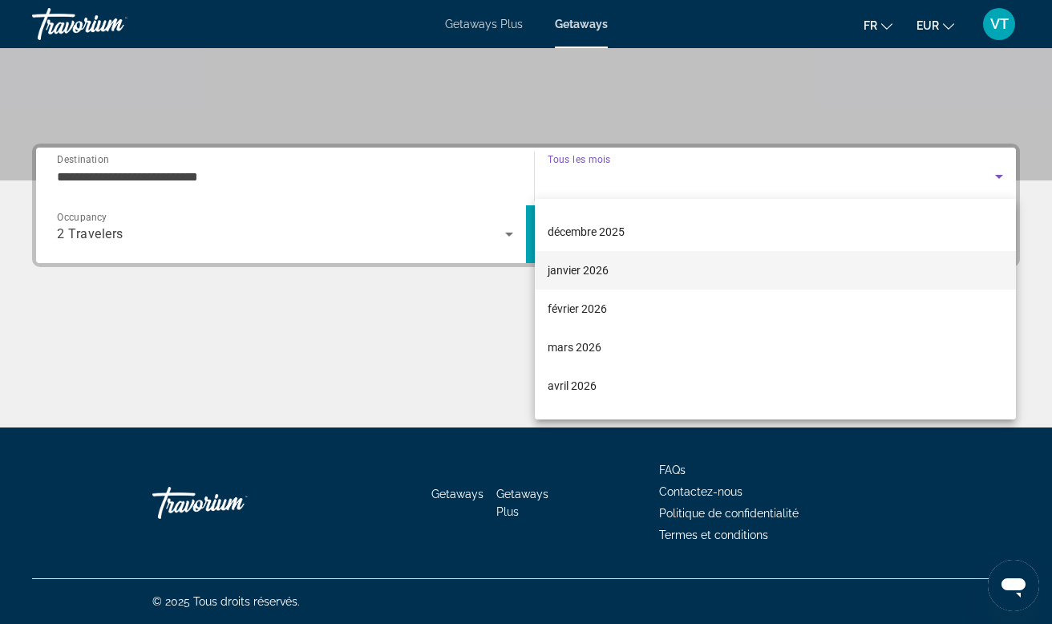
scroll to position [131, 0]
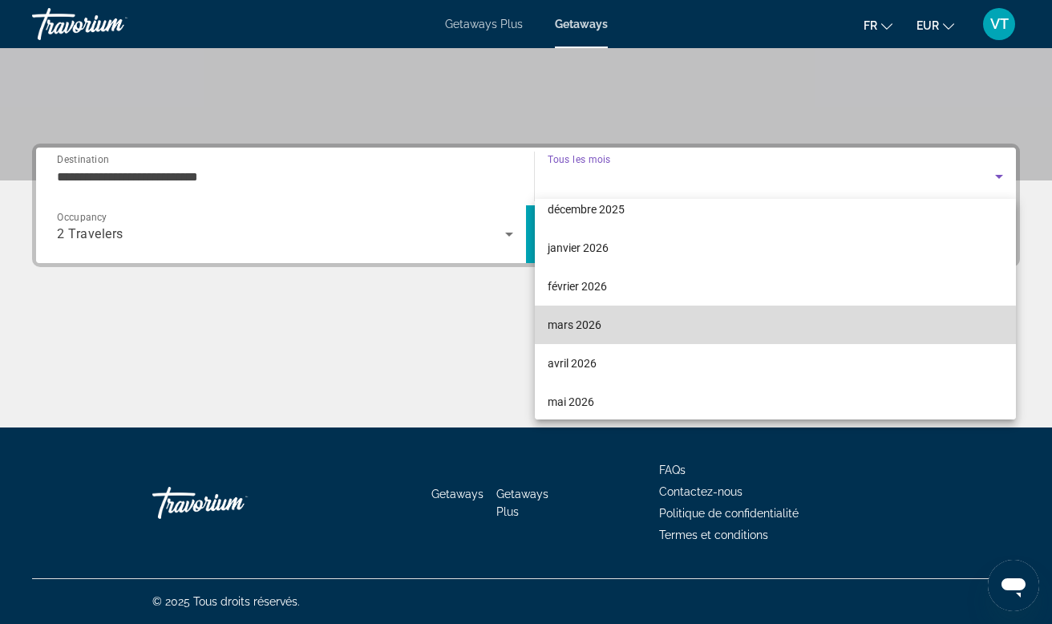
click at [573, 333] on span "mars 2026" at bounding box center [575, 324] width 54 height 19
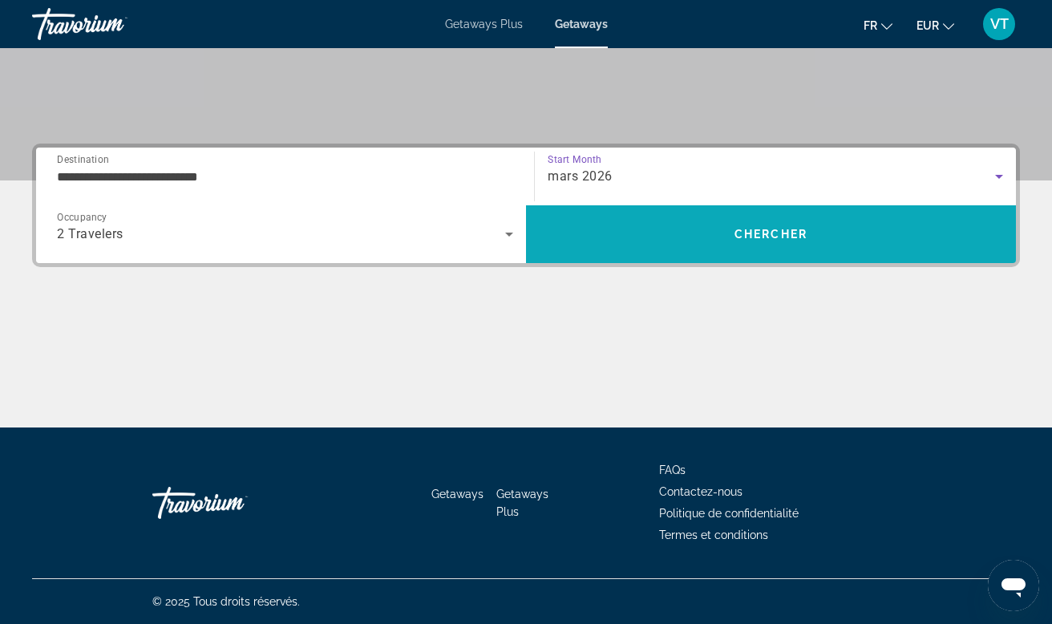
click at [642, 240] on span "Search" at bounding box center [771, 234] width 490 height 38
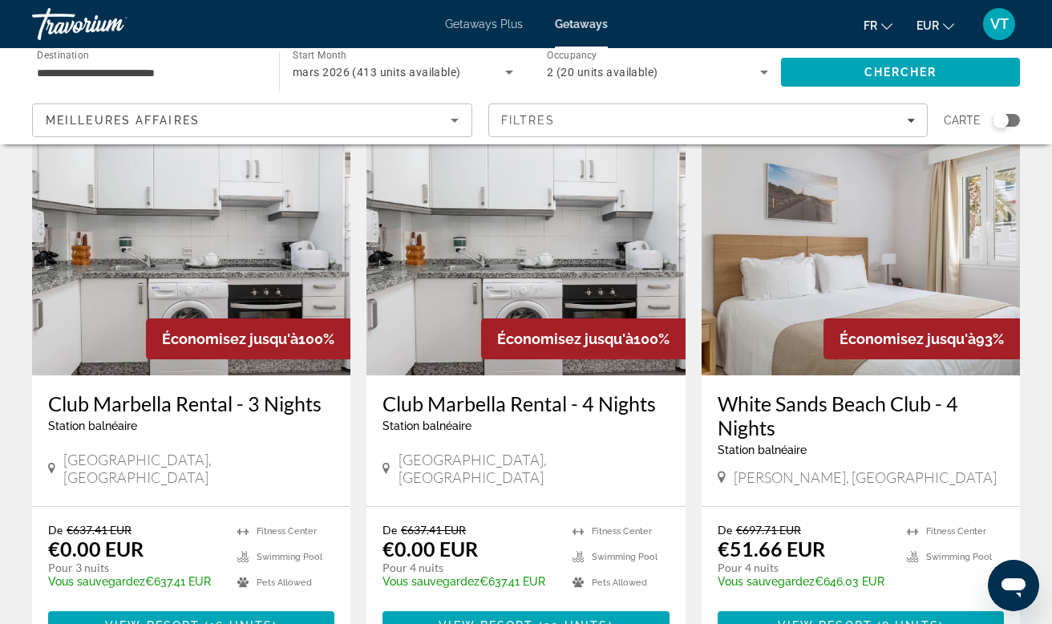
scroll to position [108, 0]
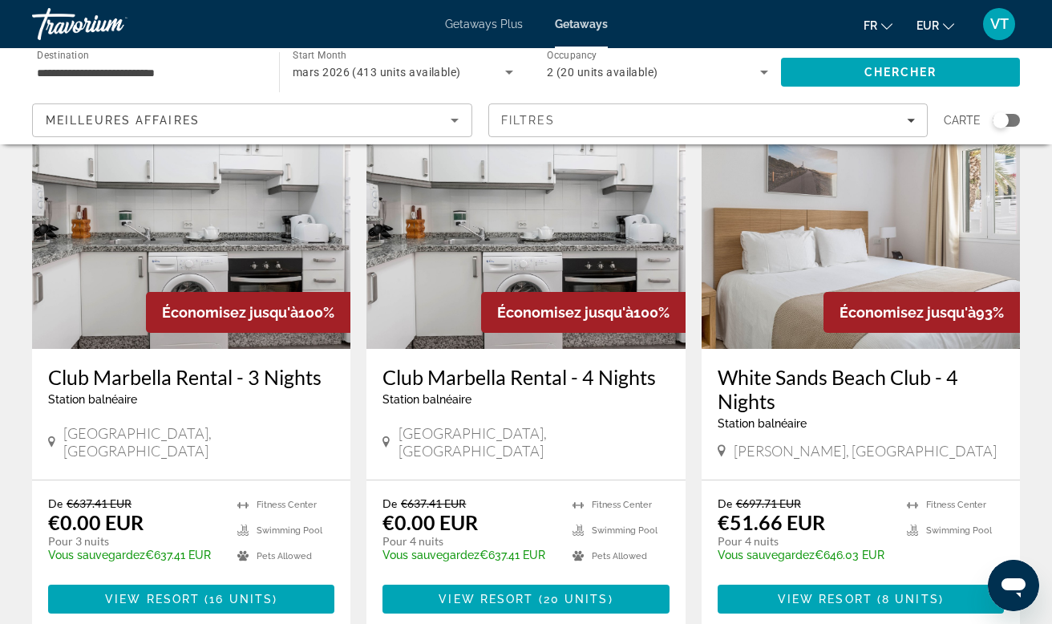
click at [524, 247] on img "Main content" at bounding box center [525, 220] width 318 height 257
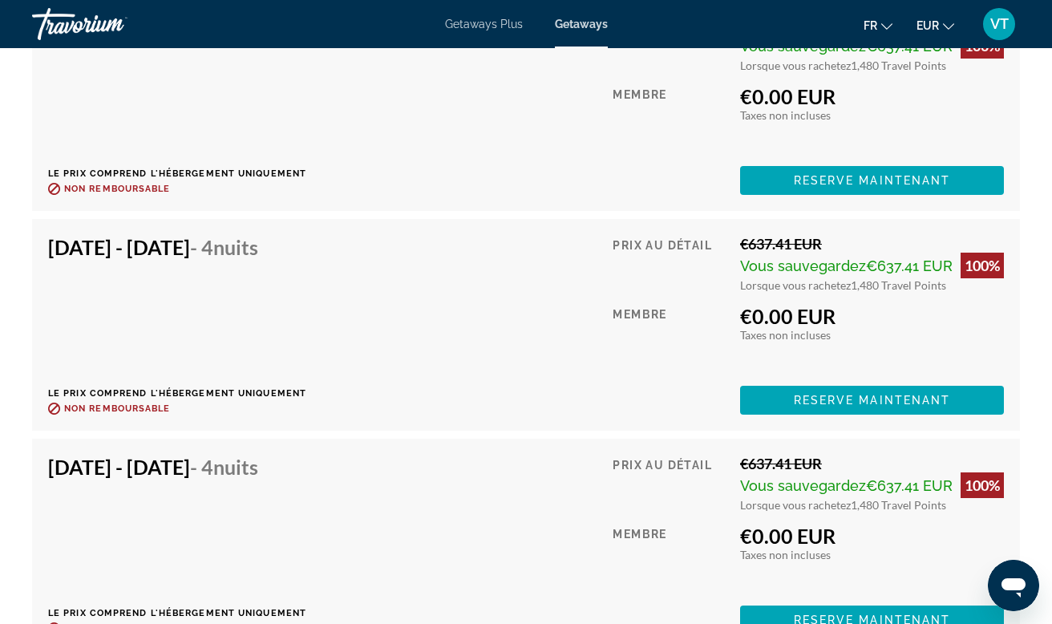
scroll to position [3505, 0]
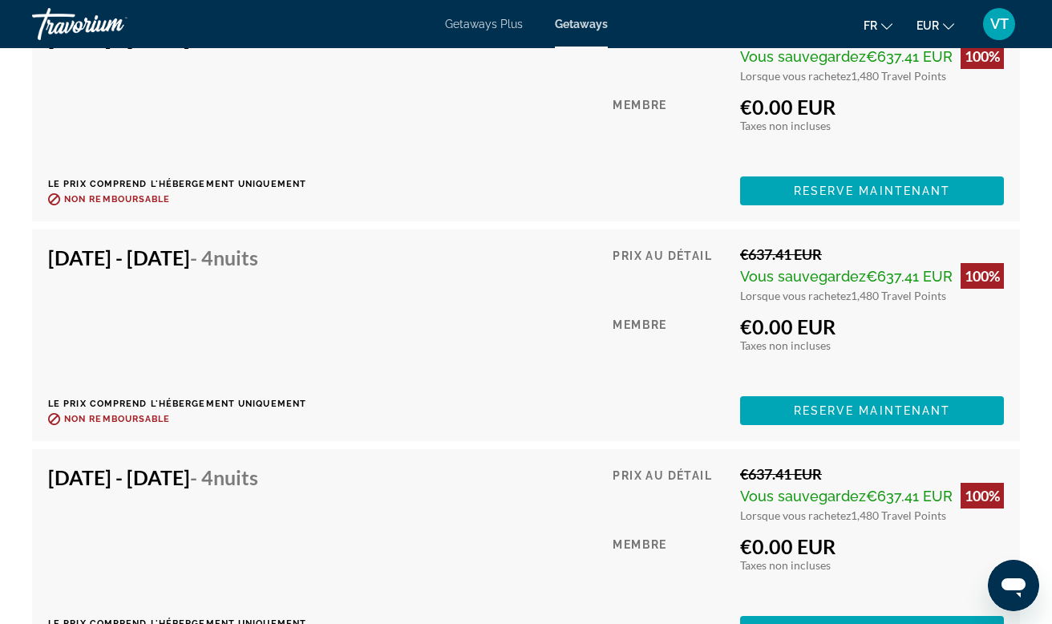
click at [476, 30] on span "Getaways Plus" at bounding box center [484, 24] width 78 height 13
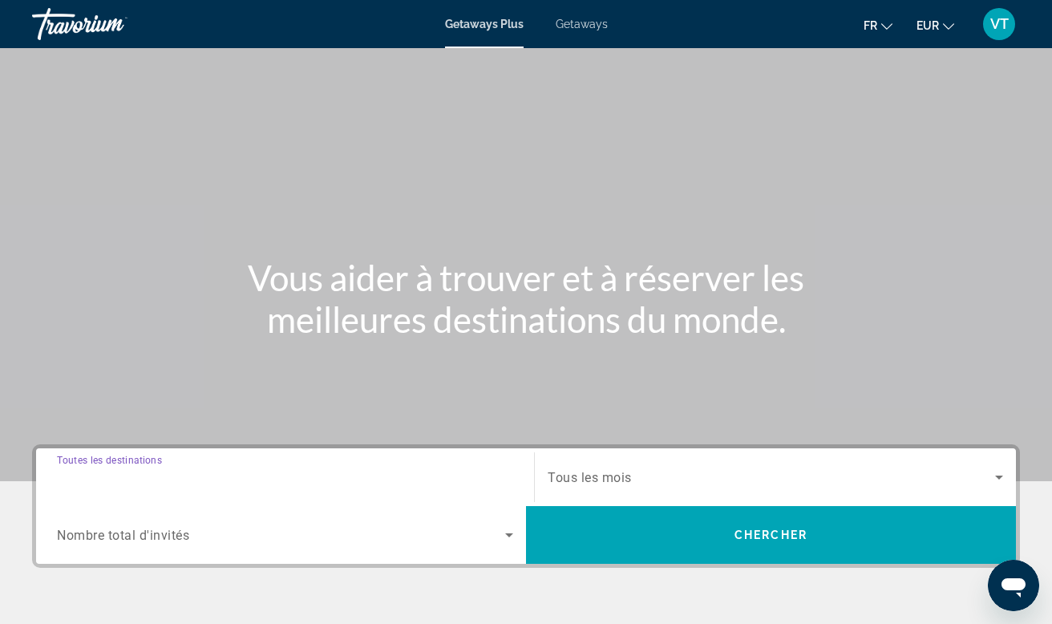
click at [277, 468] on input "Destination Toutes les destinations" at bounding box center [285, 477] width 456 height 19
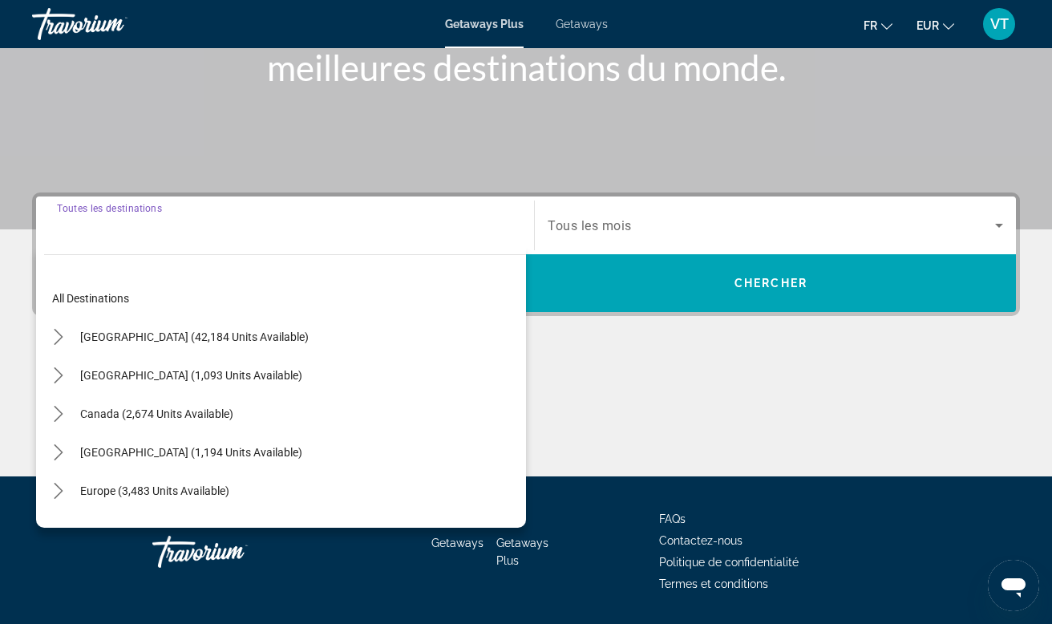
scroll to position [301, 0]
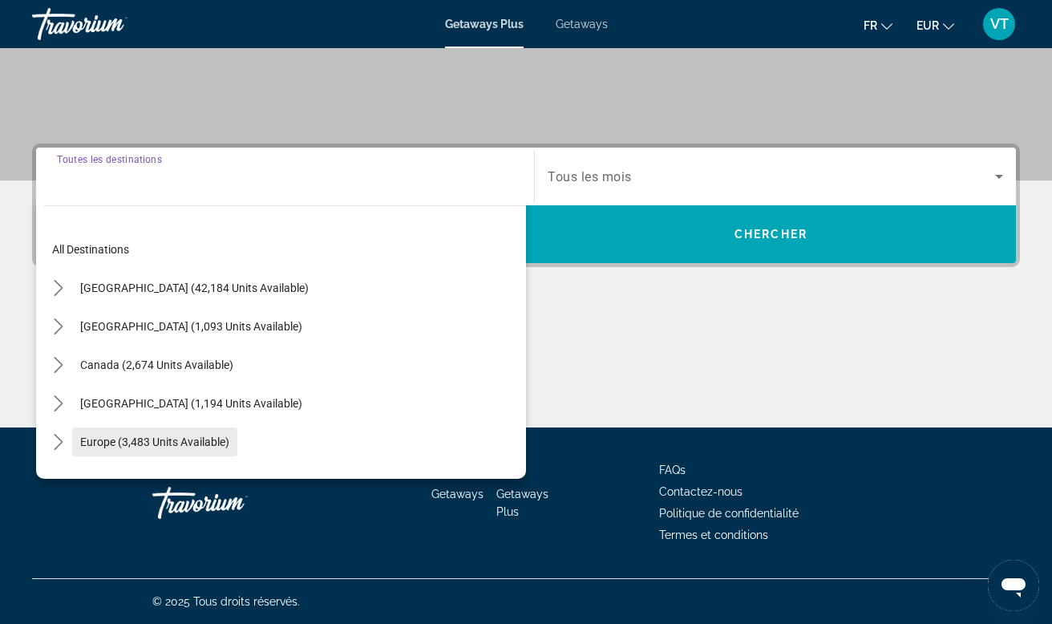
click at [175, 433] on span "Select destination: Europe (3,483 units available)" at bounding box center [154, 442] width 165 height 38
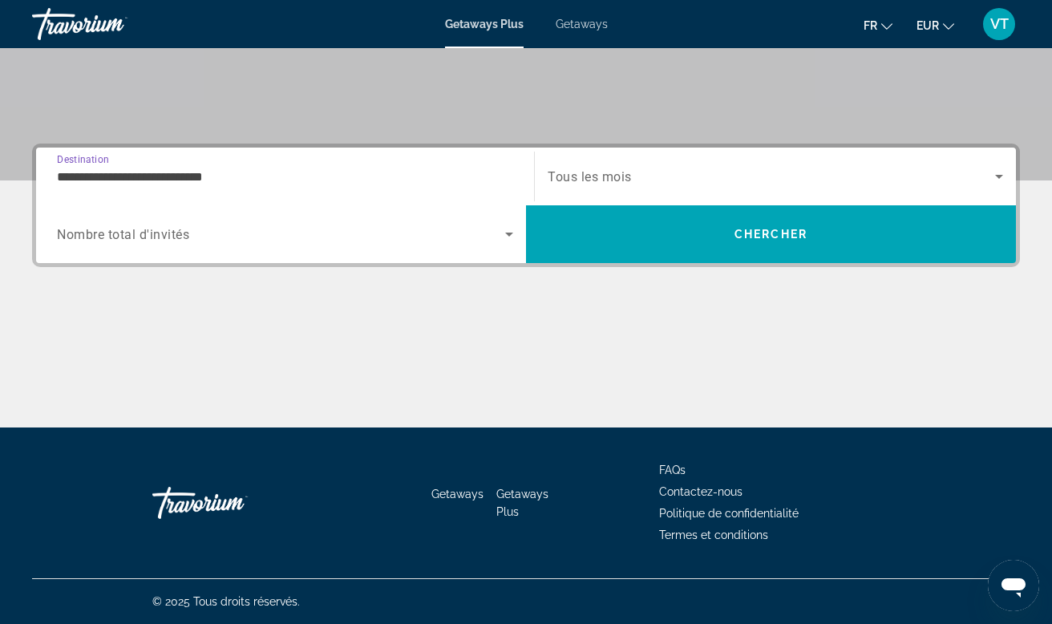
click at [245, 172] on input "**********" at bounding box center [285, 177] width 456 height 19
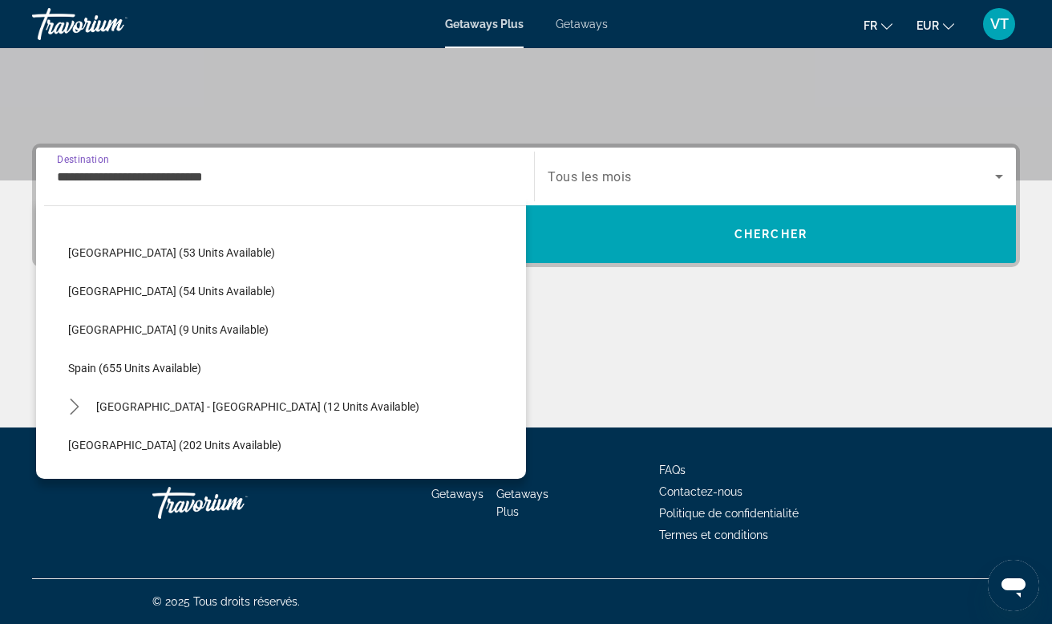
scroll to position [615, 0]
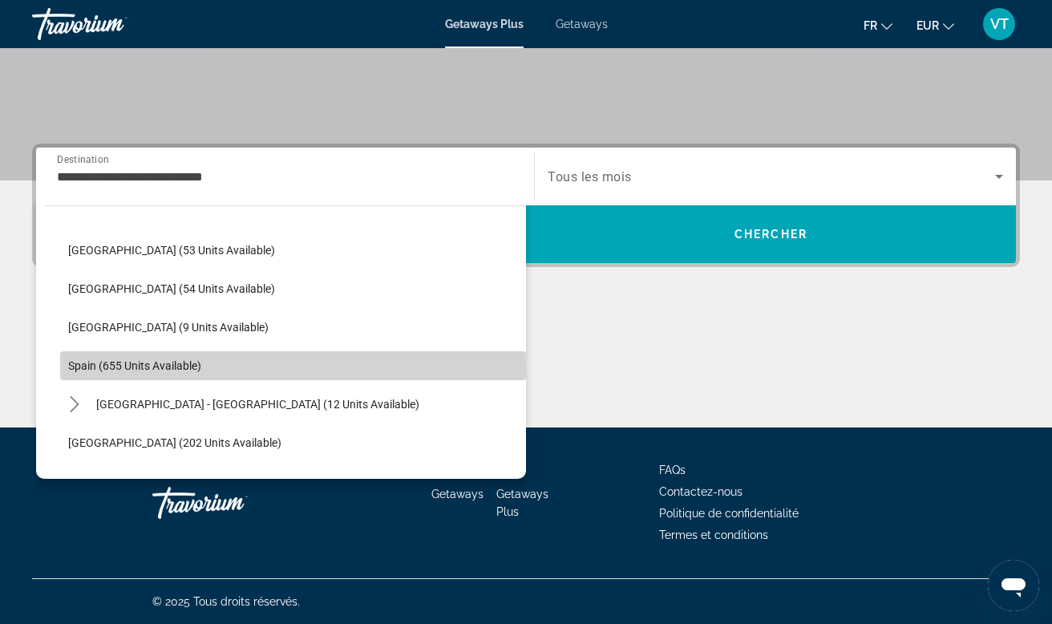
click at [137, 368] on span "Spain (655 units available)" at bounding box center [134, 365] width 133 height 13
type input "**********"
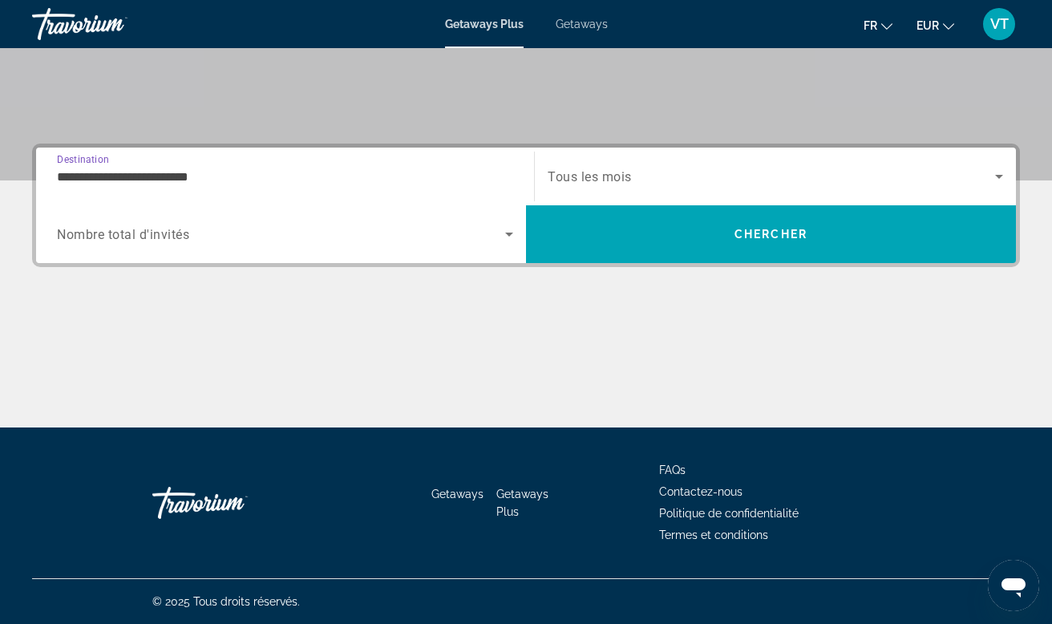
click at [627, 172] on span "Tous les mois" at bounding box center [590, 176] width 84 height 15
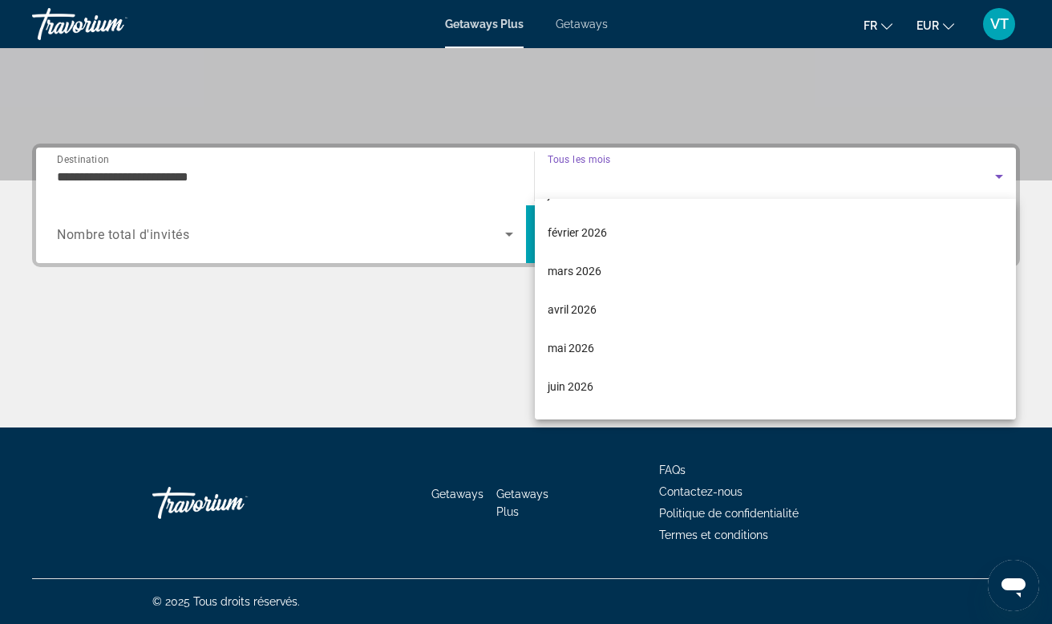
scroll to position [200, 0]
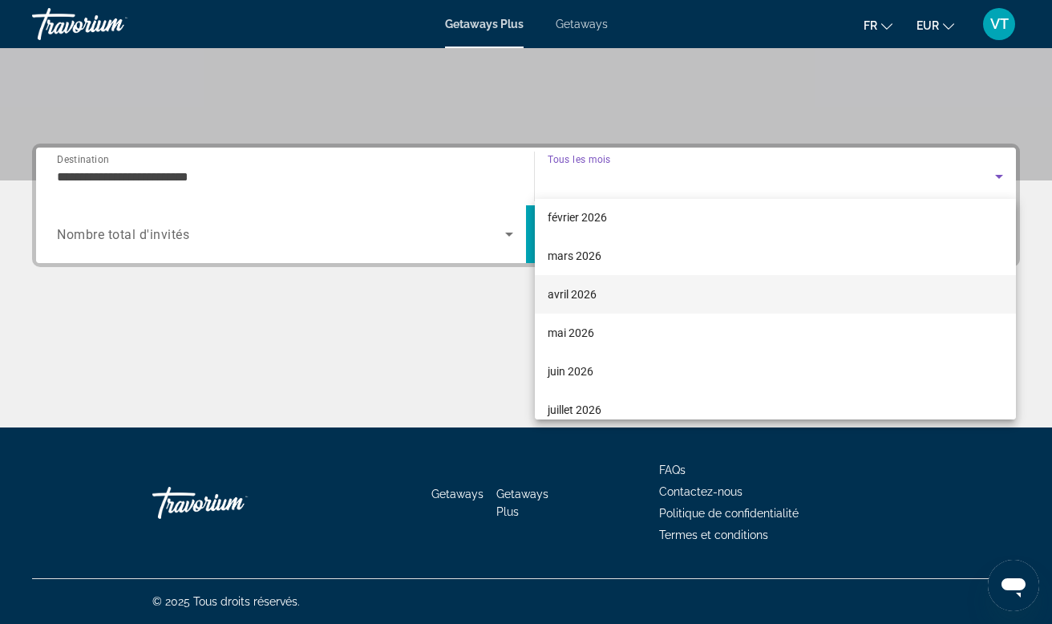
click at [581, 294] on span "avril 2026" at bounding box center [572, 294] width 49 height 19
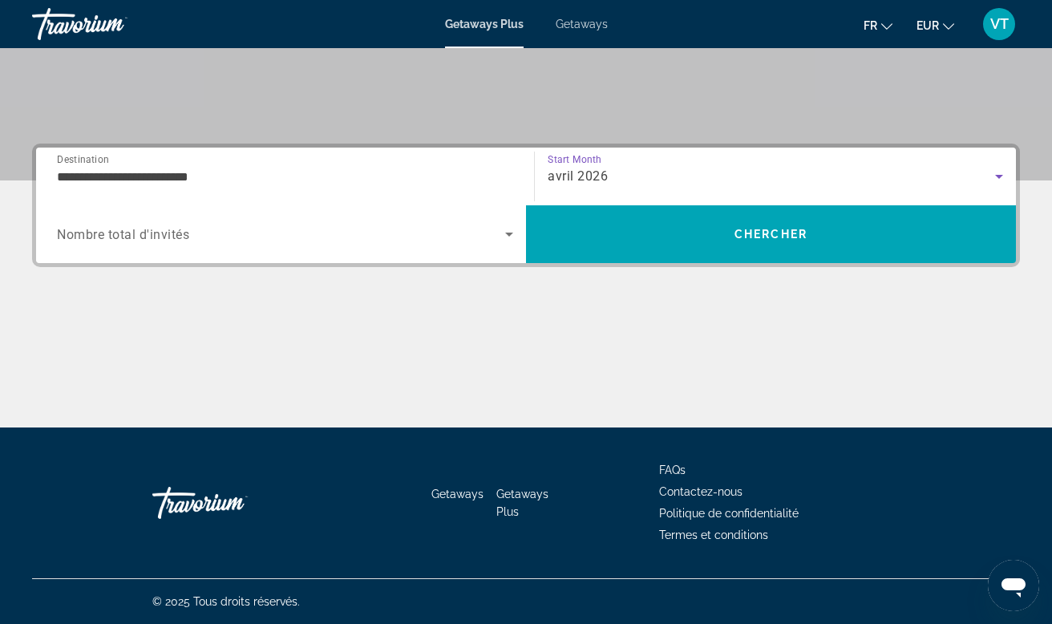
click at [429, 238] on span "Search widget" at bounding box center [281, 234] width 448 height 19
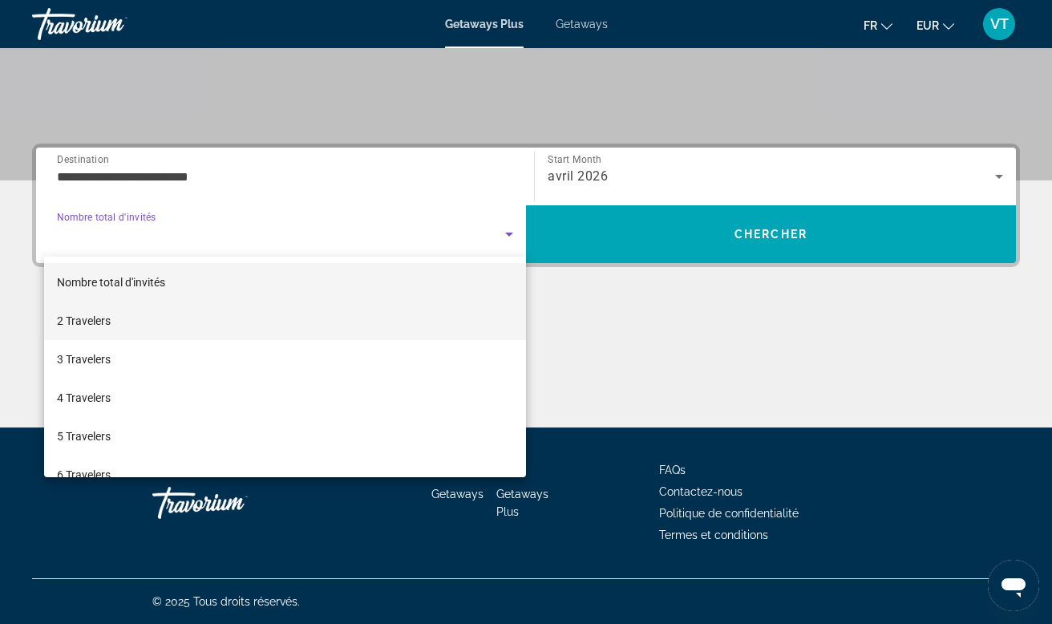
click at [246, 315] on mat-option "2 Travelers" at bounding box center [285, 321] width 482 height 38
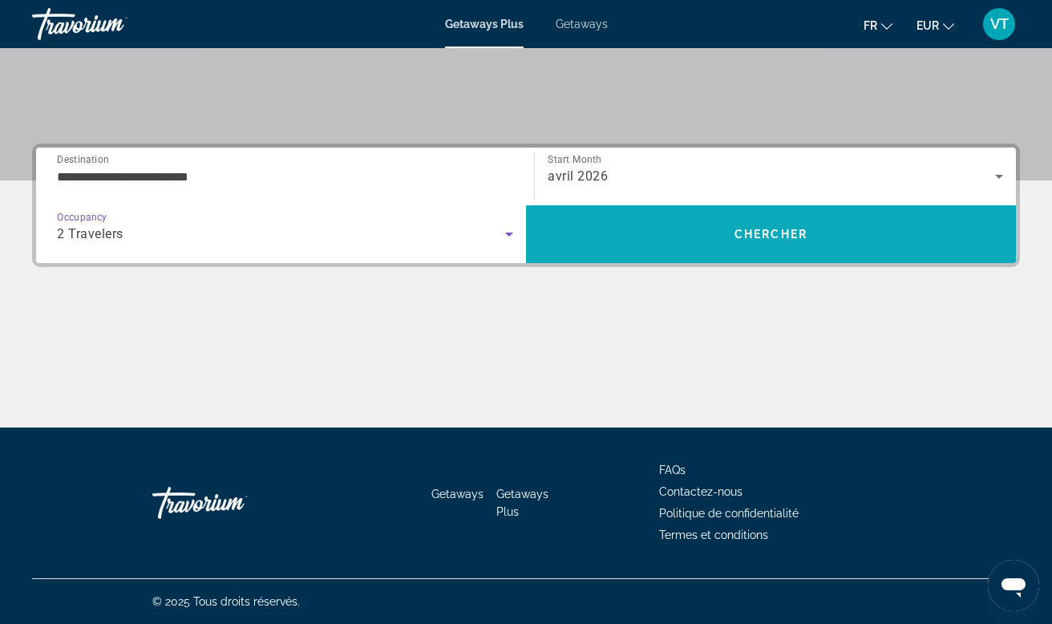
click at [605, 230] on span "Search" at bounding box center [771, 234] width 490 height 38
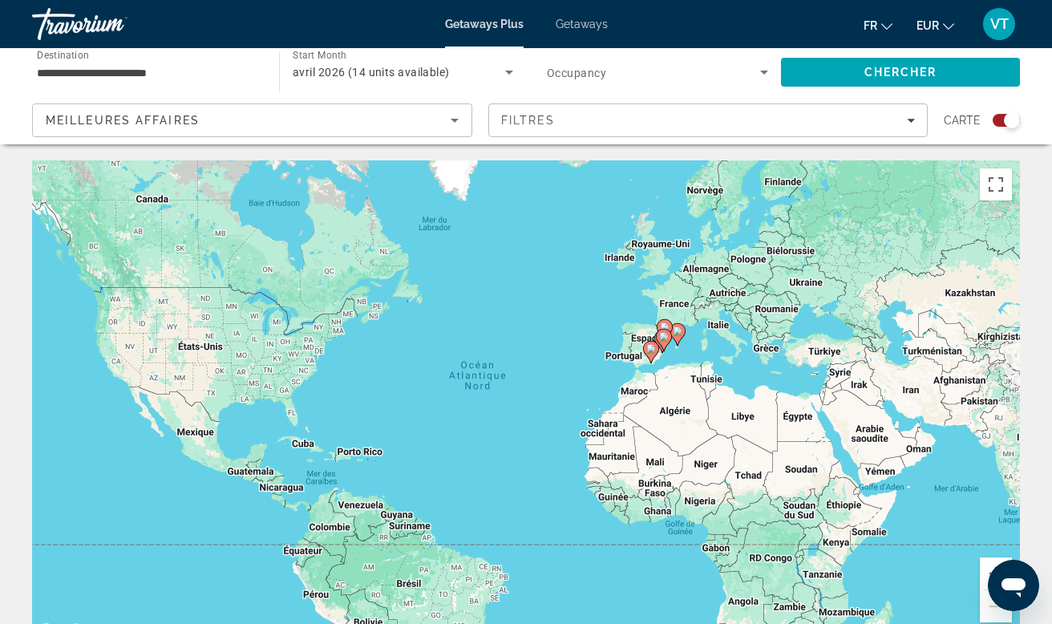
click at [1010, 119] on div "Search widget" at bounding box center [1012, 120] width 16 height 16
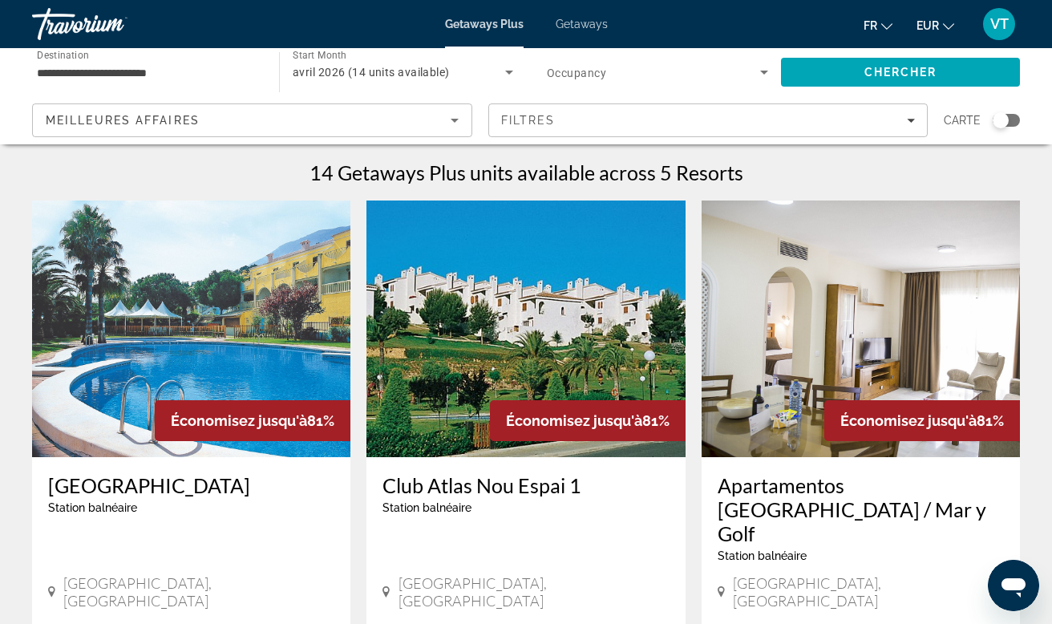
click at [190, 74] on input "**********" at bounding box center [147, 72] width 221 height 19
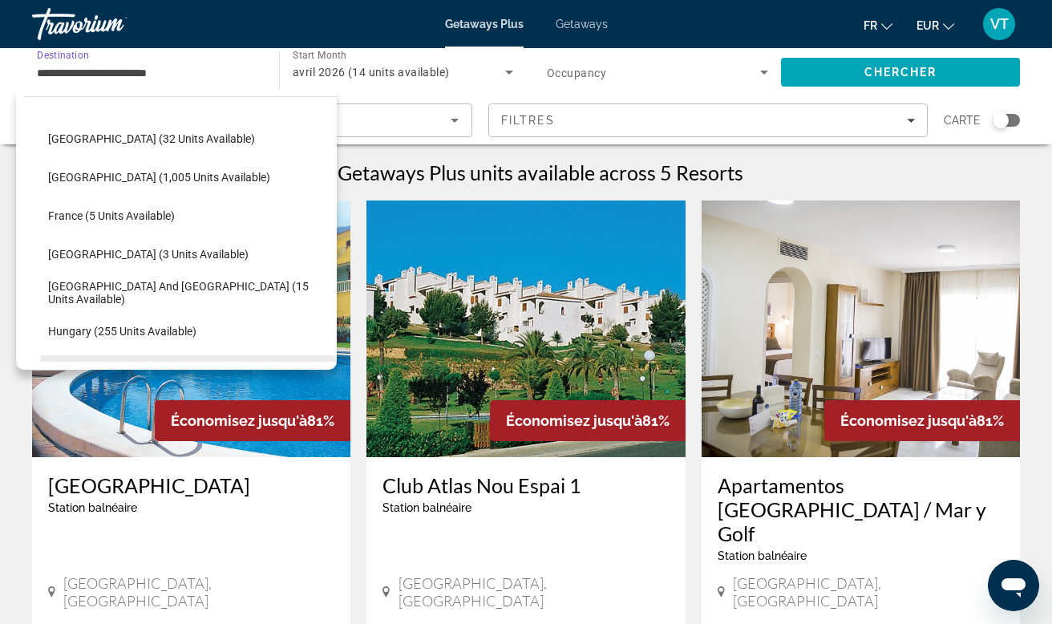
scroll to position [274, 0]
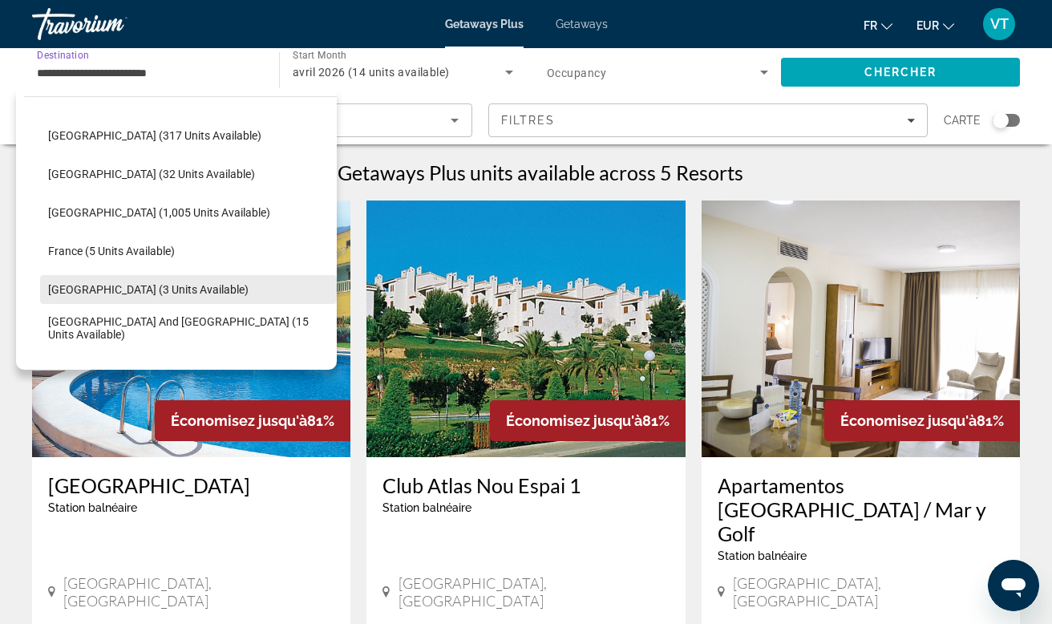
click at [128, 293] on span "[GEOGRAPHIC_DATA] (3 units available)" at bounding box center [148, 289] width 200 height 13
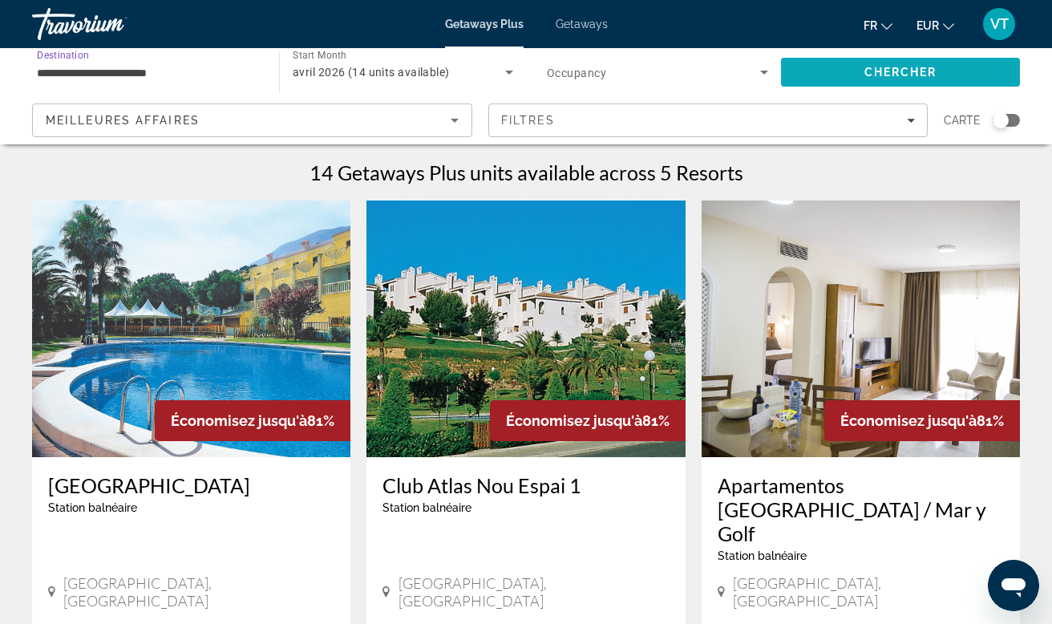
click at [905, 74] on span "Chercher" at bounding box center [900, 72] width 73 height 13
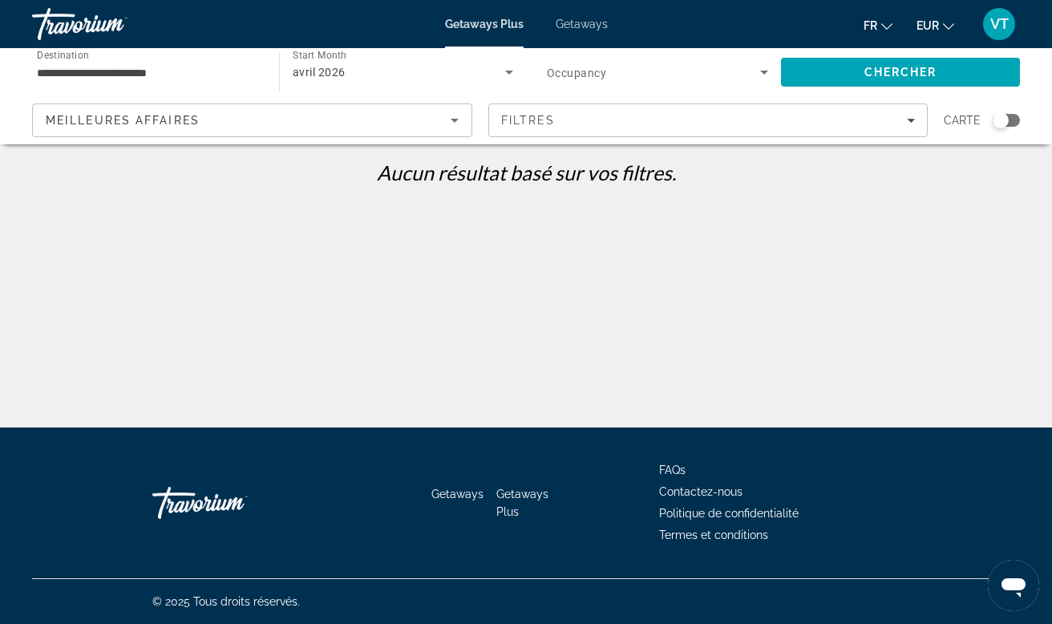
click at [209, 69] on input "**********" at bounding box center [147, 72] width 221 height 19
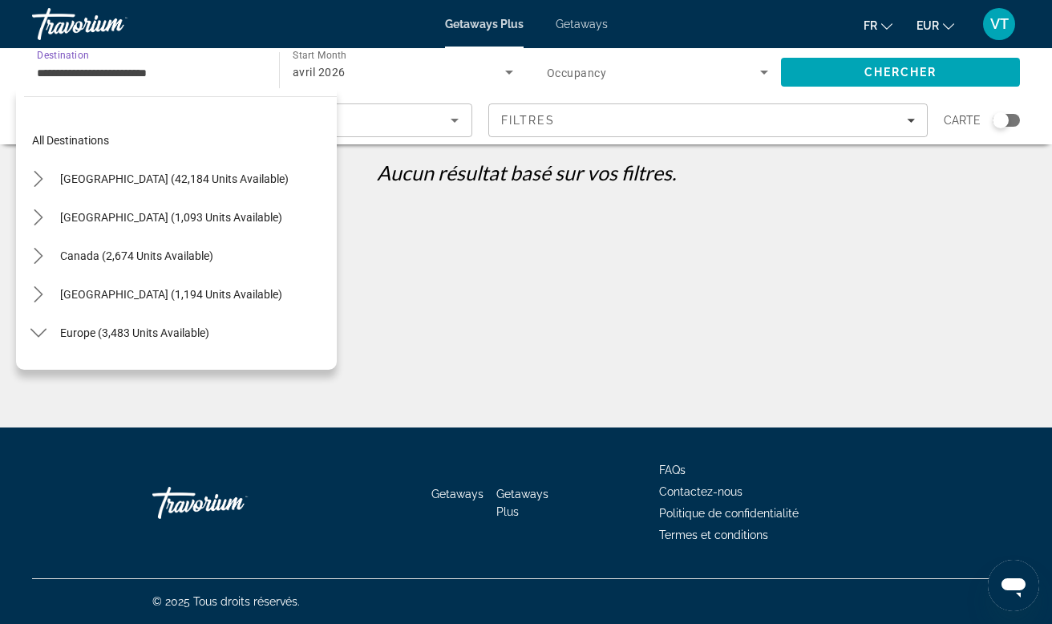
scroll to position [326, 0]
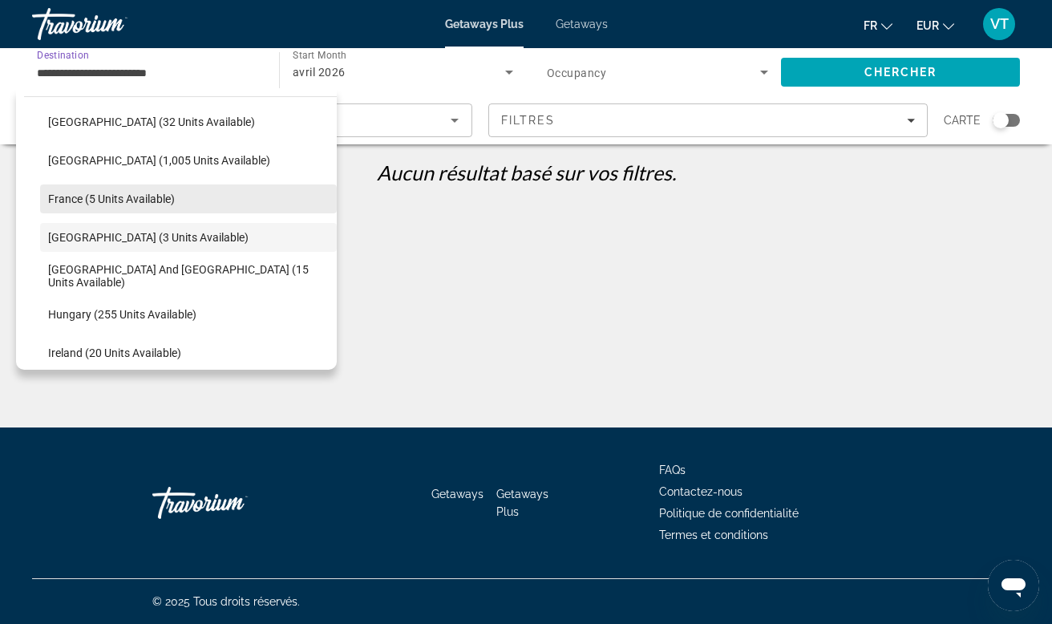
click at [131, 197] on span "France (5 units available)" at bounding box center [111, 198] width 127 height 13
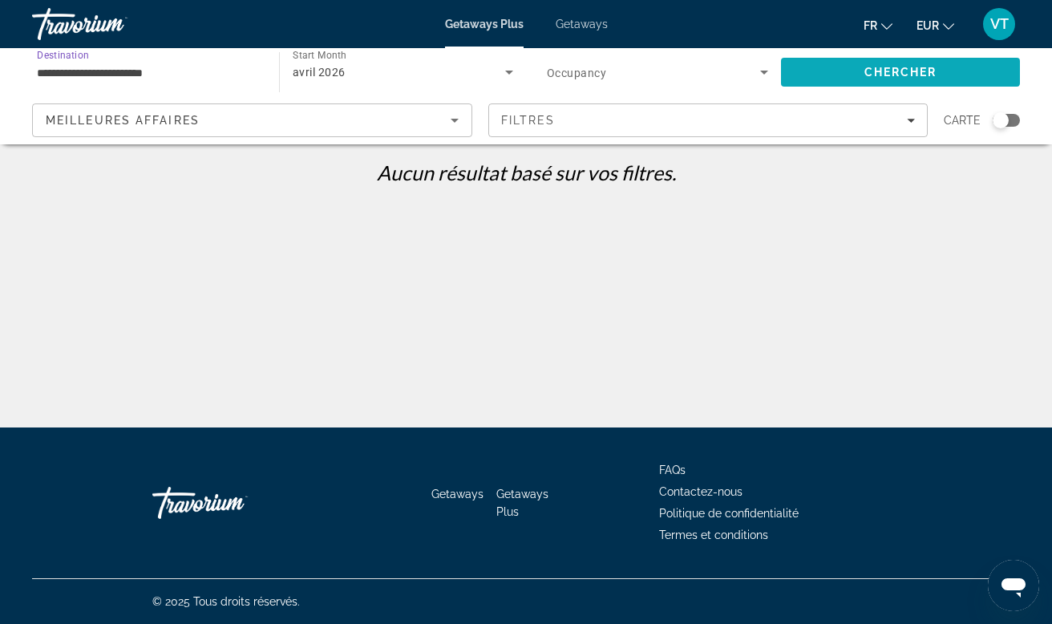
click at [859, 71] on span "Search" at bounding box center [900, 72] width 239 height 38
click at [451, 77] on div "avril 2026" at bounding box center [399, 72] width 212 height 19
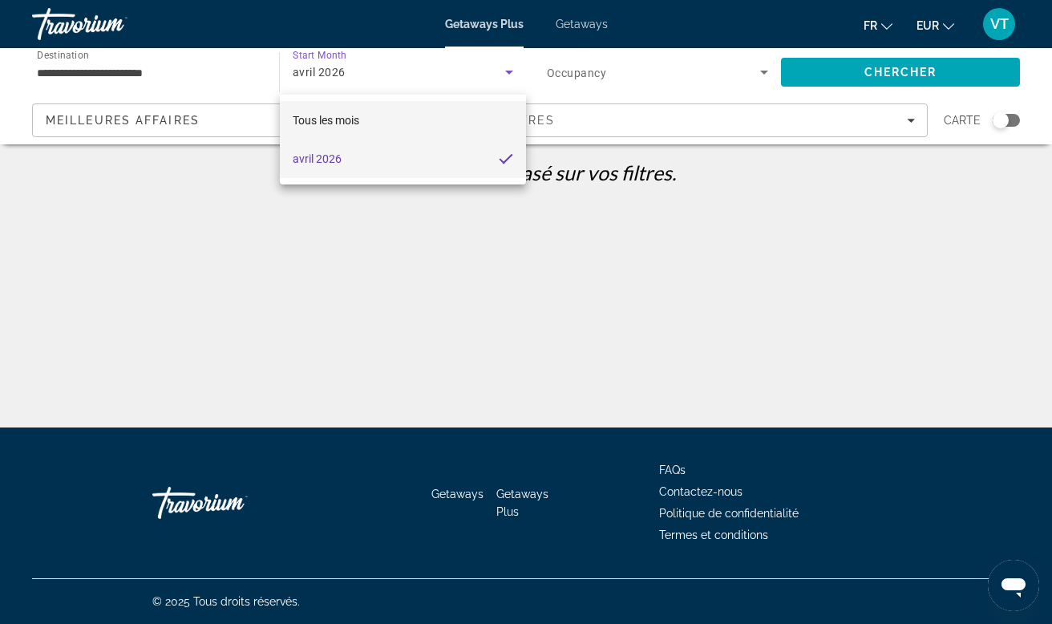
click at [391, 119] on mat-option "Tous les mois" at bounding box center [403, 120] width 246 height 38
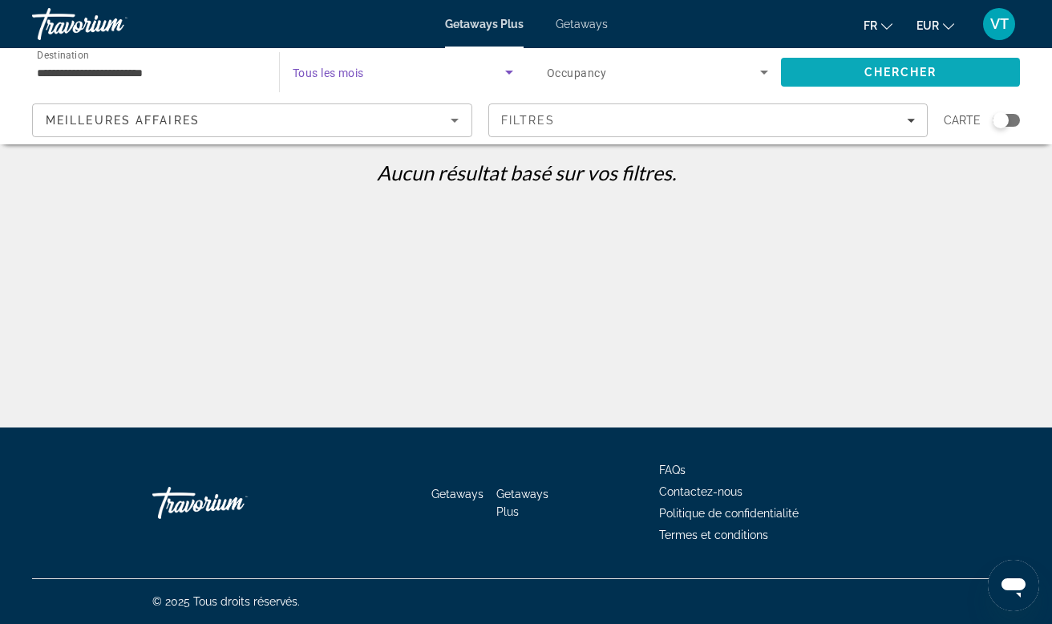
click at [849, 69] on span "Search" at bounding box center [900, 72] width 239 height 38
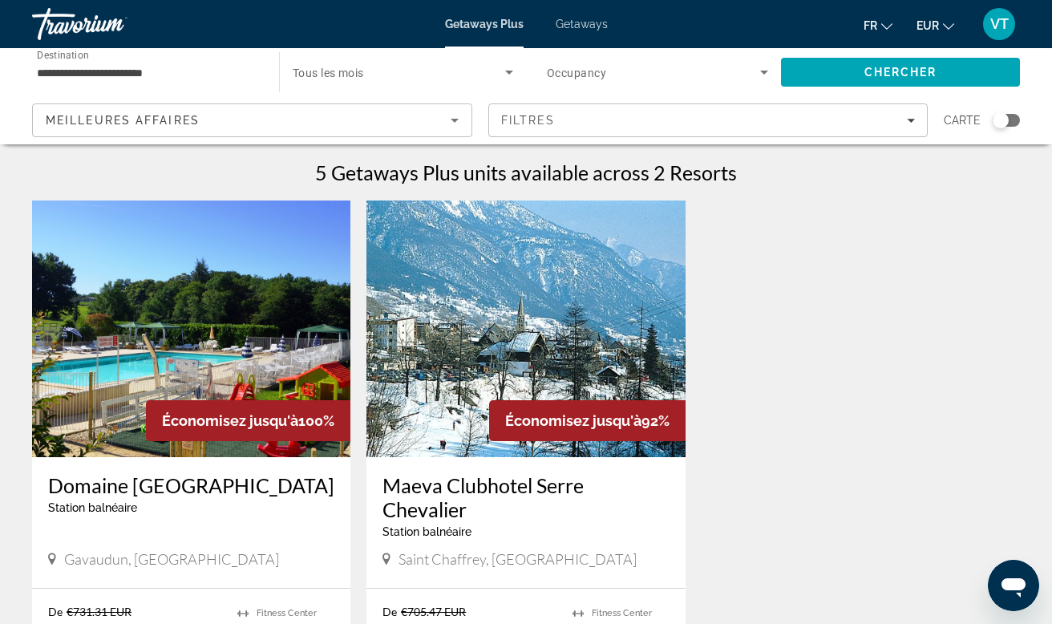
click at [131, 62] on div "**********" at bounding box center [147, 73] width 221 height 46
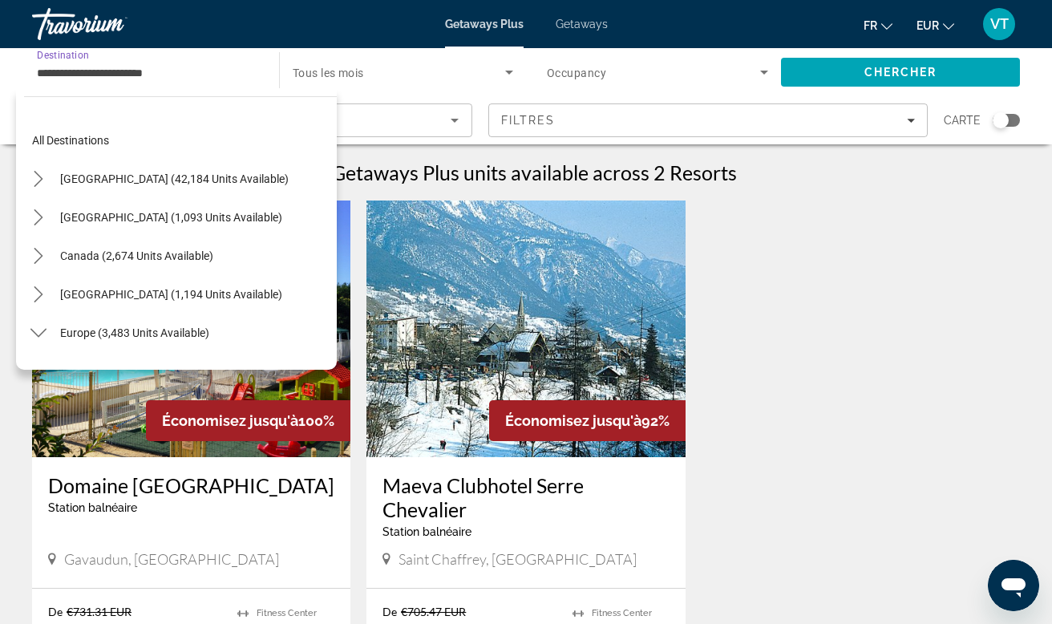
scroll to position [288, 0]
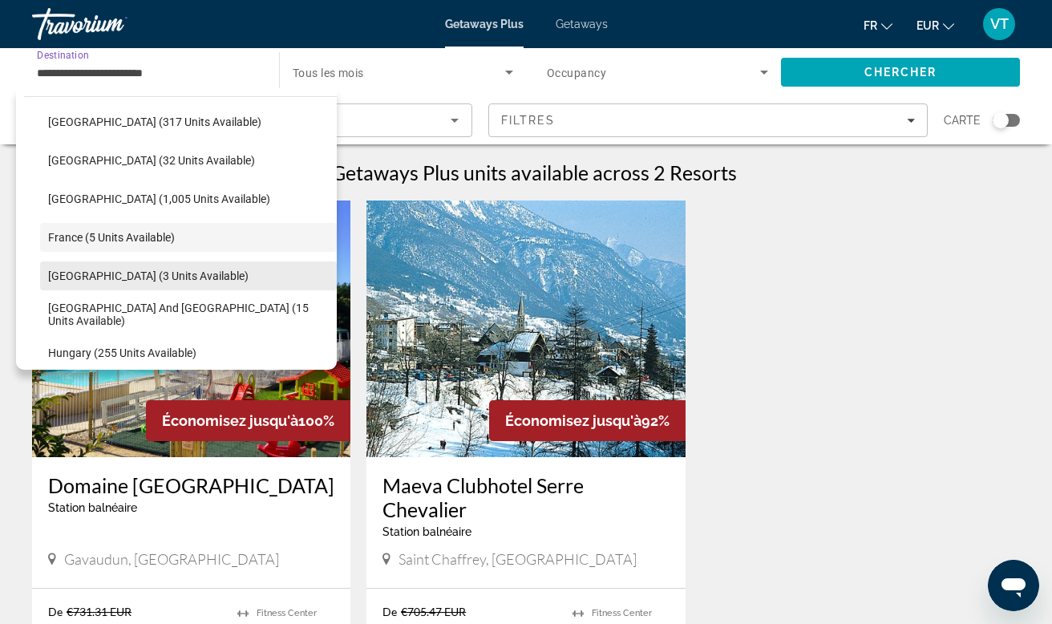
click at [103, 281] on span "[GEOGRAPHIC_DATA] (3 units available)" at bounding box center [148, 275] width 200 height 13
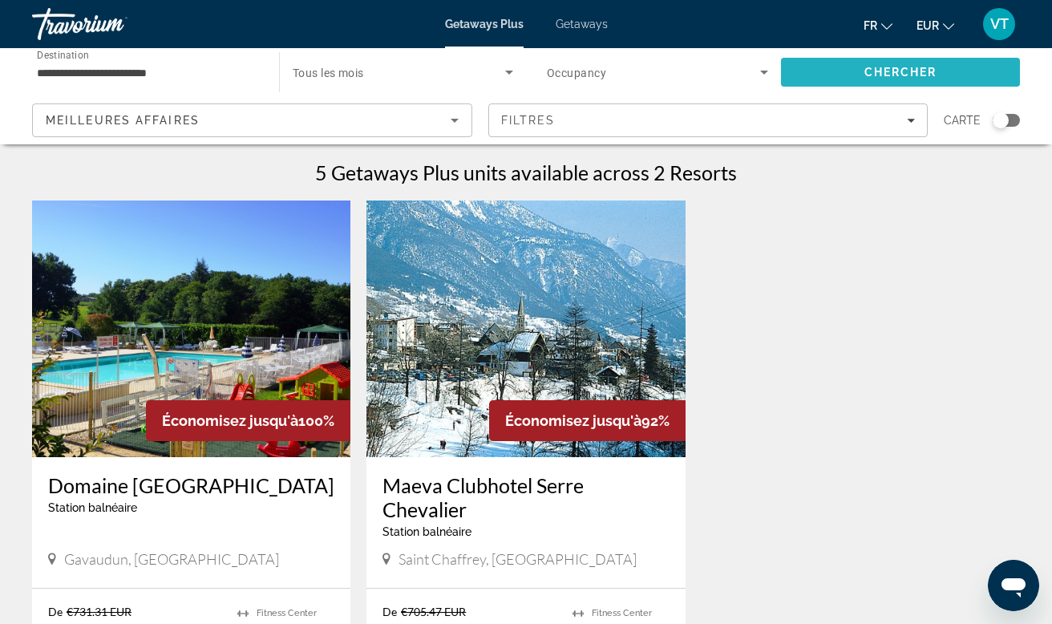
click at [875, 73] on span "Chercher" at bounding box center [900, 72] width 73 height 13
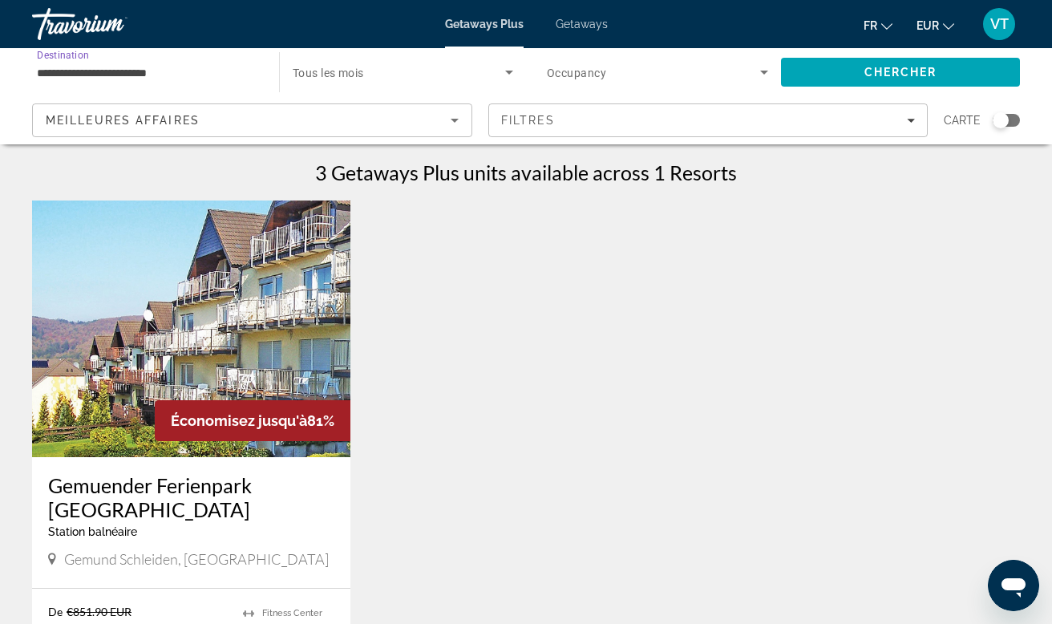
click at [92, 72] on input "**********" at bounding box center [147, 72] width 221 height 19
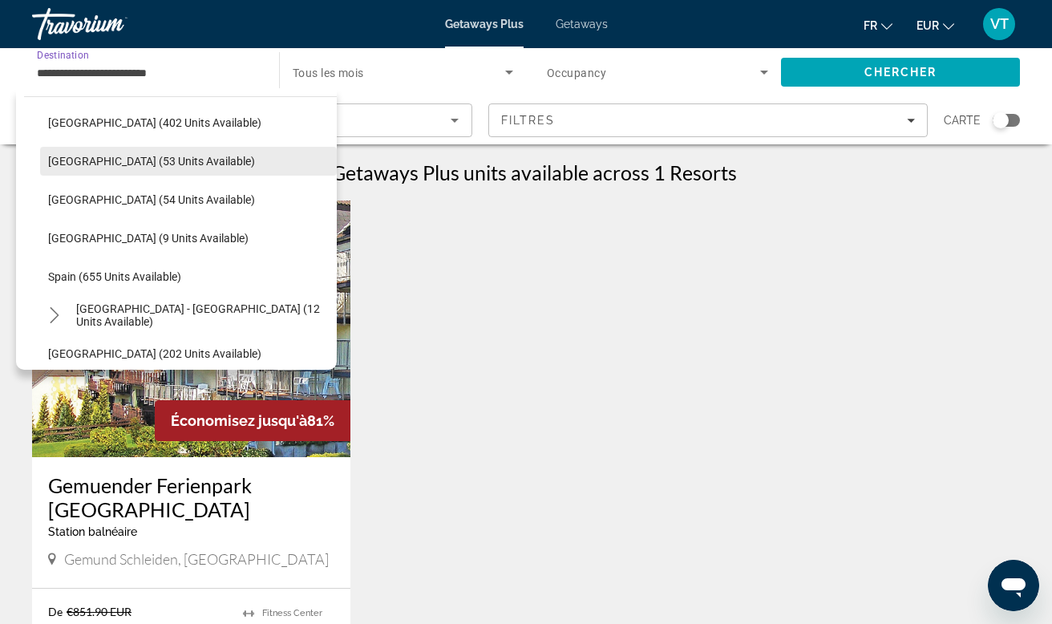
scroll to position [621, 0]
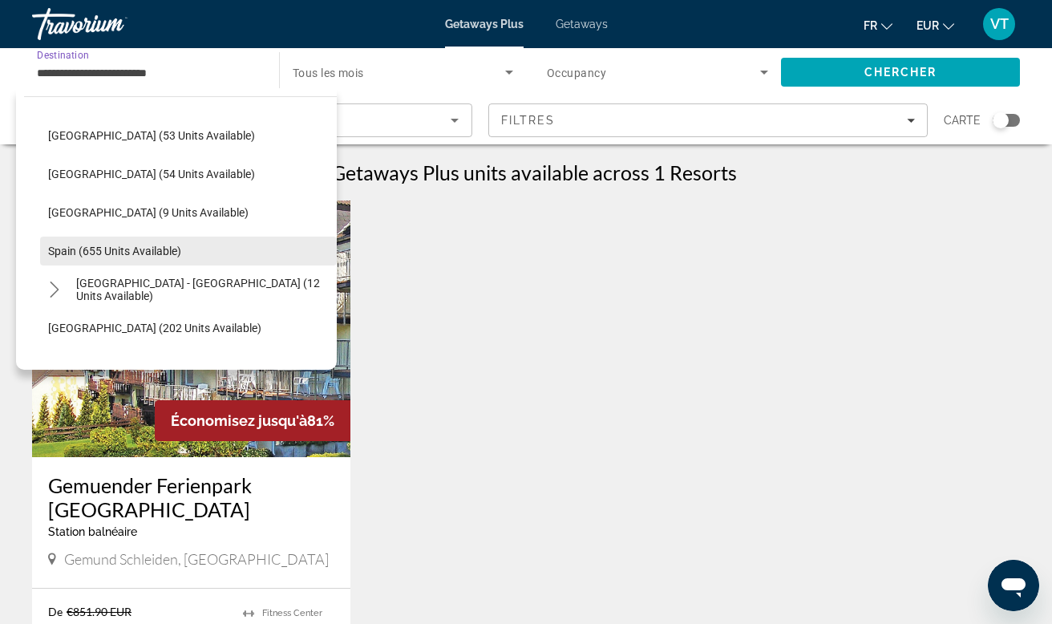
click at [95, 253] on span "Spain (655 units available)" at bounding box center [114, 251] width 133 height 13
type input "**********"
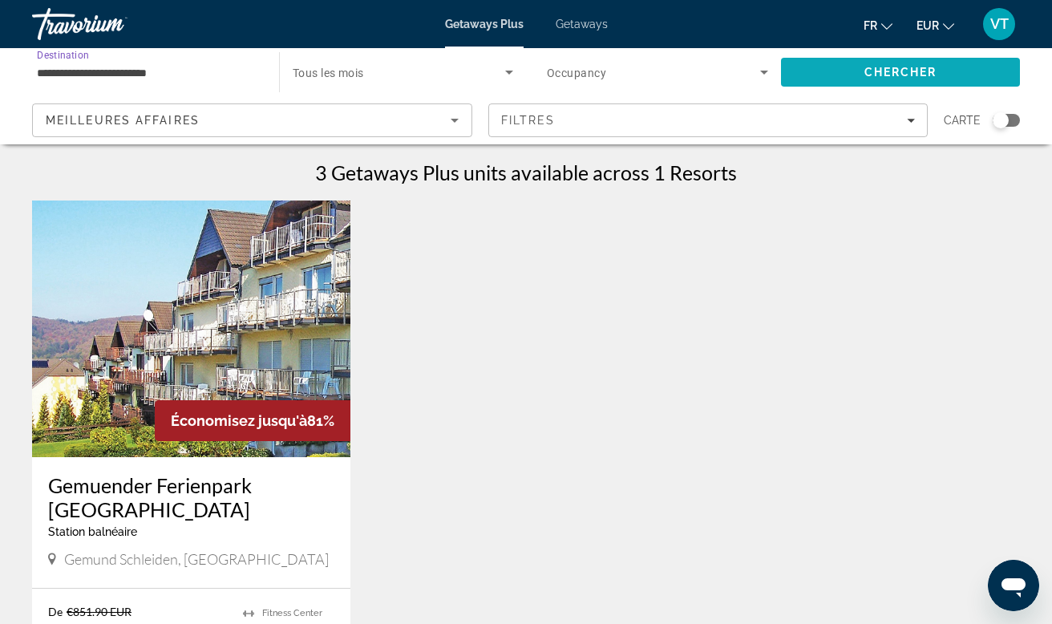
click at [853, 78] on span "Search" at bounding box center [900, 72] width 239 height 38
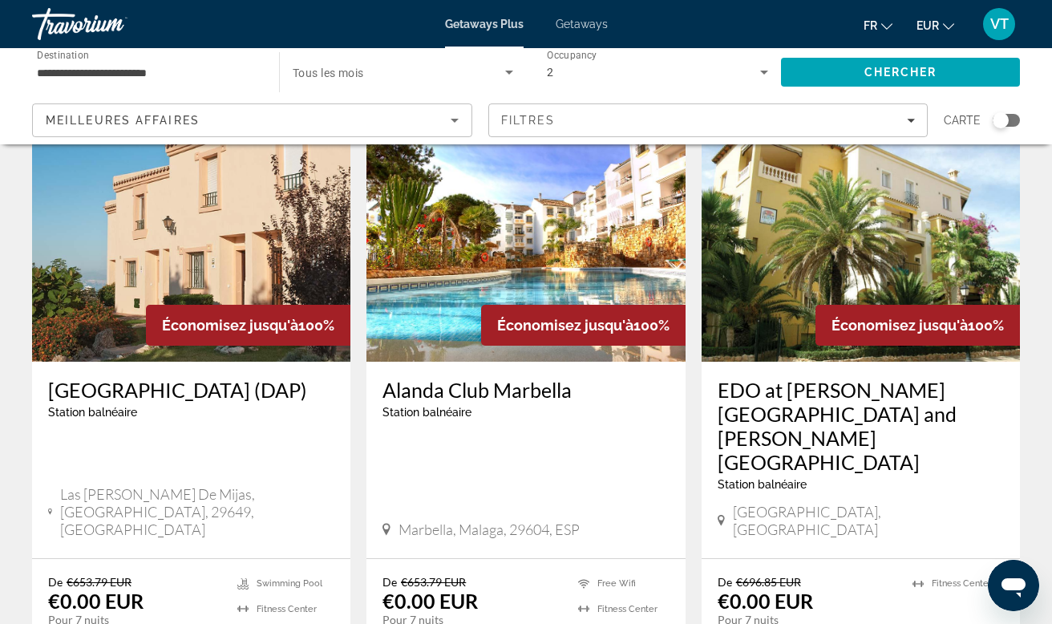
scroll to position [1902, 0]
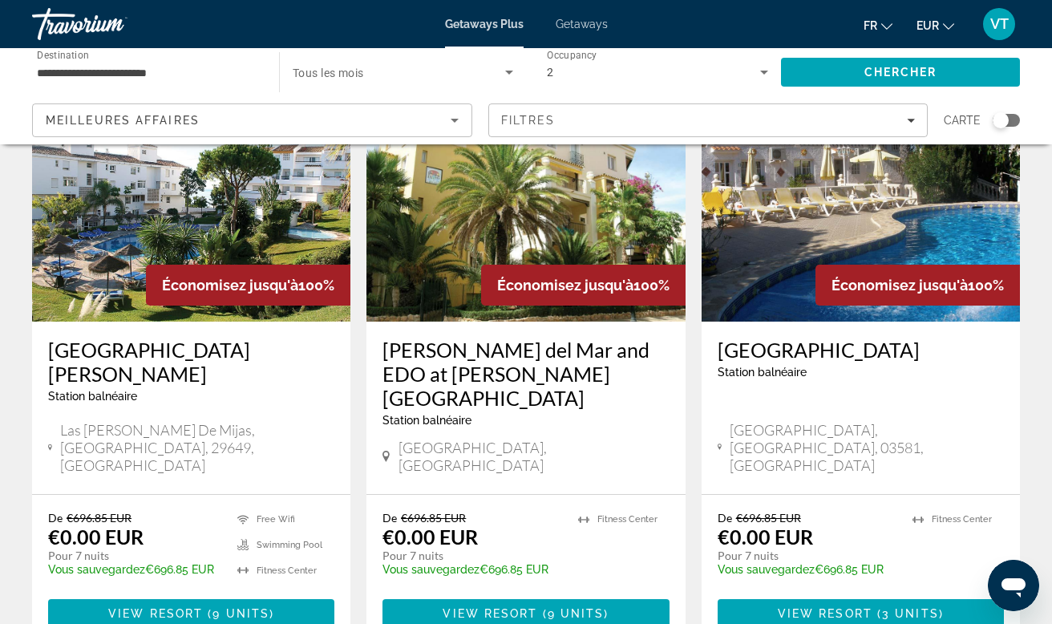
scroll to position [130, 0]
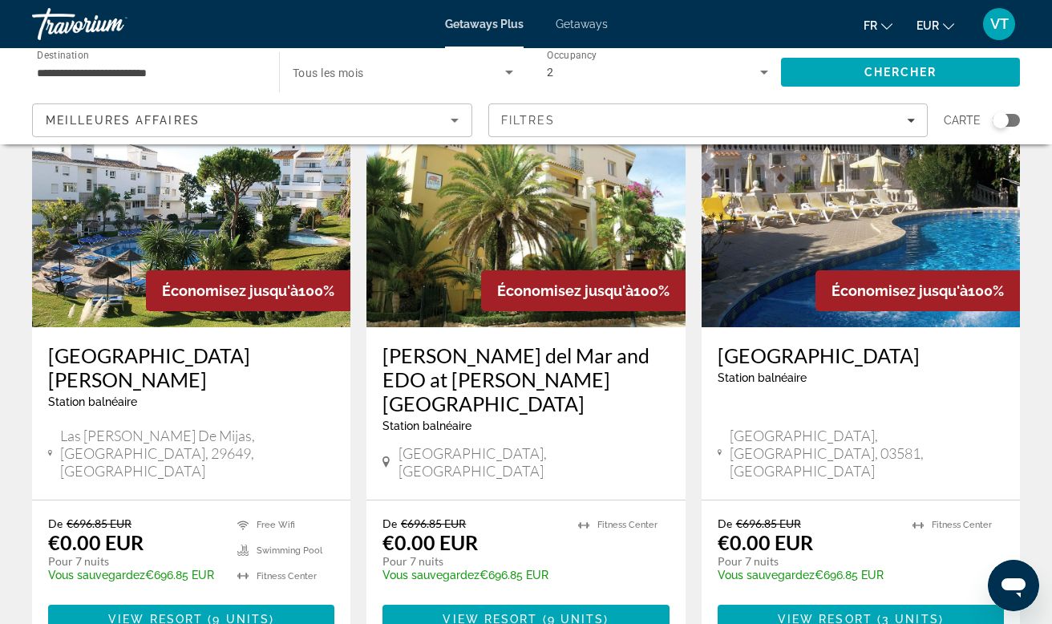
click at [136, 249] on img "Main content" at bounding box center [191, 199] width 318 height 257
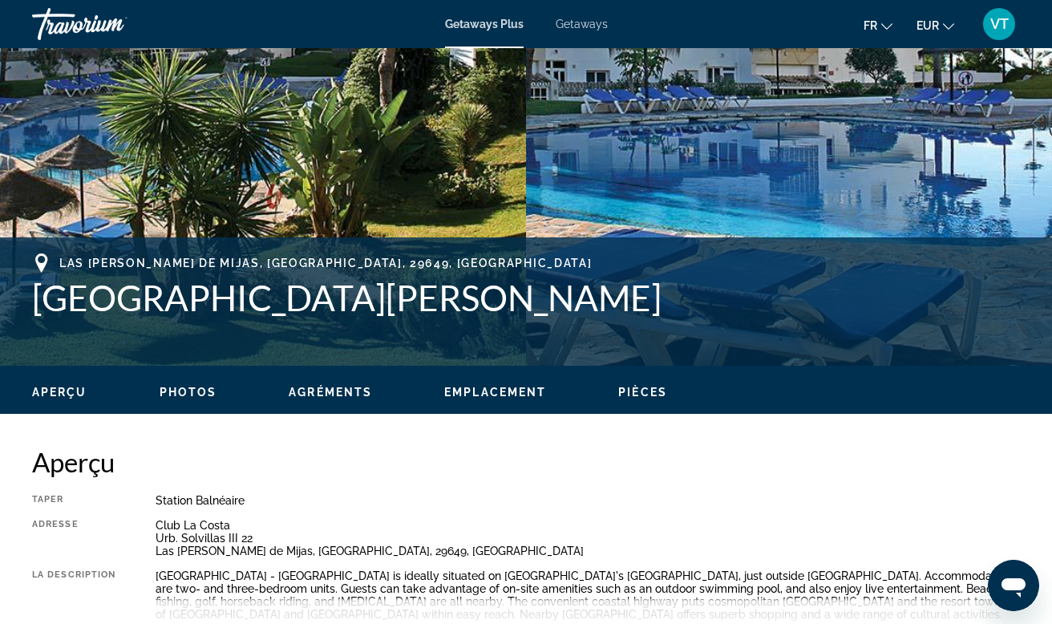
scroll to position [454, 0]
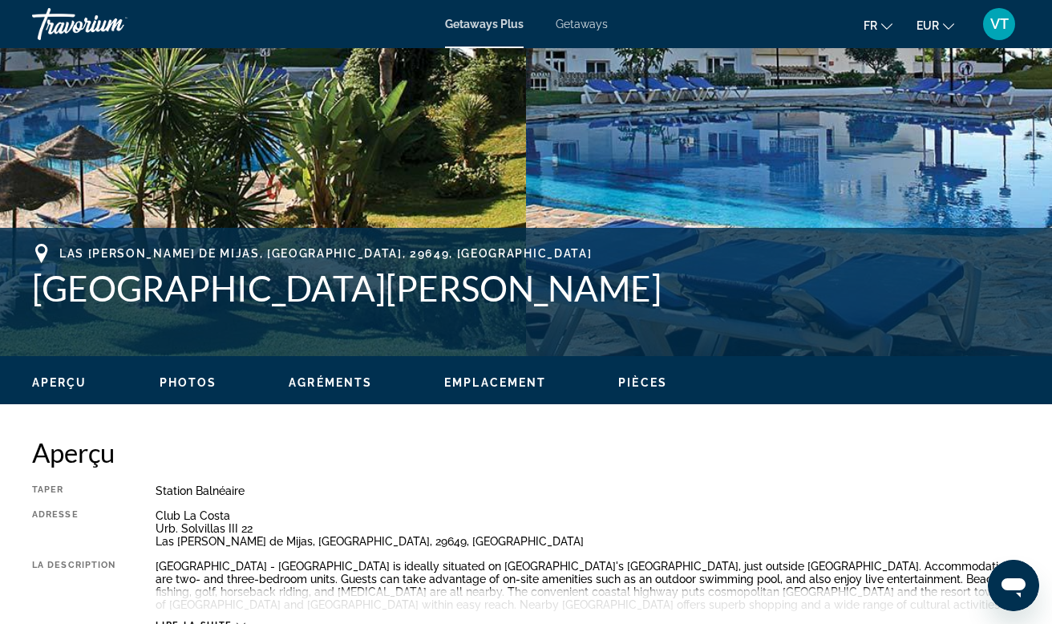
click at [187, 386] on span "Photos" at bounding box center [189, 382] width 58 height 13
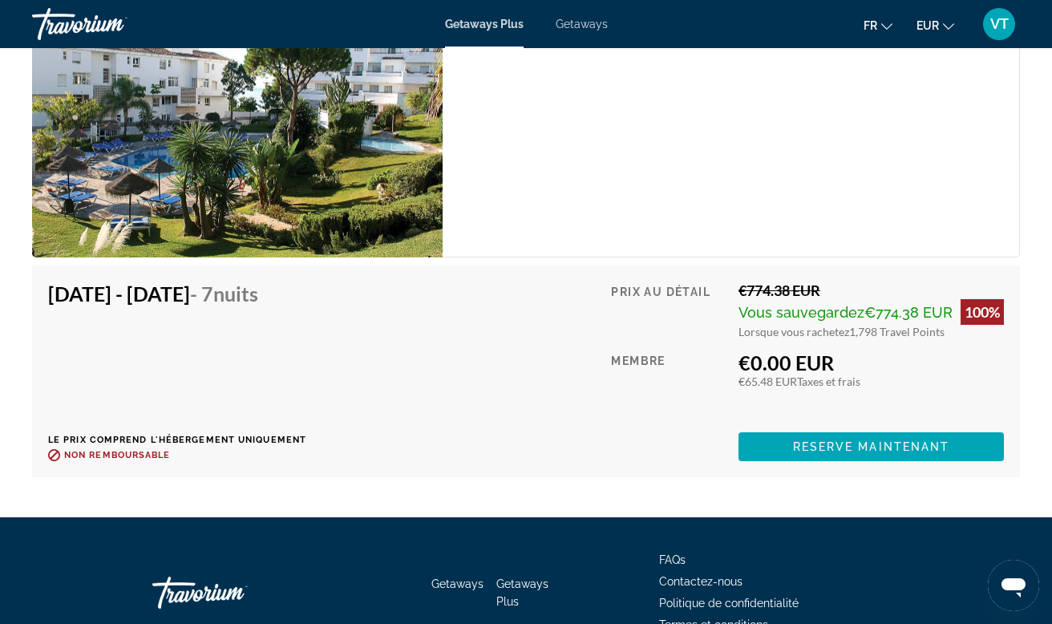
scroll to position [4123, 0]
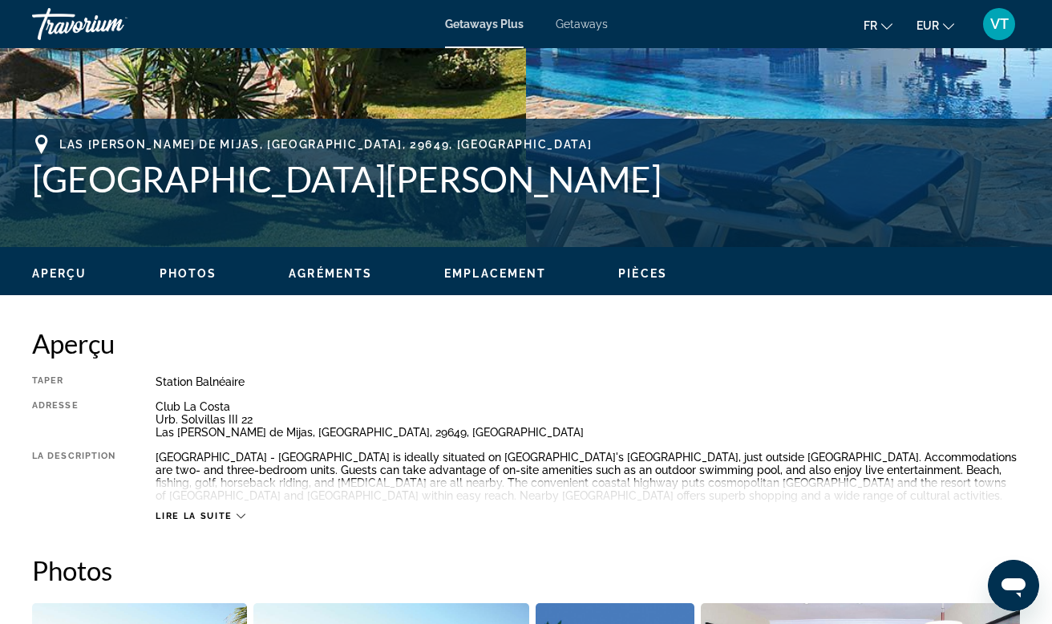
click at [621, 269] on span "Pièces" at bounding box center [642, 273] width 49 height 13
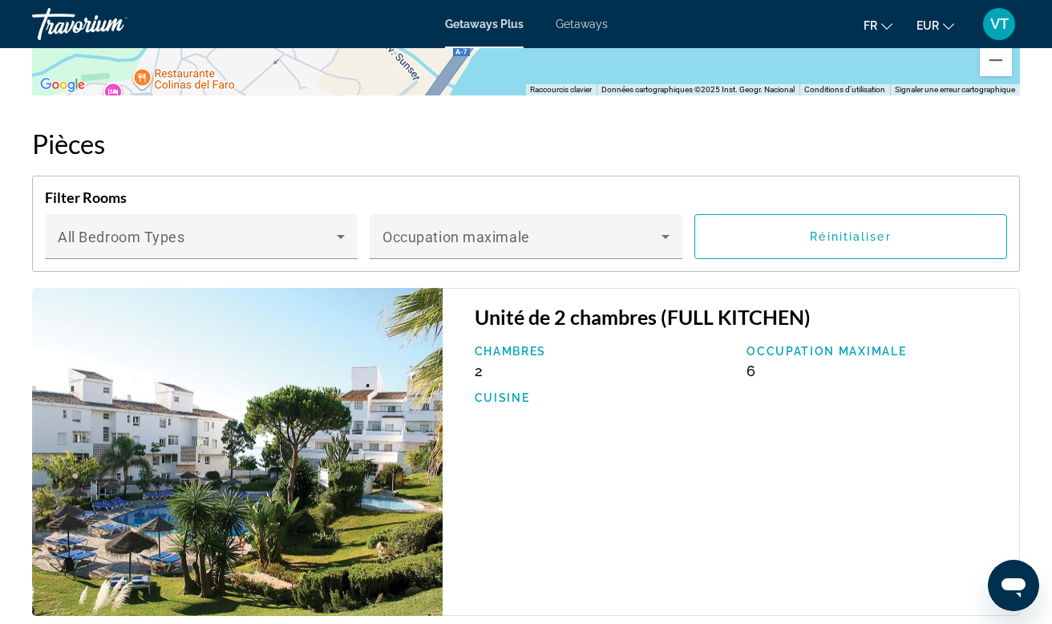
scroll to position [2961, 0]
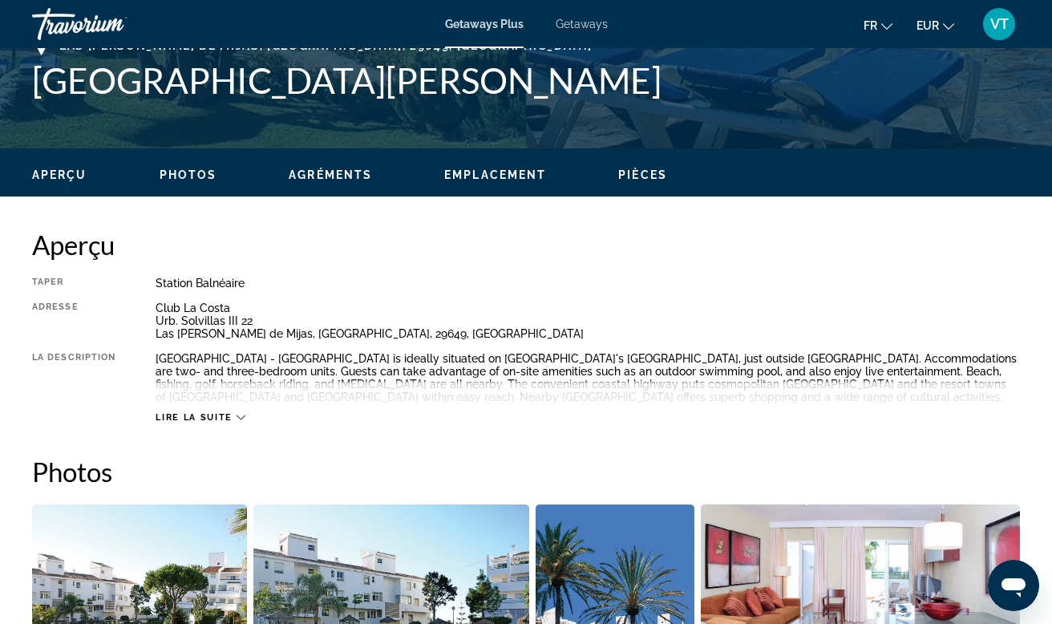
click at [323, 173] on span "Agréments" at bounding box center [330, 174] width 83 height 13
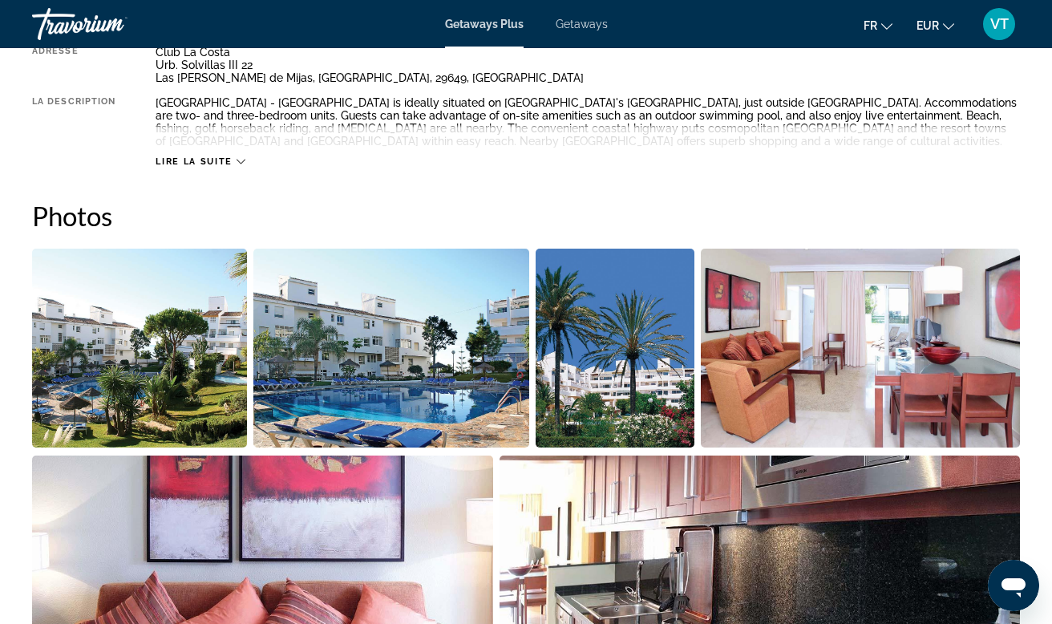
scroll to position [841, 0]
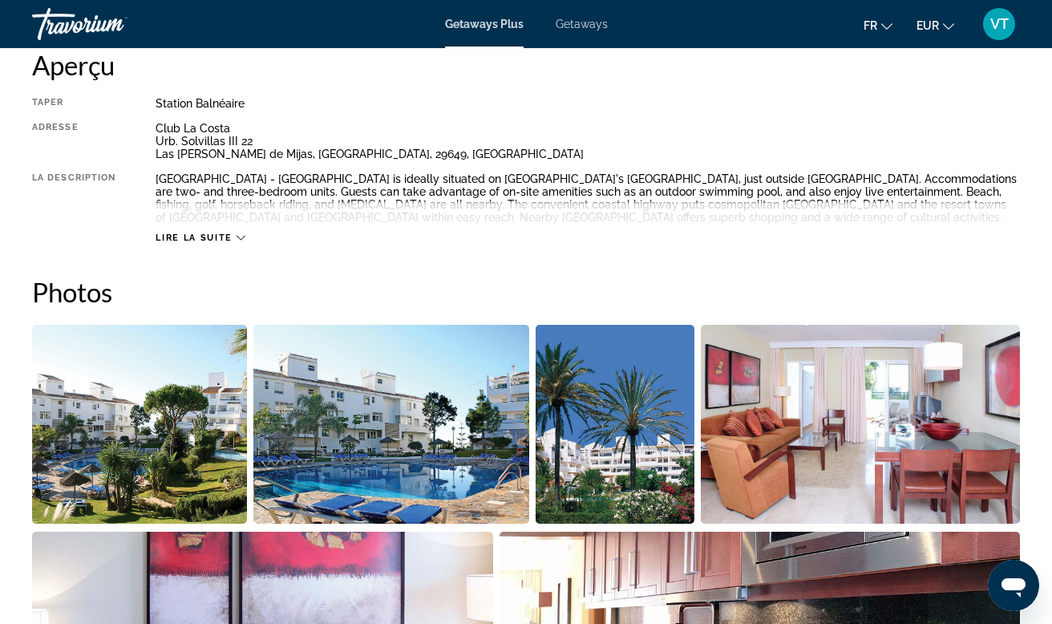
click at [229, 234] on span "Lire la suite" at bounding box center [194, 238] width 76 height 10
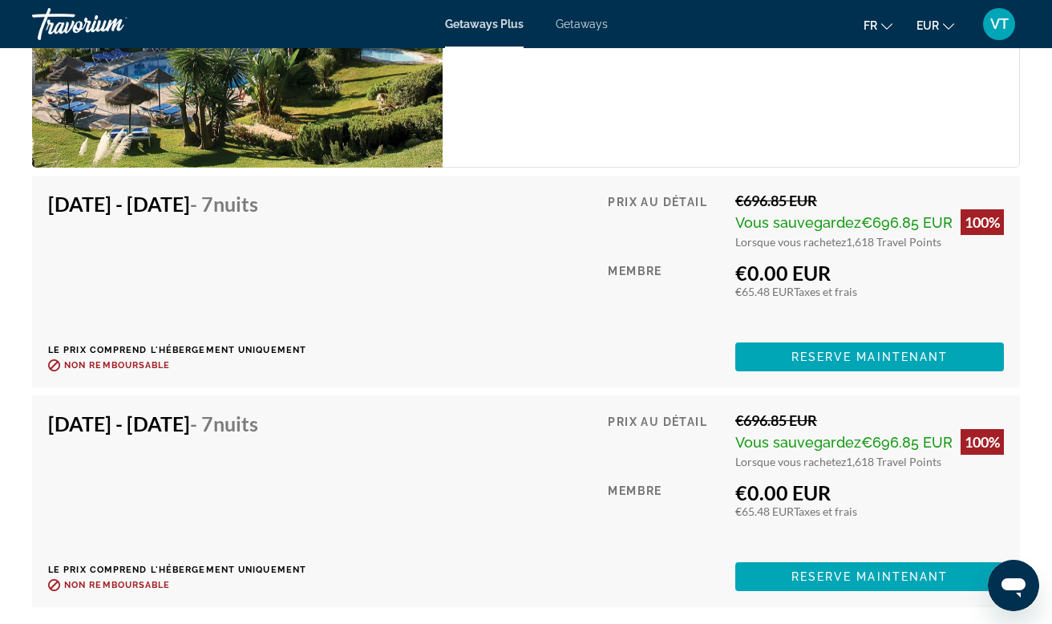
scroll to position [3418, 0]
